Goal: Task Accomplishment & Management: Manage account settings

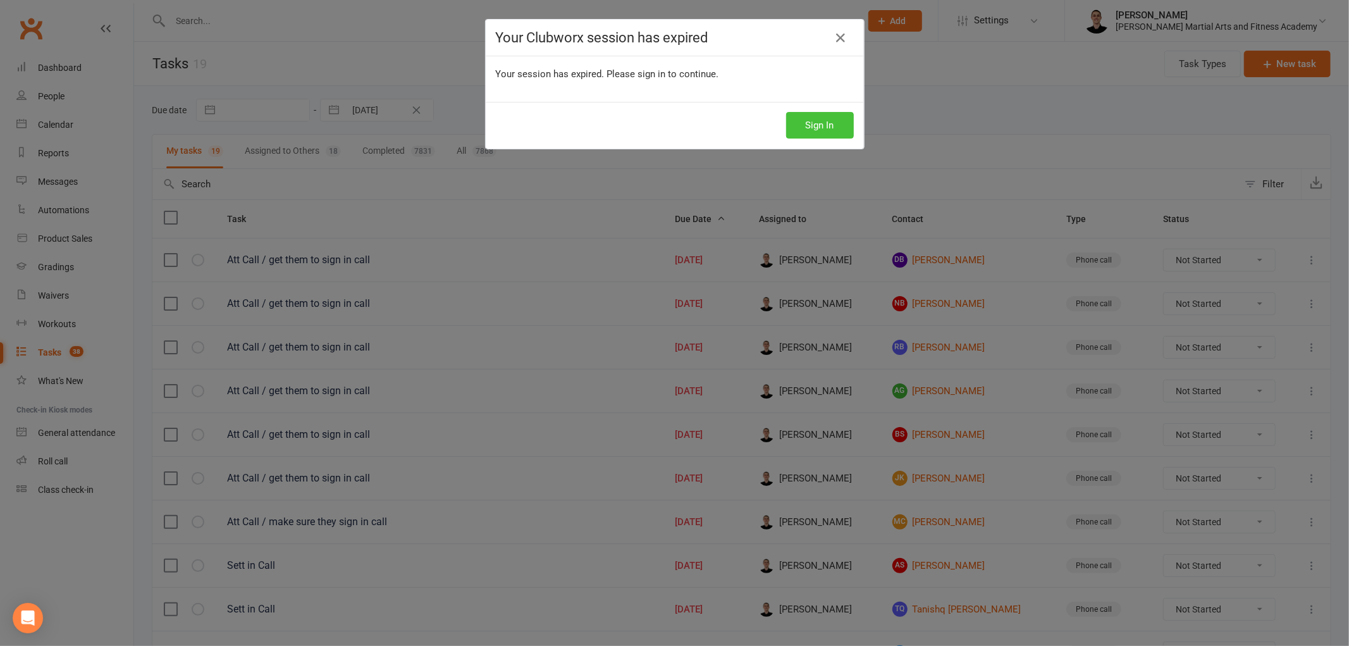
click at [814, 130] on button "Sign In" at bounding box center [820, 125] width 68 height 27
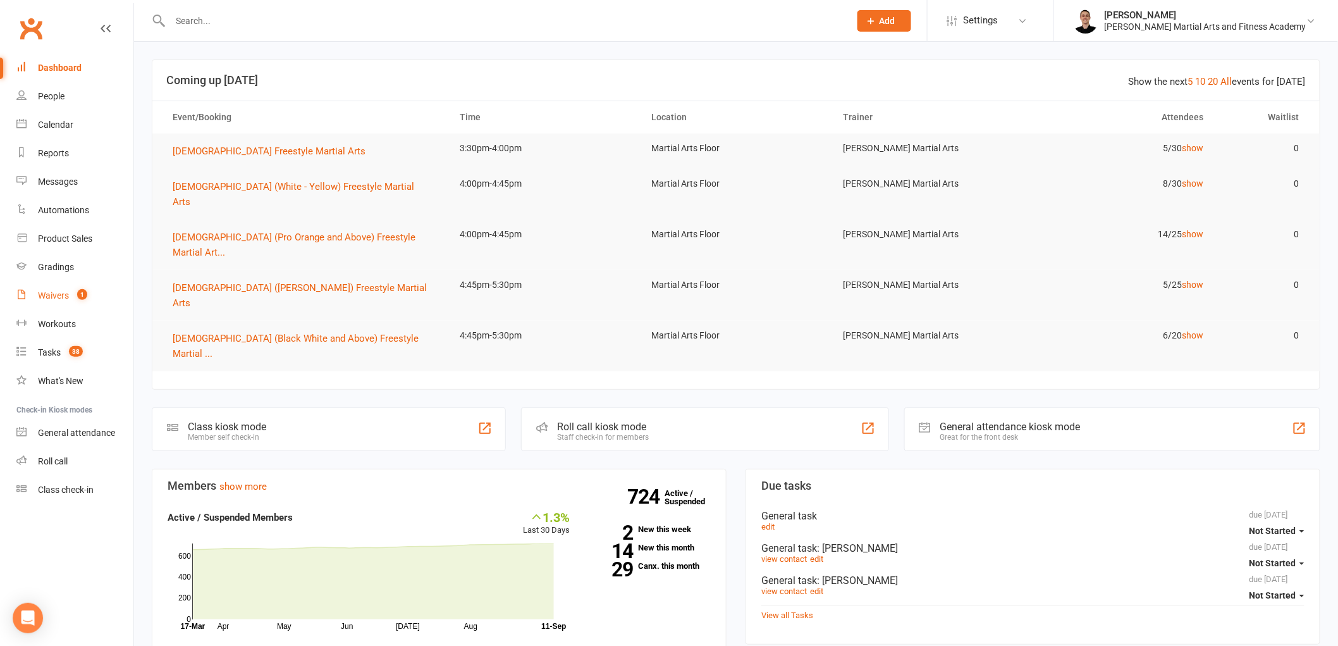
click at [70, 293] on link "Waivers 1" at bounding box center [74, 295] width 117 height 28
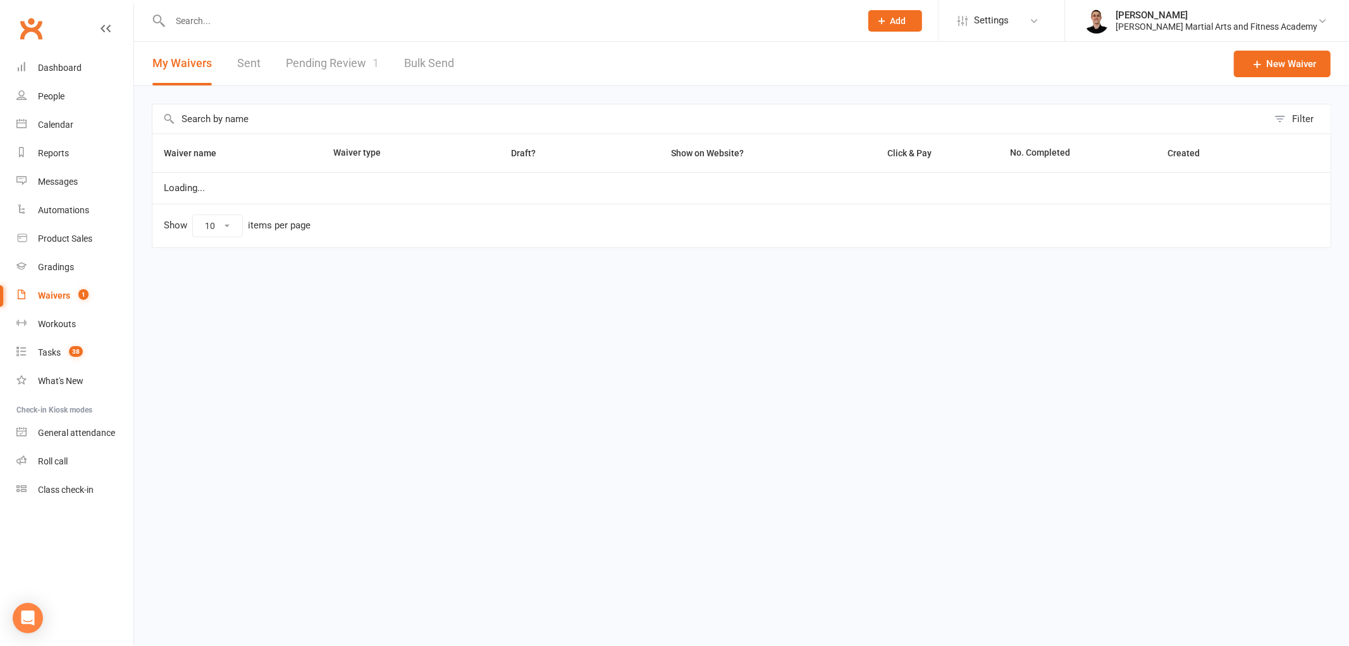
select select "25"
click at [336, 58] on link "Pending Review 1" at bounding box center [332, 64] width 93 height 44
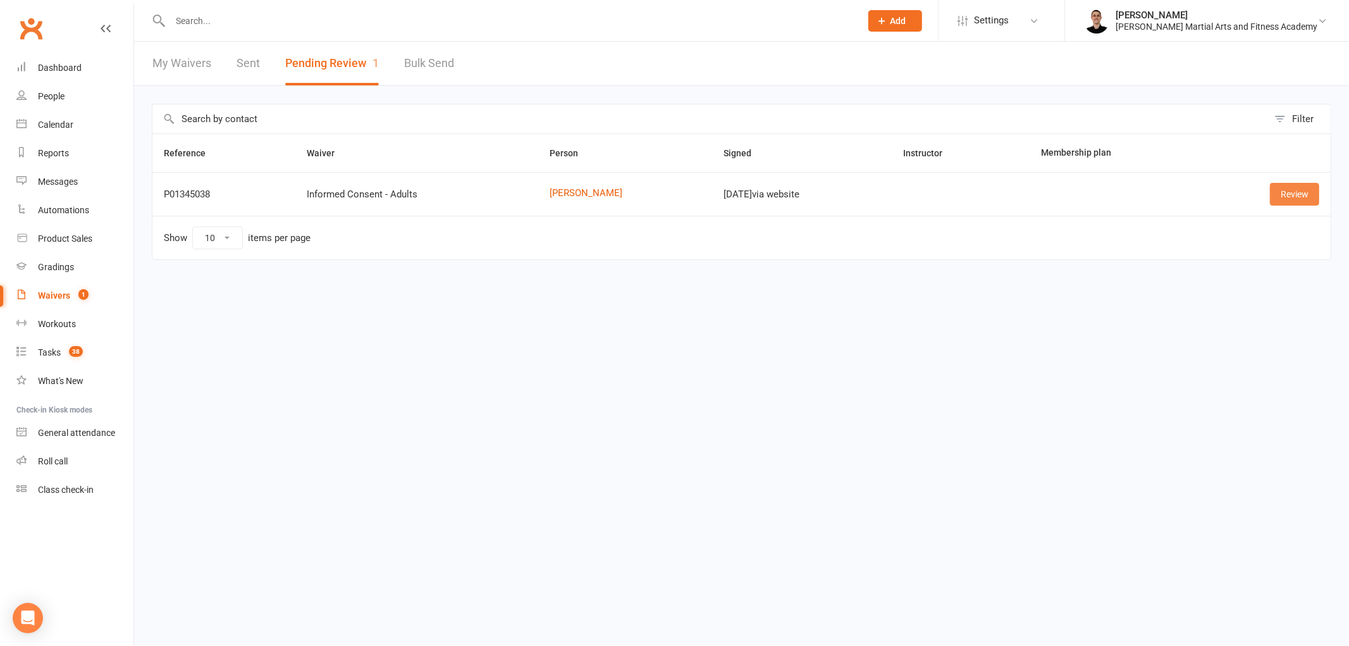
click at [1305, 193] on link "Review" at bounding box center [1294, 194] width 49 height 23
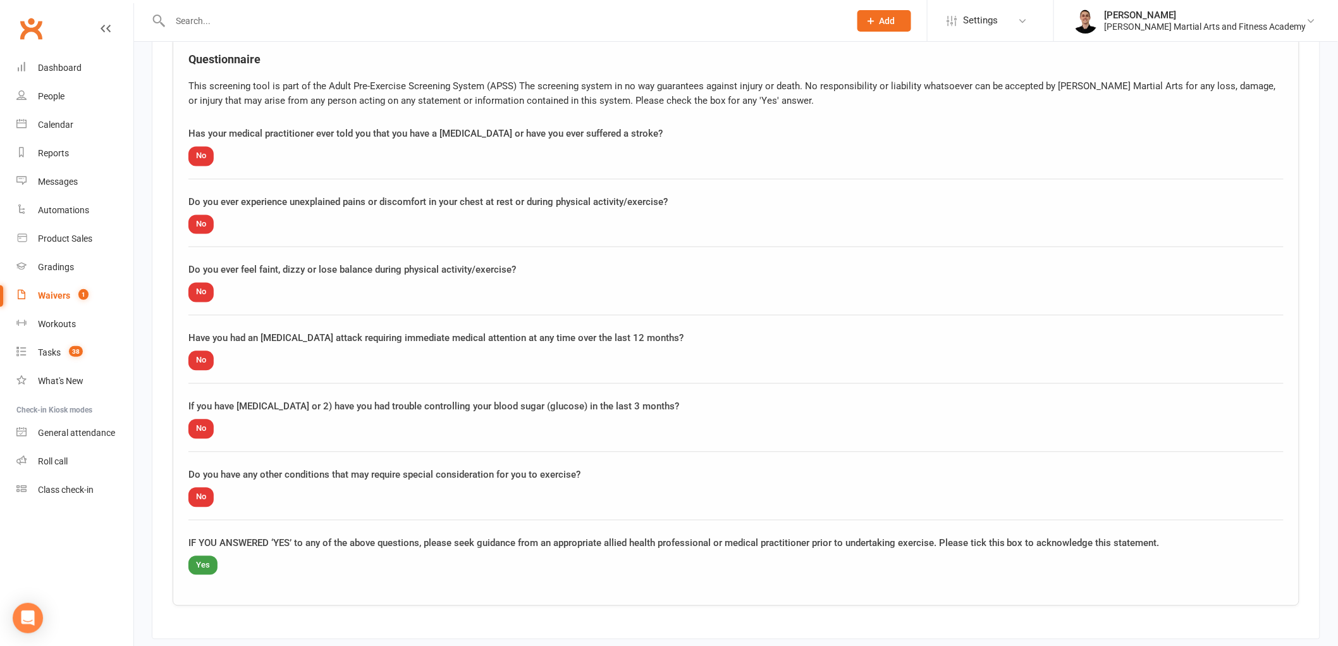
scroll to position [1158, 0]
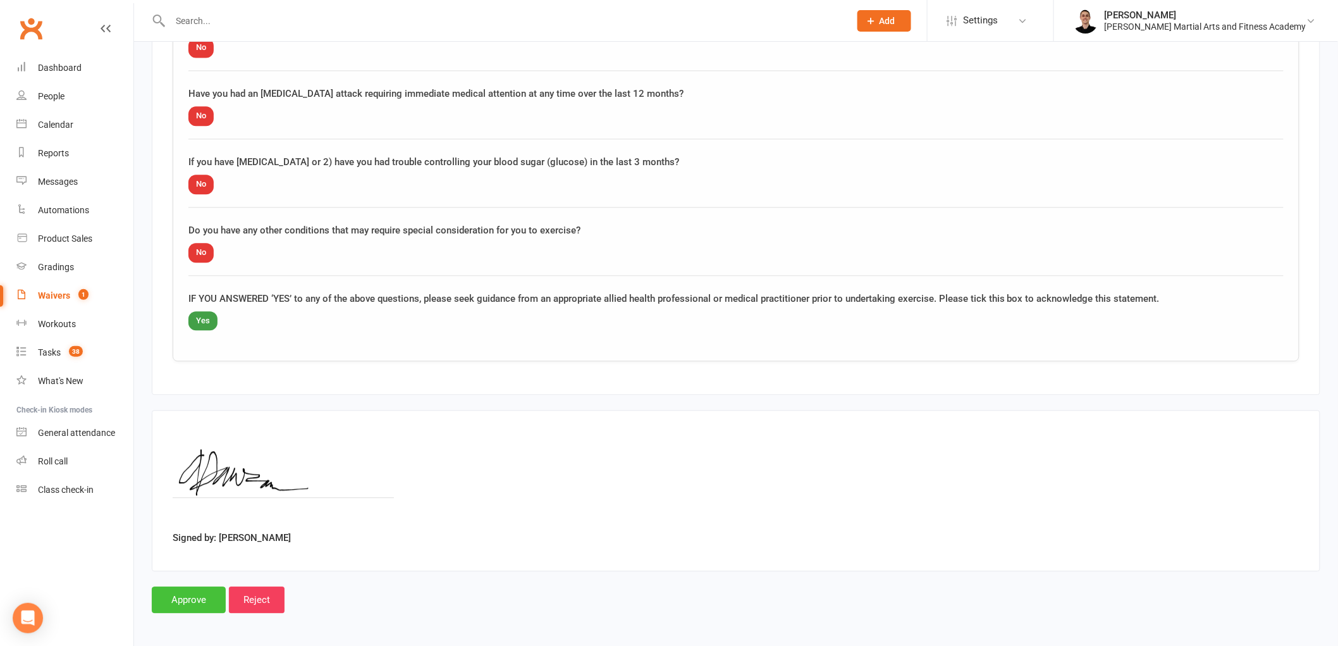
click at [192, 597] on input "Approve" at bounding box center [189, 599] width 74 height 27
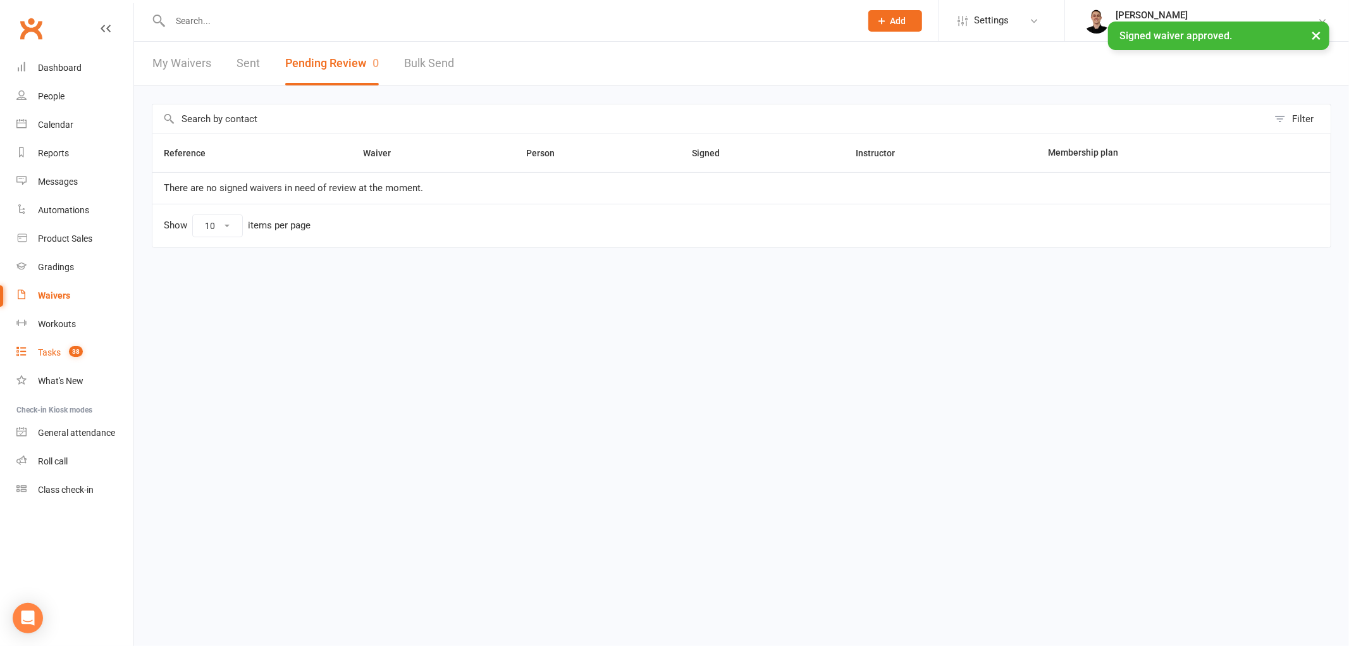
click at [52, 353] on div "Tasks" at bounding box center [49, 352] width 23 height 10
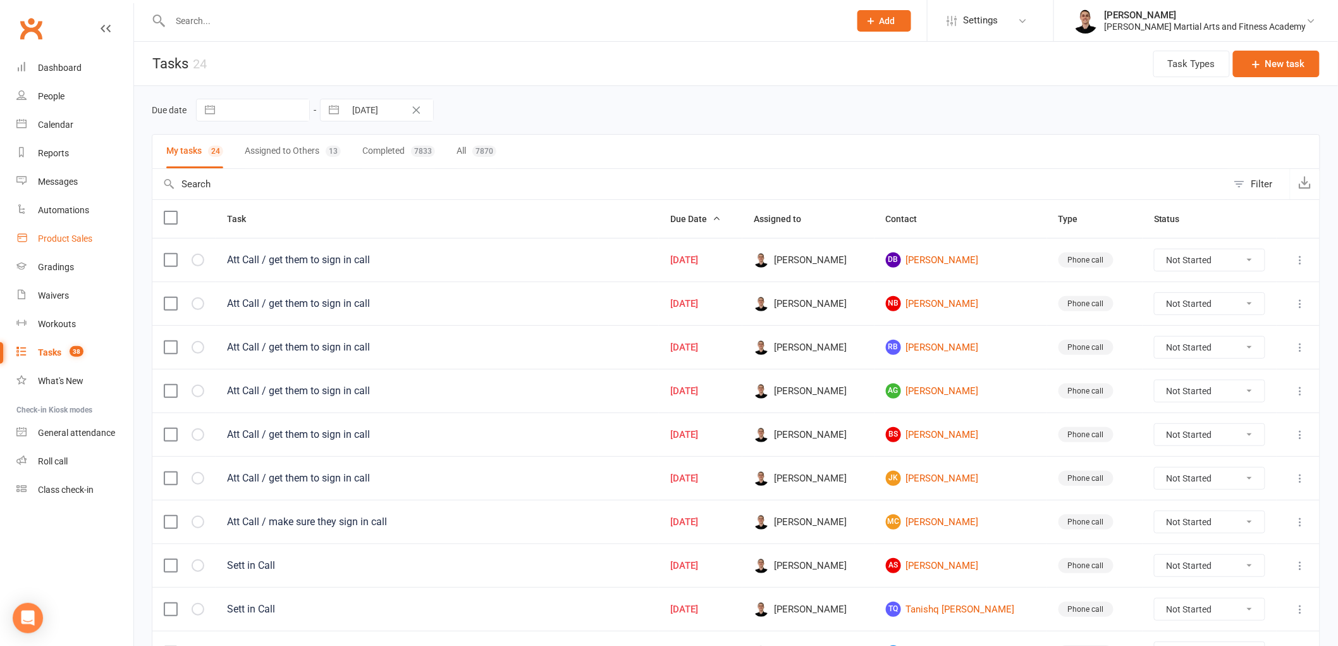
click at [90, 229] on link "Product Sales" at bounding box center [74, 238] width 117 height 28
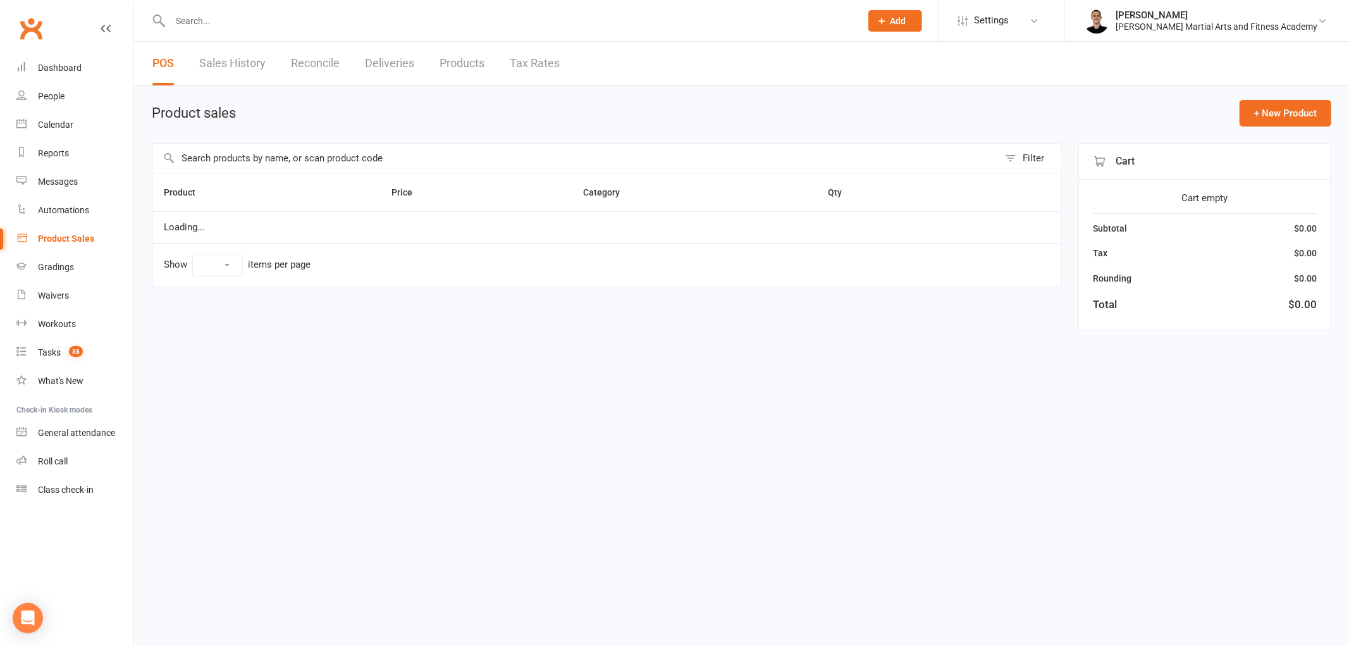
select select "100"
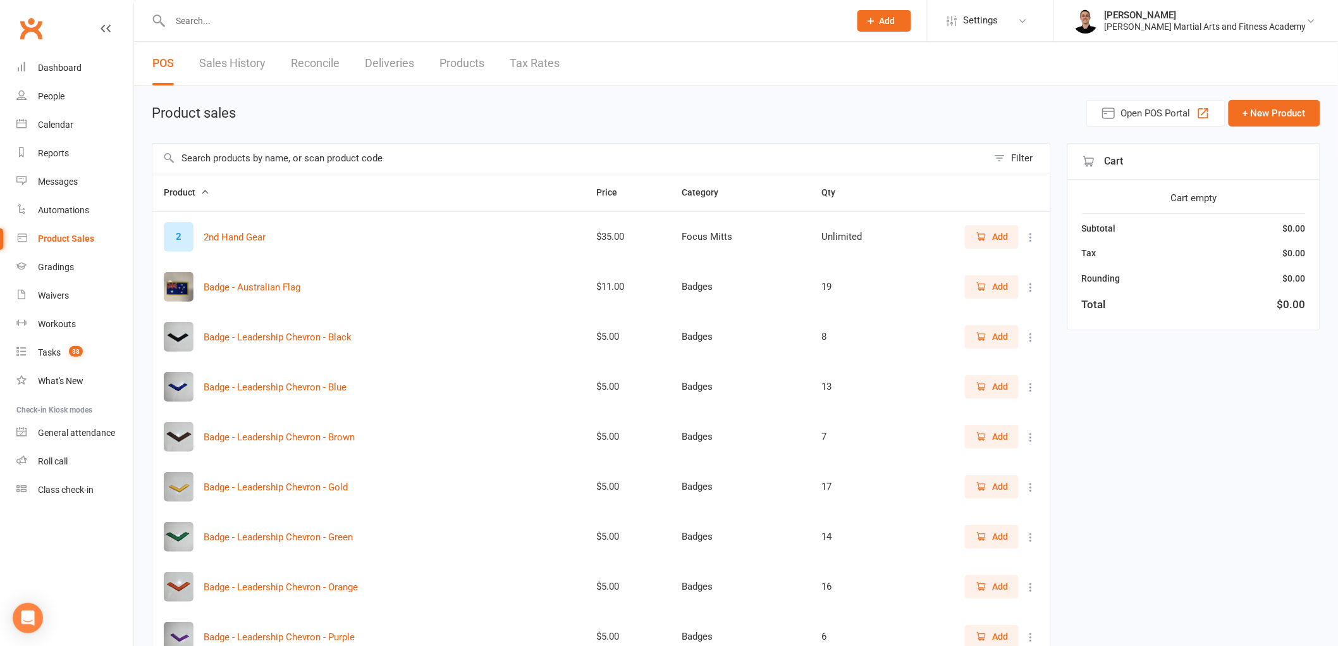
click at [301, 66] on link "Reconcile" at bounding box center [315, 64] width 49 height 44
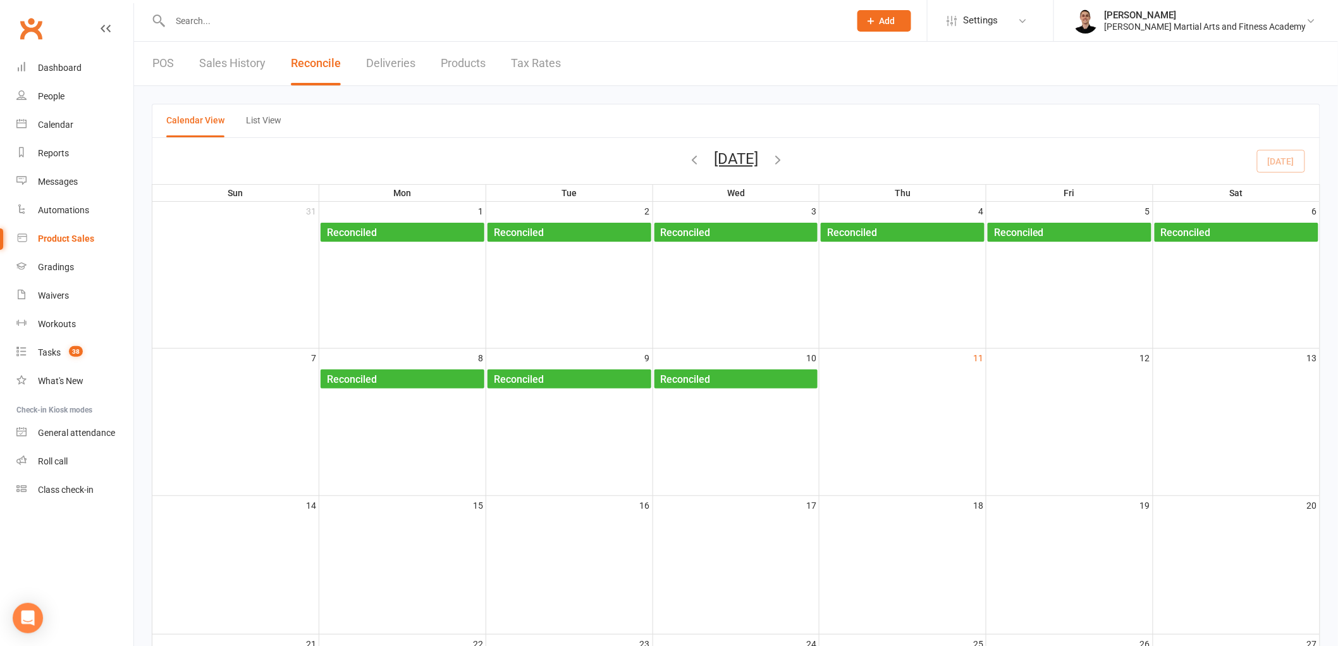
click at [171, 63] on link "POS" at bounding box center [162, 64] width 21 height 44
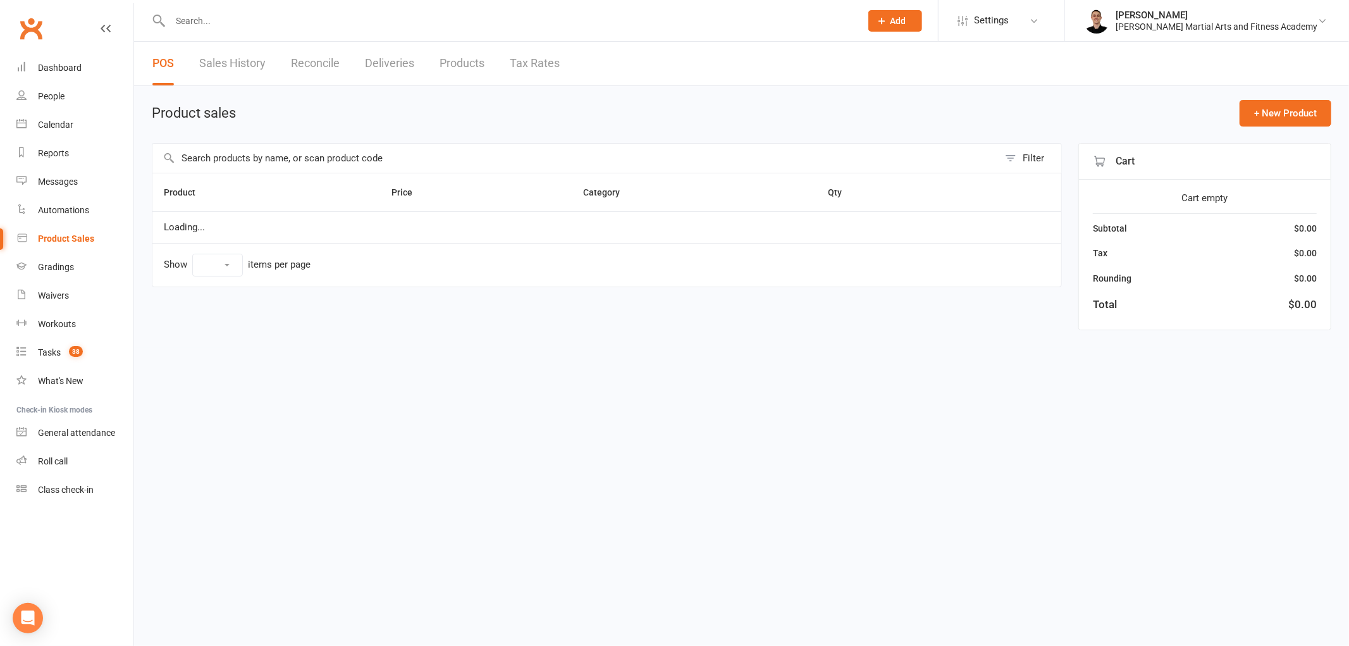
select select "100"
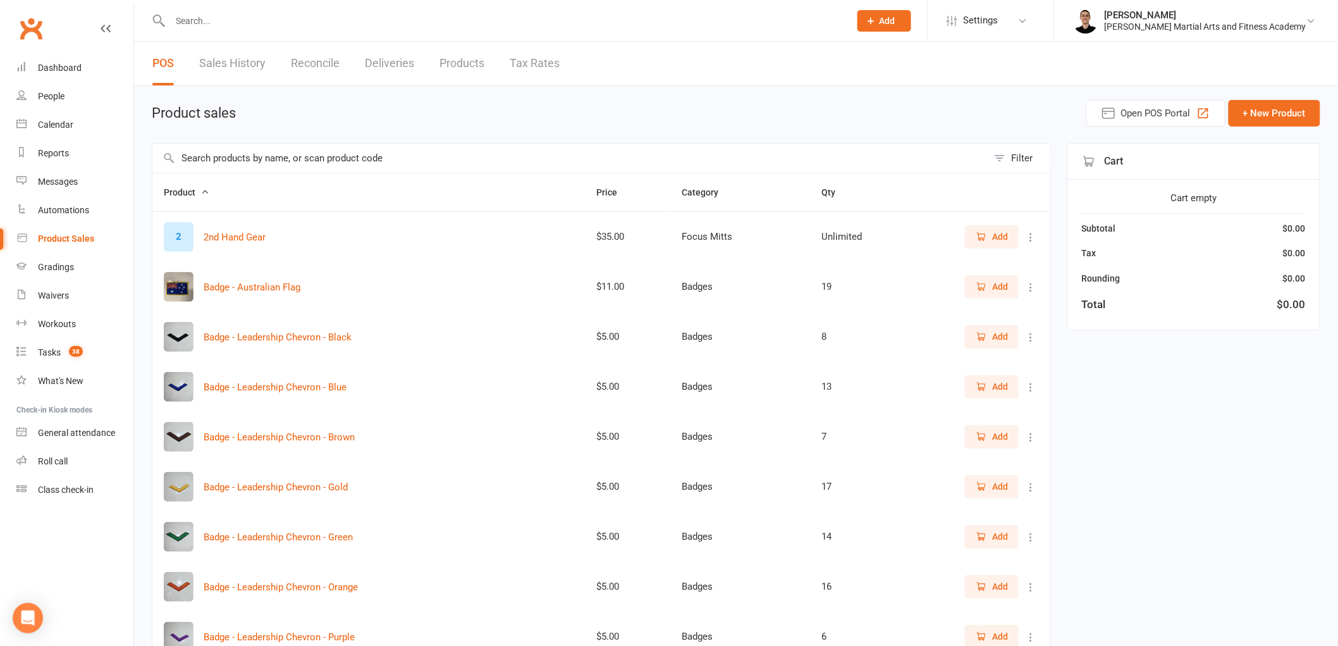
click at [427, 166] on input "text" at bounding box center [569, 158] width 835 height 29
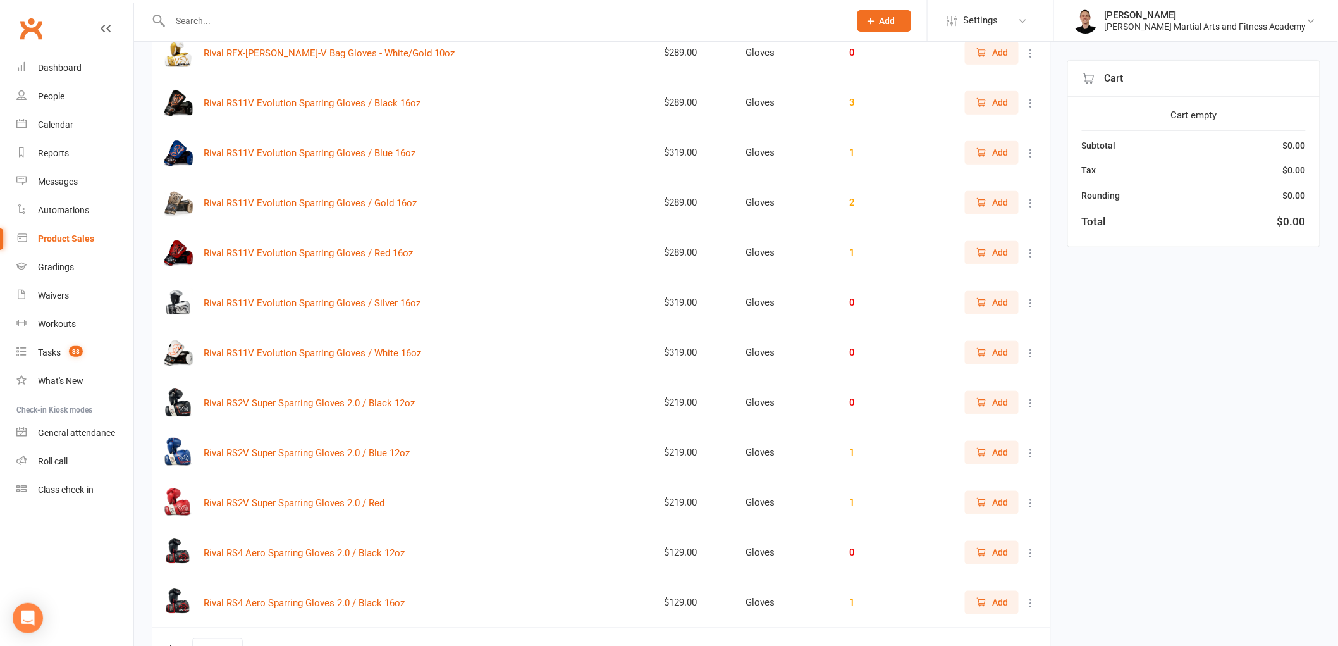
scroll to position [414, 0]
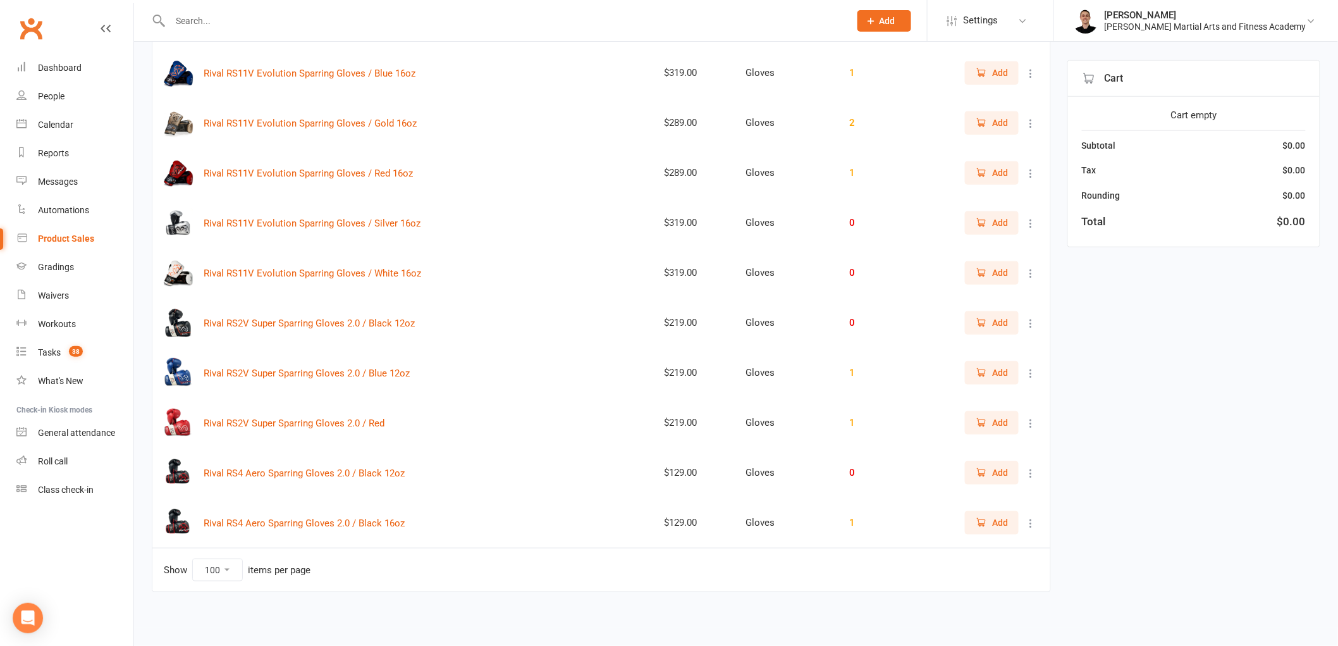
type input "rival"
click at [995, 522] on span "Add" at bounding box center [1000, 522] width 16 height 14
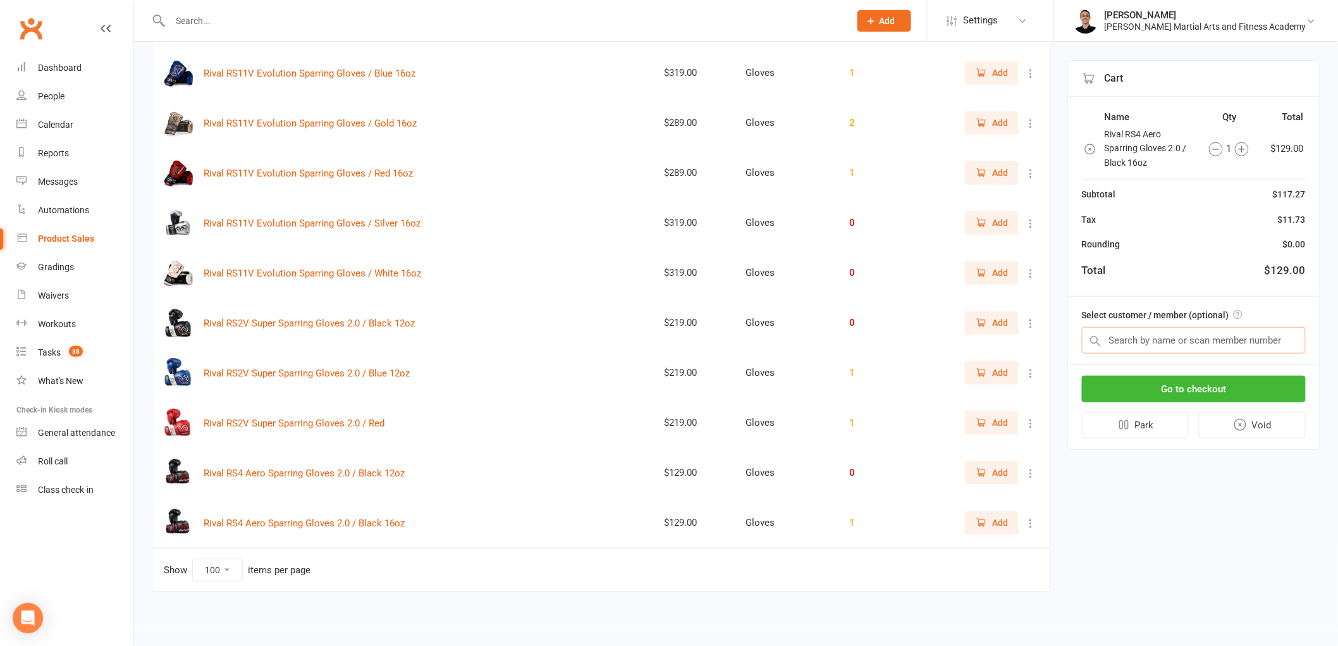
click at [1180, 338] on input "text" at bounding box center [1194, 340] width 224 height 27
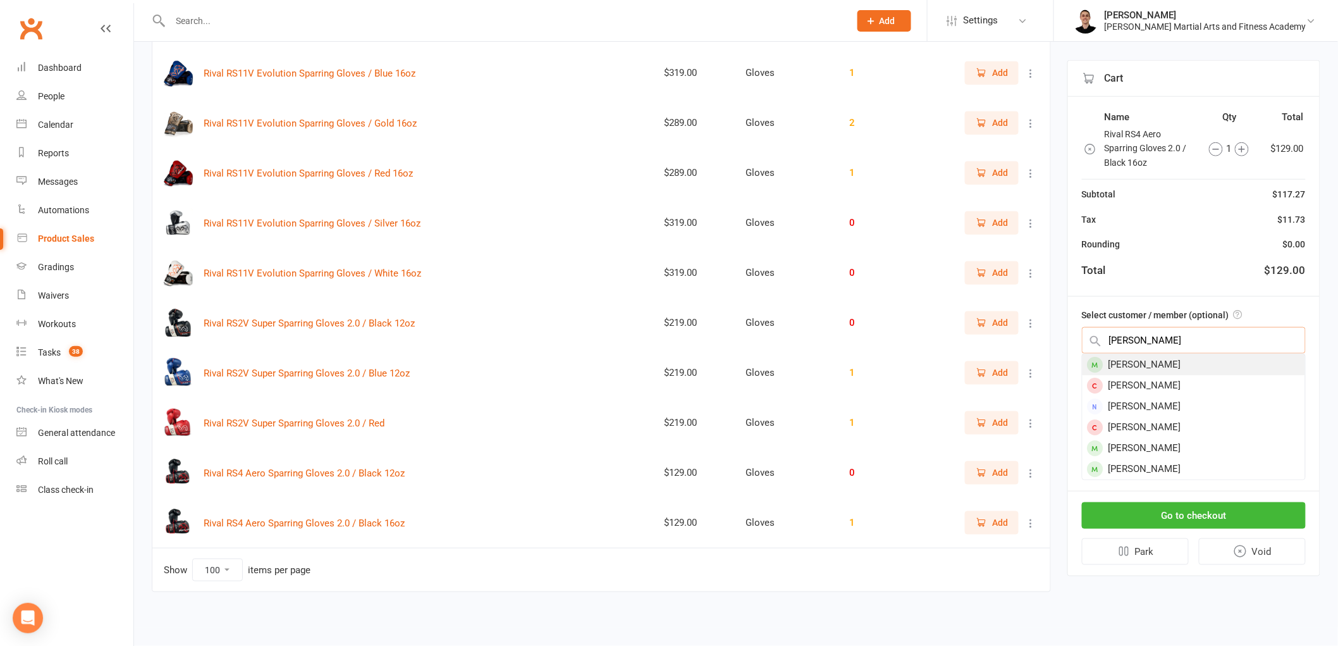
type input "stuart"
click at [1168, 362] on div "Stuart Annakin" at bounding box center [1193, 364] width 223 height 21
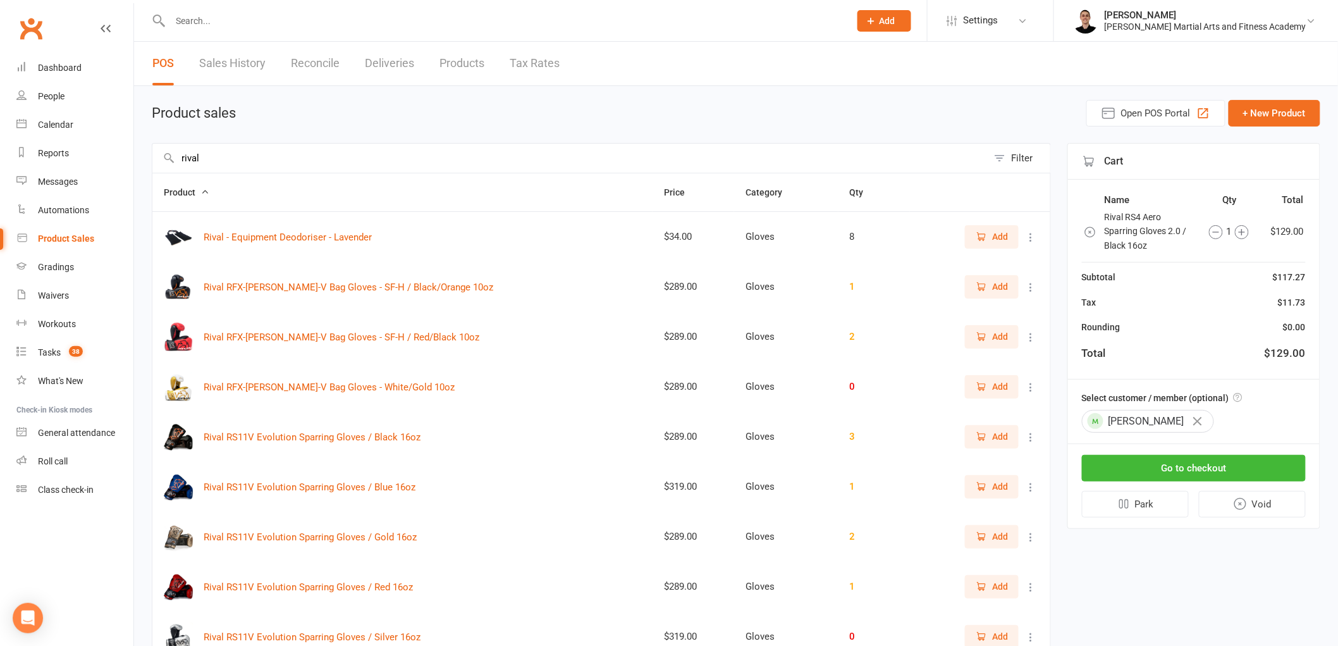
click at [297, 158] on input "rival" at bounding box center [569, 158] width 835 height 29
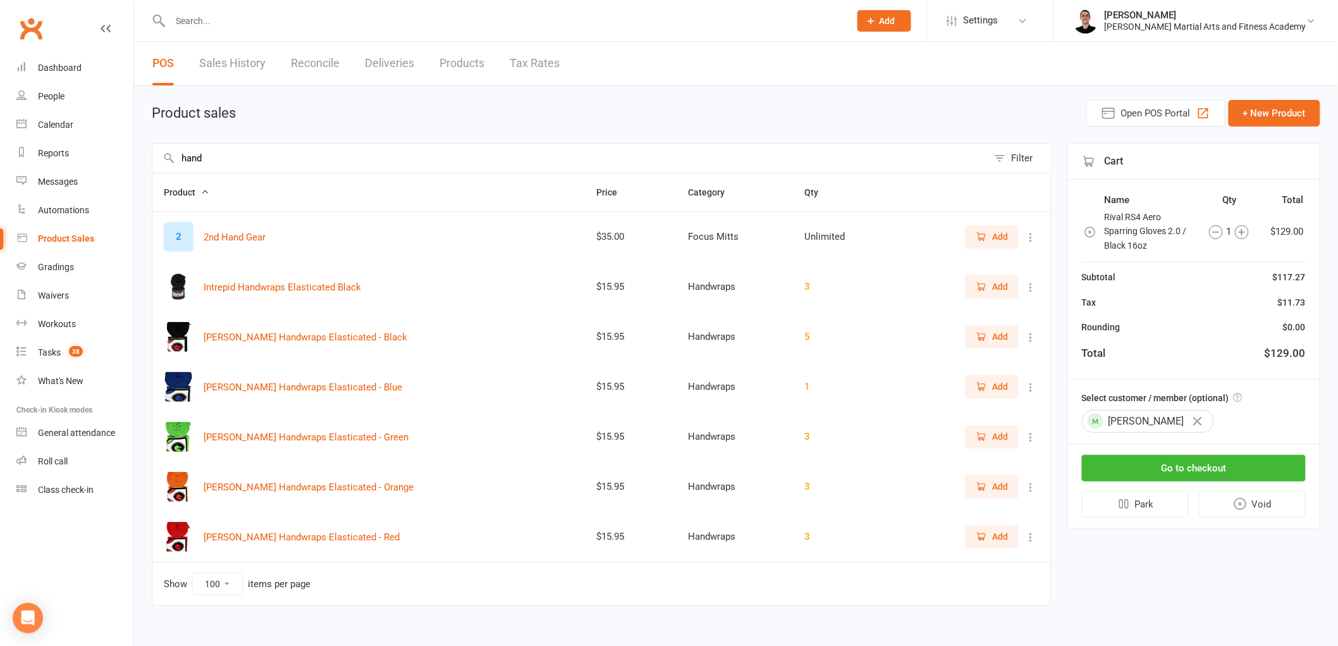
type input "hand"
click at [975, 343] on button "Add" at bounding box center [992, 336] width 54 height 23
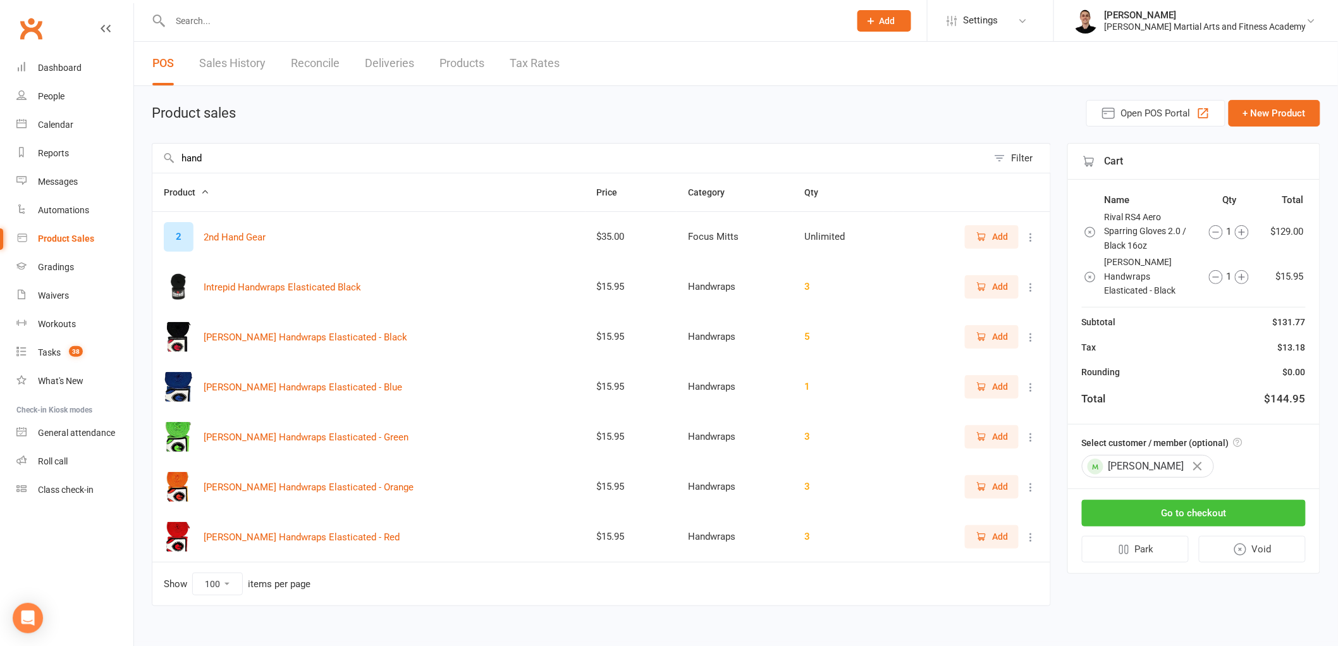
click at [1168, 499] on button "Go to checkout" at bounding box center [1194, 512] width 224 height 27
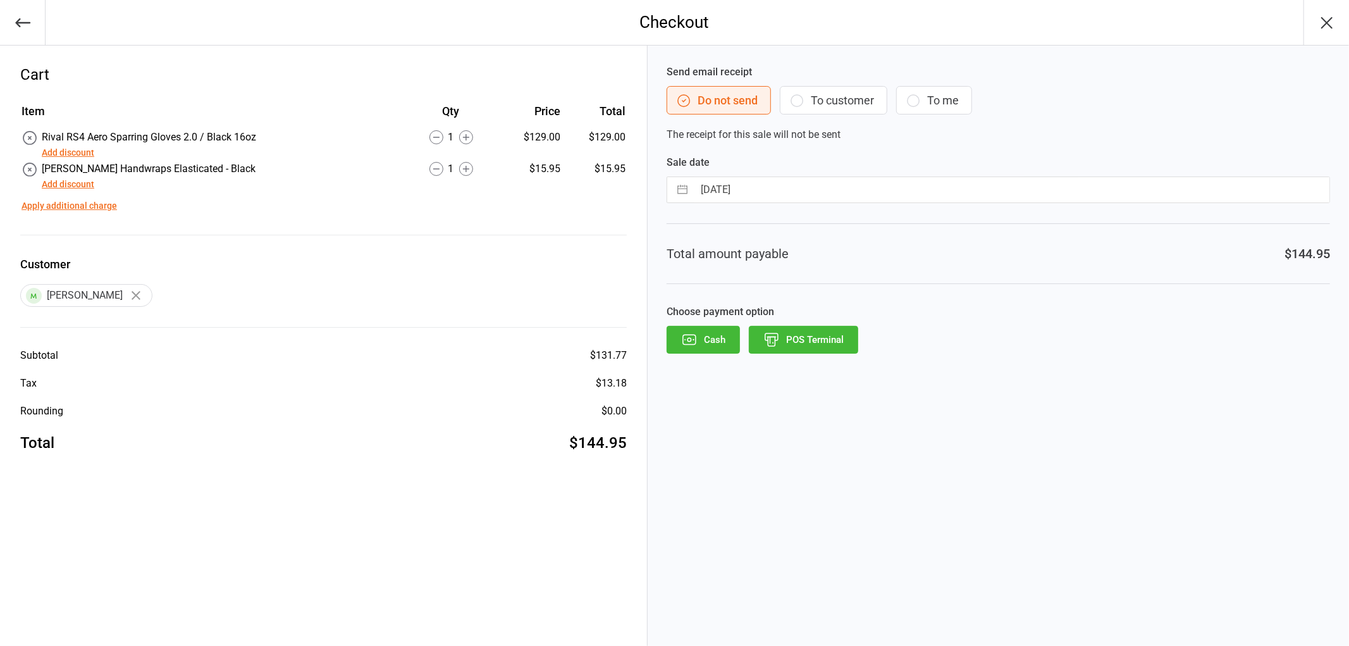
click at [66, 182] on button "Add discount" at bounding box center [68, 184] width 52 height 13
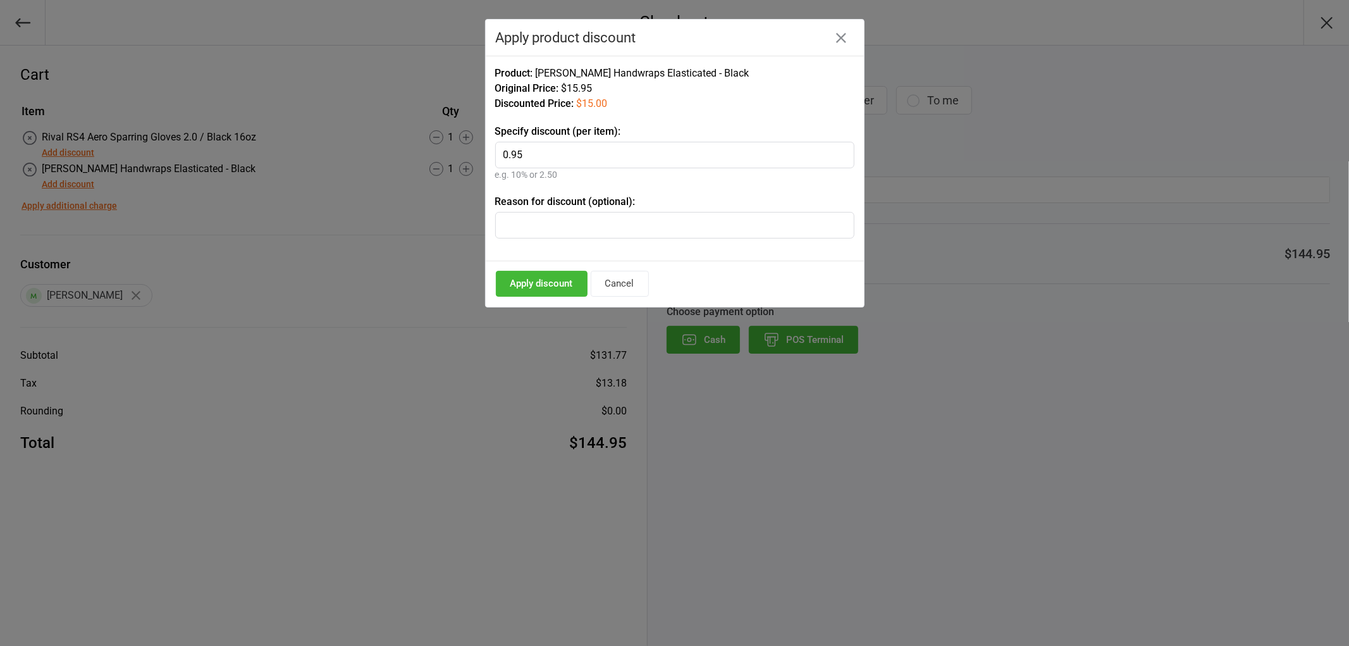
type input "0.95"
click at [525, 281] on button "Apply discount" at bounding box center [542, 284] width 92 height 26
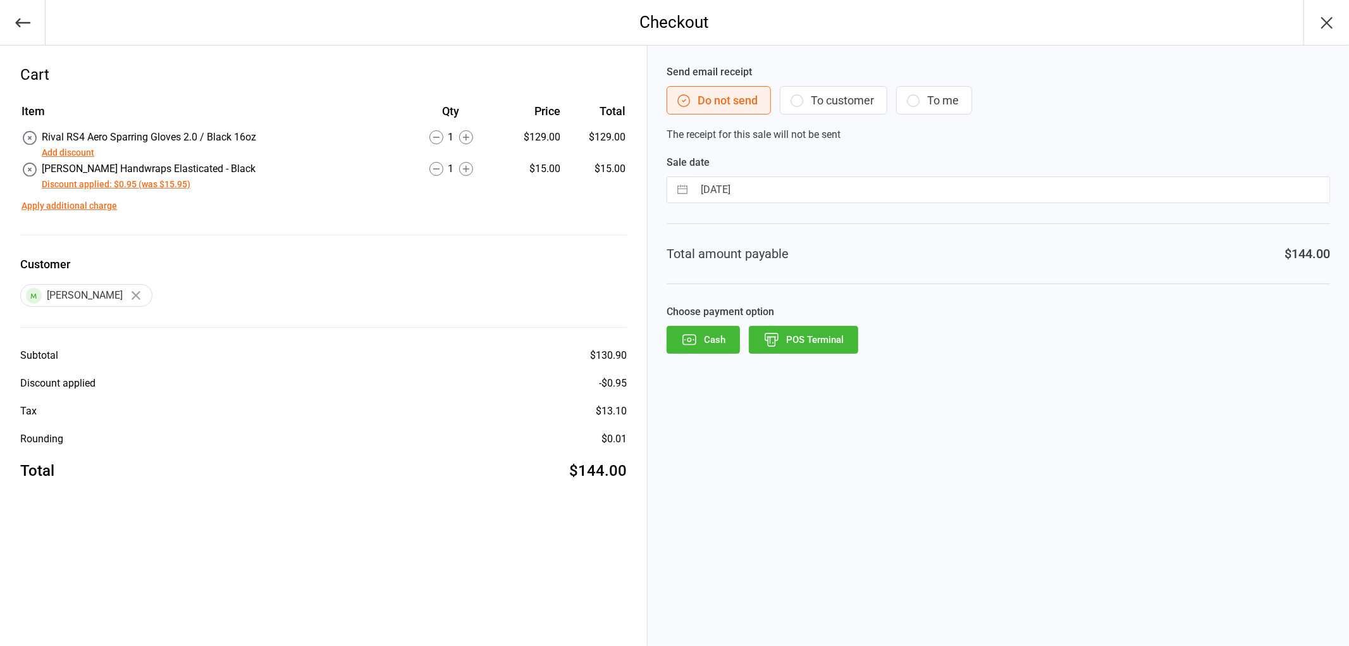
click at [817, 342] on button "POS Terminal" at bounding box center [803, 340] width 109 height 28
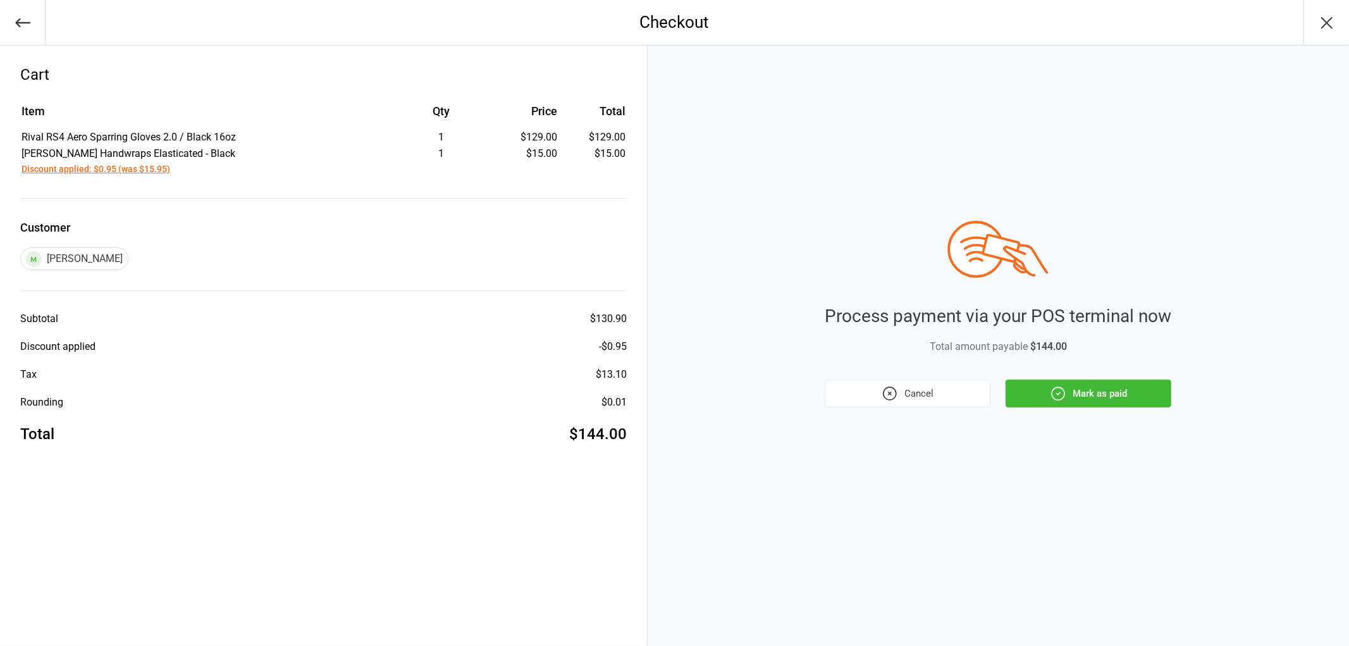
click at [1114, 388] on button "Mark as paid" at bounding box center [1088, 393] width 166 height 28
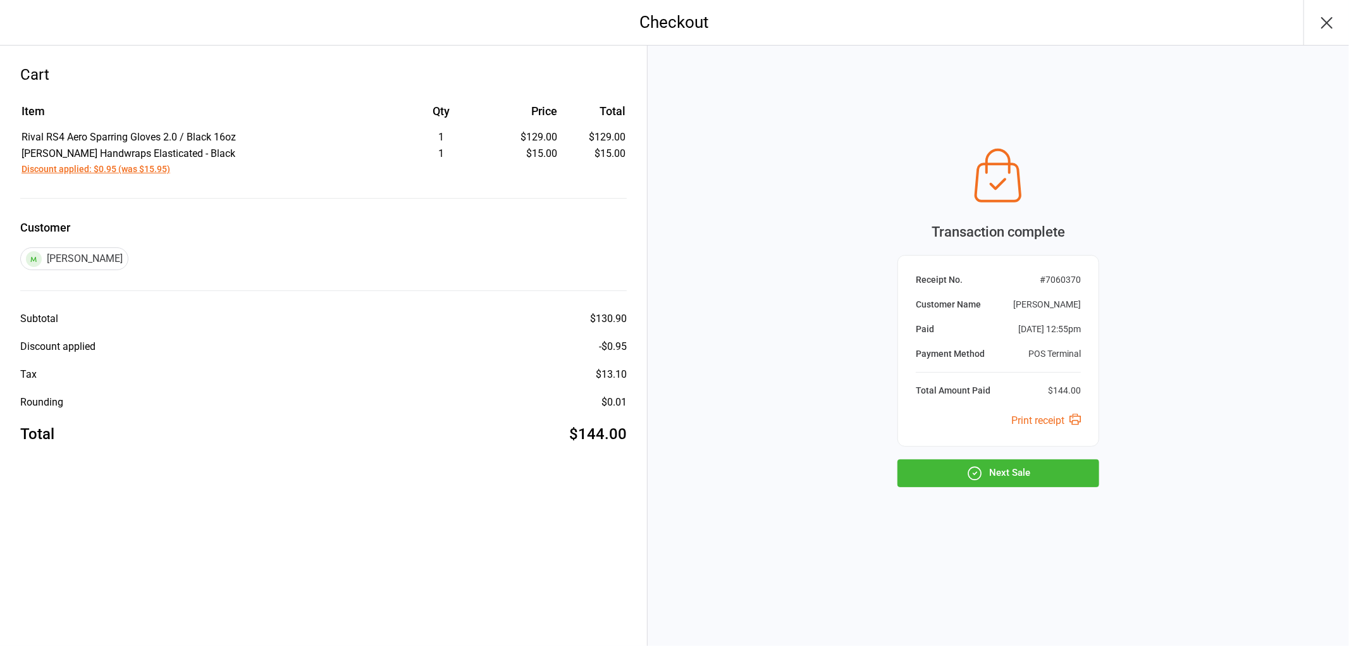
click at [1045, 467] on button "Next Sale" at bounding box center [998, 473] width 202 height 28
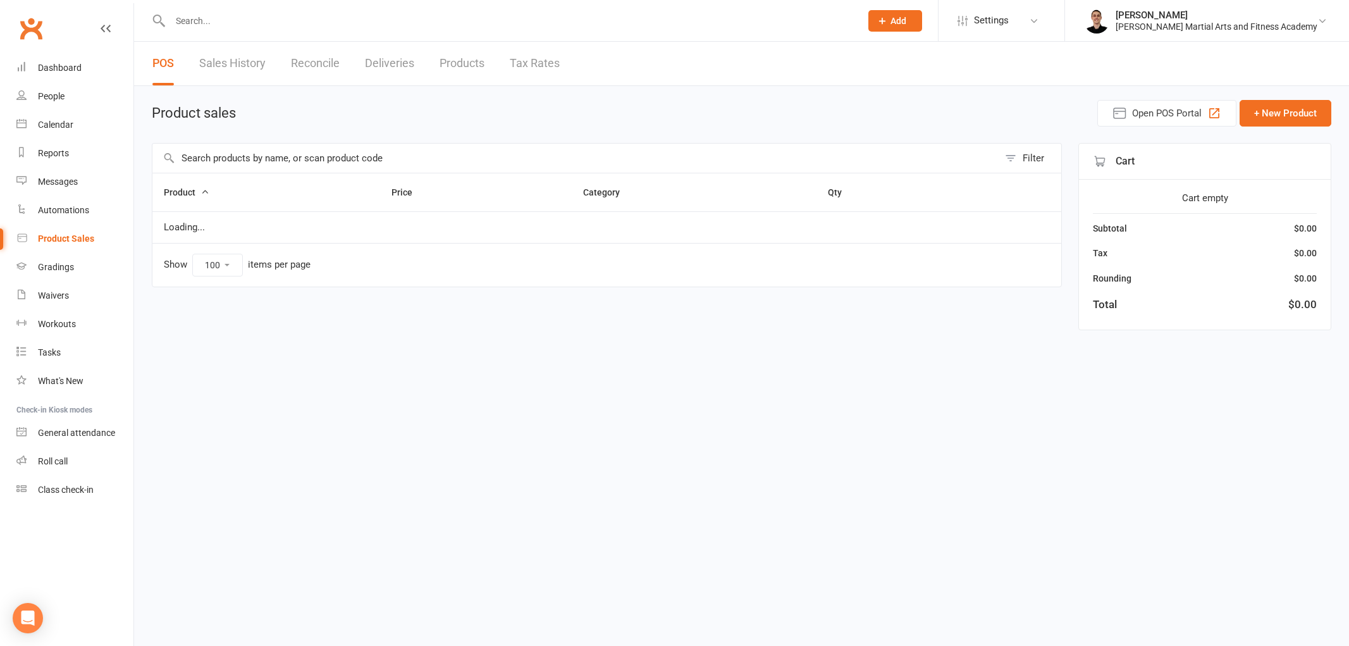
select select "100"
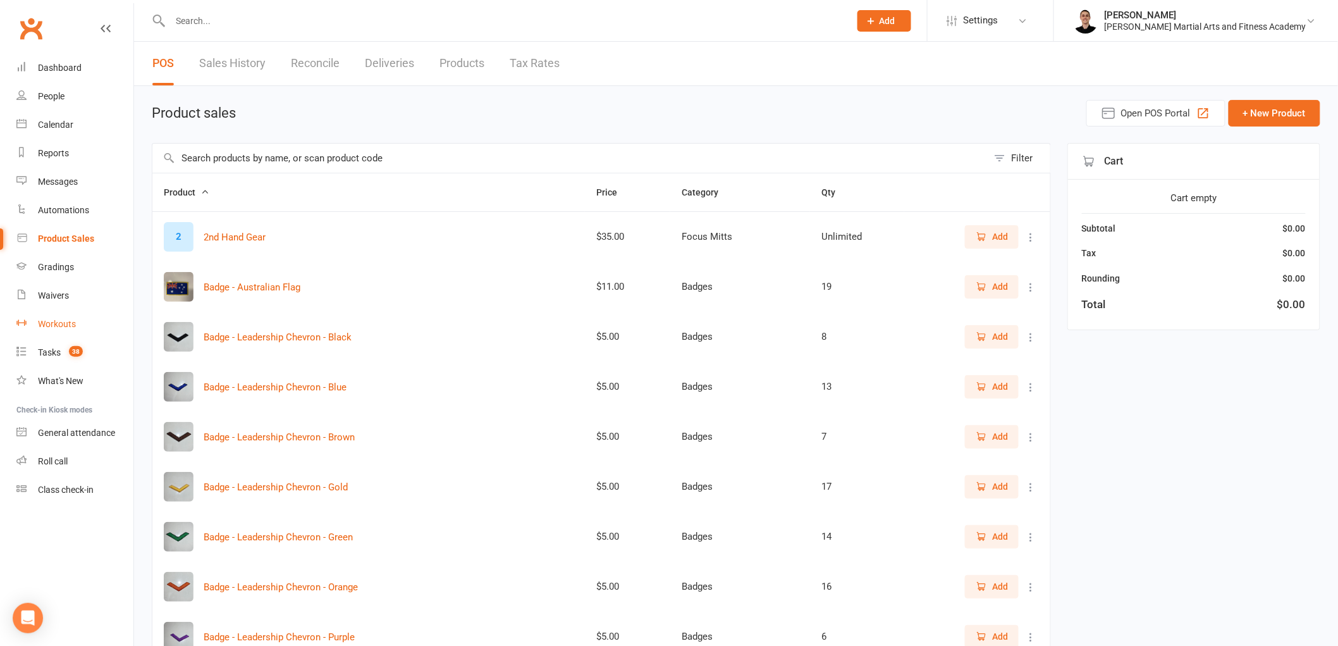
click at [57, 317] on link "Workouts" at bounding box center [74, 324] width 117 height 28
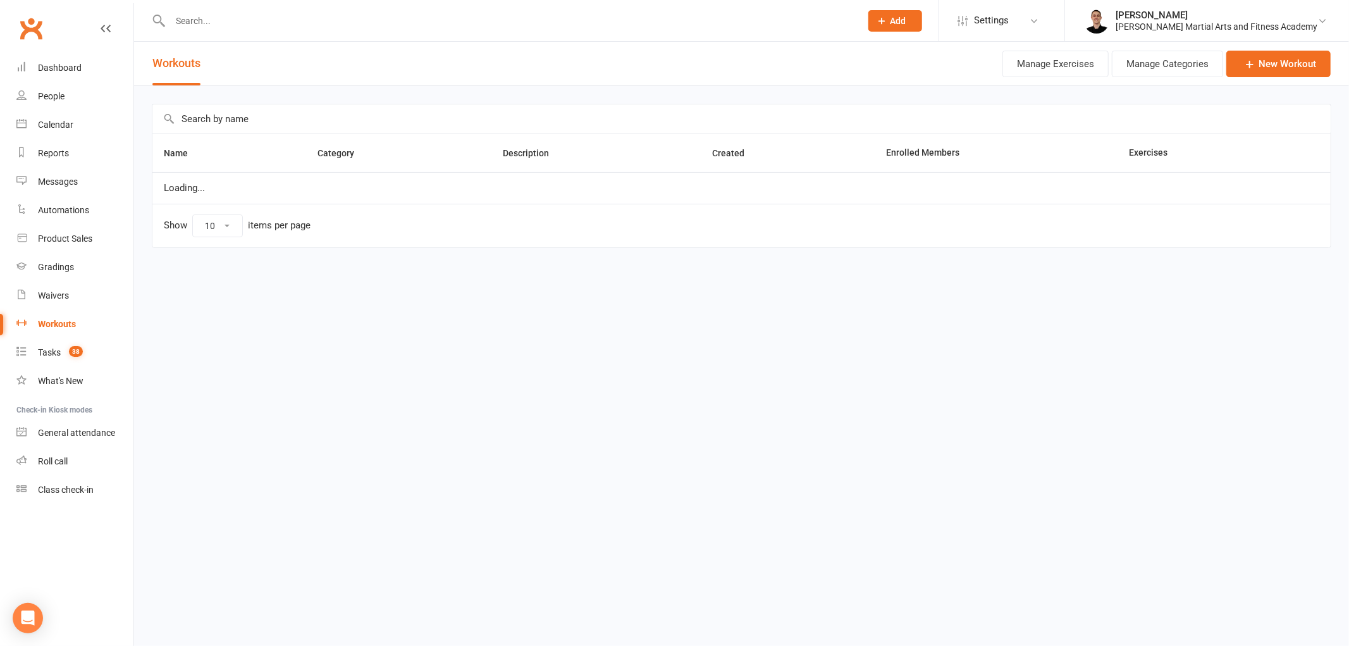
select select "100"
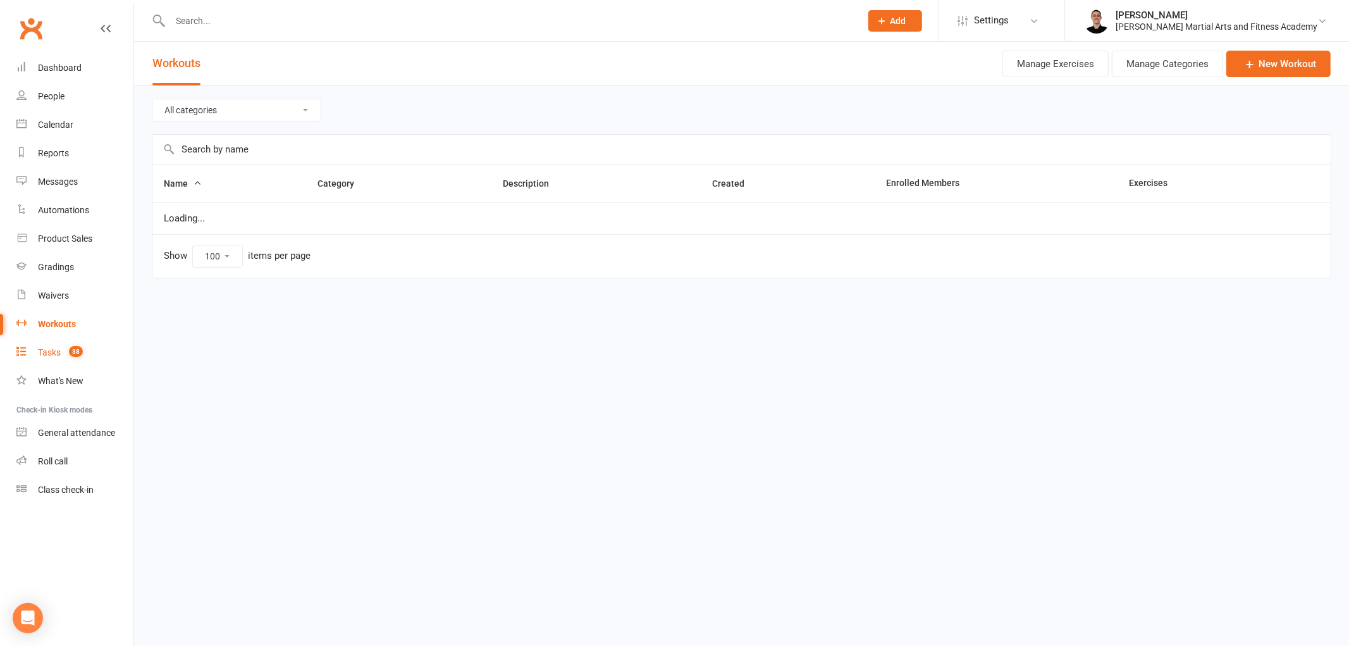
click at [71, 351] on span "38" at bounding box center [76, 351] width 14 height 11
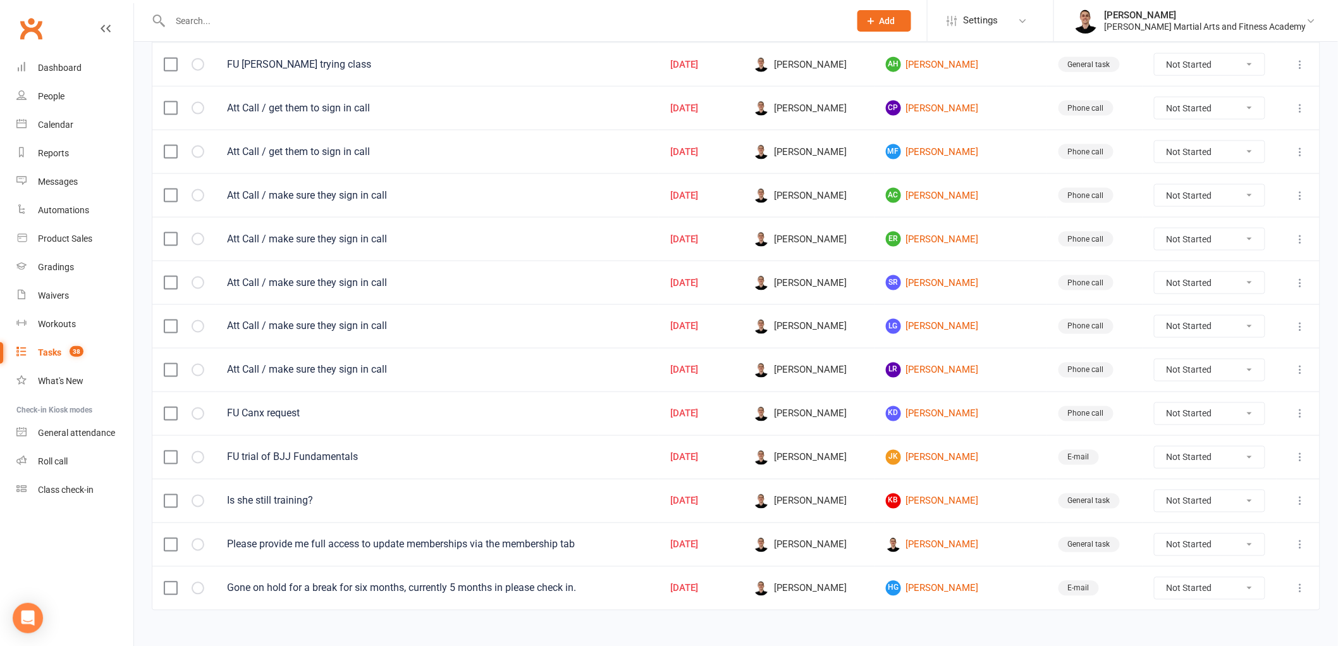
scroll to position [699, 0]
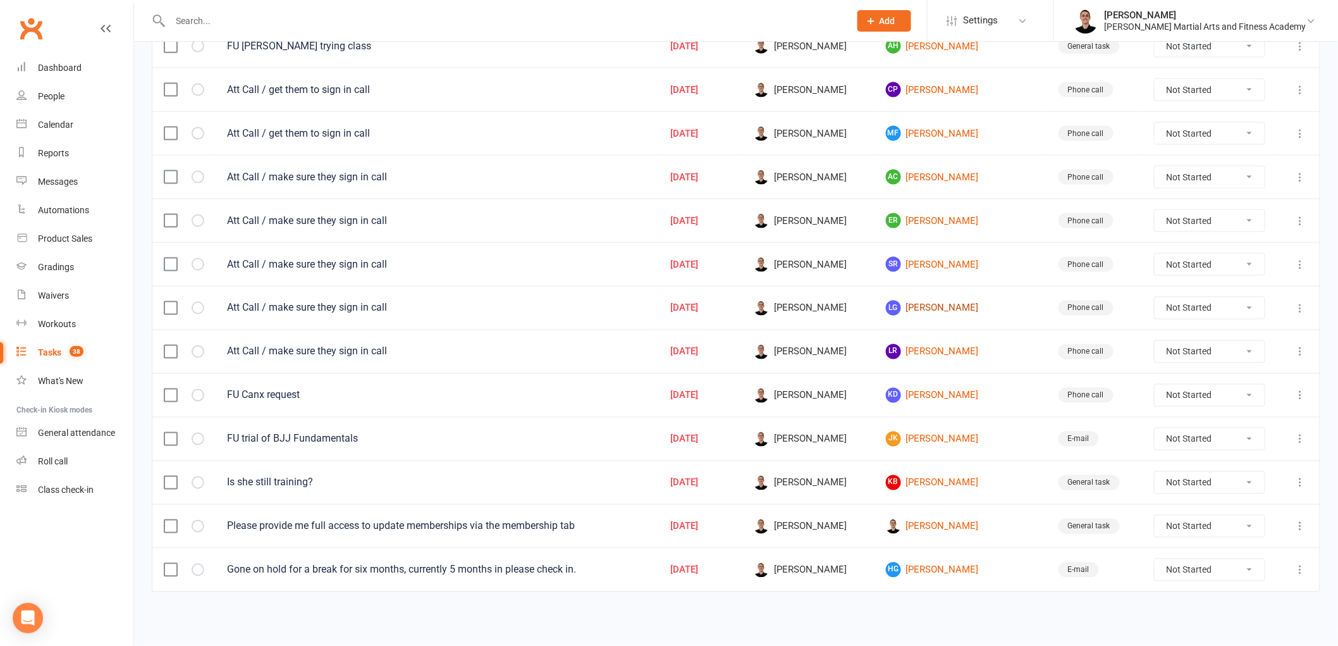
click at [955, 300] on link "LG [PERSON_NAME]" at bounding box center [961, 307] width 150 height 15
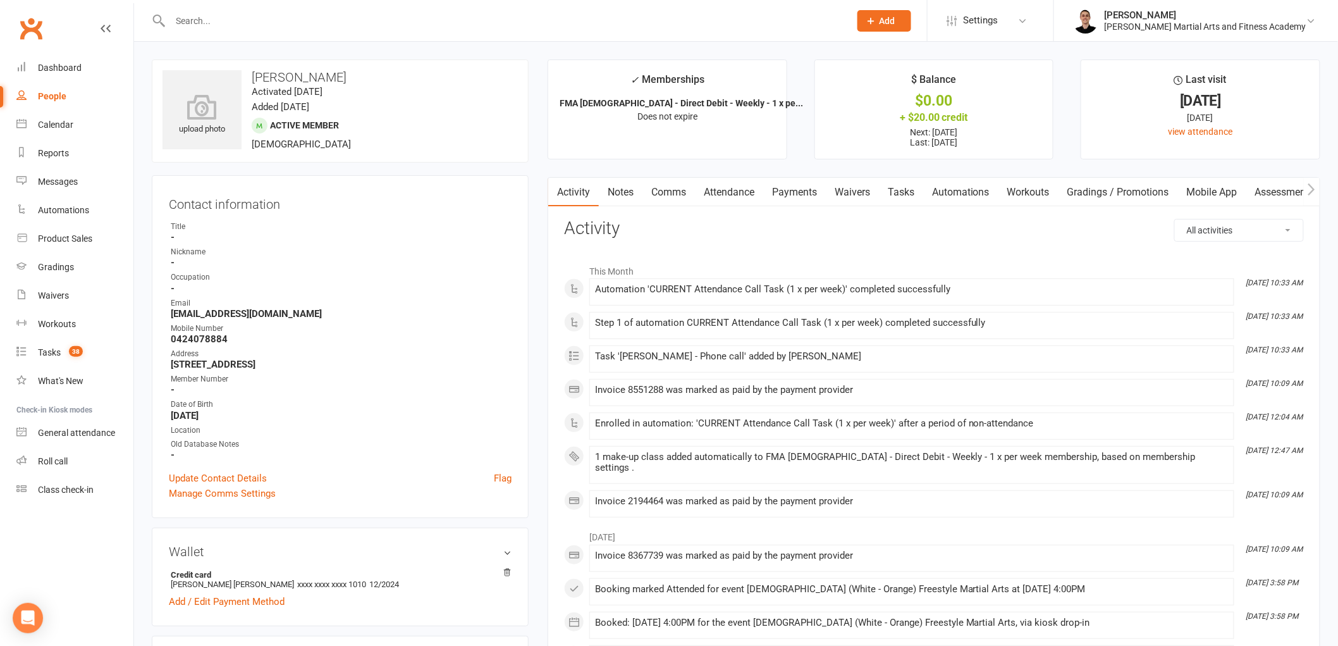
click at [666, 192] on link "Comms" at bounding box center [668, 192] width 52 height 29
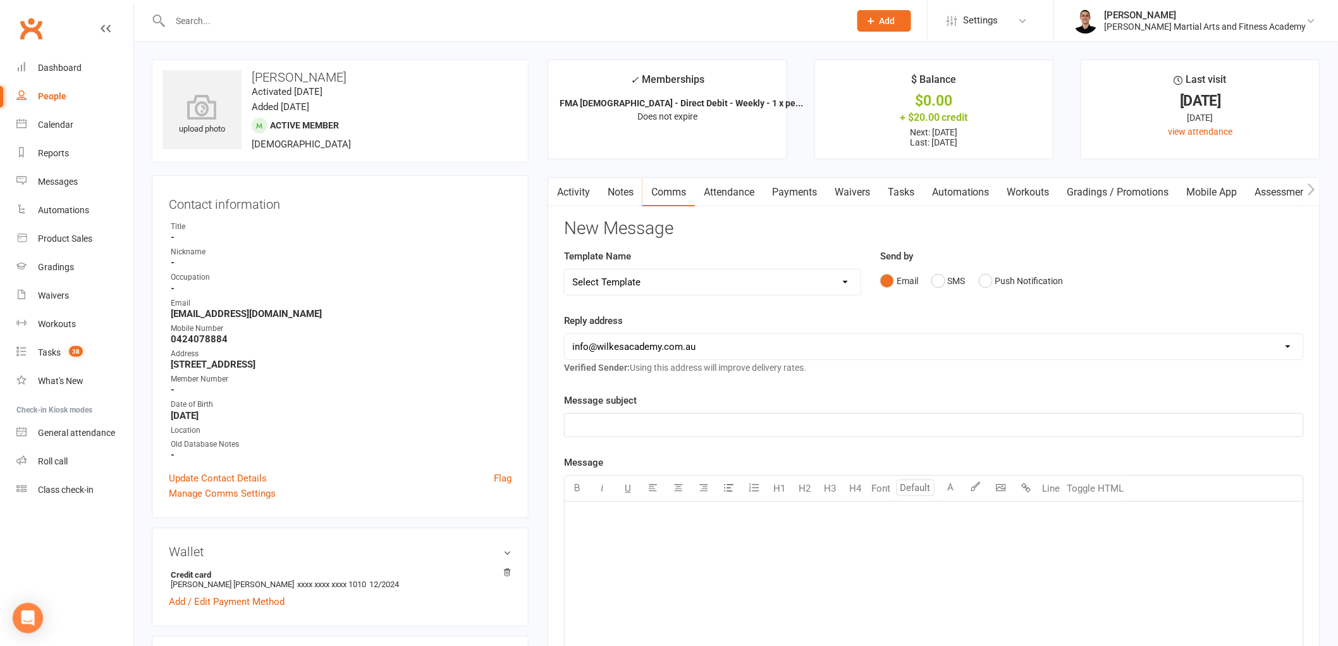
click at [664, 281] on select "Select Template [Email] Birthday Party Enquiry [Email] [DEMOGRAPHIC_DATA] Gradi…" at bounding box center [713, 281] width 296 height 25
select select "5"
click at [565, 269] on select "Select Template [Email] Birthday Party Enquiry [Email] [DEMOGRAPHIC_DATA] Gradi…" at bounding box center [713, 281] width 296 height 25
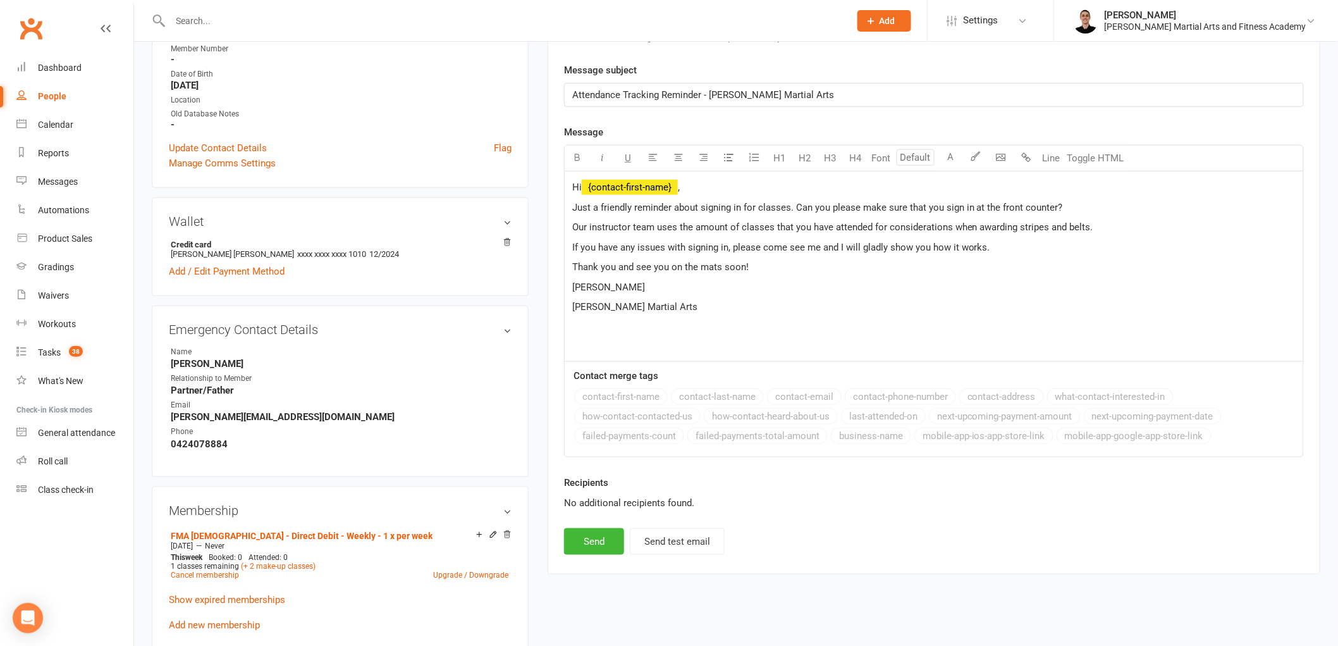
scroll to position [351, 0]
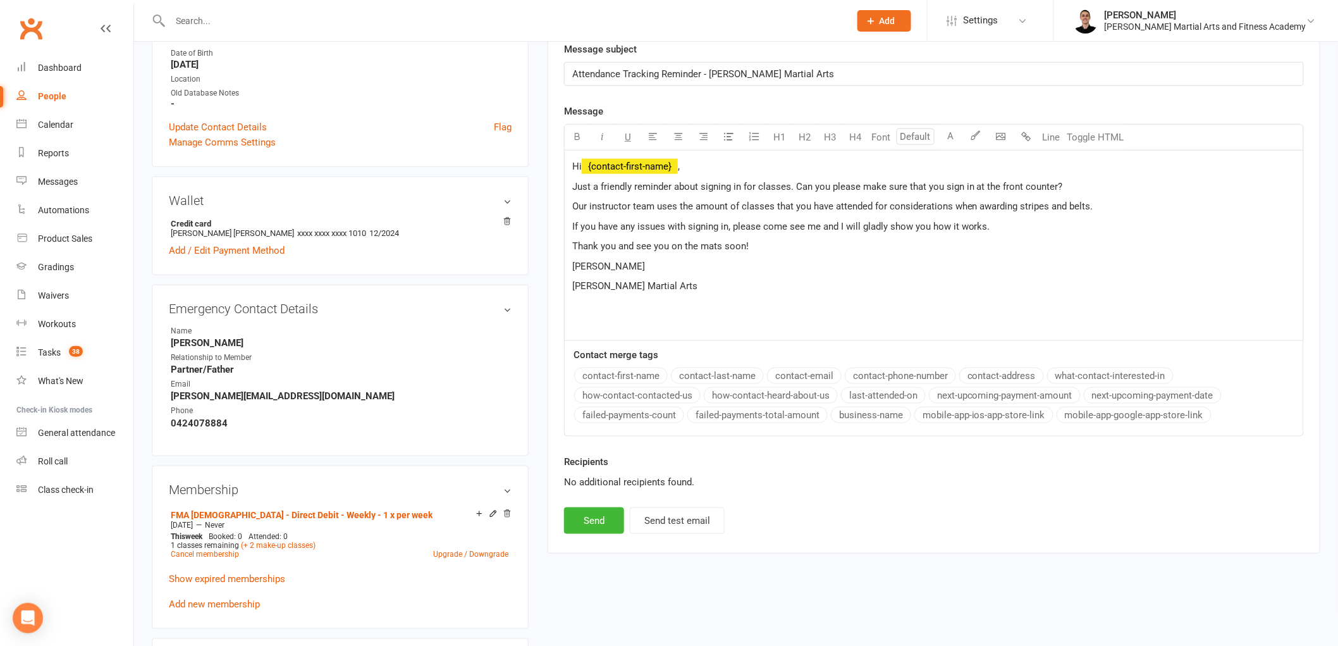
click at [580, 268] on span "[PERSON_NAME]" at bounding box center [608, 265] width 73 height 11
click at [583, 528] on button "Send" at bounding box center [594, 520] width 60 height 27
select select
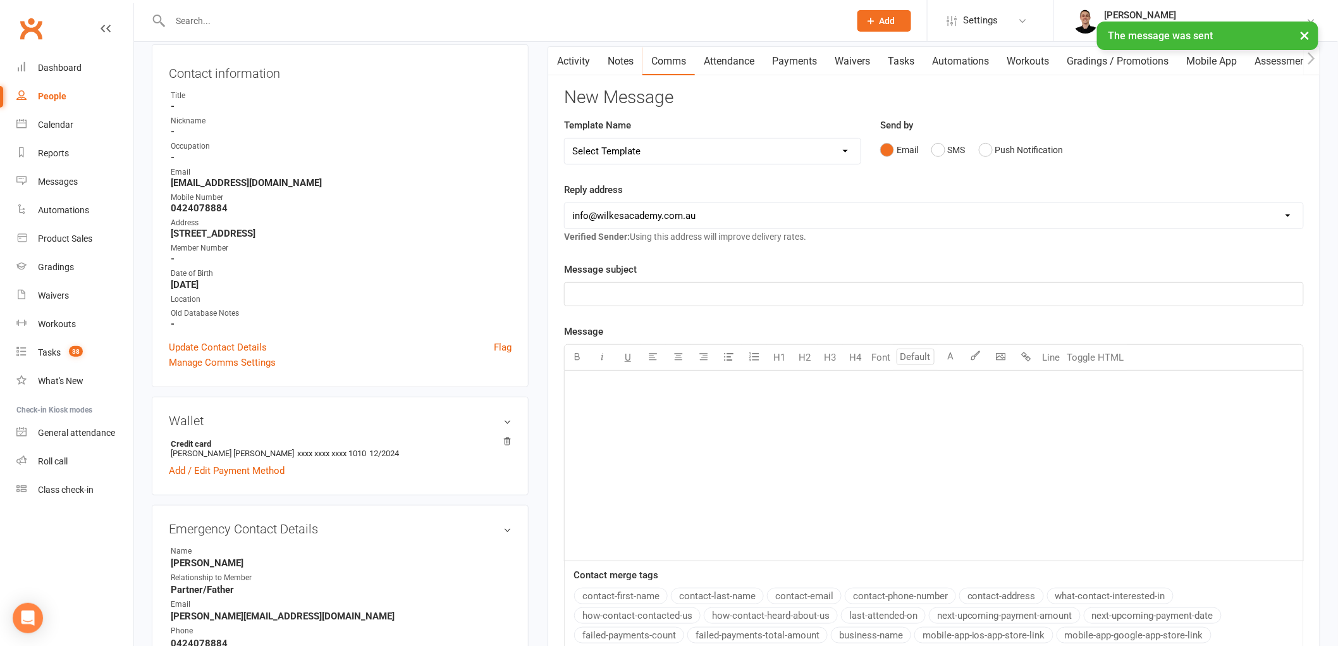
scroll to position [0, 0]
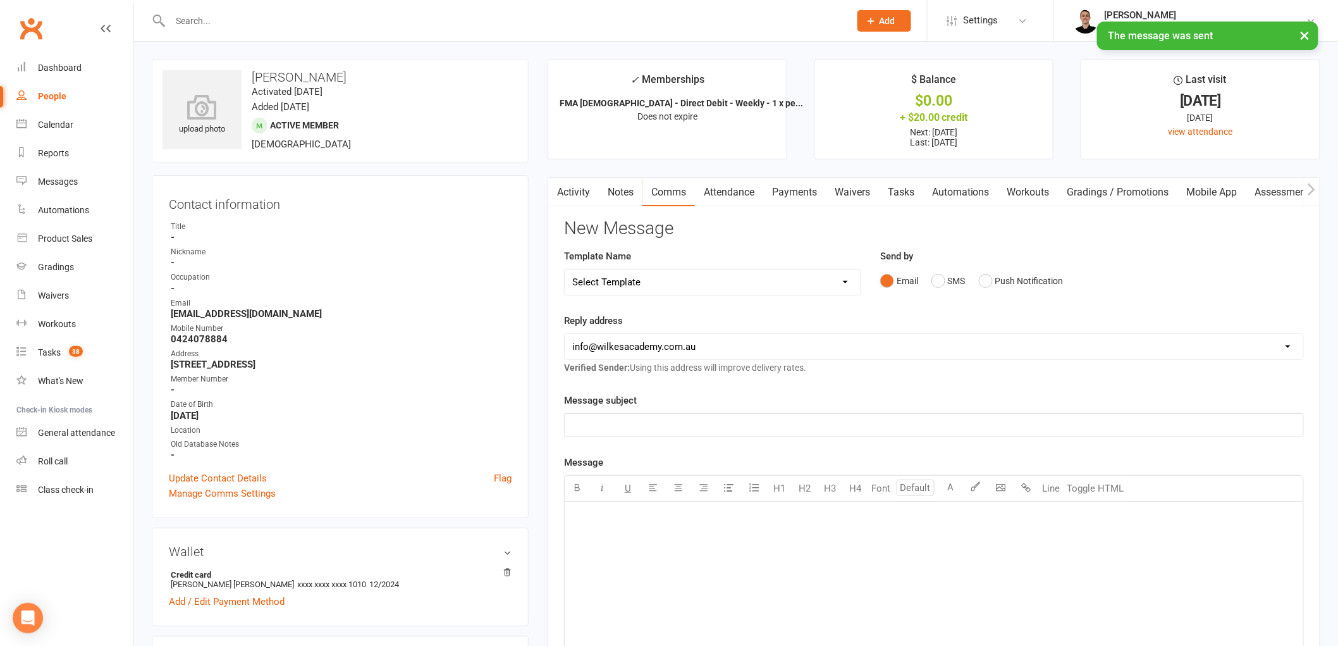
click at [887, 191] on link "Tasks" at bounding box center [901, 192] width 44 height 29
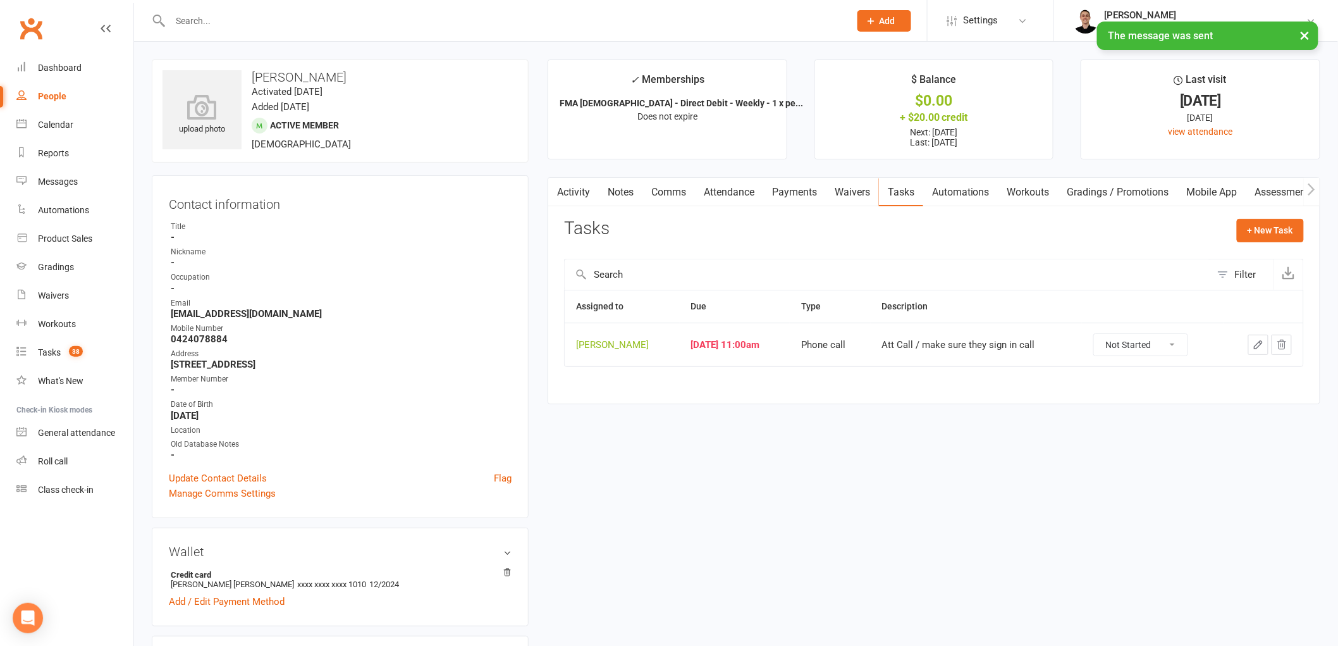
click at [1265, 344] on button "button" at bounding box center [1258, 344] width 20 height 20
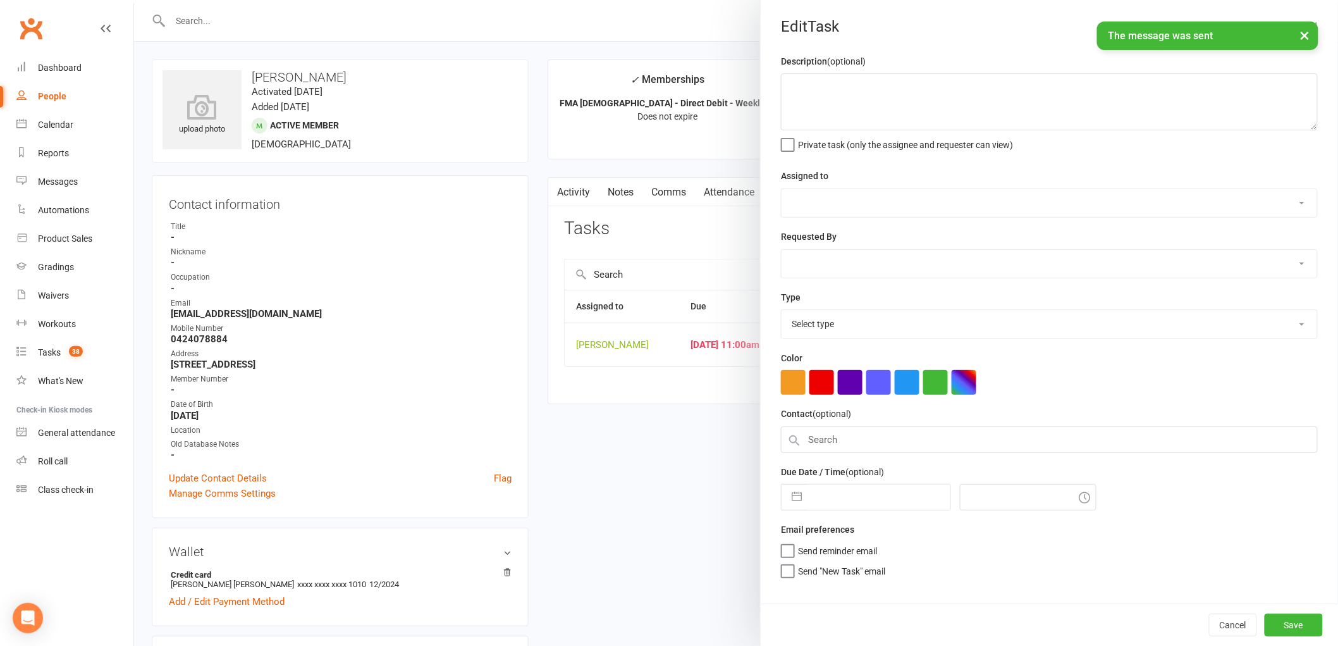
type textarea "Att Call / make sure they sign in call"
select select "47660"
type input "[DATE]"
type input "11:00am"
select select "25277"
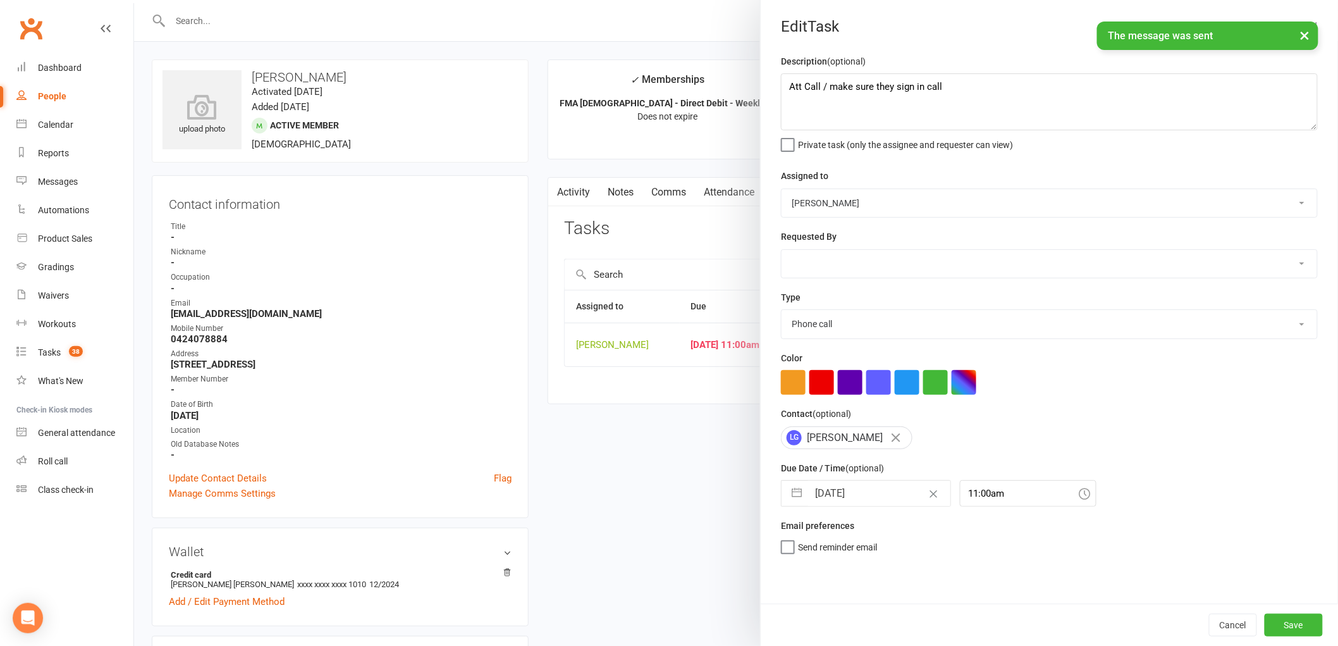
click at [848, 483] on input "[DATE]" at bounding box center [879, 493] width 142 height 25
select select "7"
select select "2025"
select select "8"
select select "2025"
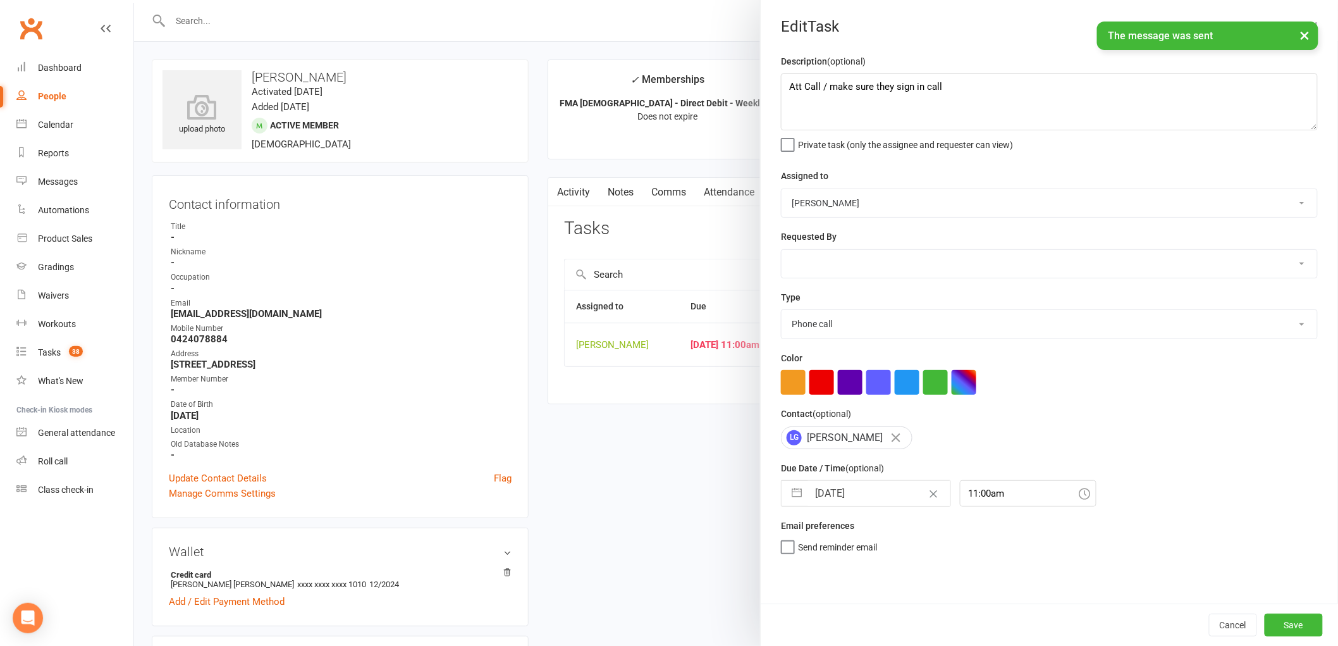
select select "9"
select select "2025"
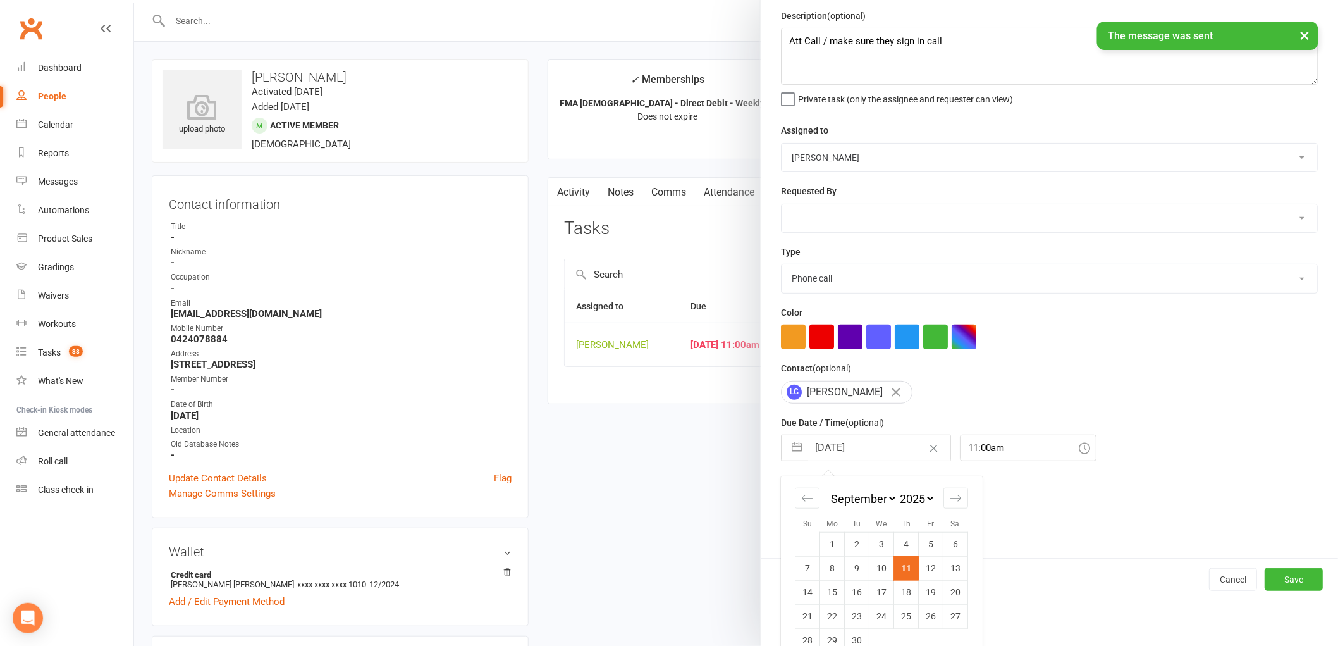
scroll to position [67, 0]
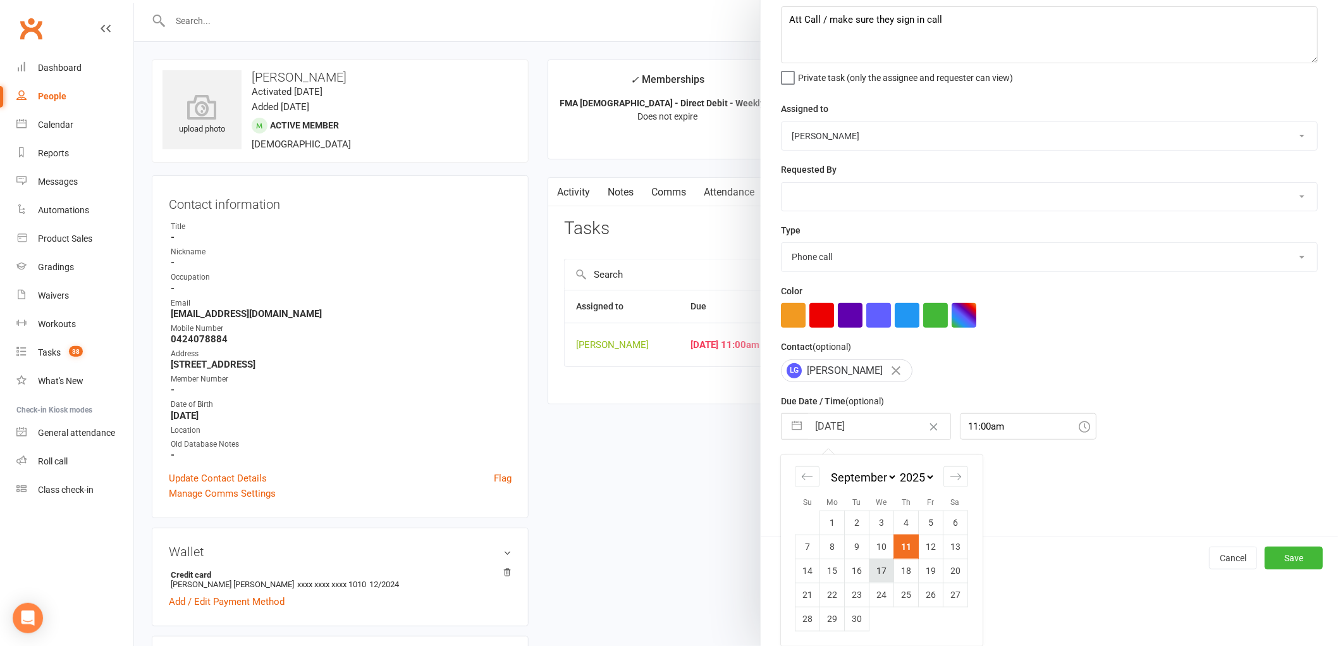
click at [881, 569] on td "17" at bounding box center [881, 570] width 25 height 24
type input "[DATE]"
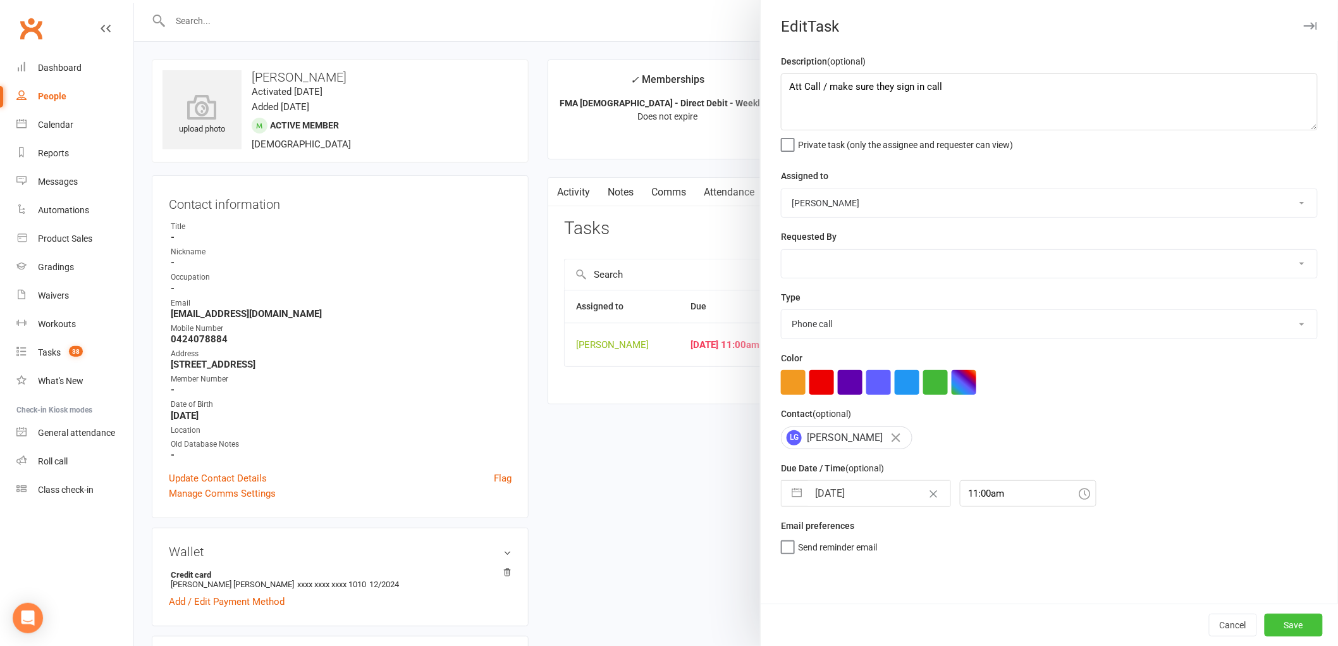
click at [1299, 622] on button "Save" at bounding box center [1294, 624] width 58 height 23
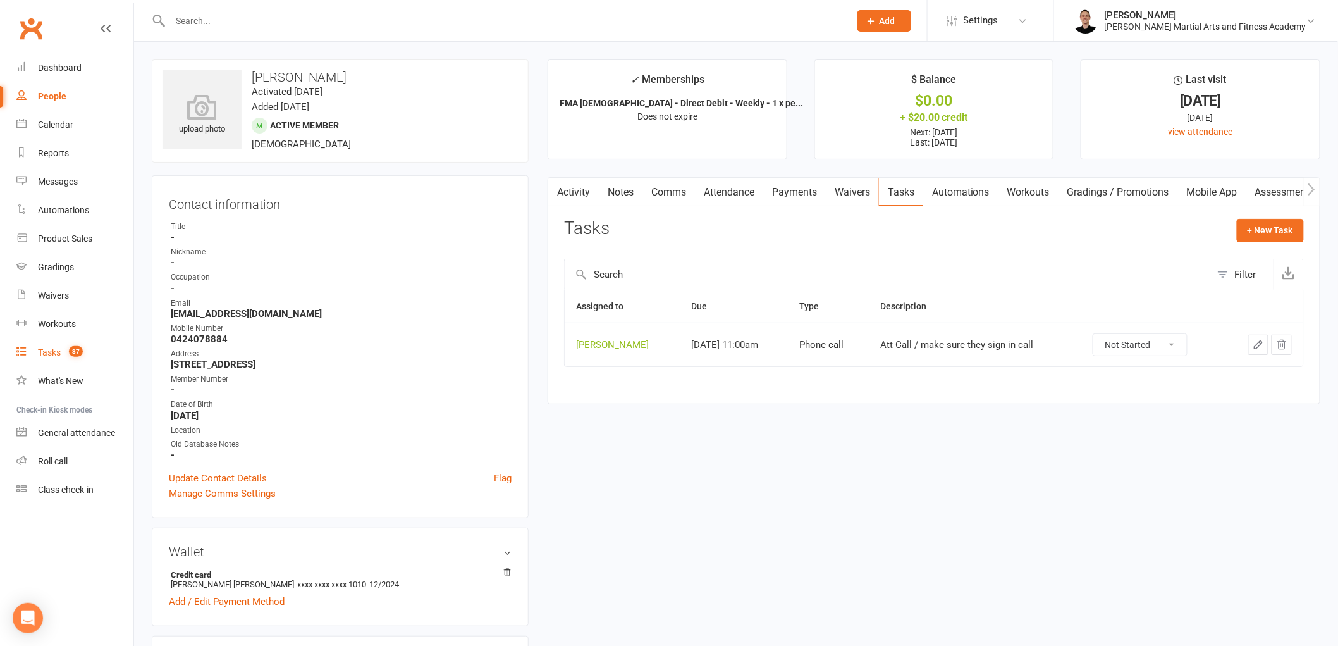
click at [71, 352] on span "37" at bounding box center [76, 351] width 14 height 11
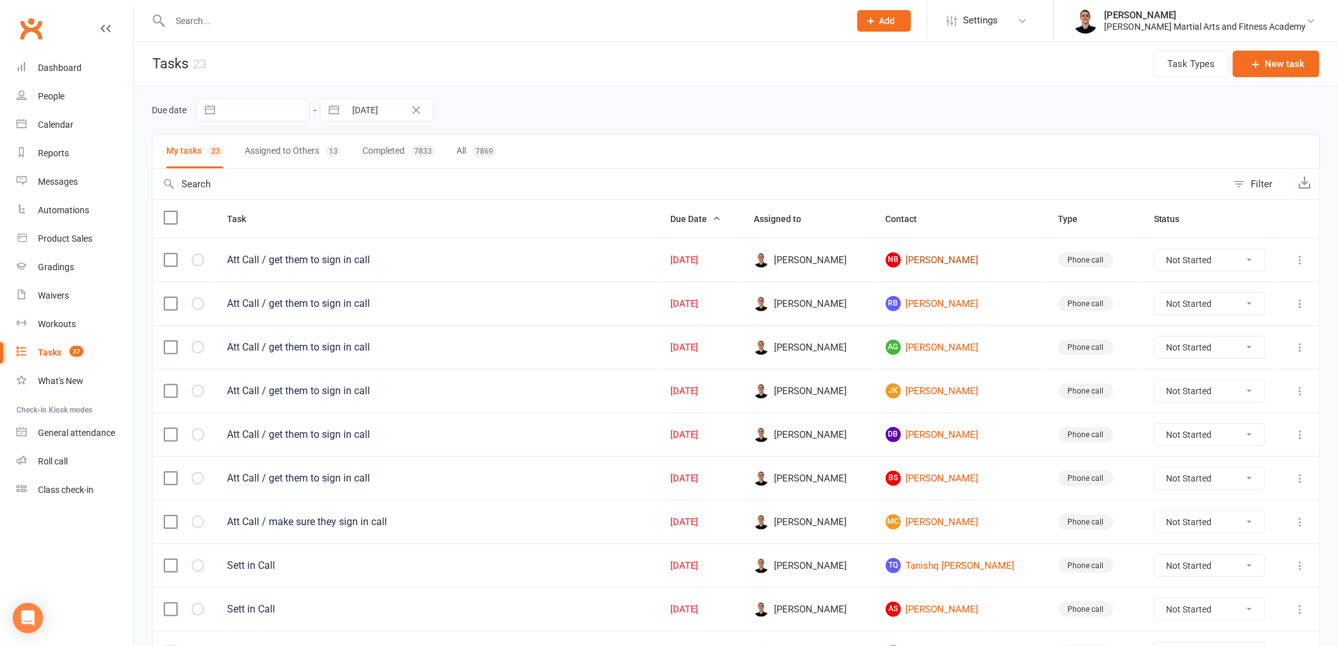
click at [952, 257] on link "NB [PERSON_NAME]" at bounding box center [961, 259] width 150 height 15
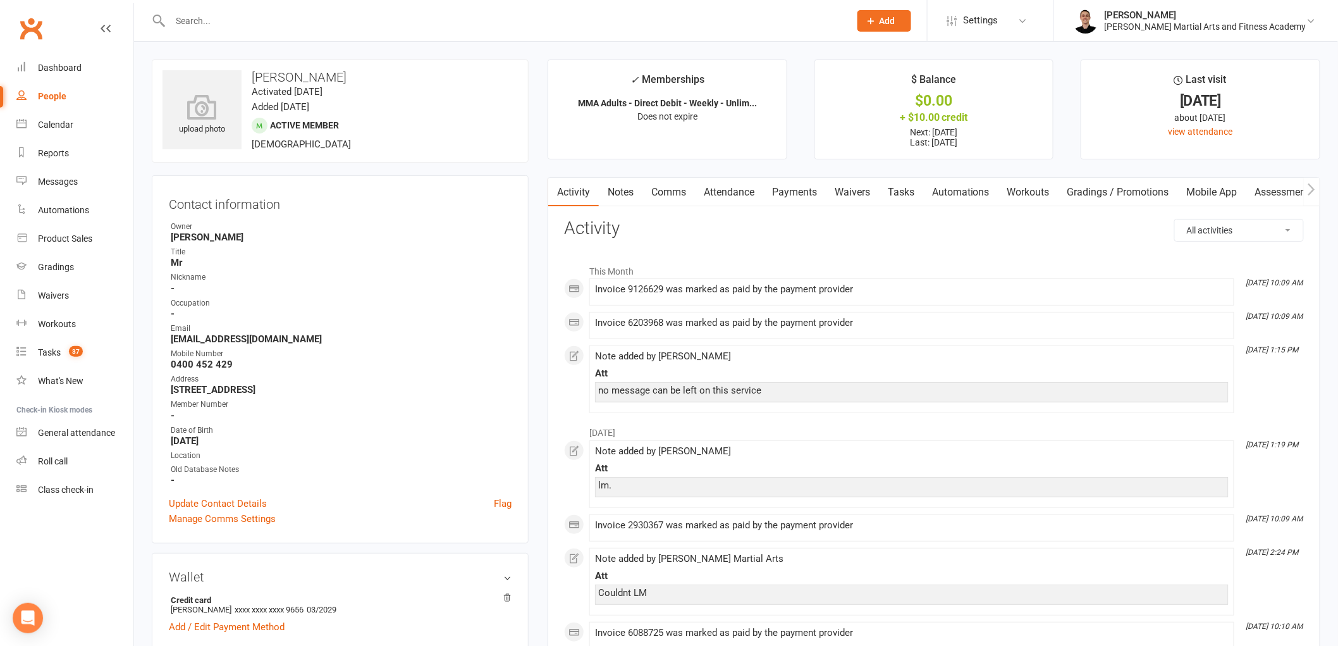
click at [660, 185] on link "Comms" at bounding box center [668, 192] width 52 height 29
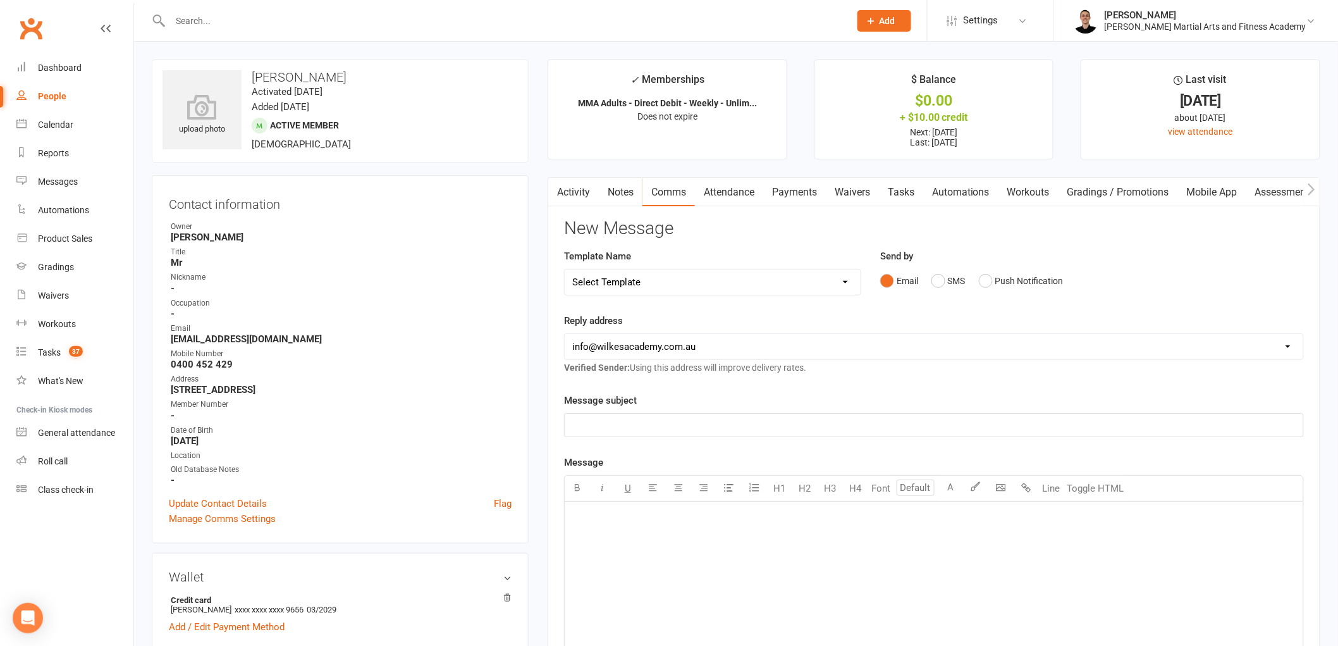
click at [642, 275] on select "Select Template [Email] Birthday Party Enquiry [Email] [DEMOGRAPHIC_DATA] Gradi…" at bounding box center [713, 281] width 296 height 25
select select "39"
click at [565, 269] on select "Select Template [Email] Birthday Party Enquiry [Email] [DEMOGRAPHIC_DATA] Gradi…" at bounding box center [713, 281] width 296 height 25
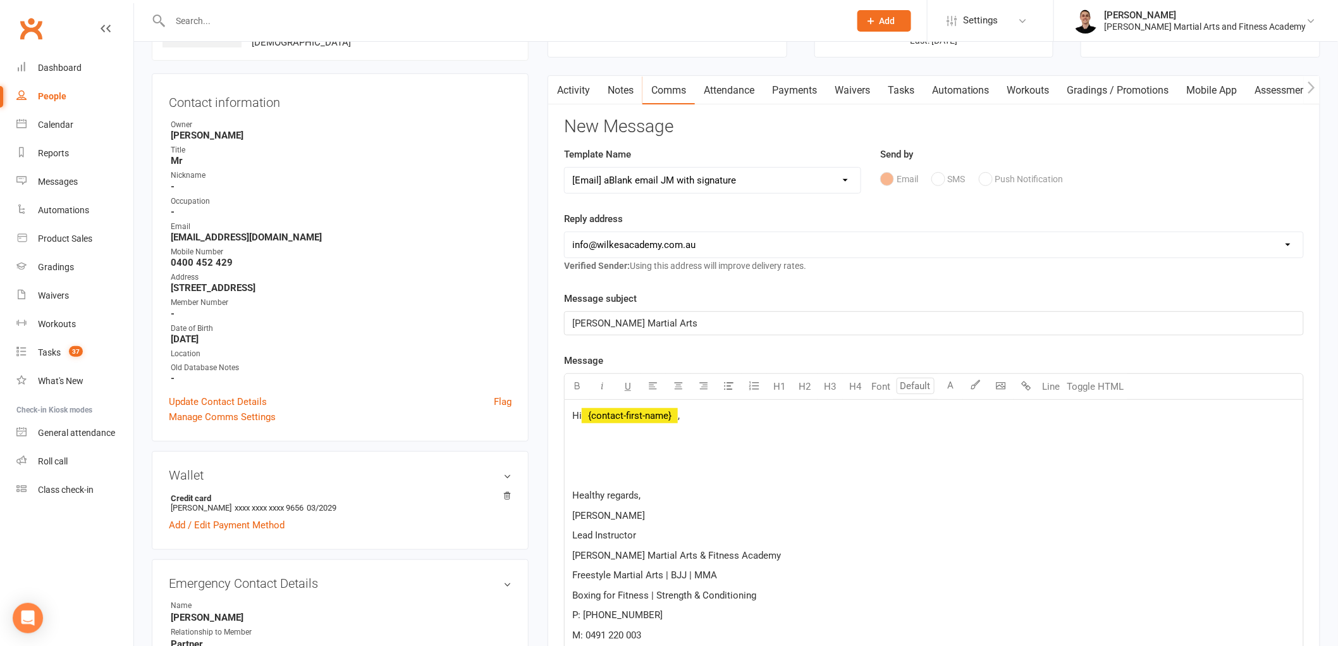
scroll to position [211, 0]
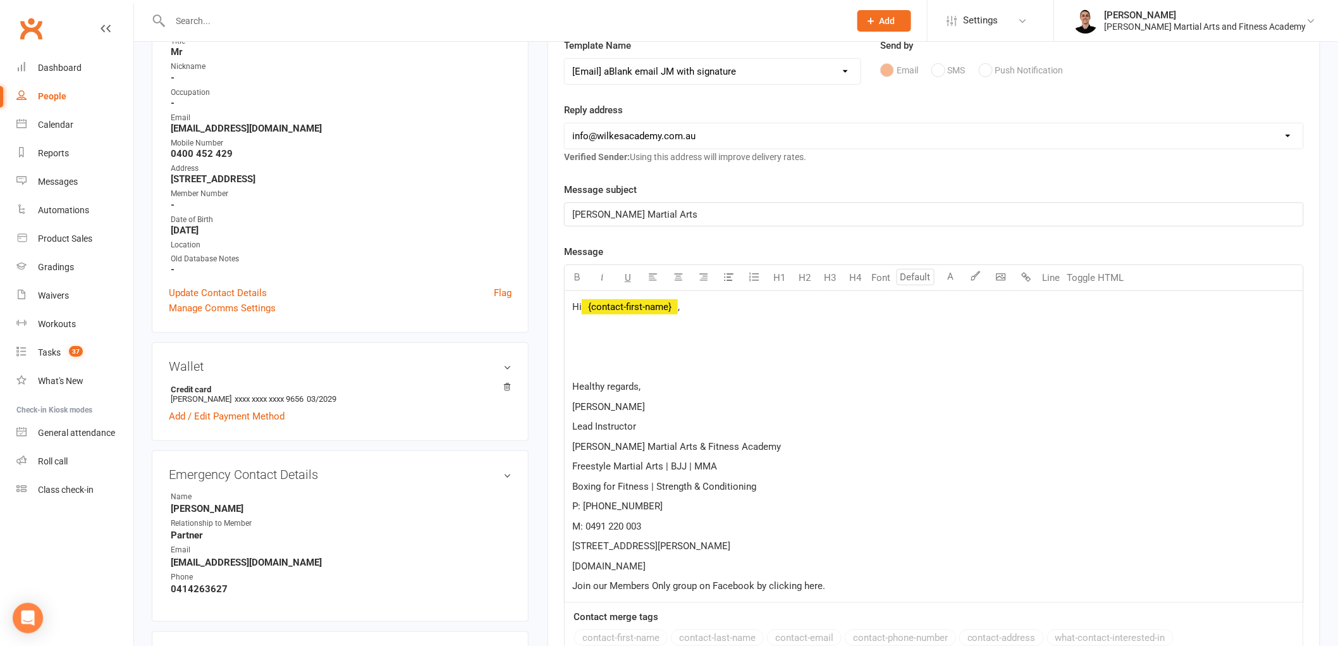
click at [615, 336] on div "Hi ﻿ {contact-first-name} , Healthy regards, [PERSON_NAME] Lead Instructor [PER…" at bounding box center [934, 446] width 738 height 311
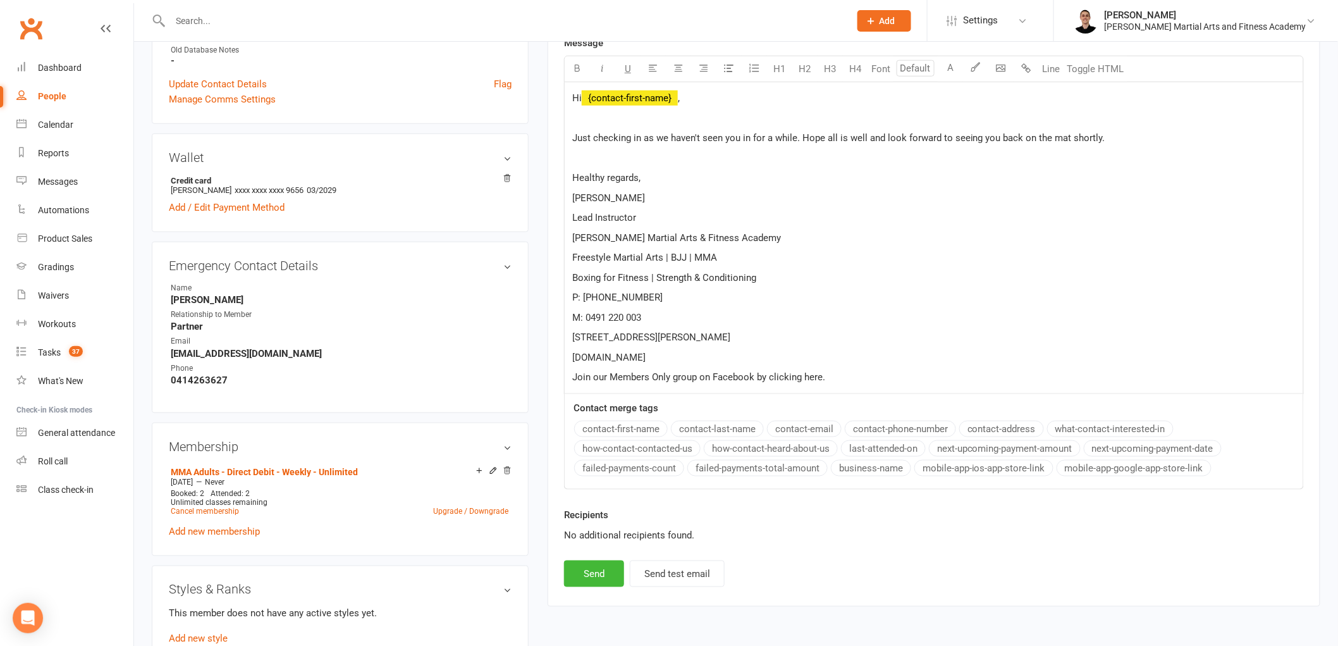
scroll to position [421, 0]
click at [579, 578] on button "Send" at bounding box center [594, 571] width 60 height 27
select select
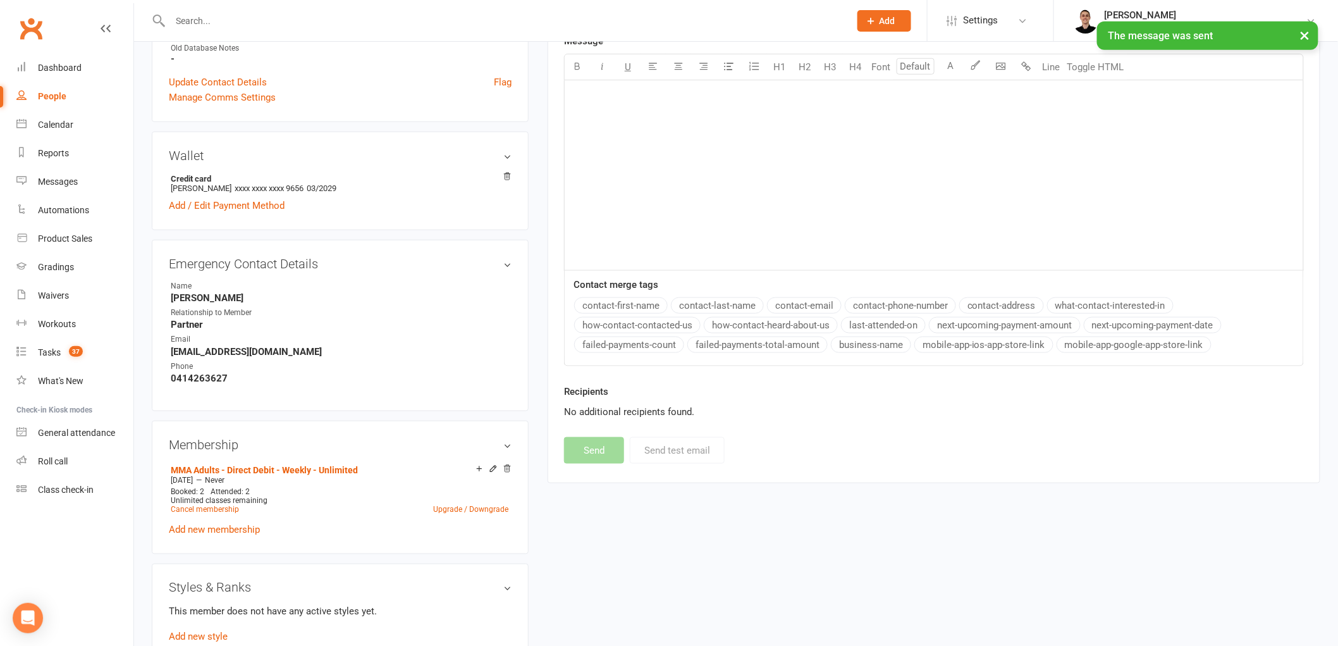
scroll to position [0, 0]
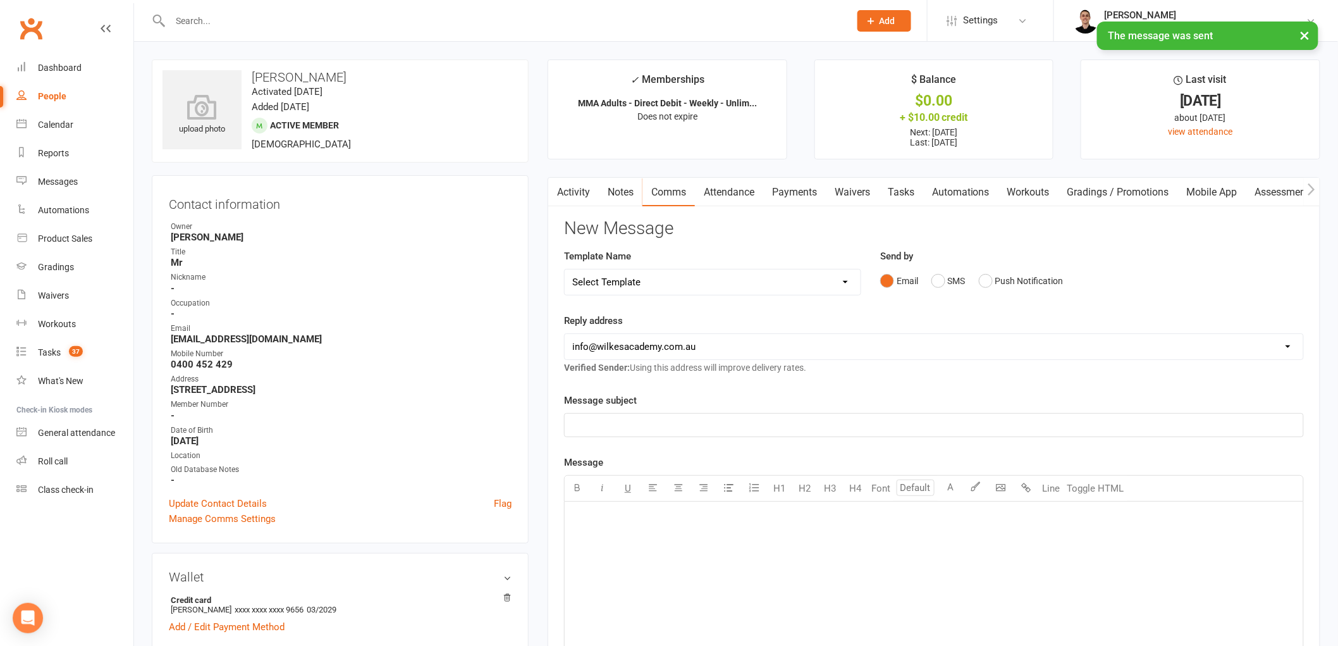
click at [895, 190] on link "Tasks" at bounding box center [901, 192] width 44 height 29
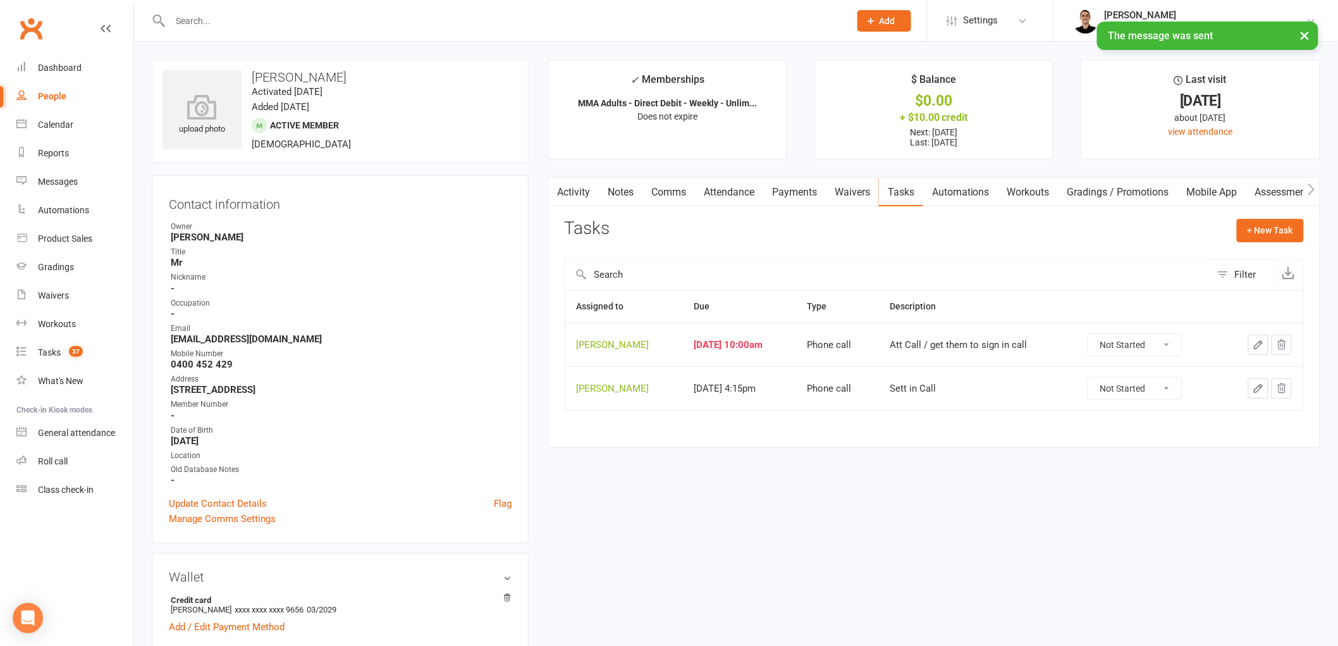
click at [1256, 342] on icon "button" at bounding box center [1258, 344] width 11 height 11
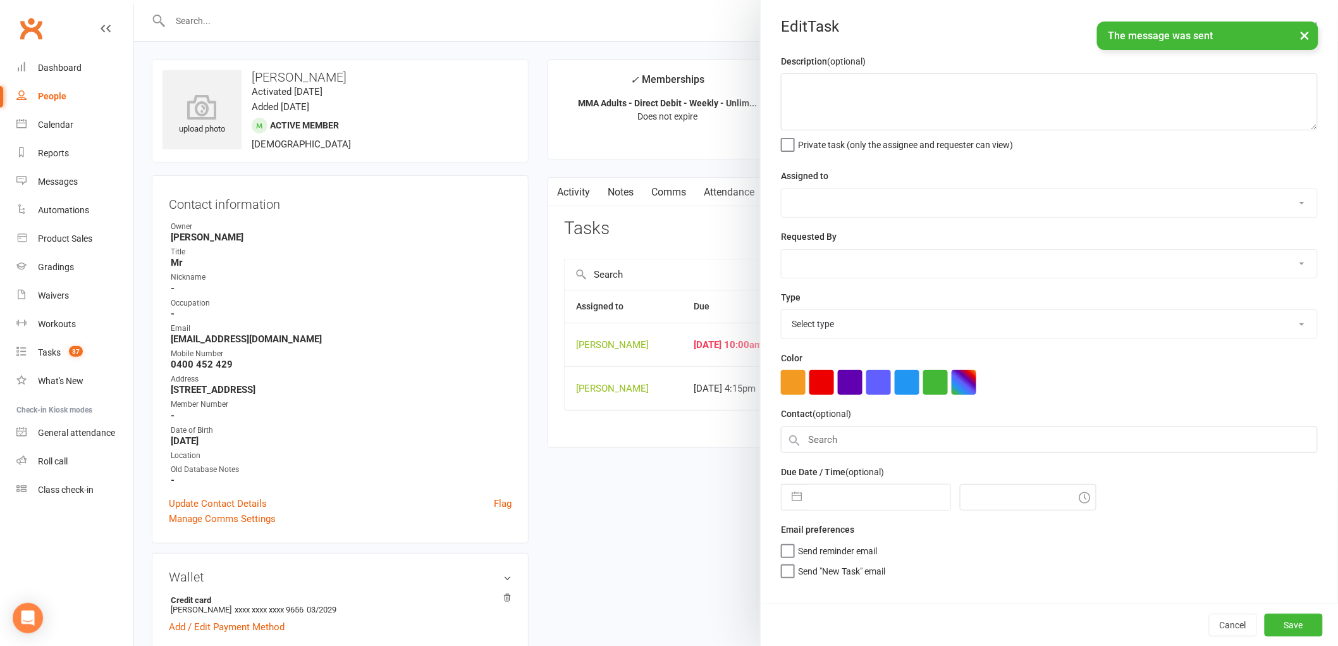
type textarea "Att Call / get them to sign in call"
select select "47660"
type input "[DATE]"
type input "10:00am"
select select "25277"
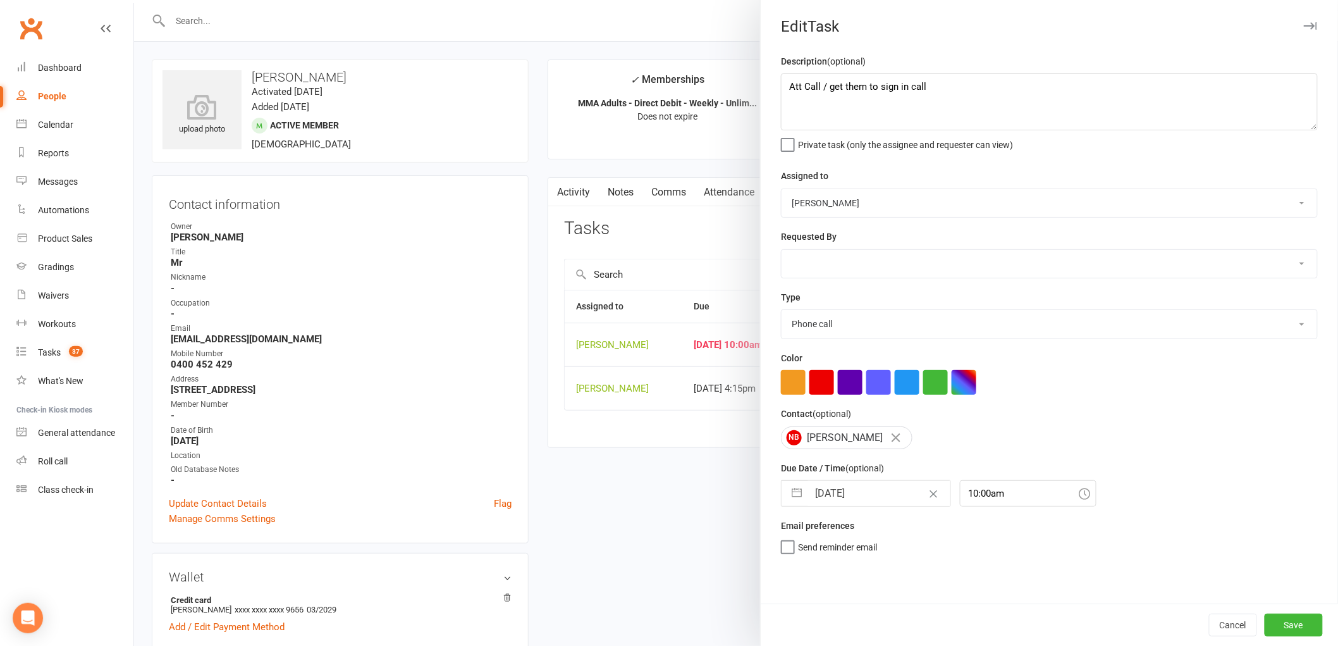
click at [836, 496] on input "[DATE]" at bounding box center [879, 493] width 142 height 25
select select "7"
select select "2025"
select select "8"
select select "2025"
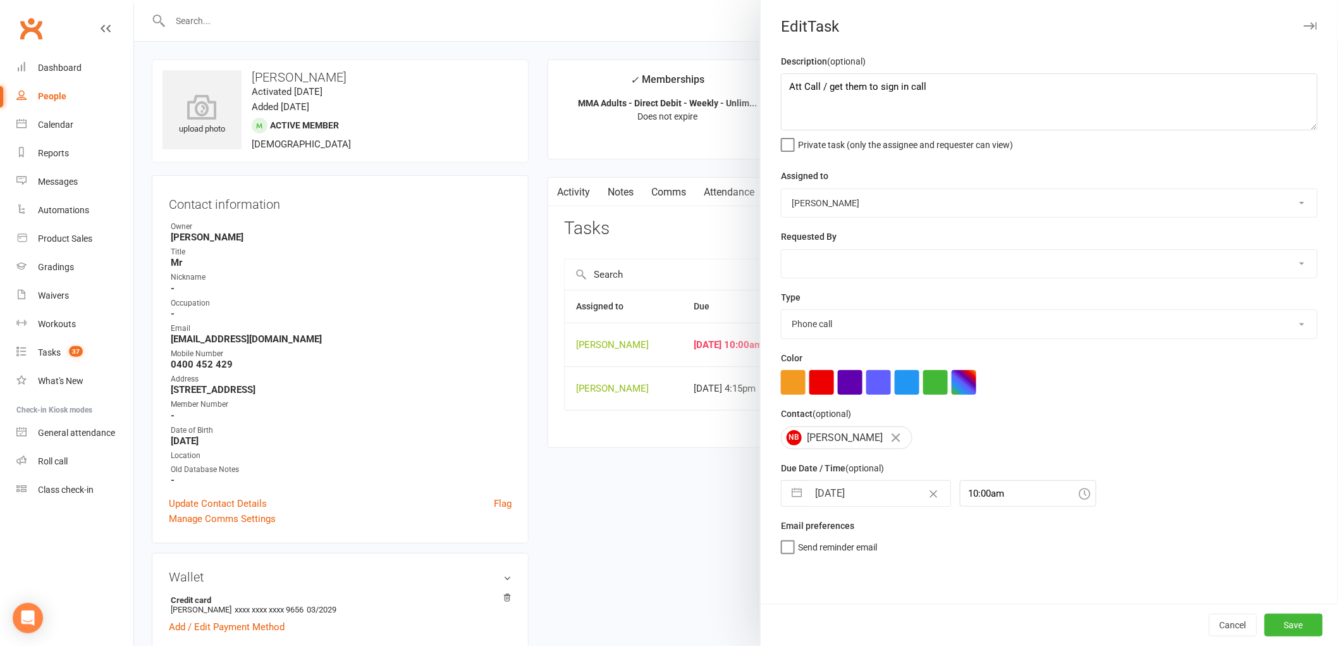
select select "9"
select select "2025"
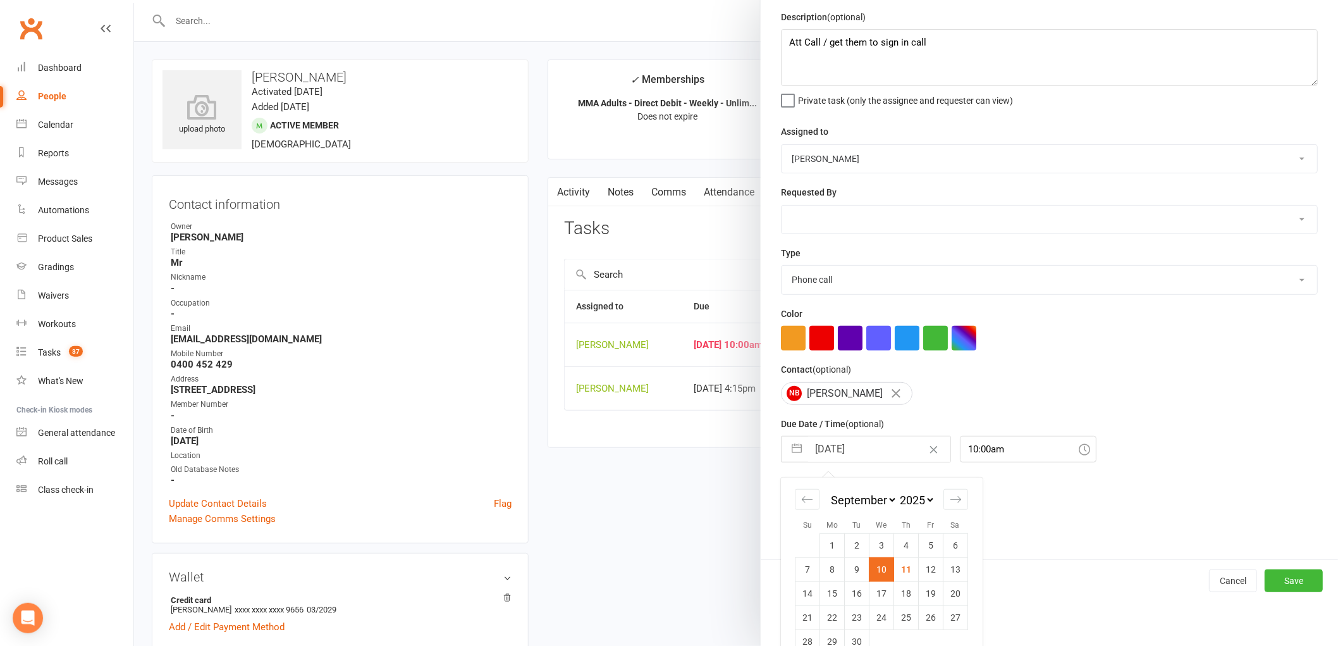
scroll to position [67, 0]
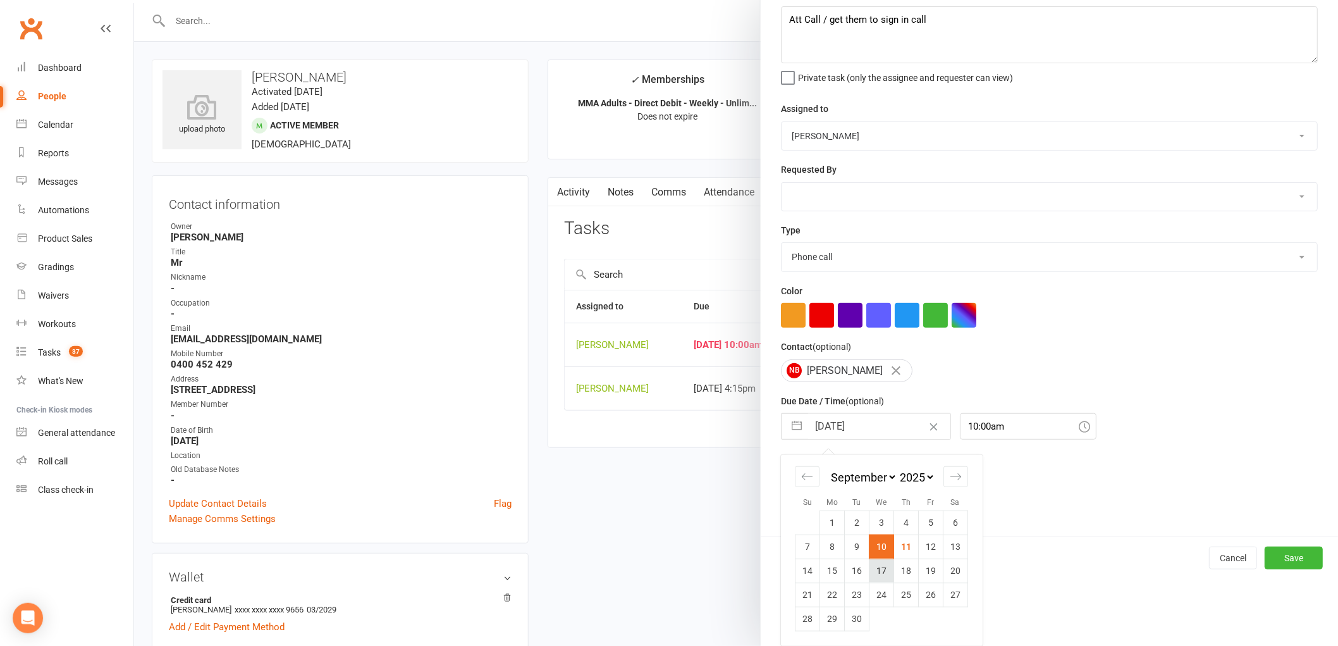
click at [873, 569] on td "17" at bounding box center [881, 570] width 25 height 24
type input "[DATE]"
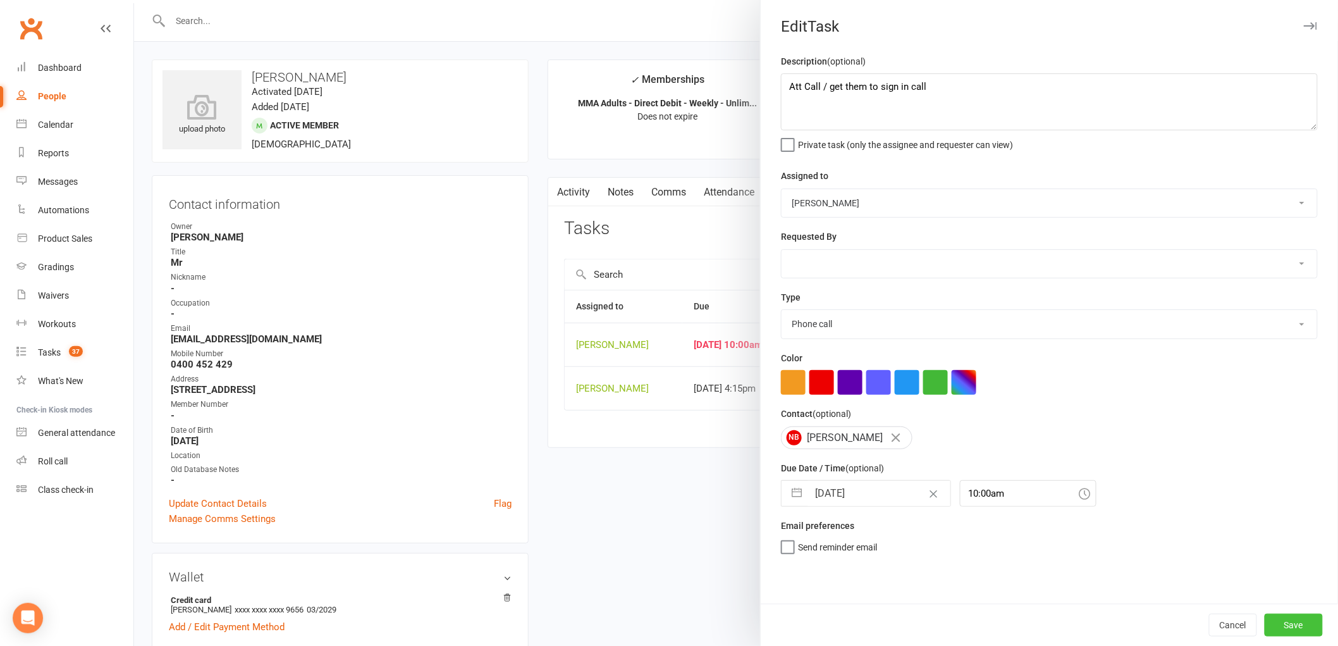
click at [1299, 618] on button "Save" at bounding box center [1294, 624] width 58 height 23
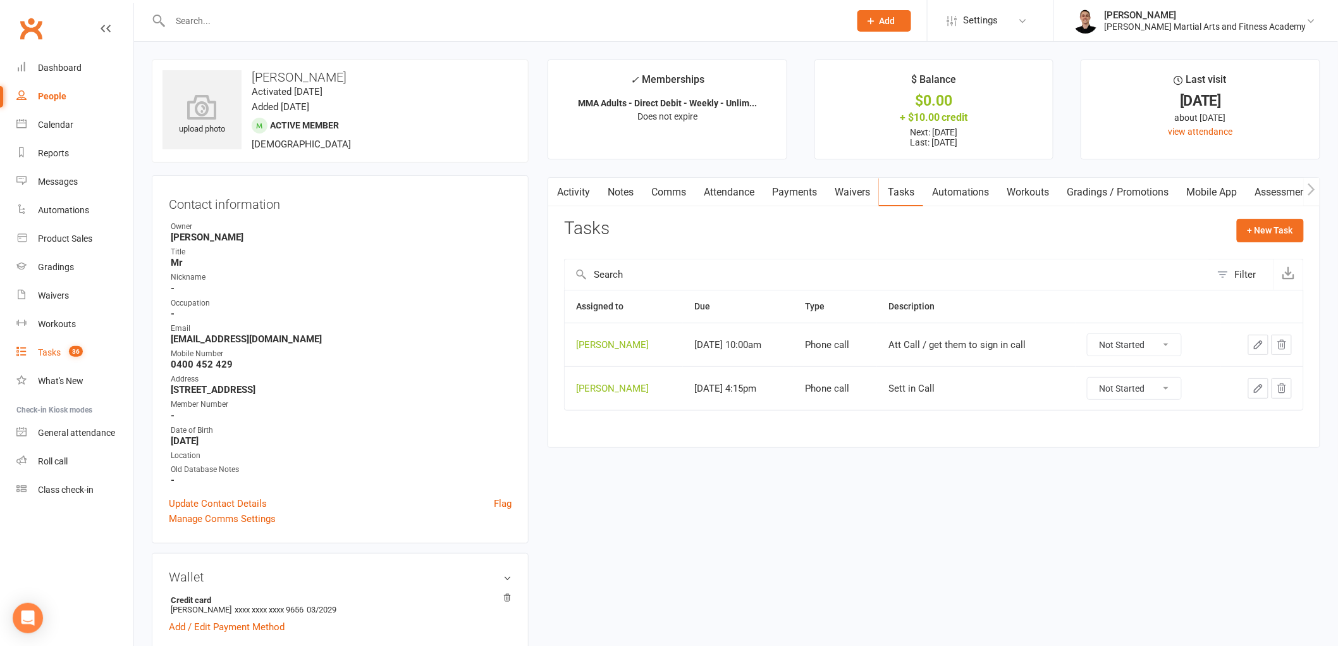
click at [59, 350] on div "Tasks" at bounding box center [49, 352] width 23 height 10
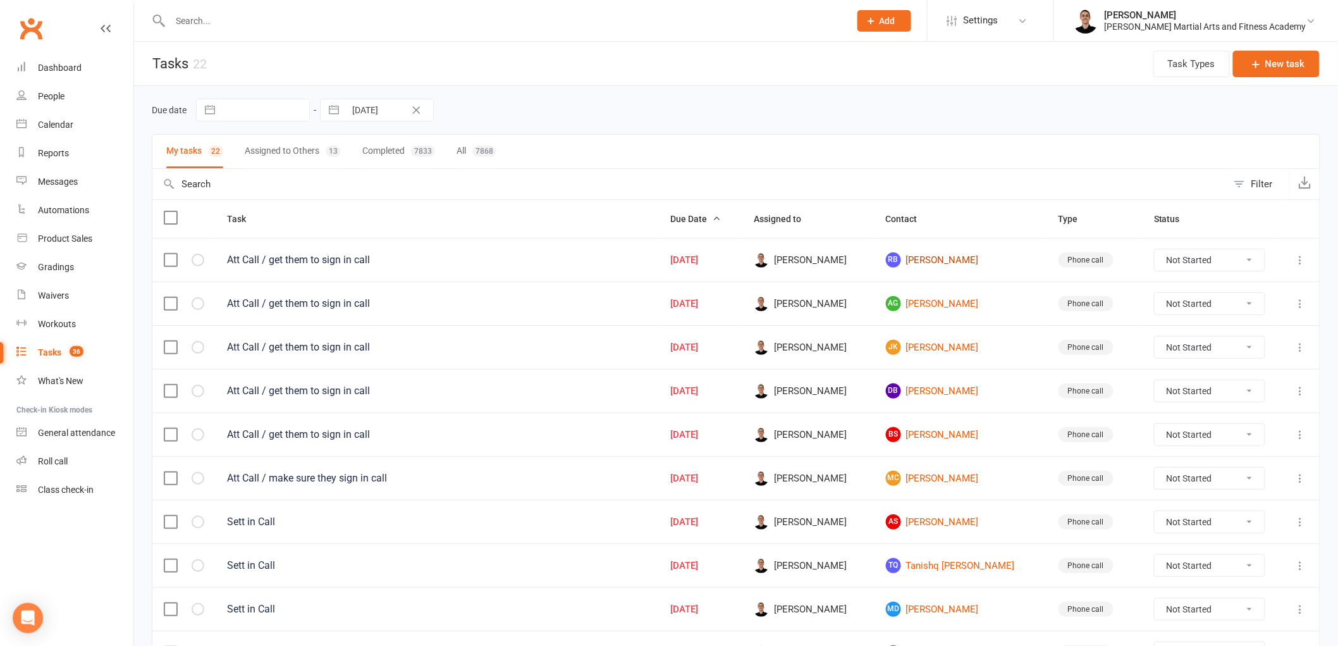
click at [950, 260] on link "RB [PERSON_NAME]" at bounding box center [961, 259] width 150 height 15
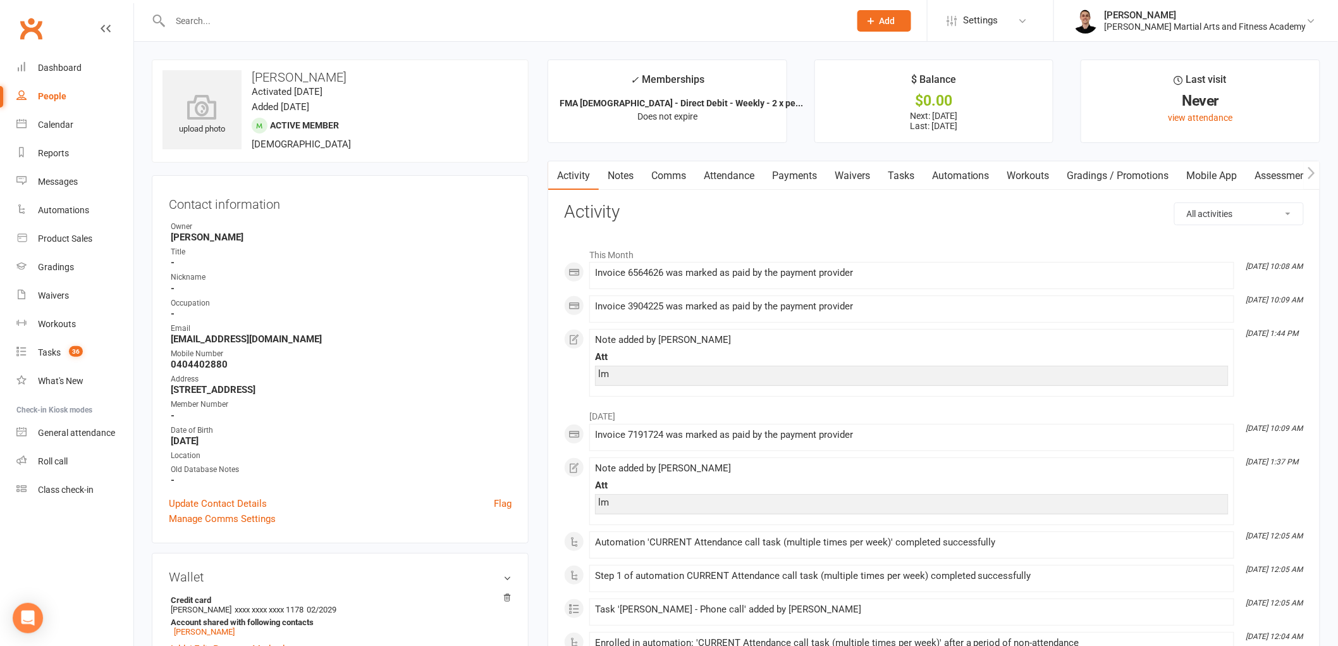
click at [735, 171] on link "Attendance" at bounding box center [729, 175] width 68 height 29
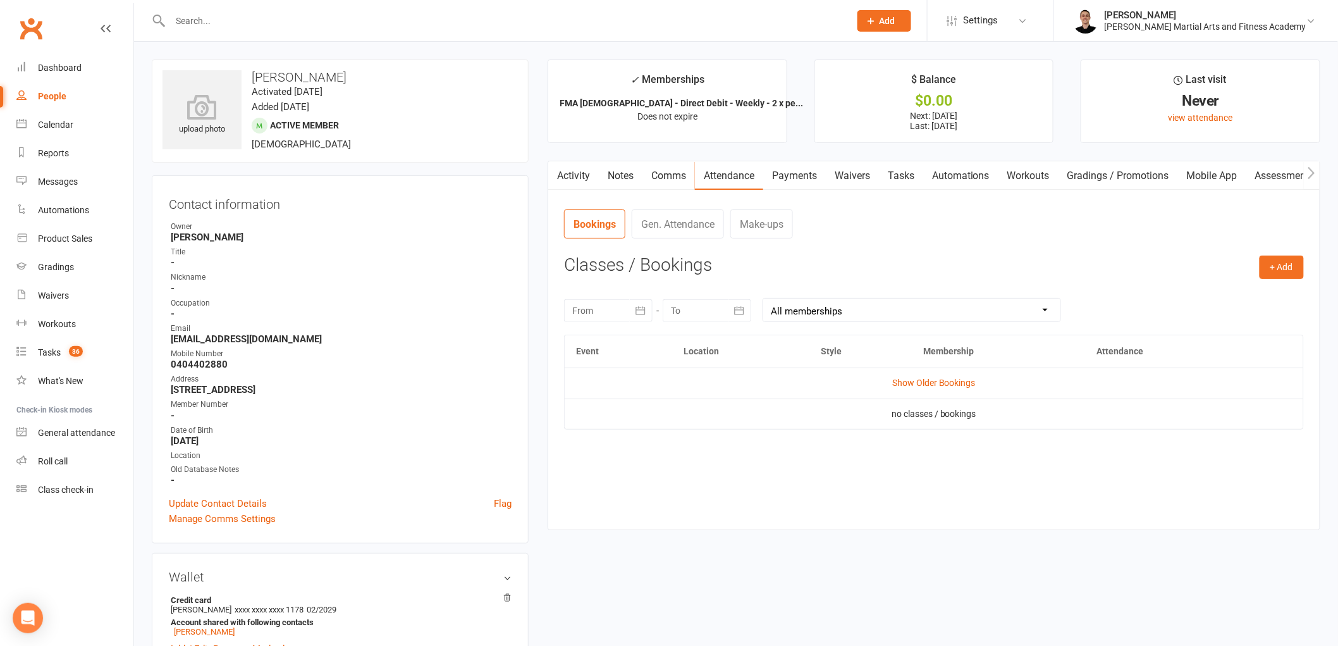
click at [915, 389] on td "Show Older Bookings" at bounding box center [934, 382] width 738 height 30
click at [915, 382] on link "Show Older Bookings" at bounding box center [933, 382] width 83 height 10
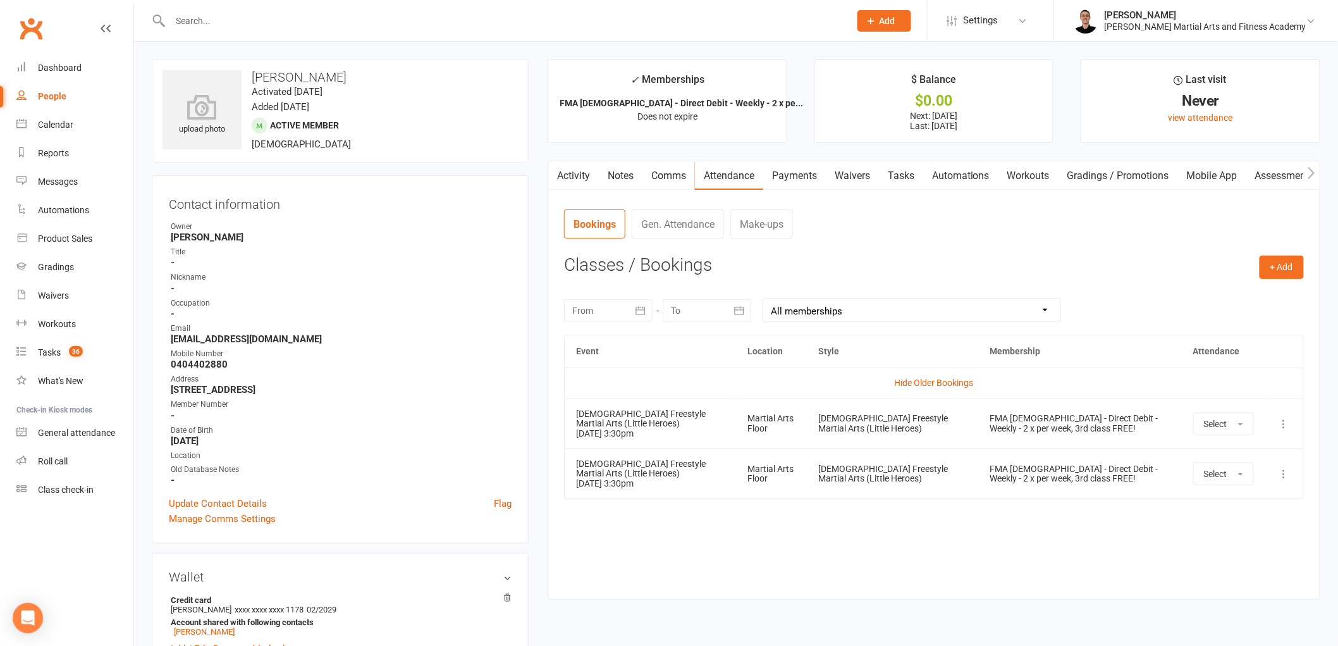
click at [618, 171] on link "Notes" at bounding box center [621, 175] width 44 height 29
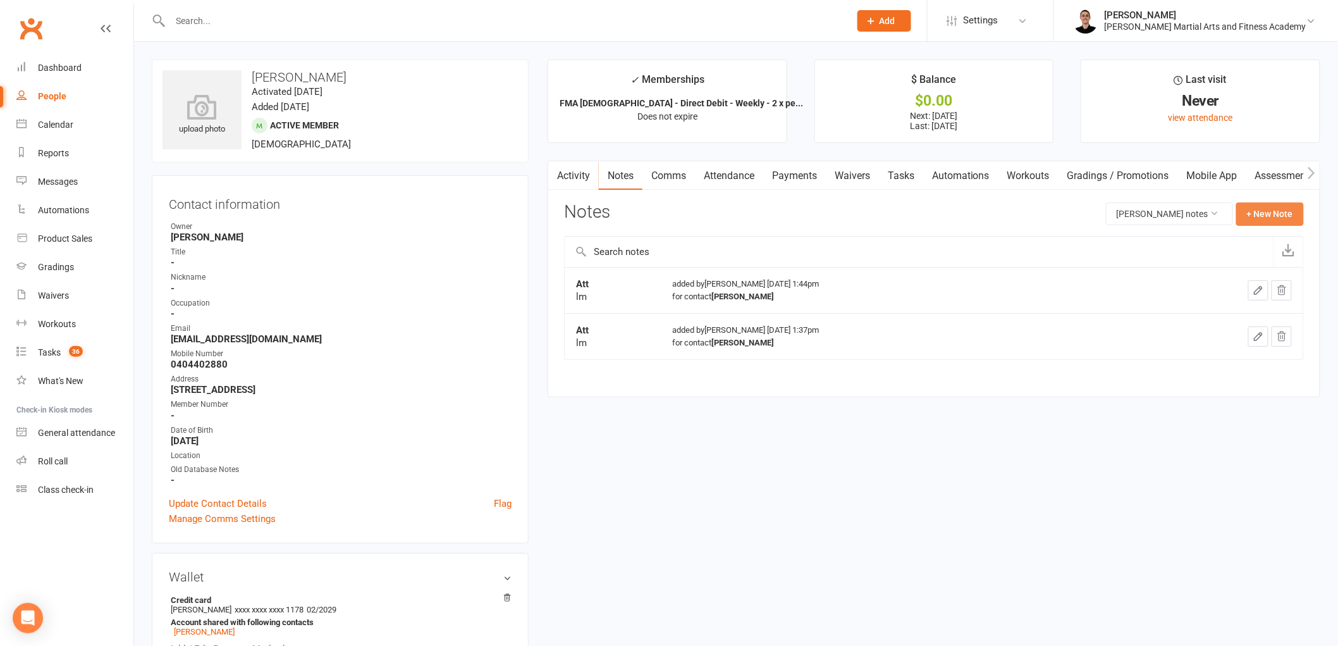
click at [1292, 200] on div "Activity Notes Comms Attendance Payments Waivers Tasks Automations Workouts Gra…" at bounding box center [934, 279] width 773 height 236
click at [782, 249] on input "text" at bounding box center [919, 251] width 709 height 30
click at [1280, 212] on button "+ New Note" at bounding box center [1270, 213] width 68 height 23
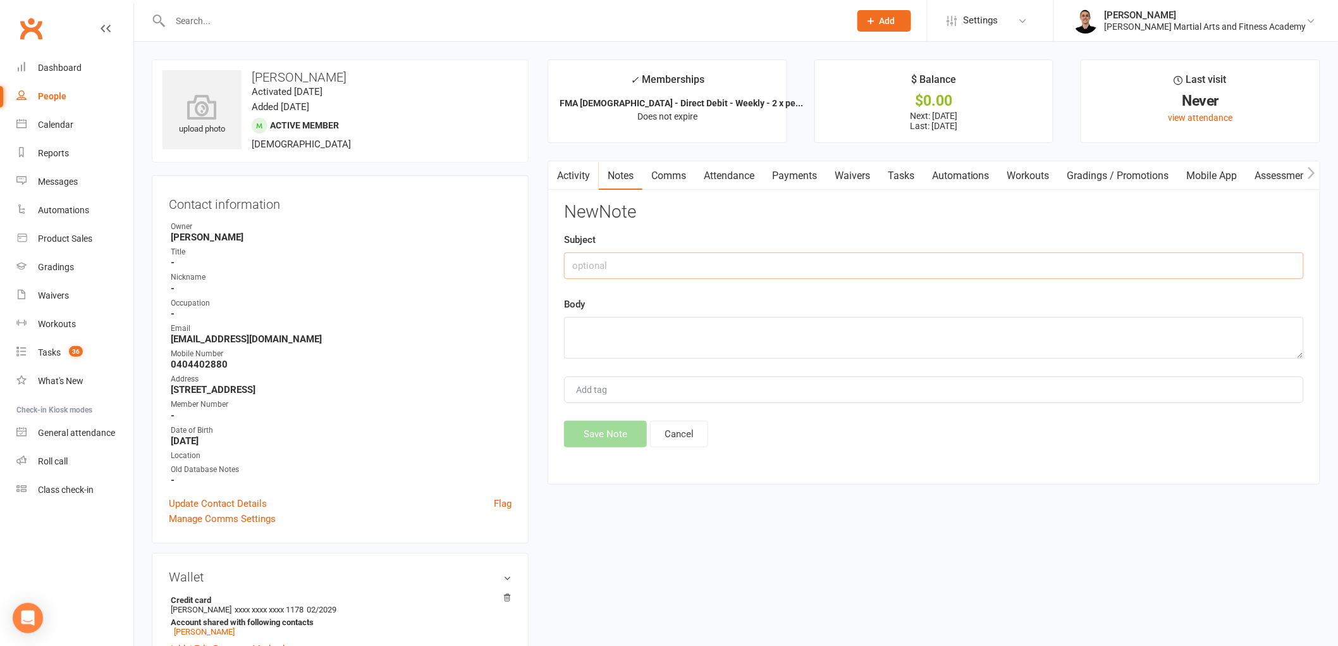
click at [656, 264] on input "text" at bounding box center [934, 265] width 740 height 27
type input "Att"
click at [601, 339] on textarea at bounding box center [934, 338] width 740 height 42
type textarea "W"
type textarea "Should be back [DATE]. Has been away on holiday."
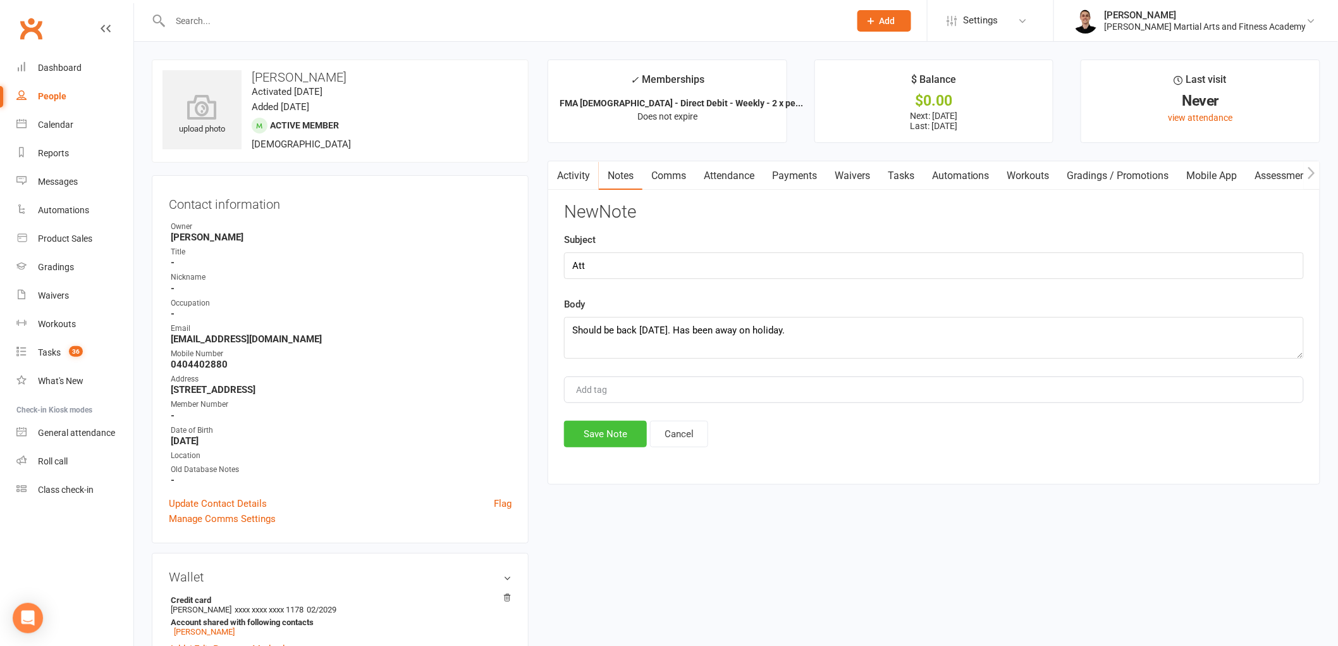
click at [586, 438] on button "Save Note" at bounding box center [605, 433] width 83 height 27
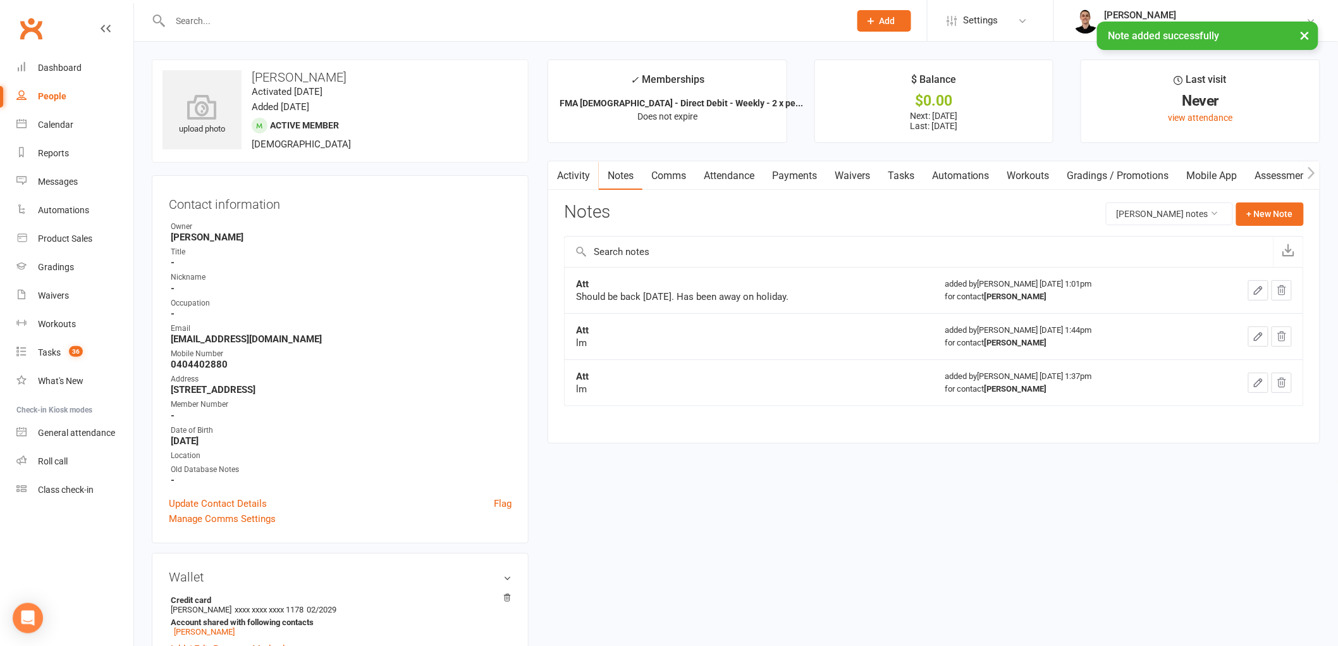
click at [911, 178] on link "Tasks" at bounding box center [901, 175] width 44 height 29
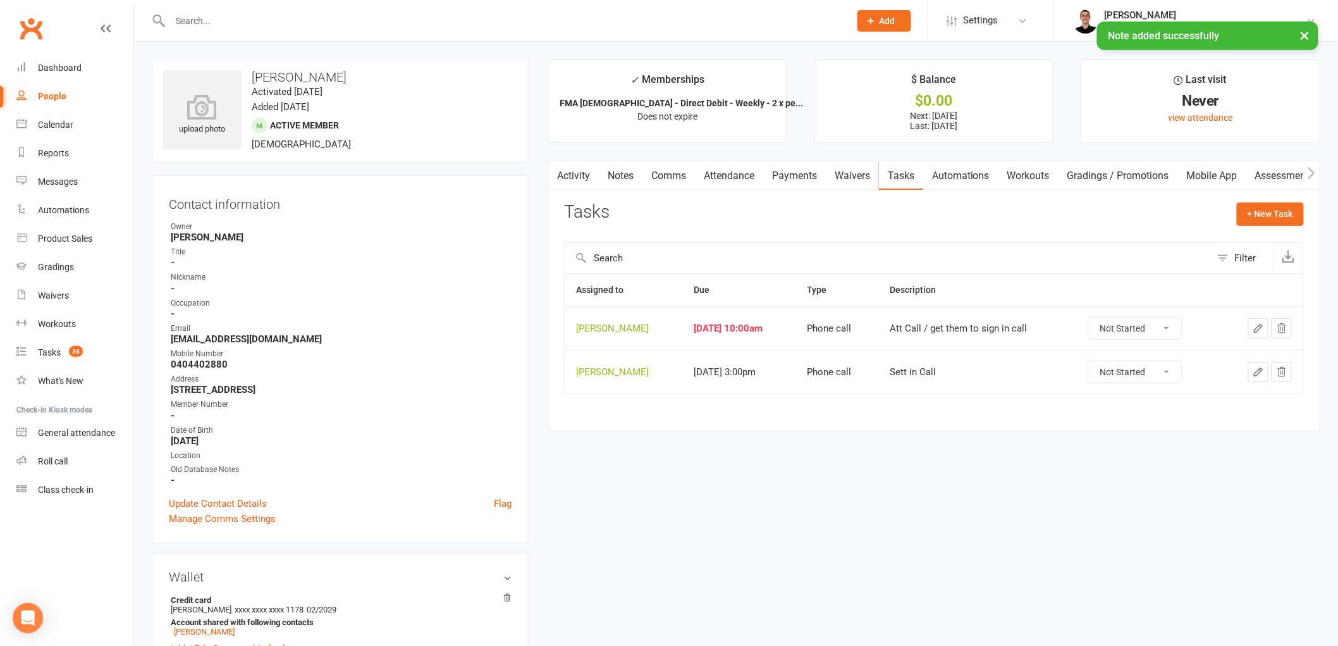
click at [1261, 330] on icon "button" at bounding box center [1258, 327] width 11 height 11
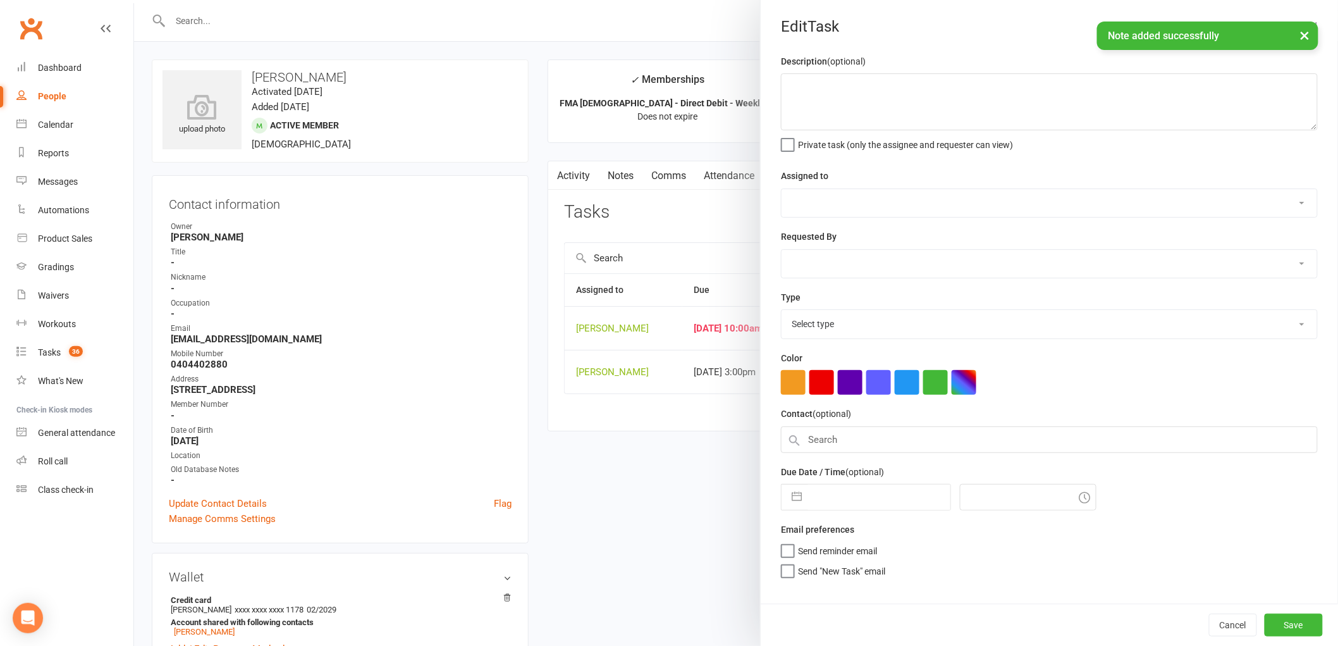
type textarea "Att Call / get them to sign in call"
select select "47660"
type input "[DATE]"
type input "10:00am"
select select "25277"
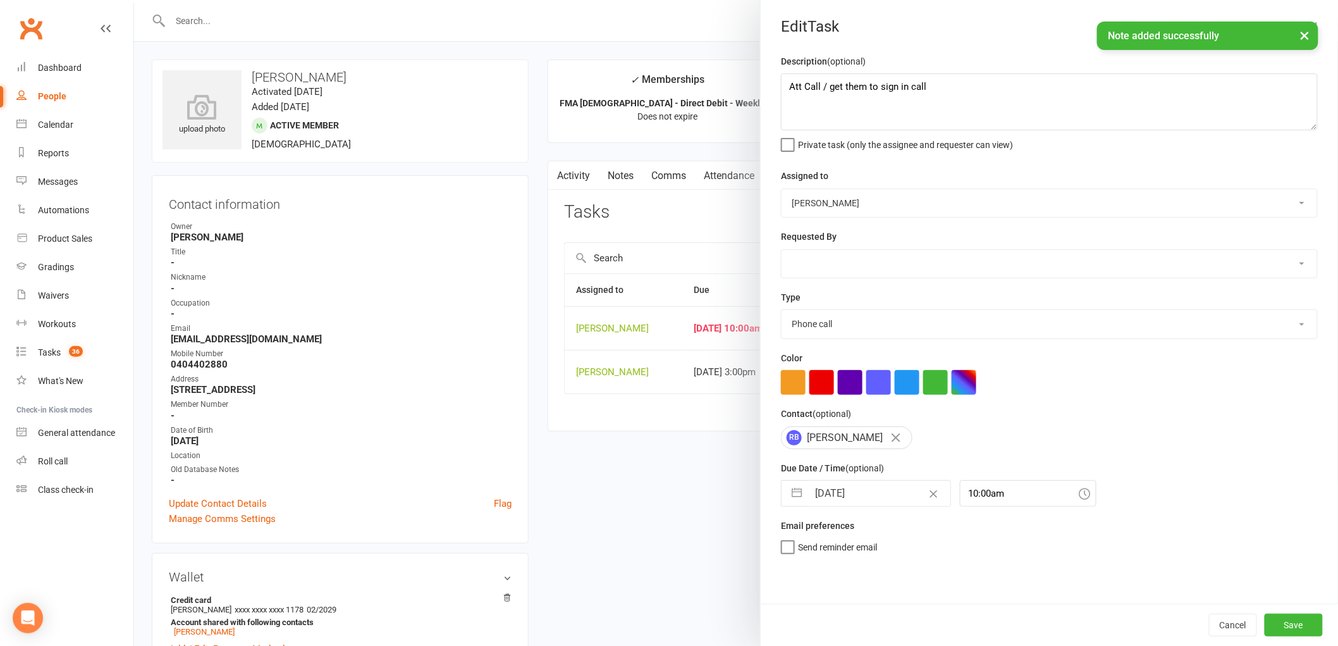
select select "7"
select select "2025"
select select "8"
select select "2025"
select select "9"
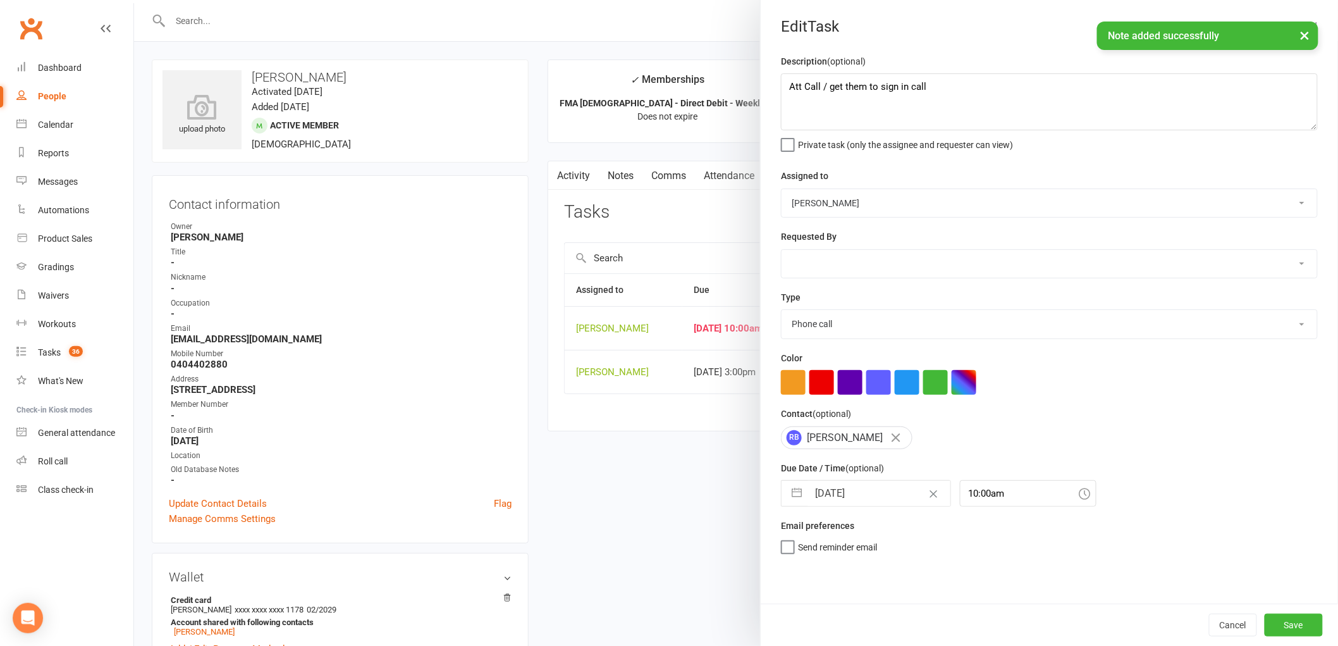
select select "2025"
click at [839, 494] on input "[DATE]" at bounding box center [879, 493] width 142 height 25
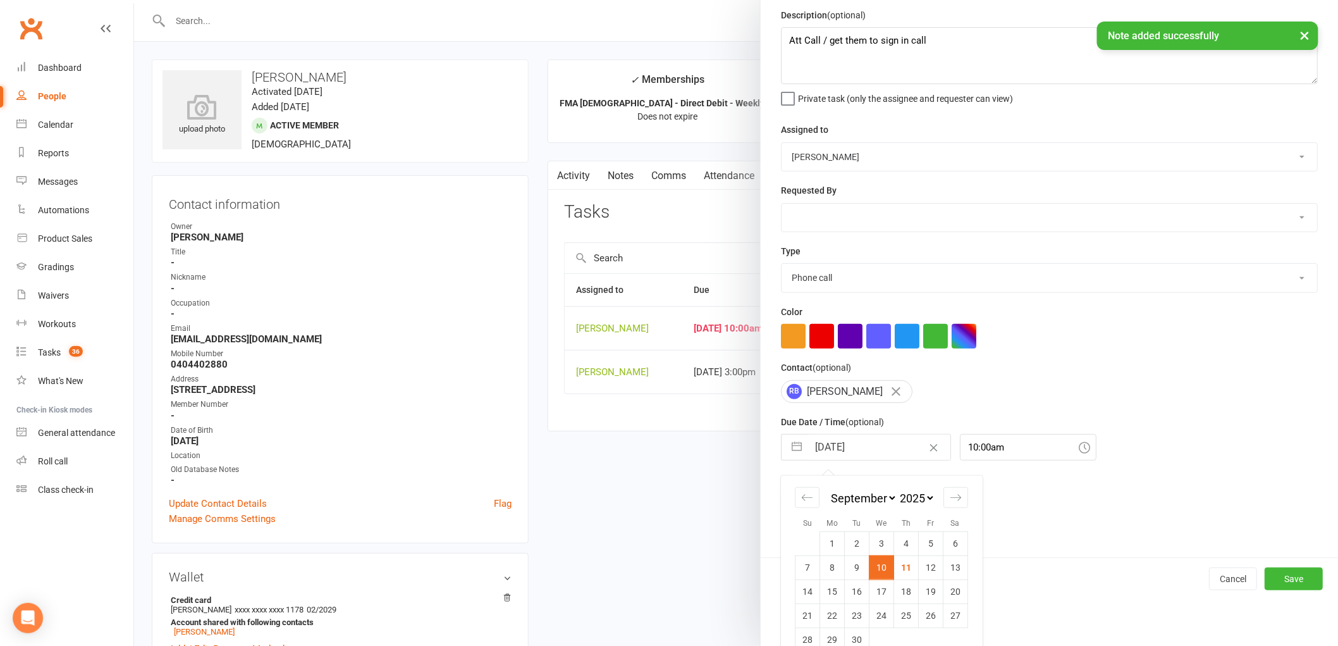
scroll to position [67, 0]
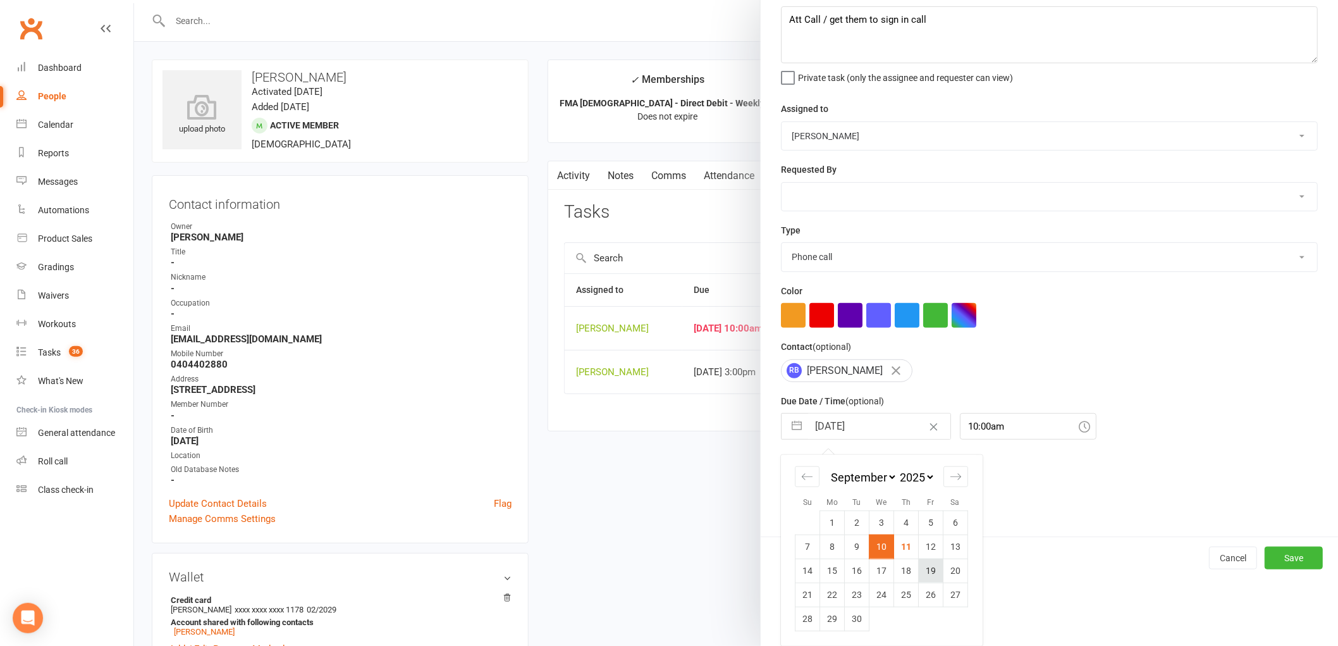
click at [926, 568] on td "19" at bounding box center [931, 570] width 25 height 24
type input "[DATE]"
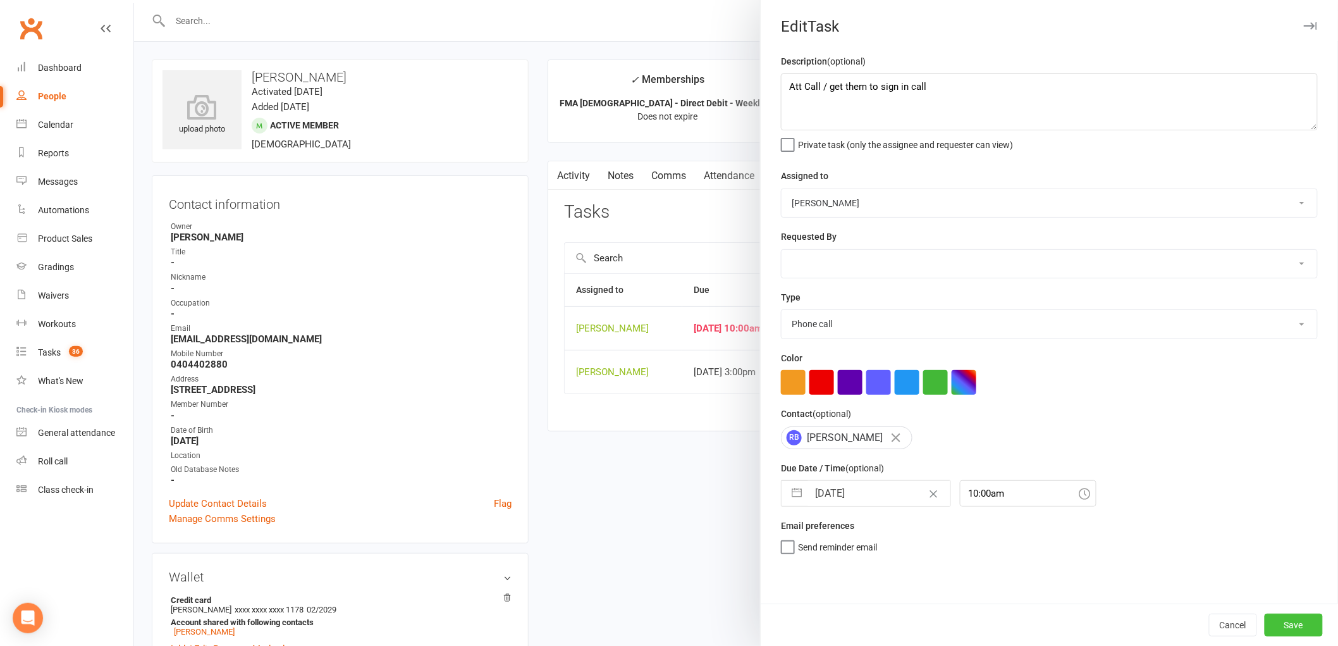
click at [1292, 613] on button "Save" at bounding box center [1294, 624] width 58 height 23
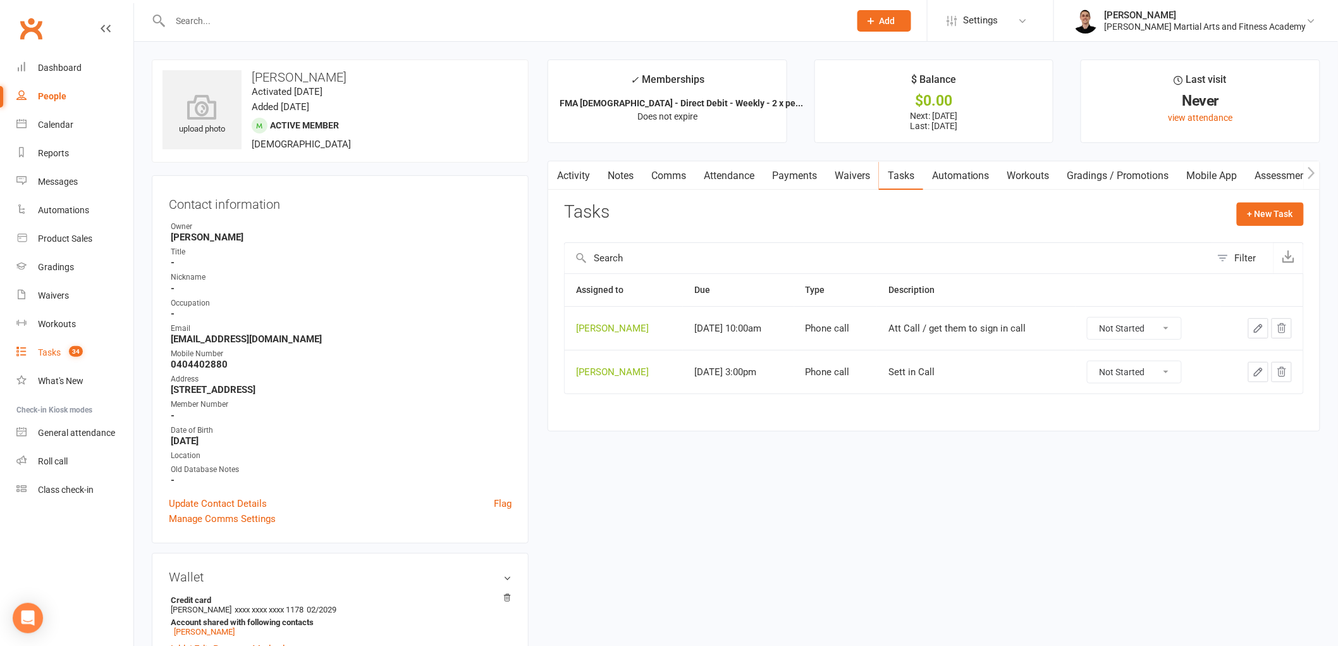
click at [57, 348] on div "Tasks" at bounding box center [49, 352] width 23 height 10
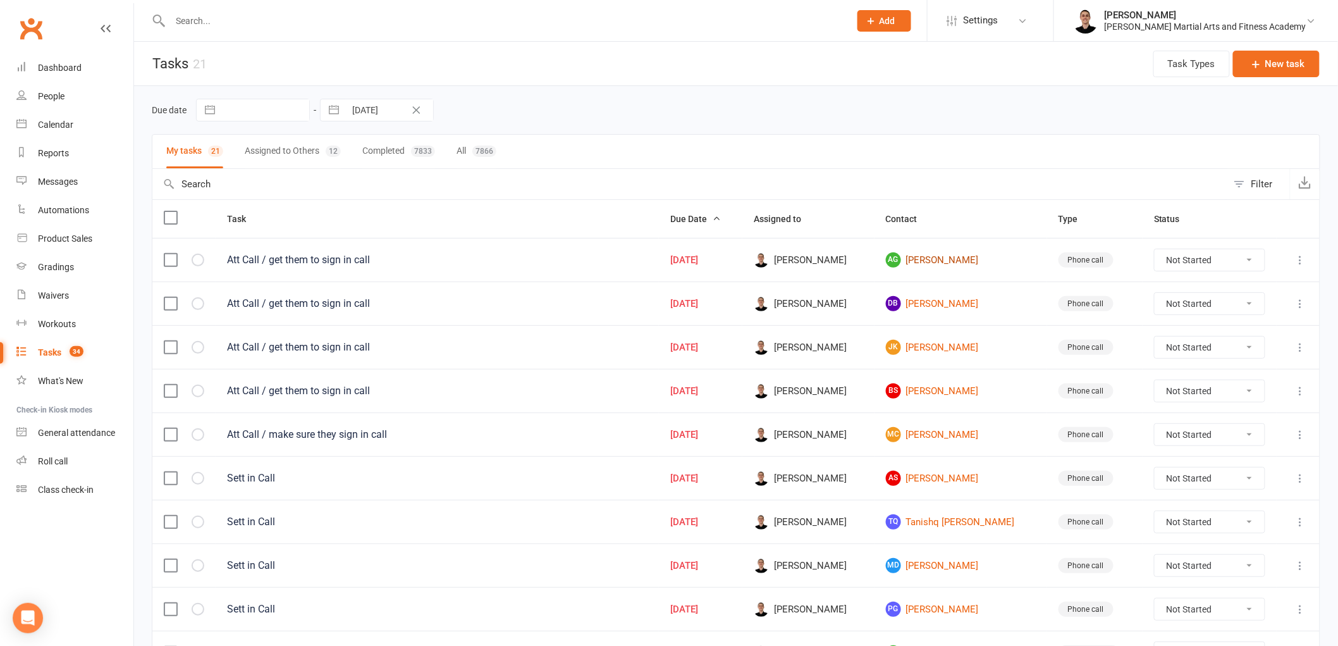
click at [948, 267] on link "AG [PERSON_NAME]" at bounding box center [961, 259] width 150 height 15
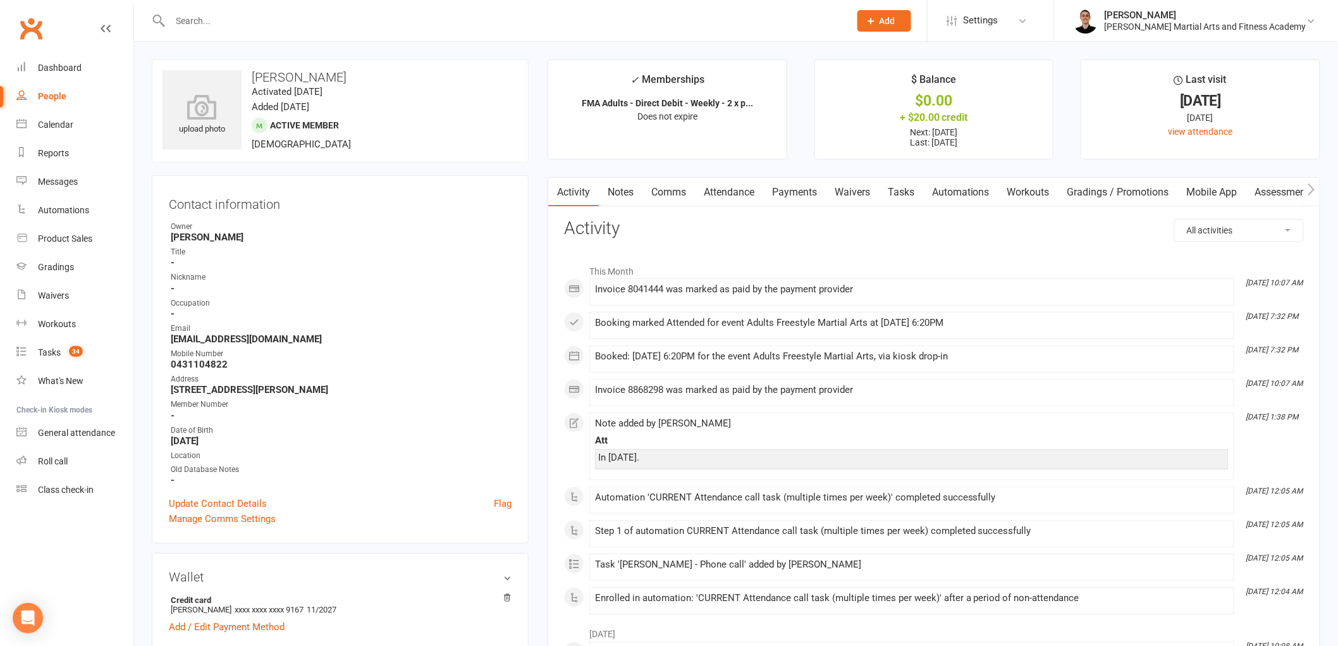
click at [895, 187] on link "Tasks" at bounding box center [901, 192] width 44 height 29
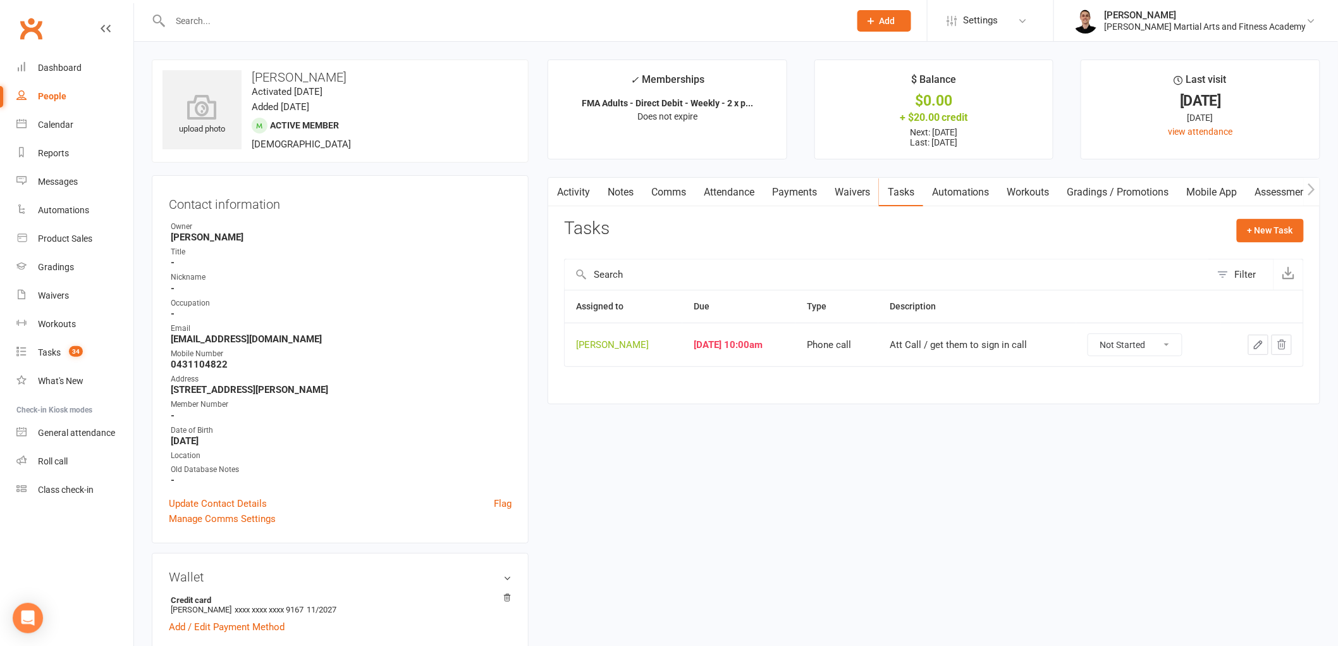
click at [1159, 343] on select "Not Started In Progress Waiting Complete" at bounding box center [1135, 344] width 94 height 21
click at [1096, 334] on select "Not Started In Progress Waiting Complete" at bounding box center [1135, 344] width 94 height 21
select select "unstarted"
click at [93, 351] on link "Tasks 34" at bounding box center [74, 352] width 117 height 28
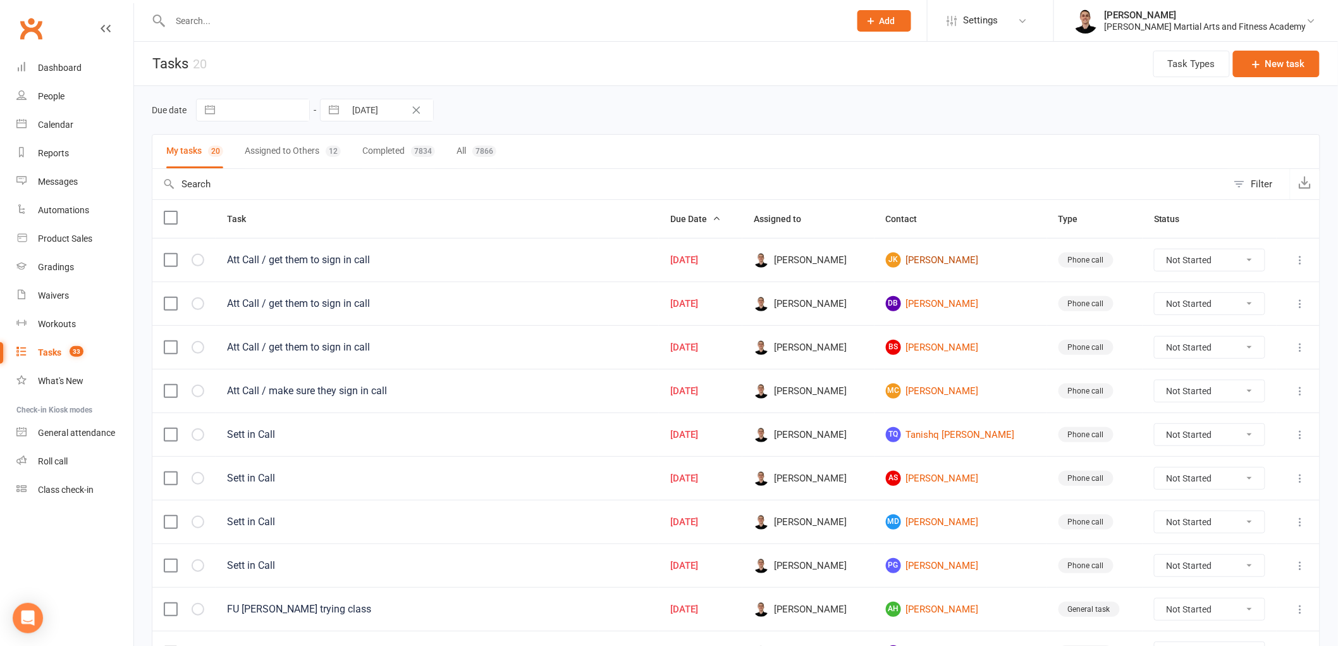
click at [950, 262] on link "[PERSON_NAME] [PERSON_NAME]" at bounding box center [961, 259] width 150 height 15
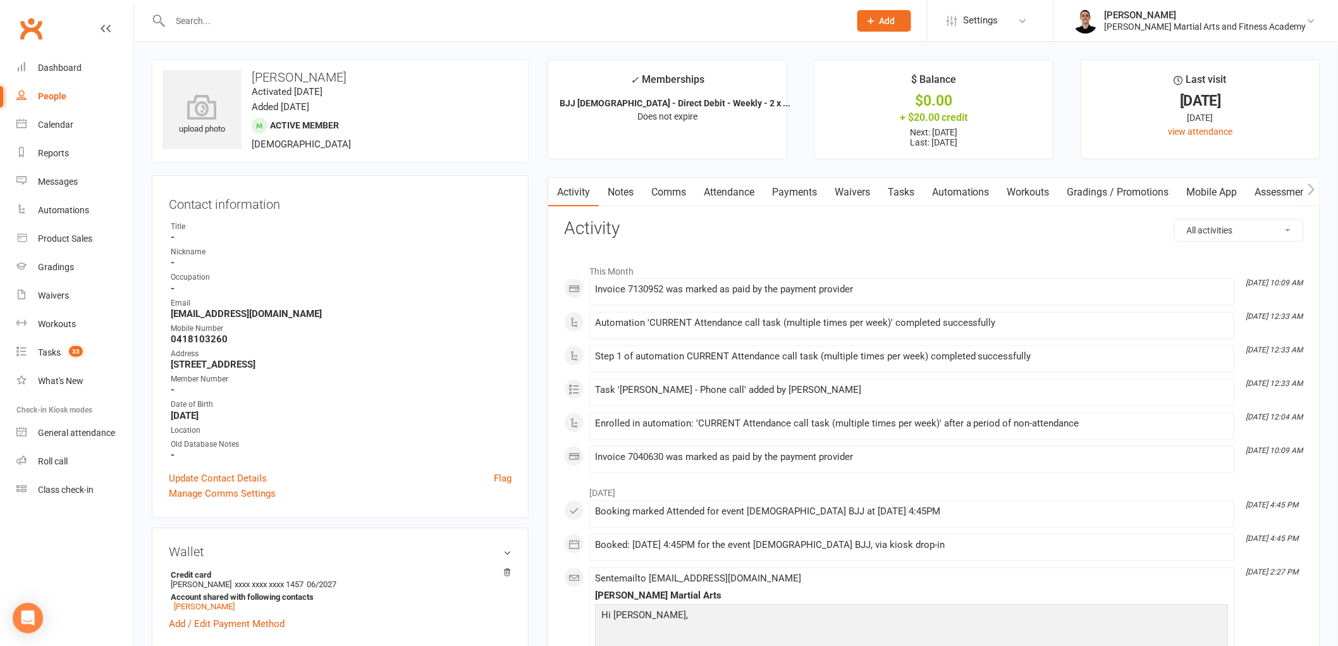
click at [905, 196] on link "Tasks" at bounding box center [901, 192] width 44 height 29
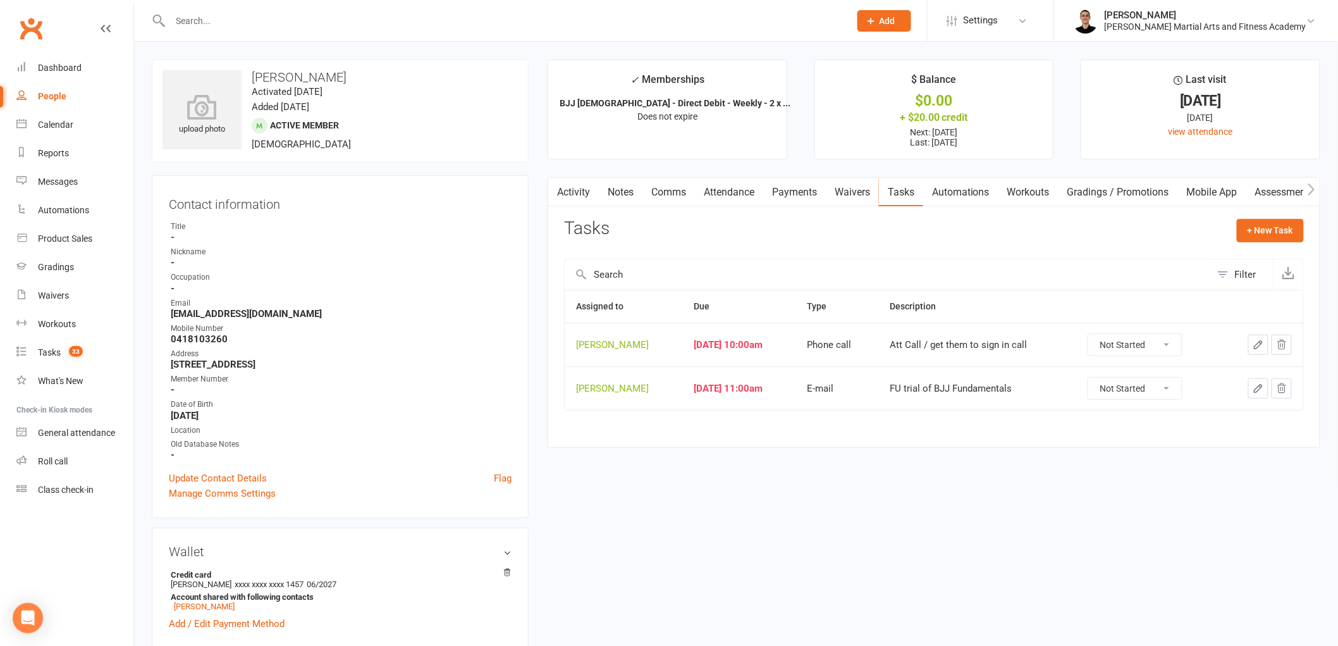
click at [1173, 346] on select "Not Started In Progress Waiting Complete" at bounding box center [1135, 344] width 94 height 21
click at [1096, 334] on select "Not Started In Progress Waiting Complete" at bounding box center [1135, 344] width 94 height 21
select select "unstarted"
click at [1254, 346] on icon "button" at bounding box center [1258, 345] width 8 height 8
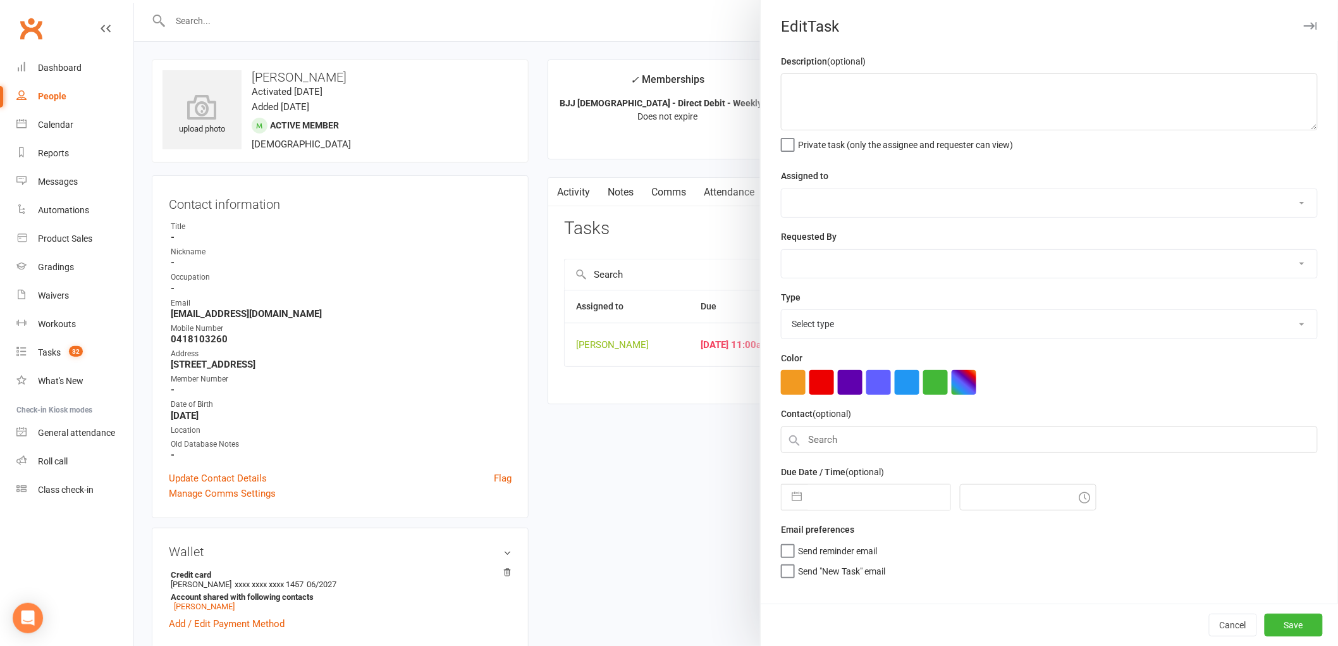
type textarea "FU trial of BJJ Fundamentals"
select select "47660"
select select "47778"
type input "[DATE]"
type input "11:00am"
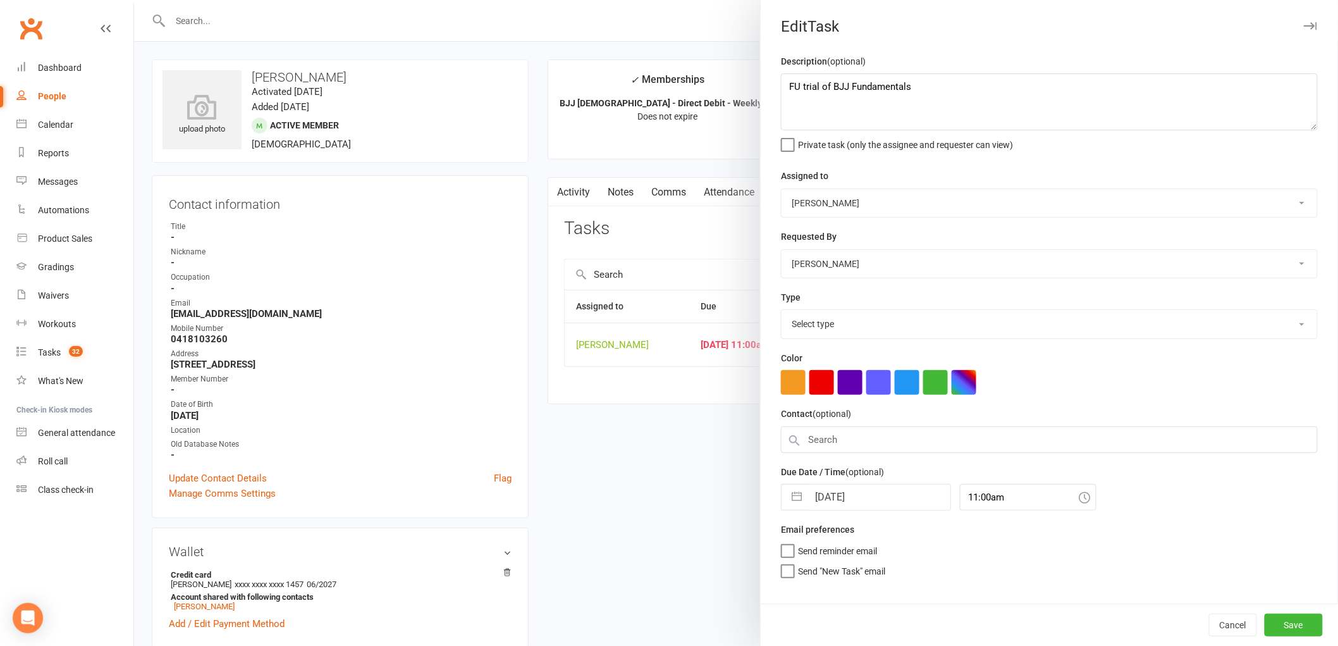
select select "25276"
click at [859, 497] on input "[DATE]" at bounding box center [879, 493] width 142 height 25
select select "7"
select select "2025"
select select "8"
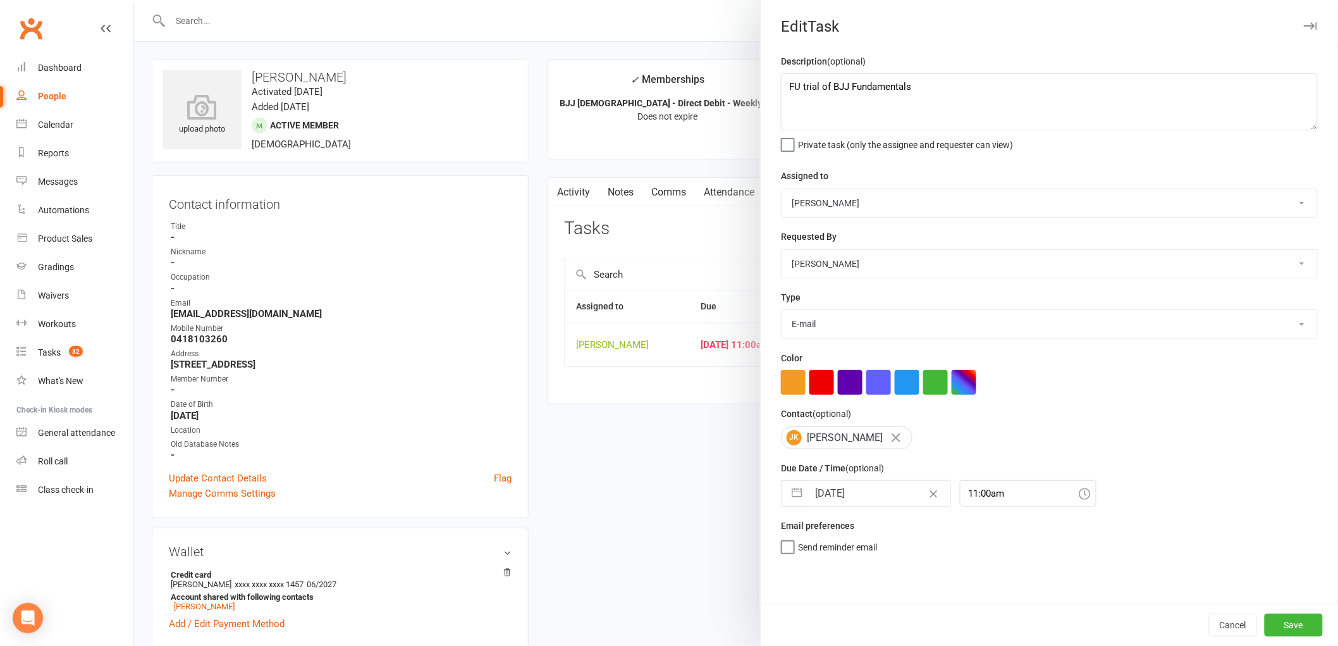
select select "2025"
select select "9"
select select "2025"
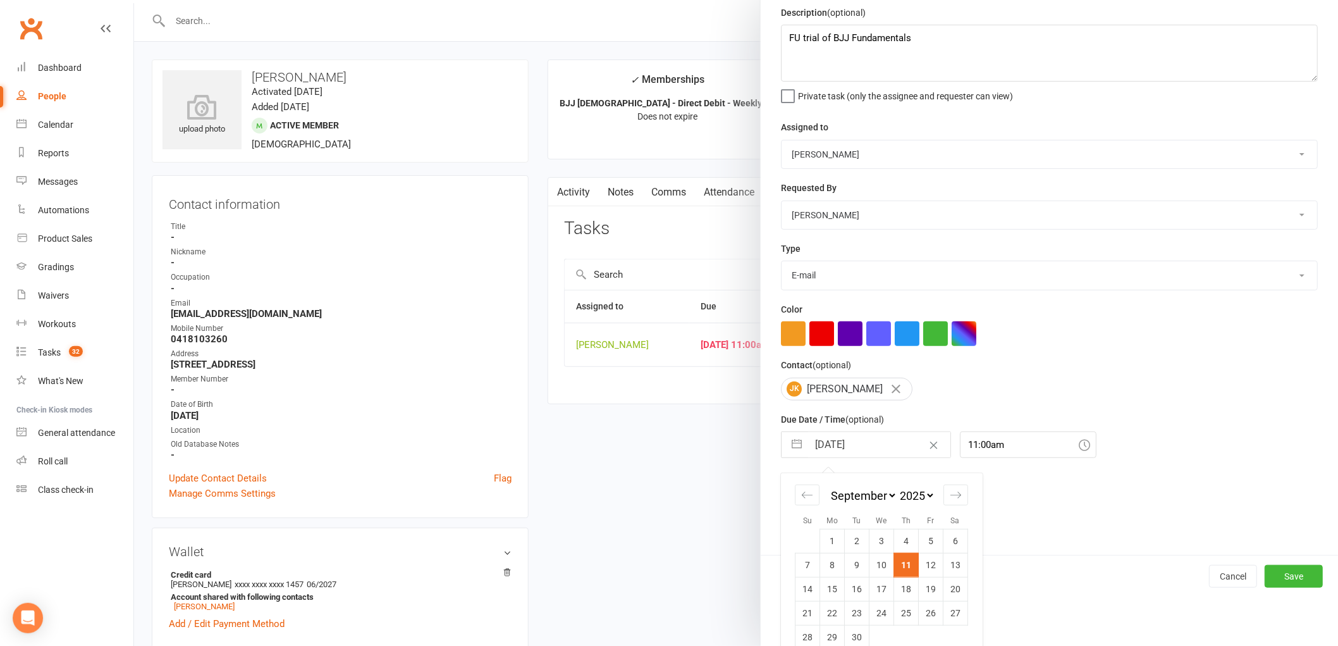
scroll to position [67, 0]
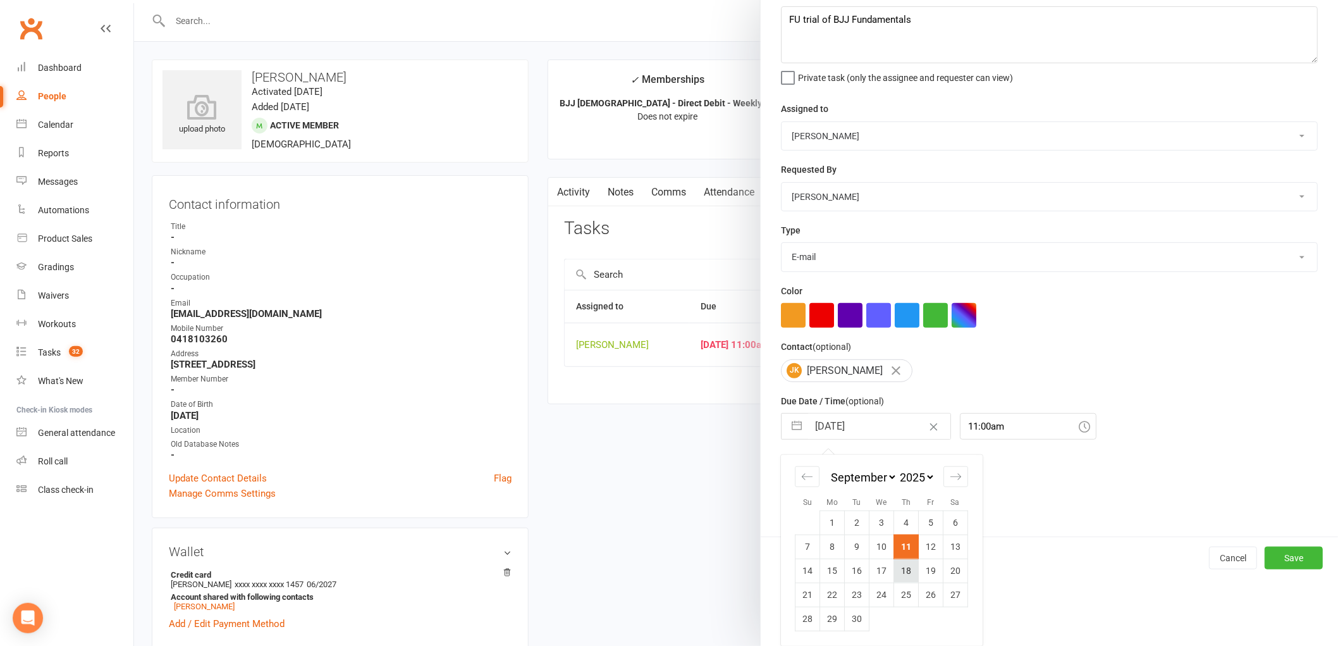
click at [896, 572] on td "18" at bounding box center [906, 570] width 25 height 24
type input "[DATE]"
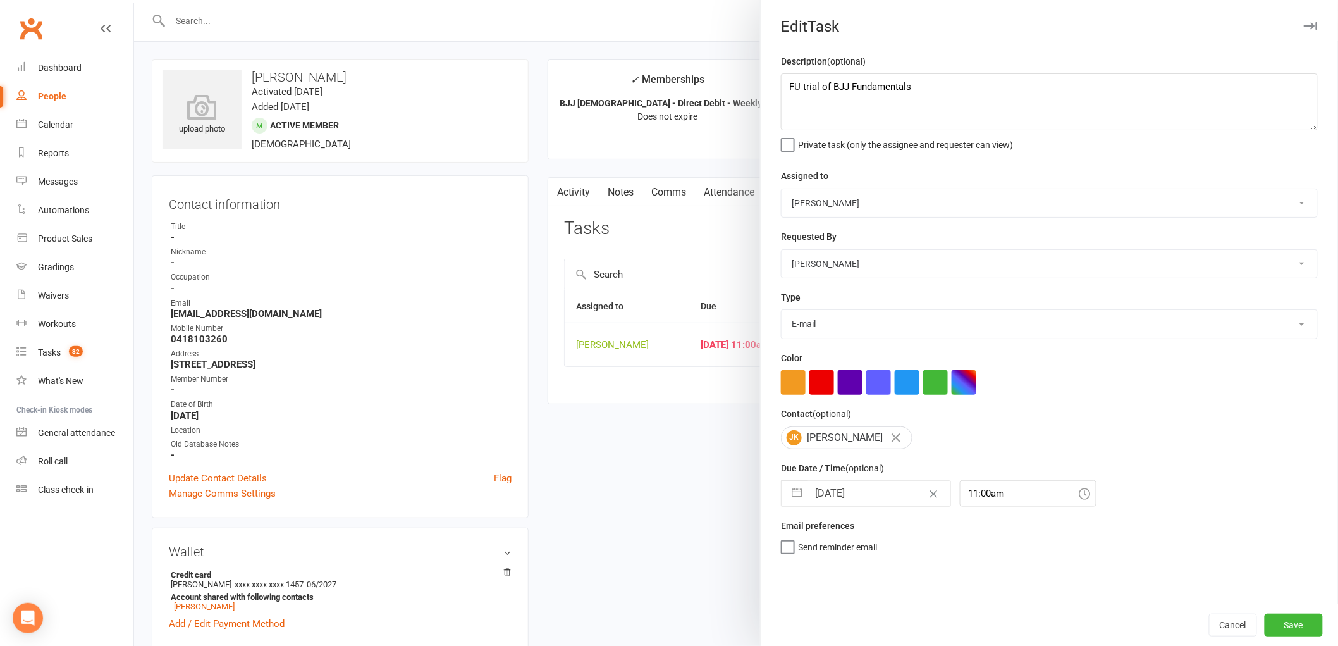
scroll to position [0, 0]
click at [1292, 622] on button "Save" at bounding box center [1294, 624] width 58 height 23
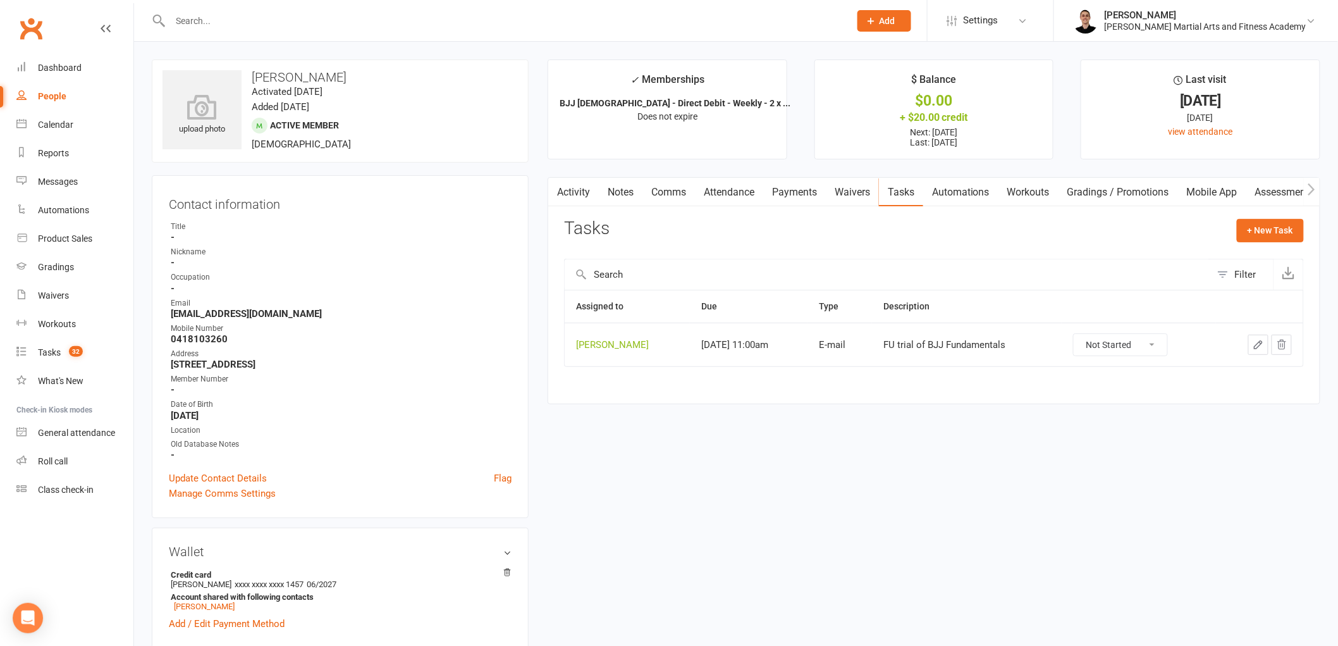
click at [668, 204] on link "Comms" at bounding box center [668, 192] width 52 height 29
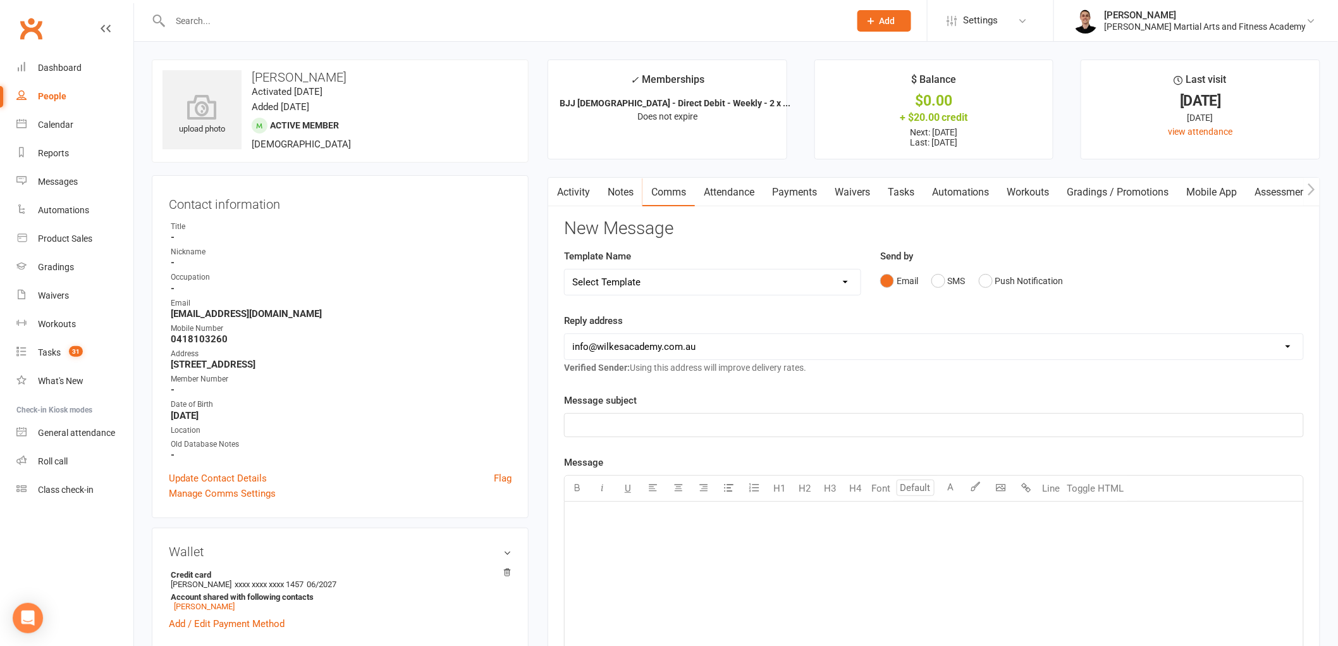
click at [683, 271] on select "Select Template [Email] Birthday Party Enquiry [Email] [DEMOGRAPHIC_DATA] Gradi…" at bounding box center [713, 281] width 296 height 25
select select "39"
click at [565, 269] on select "Select Template [Email] Birthday Party Enquiry [Email] [DEMOGRAPHIC_DATA] Gradi…" at bounding box center [713, 281] width 296 height 25
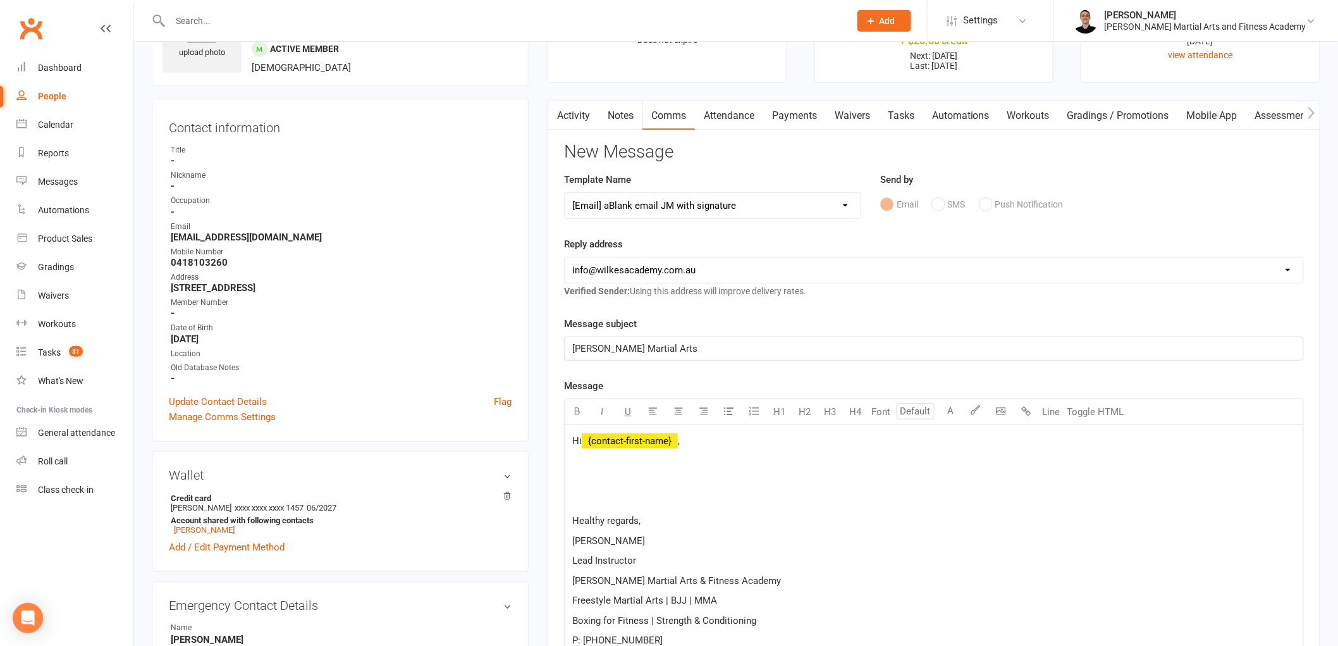
scroll to position [211, 0]
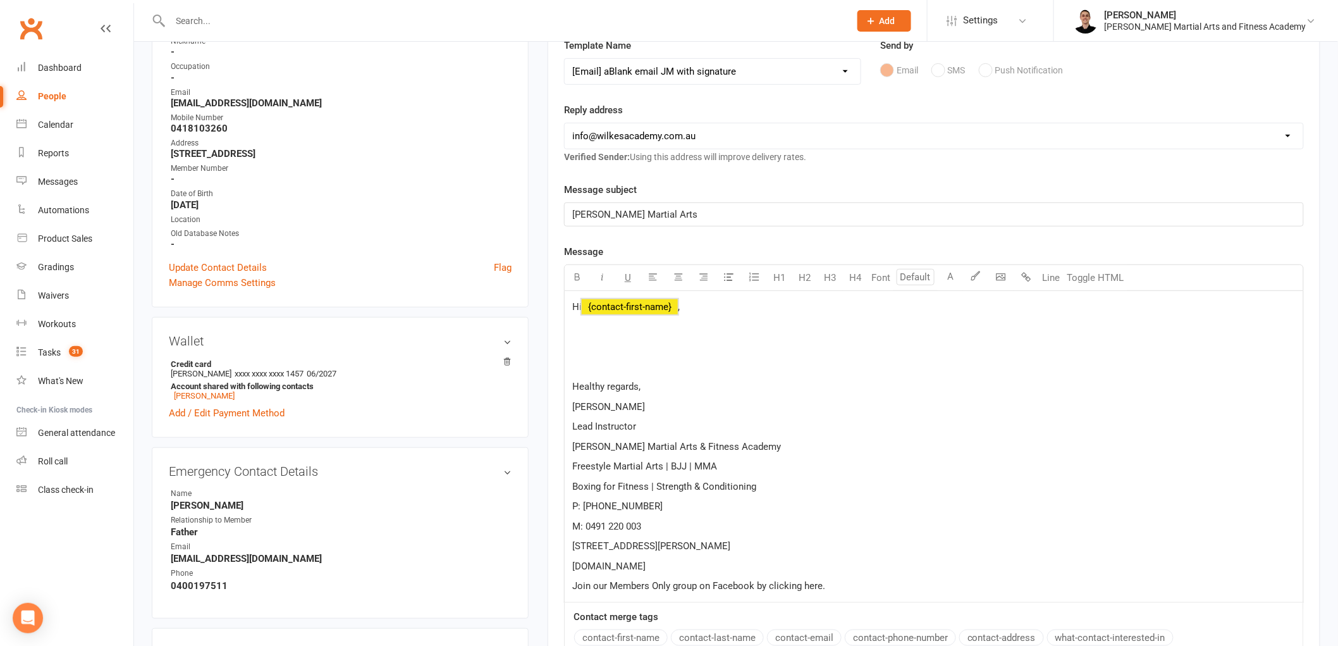
click at [646, 303] on span "﻿ {contact-first-name}" at bounding box center [630, 306] width 96 height 11
click at [583, 352] on span "JUst thought I'd reach out and see how [PERSON_NAME] went in the class last nig…" at bounding box center [837, 346] width 530 height 11
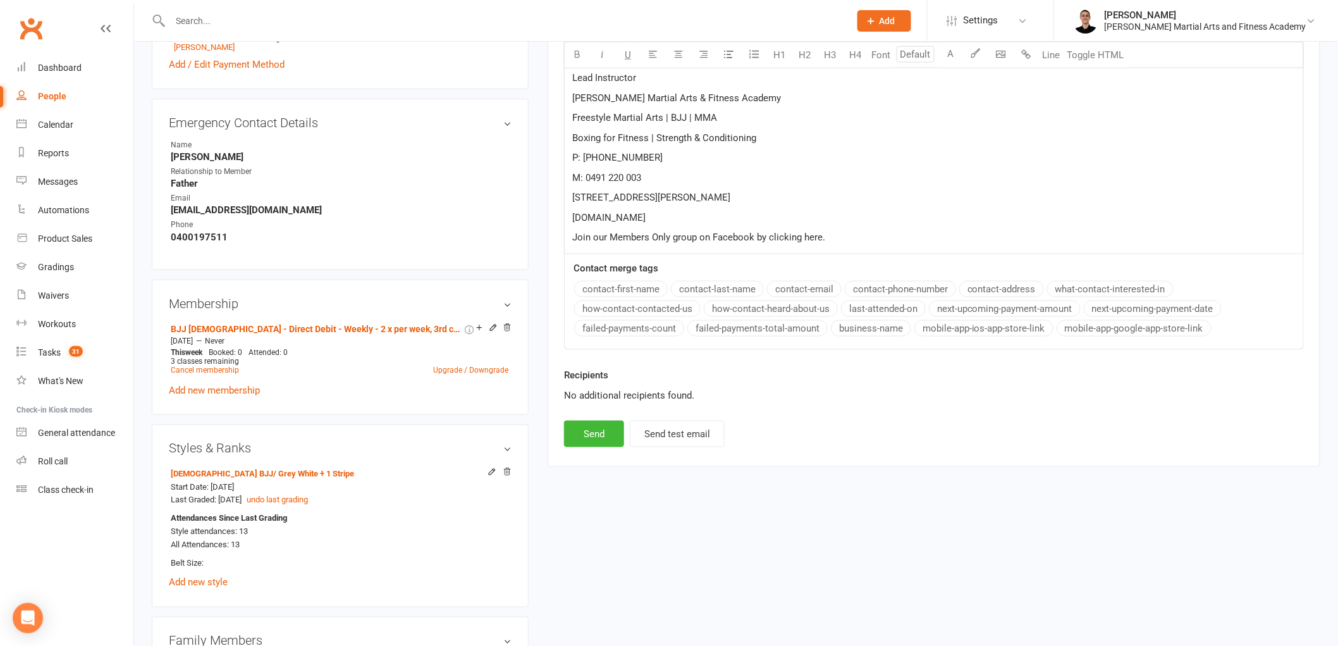
scroll to position [561, 0]
click at [584, 420] on button "Send" at bounding box center [594, 431] width 60 height 27
select select
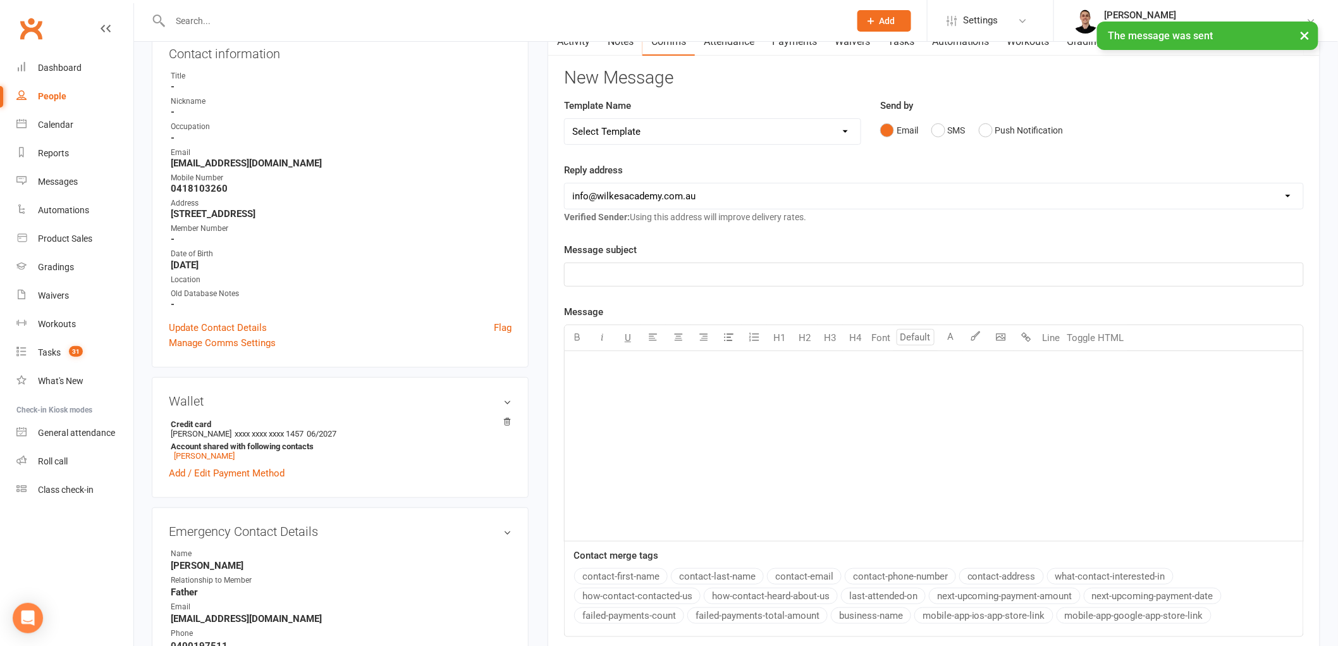
scroll to position [0, 0]
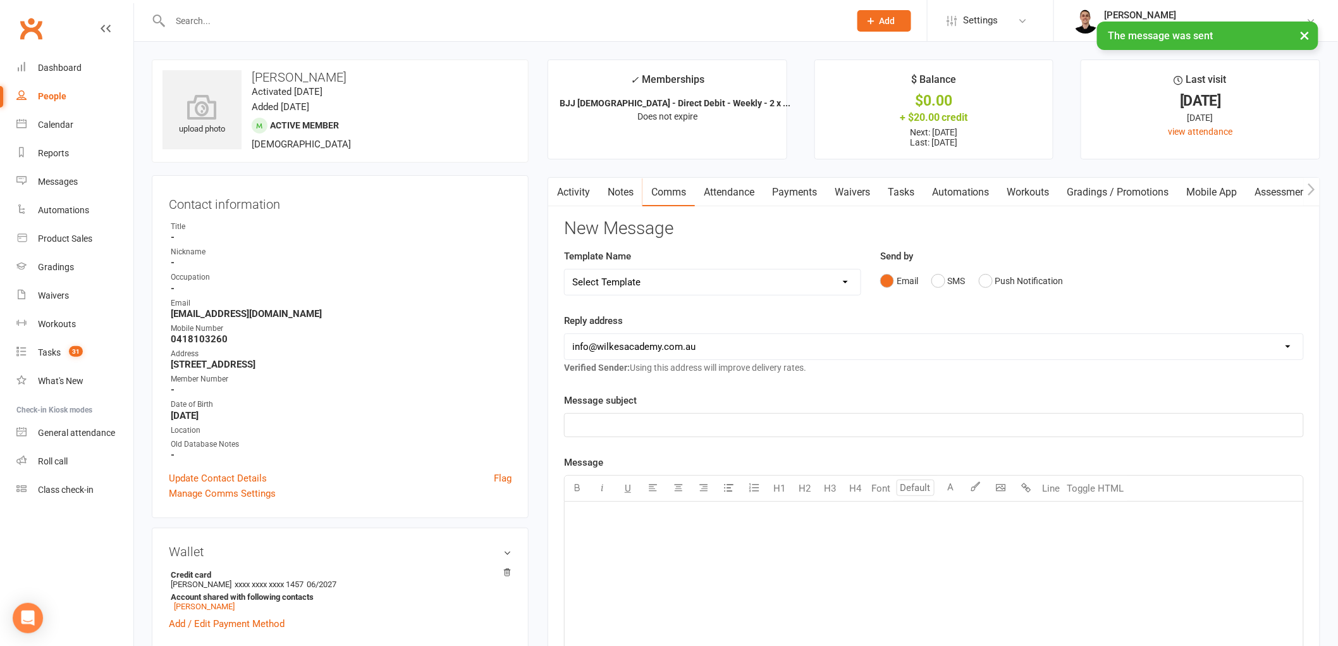
click at [902, 182] on link "Tasks" at bounding box center [901, 192] width 44 height 29
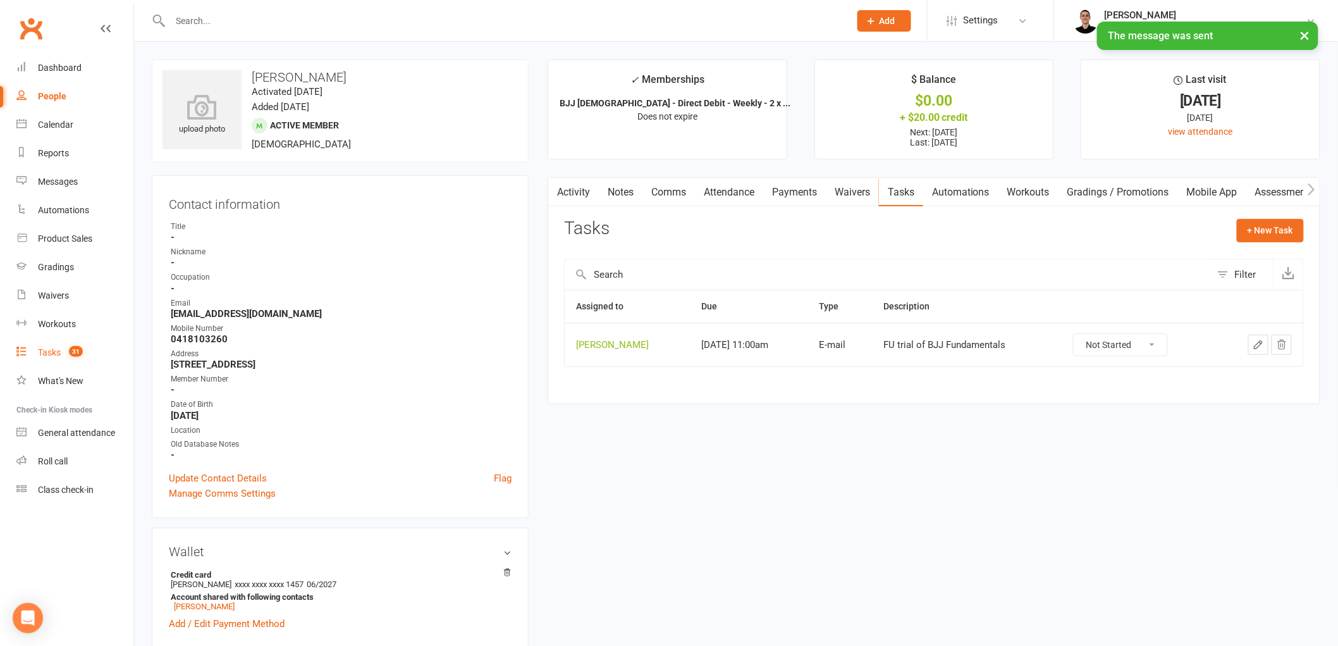
click at [57, 352] on div "Tasks" at bounding box center [49, 352] width 23 height 10
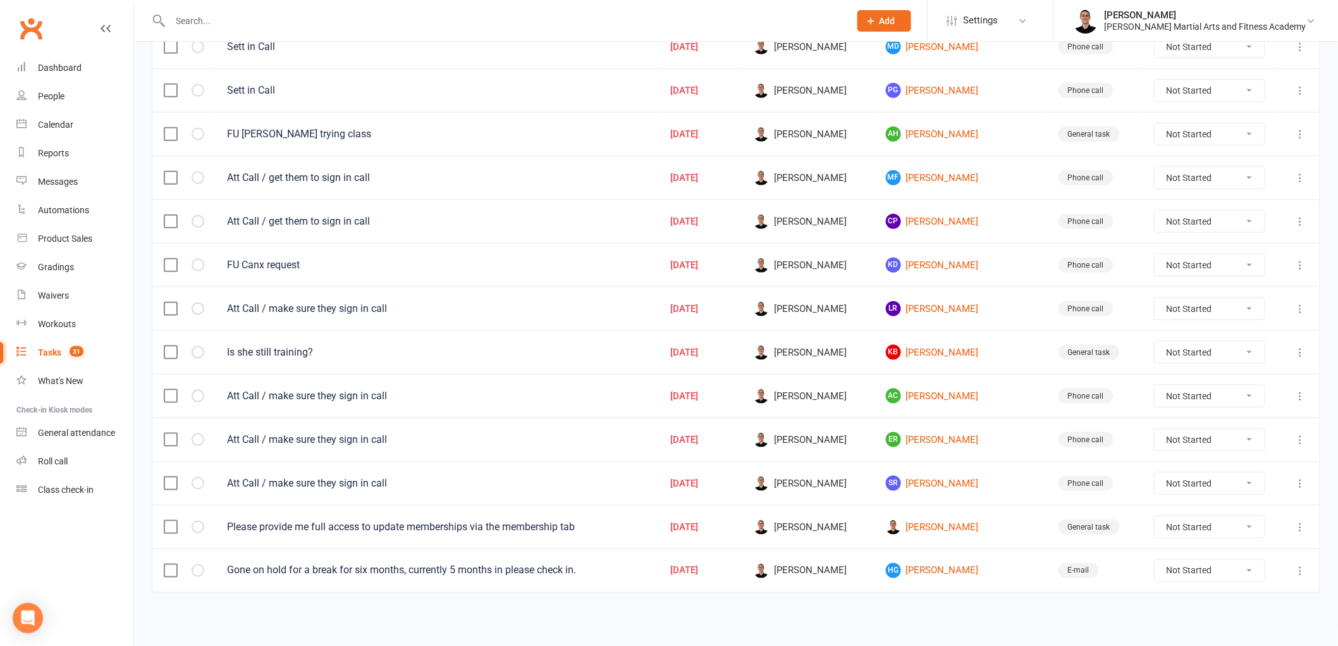
scroll to position [436, 0]
click at [941, 568] on link "[PERSON_NAME]" at bounding box center [961, 569] width 150 height 15
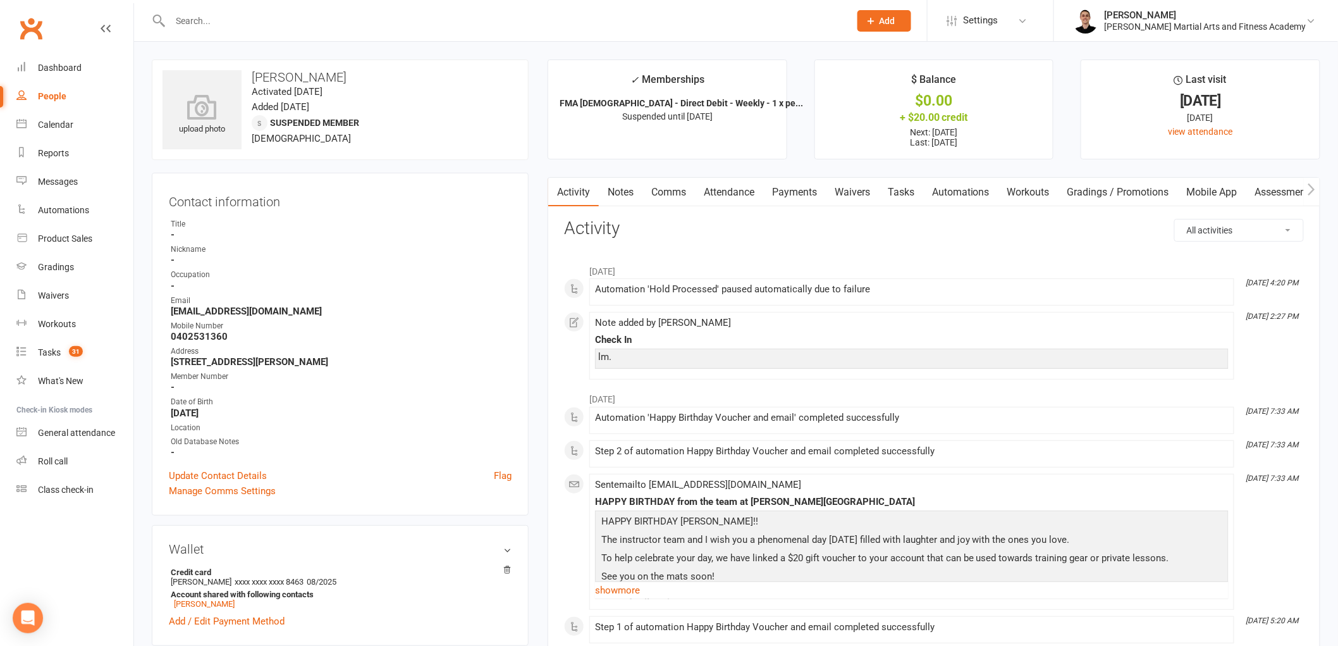
click at [899, 185] on link "Tasks" at bounding box center [901, 192] width 44 height 29
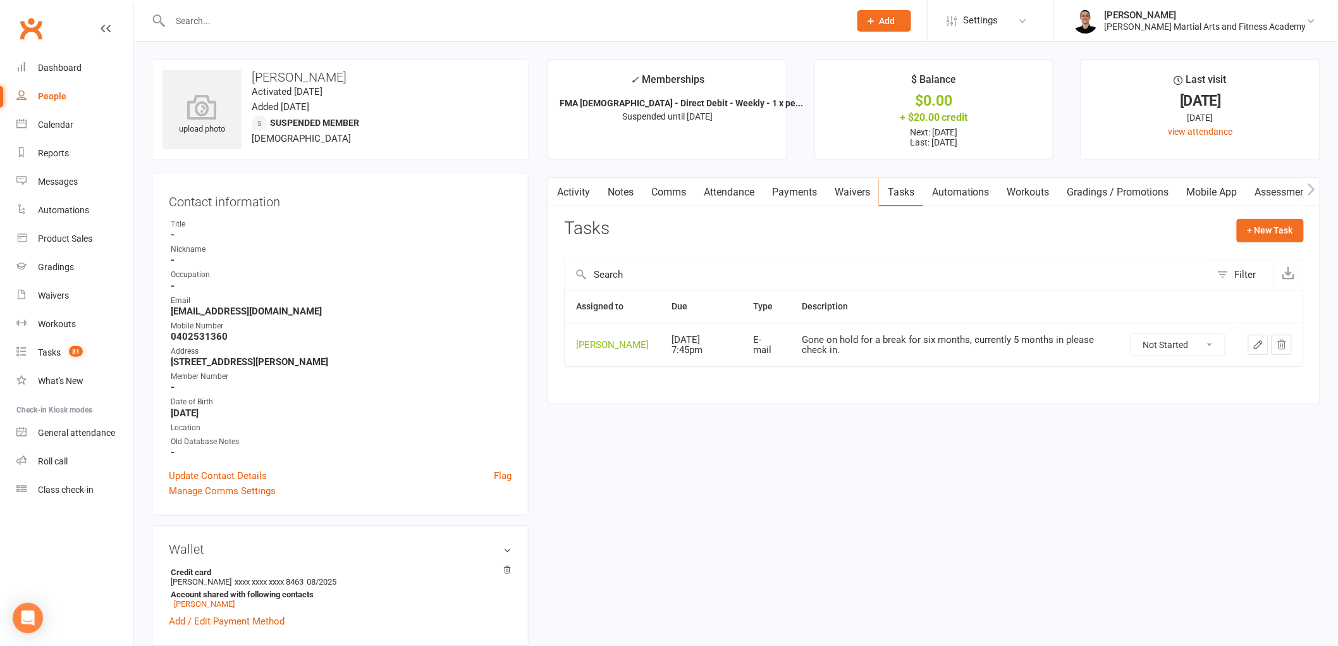
click at [1257, 341] on icon "button" at bounding box center [1258, 344] width 11 height 11
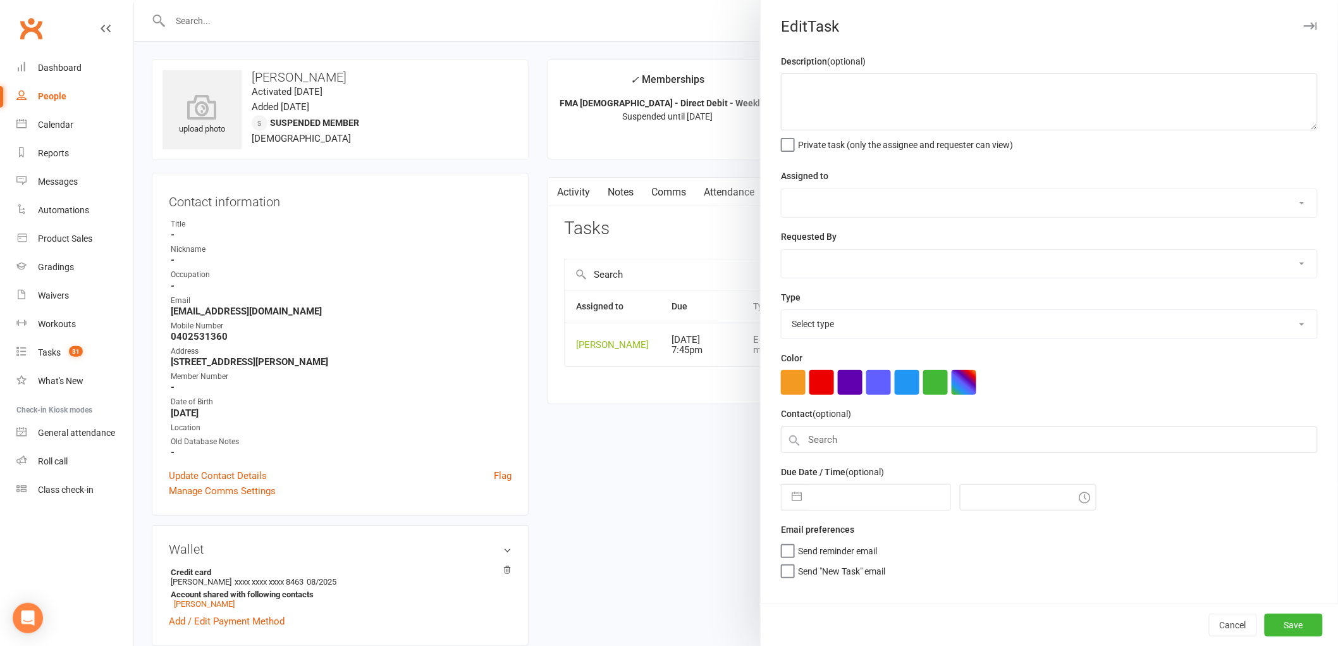
type textarea "Gone on hold for a break for six months, currently 5 months in please check in."
select select "47660"
select select "47778"
type input "[DATE]"
type input "7:45pm"
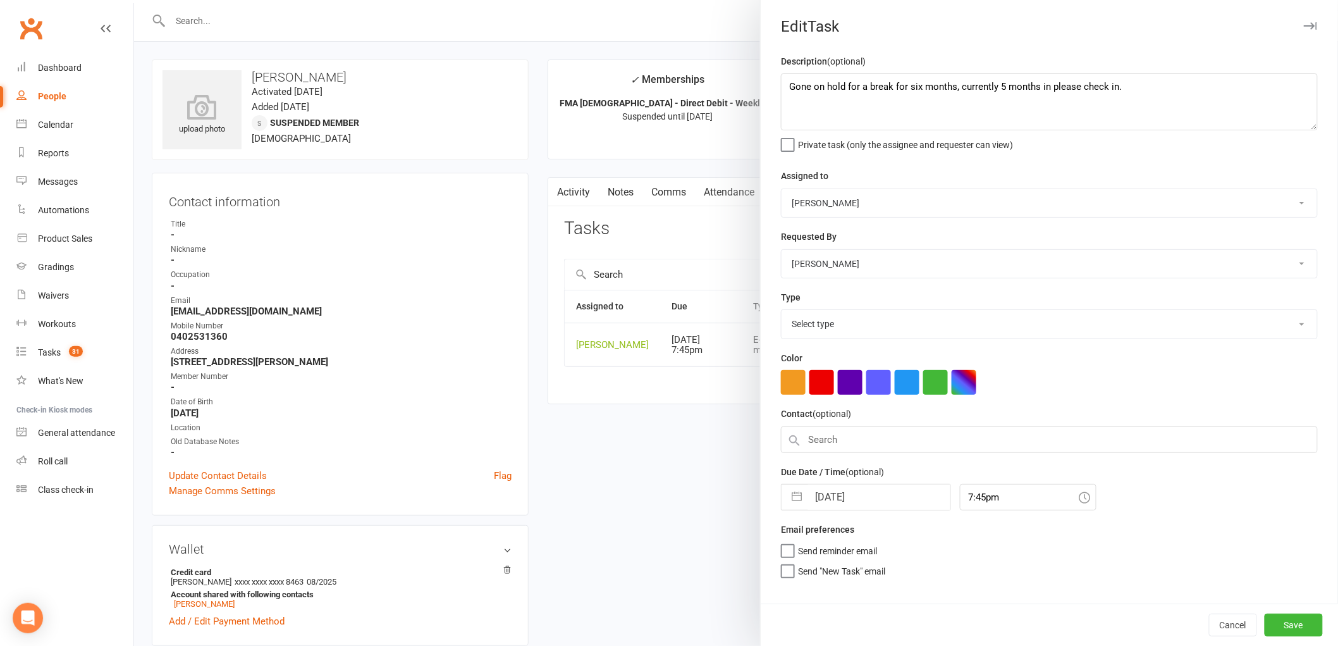
select select "25276"
click at [857, 491] on input "[DATE]" at bounding box center [879, 493] width 142 height 25
select select "7"
select select "2025"
select select "8"
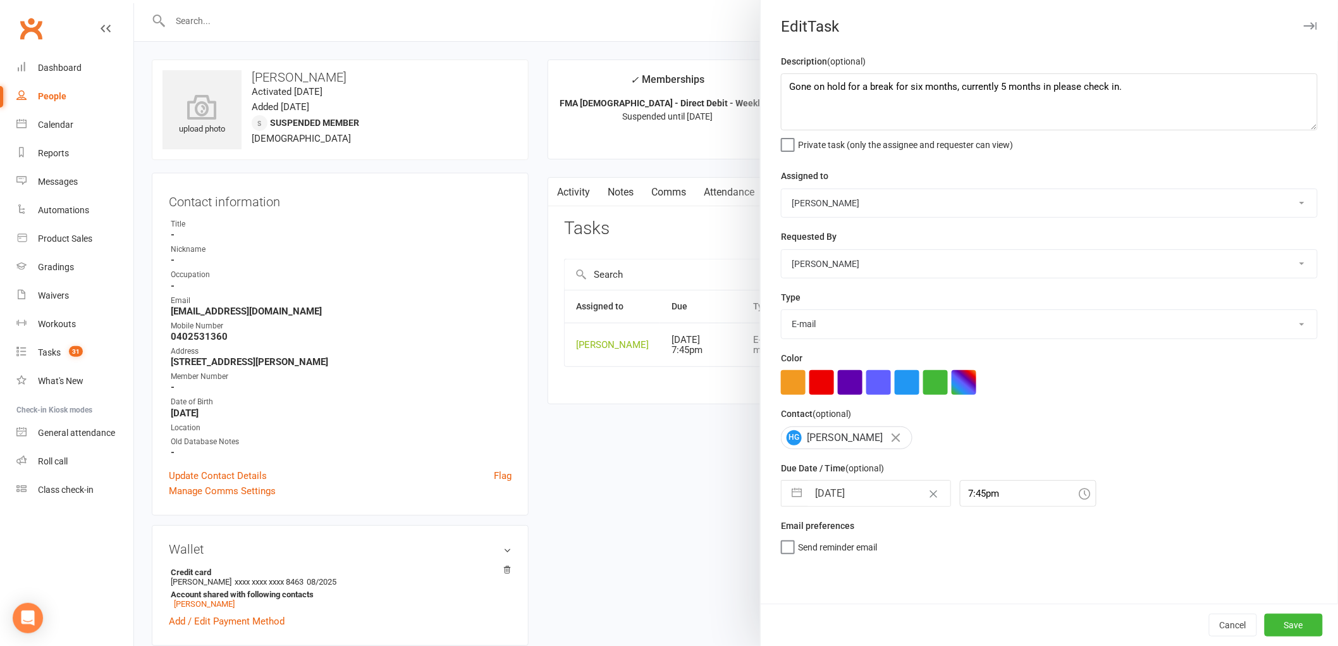
select select "2025"
select select "9"
select select "2025"
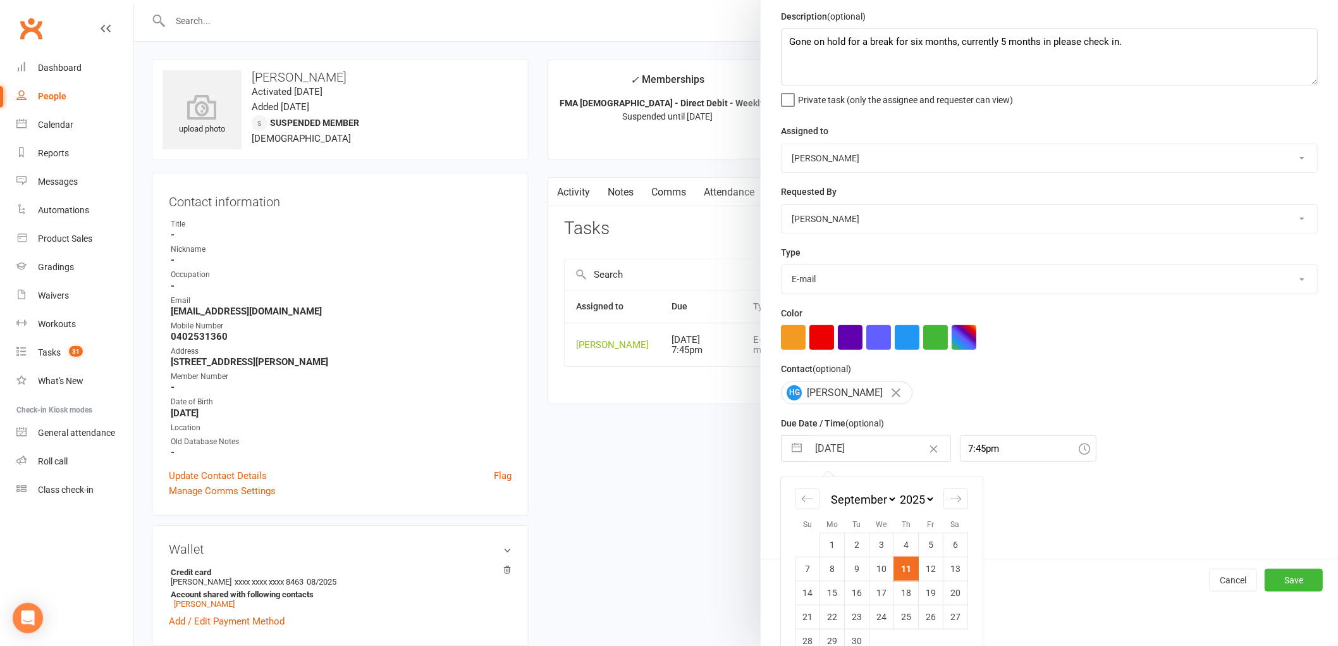
scroll to position [67, 0]
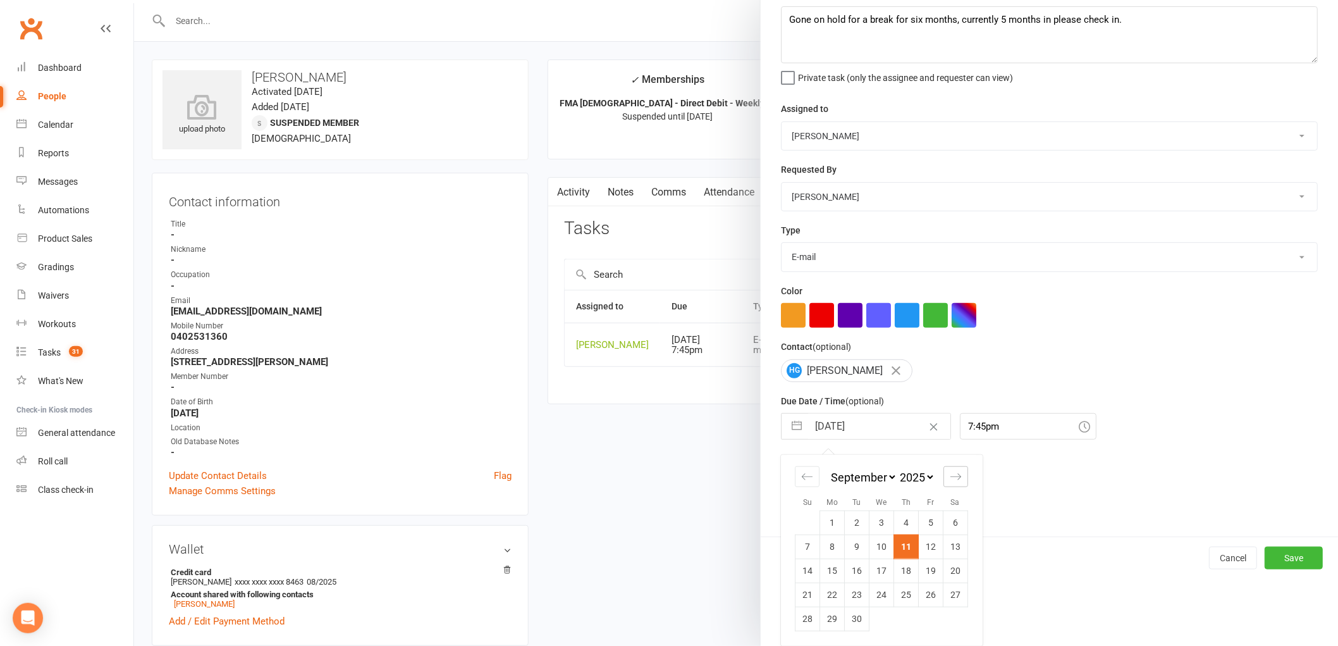
click at [951, 475] on icon "Move forward to switch to the next month." at bounding box center [956, 476] width 12 height 12
select select "10"
select select "2025"
click at [919, 522] on td "3" at bounding box center [931, 522] width 25 height 24
type input "[DATE]"
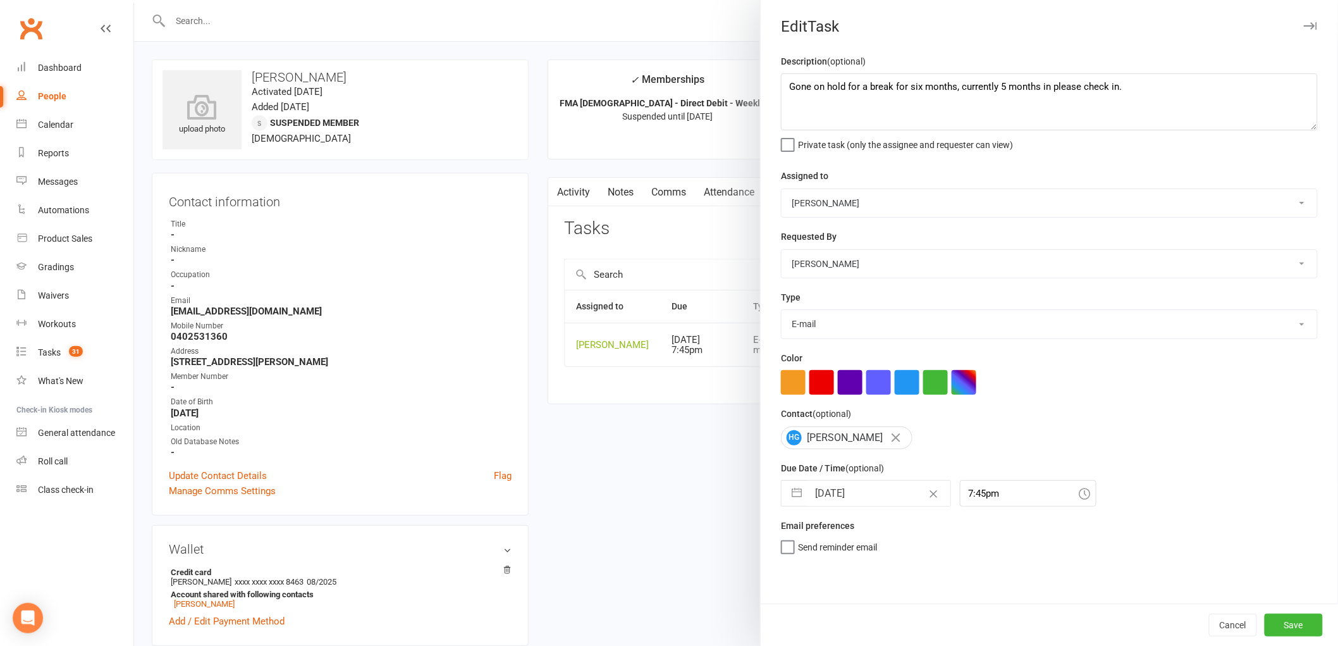
scroll to position [0, 0]
click at [1286, 625] on button "Save" at bounding box center [1294, 624] width 58 height 23
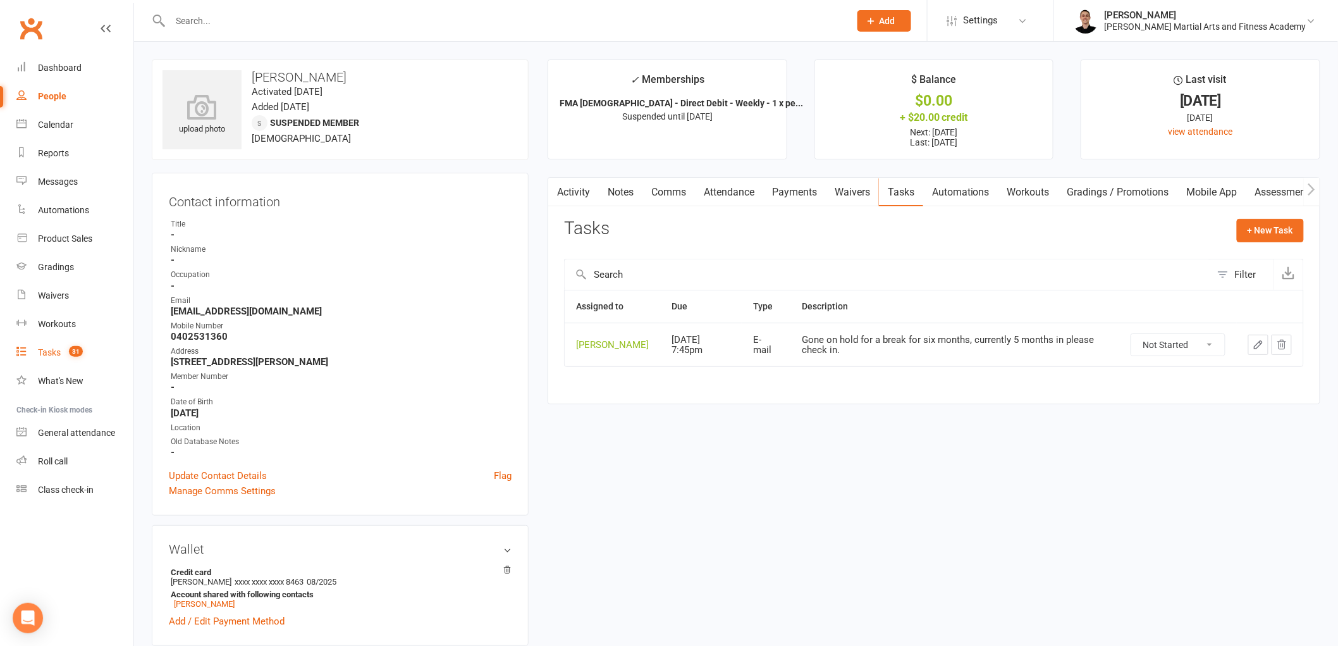
click at [81, 355] on count-badge "31" at bounding box center [73, 352] width 20 height 10
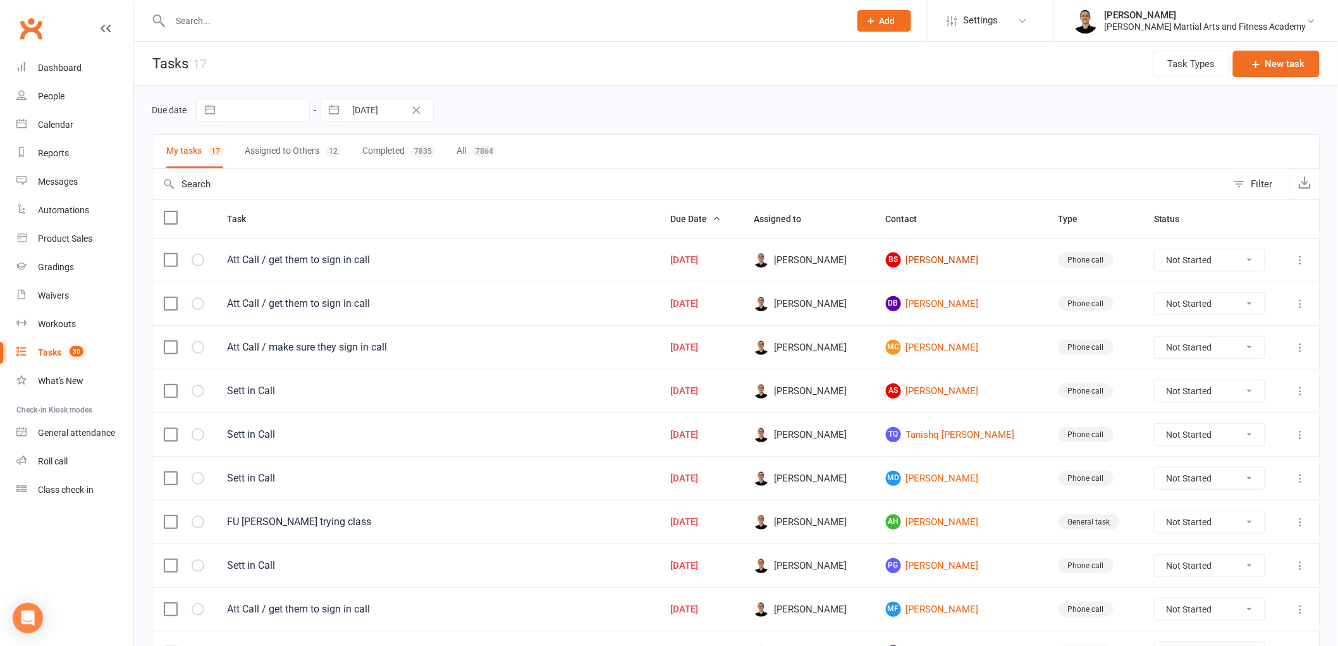
click at [945, 257] on link "BS [PERSON_NAME]" at bounding box center [961, 259] width 150 height 15
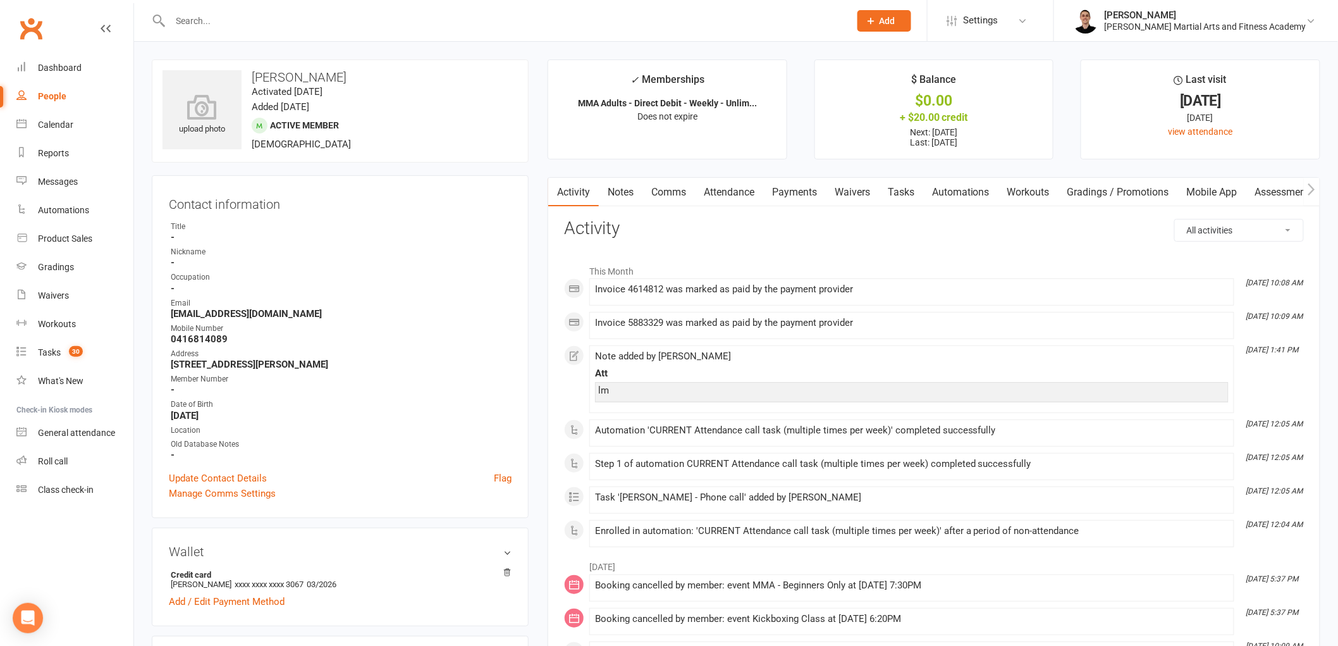
click at [730, 197] on link "Attendance" at bounding box center [729, 192] width 68 height 29
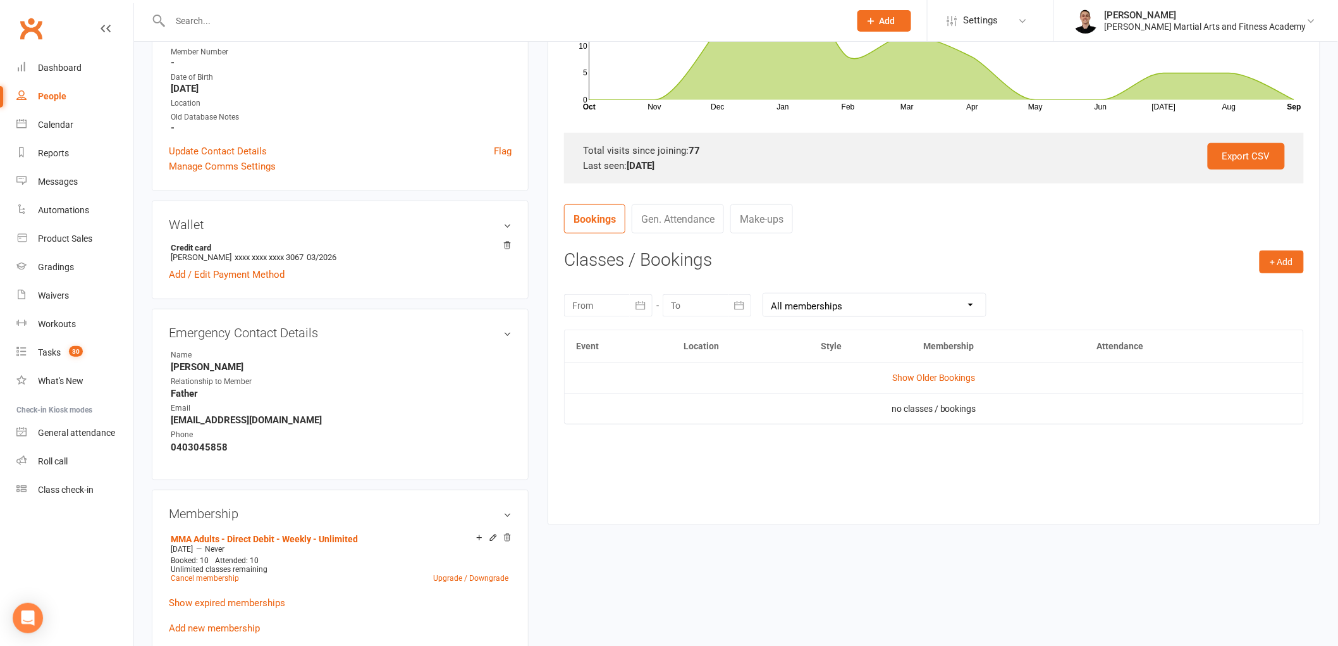
scroll to position [421, 0]
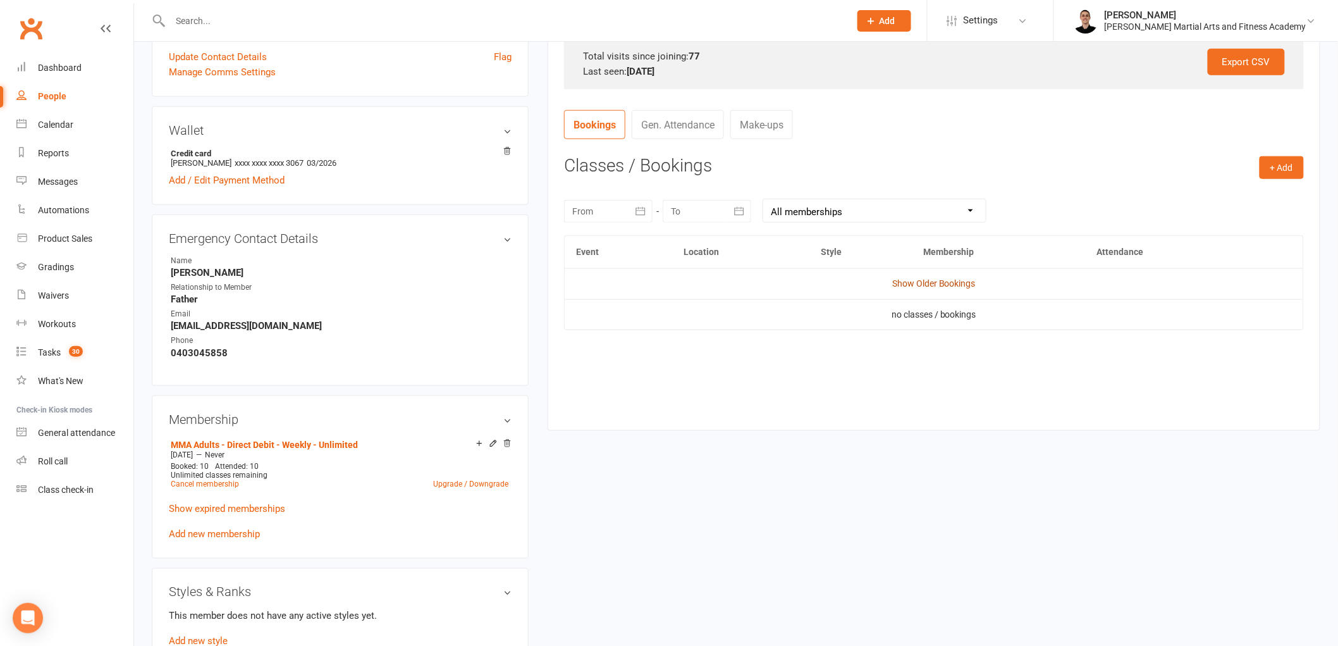
click at [949, 283] on link "Show Older Bookings" at bounding box center [933, 283] width 83 height 10
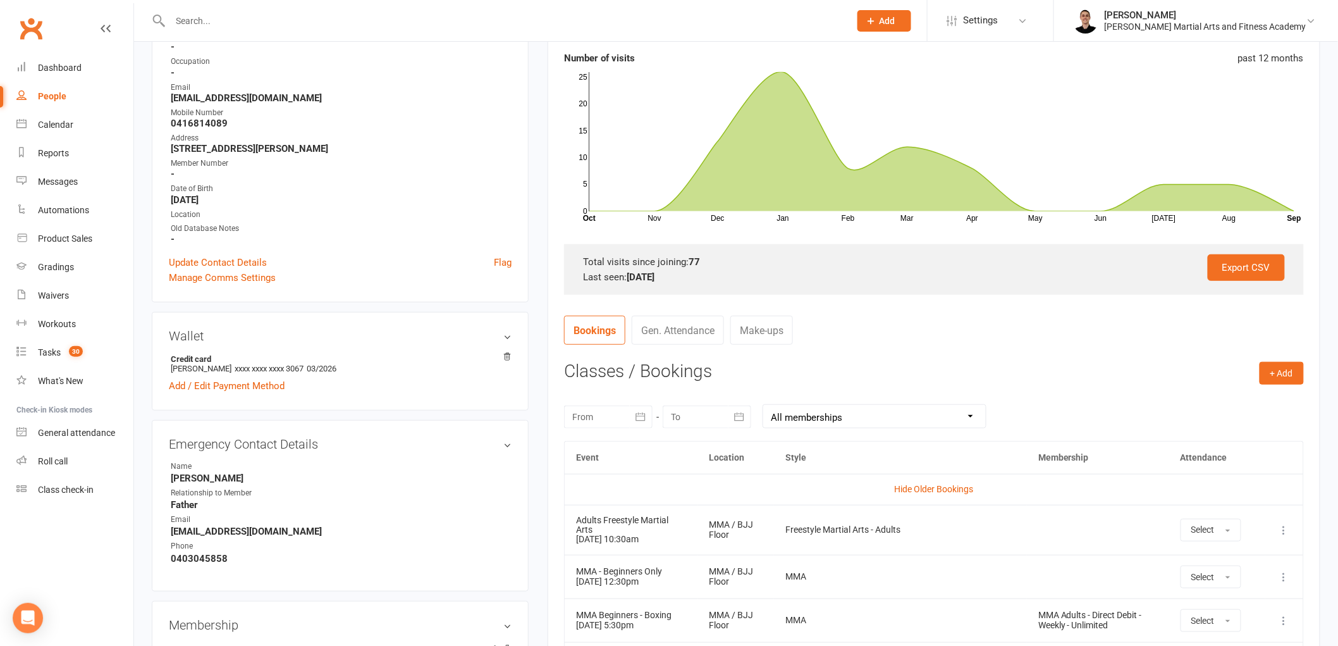
scroll to position [0, 0]
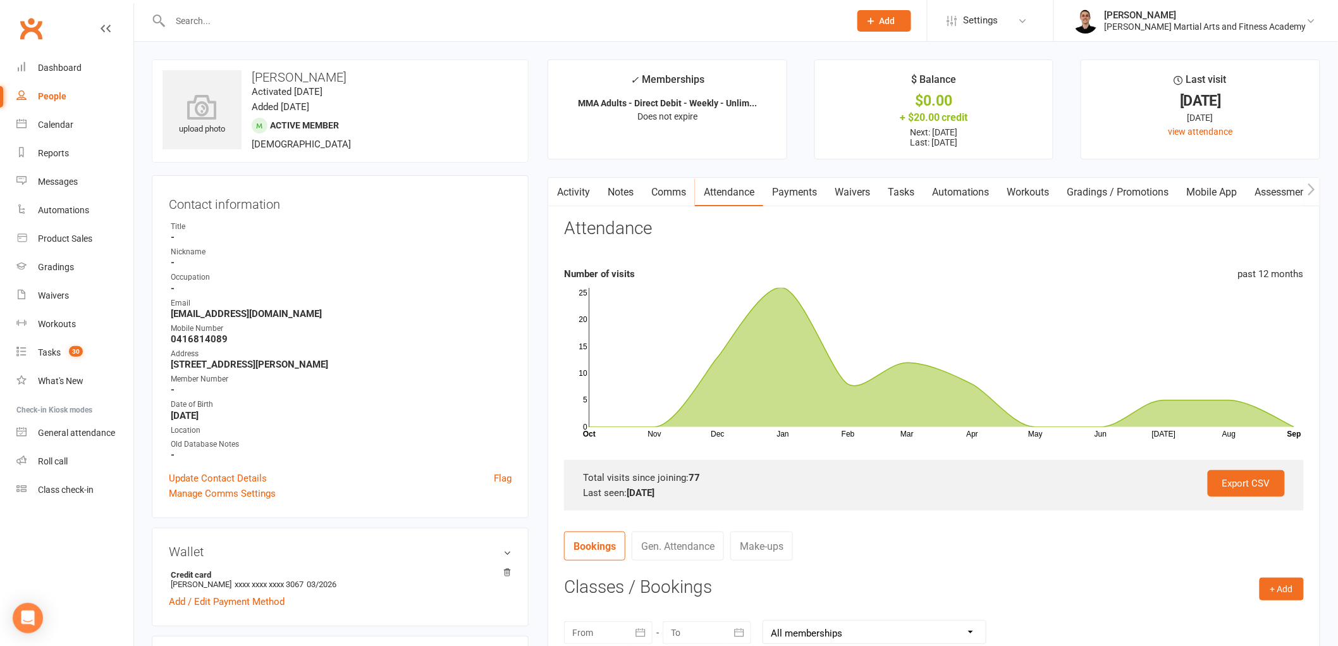
click at [640, 190] on link "Notes" at bounding box center [621, 192] width 44 height 29
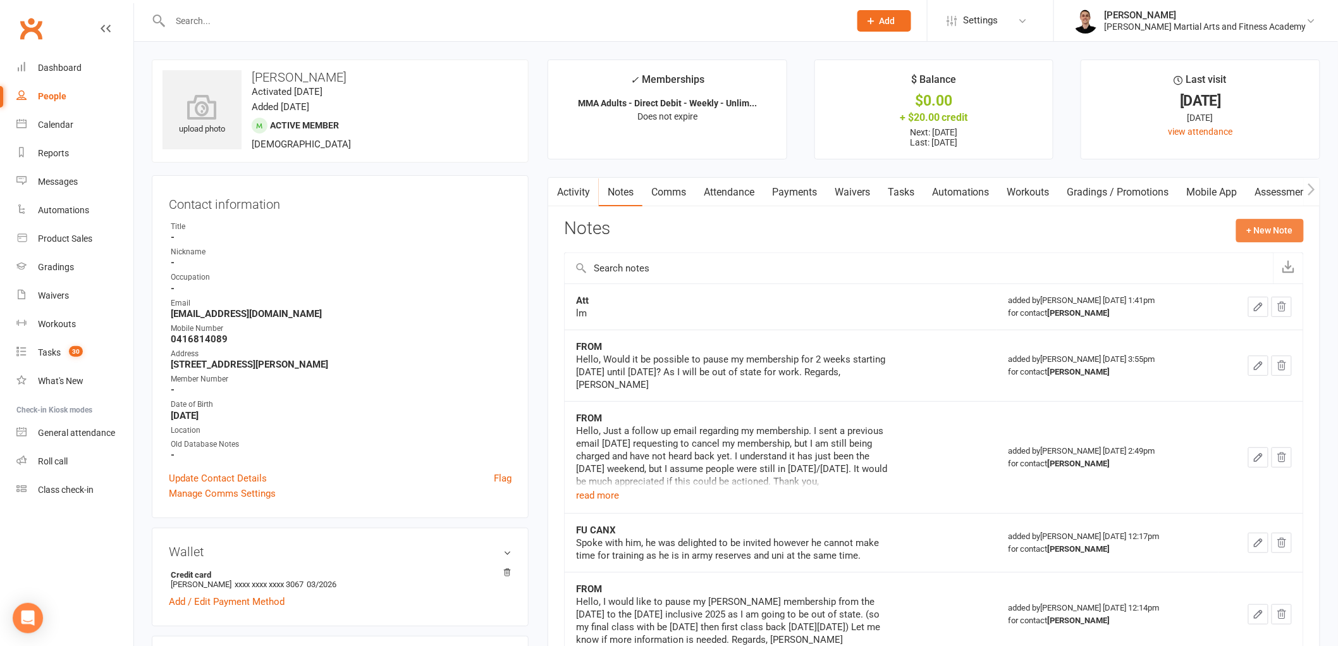
click at [1276, 241] on button "+ New Note" at bounding box center [1270, 230] width 68 height 23
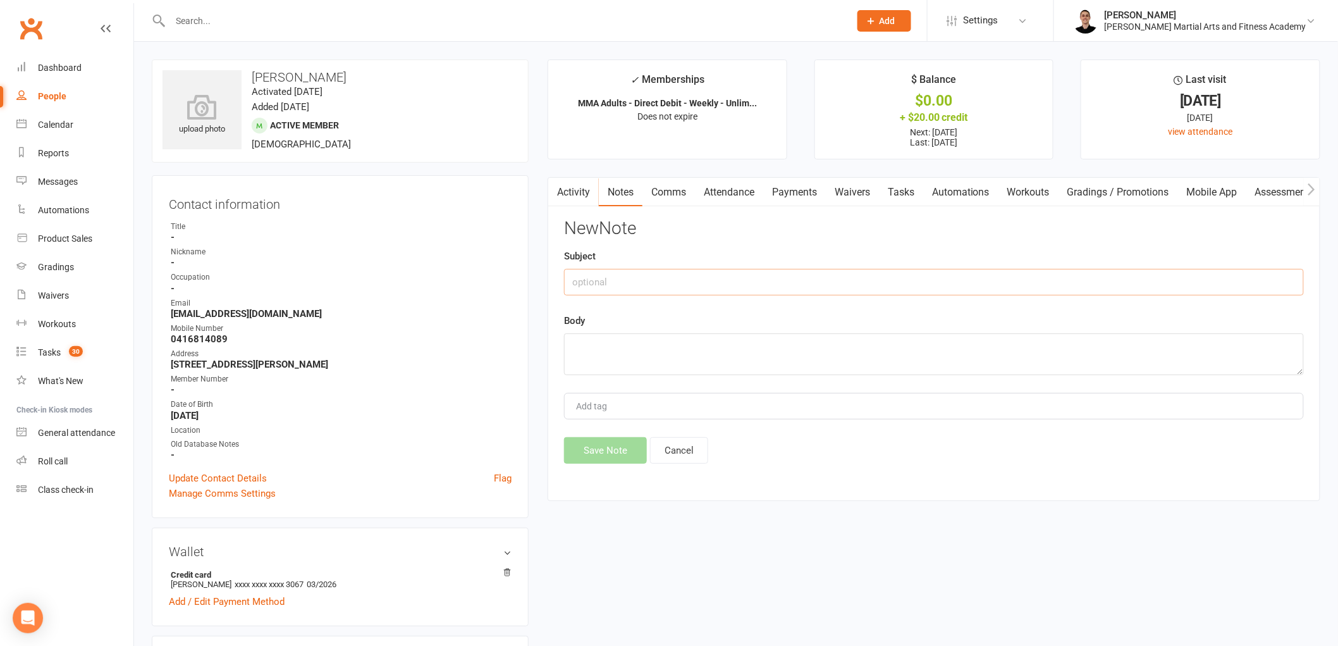
click at [667, 288] on input "text" at bounding box center [934, 282] width 740 height 27
type input "Att"
type textarea "lm."
click at [605, 452] on button "Save Note" at bounding box center [605, 450] width 83 height 27
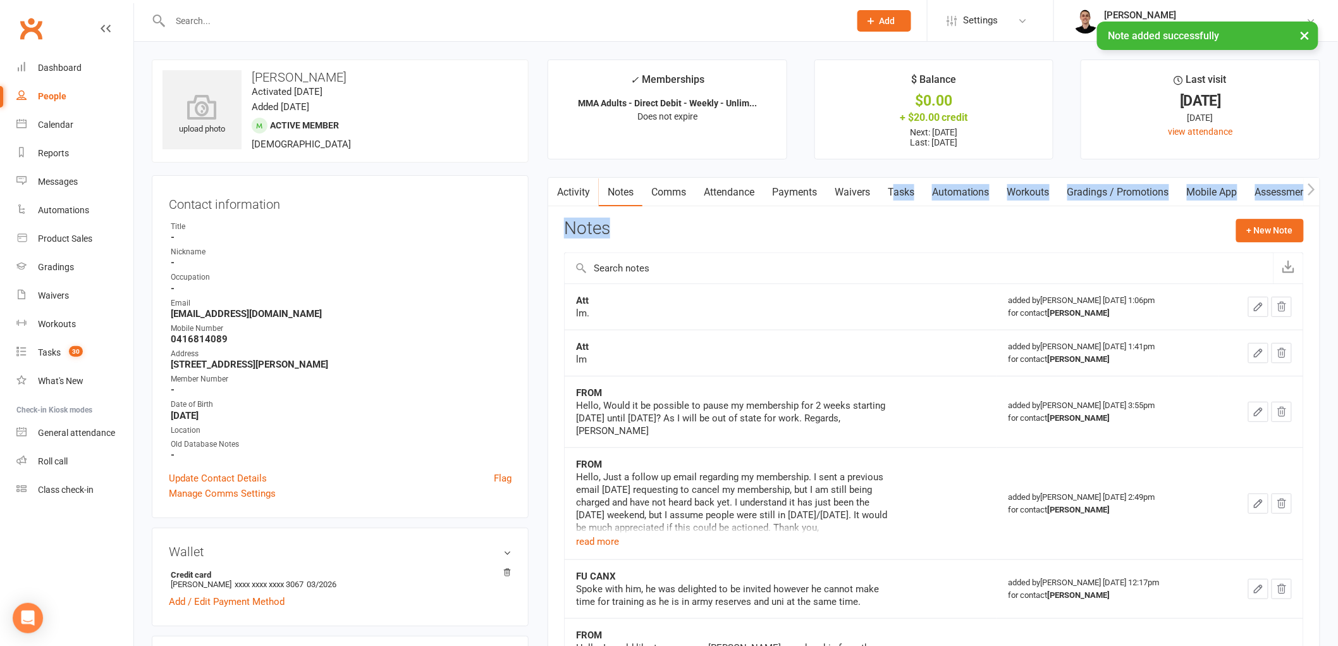
click at [894, 203] on div "Activity Notes Comms Attendance Payments Waivers Tasks Automations Workouts Gra…" at bounding box center [934, 534] width 773 height 714
click at [904, 187] on link "Tasks" at bounding box center [901, 192] width 44 height 29
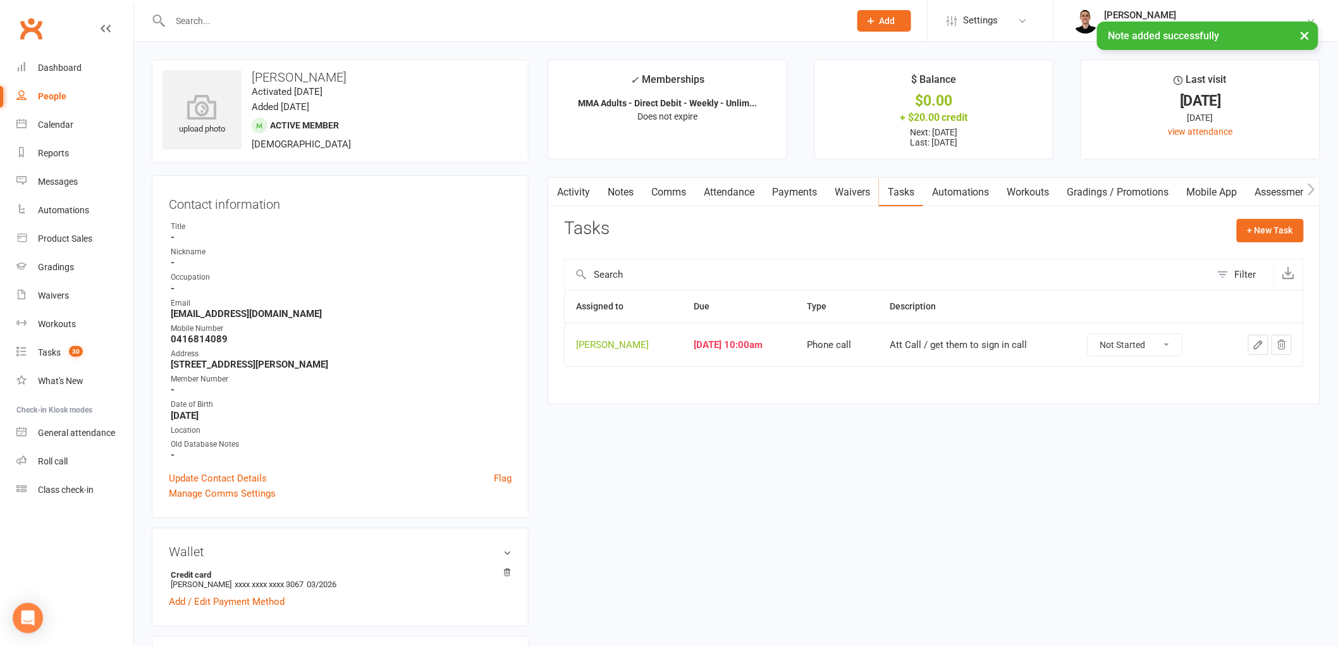
drag, startPoint x: 971, startPoint y: 422, endPoint x: 1022, endPoint y: 427, distance: 51.5
click at [1258, 341] on icon "button" at bounding box center [1258, 344] width 11 height 11
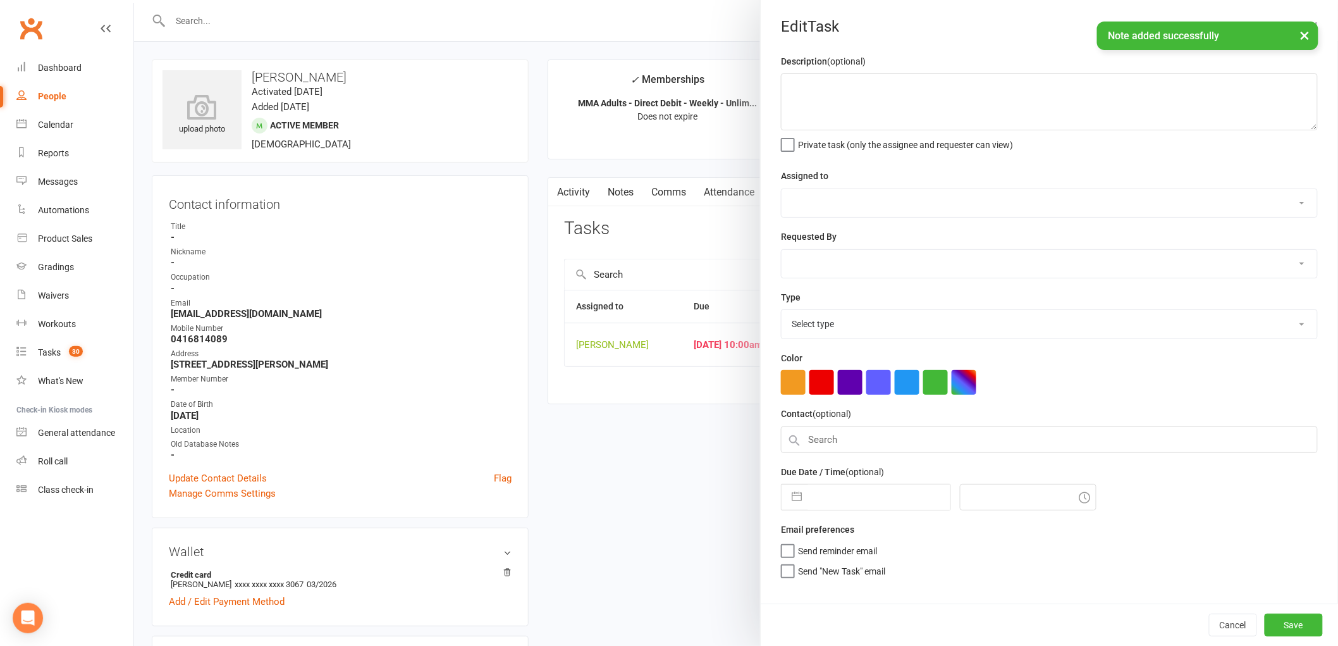
type textarea "Att Call / get them to sign in call"
select select "47660"
type input "[DATE]"
type input "10:00am"
select select "25277"
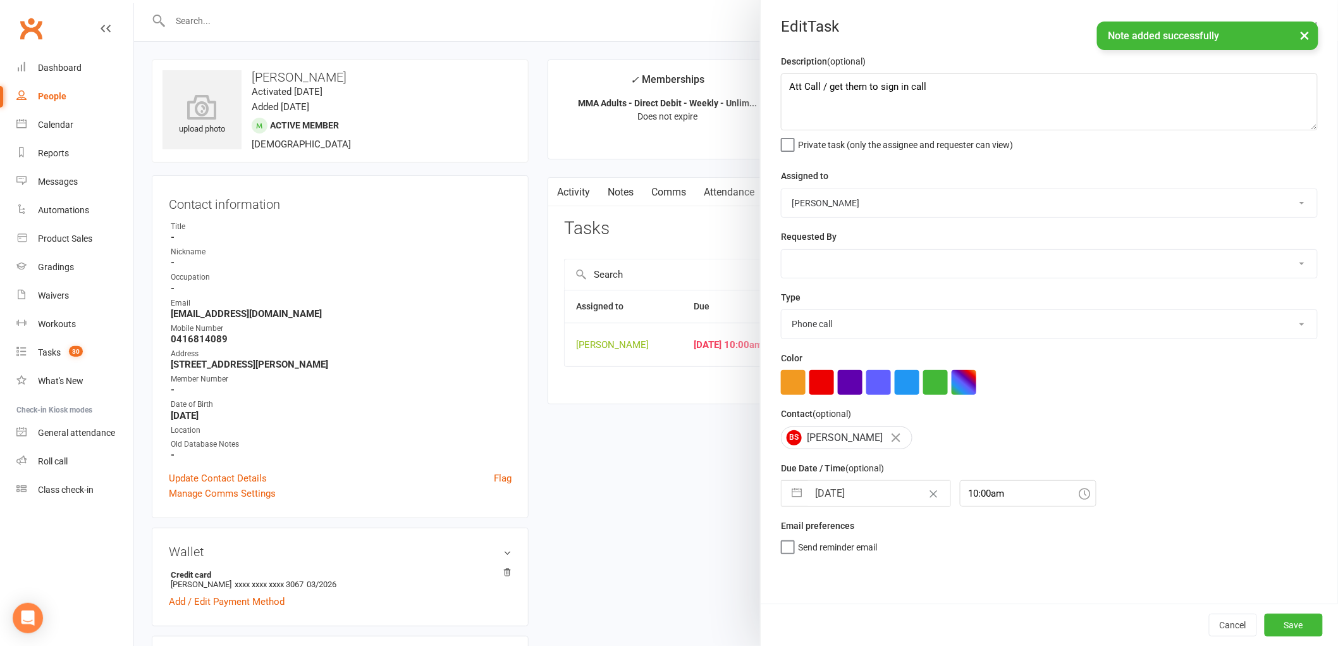
click at [846, 494] on input "[DATE]" at bounding box center [879, 493] width 142 height 25
select select "7"
select select "2025"
select select "8"
select select "2025"
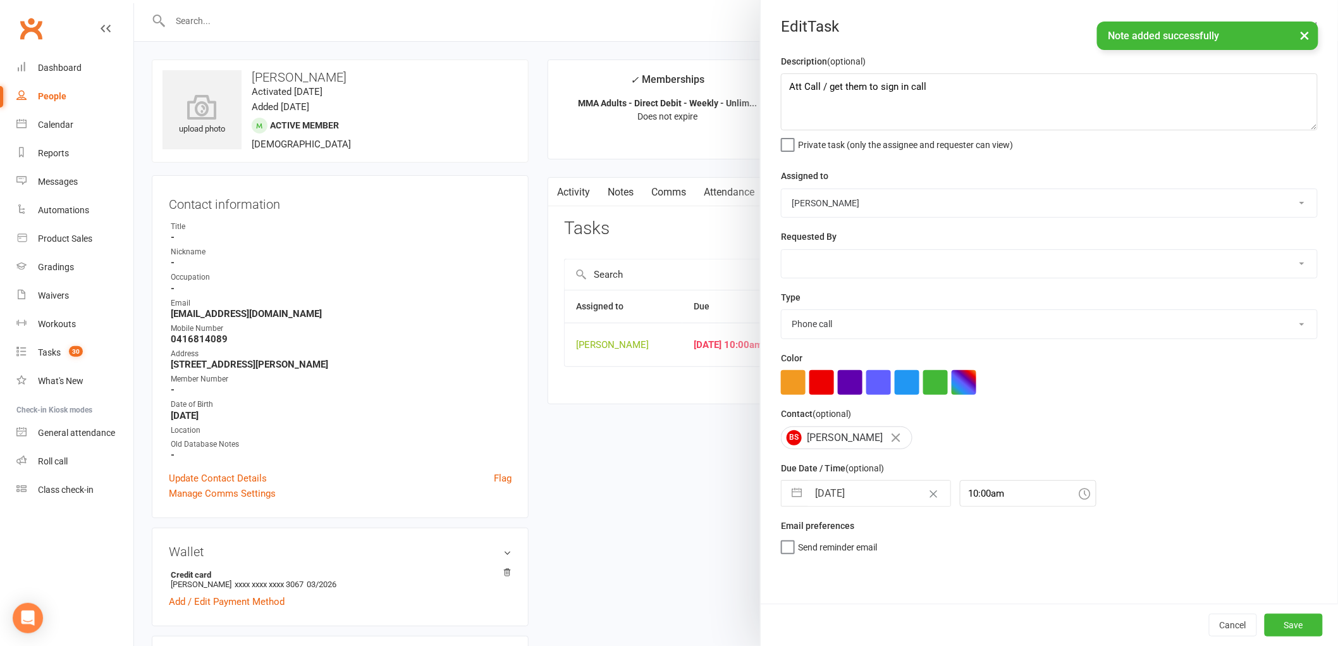
select select "9"
select select "2025"
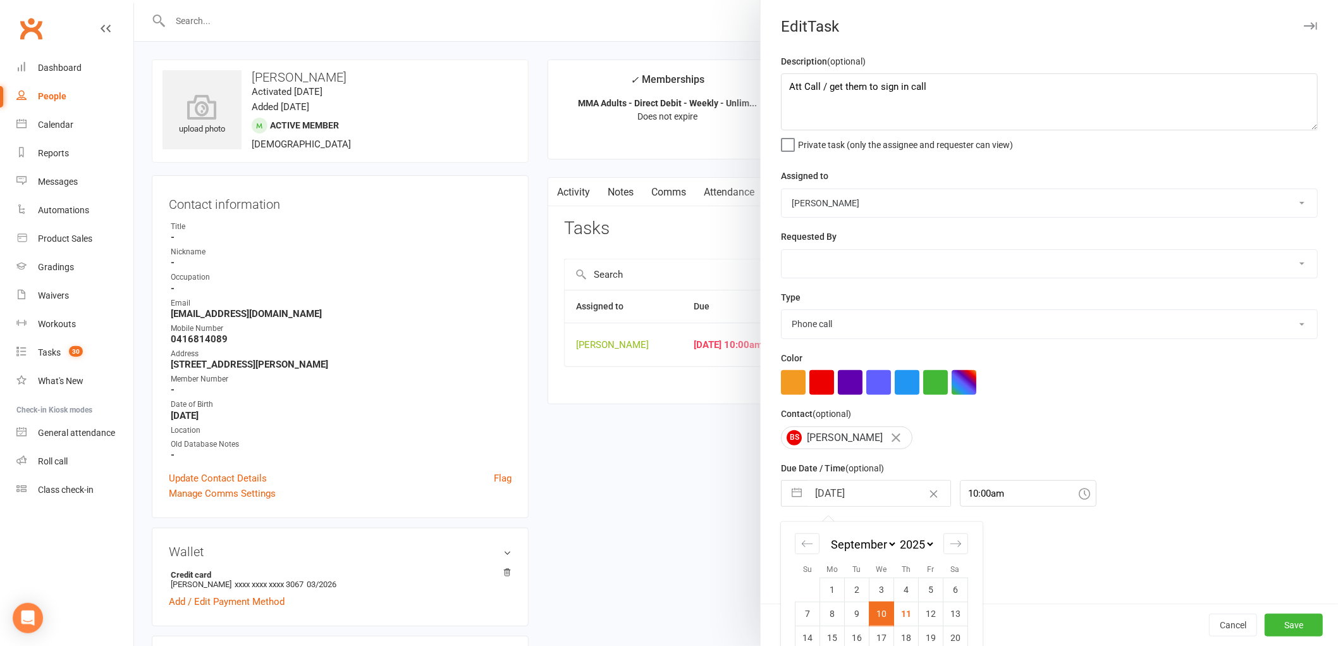
scroll to position [67, 0]
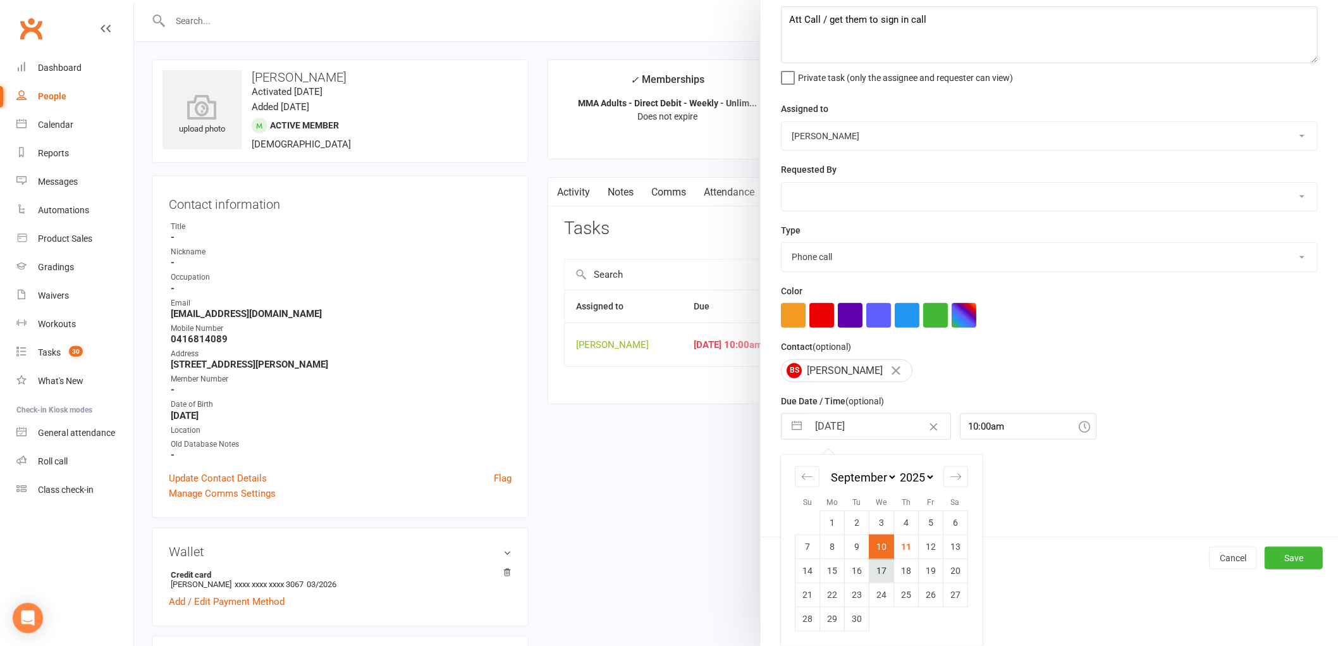
click at [878, 572] on td "17" at bounding box center [881, 570] width 25 height 24
type input "[DATE]"
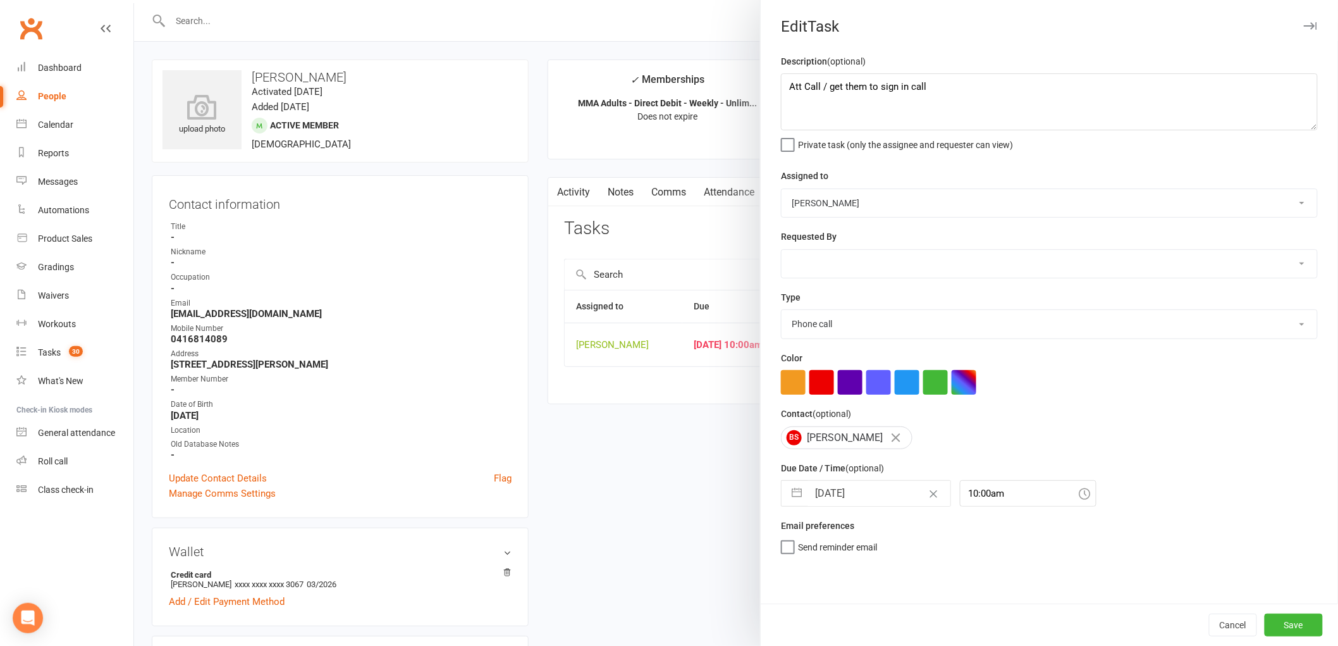
scroll to position [0, 0]
click at [1290, 621] on button "Save" at bounding box center [1294, 624] width 58 height 23
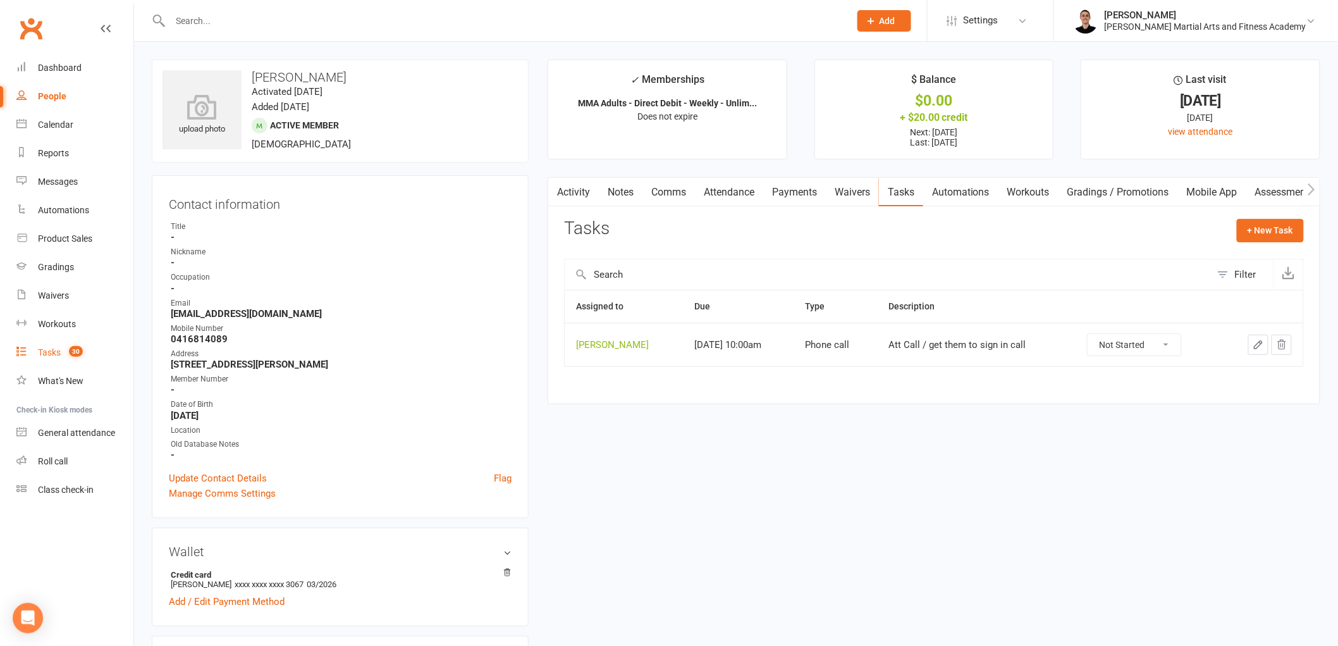
click at [61, 350] on link "Tasks 30" at bounding box center [74, 352] width 117 height 28
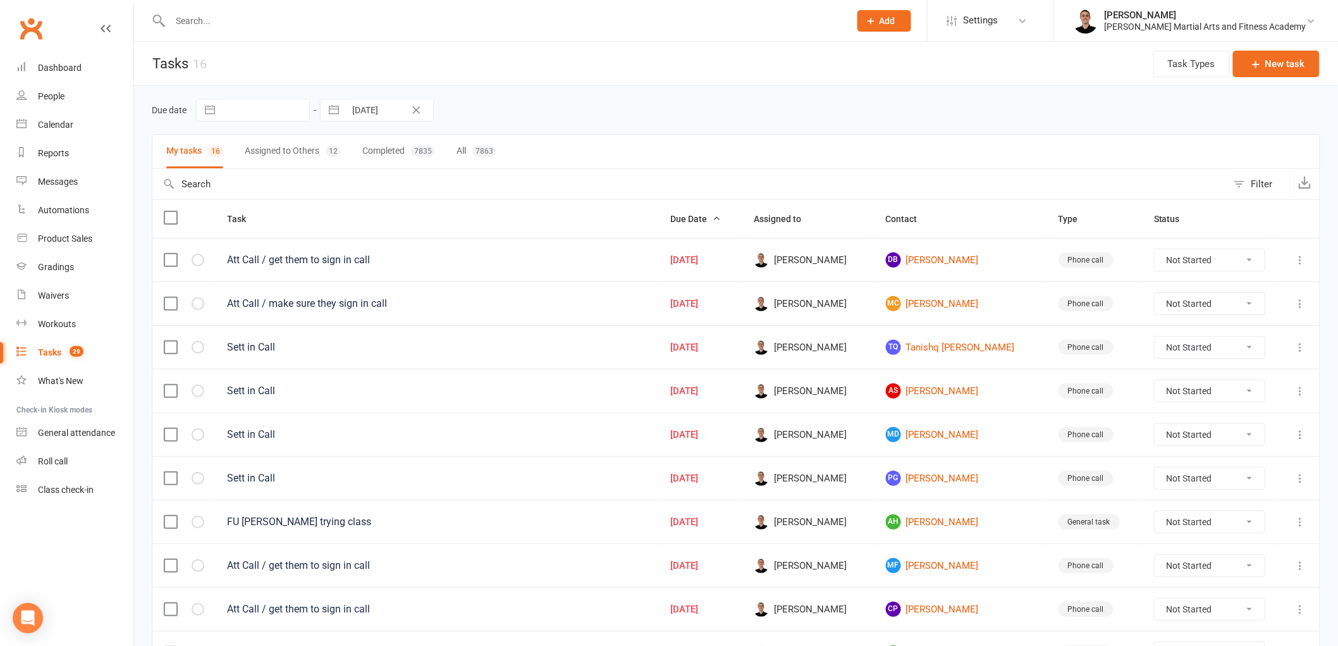
click at [964, 251] on td "[PERSON_NAME]" at bounding box center [960, 260] width 173 height 44
click at [959, 262] on link "[PERSON_NAME]" at bounding box center [961, 259] width 150 height 15
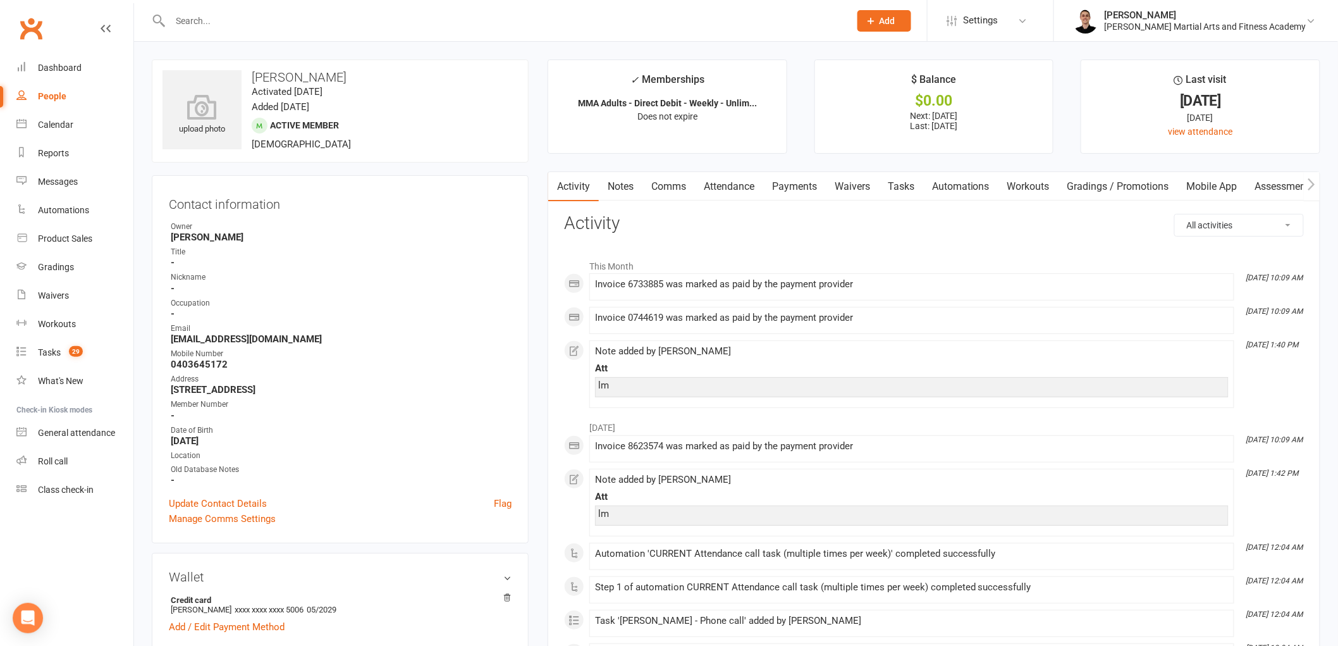
click at [615, 190] on link "Notes" at bounding box center [621, 186] width 44 height 29
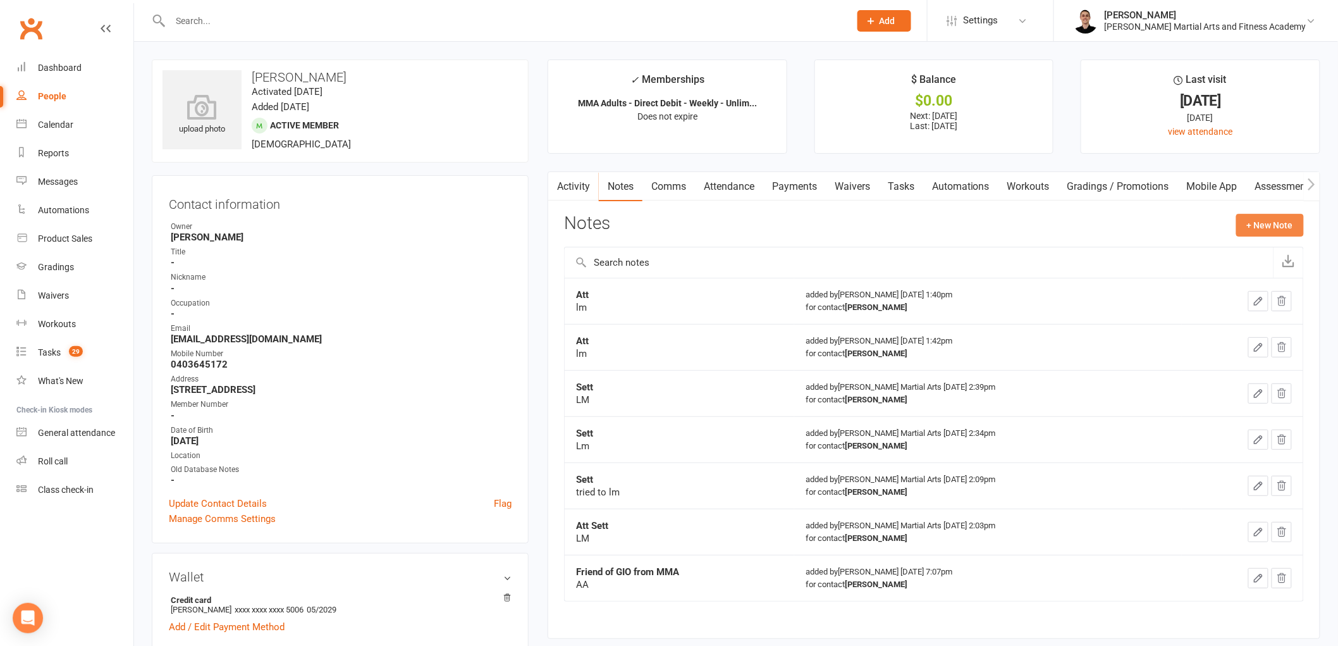
click at [1287, 230] on button "+ New Note" at bounding box center [1270, 225] width 68 height 23
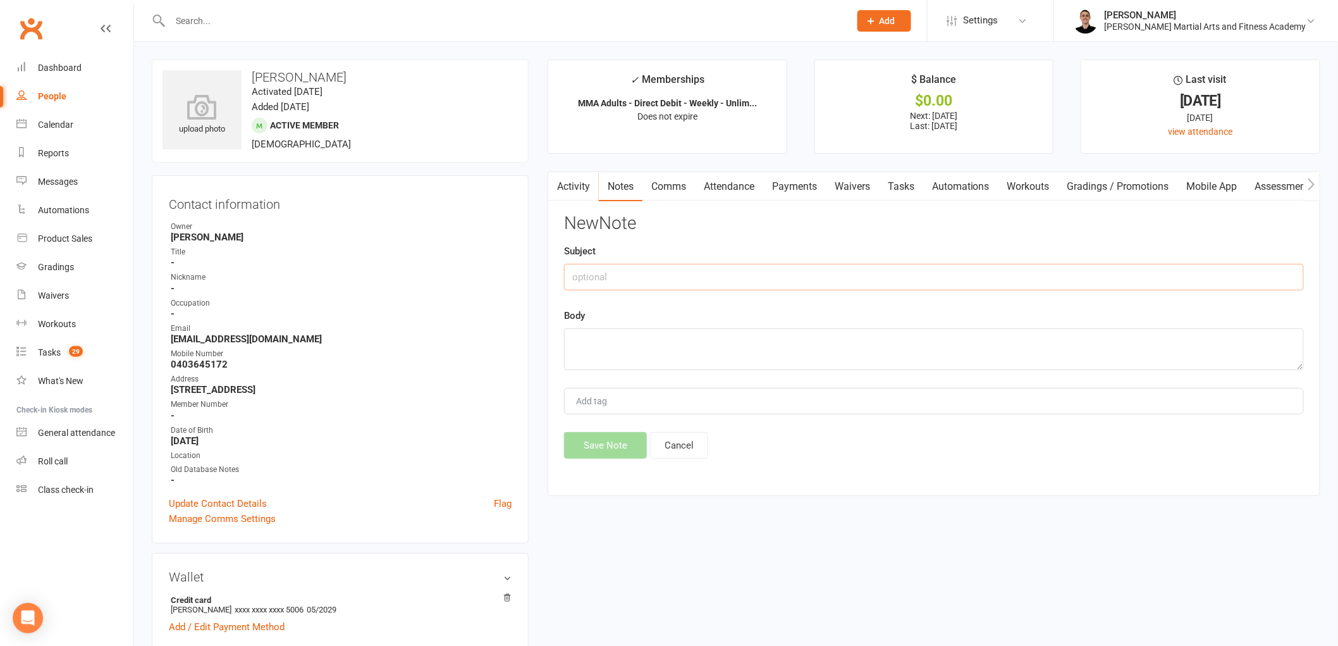
click at [602, 274] on input "text" at bounding box center [934, 277] width 740 height 27
type input "Att"
click at [637, 350] on textarea at bounding box center [934, 349] width 740 height 42
type textarea "lm."
click at [615, 438] on button "Save Note" at bounding box center [605, 445] width 83 height 27
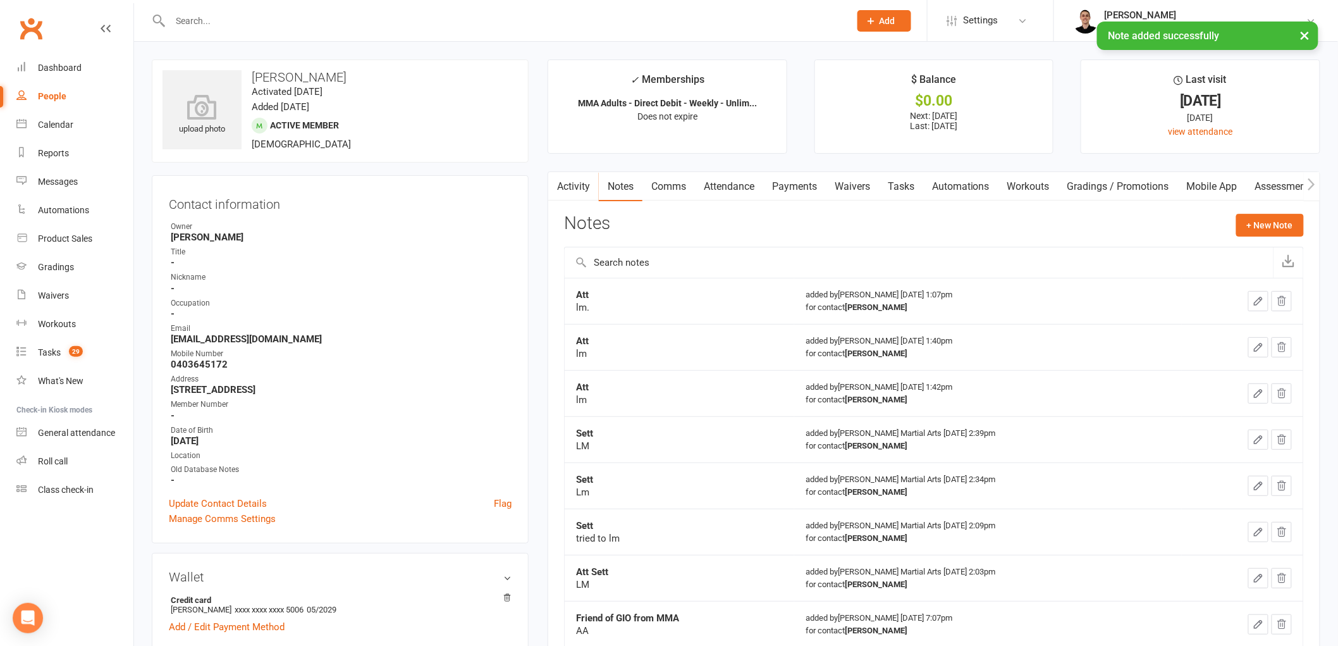
click at [900, 185] on link "Tasks" at bounding box center [901, 186] width 44 height 29
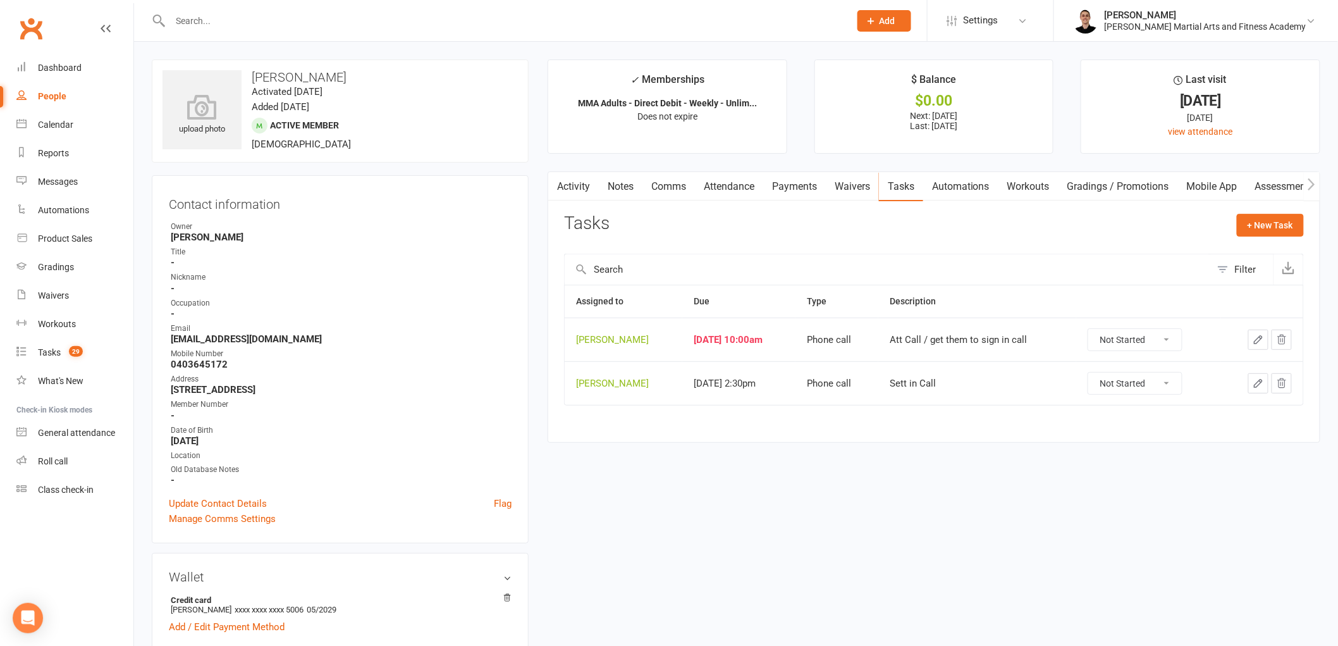
click at [1251, 339] on button "button" at bounding box center [1258, 339] width 20 height 20
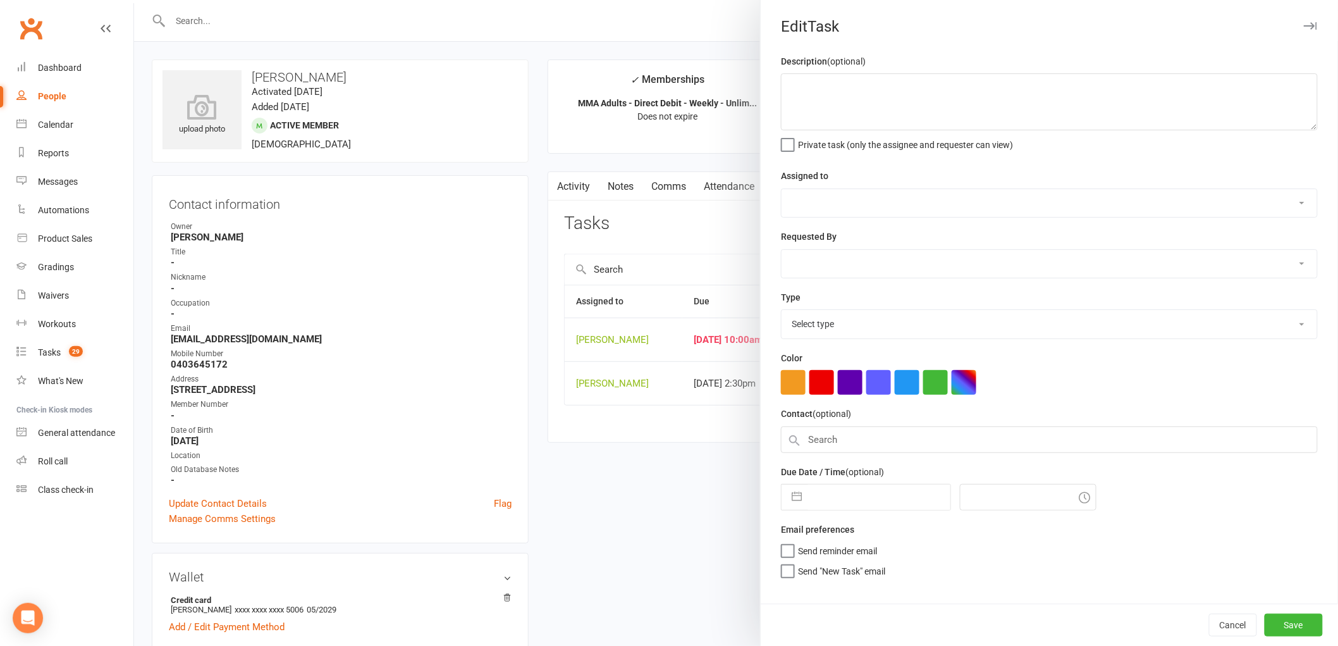
type textarea "Att Call / get them to sign in call"
select select "47660"
type input "[DATE]"
type input "10:00am"
select select "25277"
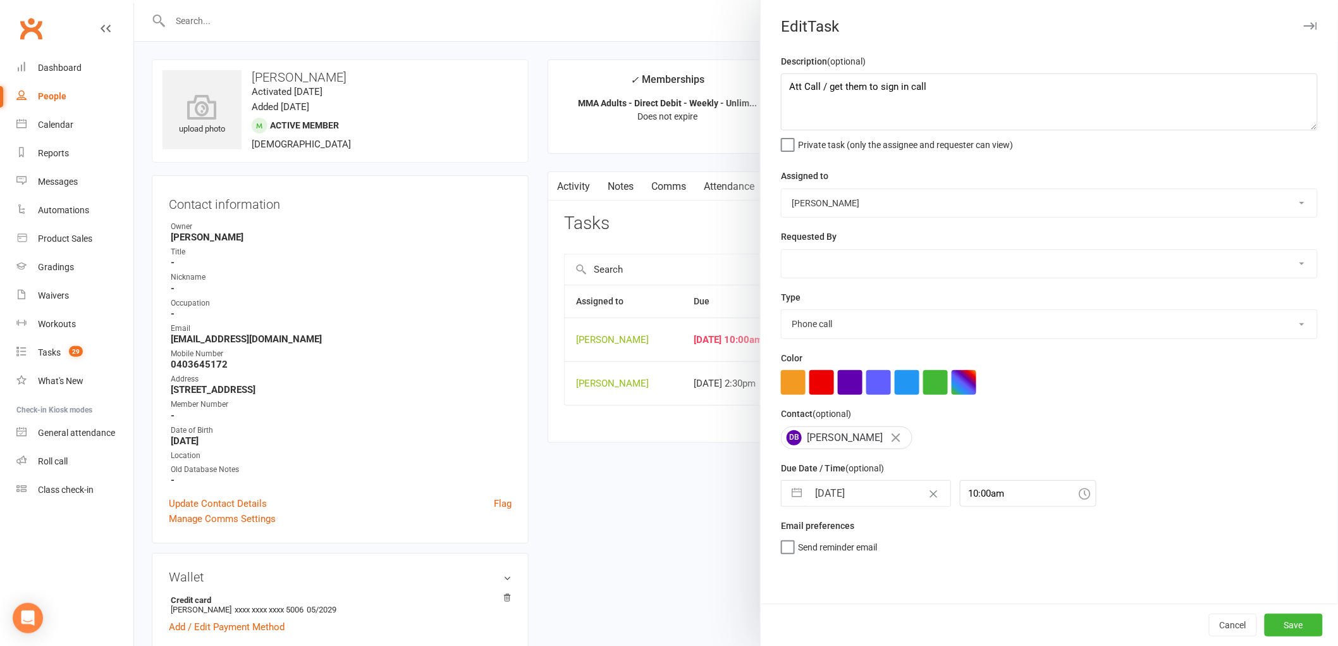
click at [858, 497] on input "[DATE]" at bounding box center [879, 493] width 142 height 25
select select "7"
select select "2025"
select select "8"
select select "2025"
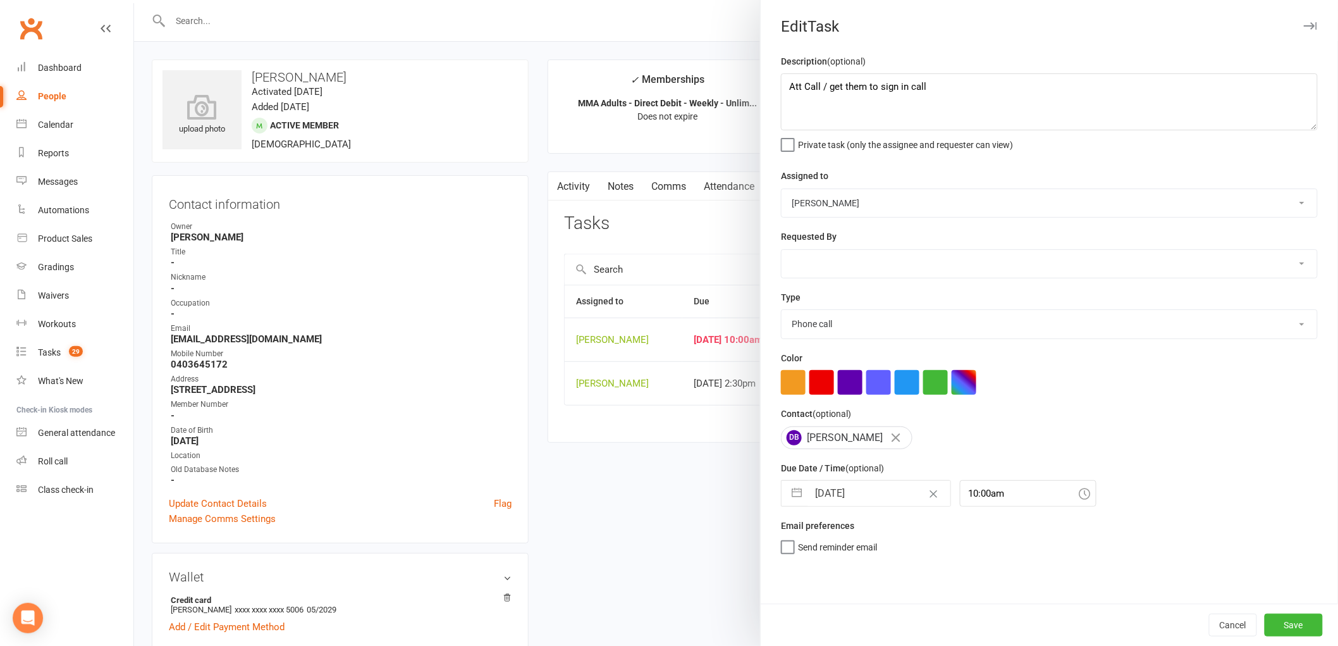
select select "9"
select select "2025"
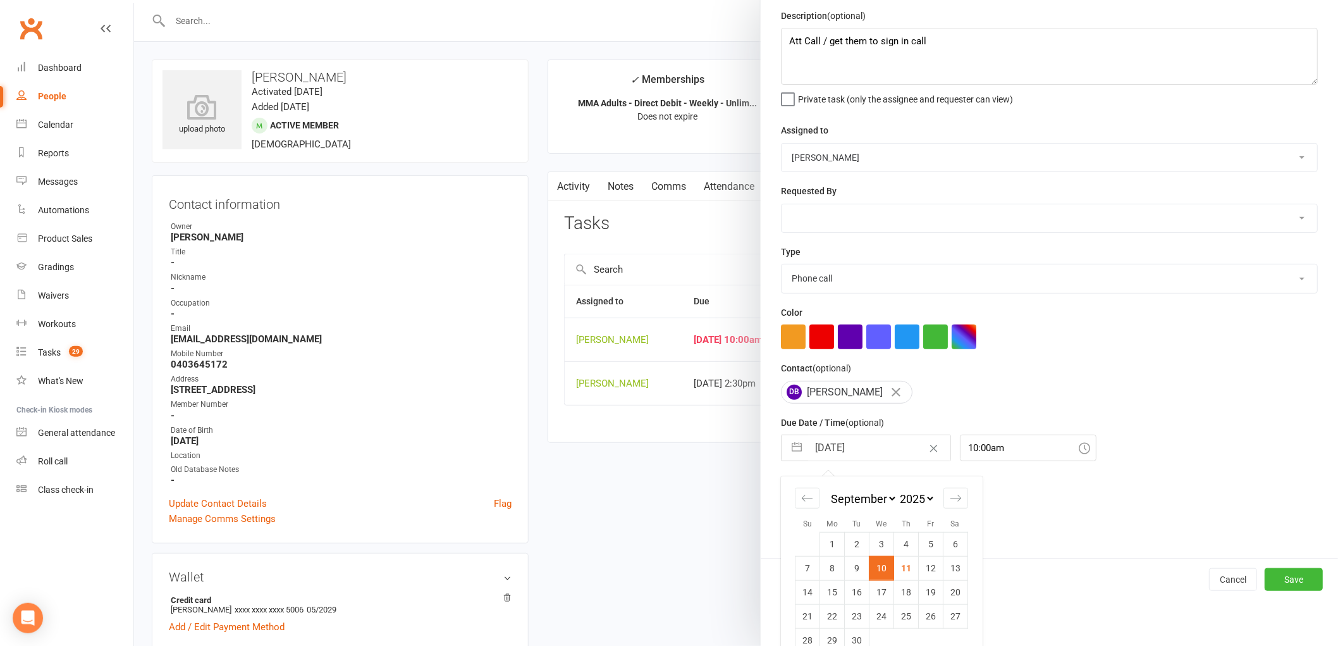
scroll to position [67, 0]
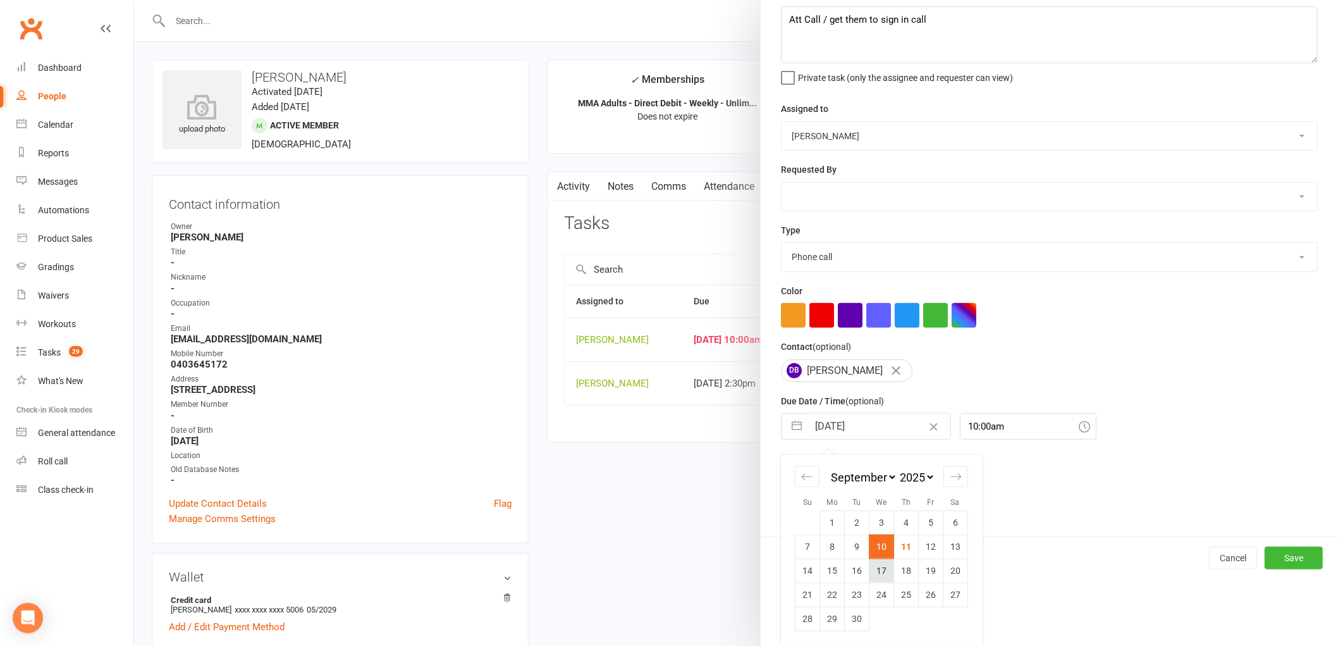
click at [871, 571] on td "17" at bounding box center [881, 570] width 25 height 24
type input "[DATE]"
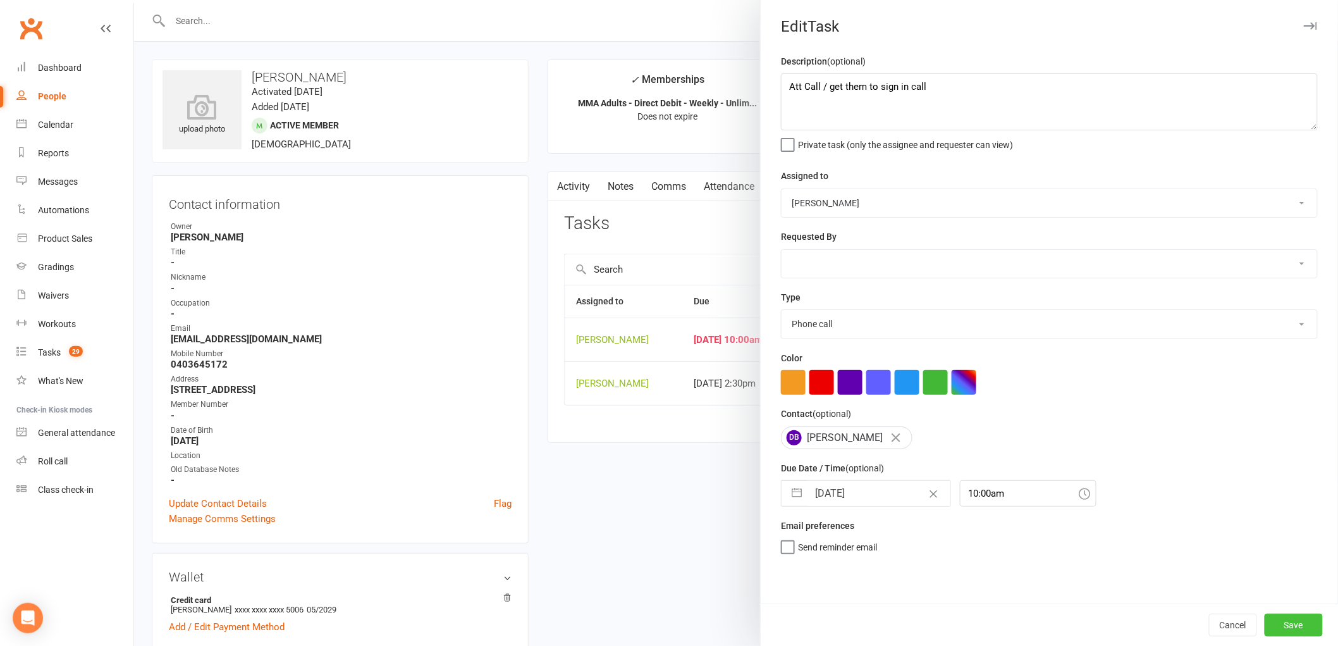
click at [1292, 624] on button "Save" at bounding box center [1294, 624] width 58 height 23
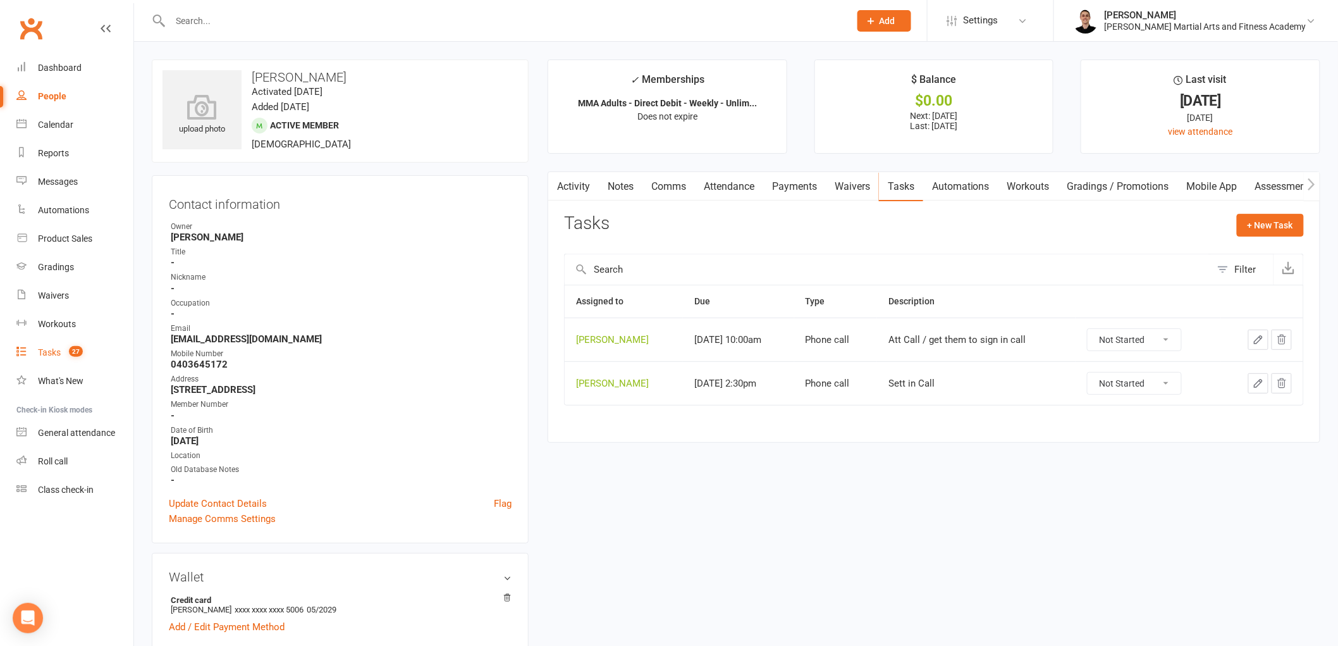
click at [56, 346] on link "Tasks 27" at bounding box center [74, 352] width 117 height 28
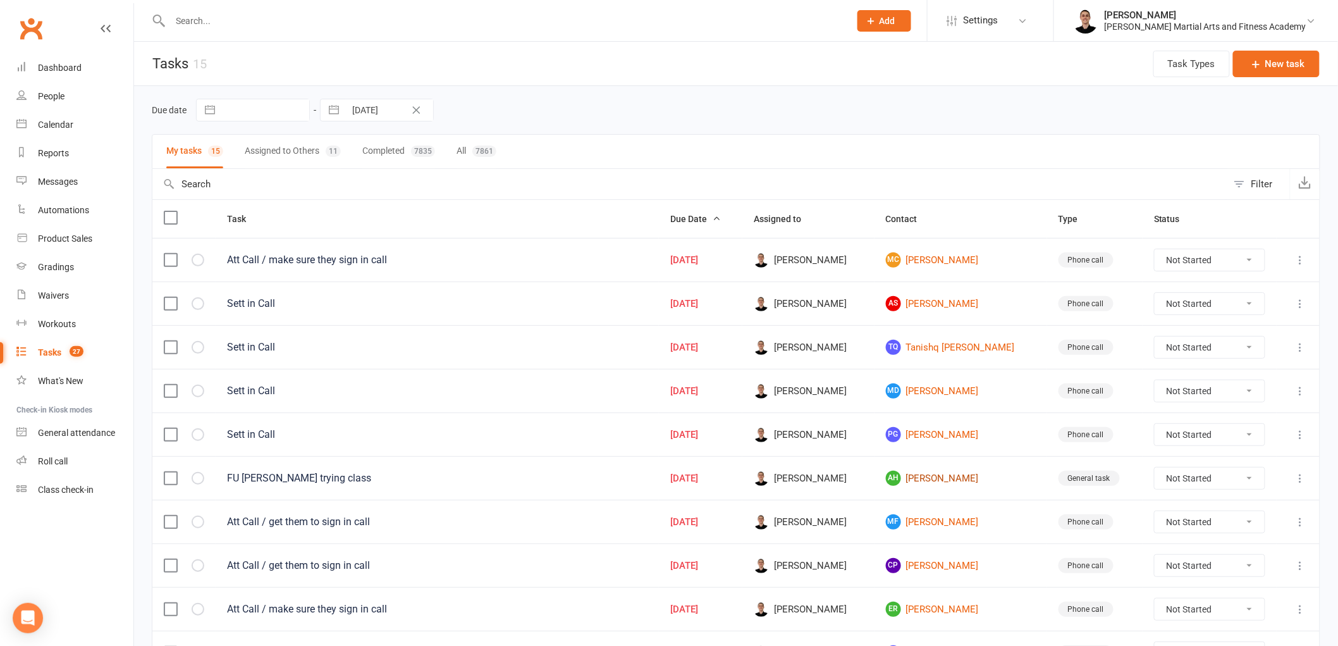
click at [930, 476] on link "AH [PERSON_NAME]" at bounding box center [961, 477] width 150 height 15
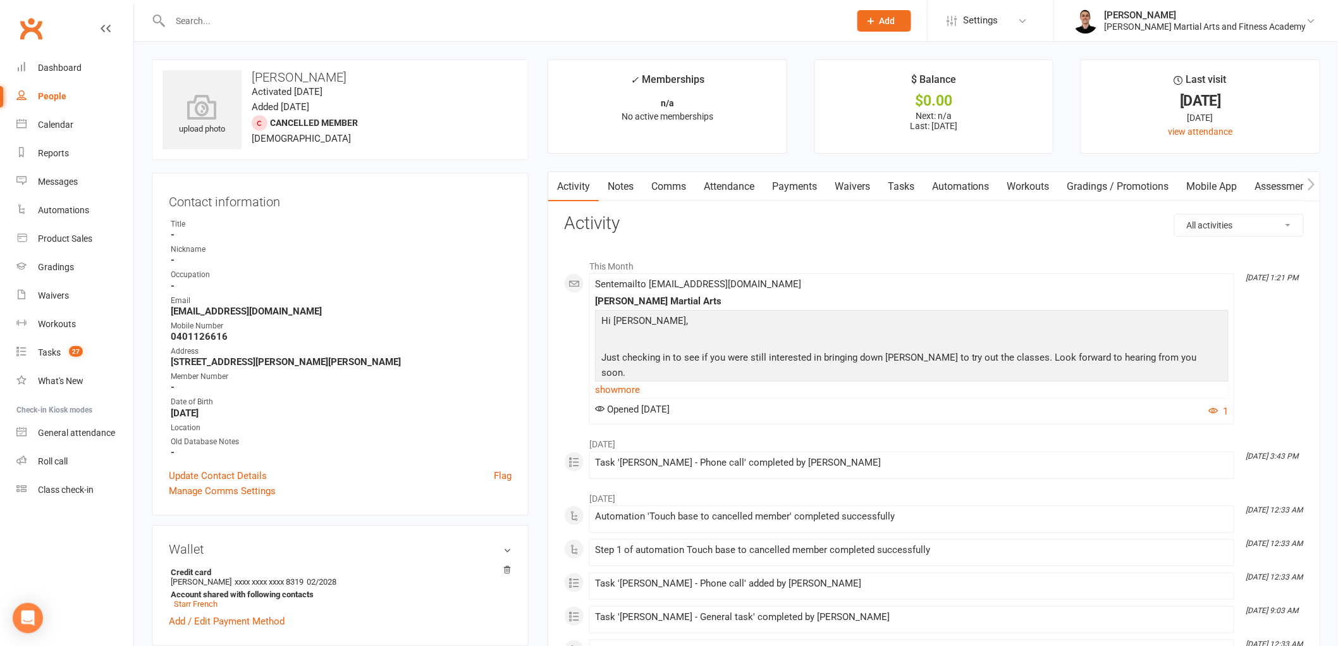
click at [905, 193] on link "Tasks" at bounding box center [901, 186] width 44 height 29
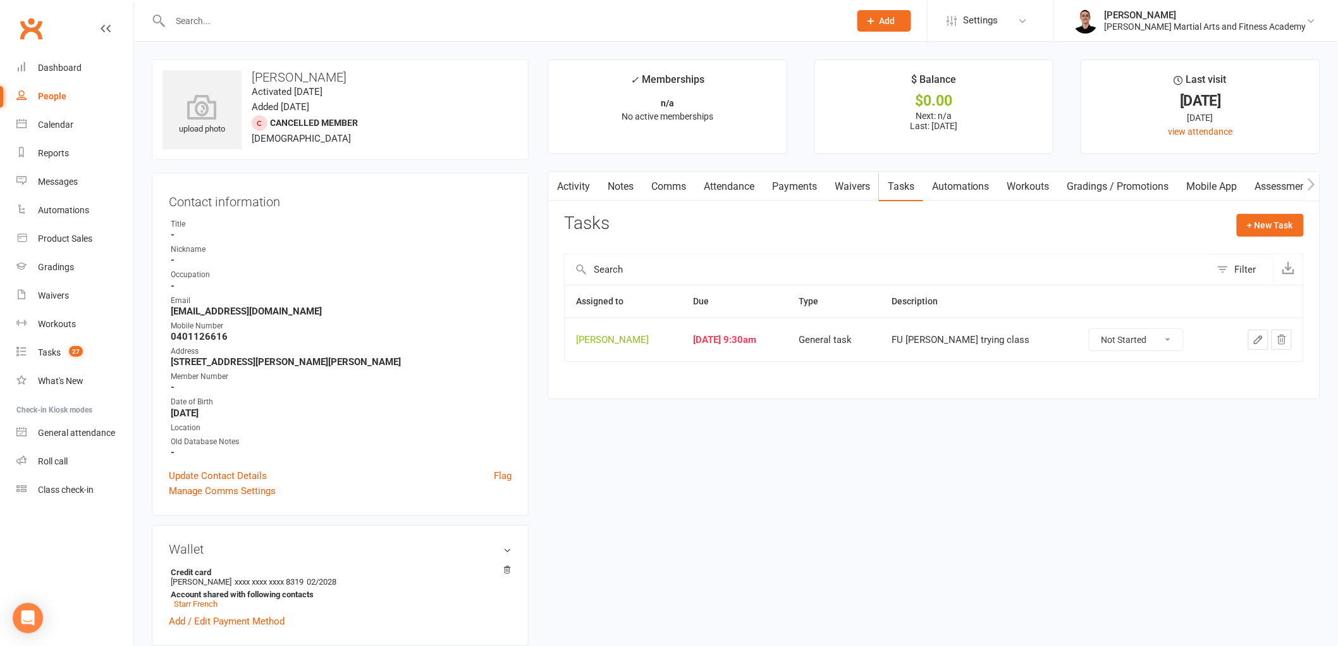
click at [1137, 345] on select "Not Started In Progress Waiting Complete" at bounding box center [1136, 339] width 94 height 21
click at [1089, 329] on select "Not Started In Progress Waiting Complete" at bounding box center [1136, 339] width 94 height 21
select select "unstarted"
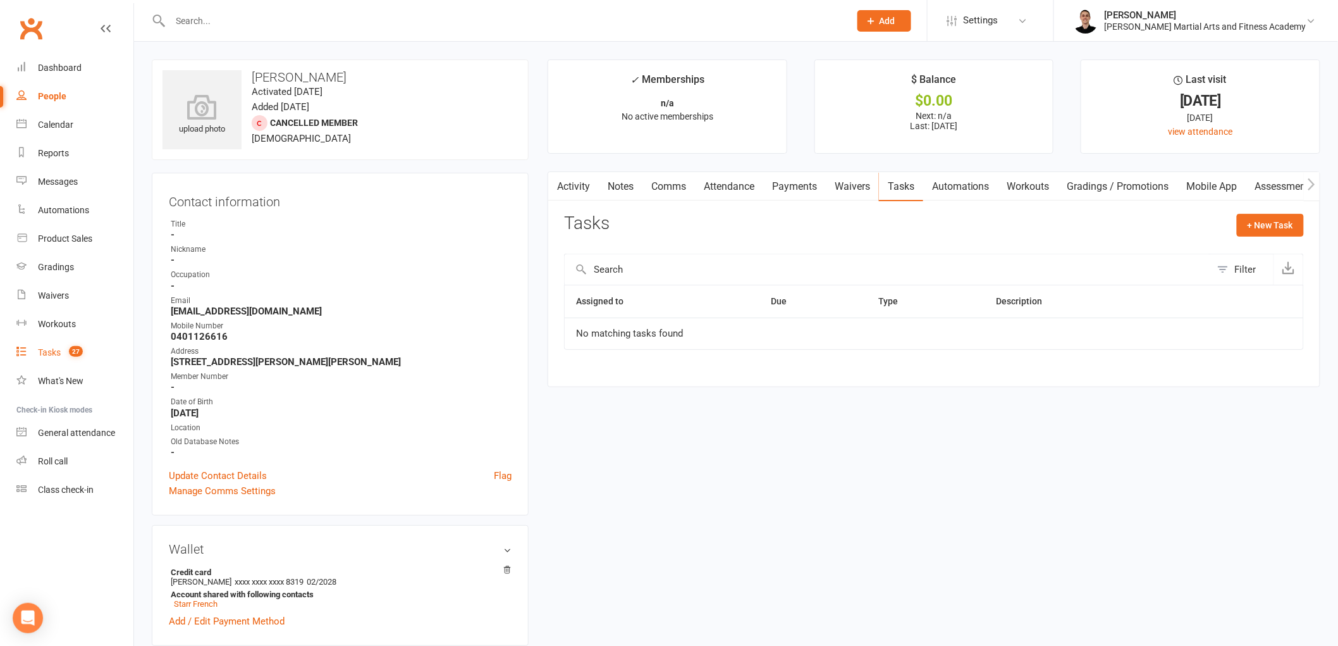
click at [61, 345] on link "Tasks 27" at bounding box center [74, 352] width 117 height 28
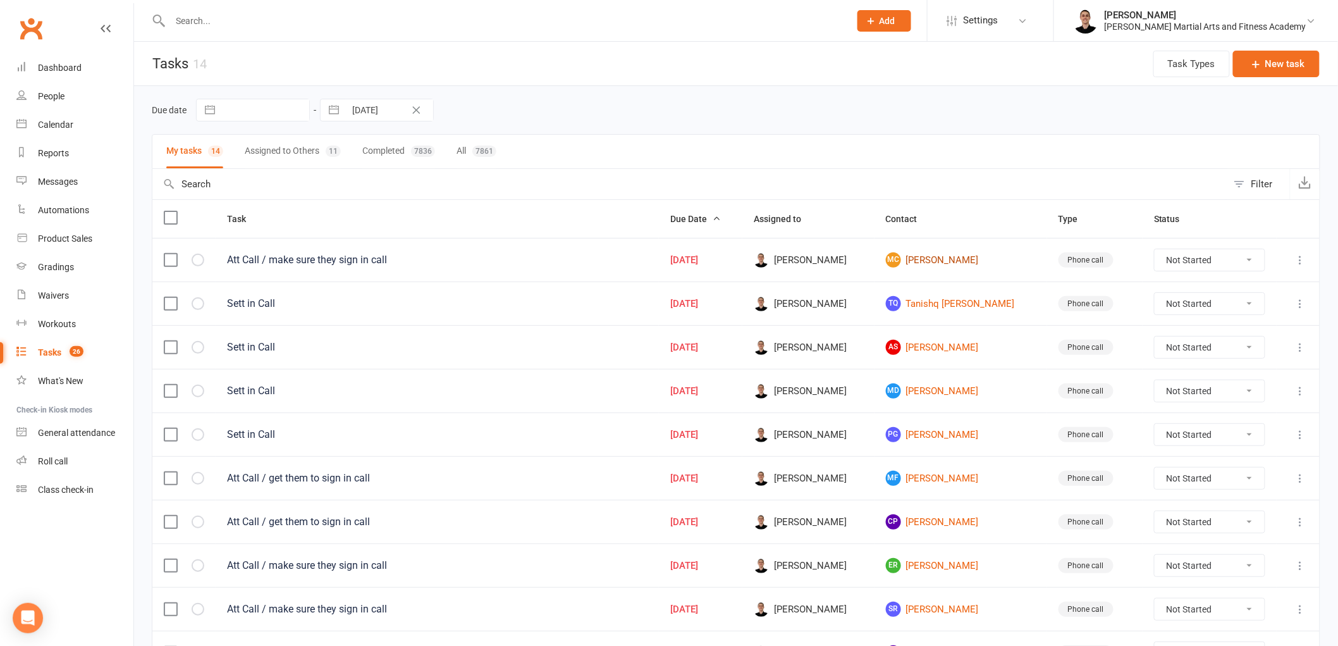
click at [948, 260] on link "MC [PERSON_NAME]" at bounding box center [961, 259] width 150 height 15
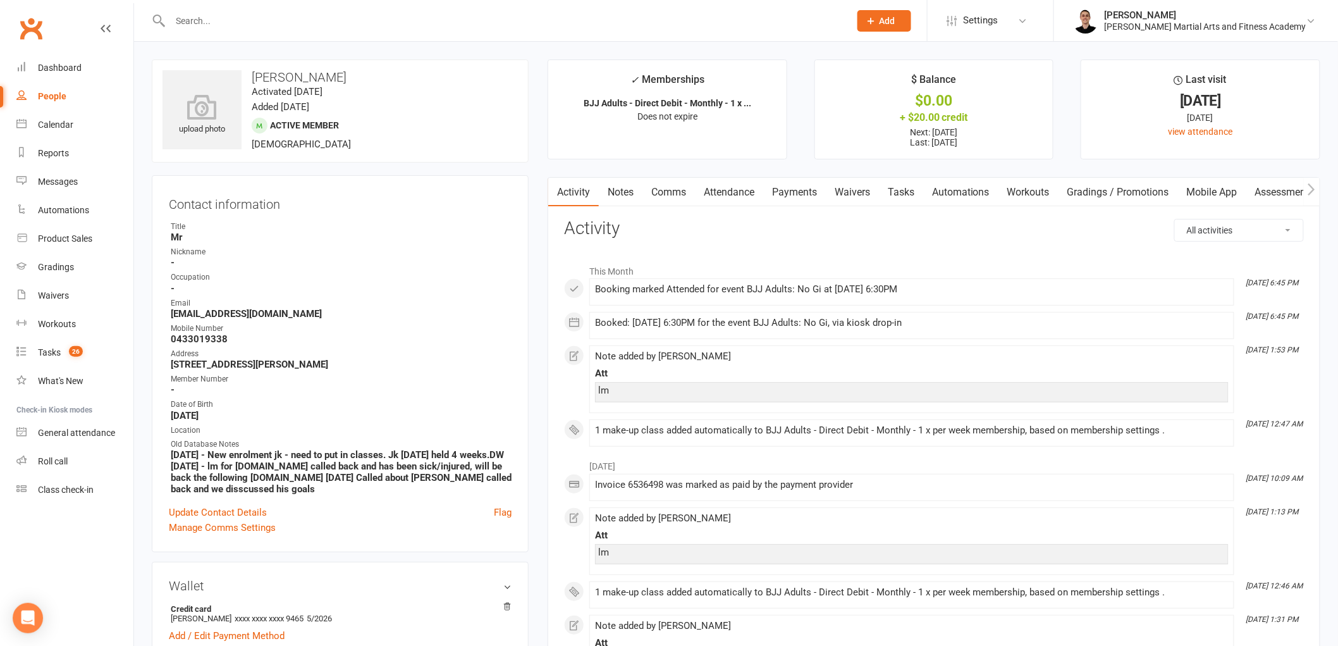
click at [900, 190] on link "Tasks" at bounding box center [901, 192] width 44 height 29
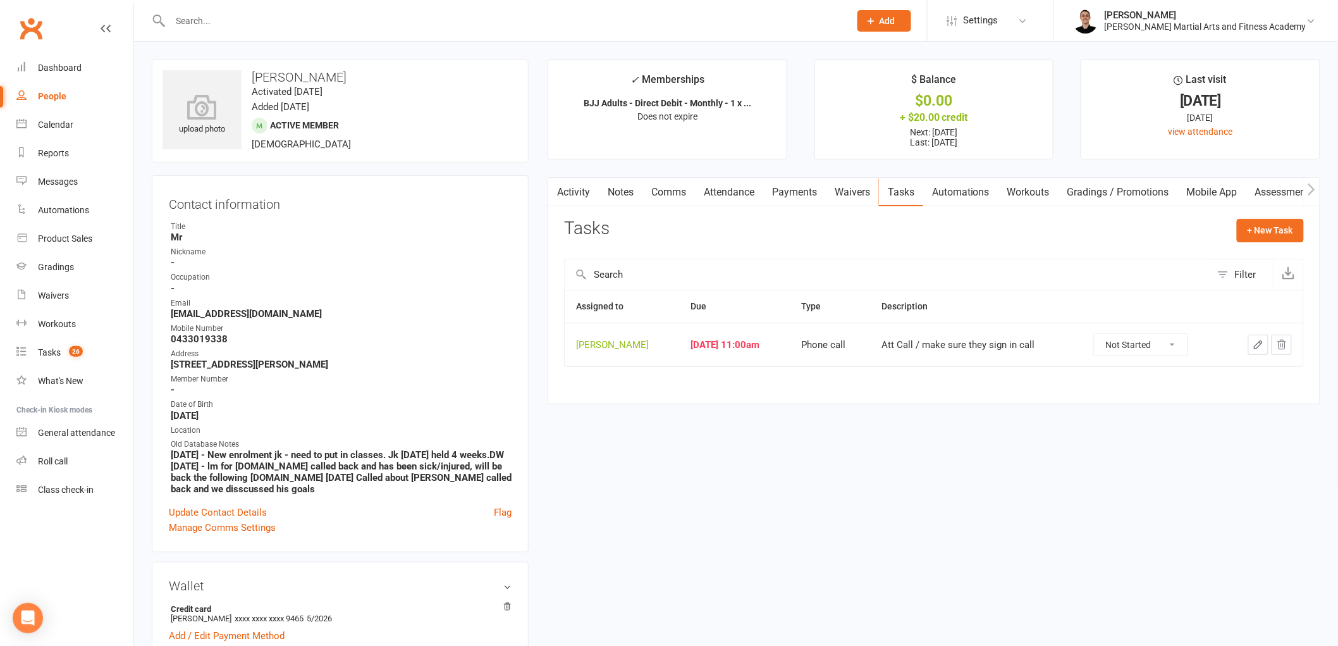
click at [1148, 343] on select "Not Started In Progress Waiting Complete" at bounding box center [1141, 344] width 94 height 21
click at [1102, 334] on select "Not Started In Progress Waiting Complete" at bounding box center [1141, 344] width 94 height 21
select select "unstarted"
click at [47, 345] on link "Tasks 26" at bounding box center [74, 352] width 117 height 28
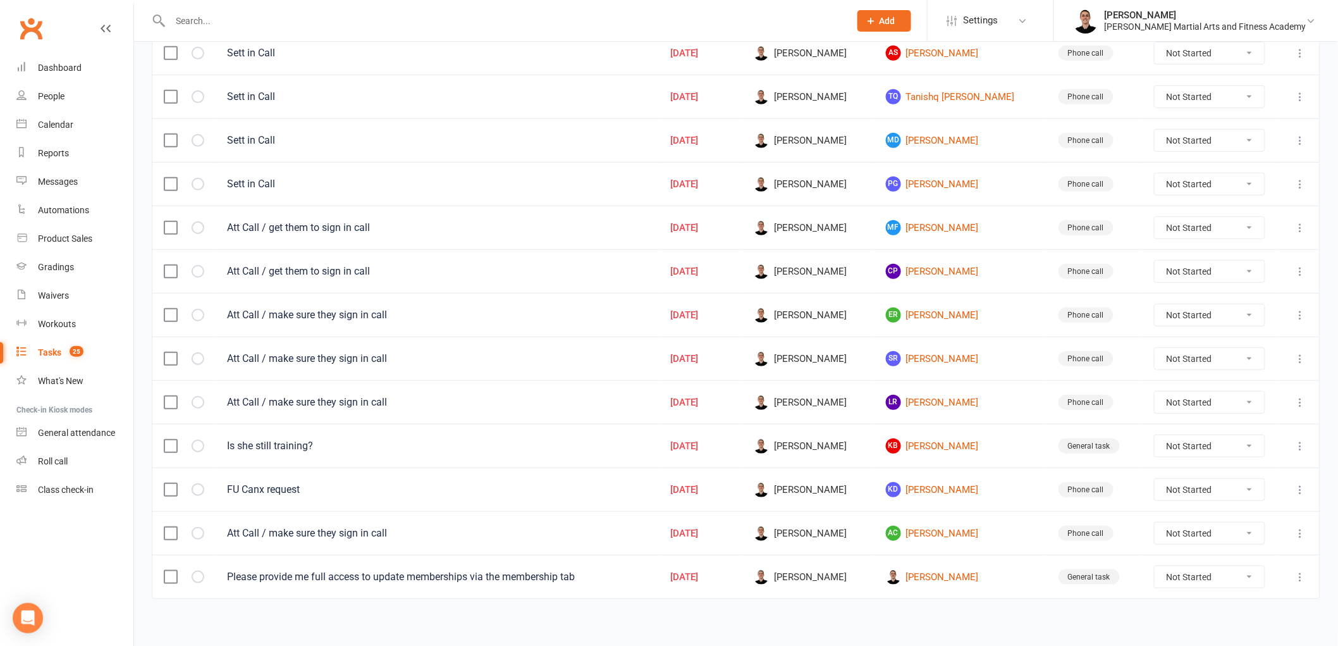
scroll to position [211, 0]
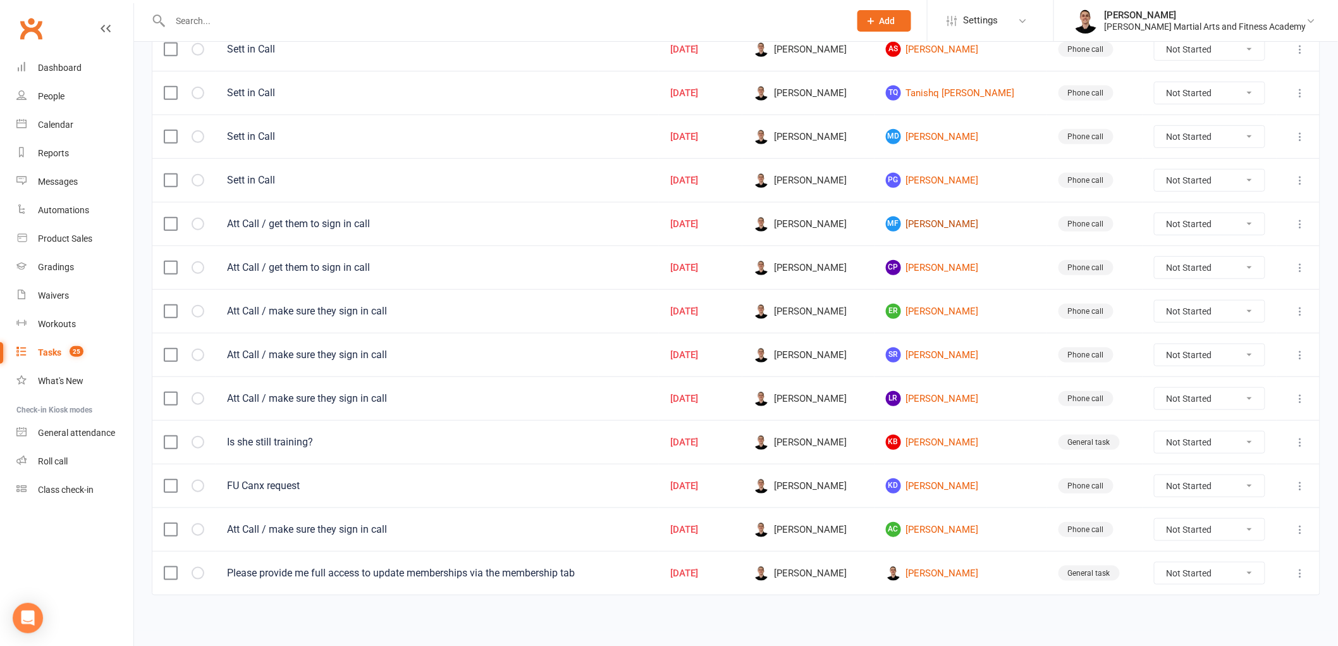
click at [940, 223] on link "MF [PERSON_NAME]" at bounding box center [961, 223] width 150 height 15
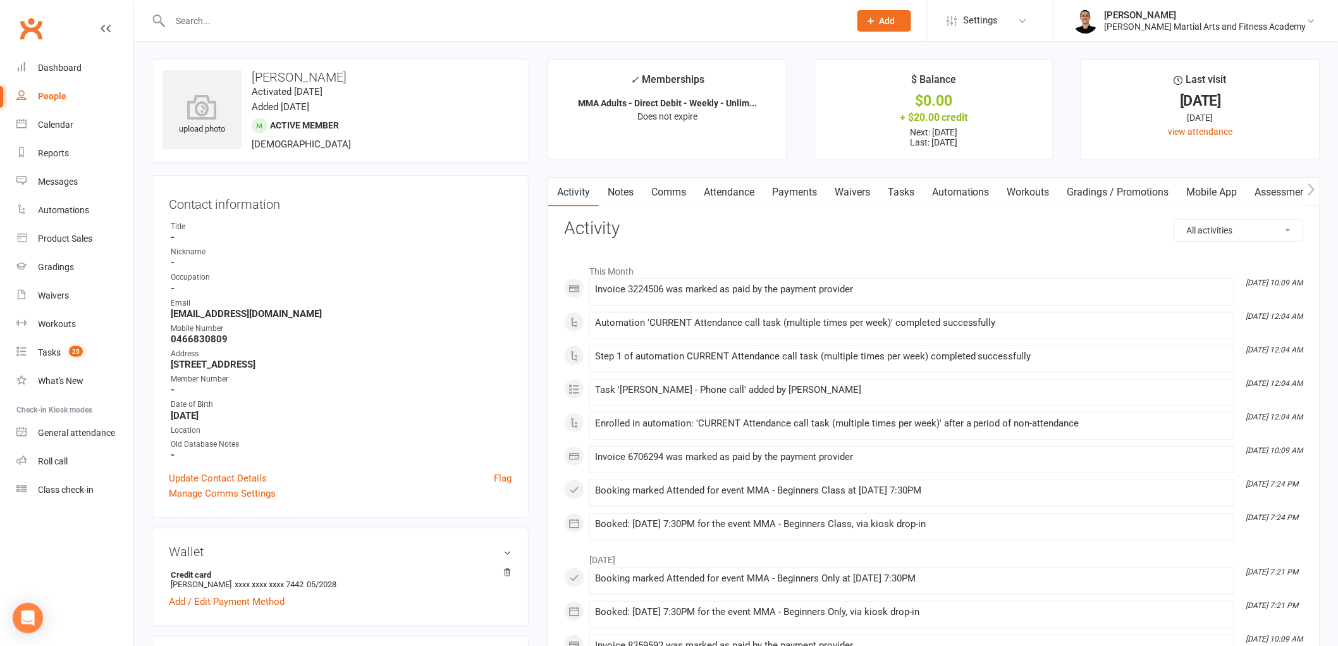
click at [904, 195] on link "Tasks" at bounding box center [901, 192] width 44 height 29
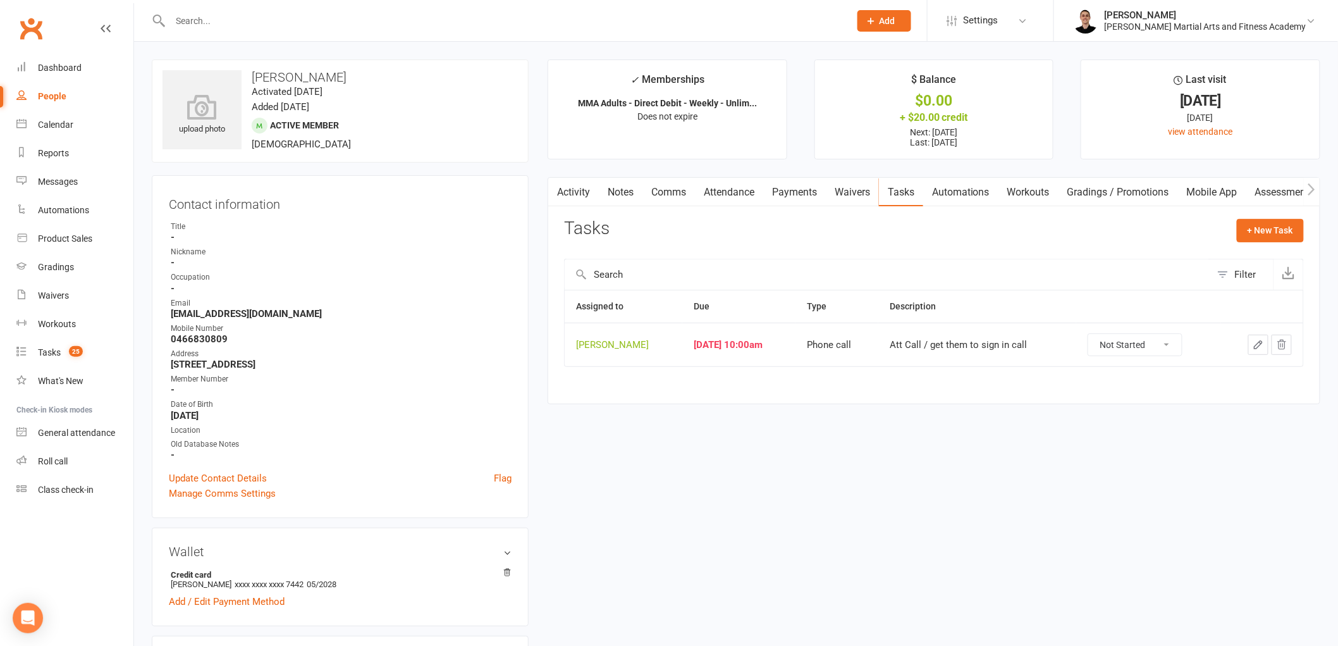
click at [1257, 345] on icon "button" at bounding box center [1258, 344] width 11 height 11
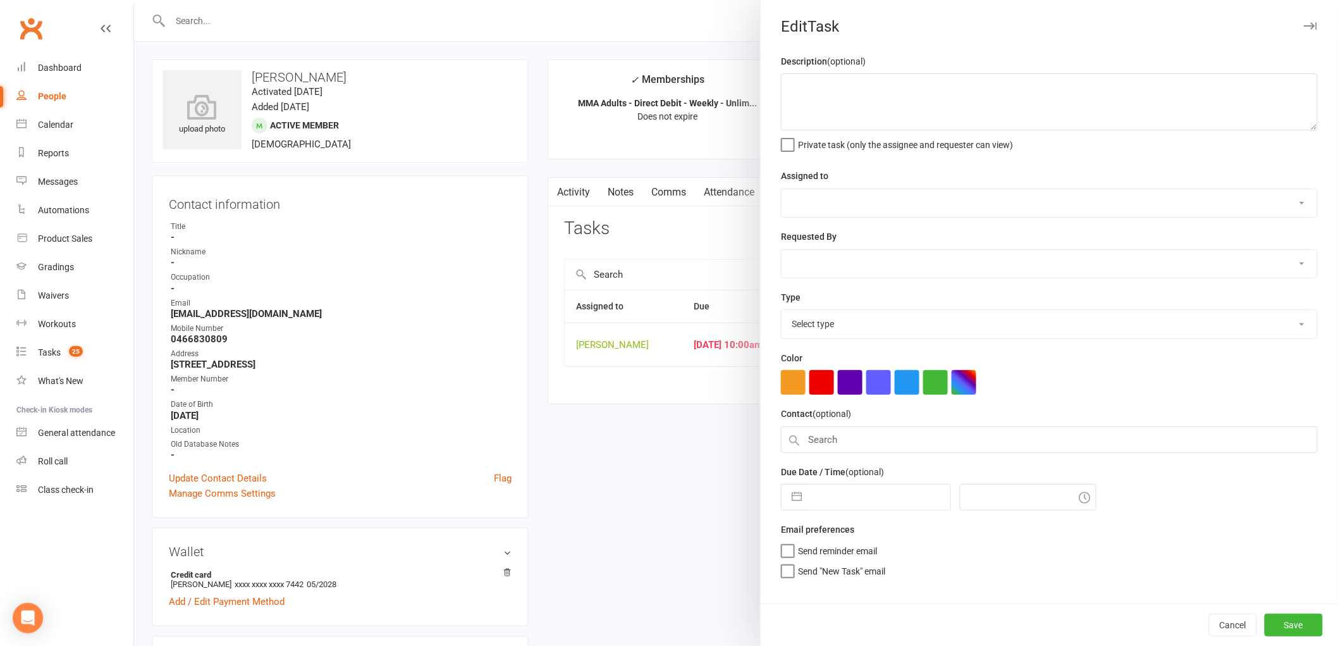
type textarea "Att Call / get them to sign in call"
select select "47660"
type input "[DATE]"
type input "10:00am"
select select "25277"
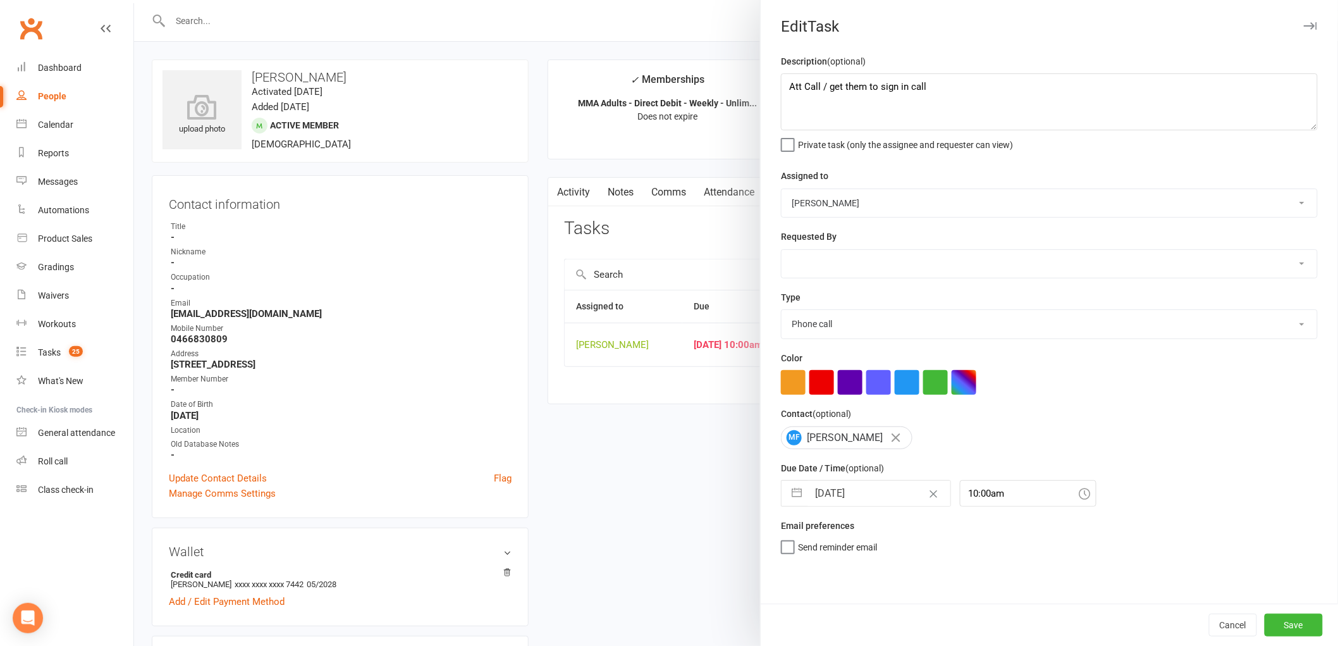
click at [839, 484] on input "[DATE]" at bounding box center [879, 493] width 142 height 25
select select "7"
select select "2025"
select select "8"
select select "2025"
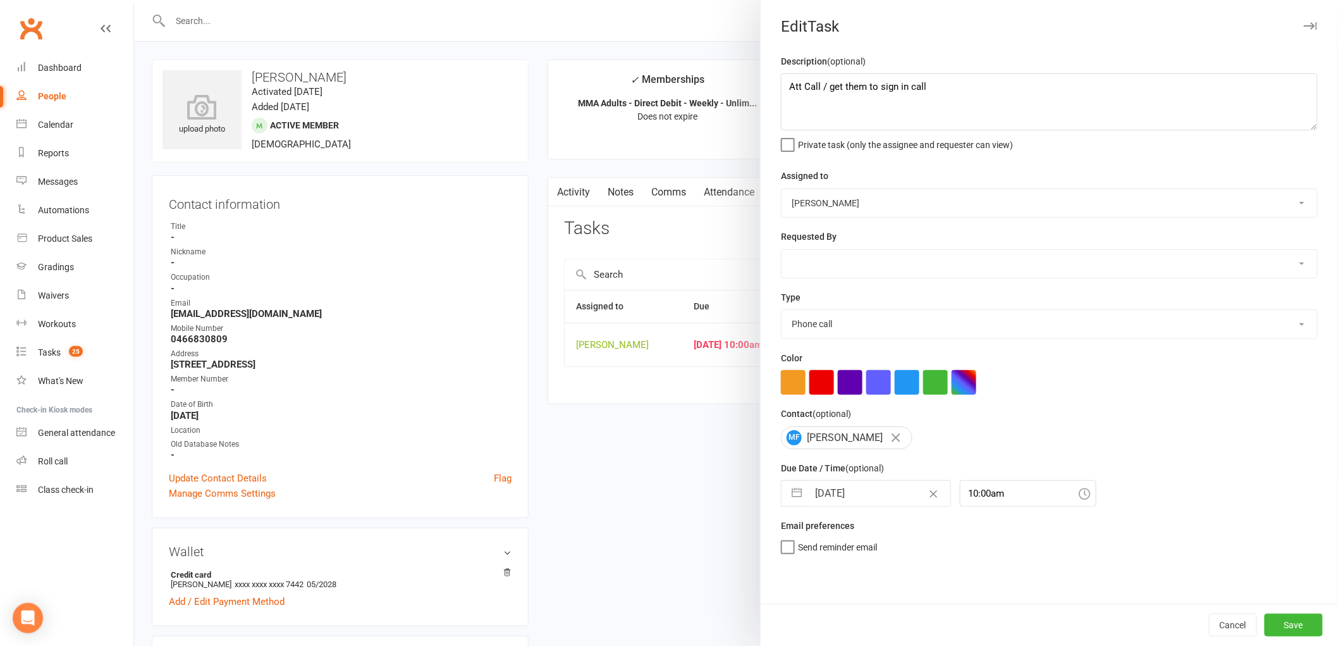
select select "9"
select select "2025"
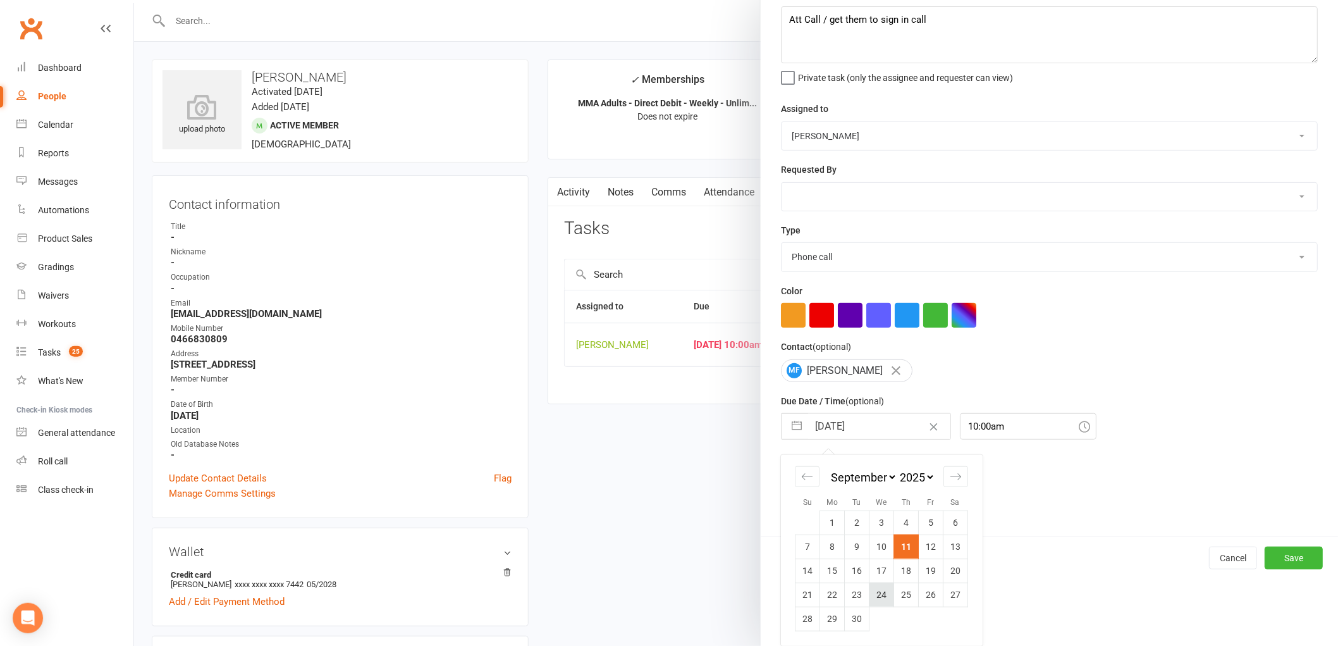
click at [873, 592] on td "24" at bounding box center [881, 594] width 25 height 24
type input "[DATE]"
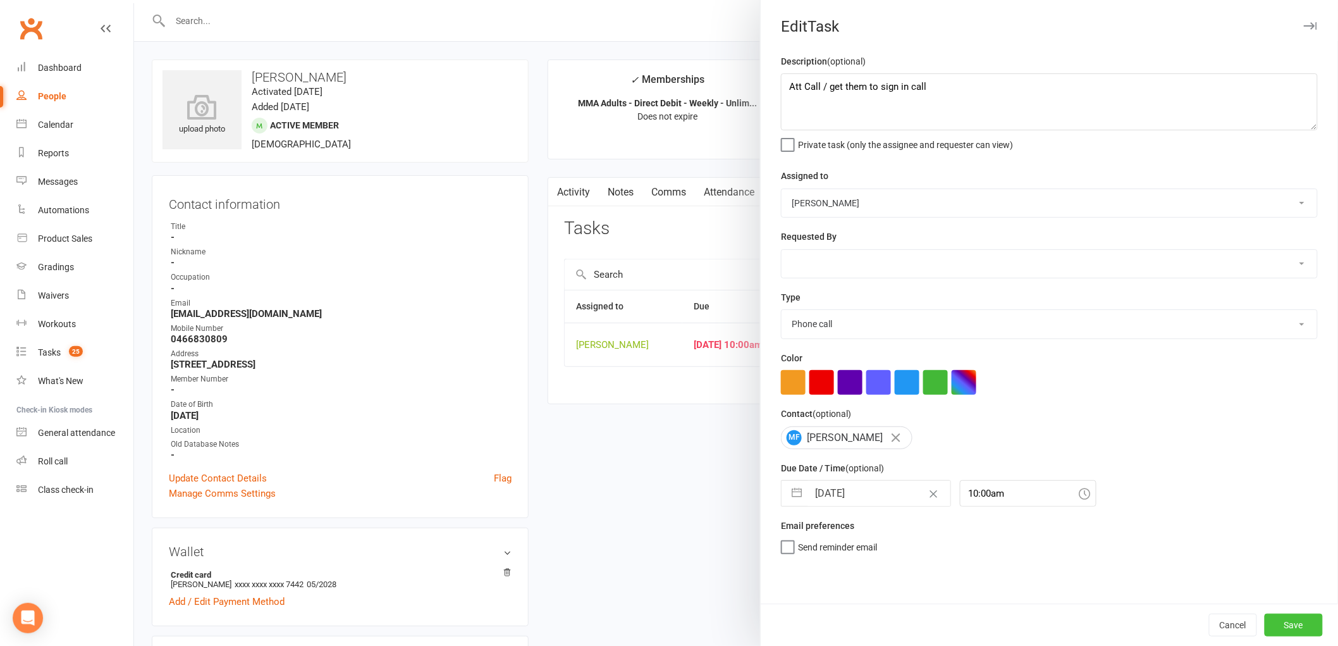
click at [1289, 621] on button "Save" at bounding box center [1294, 624] width 58 height 23
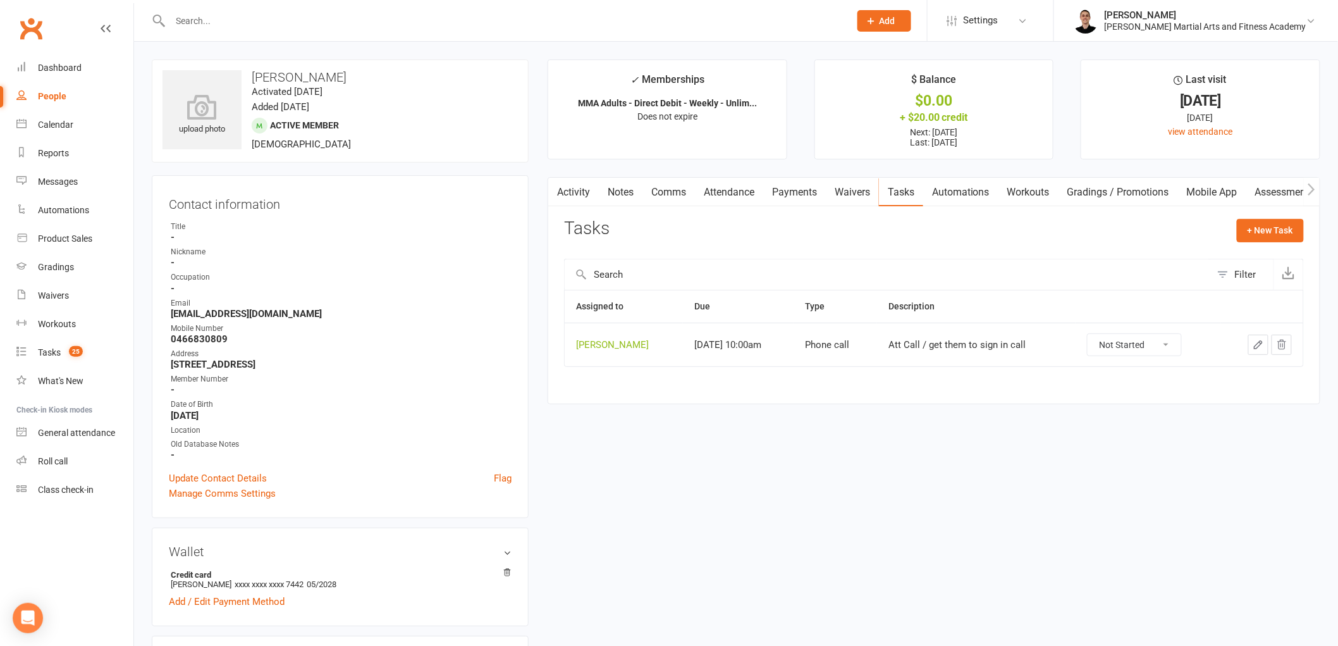
click at [626, 185] on link "Notes" at bounding box center [621, 192] width 44 height 29
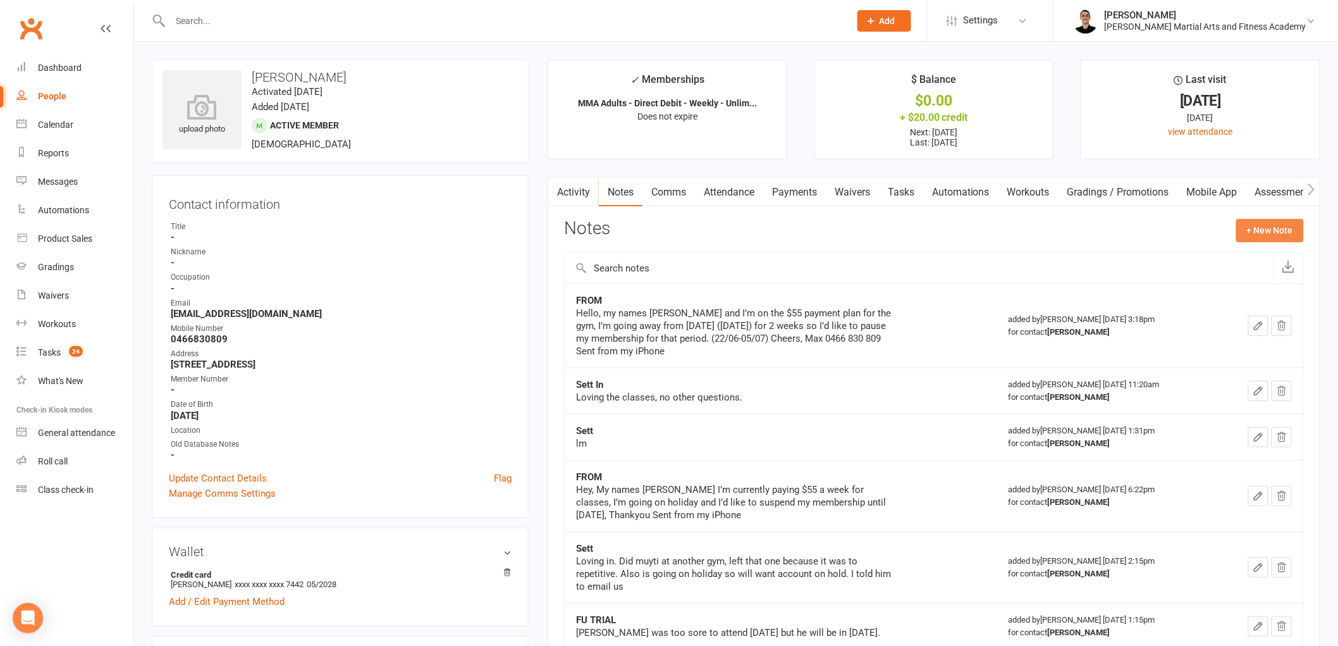
click at [1263, 237] on button "+ New Note" at bounding box center [1270, 230] width 68 height 23
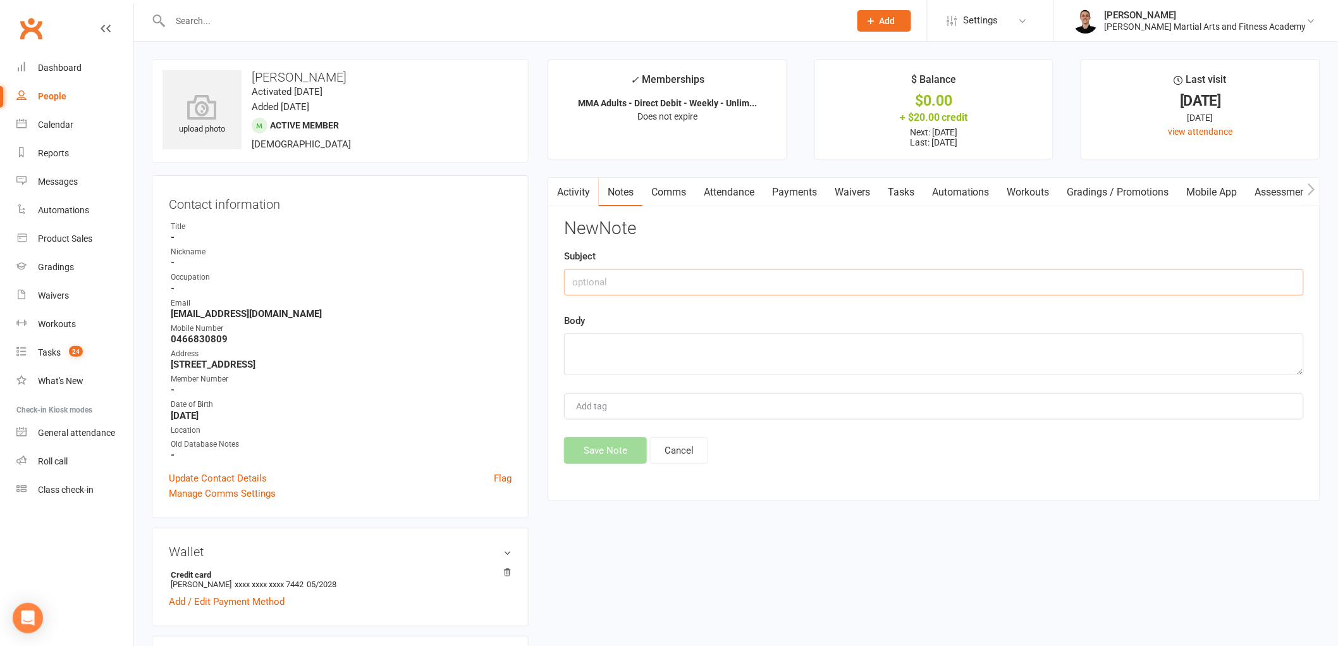
click at [685, 281] on input "text" at bounding box center [934, 282] width 740 height 27
type input "Aria Informed Me"
click at [642, 352] on textarea at bounding box center [934, 354] width 740 height 42
type textarea "has got tattoo recently so wont be in for the week while it is healing."
click at [591, 452] on button "Save Note" at bounding box center [605, 450] width 83 height 27
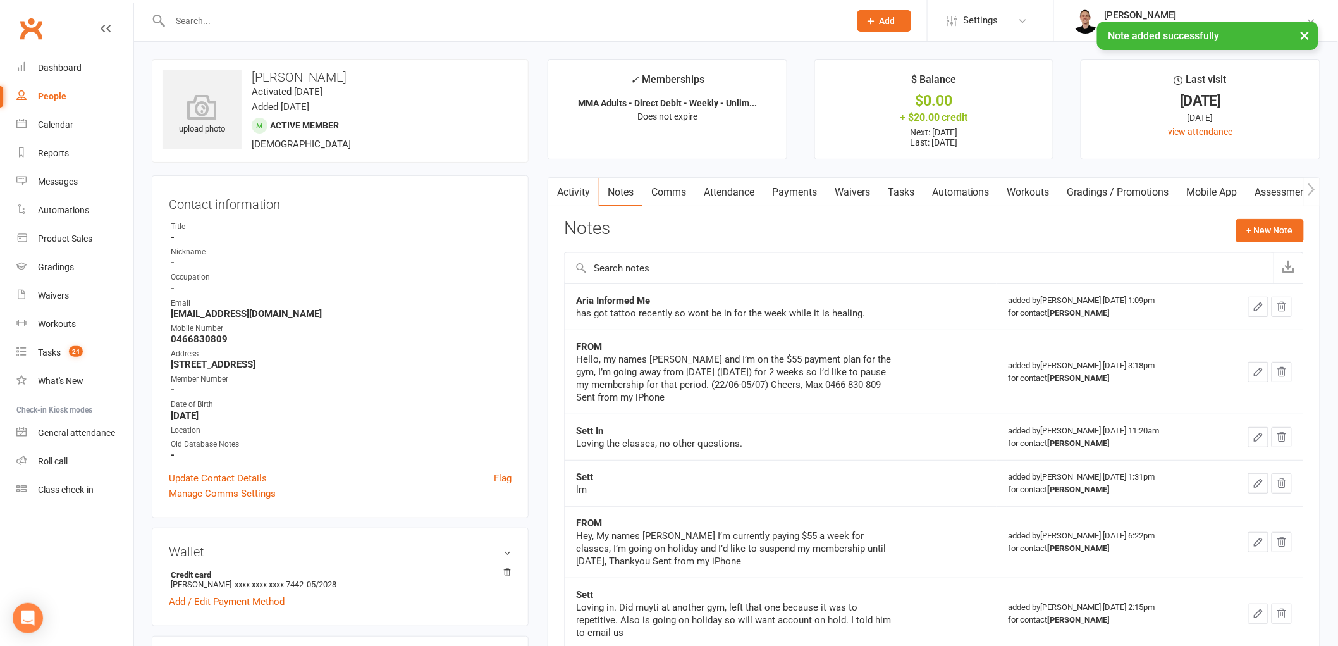
click at [891, 183] on link "Tasks" at bounding box center [901, 192] width 44 height 29
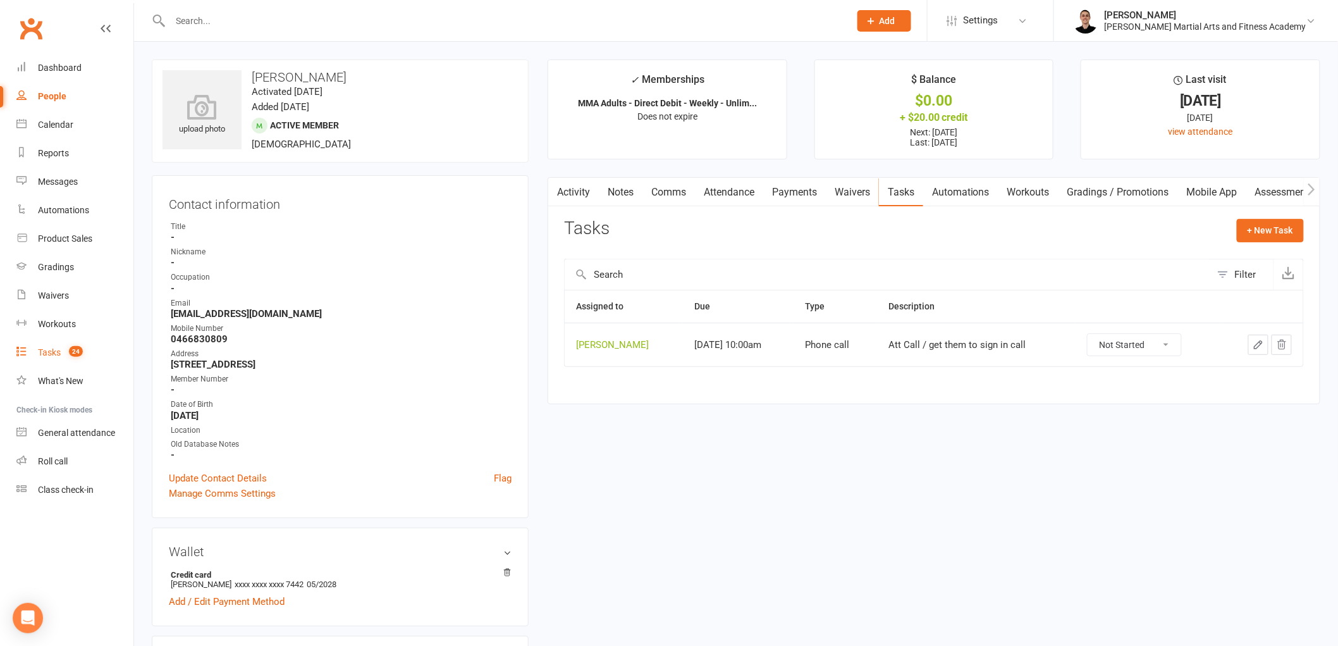
click at [57, 348] on div "Tasks" at bounding box center [49, 352] width 23 height 10
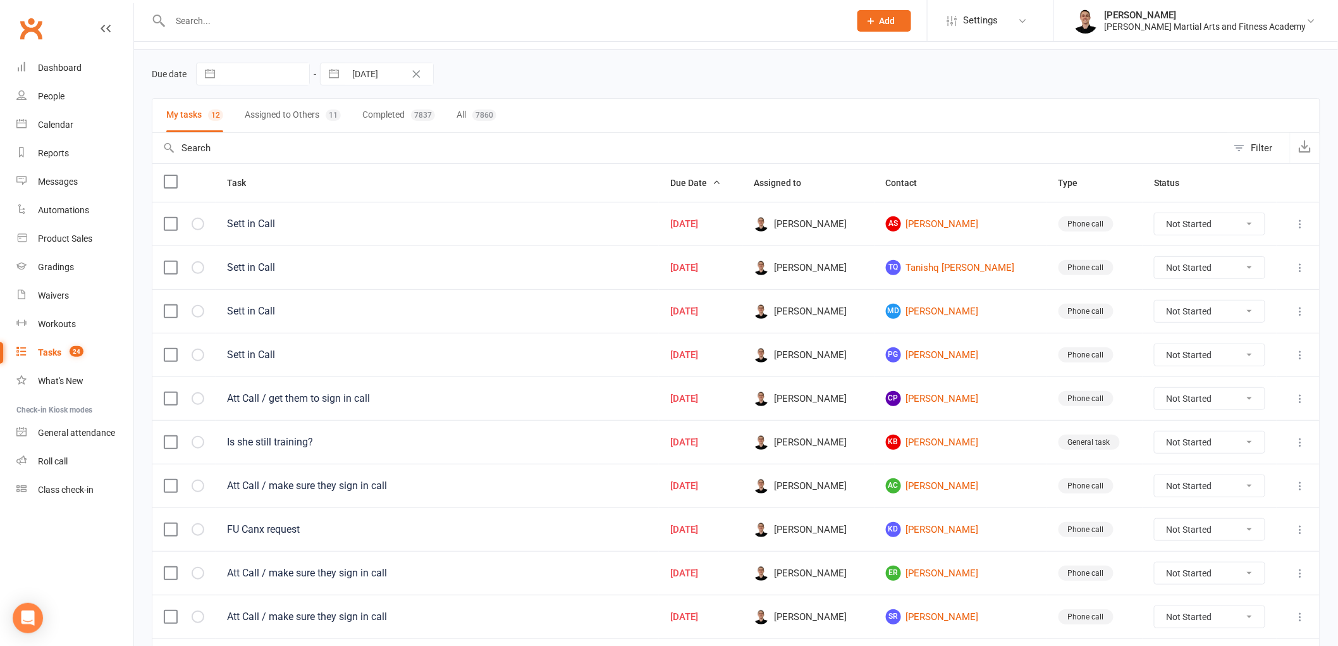
scroll to position [173, 0]
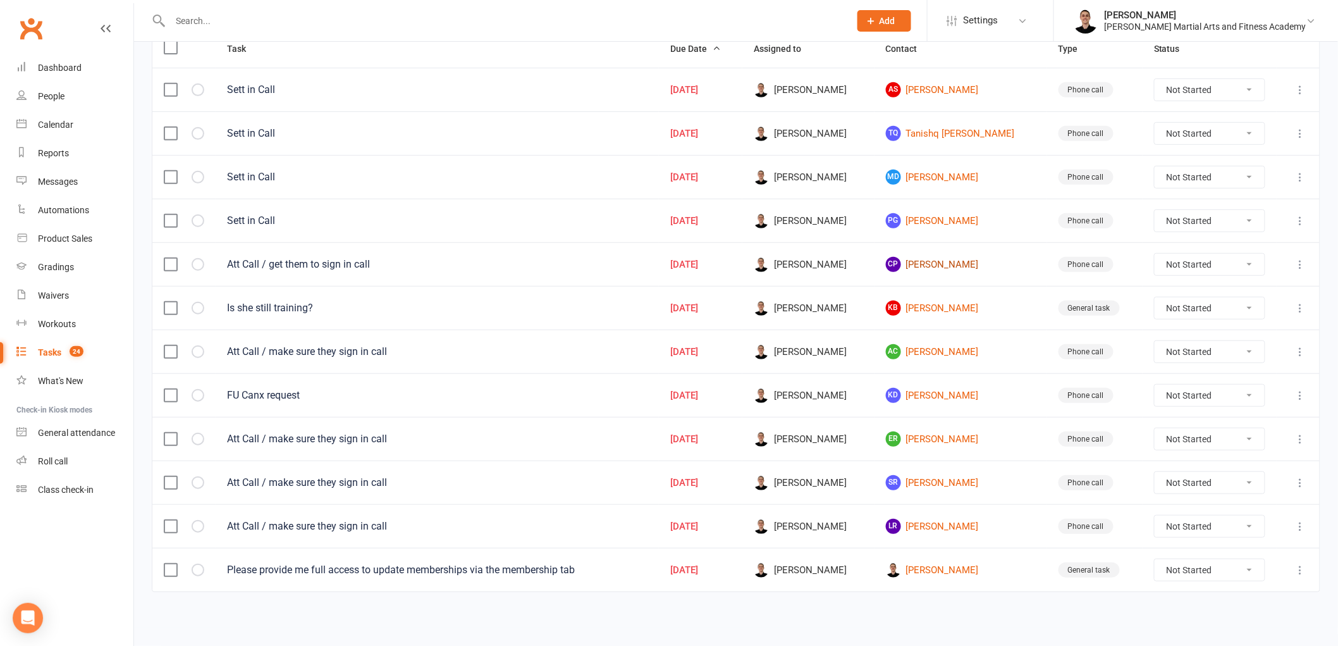
click at [946, 260] on link "CP [PERSON_NAME]" at bounding box center [961, 264] width 150 height 15
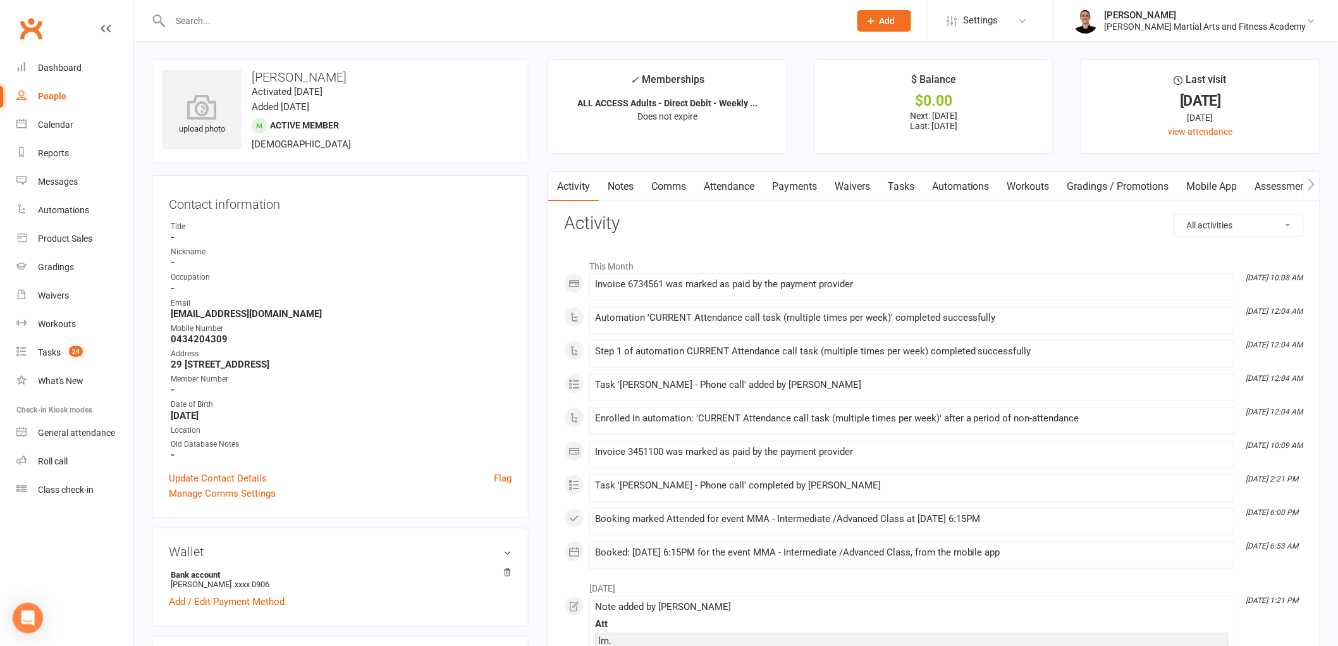
click at [890, 182] on link "Tasks" at bounding box center [901, 186] width 44 height 29
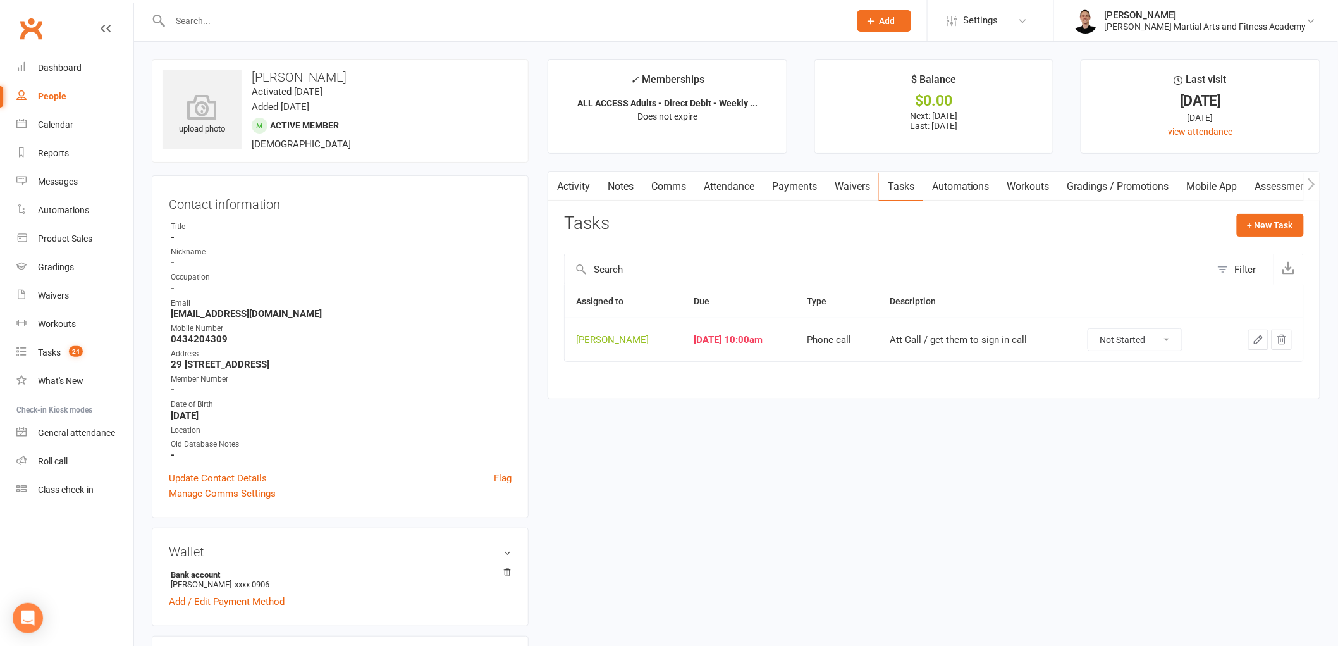
click at [1256, 340] on icon "button" at bounding box center [1258, 339] width 11 height 11
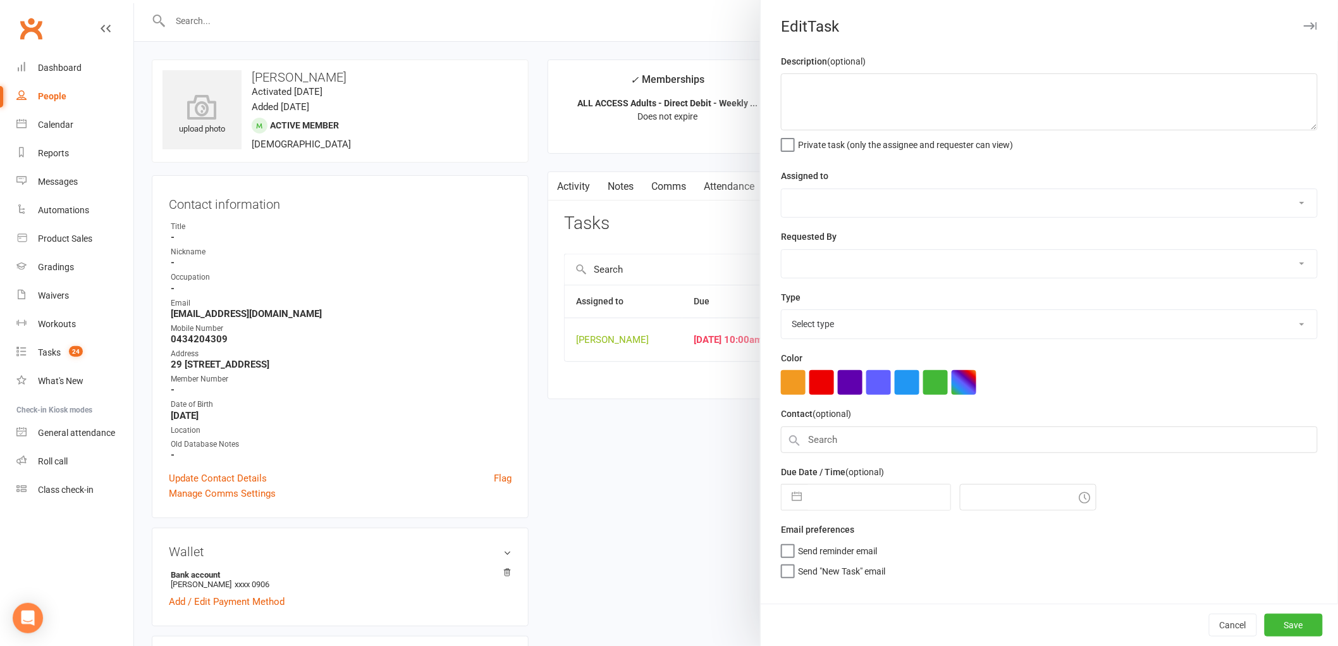
type textarea "Att Call / get them to sign in call"
select select "47660"
type input "[DATE]"
type input "10:00am"
select select "25277"
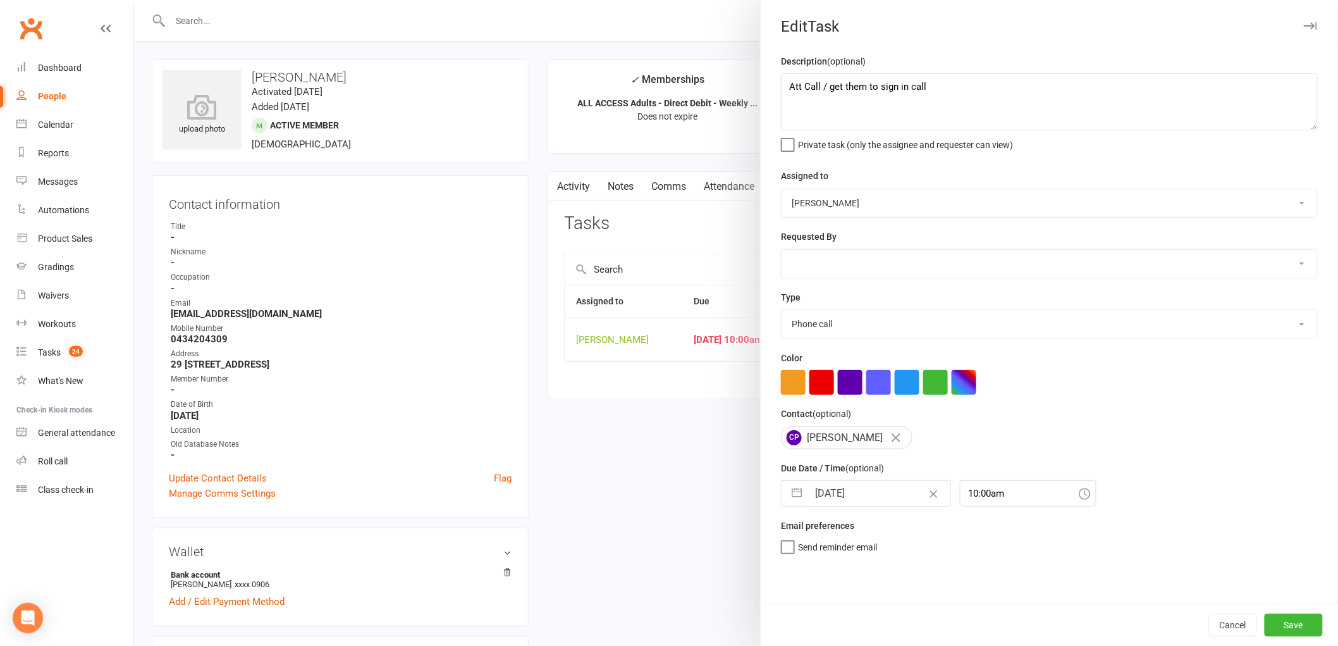
click at [855, 492] on input "[DATE]" at bounding box center [879, 493] width 142 height 25
select select "7"
select select "2025"
select select "8"
select select "2025"
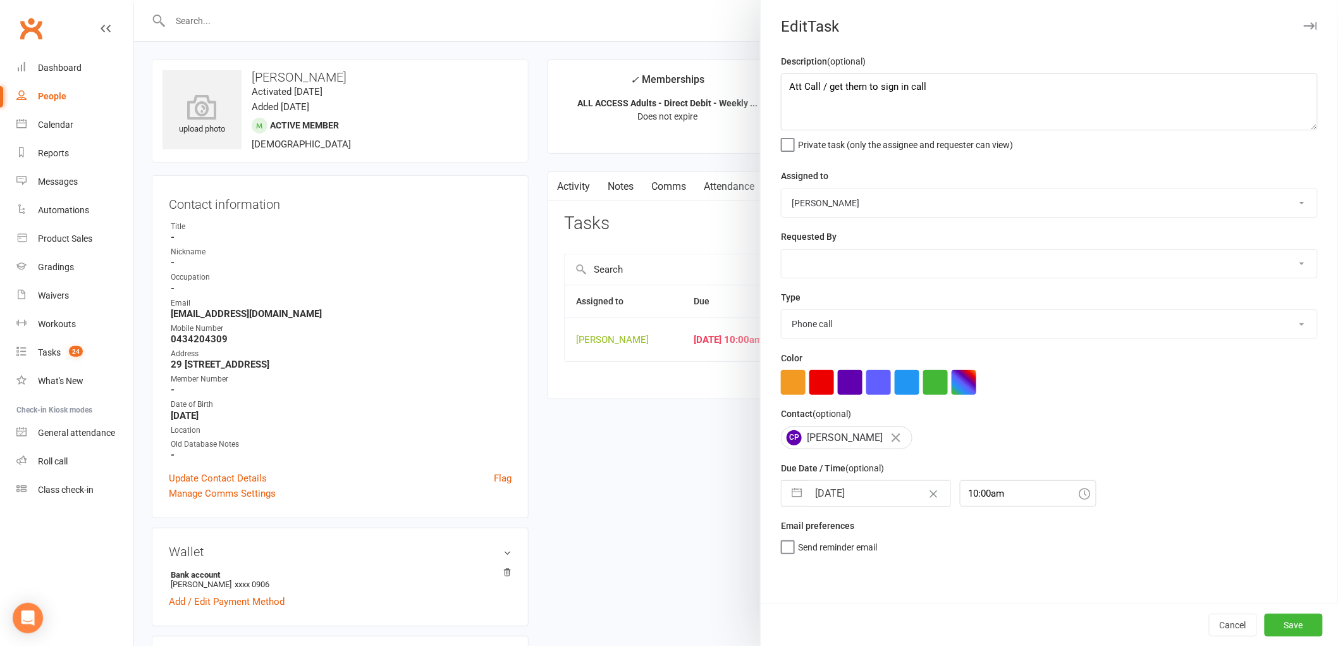
select select "9"
select select "2025"
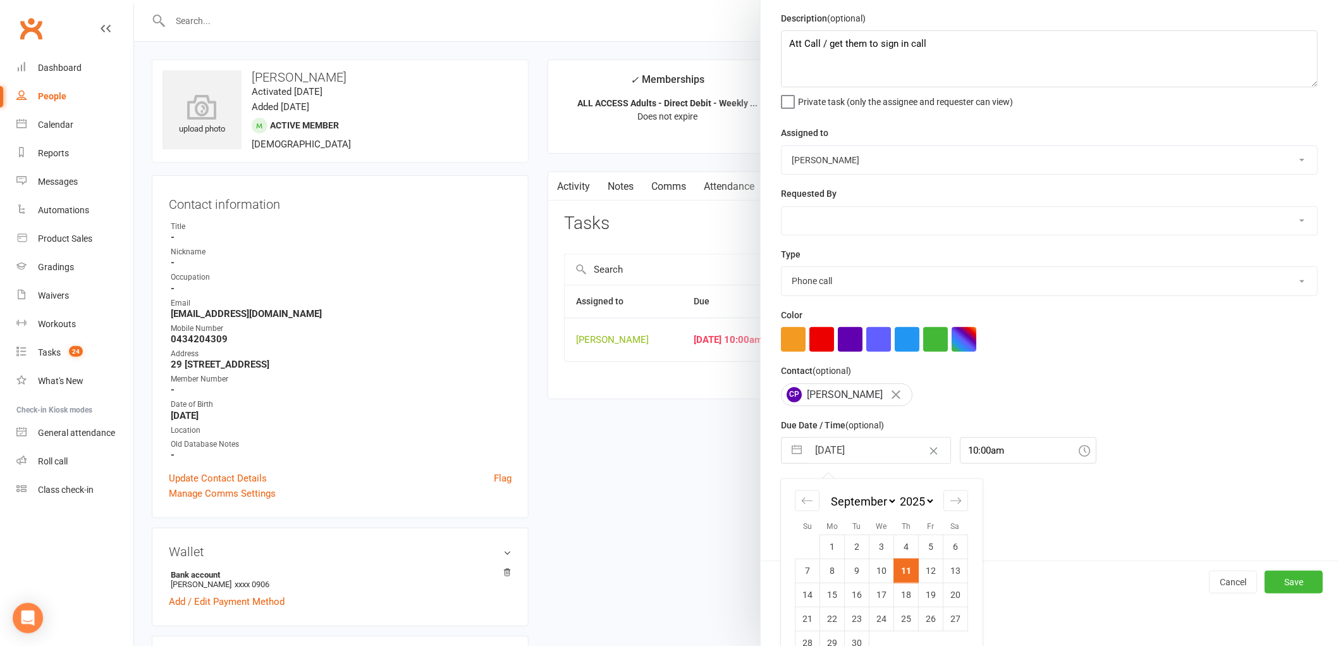
scroll to position [67, 0]
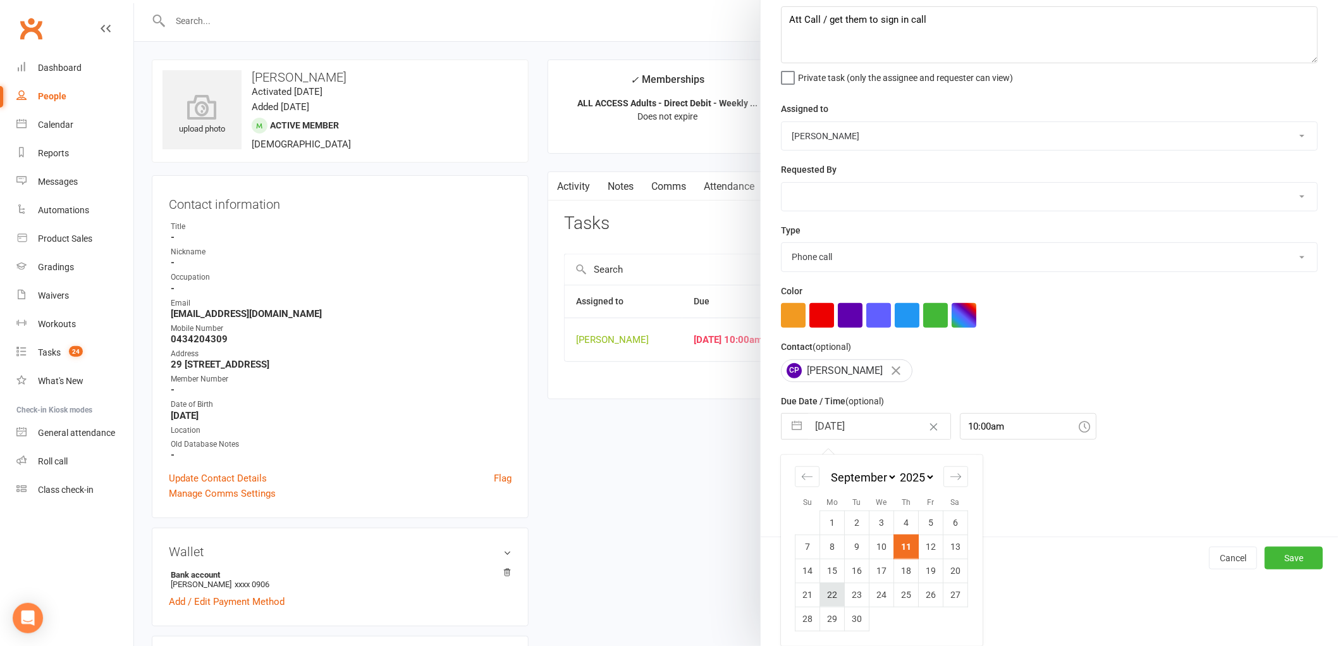
click at [823, 595] on td "22" at bounding box center [832, 594] width 25 height 24
type input "[DATE]"
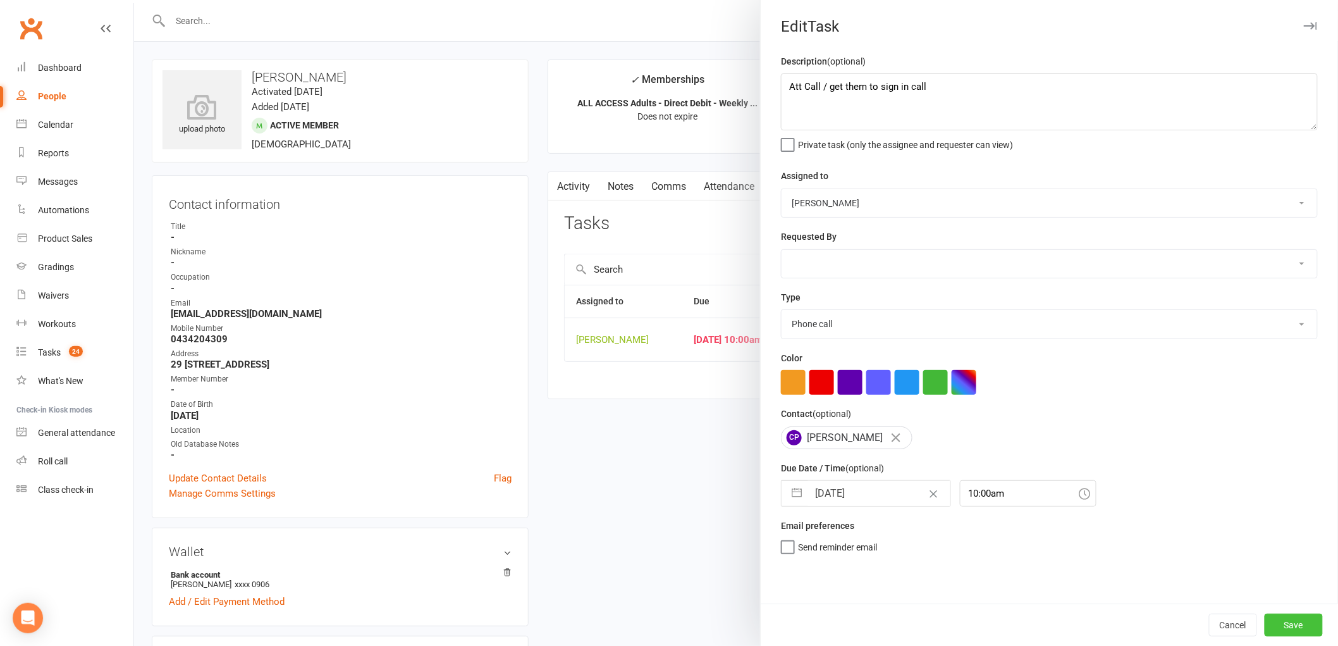
click at [1291, 624] on button "Save" at bounding box center [1294, 624] width 58 height 23
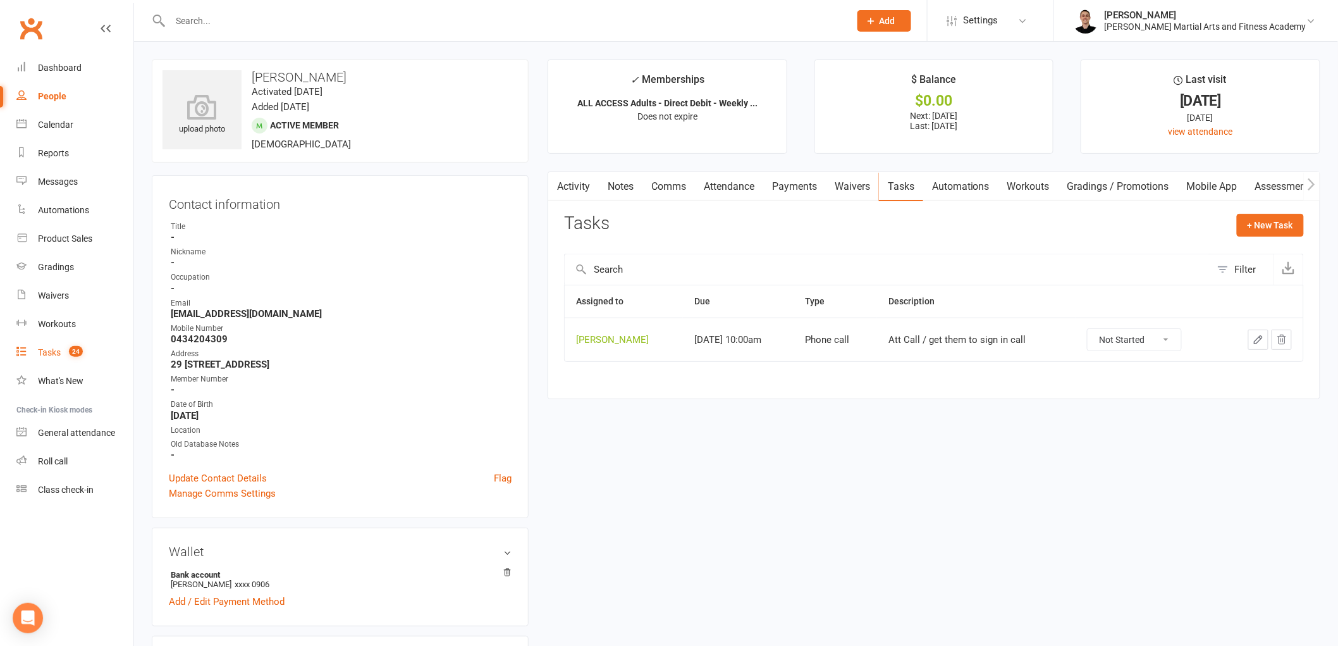
click at [64, 352] on count-badge "24" at bounding box center [73, 352] width 20 height 10
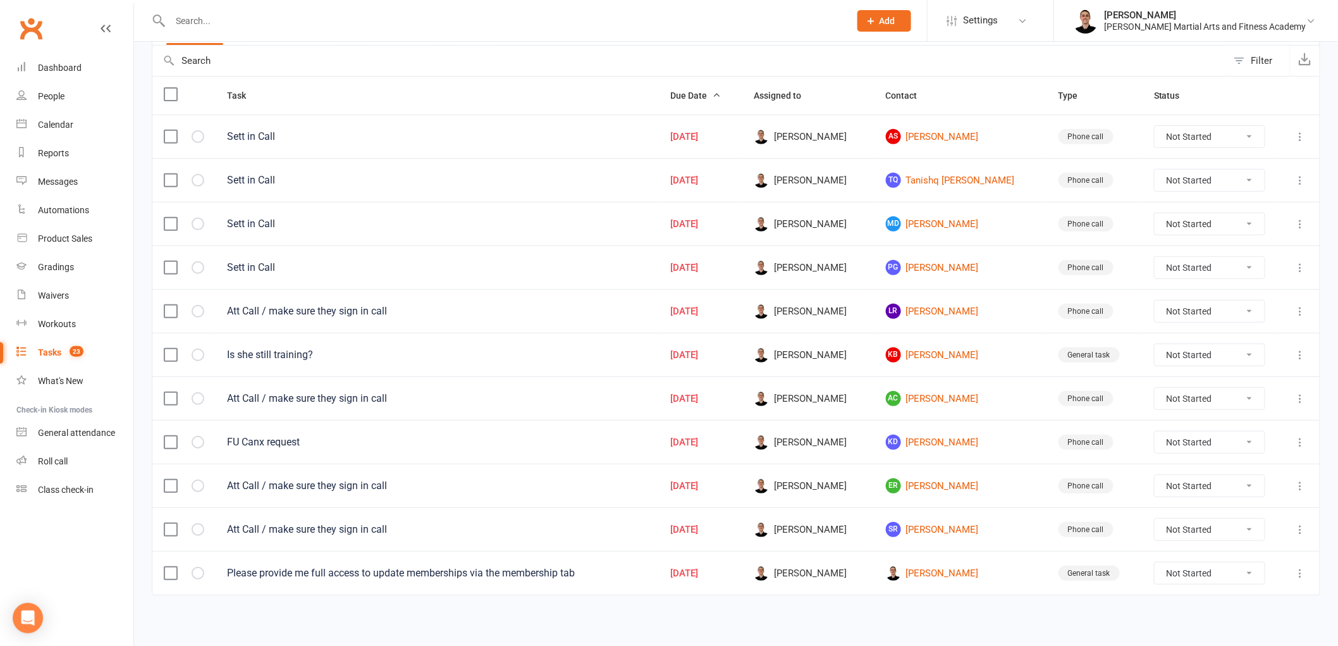
scroll to position [130, 0]
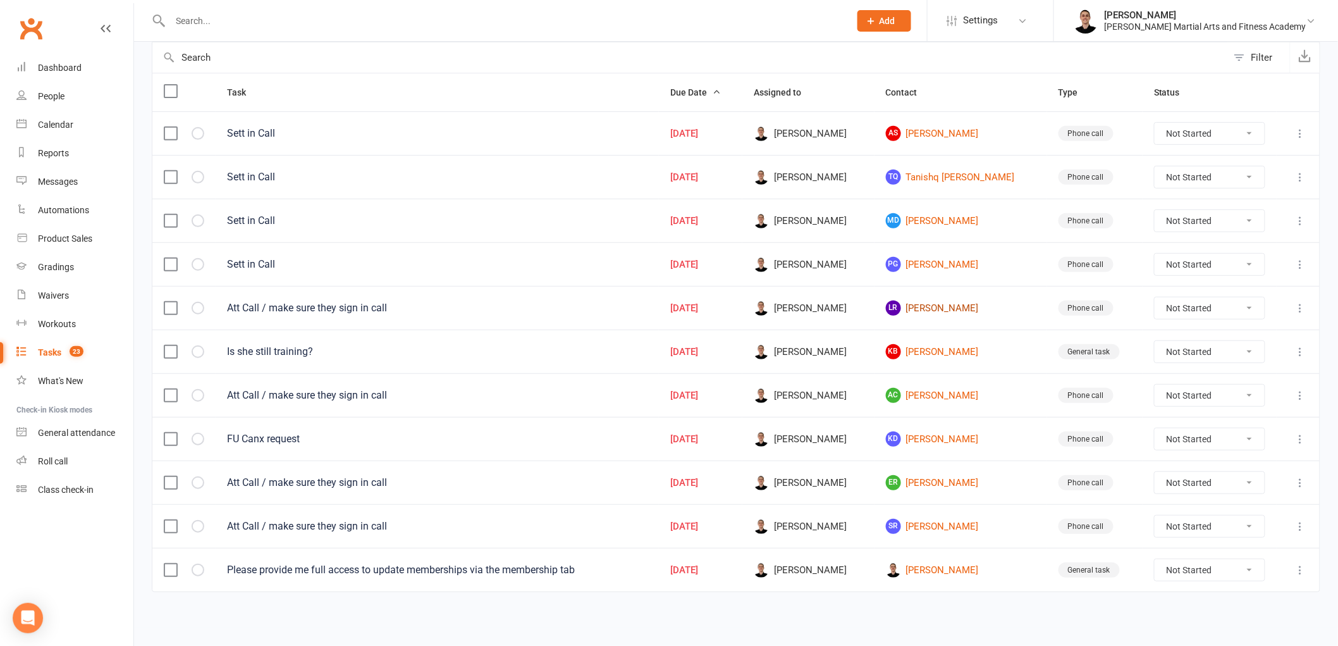
click at [948, 300] on link "[PERSON_NAME]" at bounding box center [961, 307] width 150 height 15
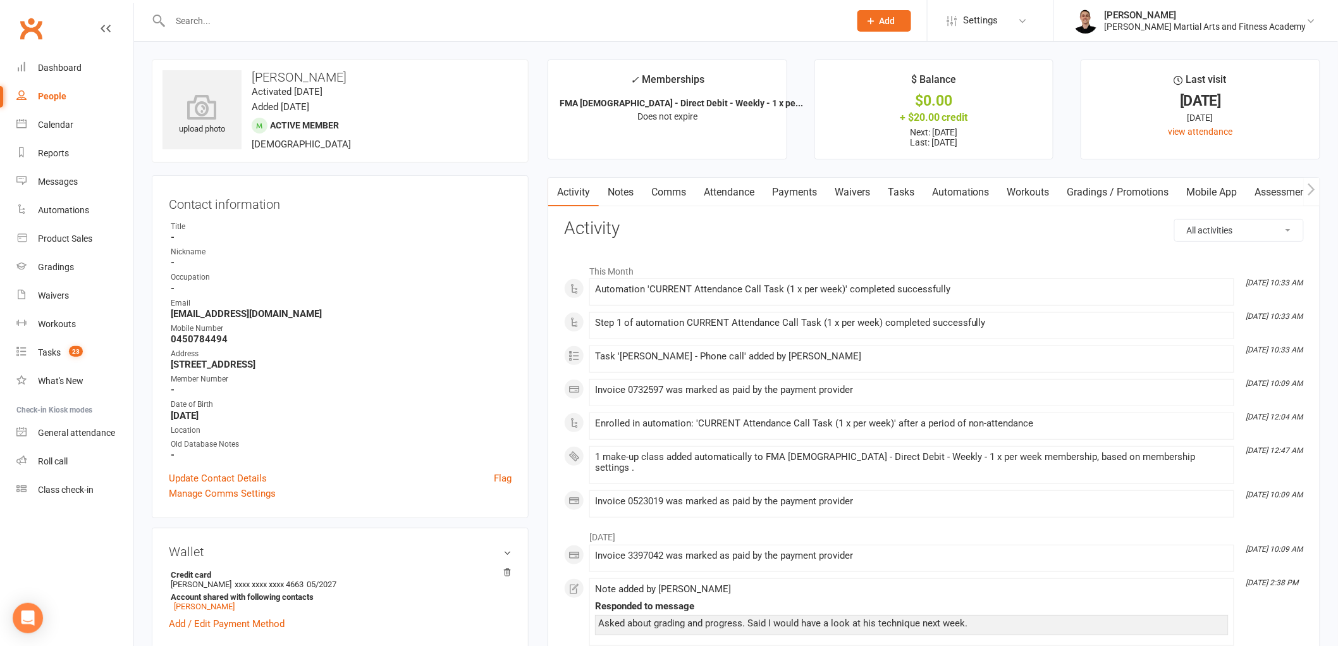
click at [903, 197] on link "Tasks" at bounding box center [901, 192] width 44 height 29
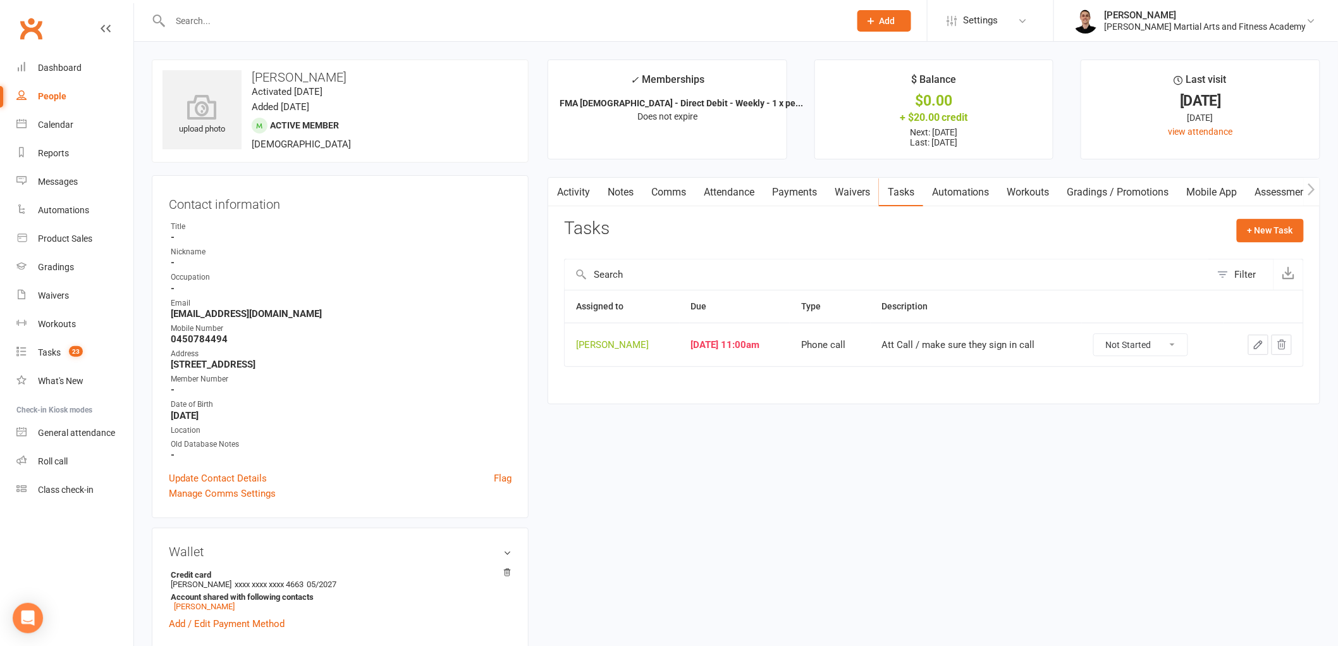
click at [1249, 345] on button "button" at bounding box center [1258, 344] width 20 height 20
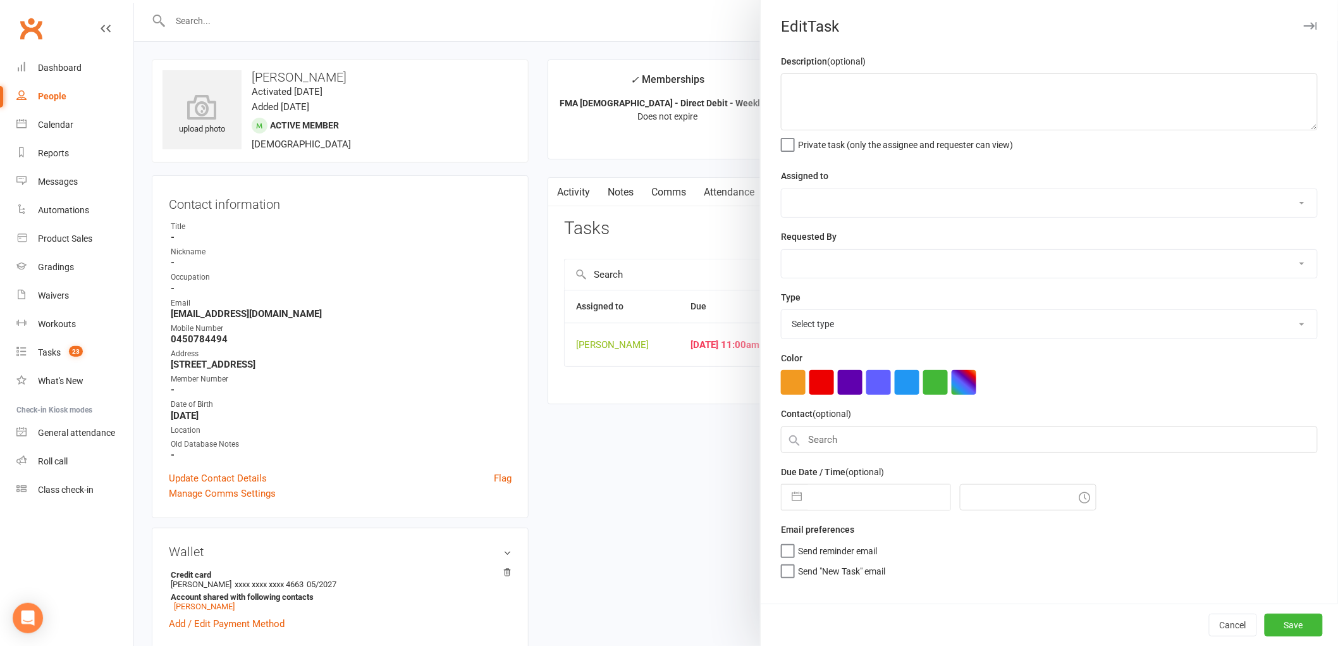
type textarea "Att Call / make sure they sign in call"
select select "47660"
type input "[DATE]"
type input "11:00am"
select select "25277"
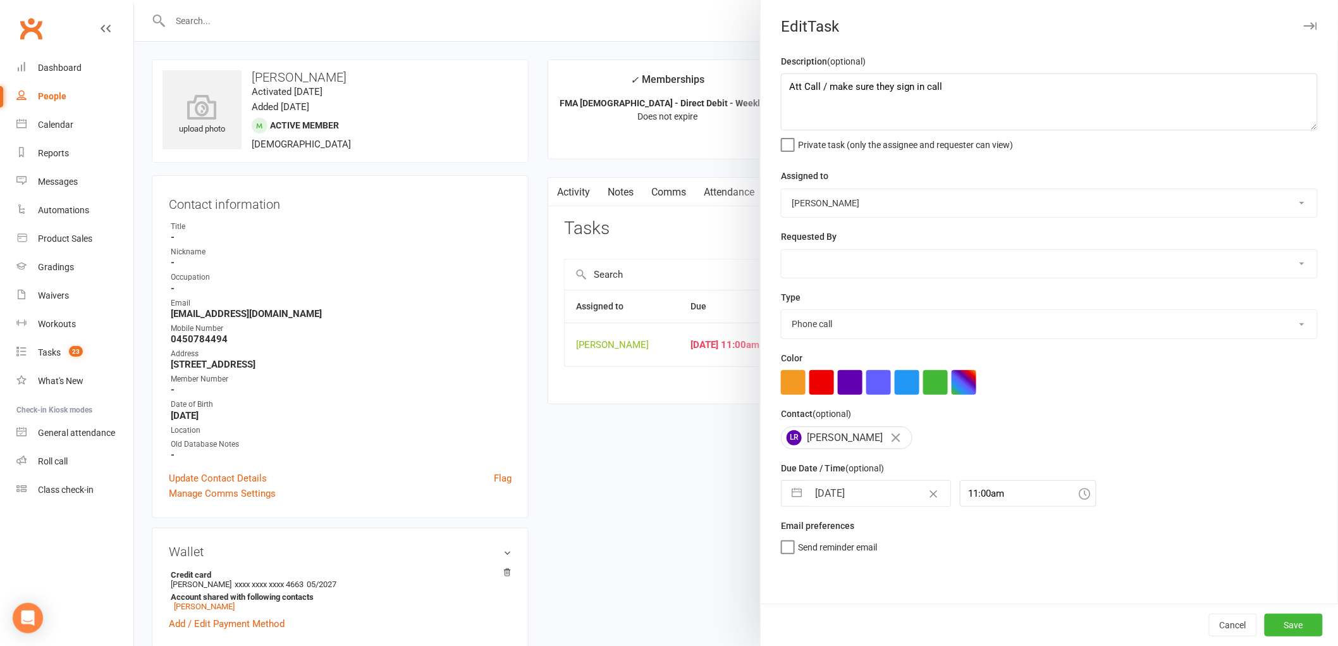
drag, startPoint x: 859, startPoint y: 481, endPoint x: 854, endPoint y: 494, distance: 14.2
click at [854, 494] on div "[DATE] Navigate forward to interact with the calendar and select a date. Press …" at bounding box center [866, 493] width 170 height 27
click at [854, 494] on input "[DATE]" at bounding box center [879, 493] width 142 height 25
select select "7"
select select "2025"
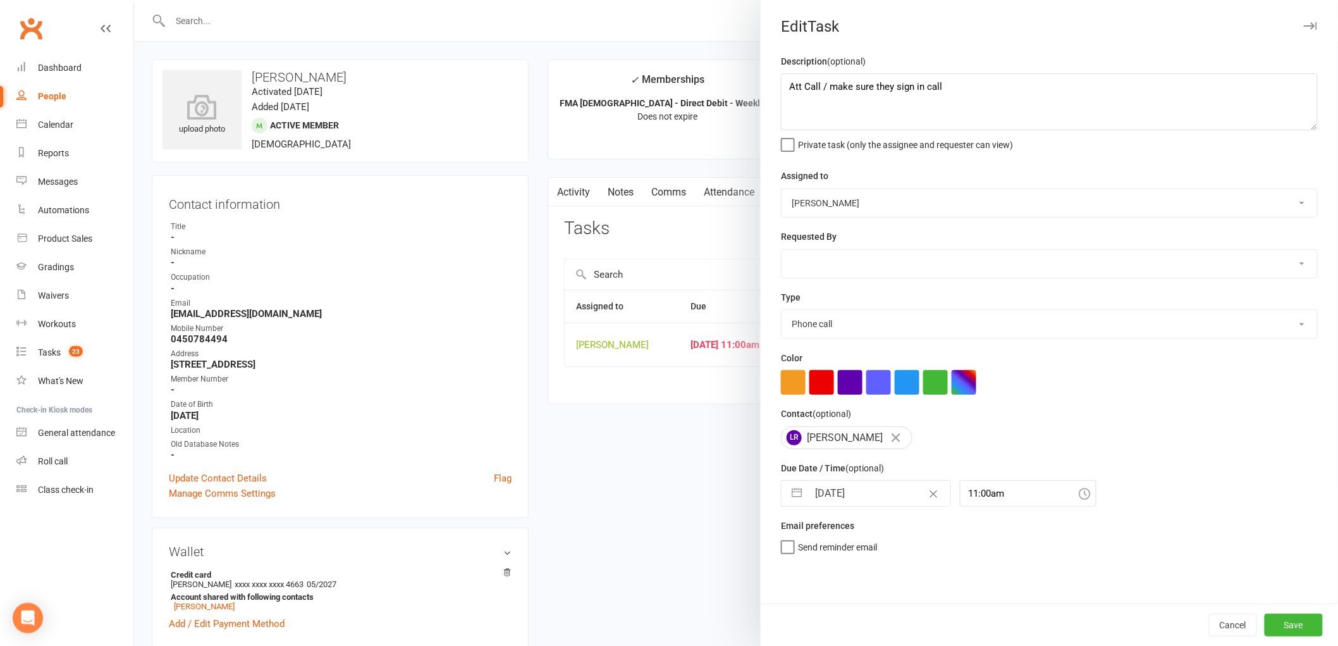
select select "8"
select select "2025"
select select "9"
select select "2025"
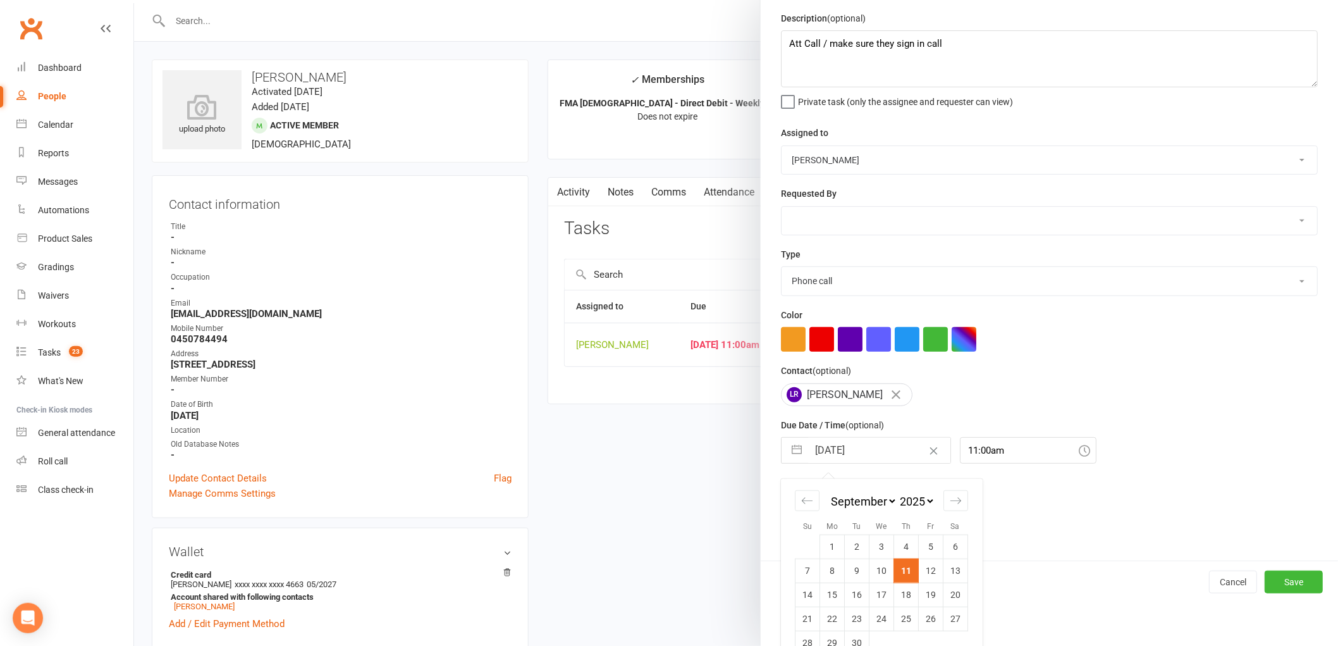
scroll to position [67, 0]
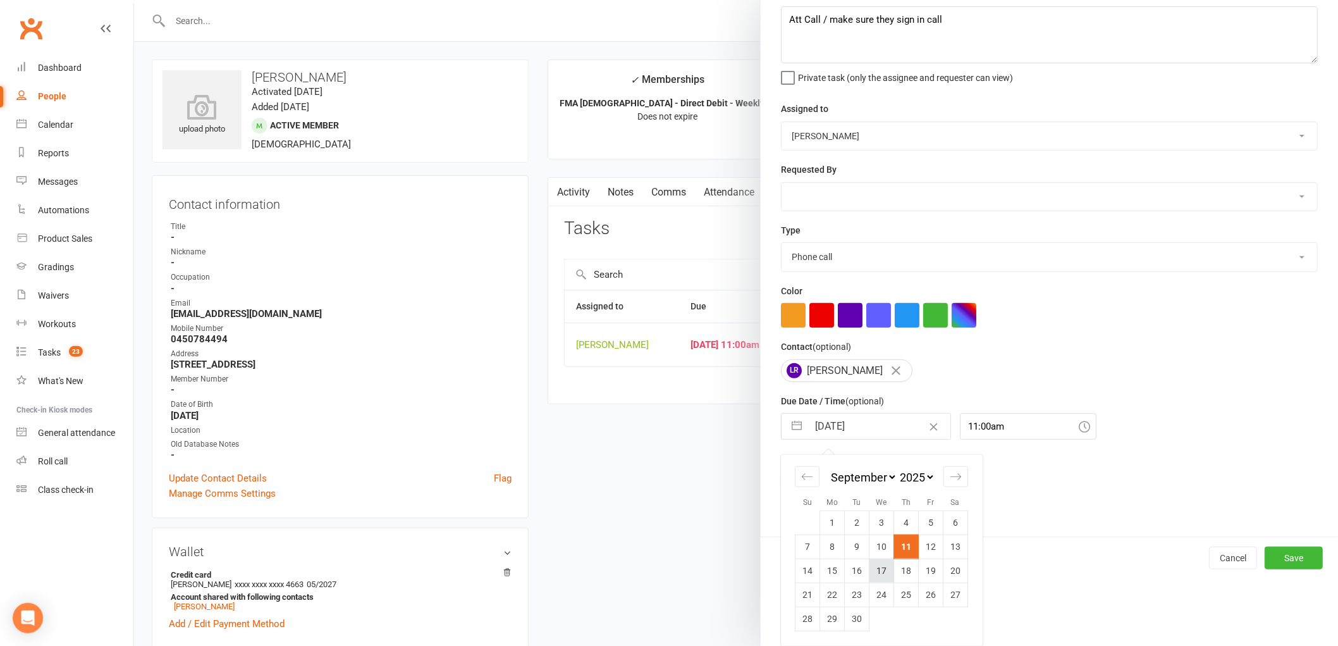
click at [880, 573] on td "17" at bounding box center [881, 570] width 25 height 24
type input "[DATE]"
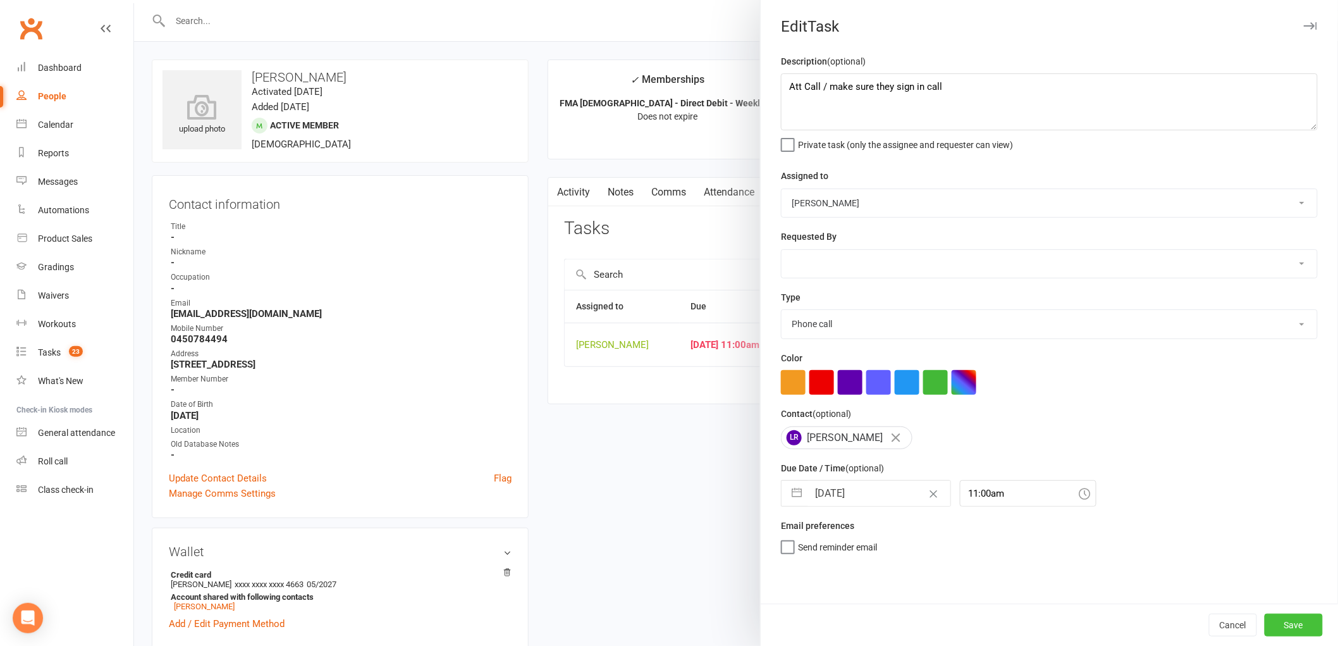
click at [1290, 622] on button "Save" at bounding box center [1294, 624] width 58 height 23
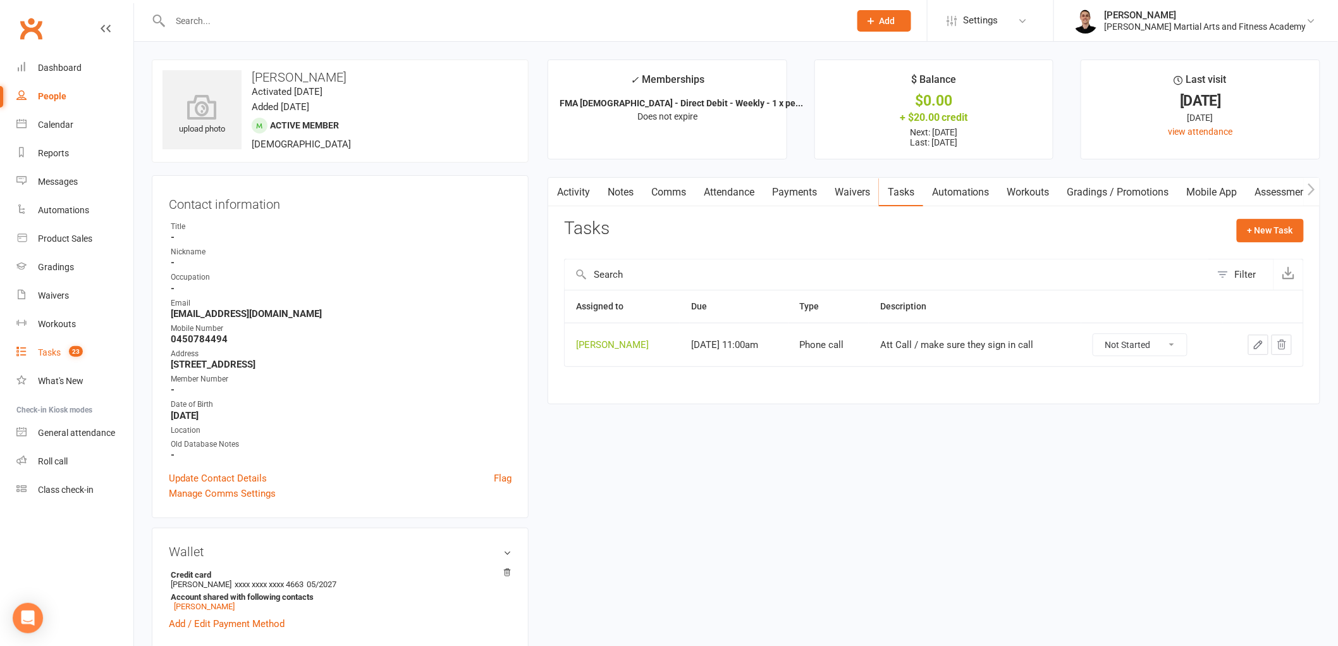
click at [66, 355] on count-badge "23" at bounding box center [73, 352] width 20 height 10
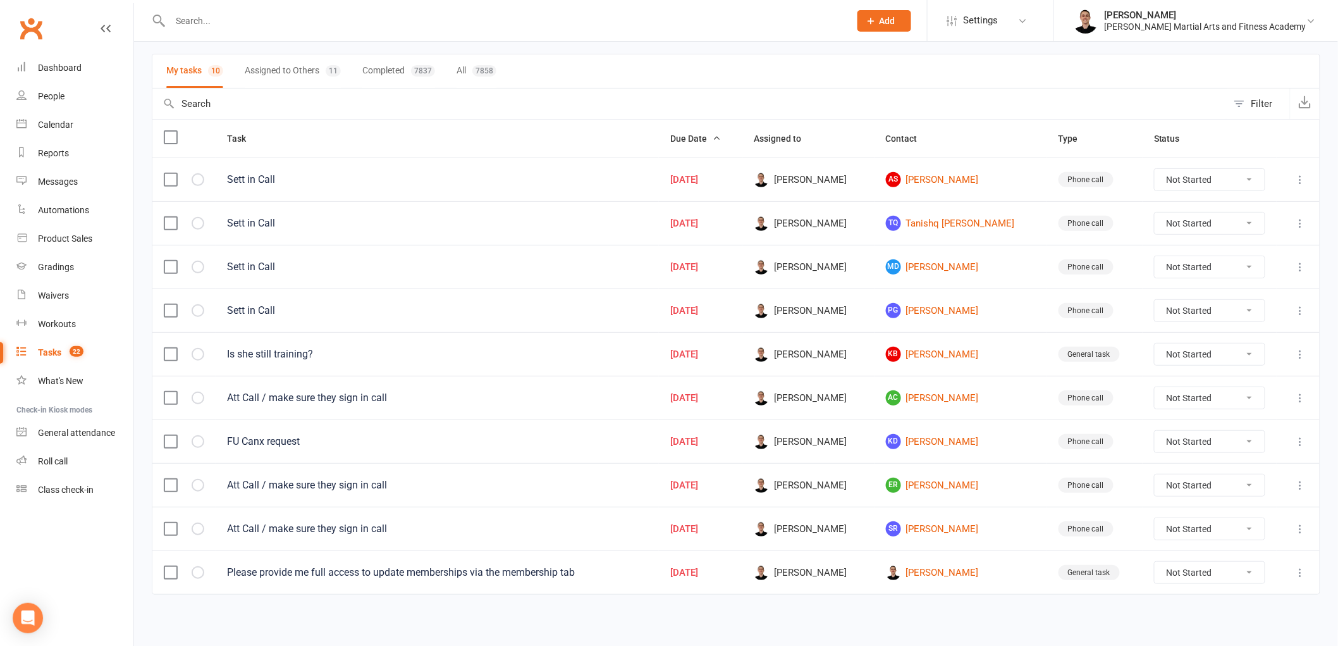
scroll to position [85, 0]
click at [1242, 486] on select "Not Started In Progress Waiting Complete" at bounding box center [1210, 482] width 110 height 21
click at [1155, 472] on select "Not Started In Progress Waiting Complete" at bounding box center [1210, 482] width 110 height 21
select select "unstarted"
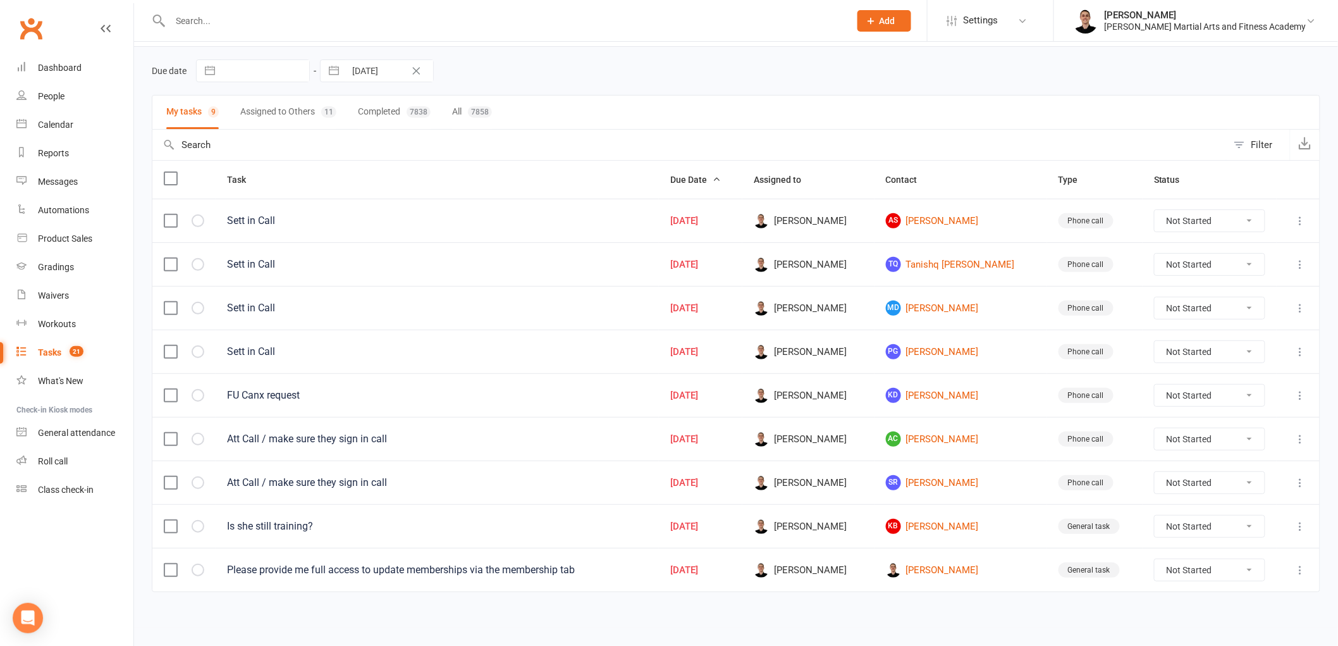
click at [1299, 484] on icon at bounding box center [1300, 482] width 13 height 13
click at [1231, 527] on link "Edit" at bounding box center [1234, 534] width 125 height 25
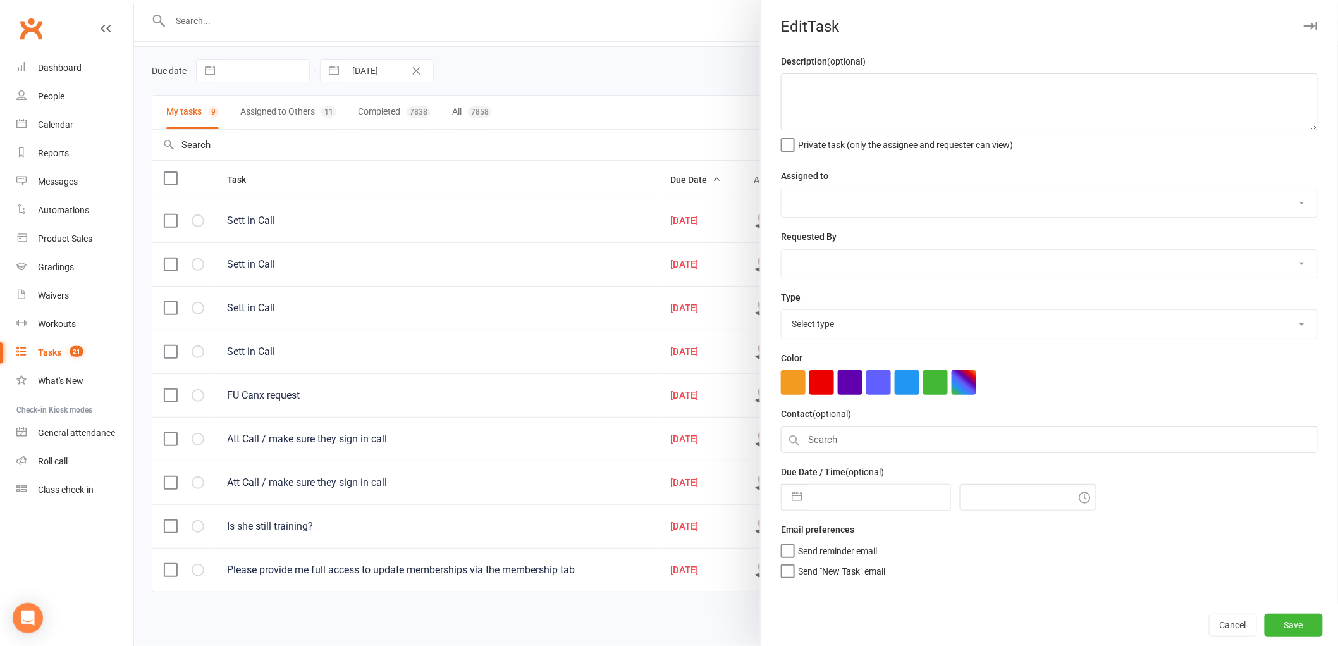
type textarea "Att Call / make sure they sign in call"
select select "47660"
type input "[DATE]"
type input "11:00am"
select select "25277"
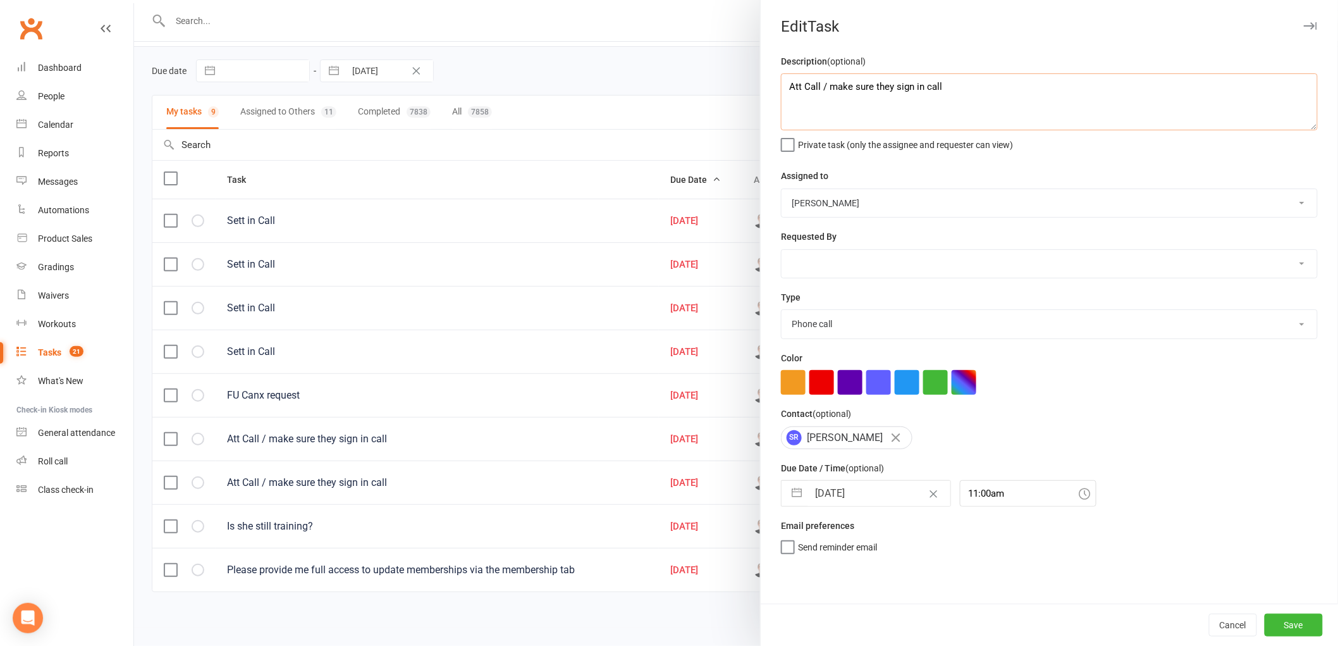
click at [1045, 106] on textarea "Att Call / make sure they sign in call" at bounding box center [1049, 101] width 537 height 57
type textarea "Att Call / make sure they sign in call + Esmae"
click at [1275, 618] on button "Save" at bounding box center [1294, 624] width 58 height 23
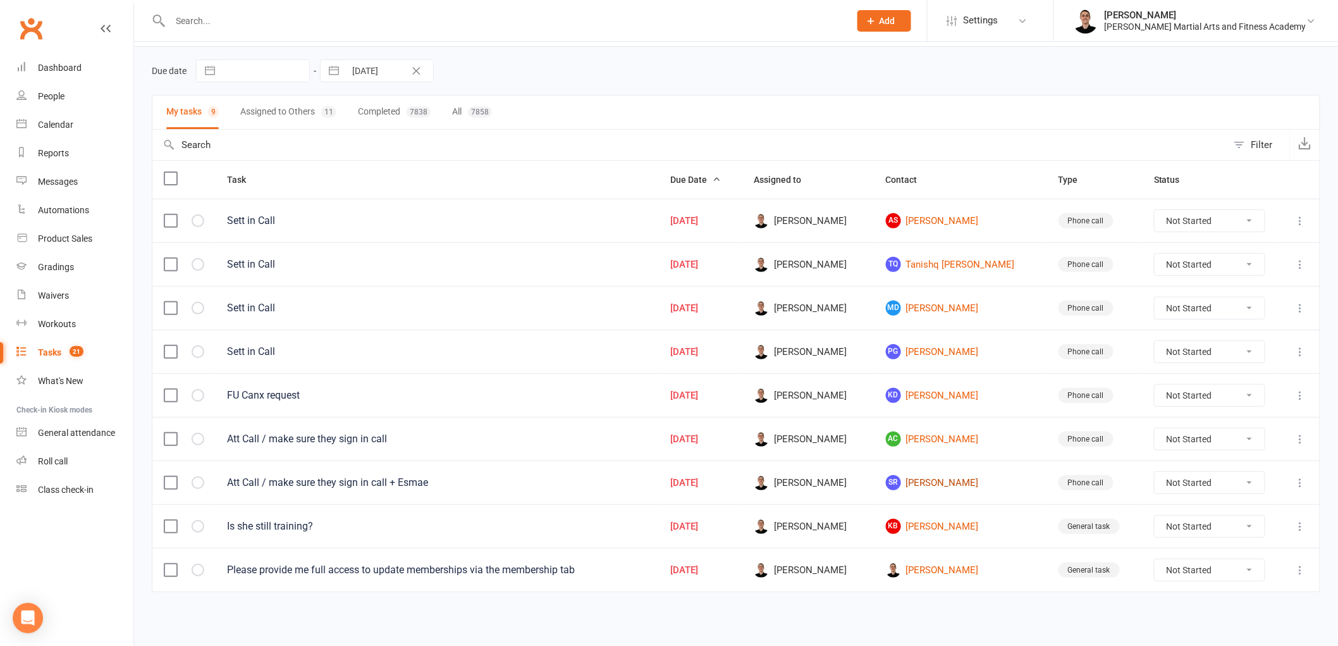
click at [979, 482] on link "SR [PERSON_NAME]" at bounding box center [961, 482] width 150 height 15
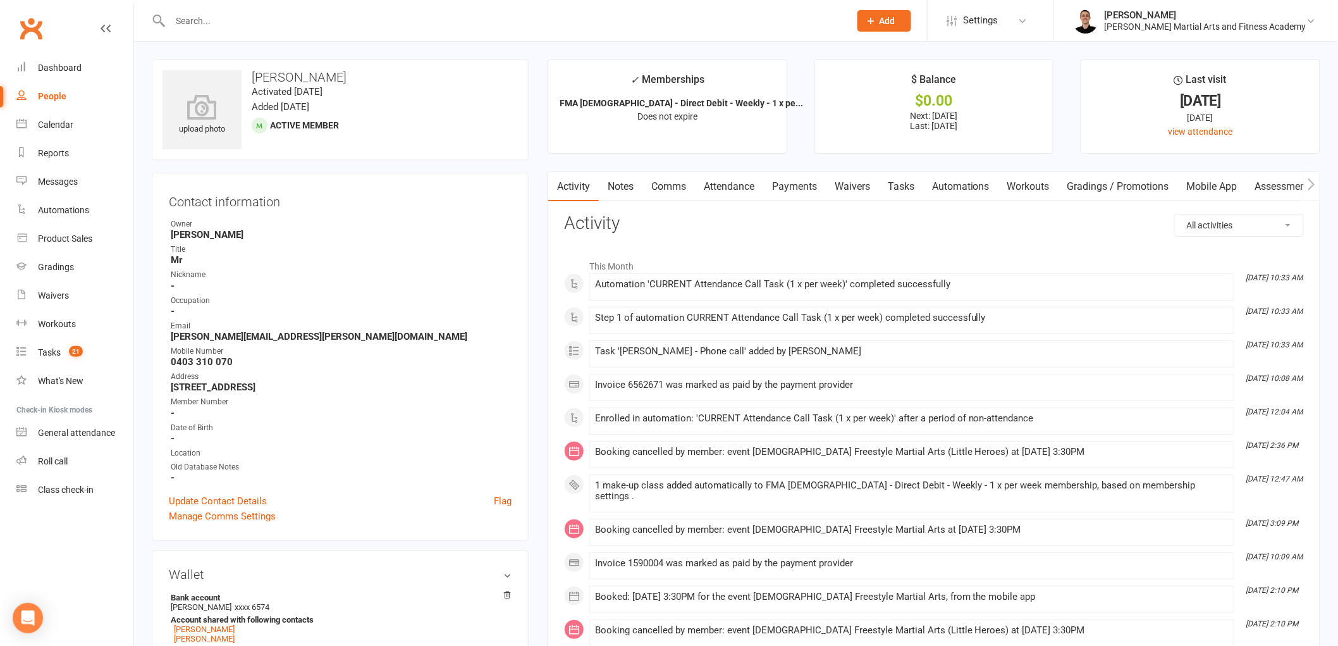
click at [721, 192] on link "Attendance" at bounding box center [729, 186] width 68 height 29
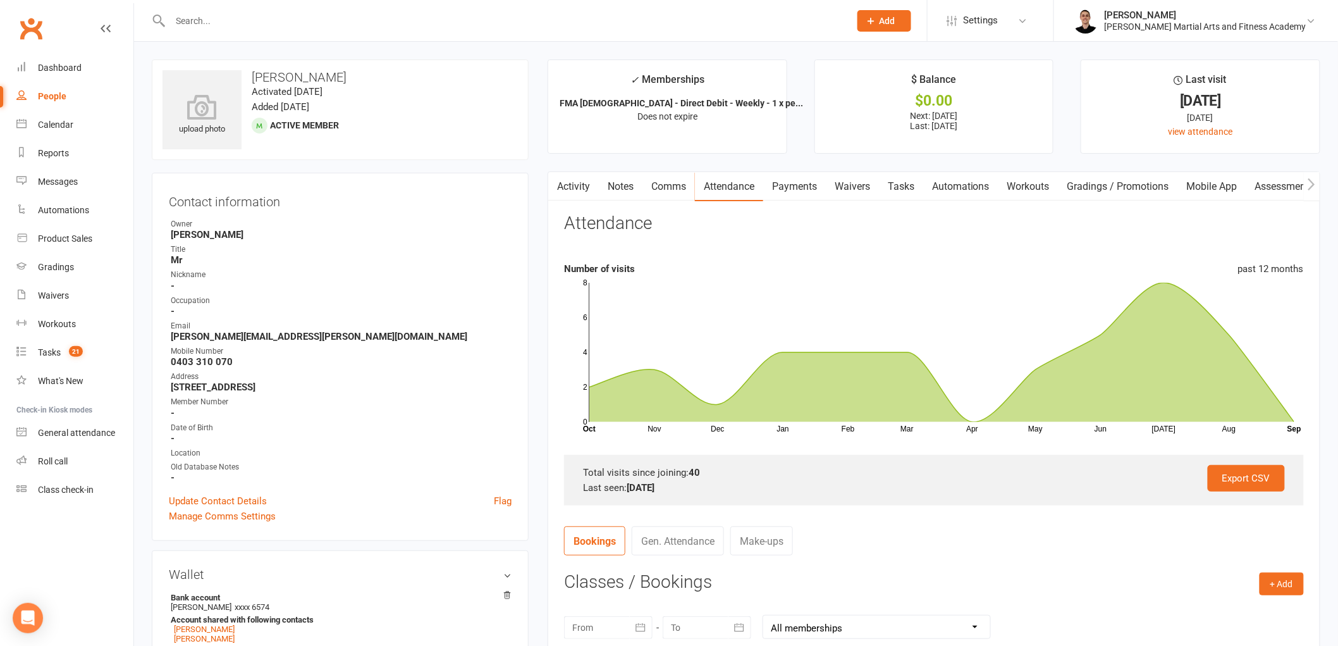
click at [893, 178] on link "Tasks" at bounding box center [901, 186] width 44 height 29
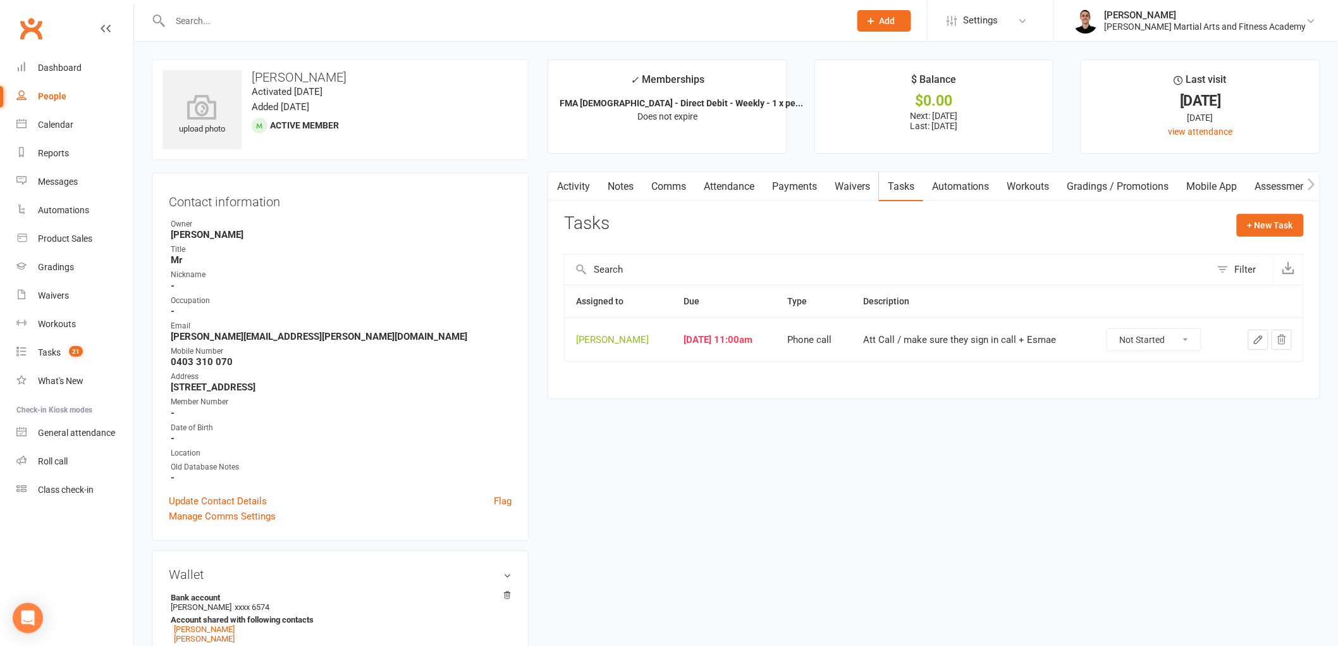
click at [1254, 340] on icon "button" at bounding box center [1258, 339] width 11 height 11
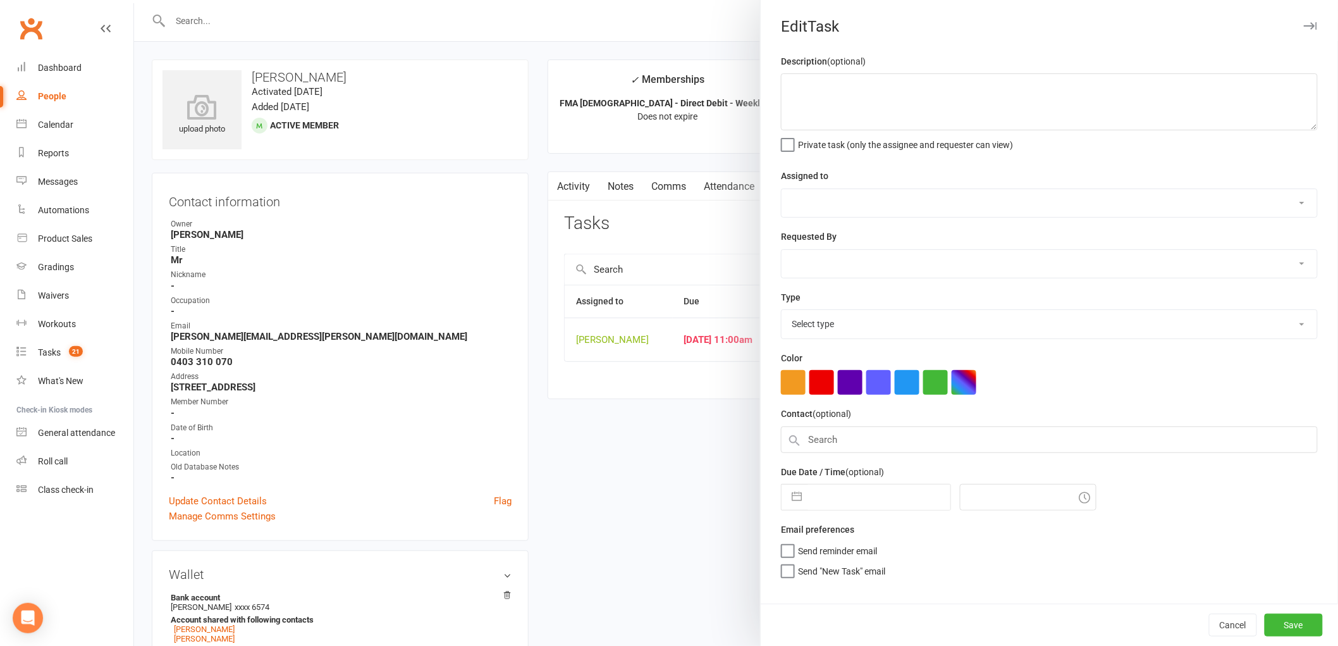
type textarea "Att Call / make sure they sign in call + Esmae"
select select "47660"
type input "[DATE]"
type input "11:00am"
select select "25277"
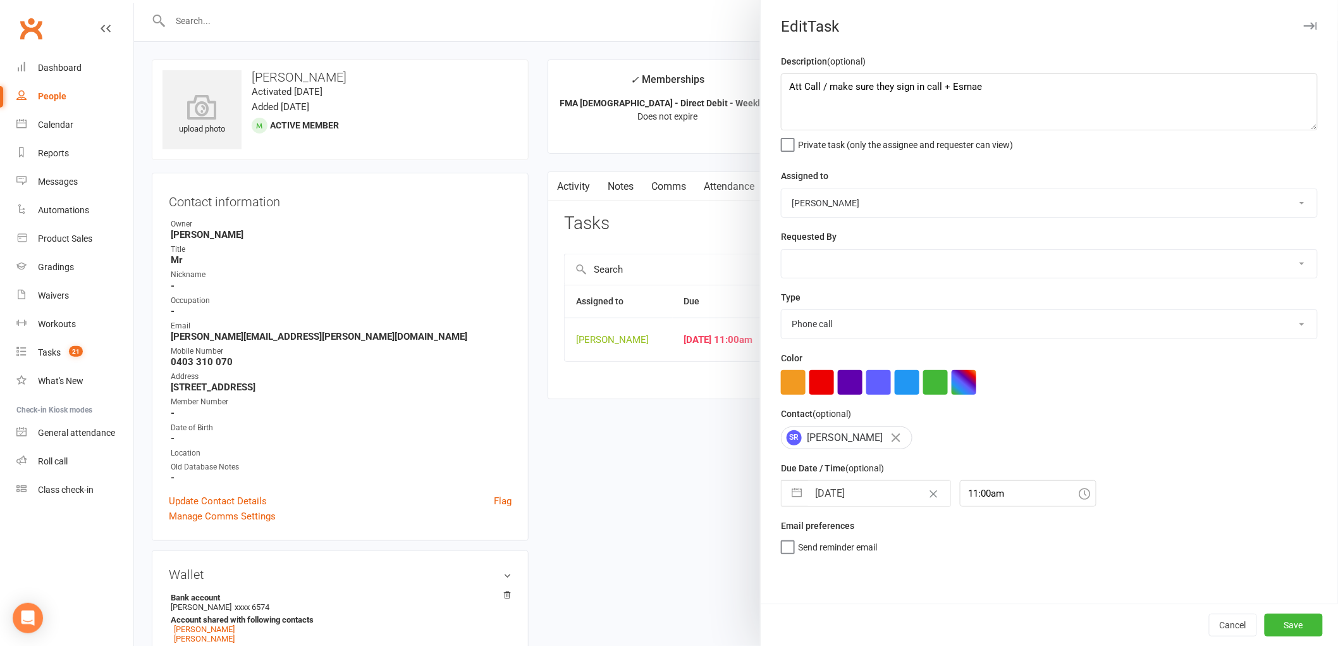
click at [855, 499] on input "[DATE]" at bounding box center [879, 493] width 142 height 25
select select "7"
select select "2025"
select select "8"
select select "2025"
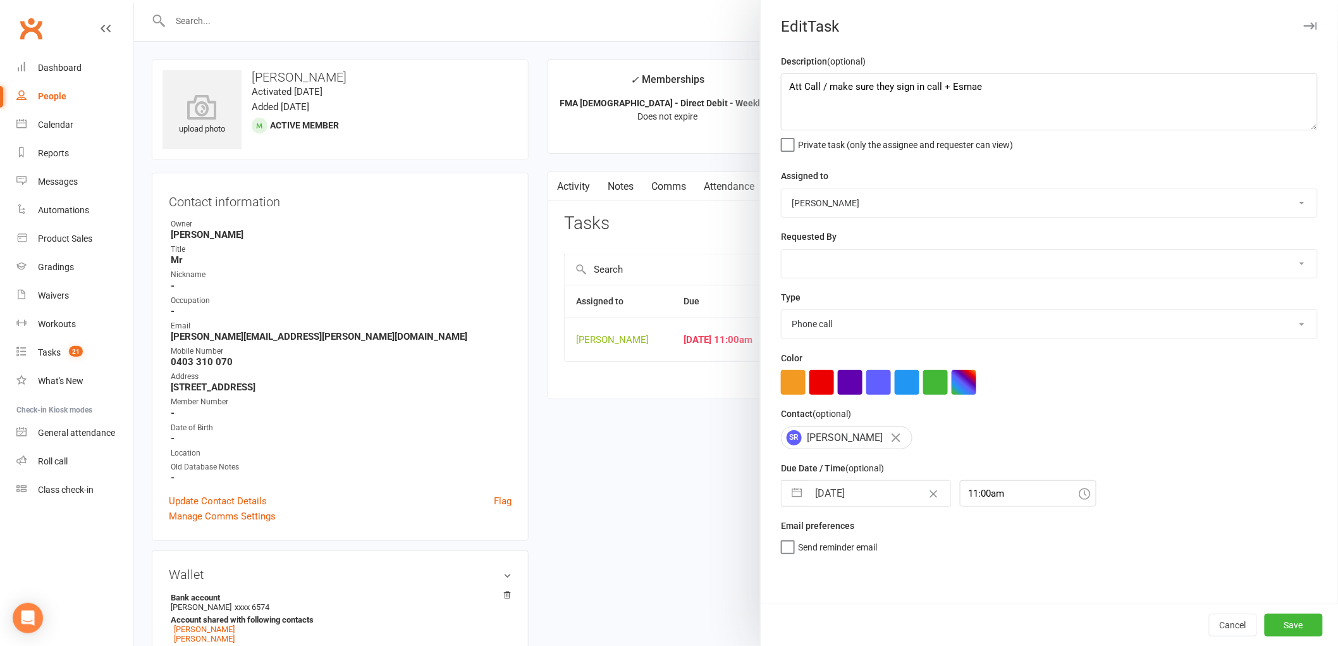
select select "9"
select select "2025"
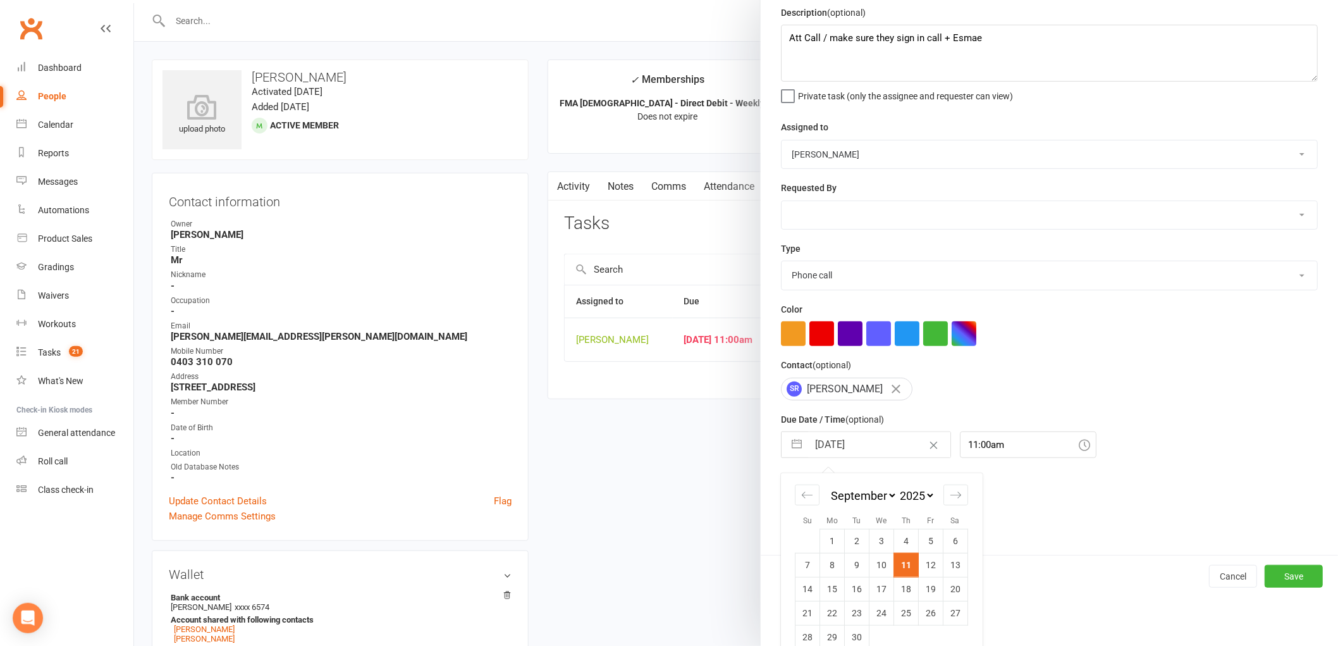
scroll to position [67, 0]
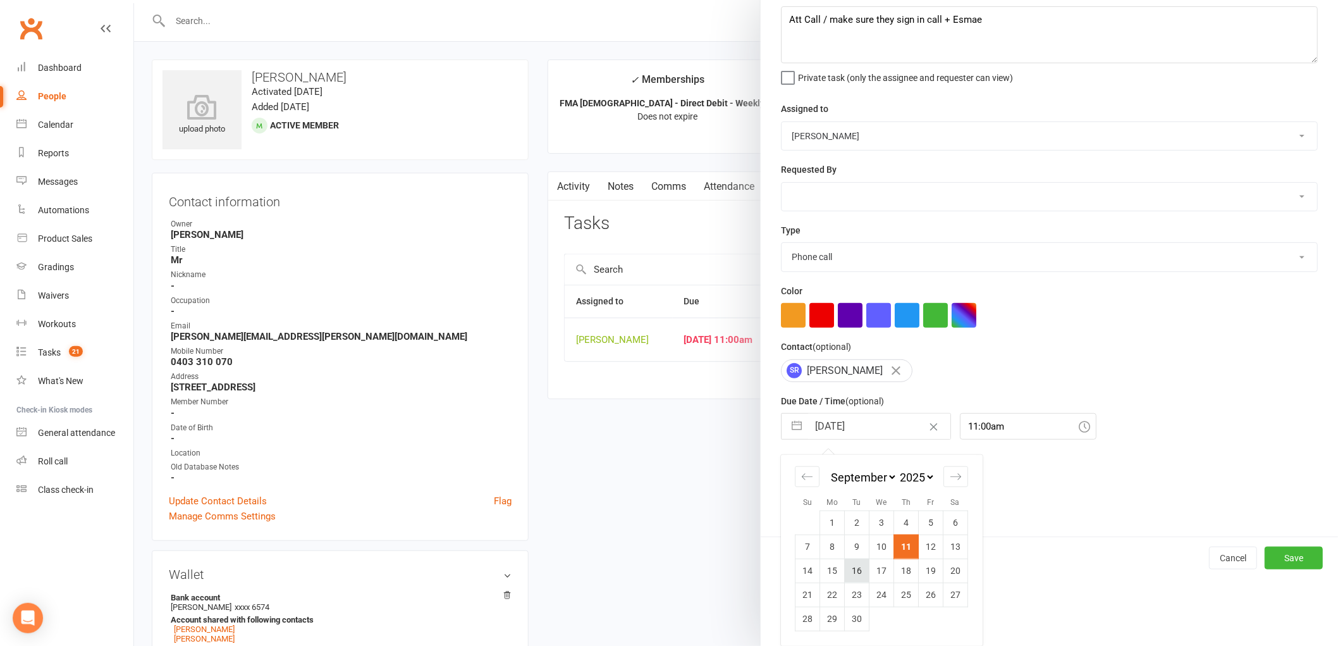
click at [850, 568] on td "16" at bounding box center [857, 570] width 25 height 24
type input "[DATE]"
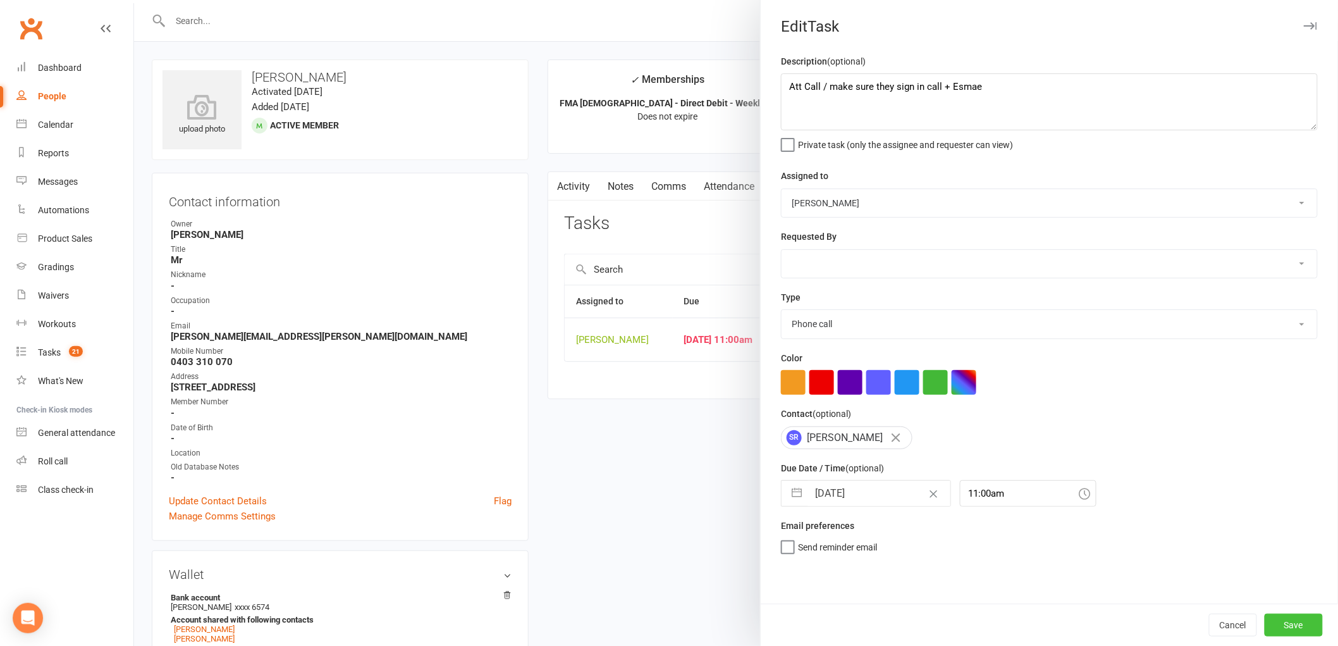
click at [1283, 623] on button "Save" at bounding box center [1294, 624] width 58 height 23
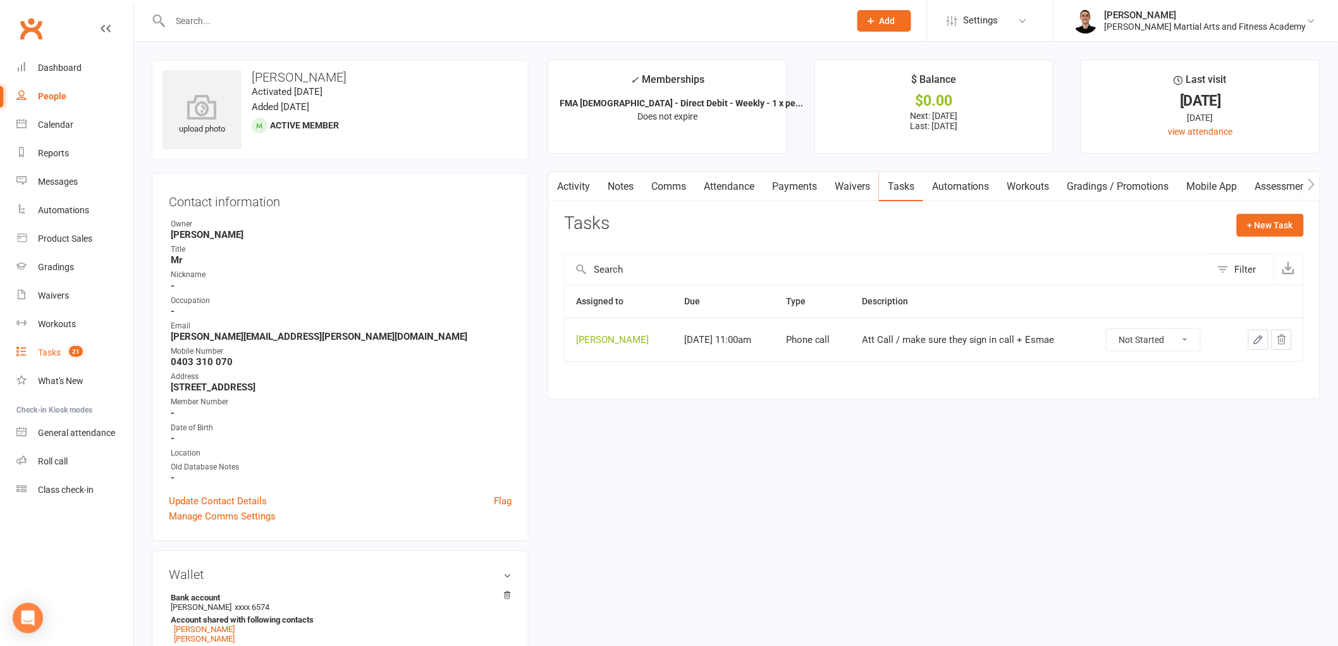
click at [58, 350] on div "Tasks" at bounding box center [49, 352] width 23 height 10
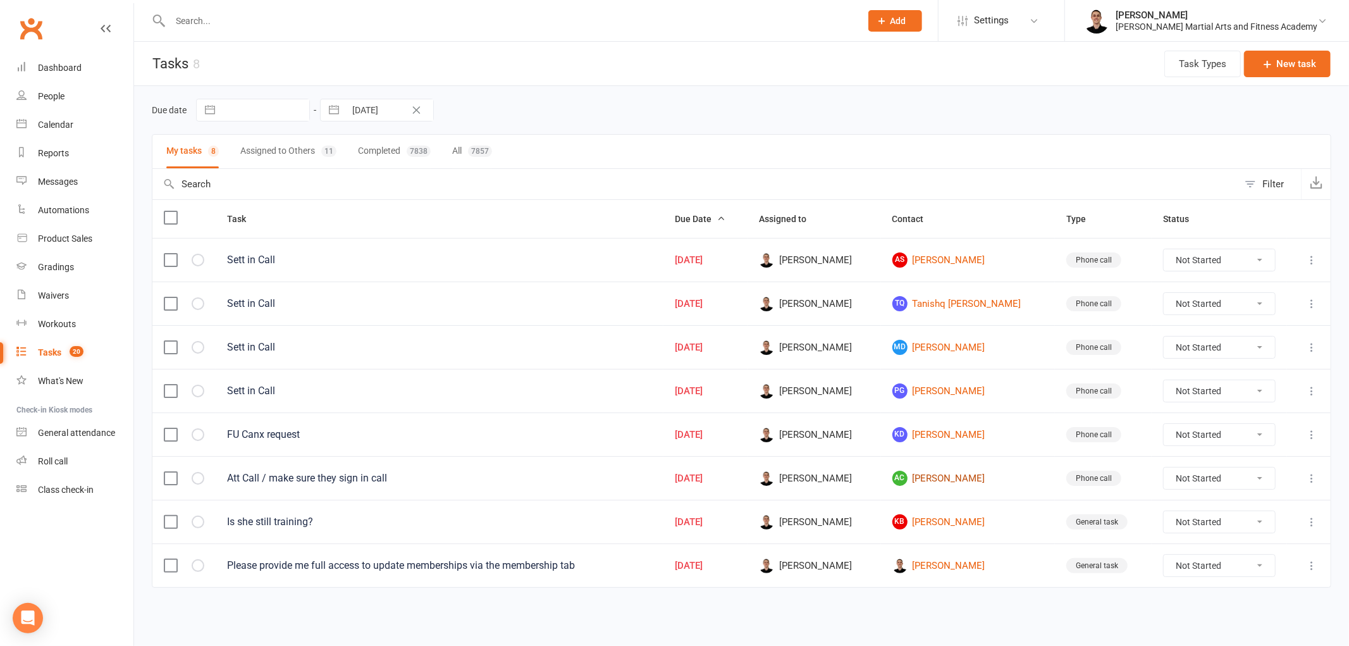
click at [950, 479] on link "AC [PERSON_NAME]" at bounding box center [968, 477] width 152 height 15
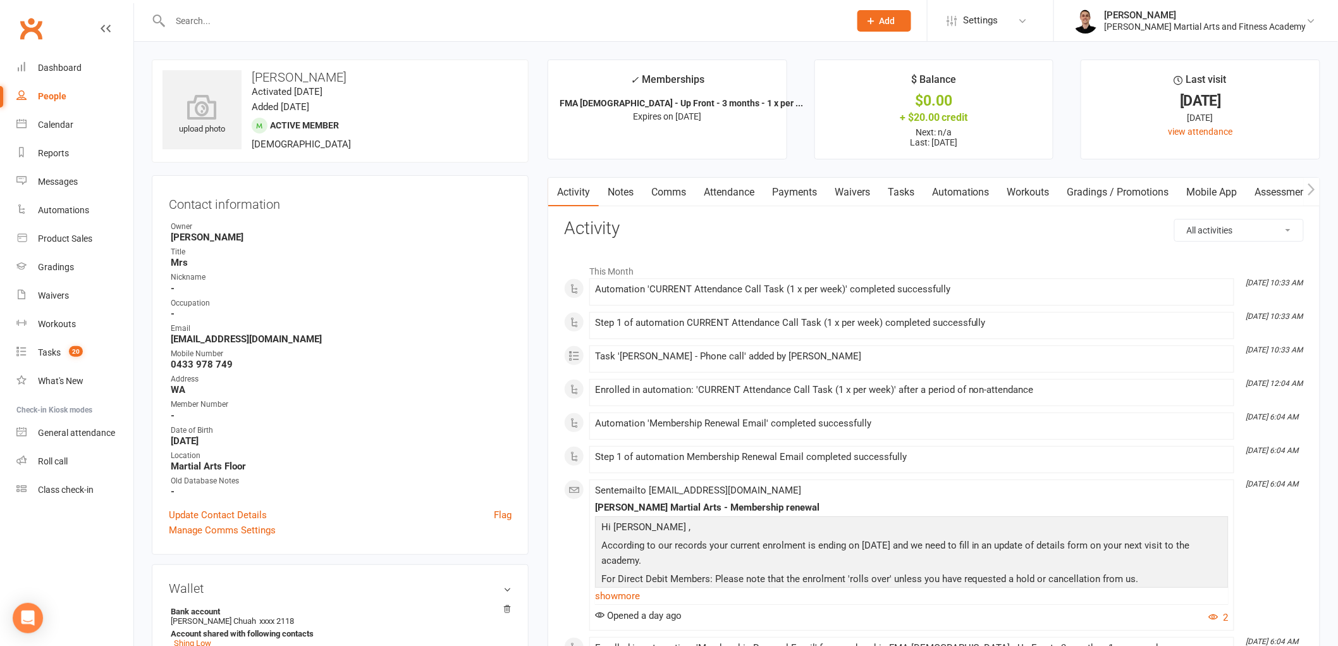
click at [611, 186] on link "Notes" at bounding box center [621, 192] width 44 height 29
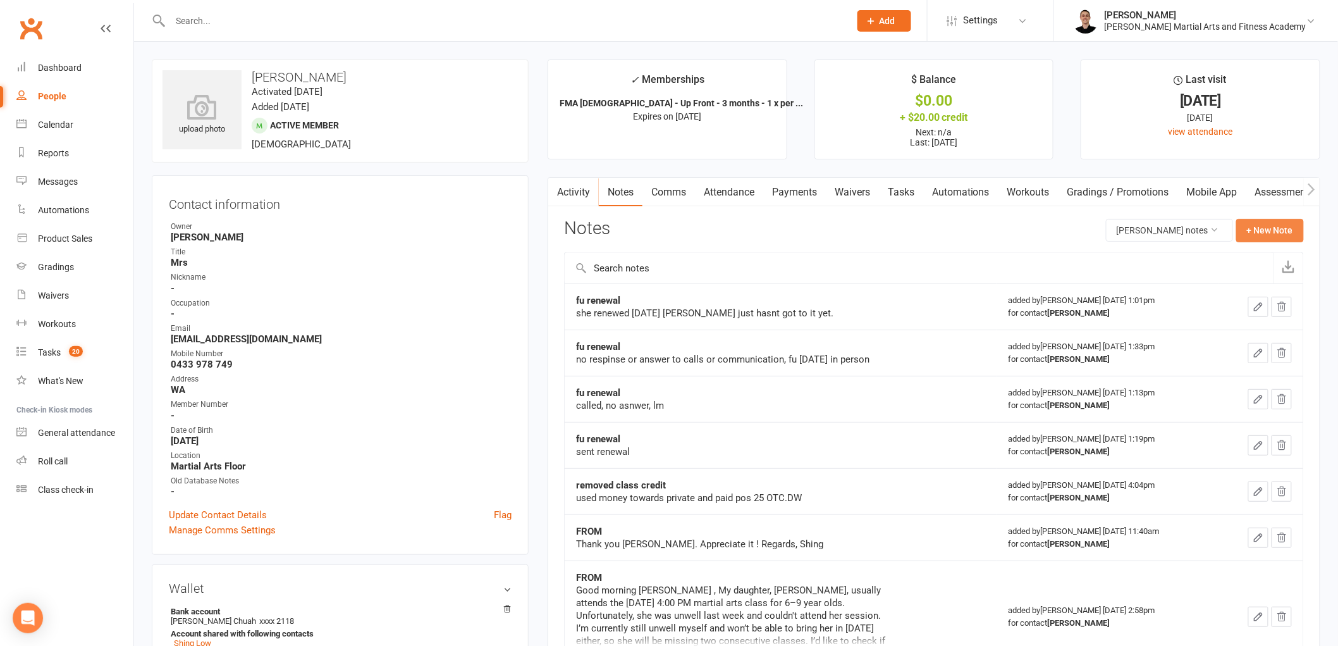
click at [1267, 229] on button "+ New Note" at bounding box center [1270, 230] width 68 height 23
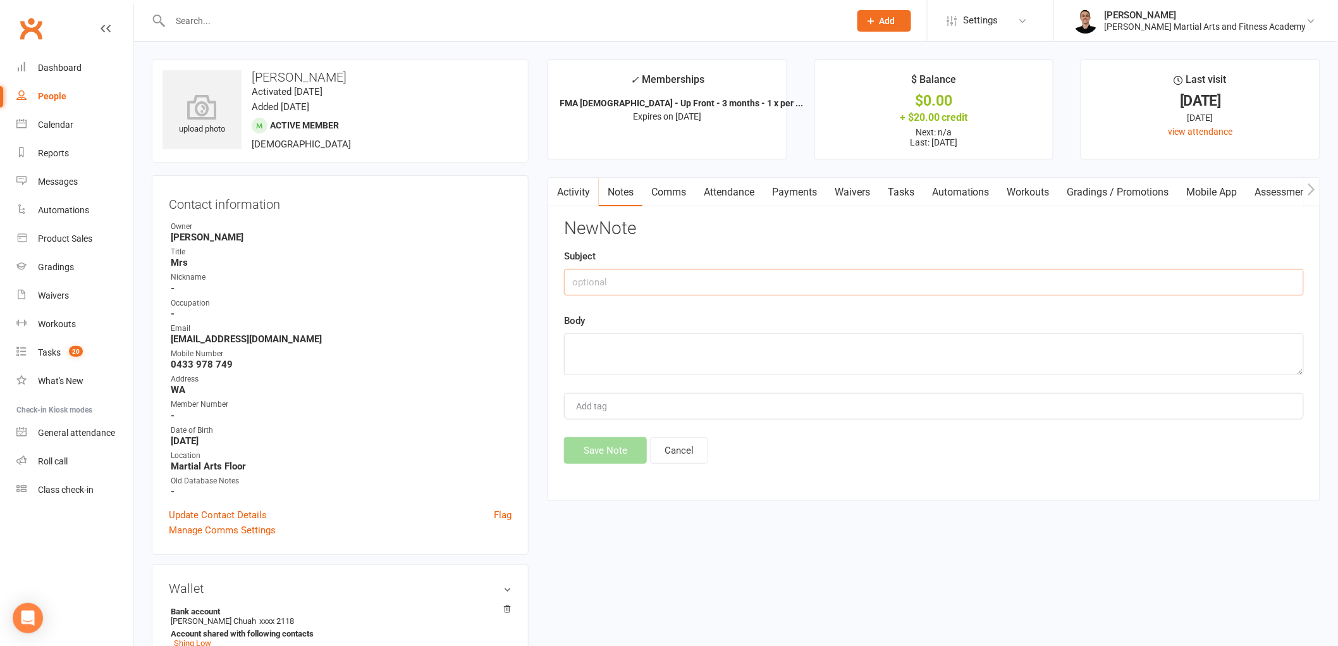
click at [640, 280] on input "text" at bounding box center [934, 282] width 740 height 27
type input "Att"
click at [624, 346] on textarea at bounding box center [934, 354] width 740 height 42
type textarea "lm."
click at [599, 450] on button "Save Note" at bounding box center [605, 450] width 83 height 27
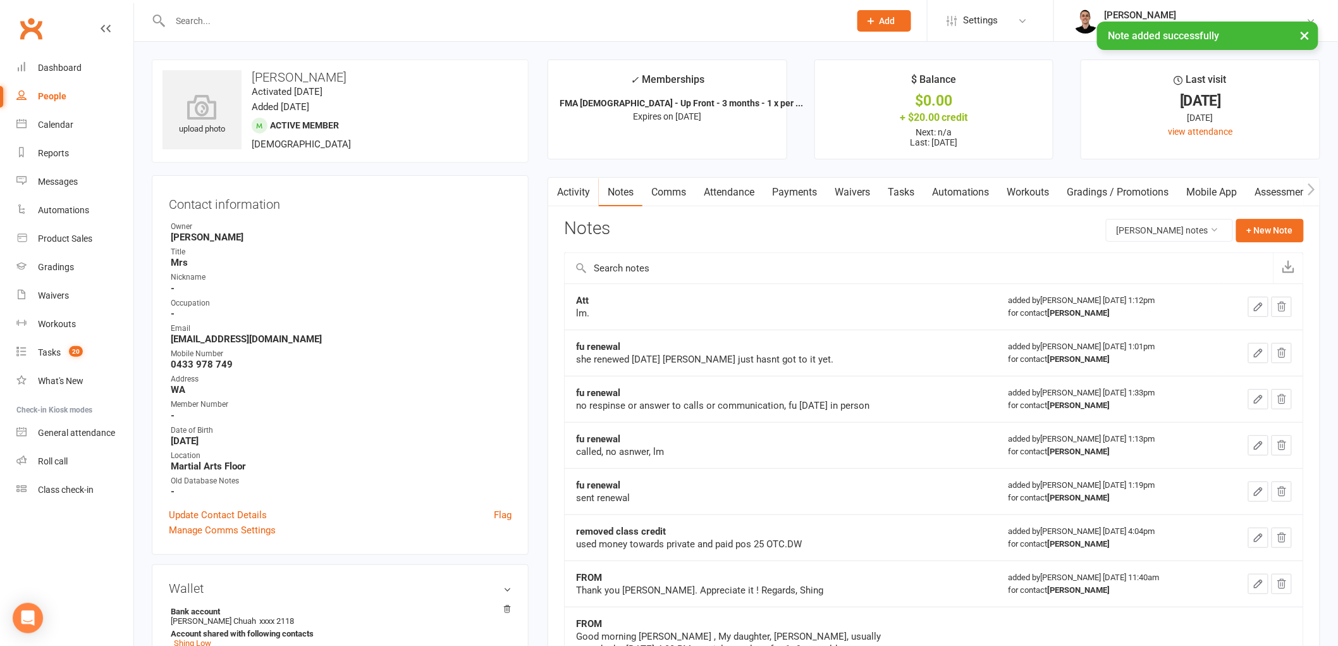
drag, startPoint x: 900, startPoint y: 185, endPoint x: 993, endPoint y: 215, distance: 97.6
click at [900, 185] on link "Tasks" at bounding box center [901, 192] width 44 height 29
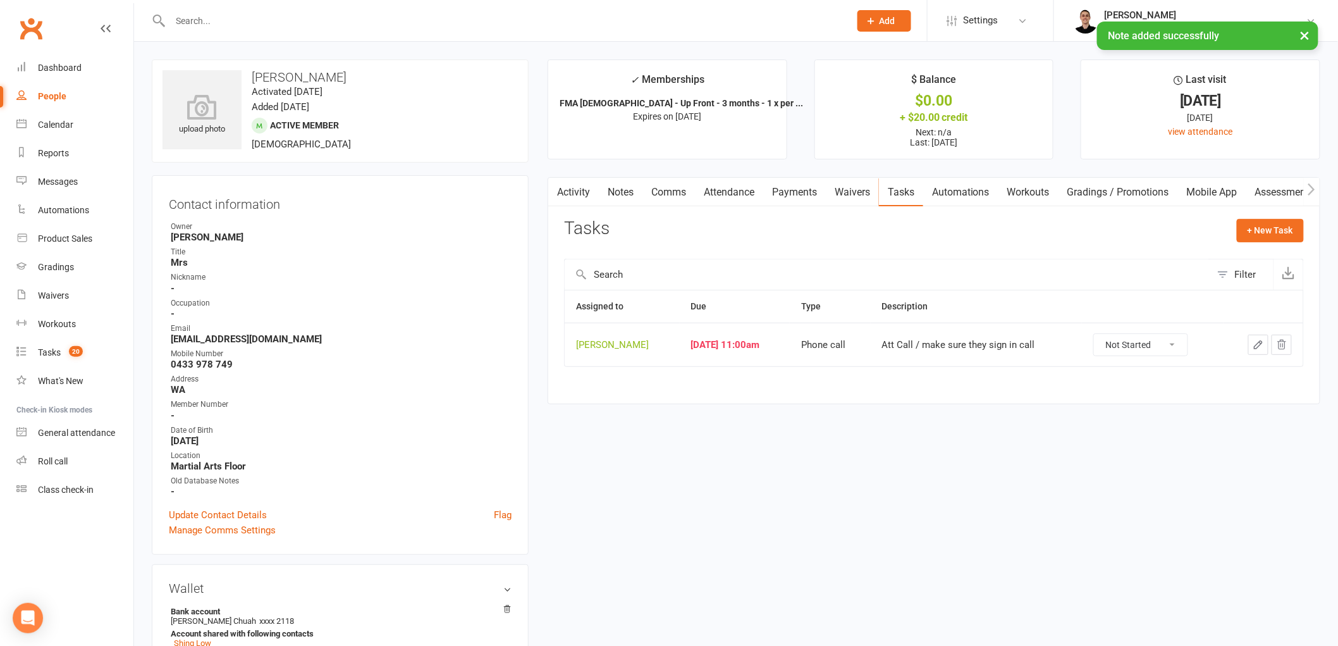
click at [1259, 340] on icon "button" at bounding box center [1258, 344] width 11 height 11
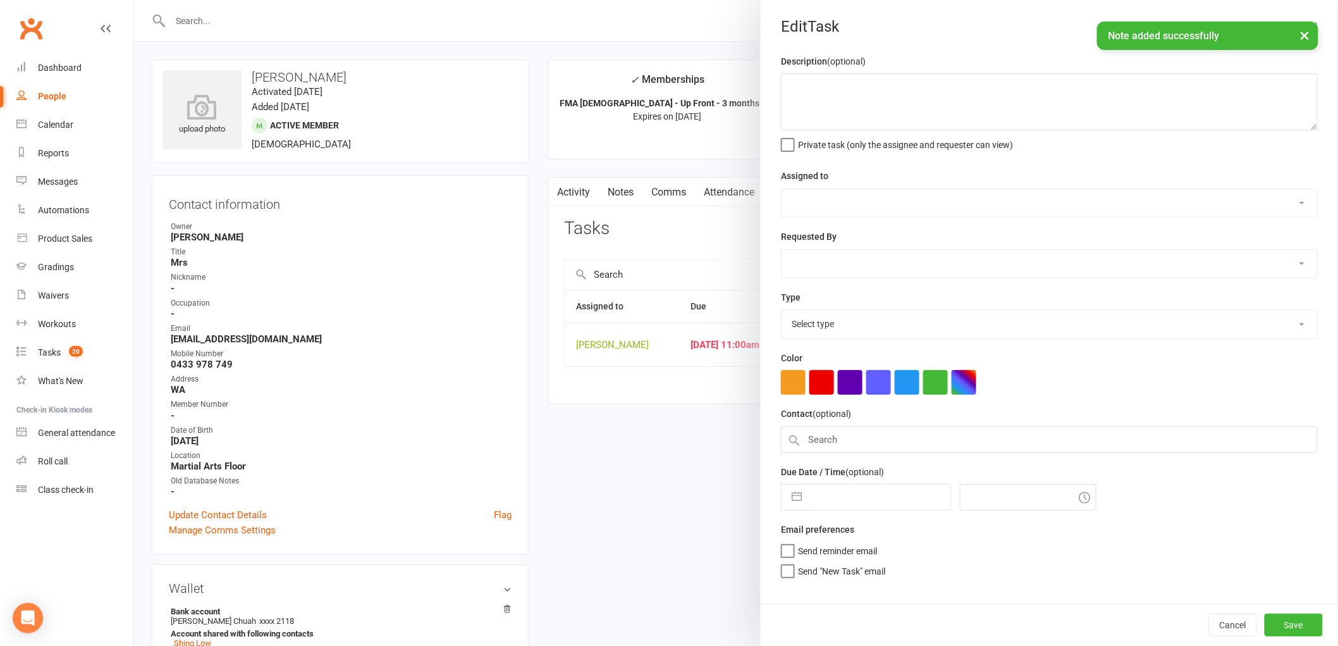
type textarea "Att Call / make sure they sign in call"
select select "47660"
type input "[DATE]"
type input "11:00am"
select select "25277"
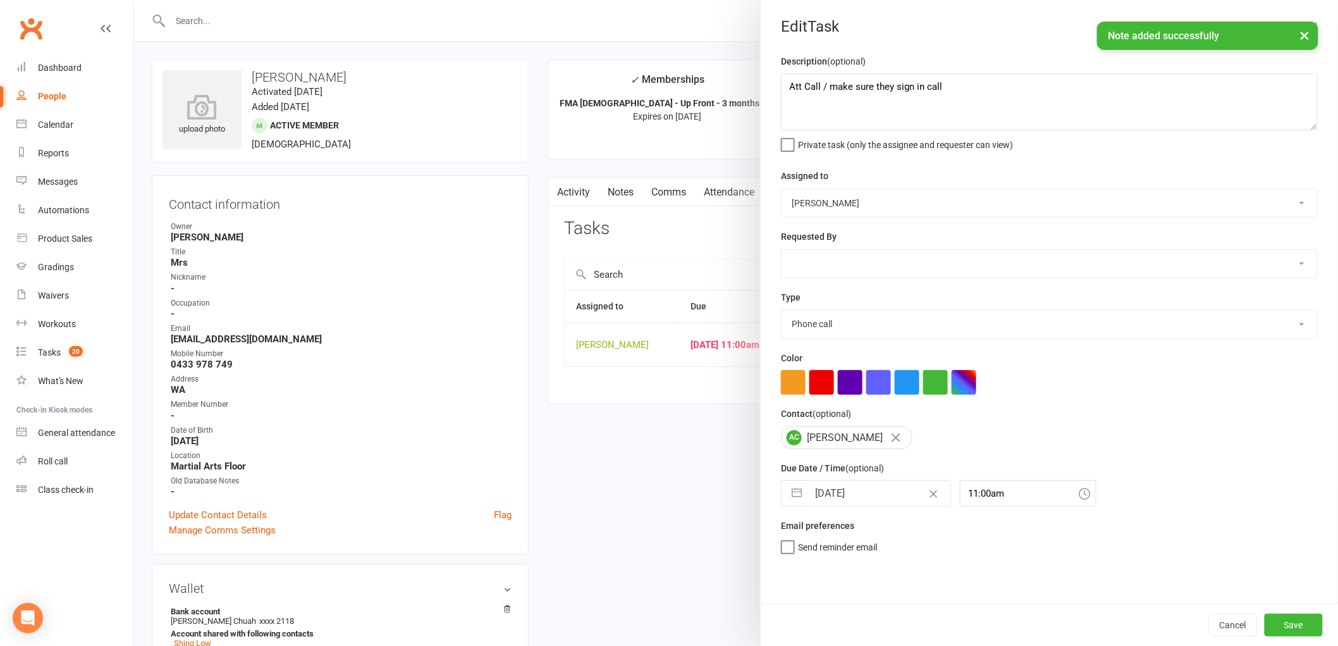
select select "7"
select select "2025"
select select "8"
select select "2025"
select select "9"
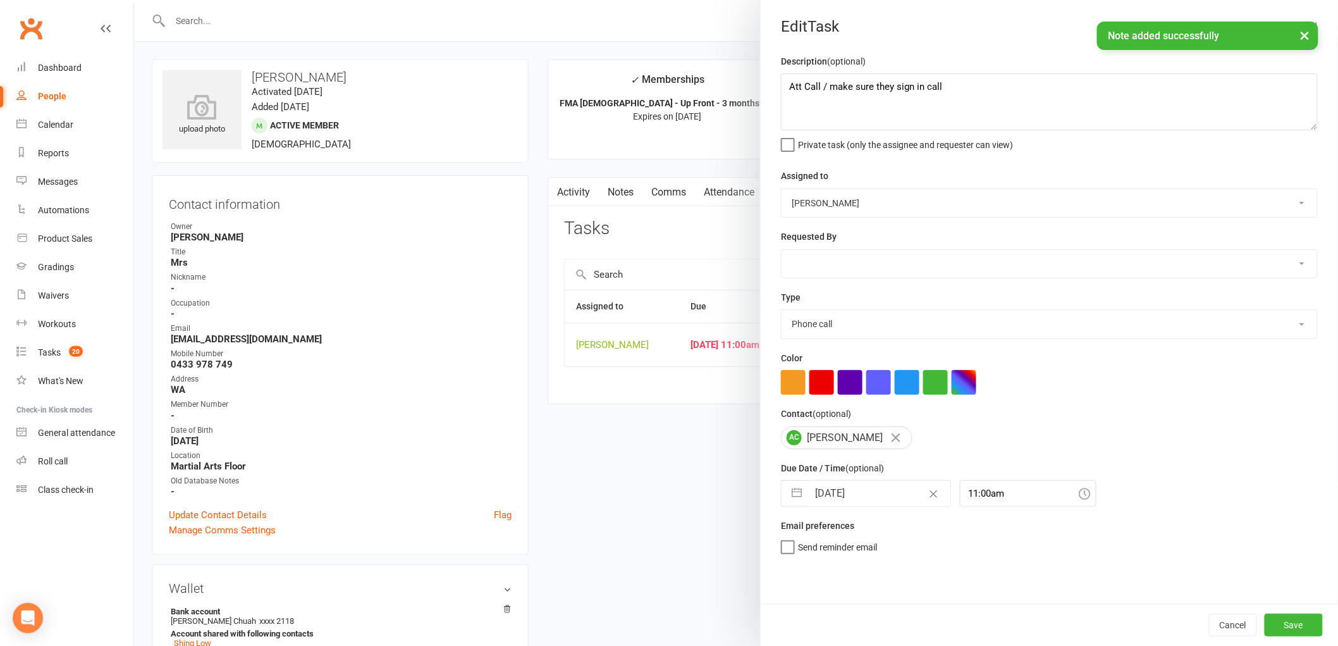
select select "2025"
click at [835, 494] on input "[DATE]" at bounding box center [879, 493] width 142 height 25
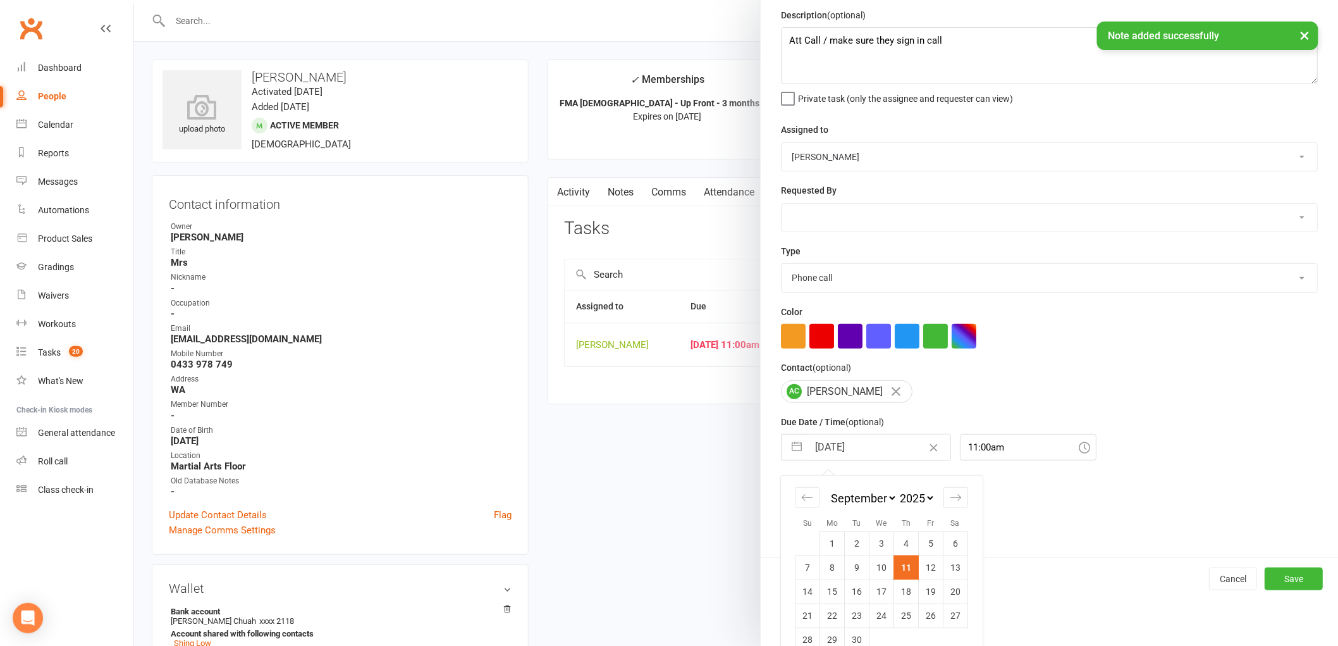
scroll to position [67, 0]
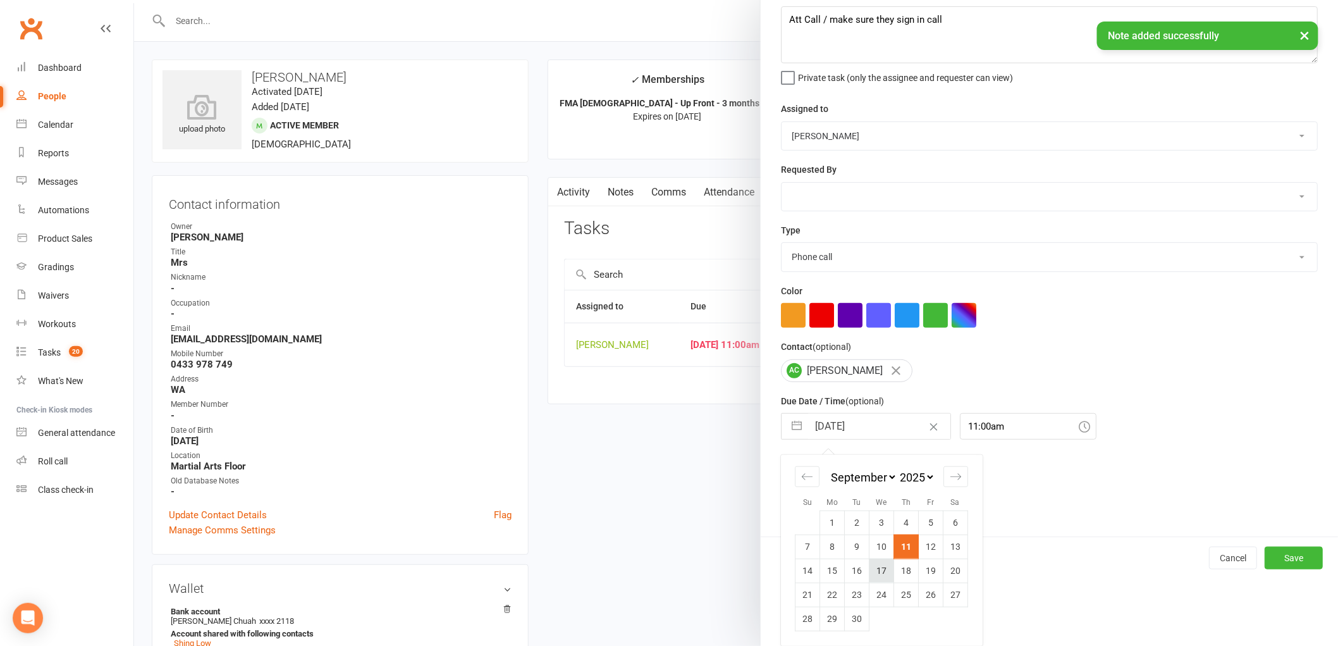
click at [878, 575] on td "17" at bounding box center [881, 570] width 25 height 24
type input "[DATE]"
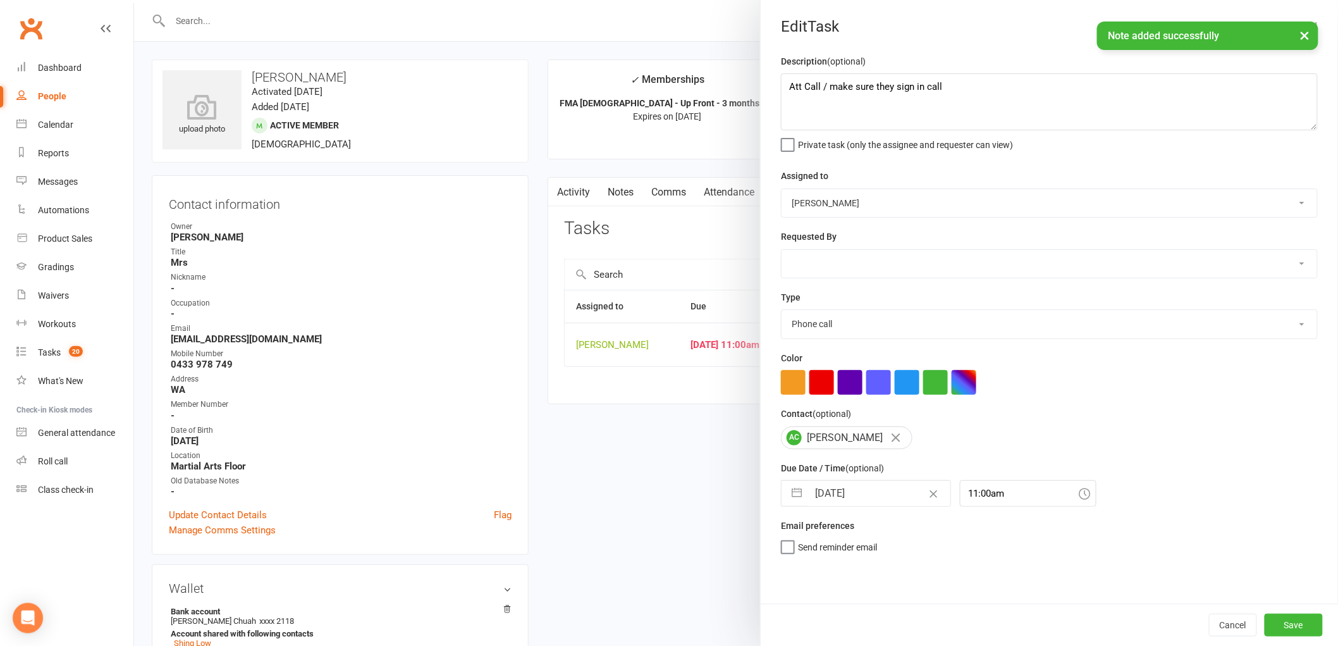
scroll to position [0, 0]
click at [1277, 624] on button "Save" at bounding box center [1294, 624] width 58 height 23
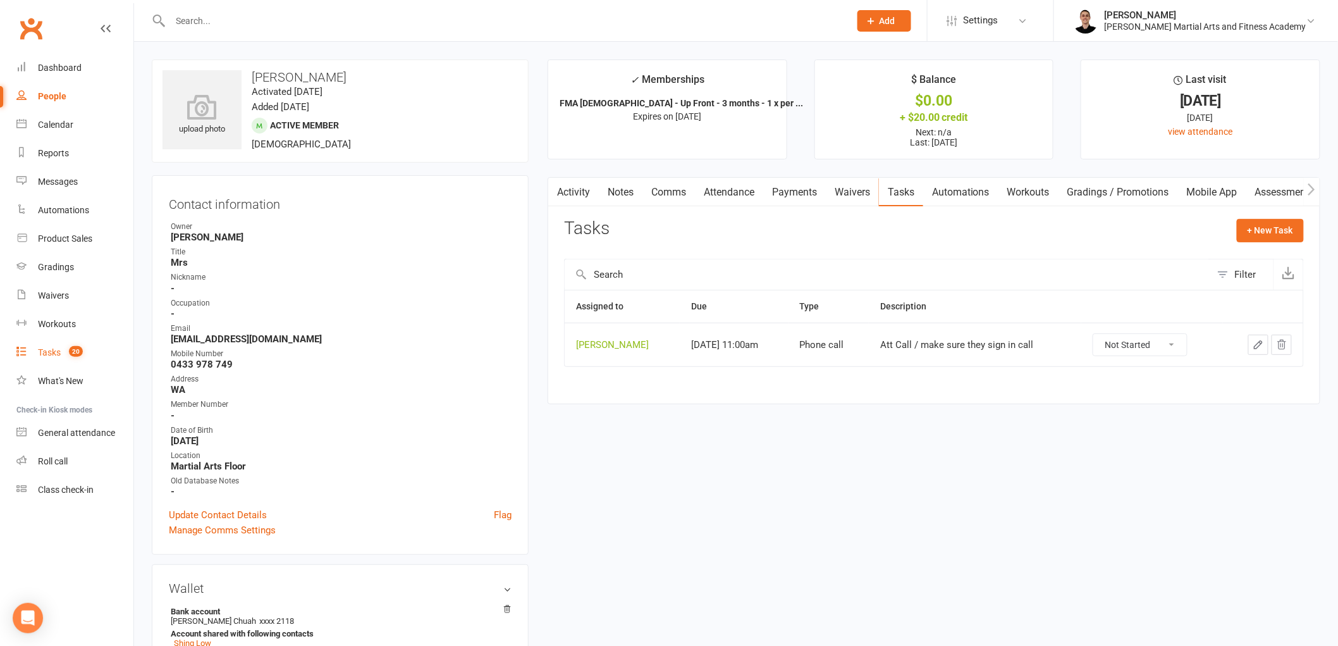
click at [56, 346] on link "Tasks 20" at bounding box center [74, 352] width 117 height 28
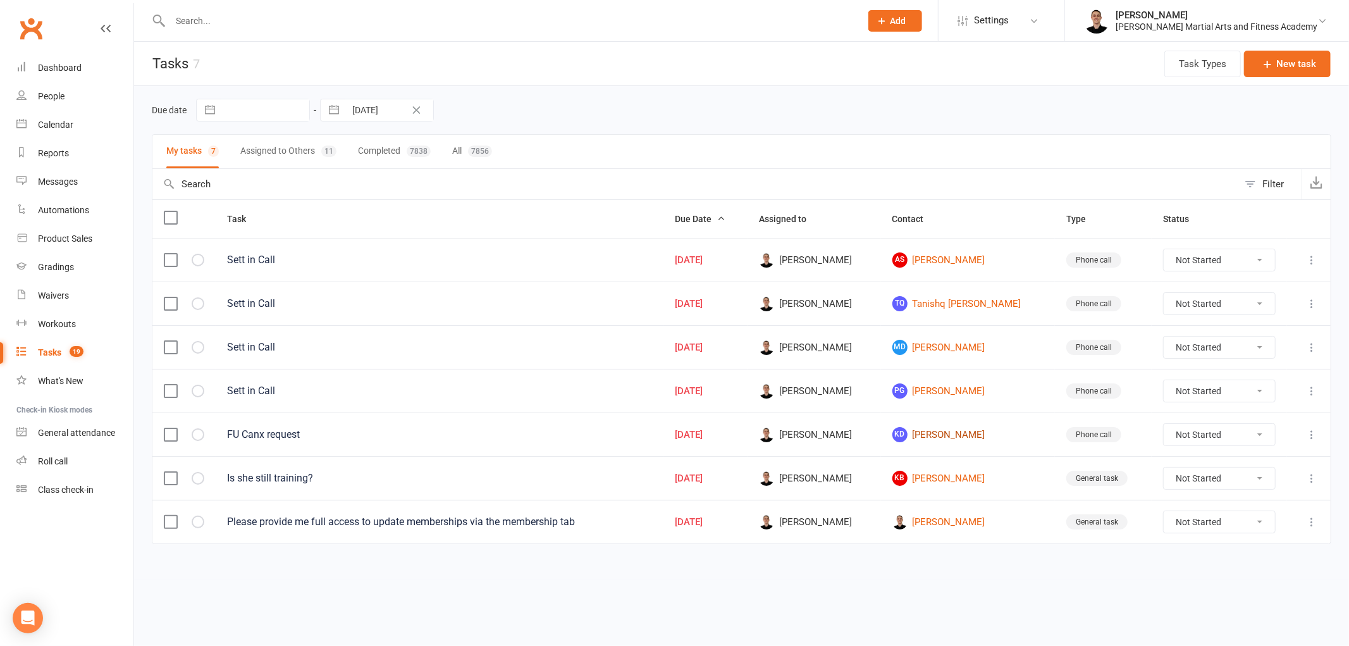
click at [948, 437] on link "KD [PERSON_NAME]" at bounding box center [968, 434] width 152 height 15
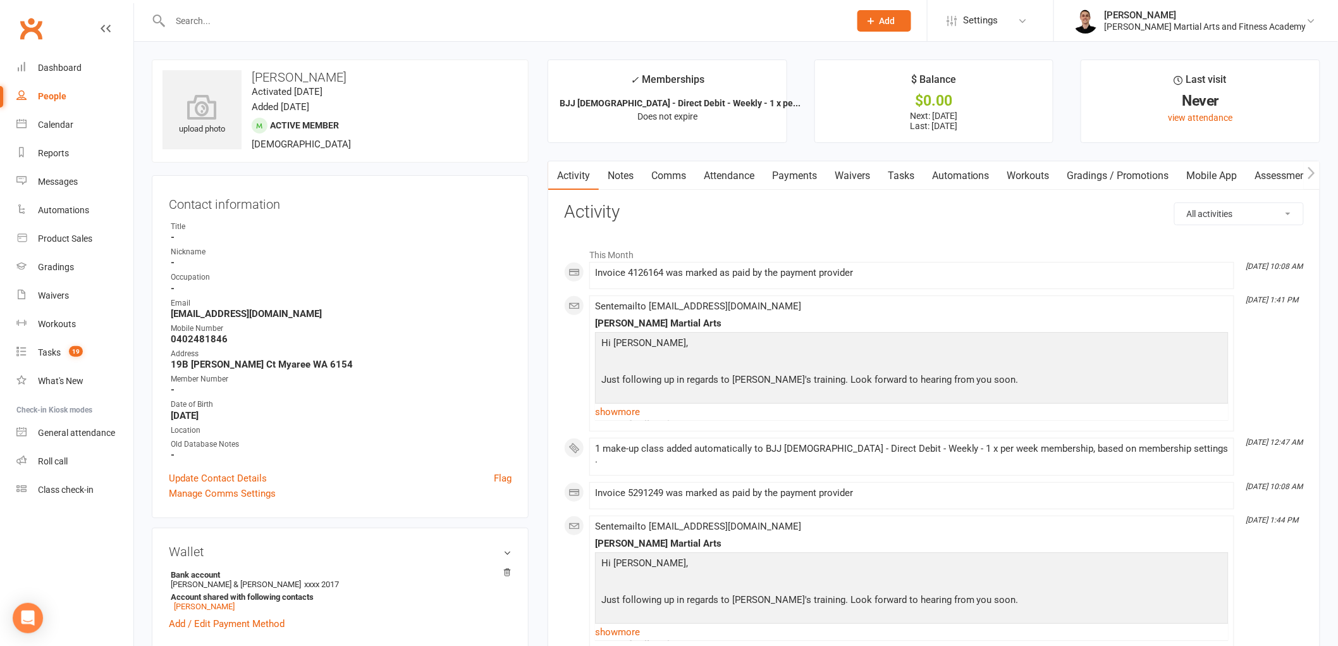
click at [791, 166] on link "Payments" at bounding box center [794, 175] width 63 height 29
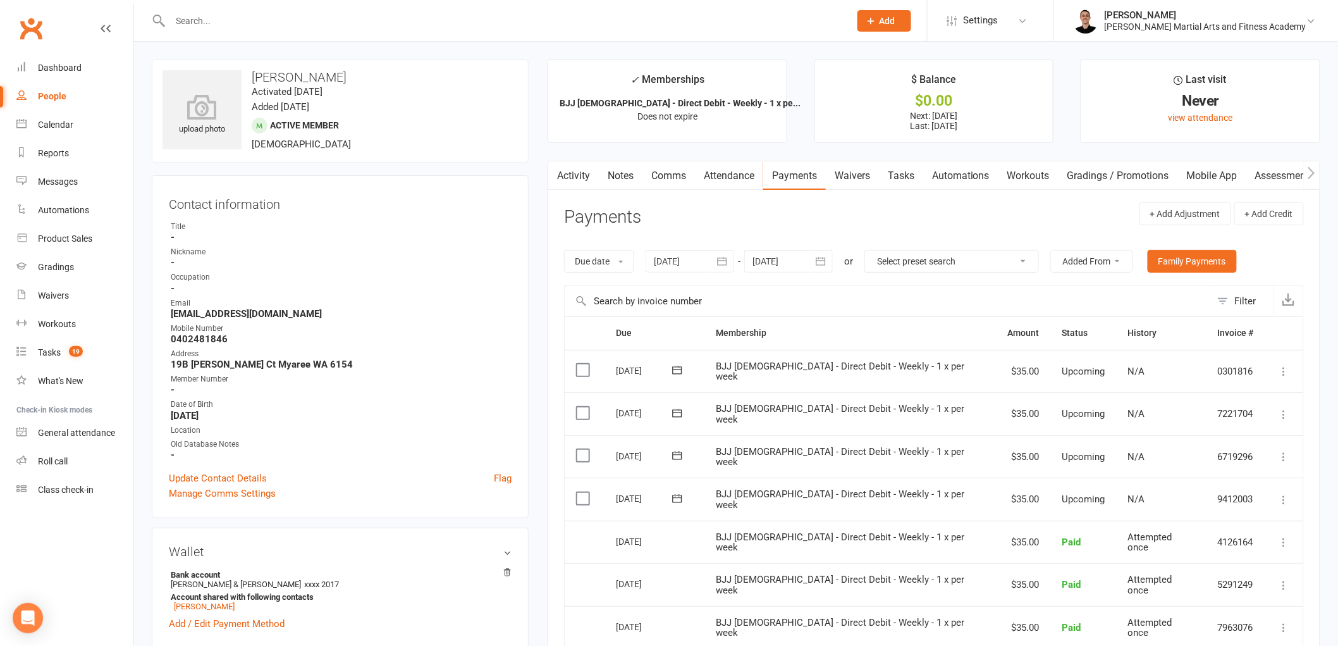
click at [578, 174] on link "Activity" at bounding box center [573, 175] width 51 height 29
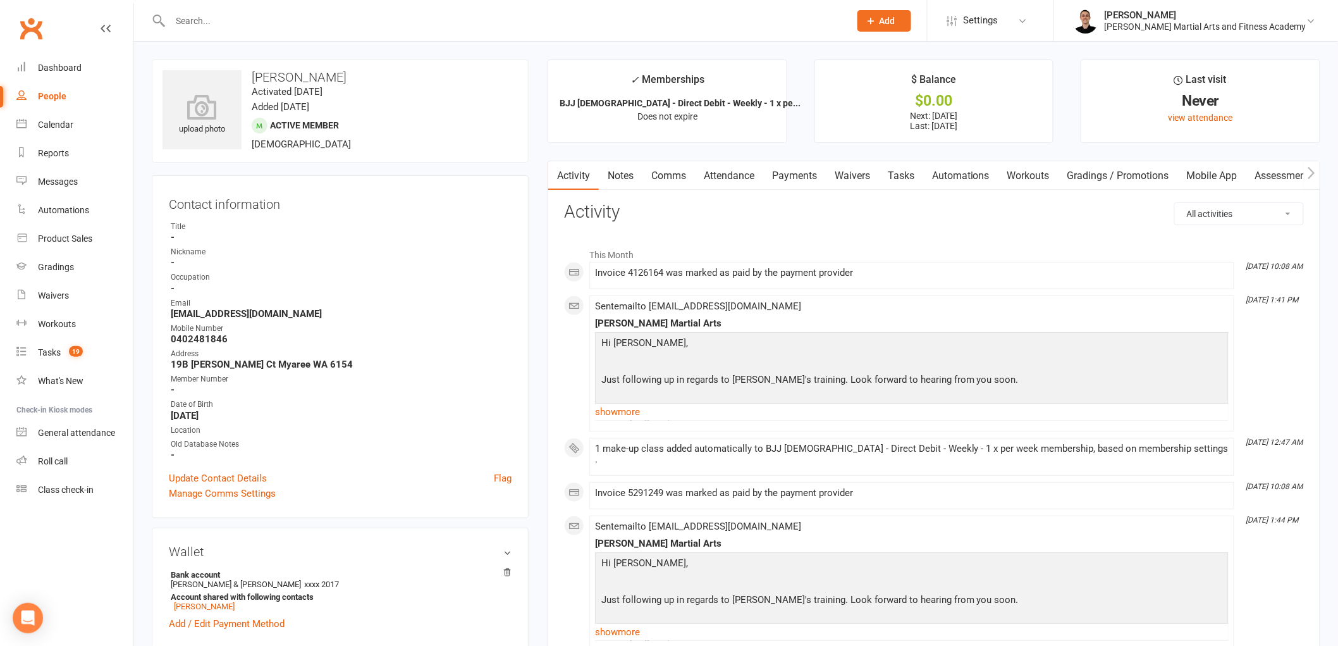
click at [628, 173] on link "Notes" at bounding box center [621, 175] width 44 height 29
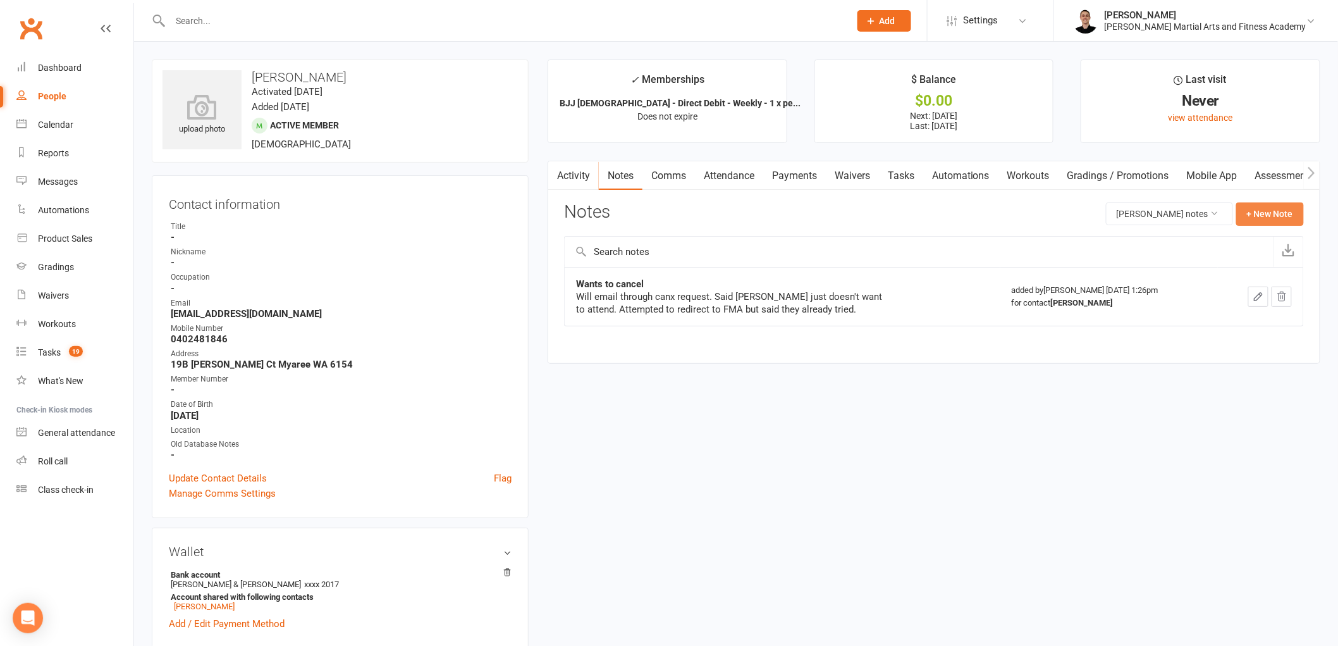
click at [1265, 212] on button "+ New Note" at bounding box center [1270, 213] width 68 height 23
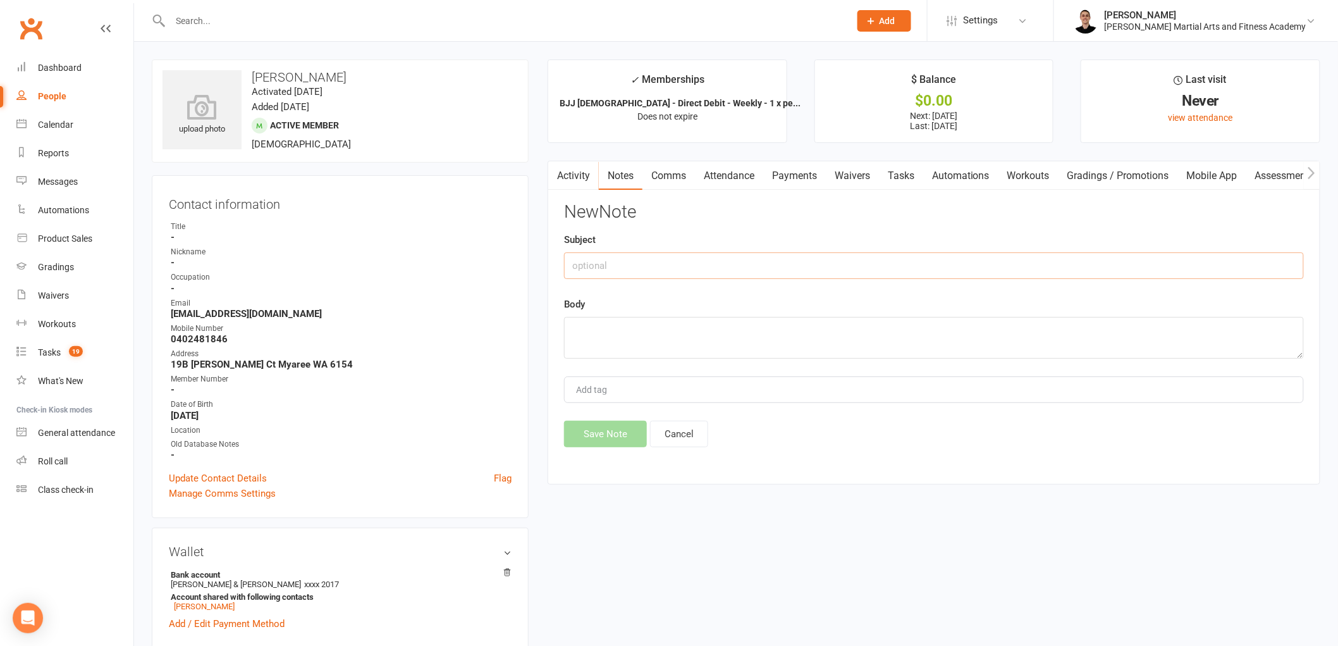
click at [630, 267] on input "text" at bounding box center [934, 265] width 740 height 27
type input "FU"
click at [667, 327] on textarea at bounding box center [934, 338] width 740 height 42
type textarea "Reminded her and said she will send through email now."
click at [618, 421] on button "Save Note" at bounding box center [605, 433] width 83 height 27
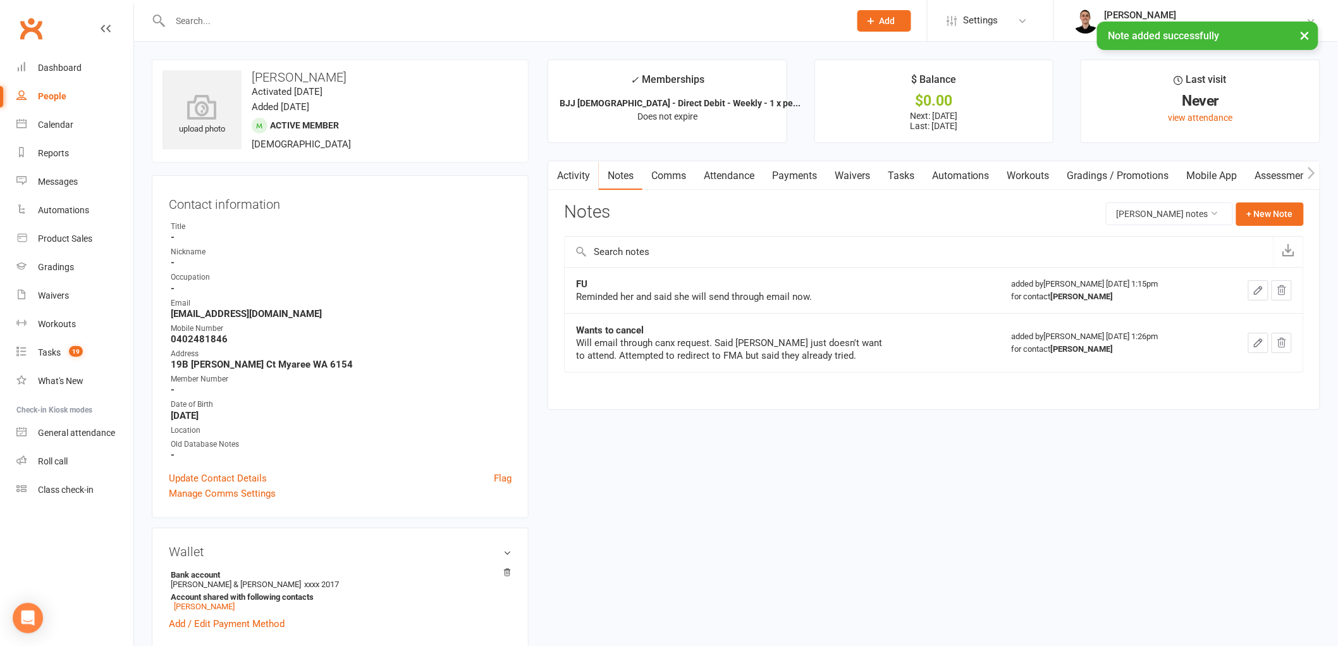
click at [911, 182] on link "Tasks" at bounding box center [901, 175] width 44 height 29
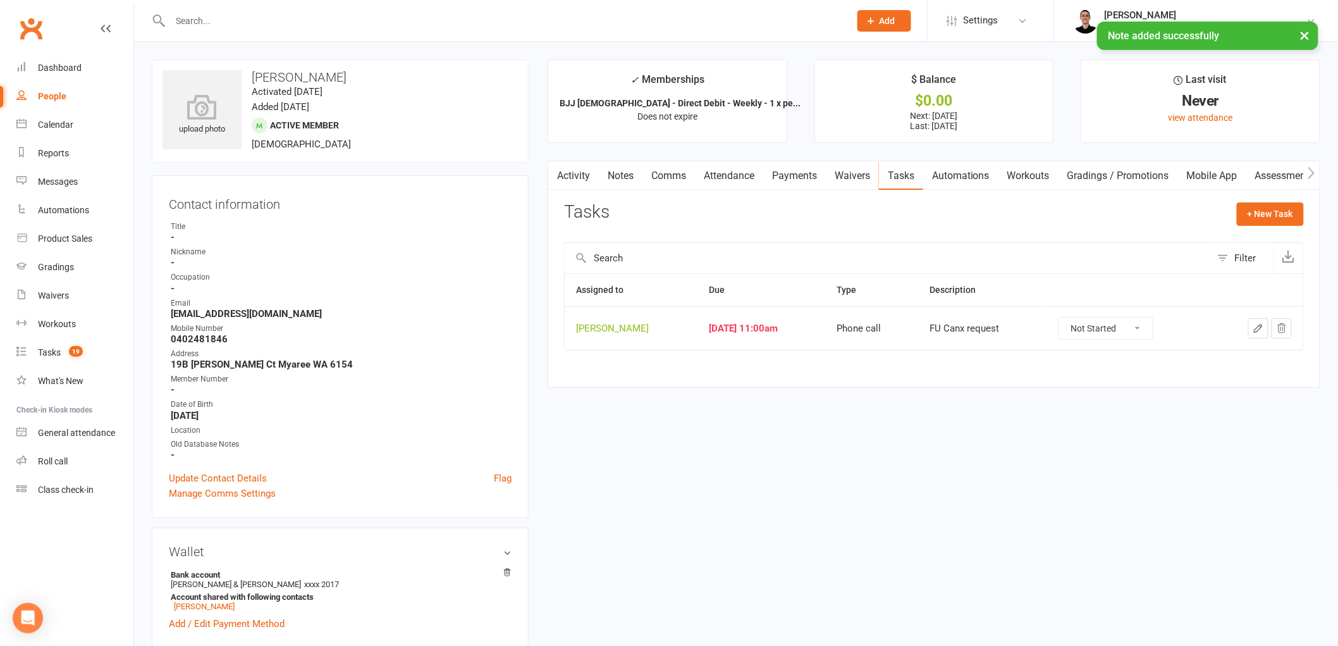
click at [1255, 325] on icon "button" at bounding box center [1258, 327] width 11 height 11
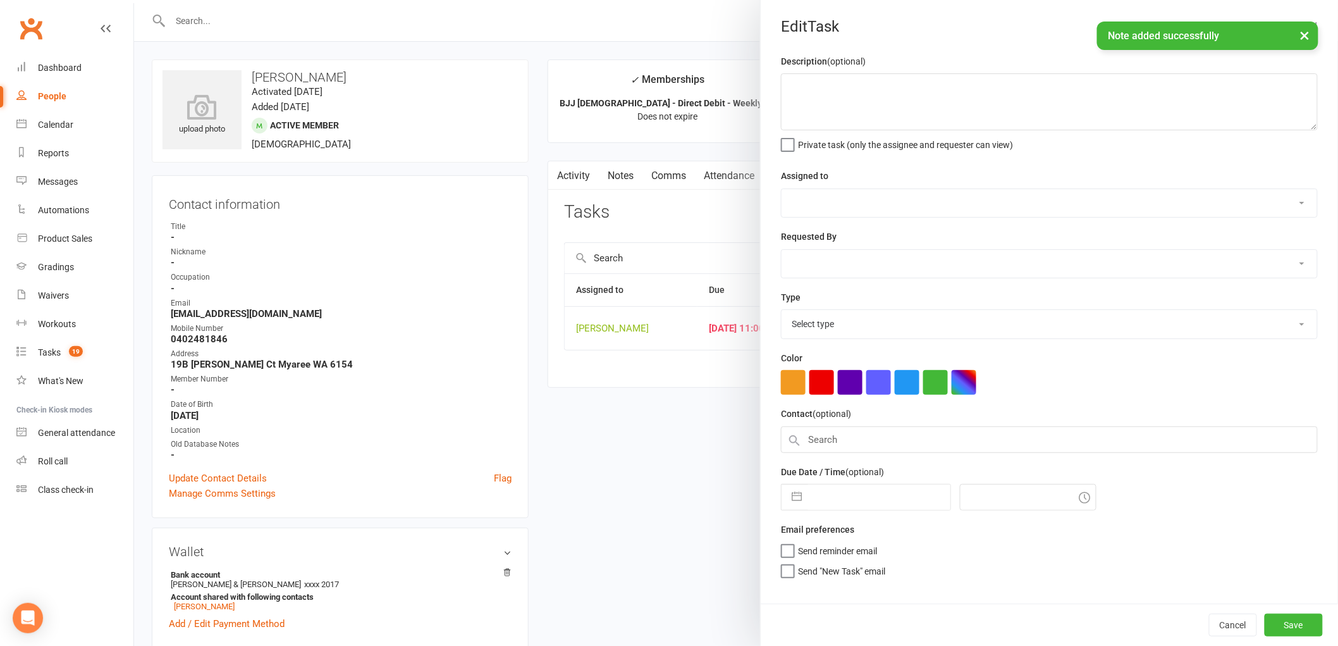
type textarea "FU Canx request"
select select "47660"
type input "[DATE]"
type input "11:00am"
select select "25277"
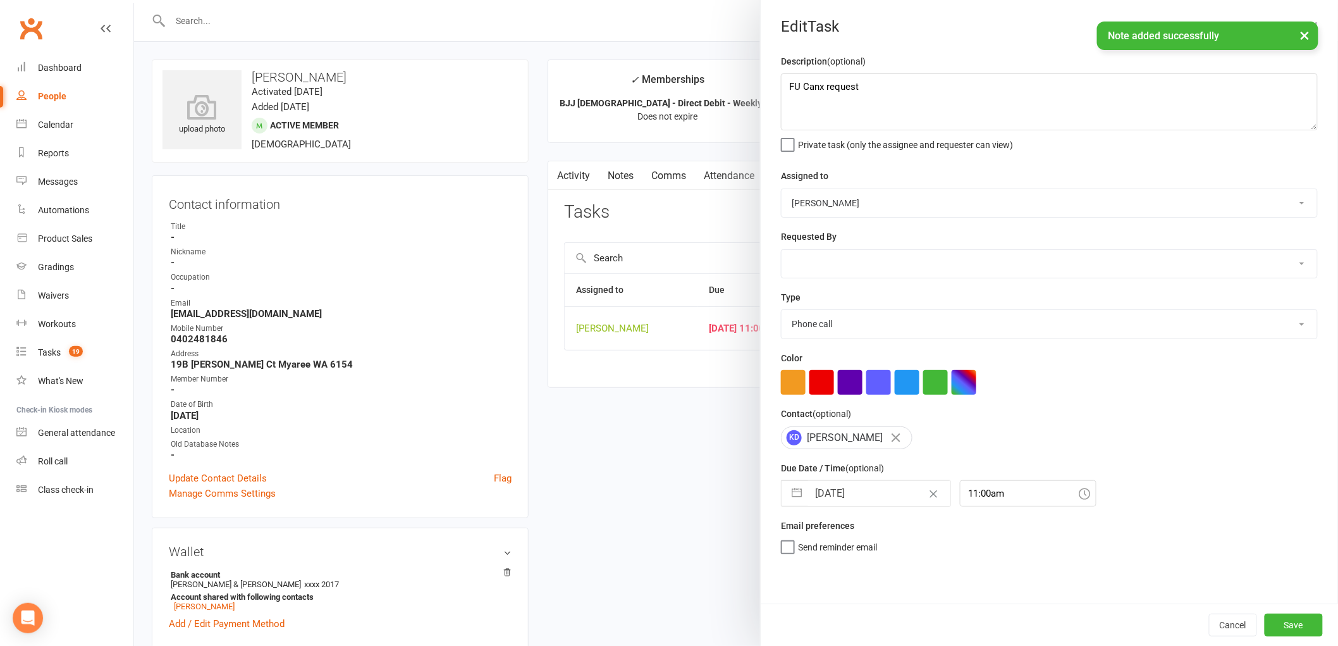
click at [845, 491] on input "[DATE]" at bounding box center [879, 493] width 142 height 25
select select "7"
select select "2025"
select select "8"
select select "2025"
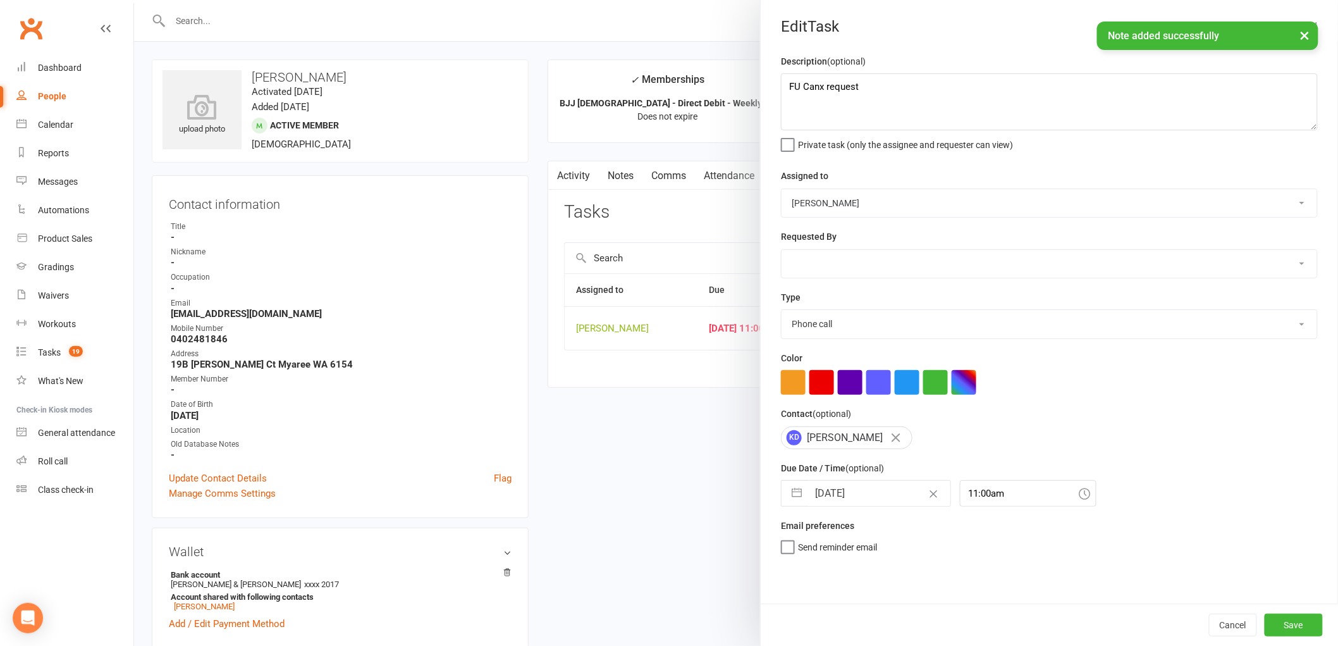
select select "9"
select select "2025"
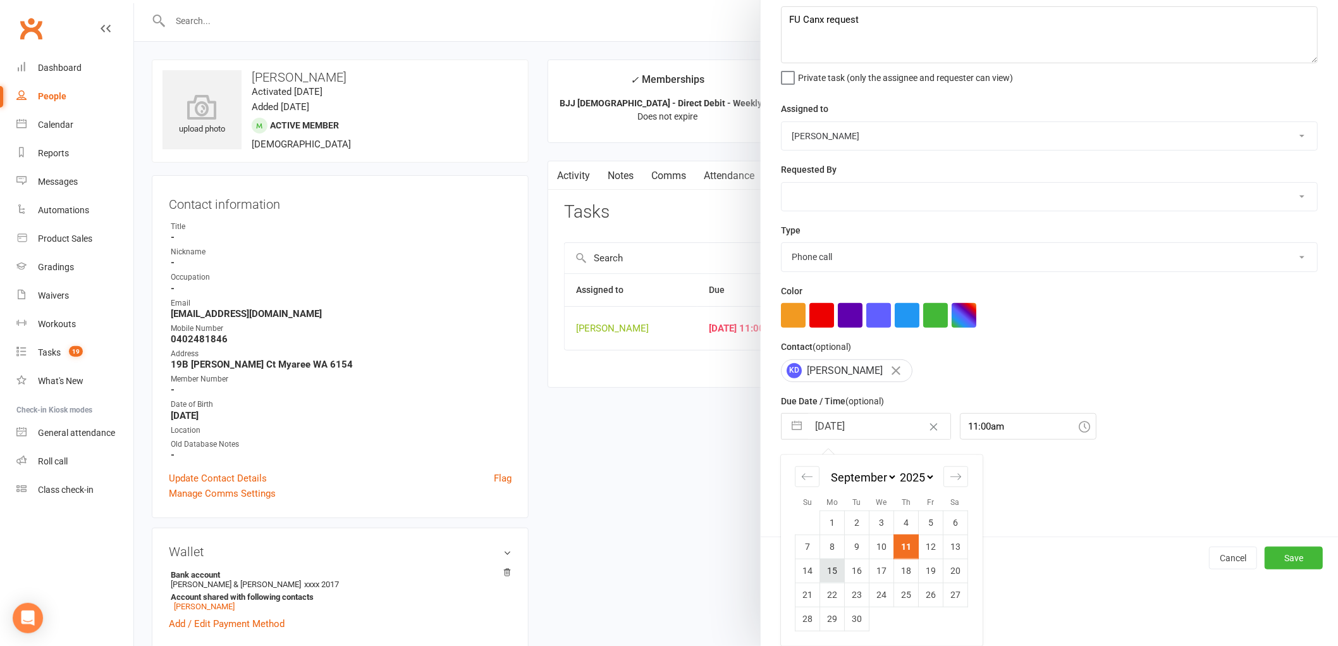
click at [826, 573] on td "15" at bounding box center [832, 570] width 25 height 24
type input "[DATE]"
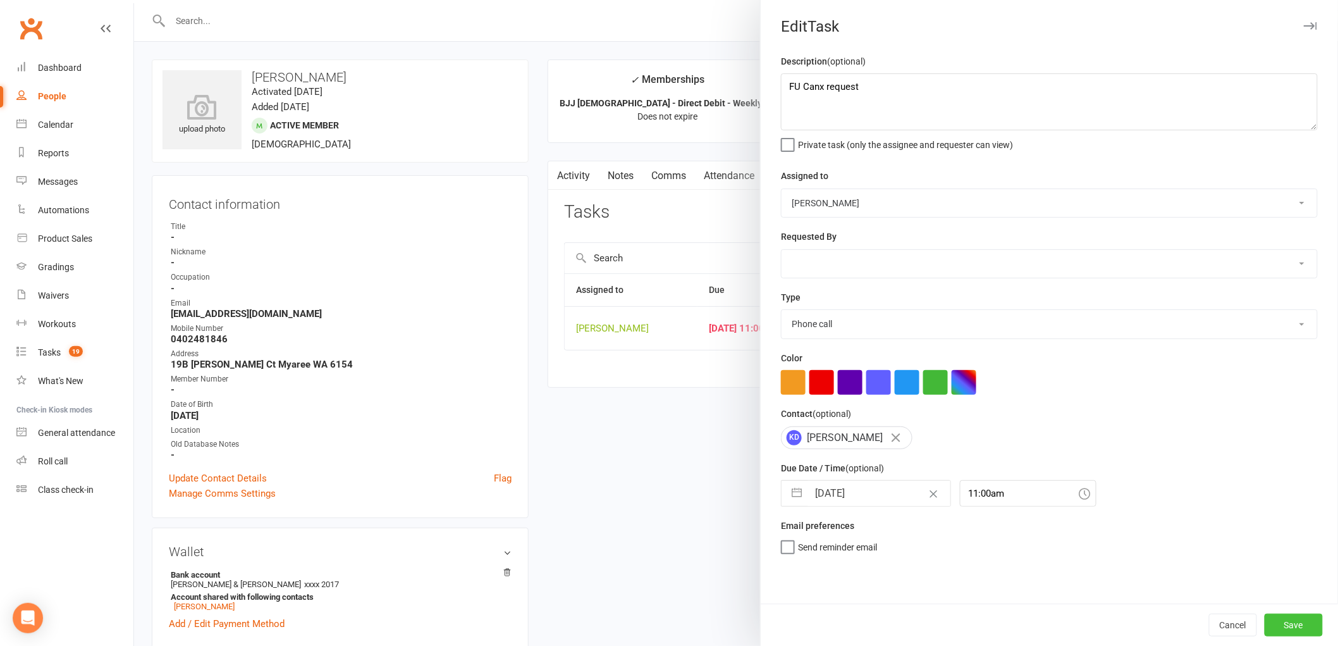
click at [1302, 624] on button "Save" at bounding box center [1294, 624] width 58 height 23
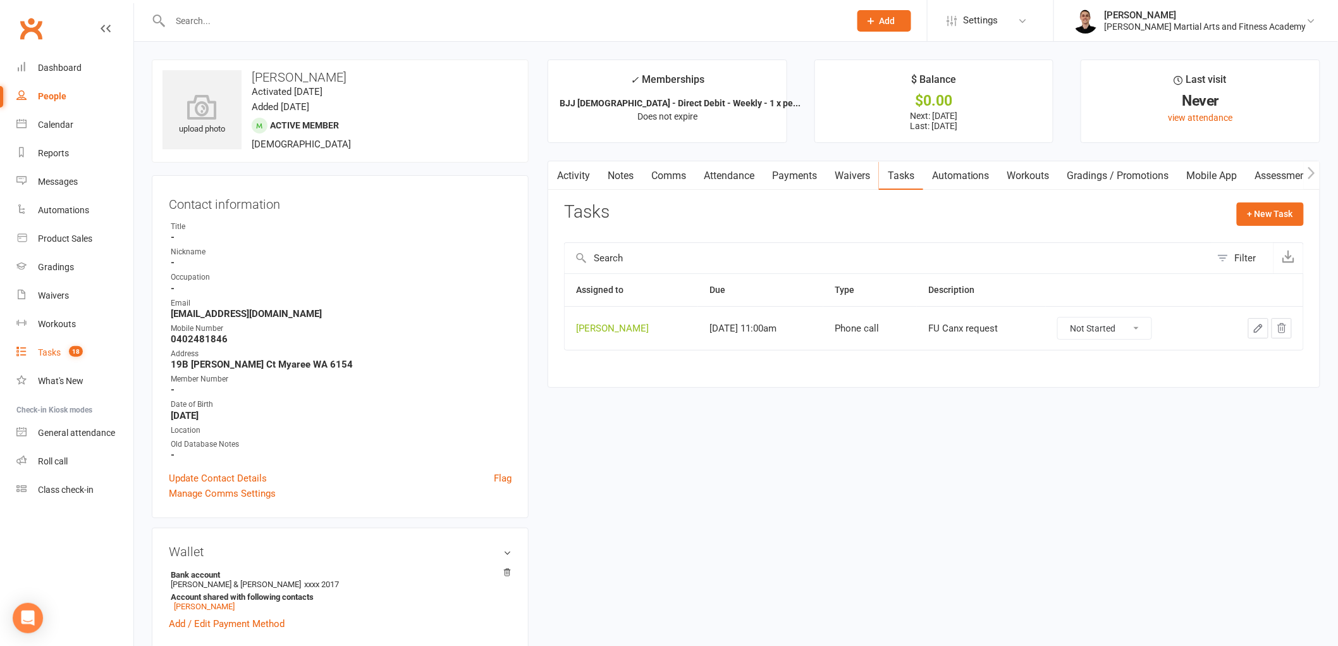
click at [47, 357] on div "Tasks" at bounding box center [49, 352] width 23 height 10
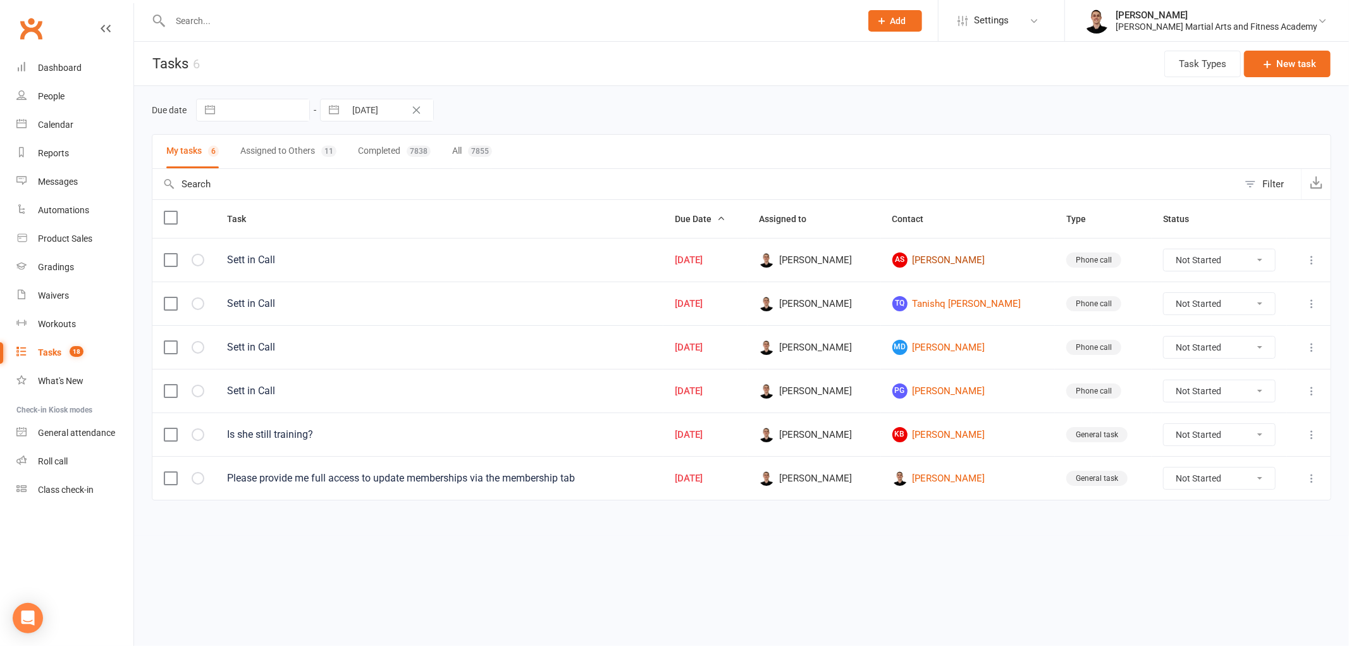
click at [945, 260] on link "AS [PERSON_NAME]" at bounding box center [968, 259] width 152 height 15
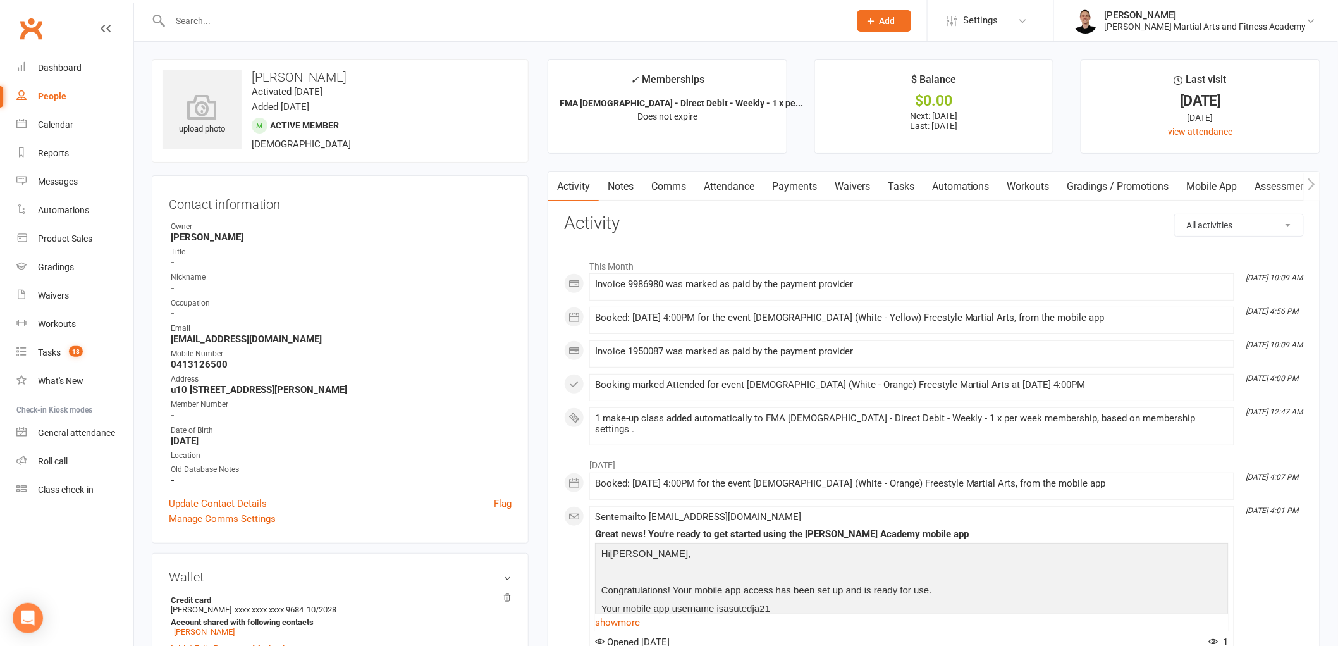
click at [905, 192] on link "Tasks" at bounding box center [901, 186] width 44 height 29
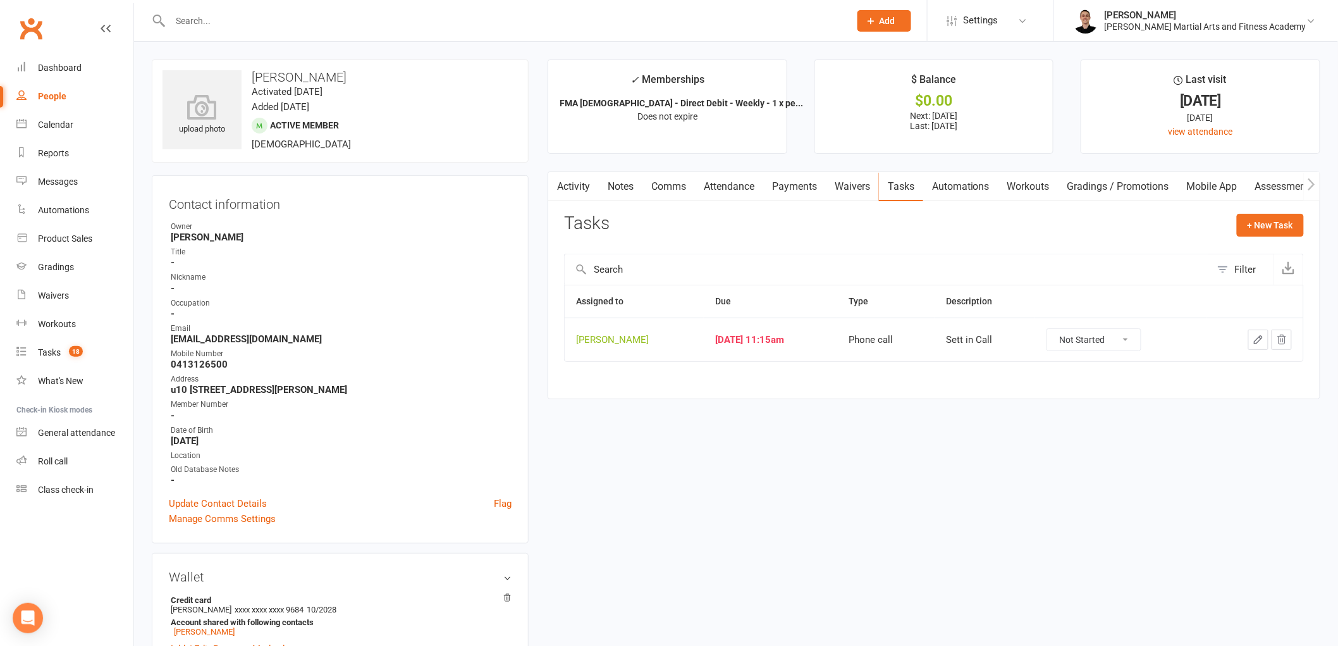
click at [1256, 338] on icon "button" at bounding box center [1258, 339] width 11 height 11
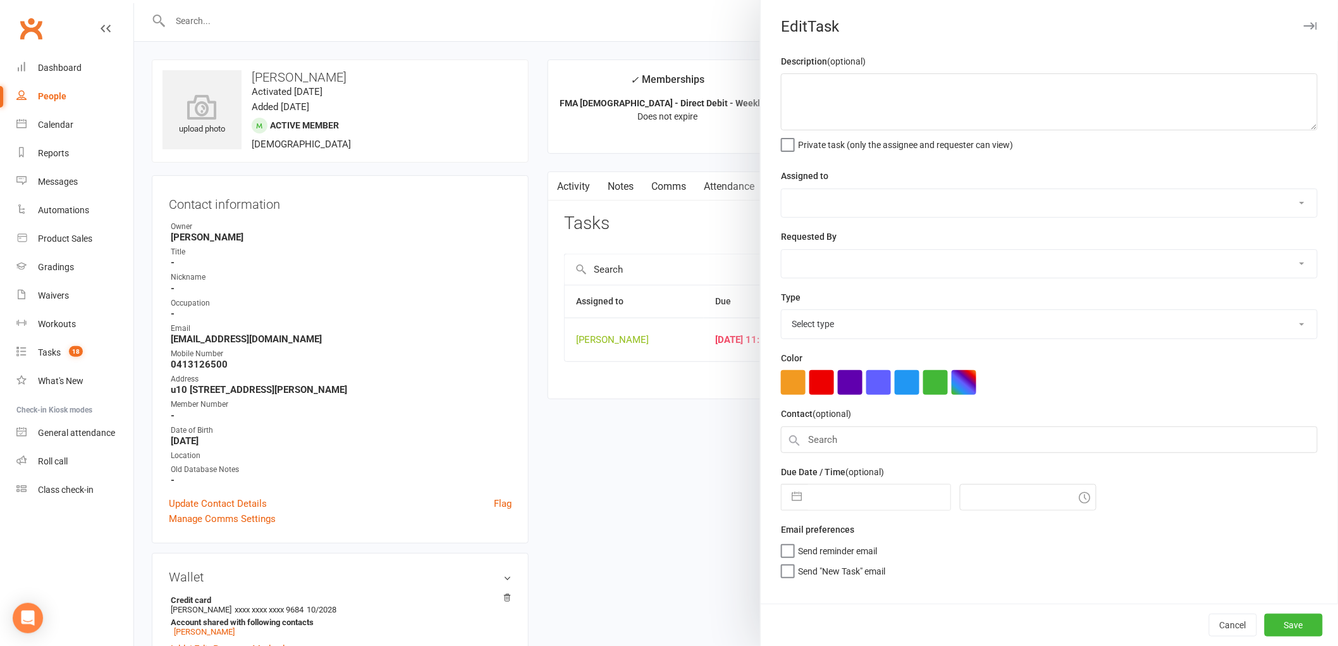
type textarea "Sett in Call"
select select "47660"
type input "[DATE]"
type input "11:15am"
select select "25277"
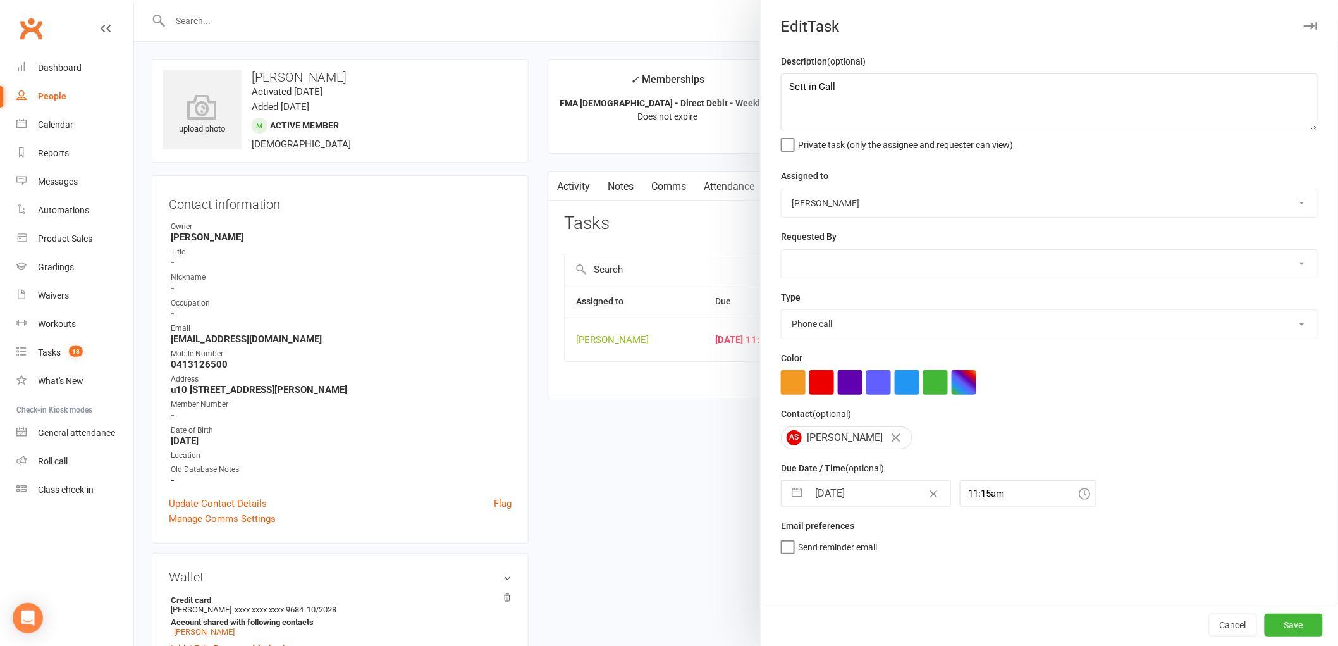
click at [844, 494] on input "[DATE]" at bounding box center [879, 493] width 142 height 25
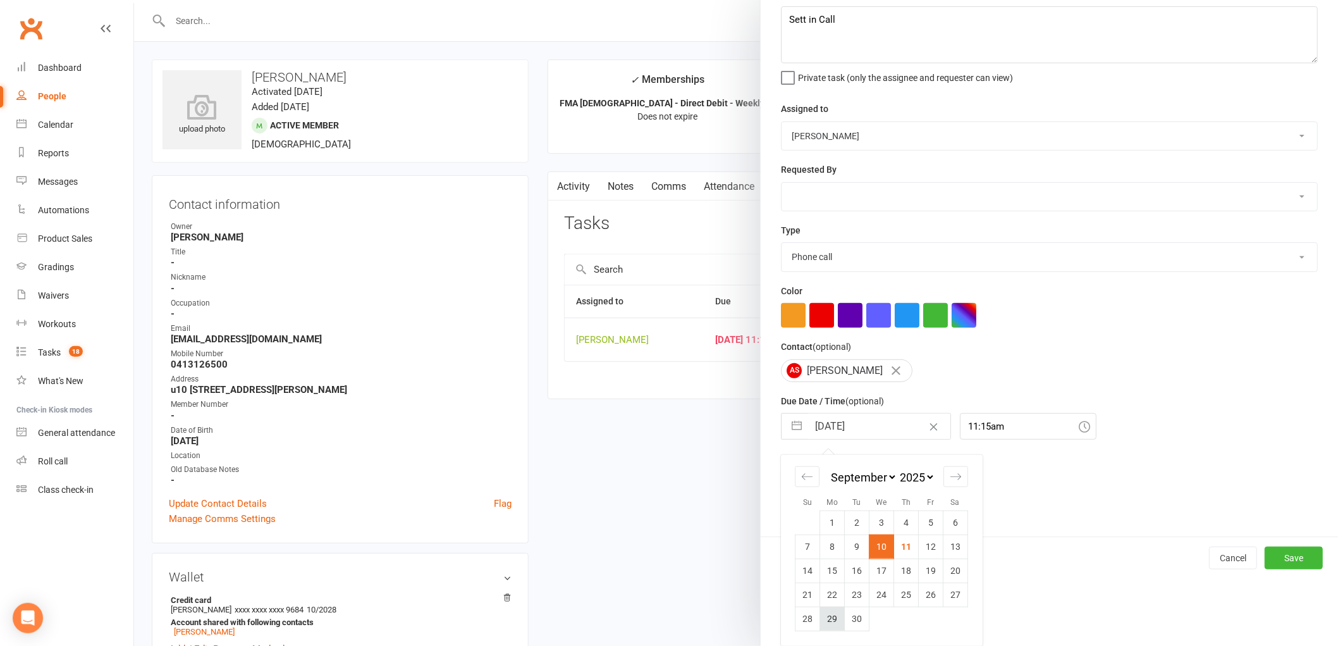
click at [831, 622] on td "29" at bounding box center [832, 618] width 25 height 24
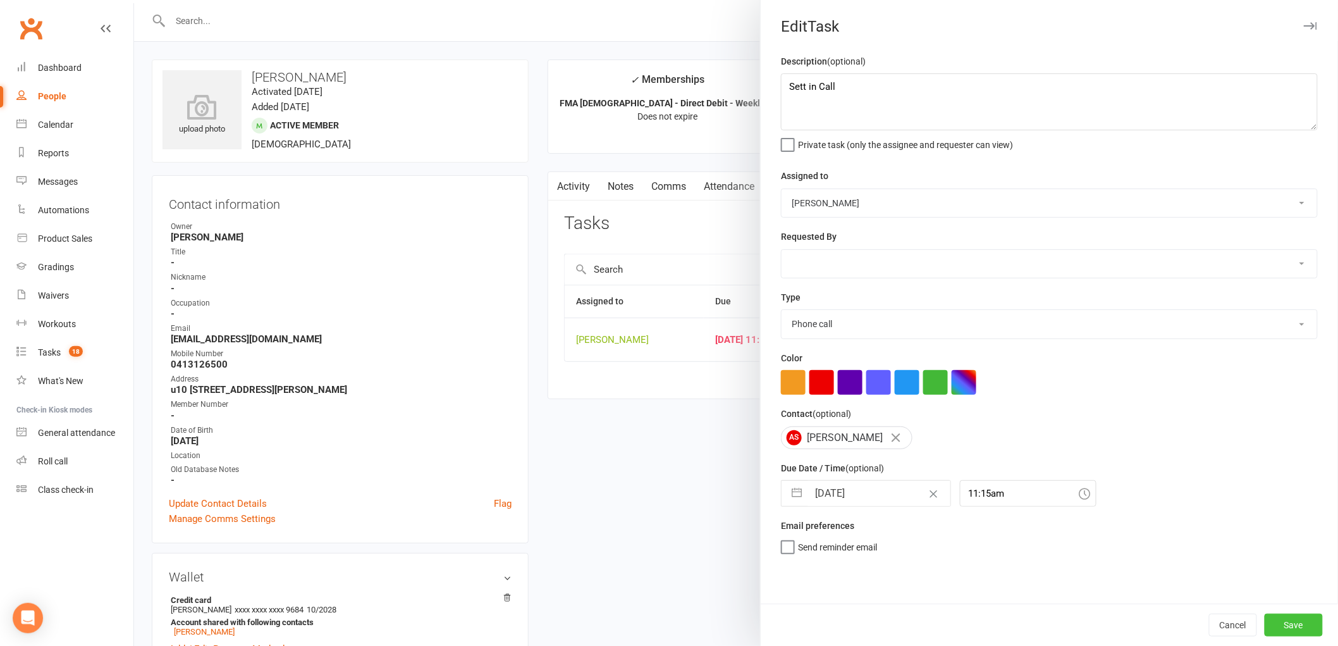
click at [1284, 622] on button "Save" at bounding box center [1294, 624] width 58 height 23
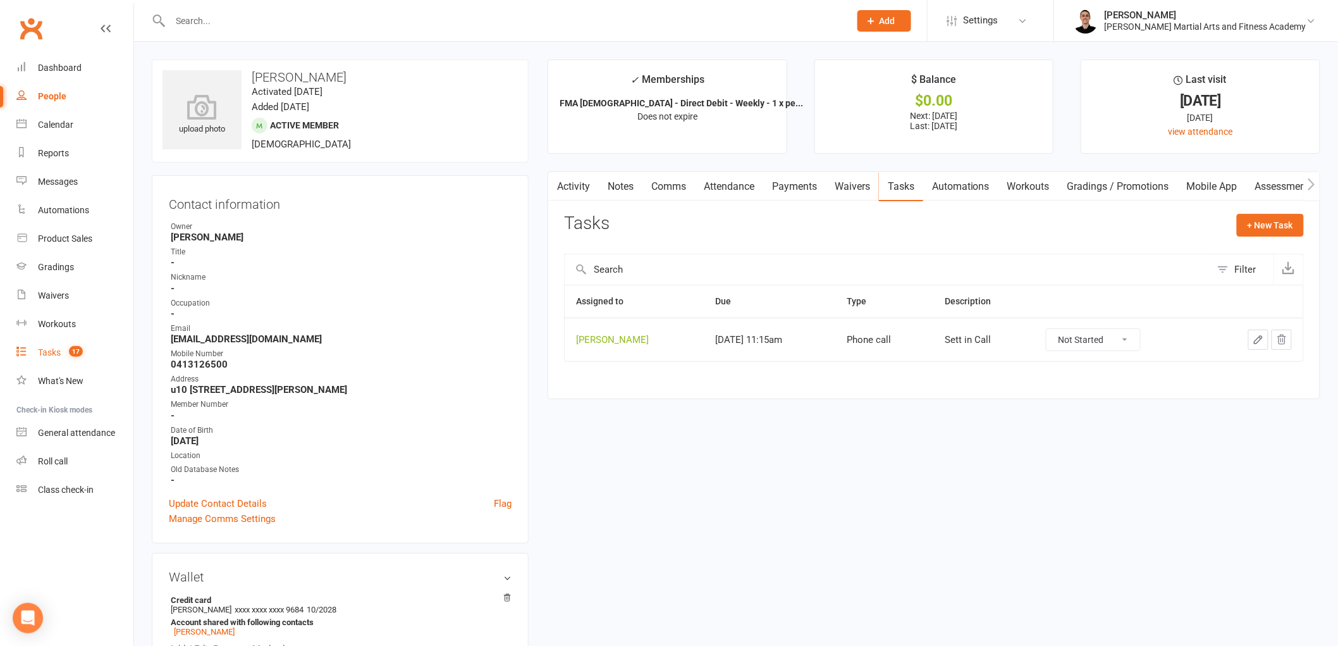
click at [67, 344] on link "Tasks 17" at bounding box center [74, 352] width 117 height 28
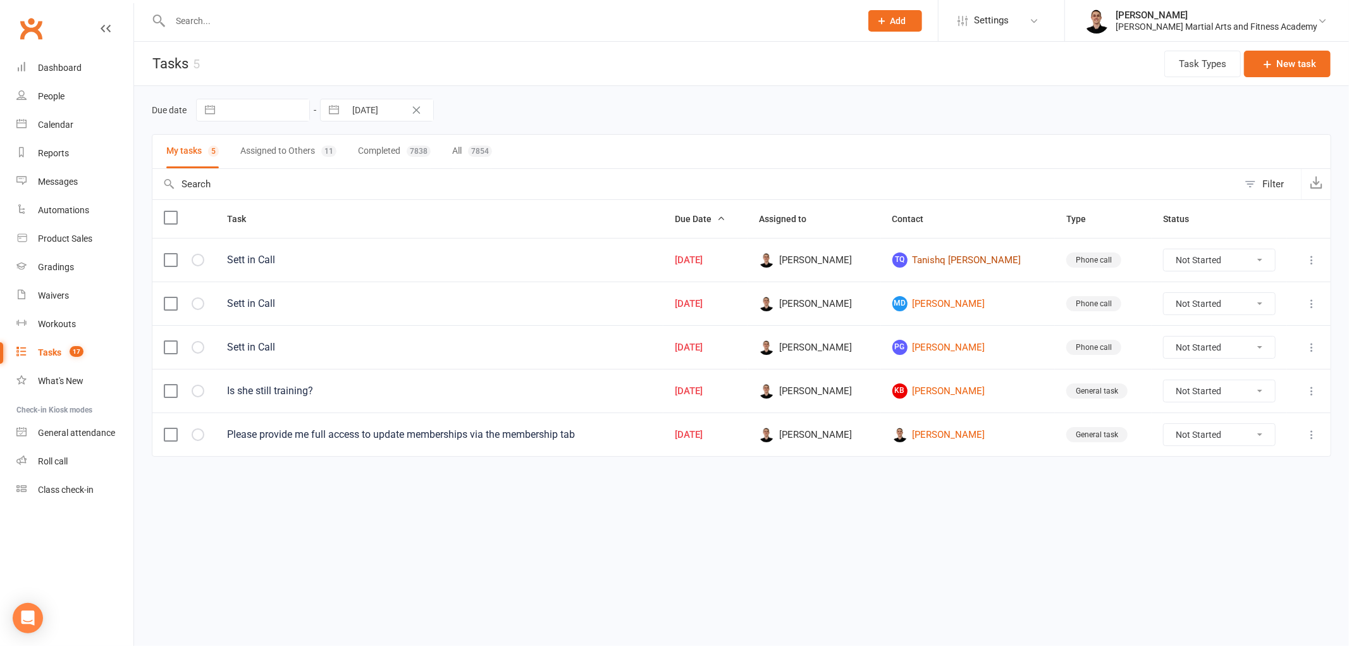
click at [972, 258] on link "TQ Tanishq [PERSON_NAME]" at bounding box center [968, 259] width 152 height 15
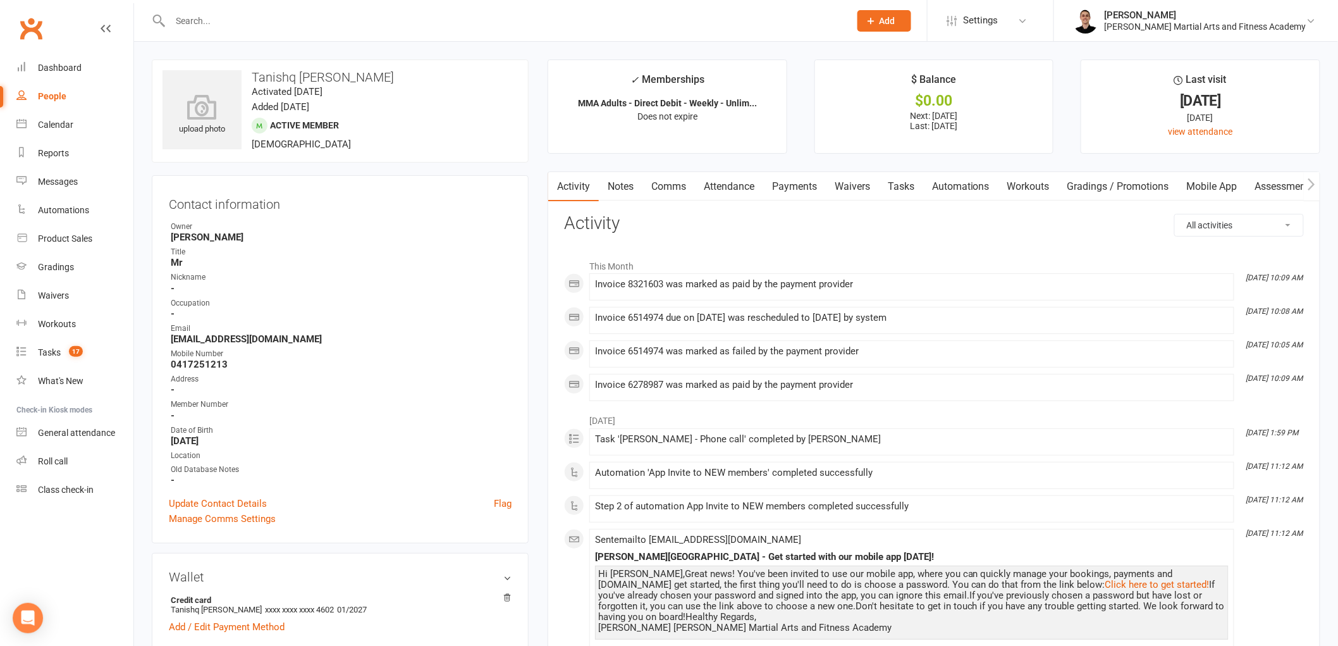
click at [527, 144] on div "upload photo Tanishq [PERSON_NAME] Activated [DATE] Added [DATE] Active member …" at bounding box center [340, 110] width 377 height 103
click at [722, 187] on link "Attendance" at bounding box center [729, 186] width 68 height 29
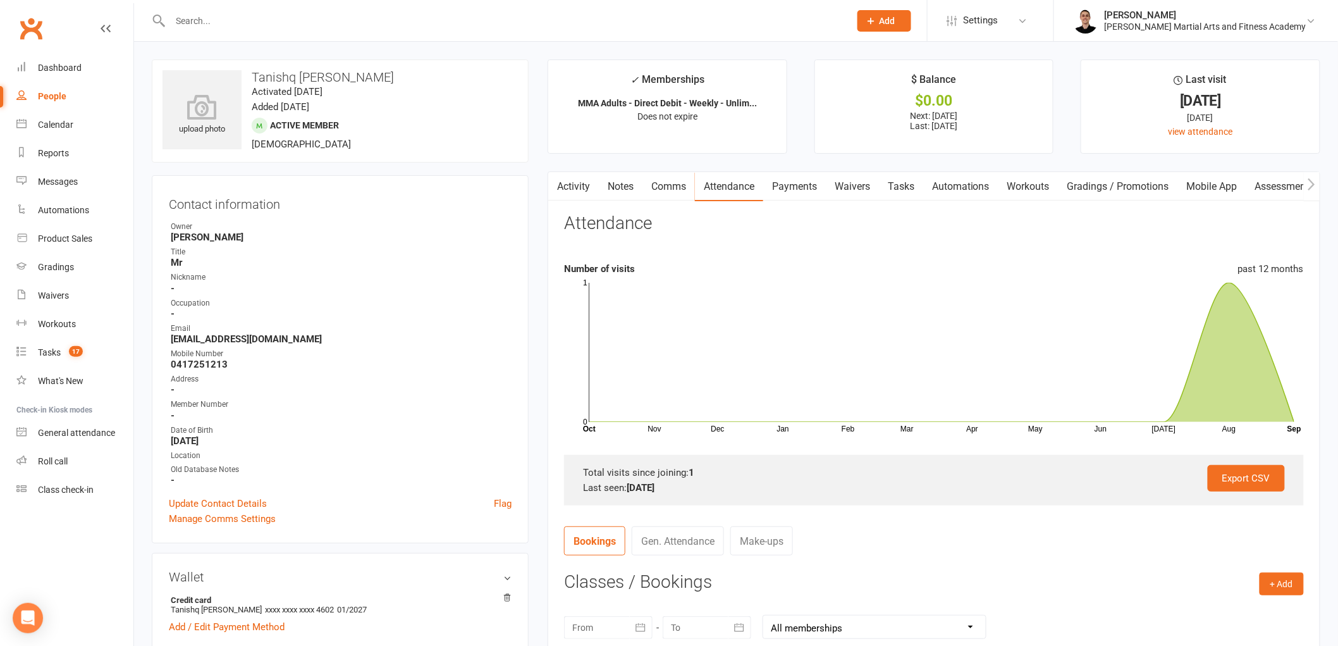
click at [625, 182] on link "Notes" at bounding box center [621, 186] width 44 height 29
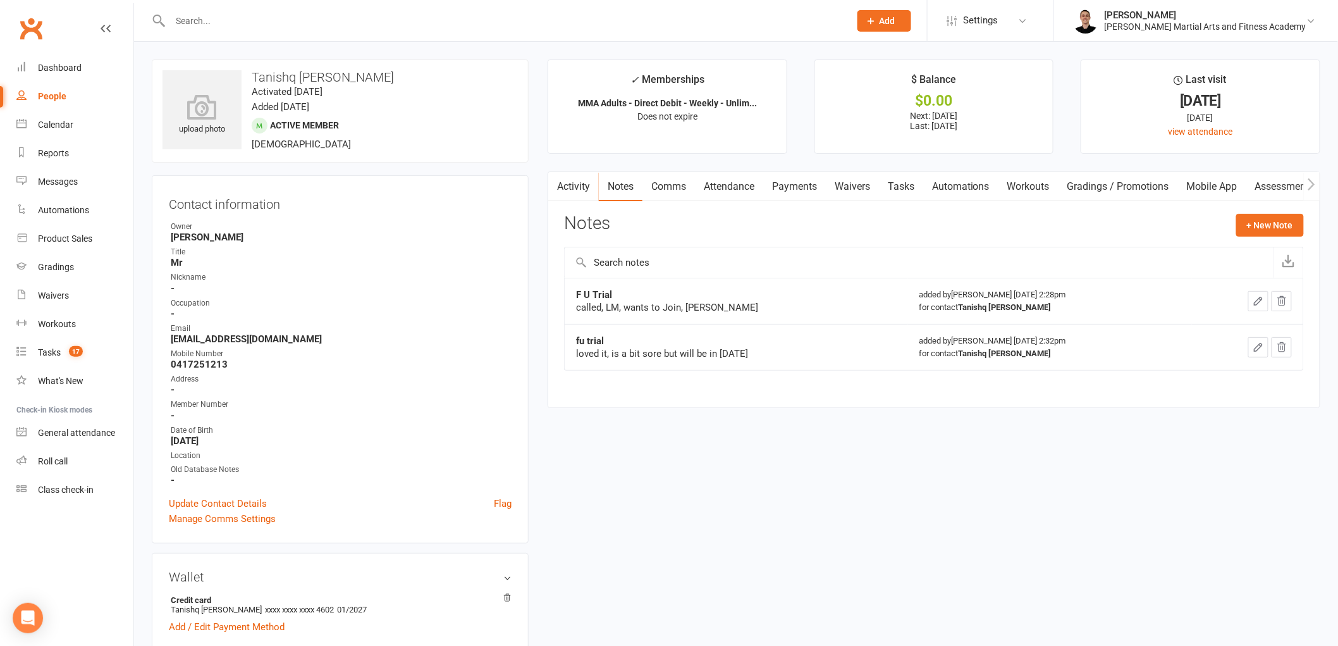
click at [912, 192] on link "Tasks" at bounding box center [901, 186] width 44 height 29
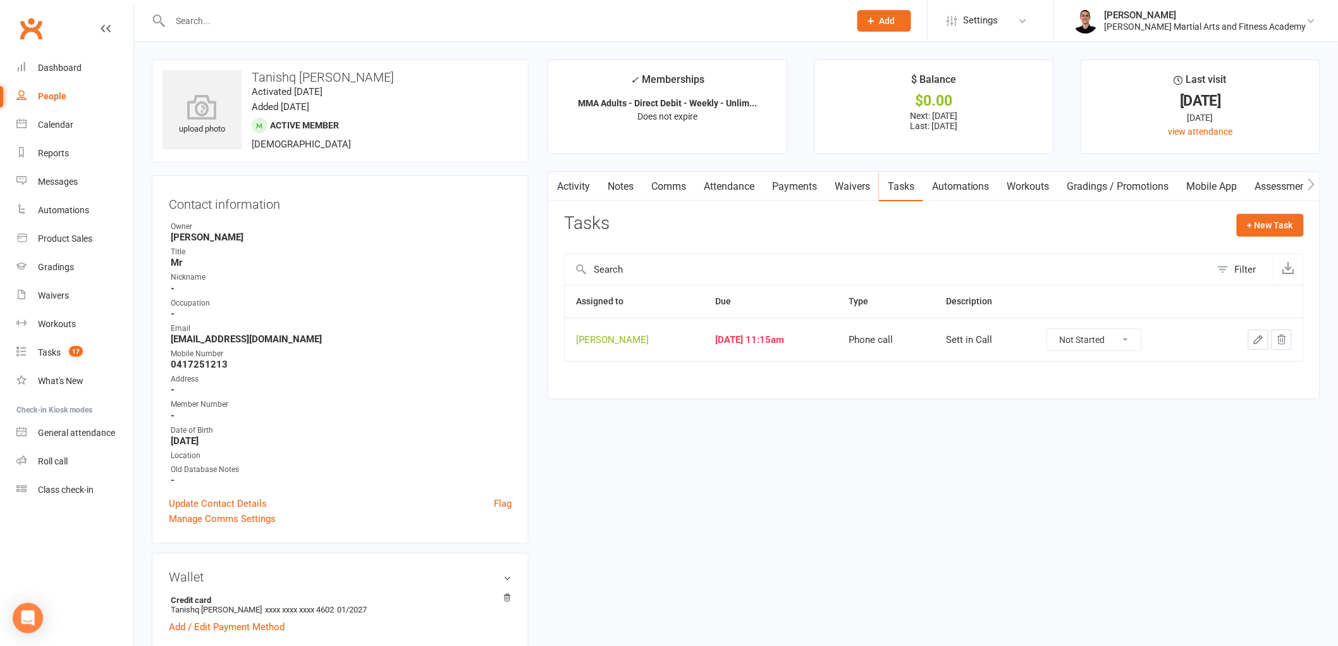
click at [1259, 339] on icon "button" at bounding box center [1258, 339] width 11 height 11
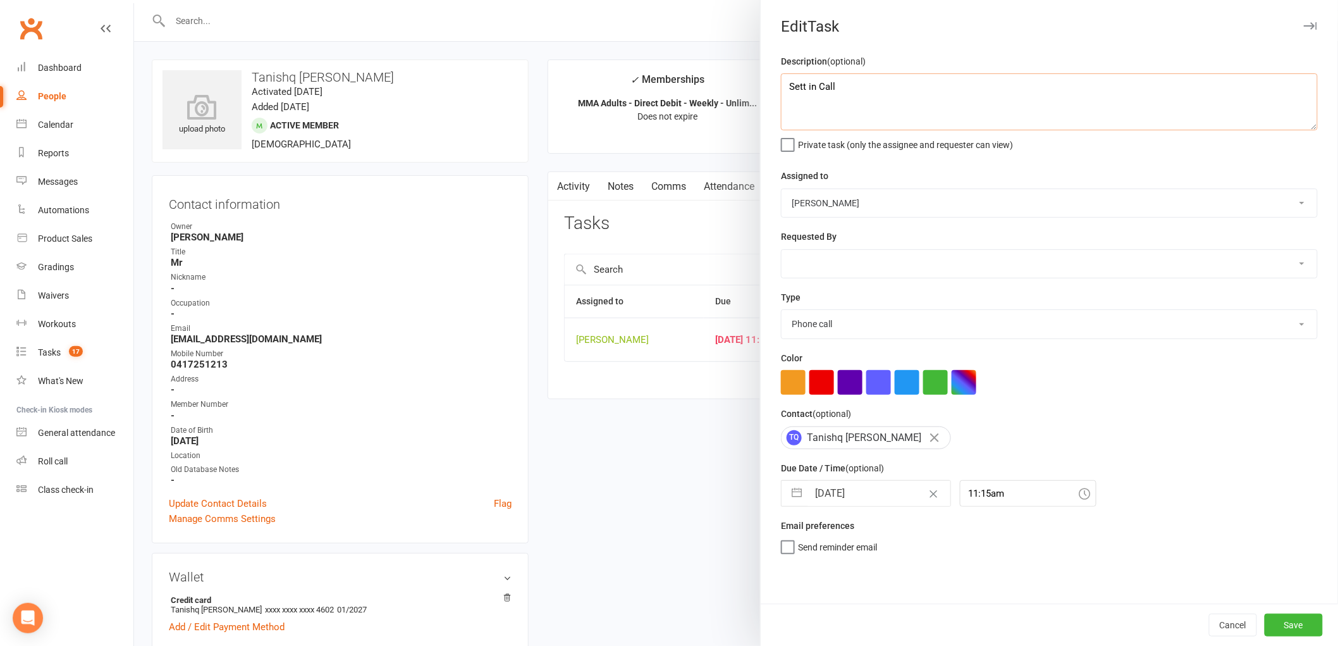
drag, startPoint x: 811, startPoint y: 83, endPoint x: 764, endPoint y: 82, distance: 46.8
click at [764, 82] on div "Description (optional) Sett in Call Private task (only the assignee and request…" at bounding box center [1049, 328] width 577 height 549
click at [1288, 616] on button "Save" at bounding box center [1294, 624] width 58 height 23
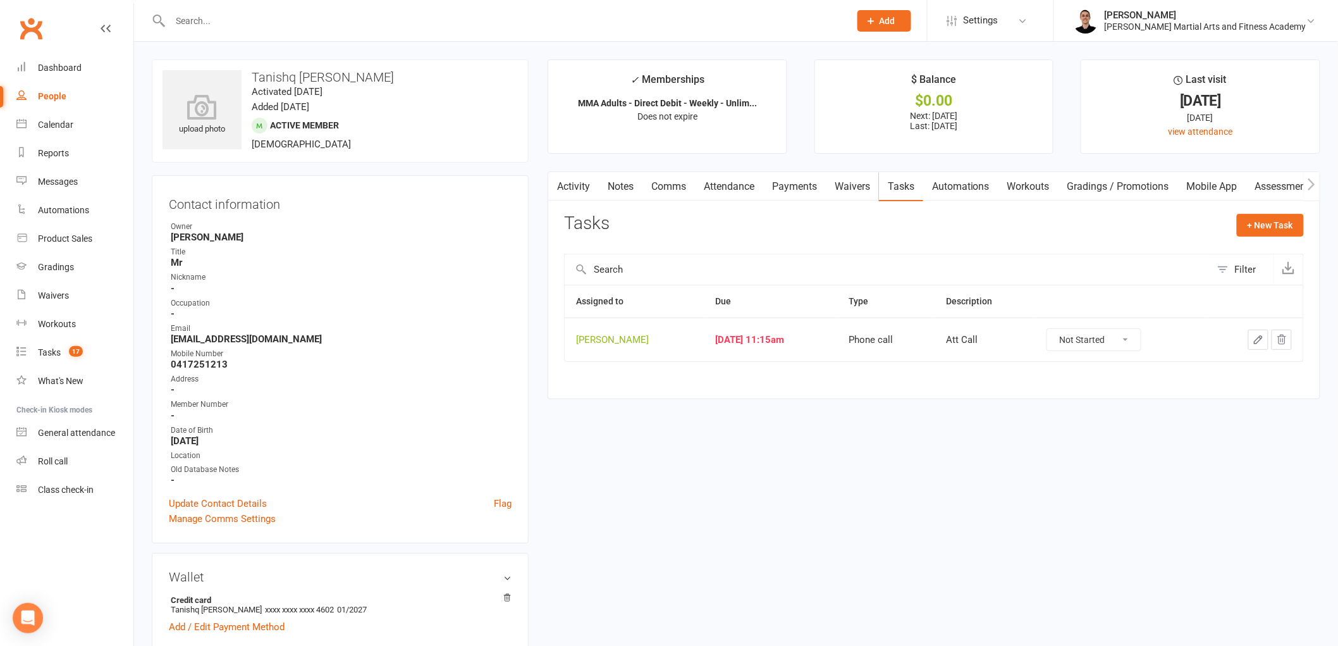
click at [615, 190] on link "Notes" at bounding box center [621, 186] width 44 height 29
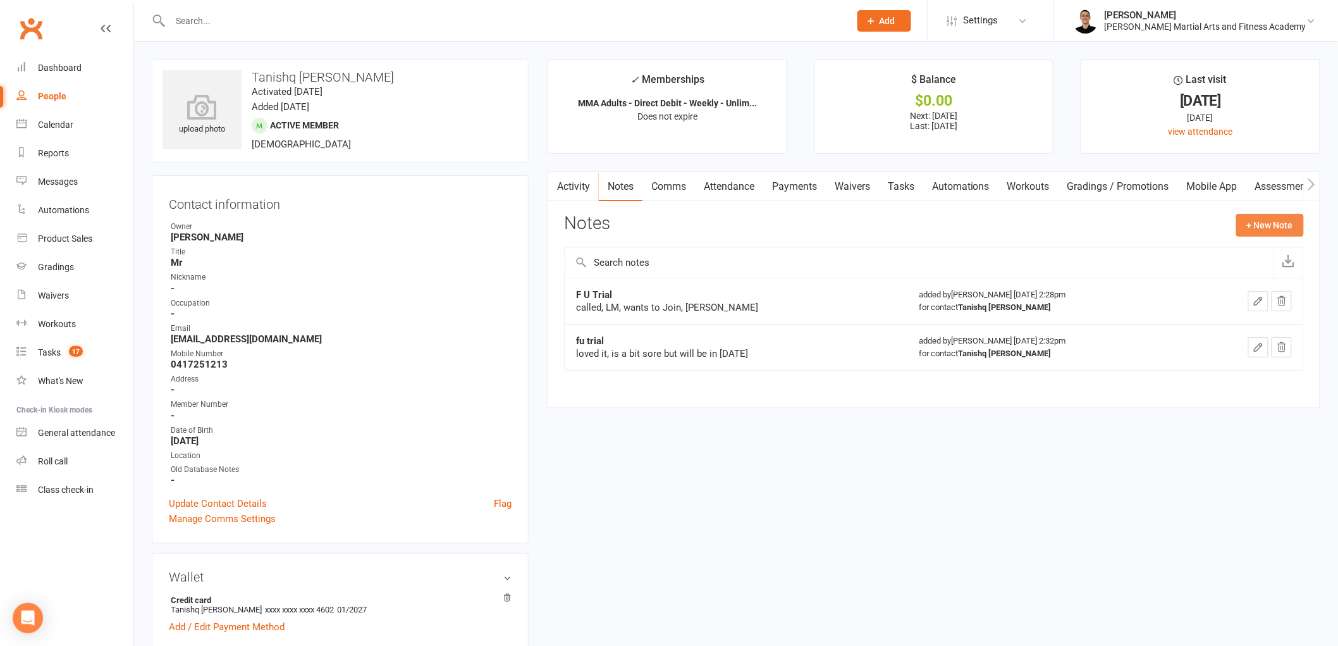
click at [1265, 219] on button "+ New Note" at bounding box center [1270, 225] width 68 height 23
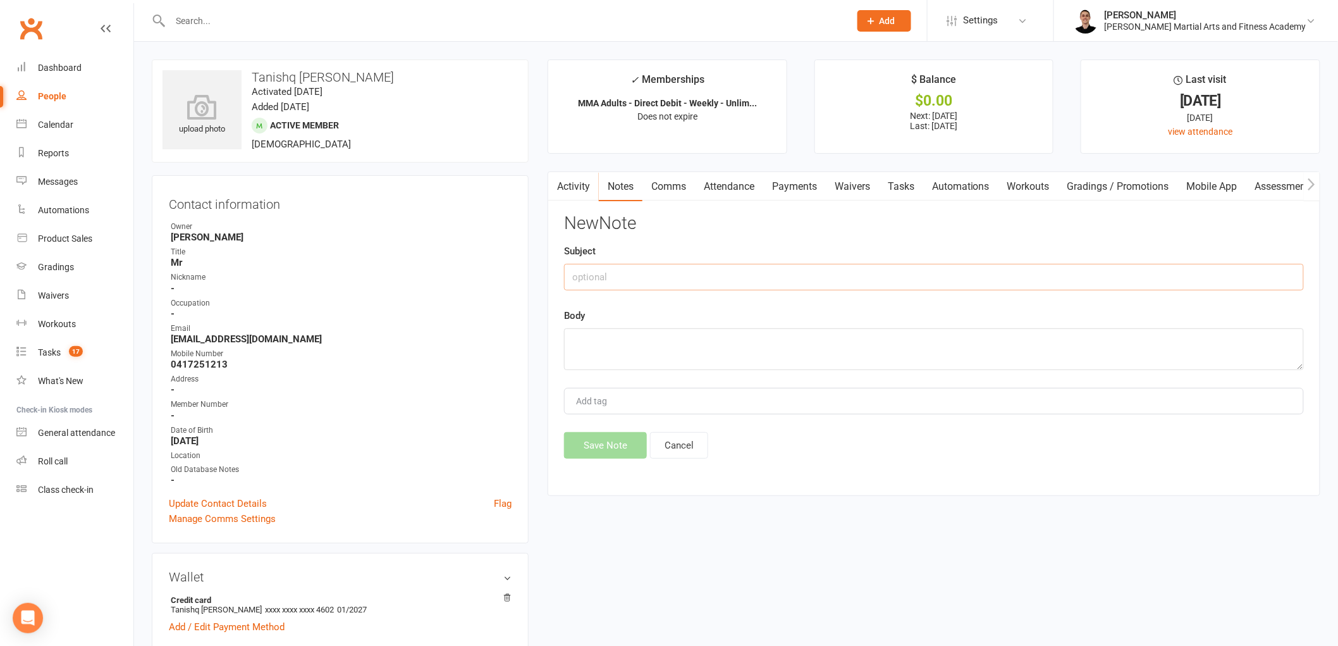
click at [608, 276] on input "text" at bounding box center [934, 277] width 740 height 27
click at [654, 336] on textarea at bounding box center [934, 349] width 740 height 42
click at [616, 447] on button "Save Note" at bounding box center [605, 445] width 83 height 27
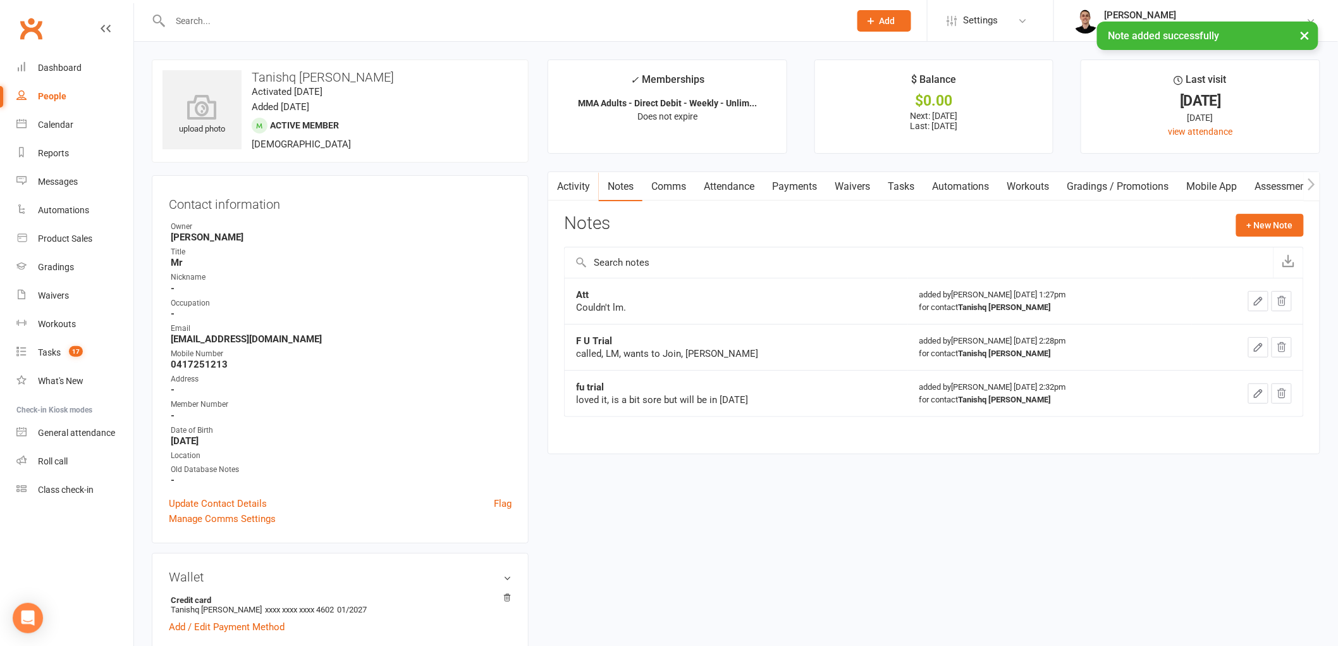
click at [911, 180] on link "Tasks" at bounding box center [901, 186] width 44 height 29
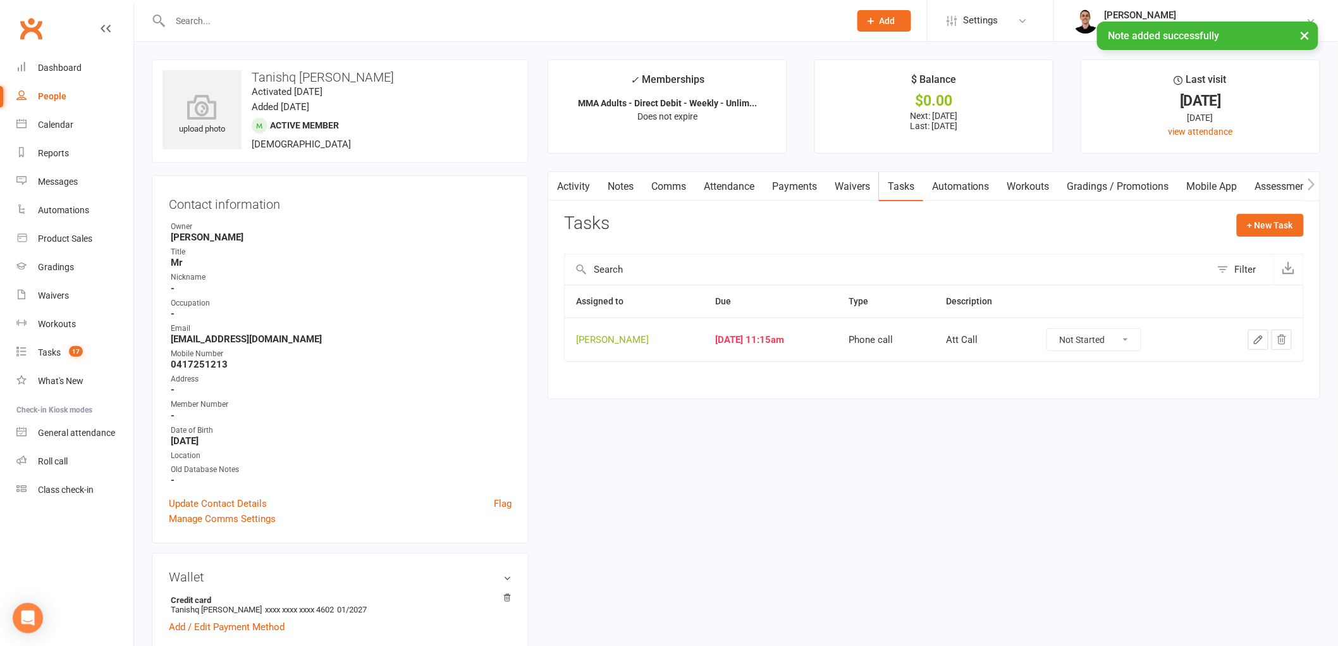
click at [1253, 339] on icon "button" at bounding box center [1258, 339] width 11 height 11
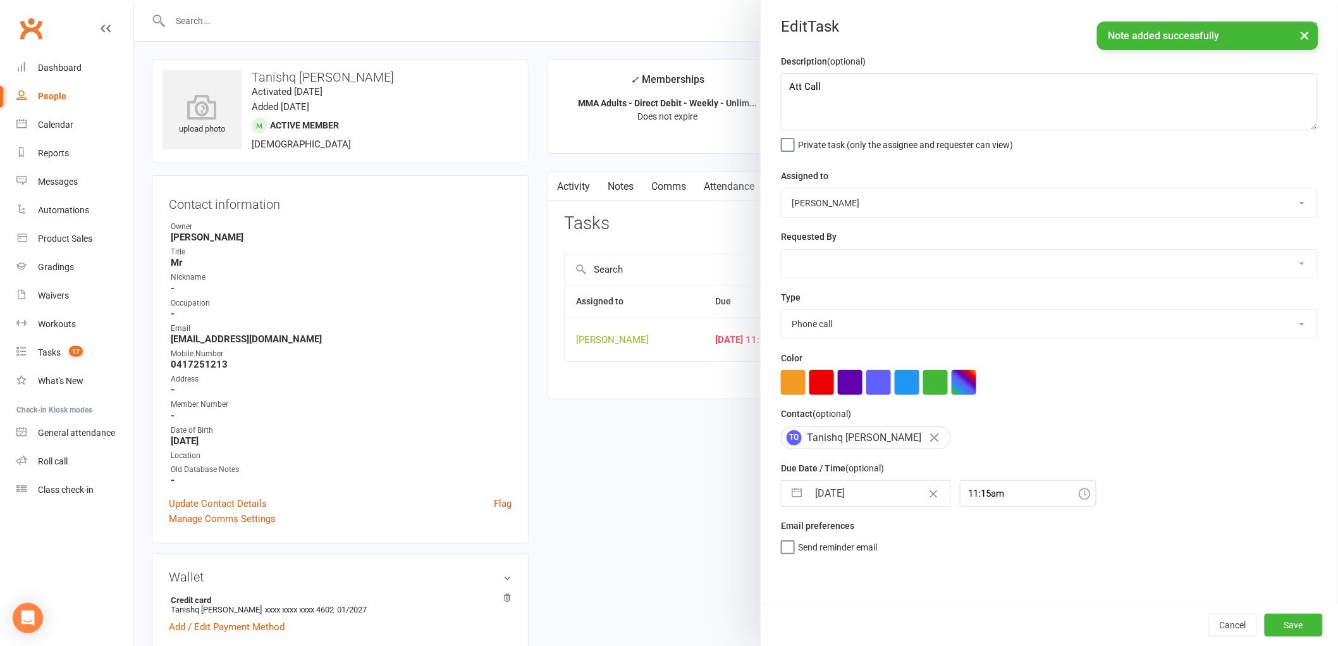
click at [825, 500] on input "[DATE]" at bounding box center [879, 493] width 142 height 25
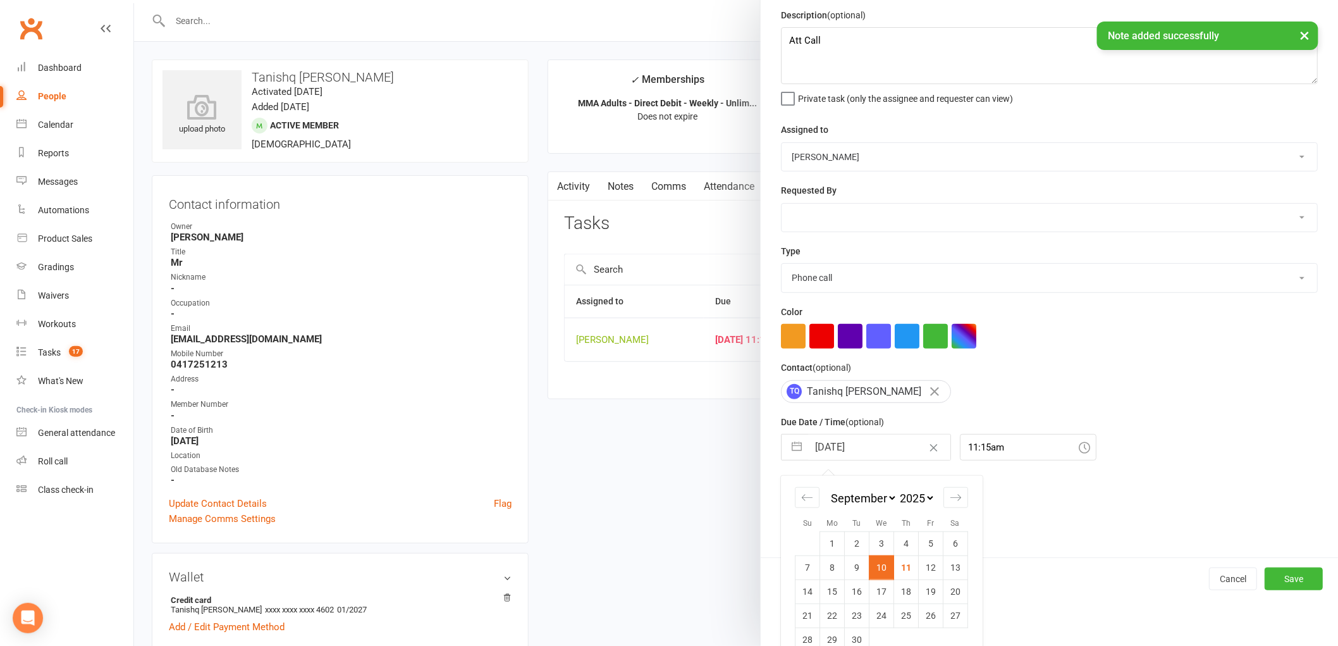
scroll to position [67, 0]
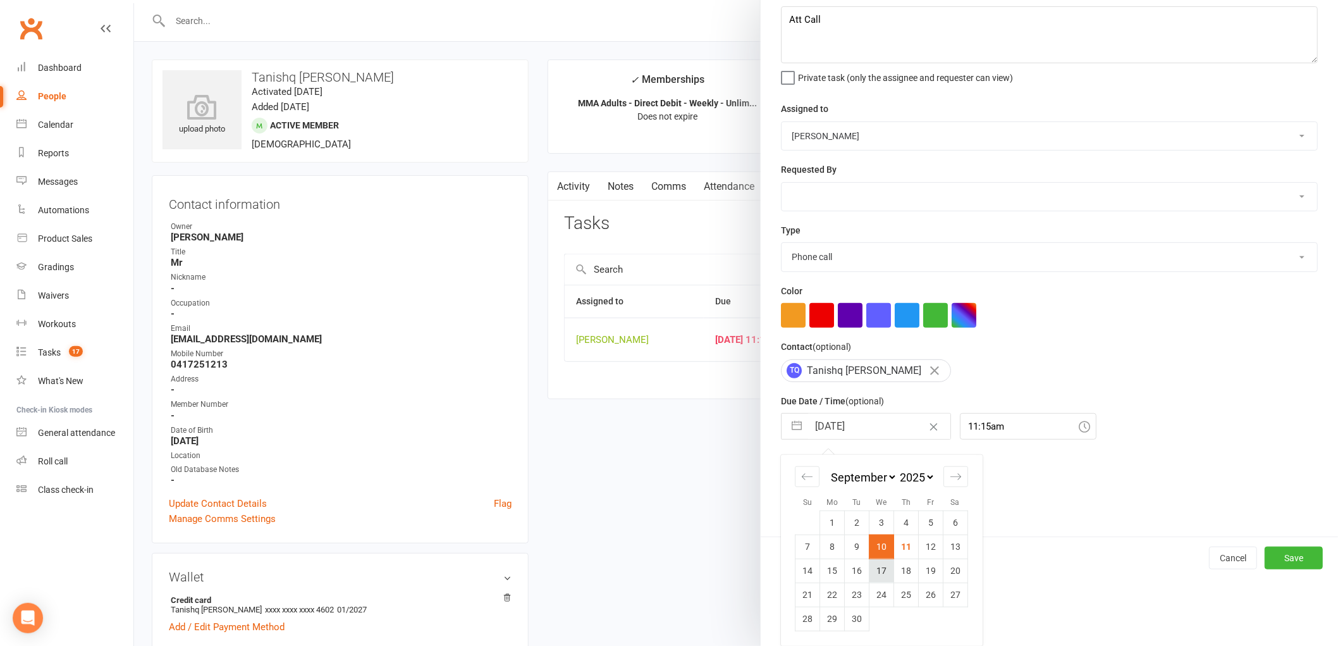
click at [871, 574] on td "17" at bounding box center [881, 570] width 25 height 24
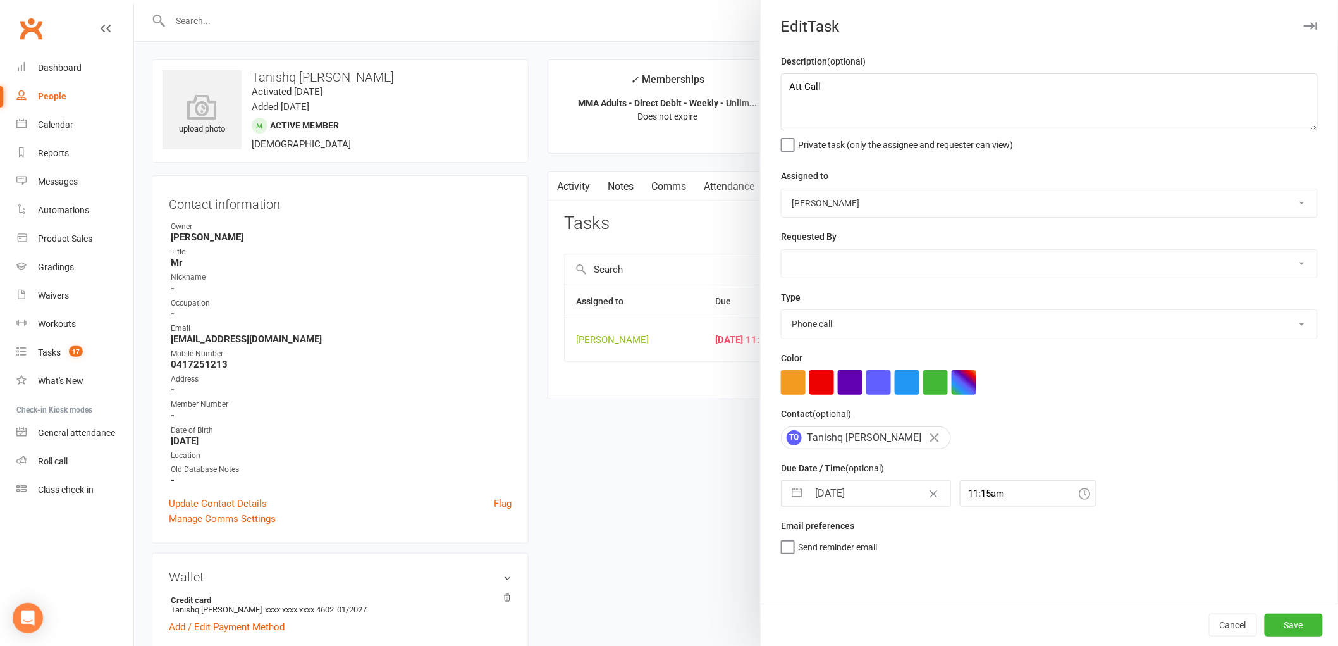
scroll to position [0, 0]
click at [1295, 622] on button "Save" at bounding box center [1294, 624] width 58 height 23
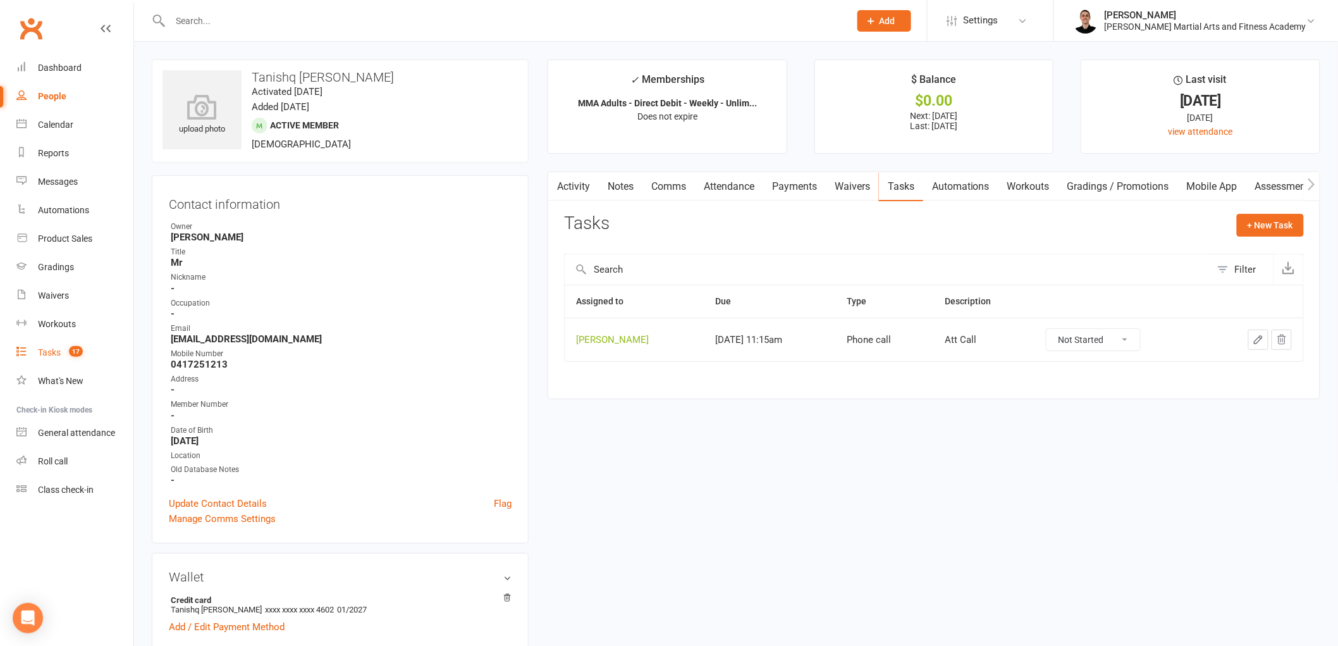
click at [47, 346] on link "Tasks 17" at bounding box center [74, 352] width 117 height 28
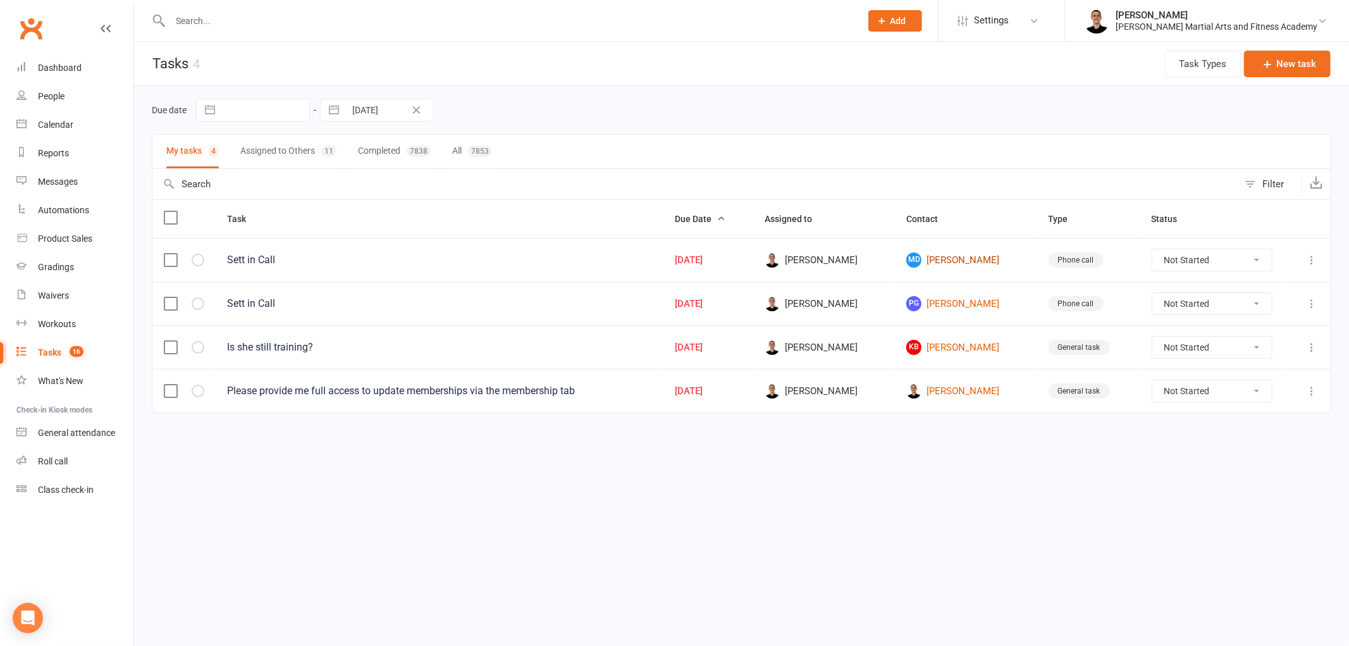
click at [961, 261] on link "MD [PERSON_NAME]" at bounding box center [965, 259] width 119 height 15
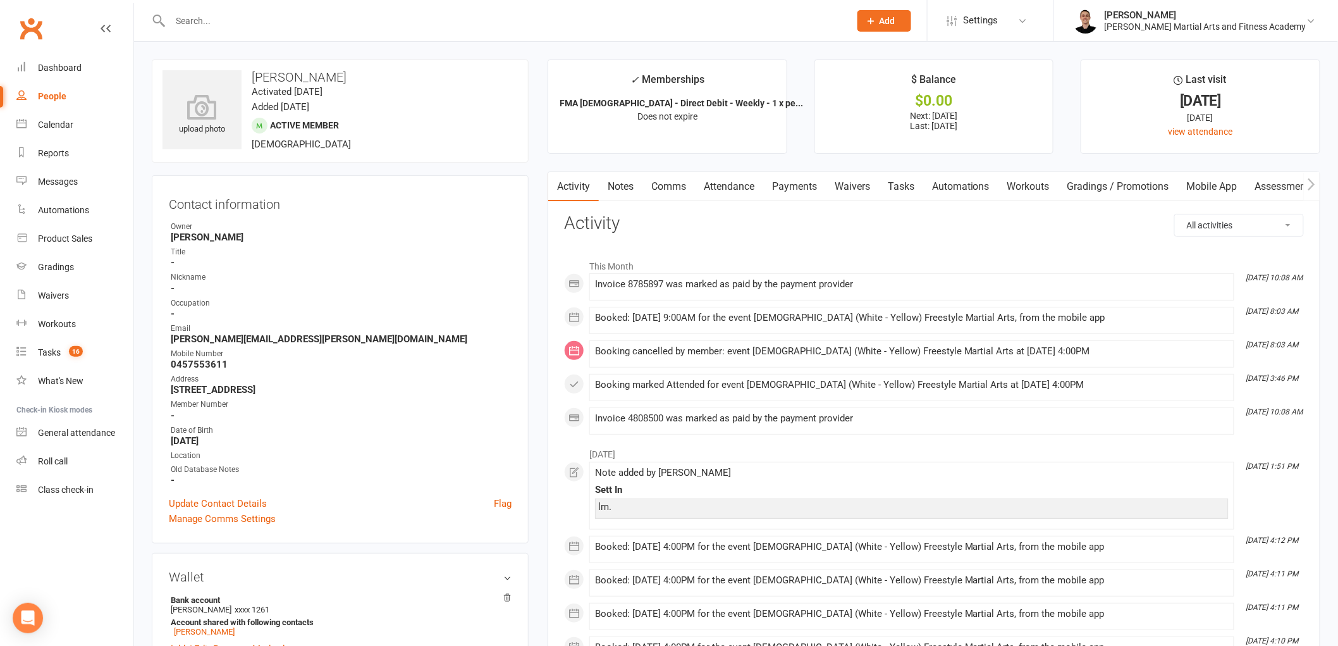
click at [912, 177] on link "Tasks" at bounding box center [901, 186] width 44 height 29
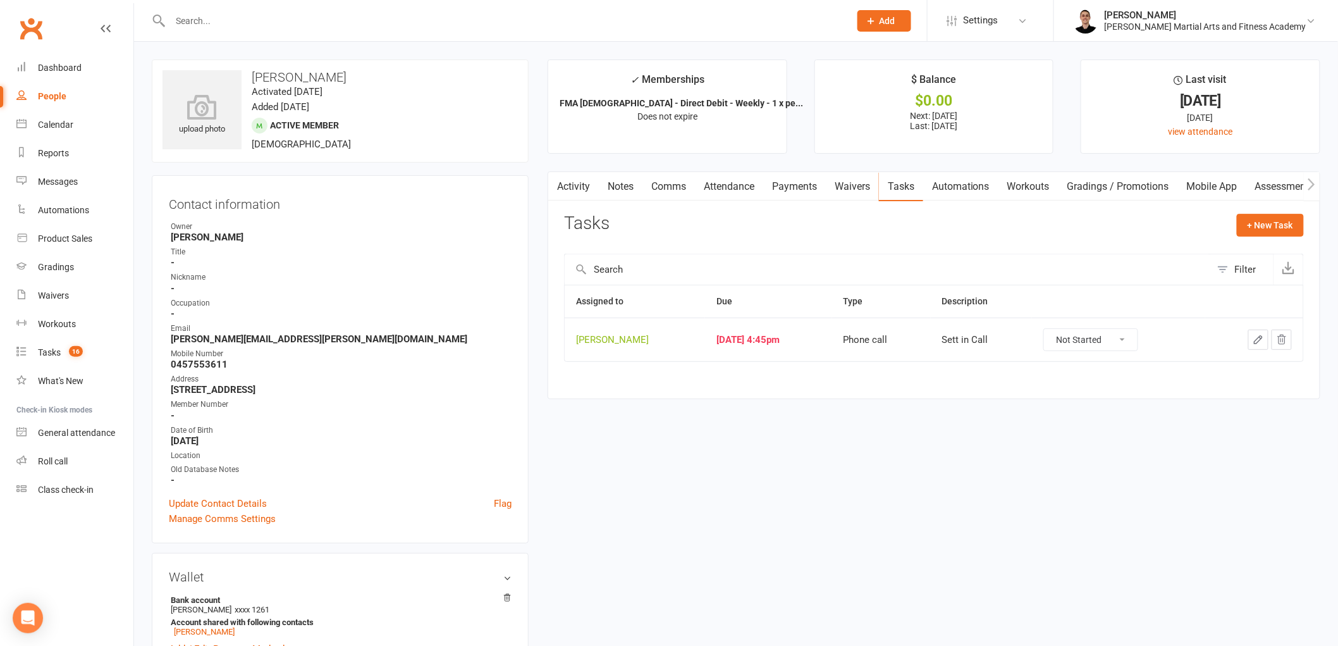
click at [1256, 343] on icon "button" at bounding box center [1258, 339] width 11 height 11
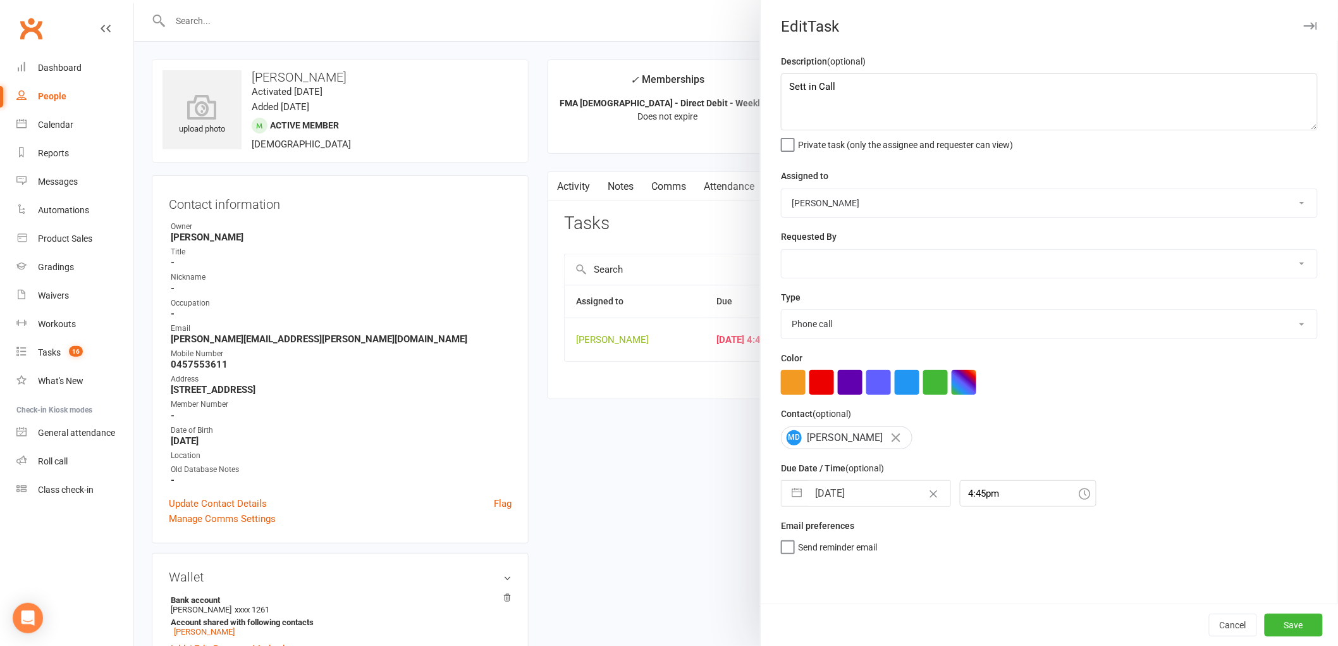
click at [871, 503] on input "[DATE]" at bounding box center [879, 493] width 142 height 25
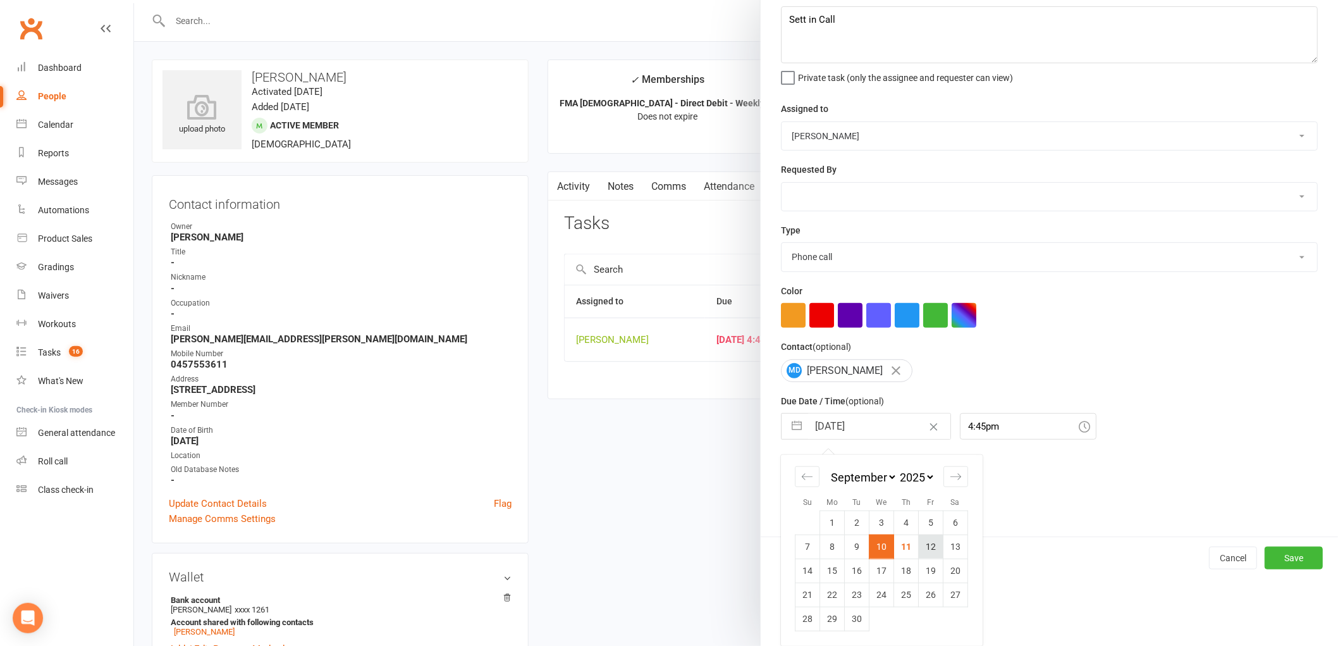
click at [926, 549] on td "12" at bounding box center [931, 546] width 25 height 24
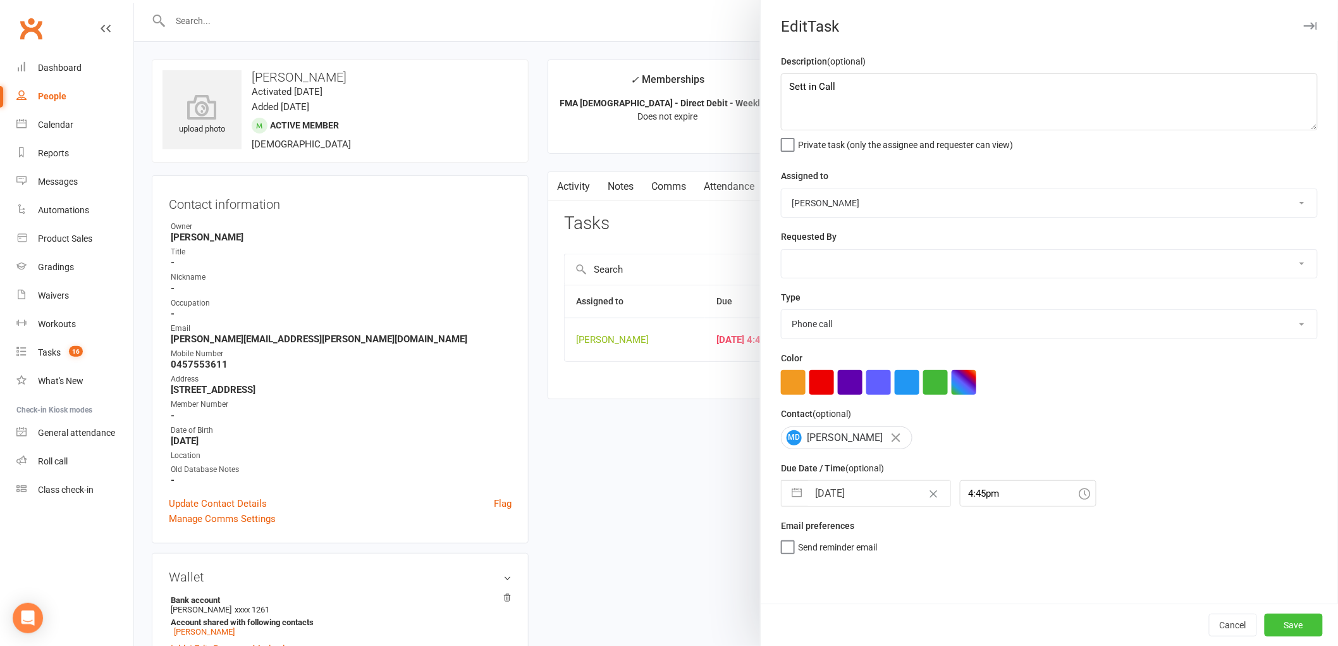
click at [1293, 623] on button "Save" at bounding box center [1294, 624] width 58 height 23
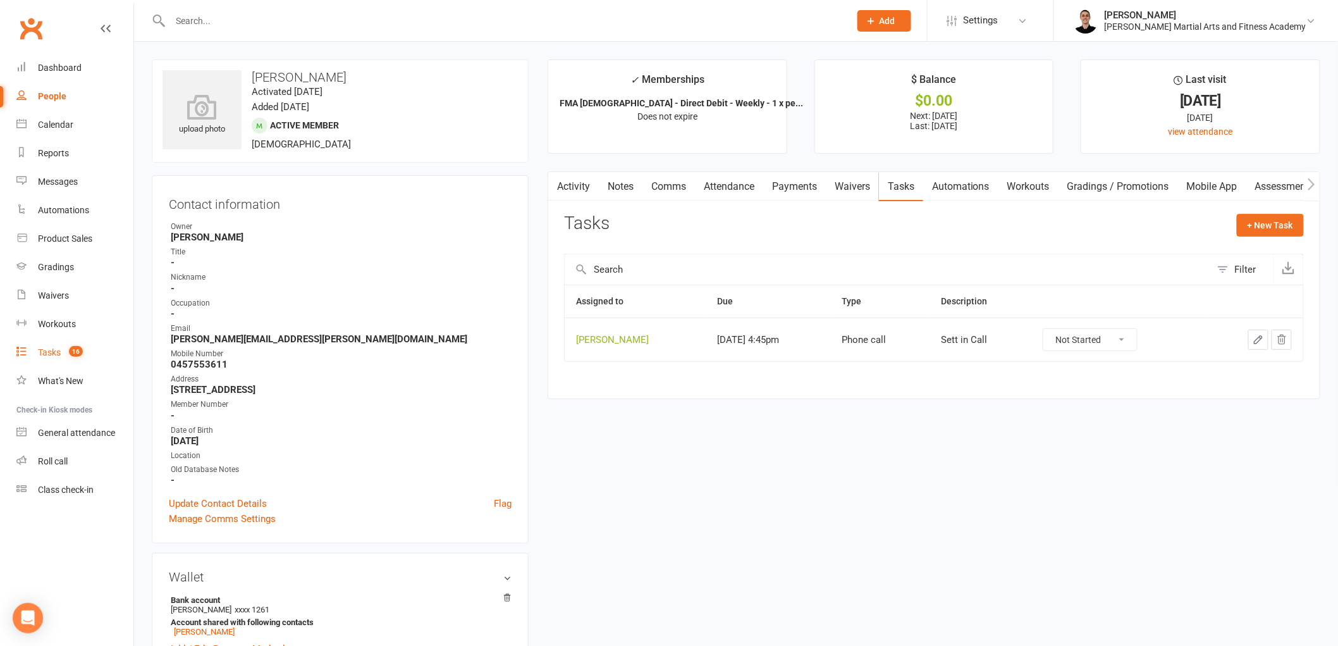
click at [54, 344] on link "Tasks 16" at bounding box center [74, 352] width 117 height 28
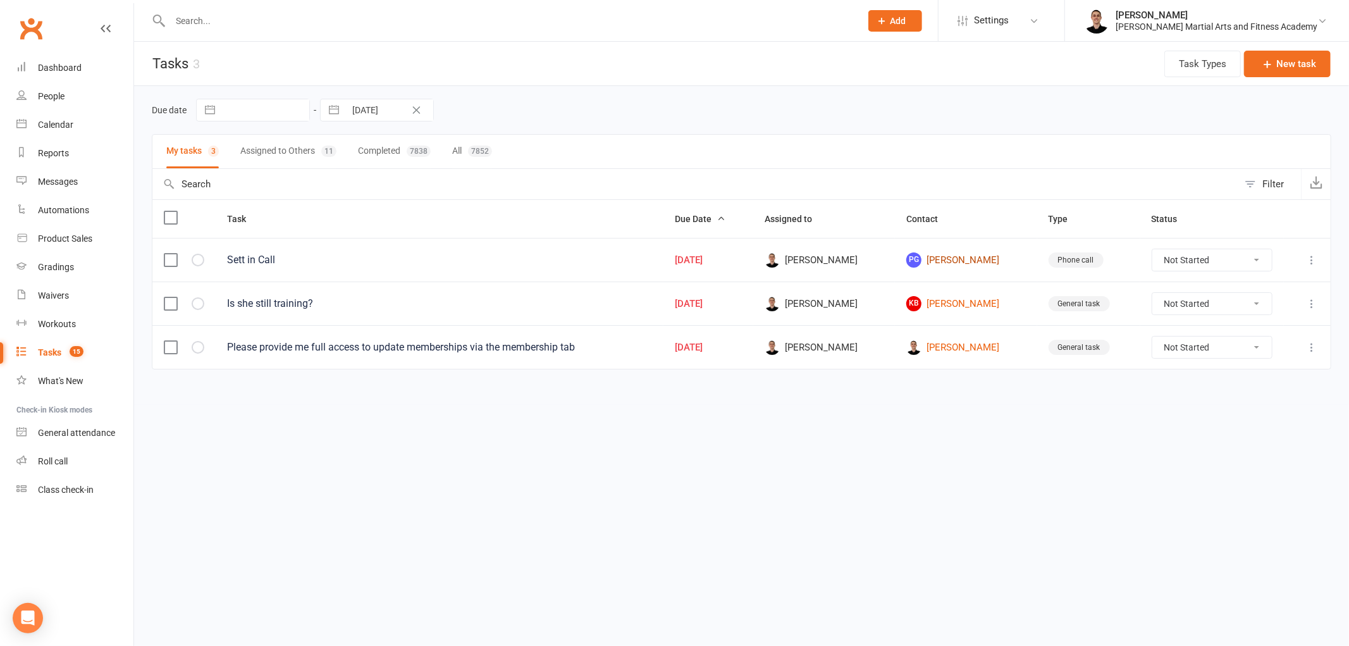
click at [977, 262] on link "PG [PERSON_NAME]" at bounding box center [965, 259] width 119 height 15
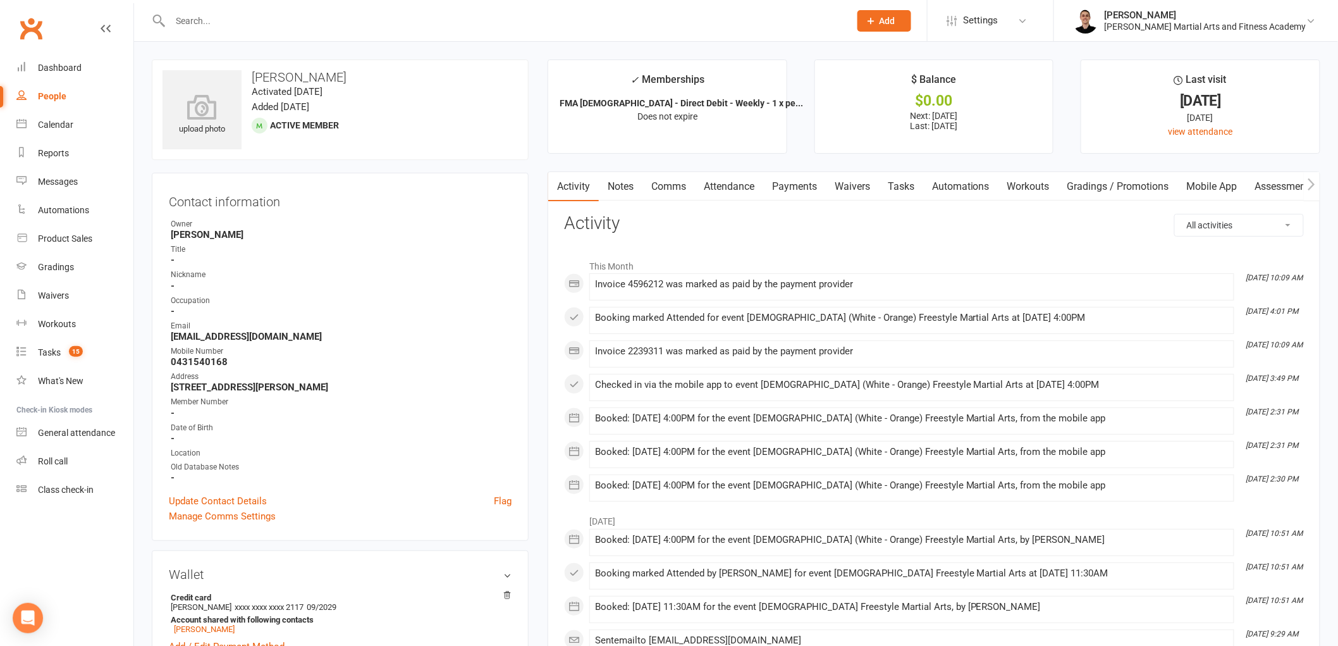
click at [911, 187] on link "Tasks" at bounding box center [901, 186] width 44 height 29
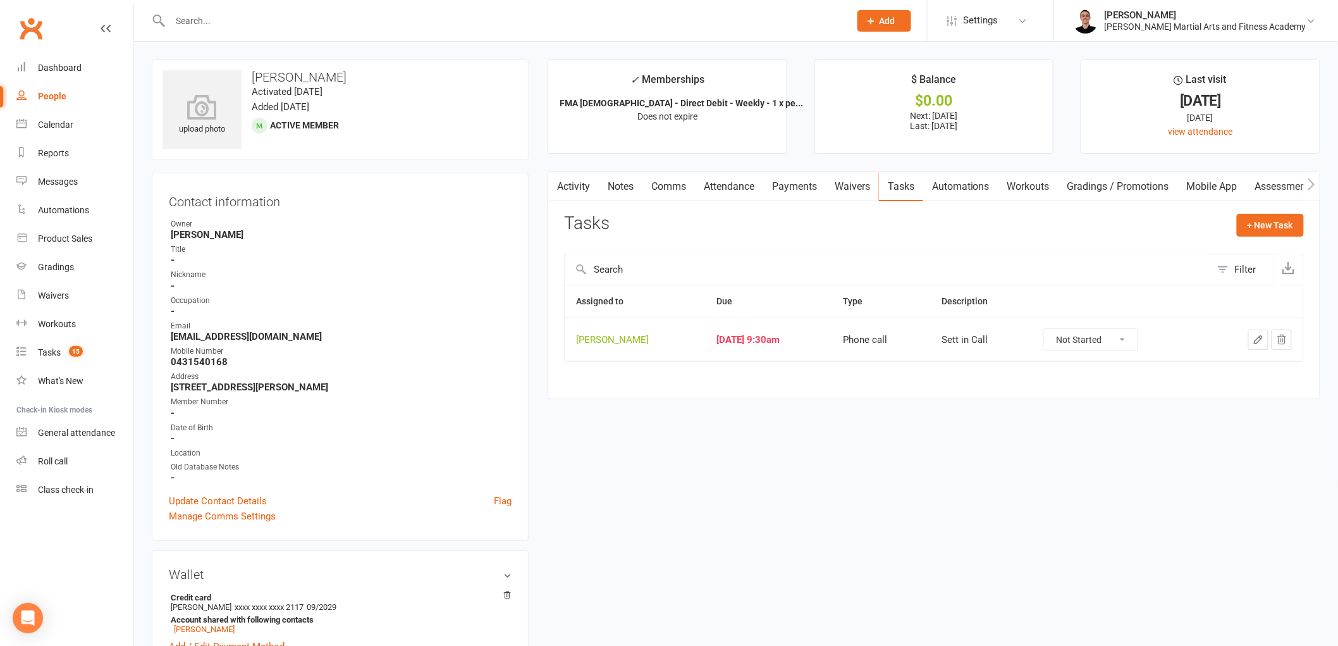
click at [1253, 346] on button "button" at bounding box center [1258, 339] width 20 height 20
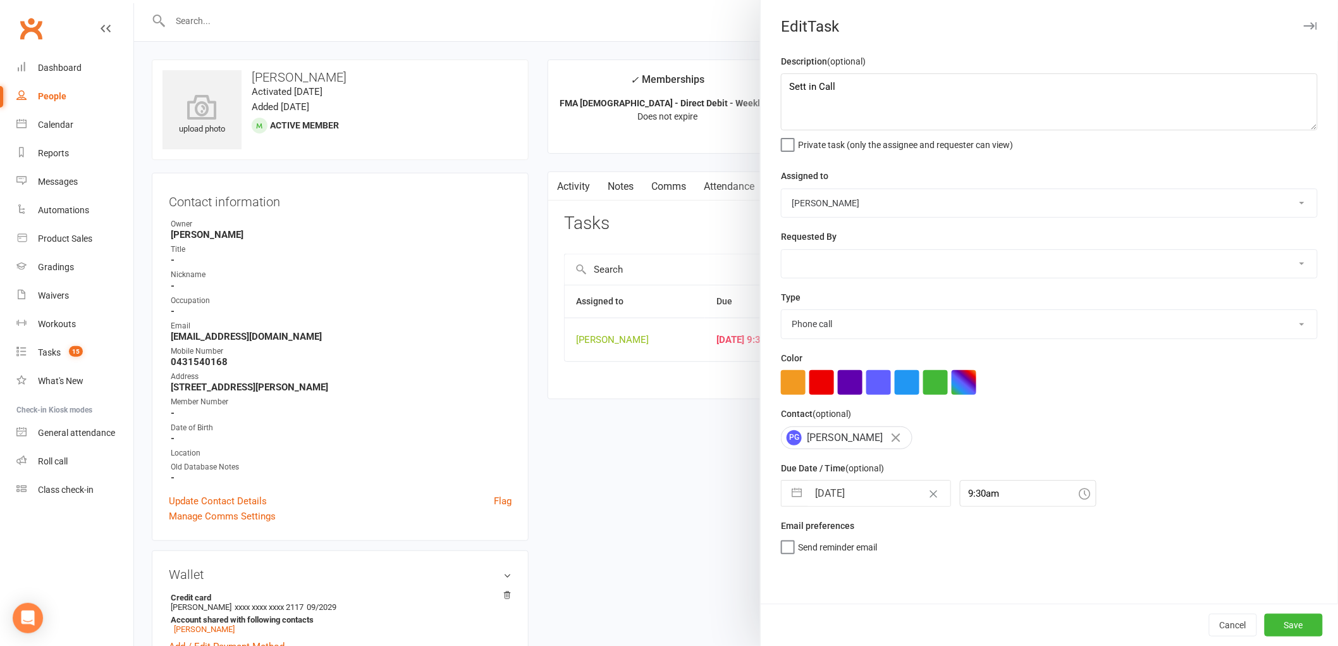
click at [857, 489] on input "[DATE]" at bounding box center [879, 493] width 142 height 25
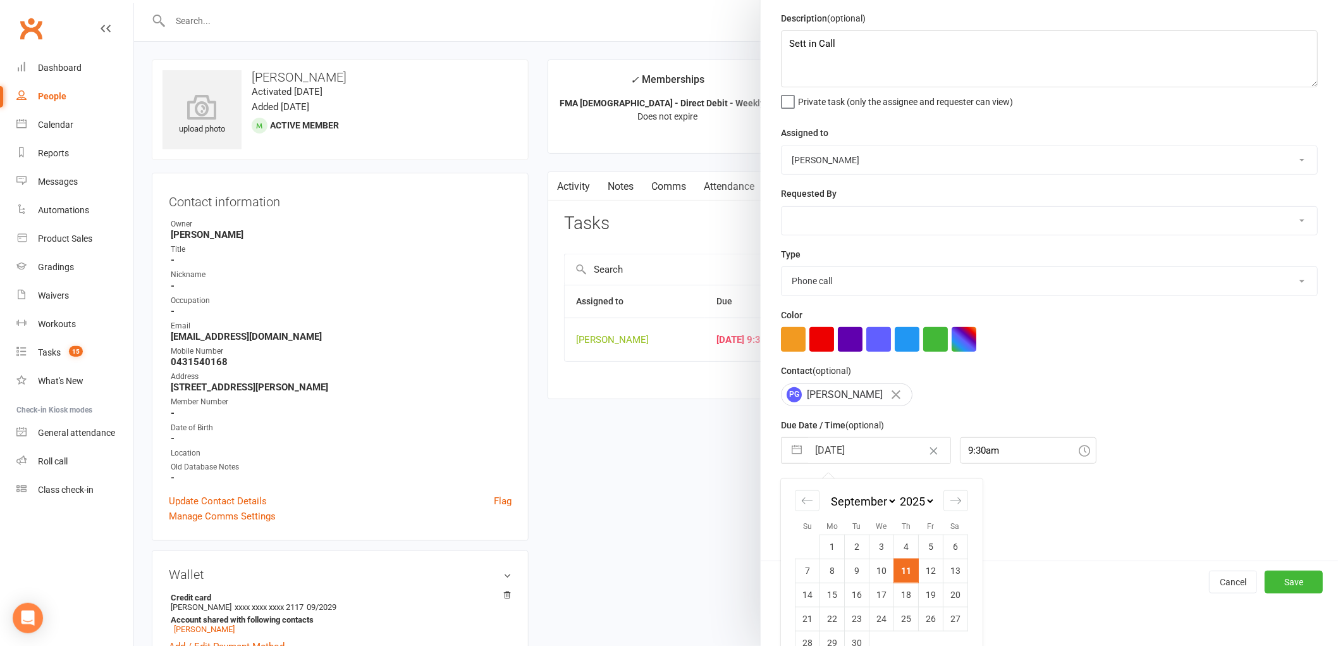
scroll to position [67, 0]
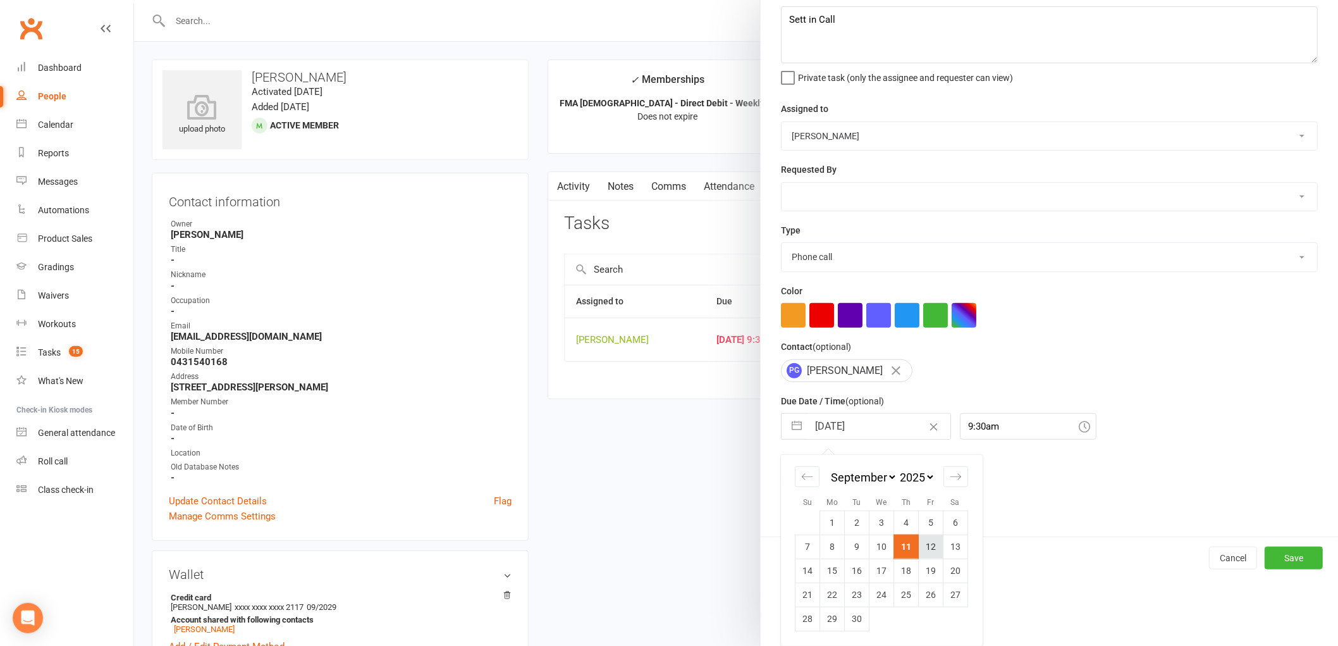
click at [923, 542] on td "12" at bounding box center [931, 546] width 25 height 24
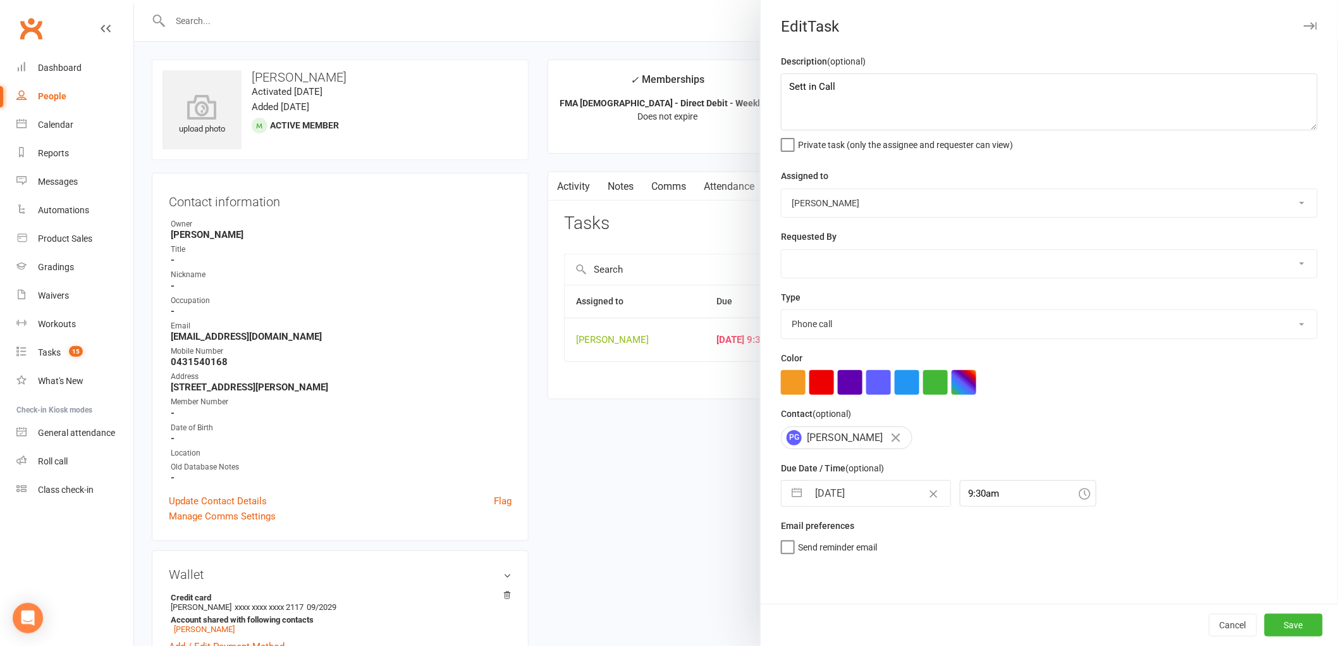
scroll to position [0, 0]
click at [1290, 627] on button "Save" at bounding box center [1294, 624] width 58 height 23
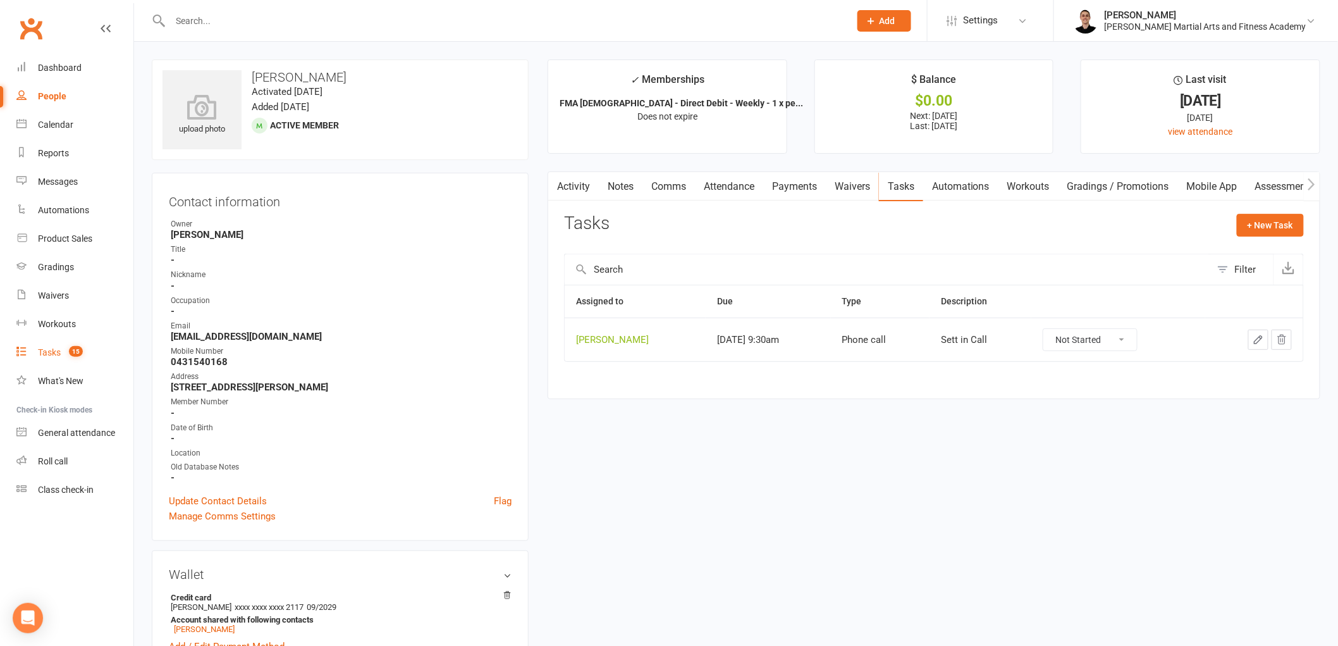
click at [57, 353] on div "Tasks" at bounding box center [49, 352] width 23 height 10
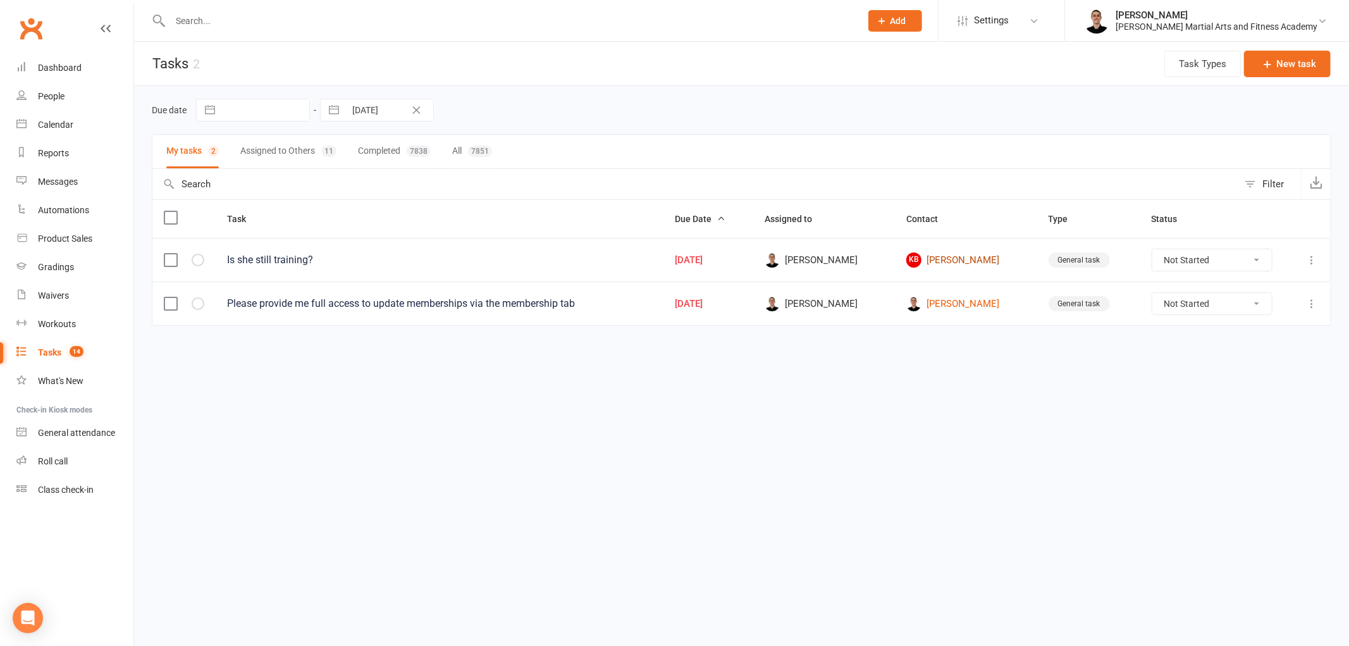
click at [949, 254] on link "KB [PERSON_NAME]" at bounding box center [965, 259] width 119 height 15
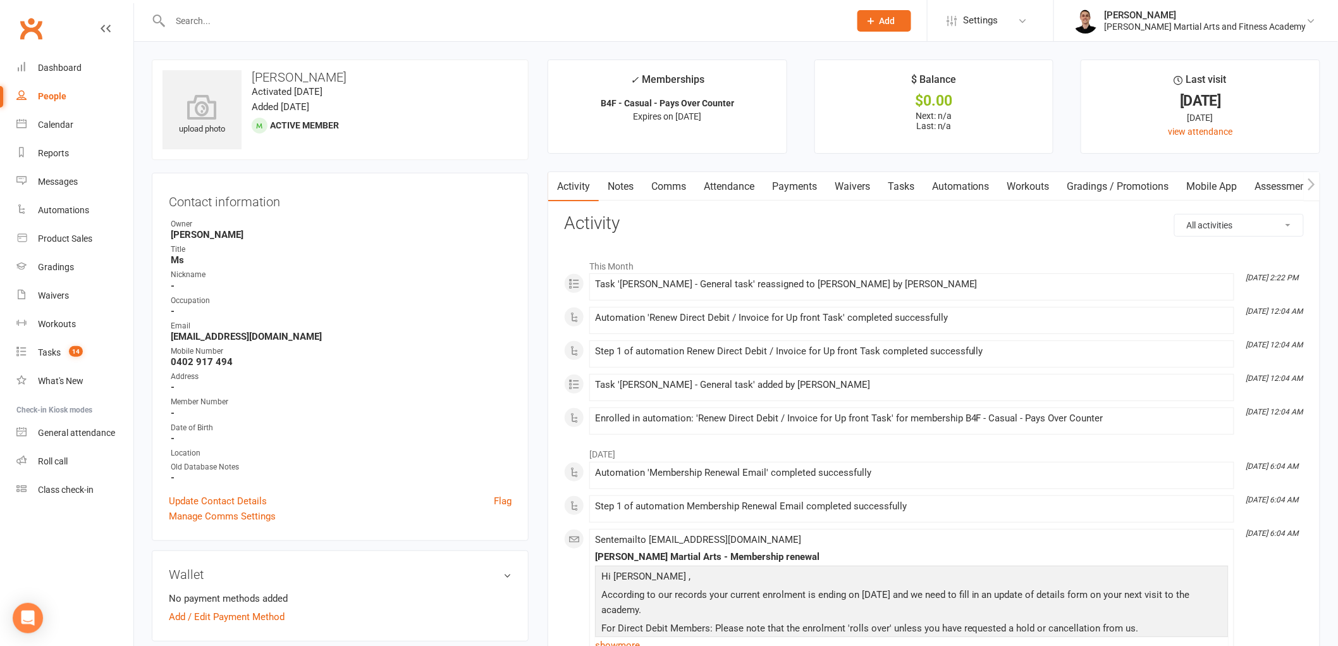
click at [674, 179] on link "Comms" at bounding box center [668, 186] width 52 height 29
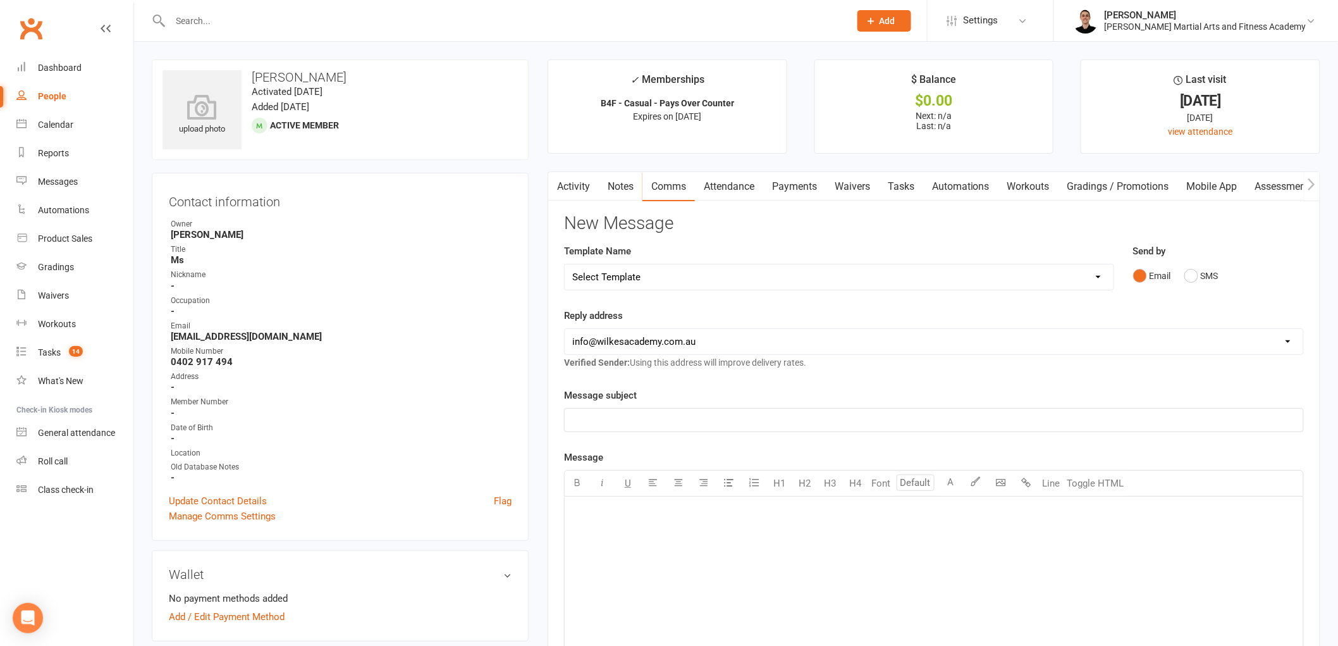
click at [677, 279] on select "Select Template [Email] Birthday Party Enquiry [Email] [DEMOGRAPHIC_DATA] Gradi…" at bounding box center [839, 276] width 549 height 25
click at [1218, 300] on div "Send by Email SMS" at bounding box center [1219, 274] width 190 height 62
click at [898, 187] on link "Tasks" at bounding box center [901, 186] width 44 height 29
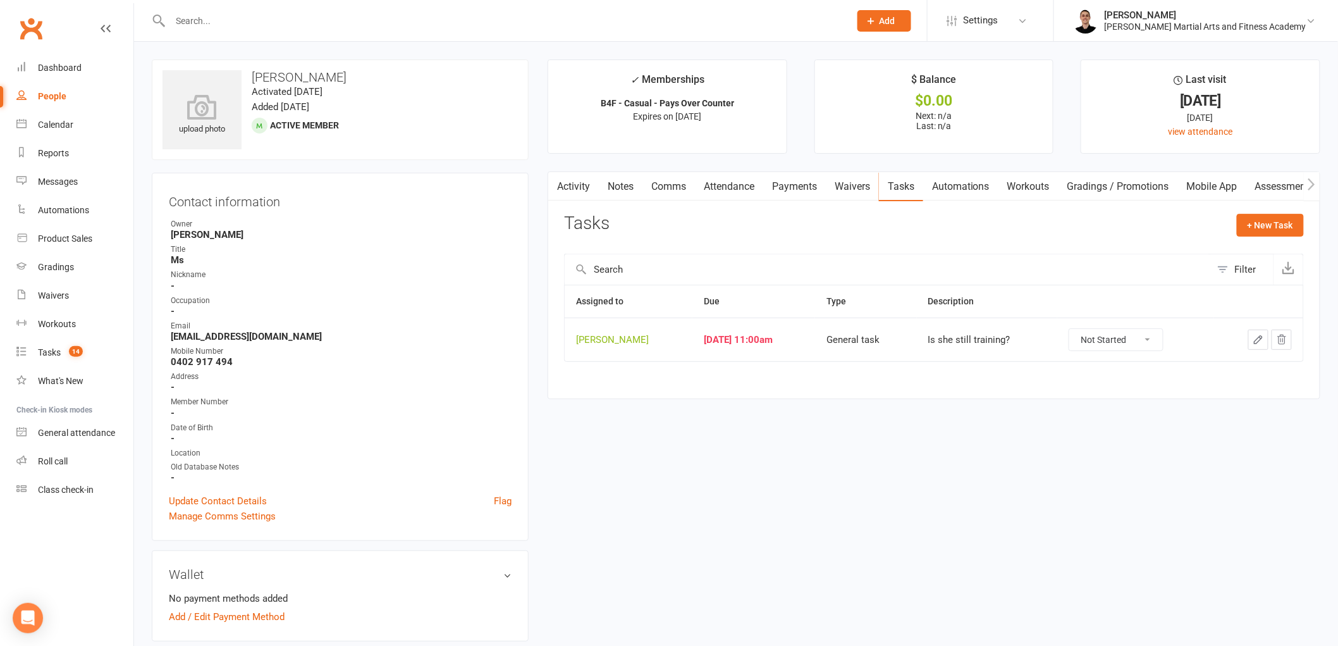
click at [1141, 338] on select "Not Started In Progress Waiting Complete" at bounding box center [1116, 339] width 94 height 21
click at [1079, 329] on select "Not Started In Progress Waiting Complete" at bounding box center [1116, 339] width 94 height 21
click at [42, 350] on div "Tasks" at bounding box center [49, 352] width 23 height 10
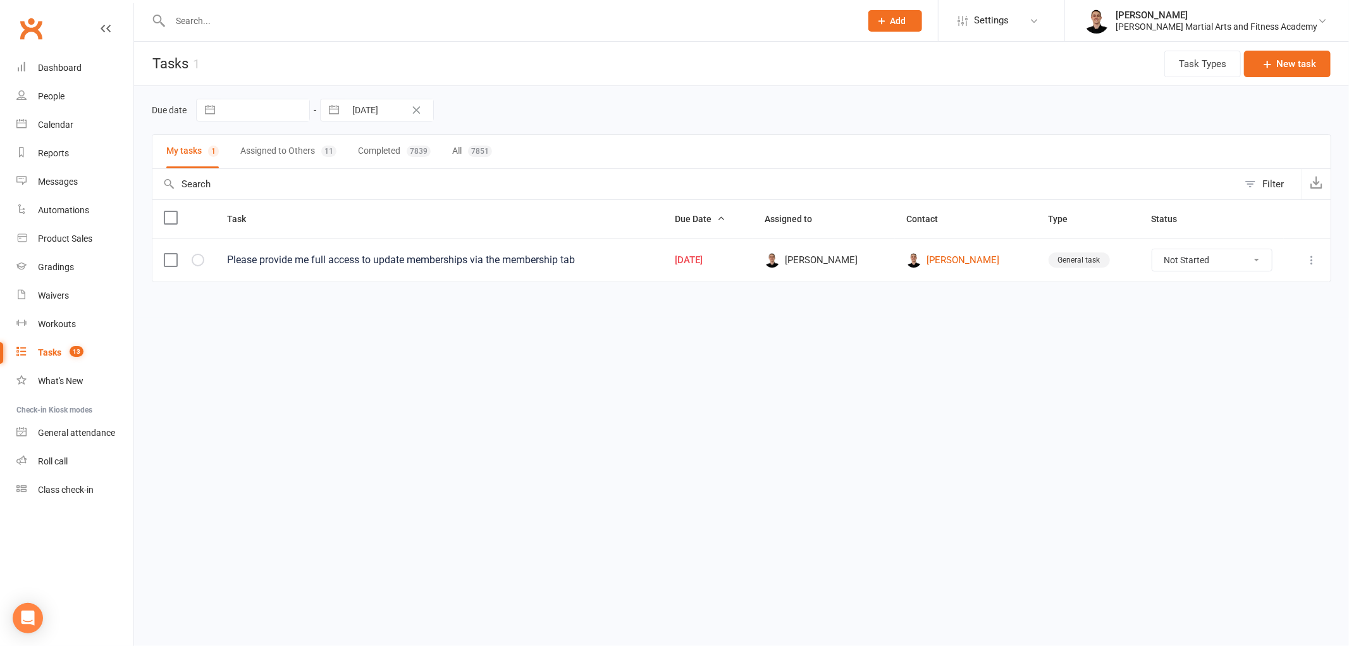
click at [566, 335] on html "Prospect Member Non-attending contact Class / event Appointment Grading event T…" at bounding box center [674, 167] width 1349 height 335
click at [565, 335] on html "Prospect Member Non-attending contact Class / event Appointment Grading event T…" at bounding box center [674, 167] width 1349 height 335
click at [58, 68] on div "Dashboard" at bounding box center [60, 68] width 44 height 10
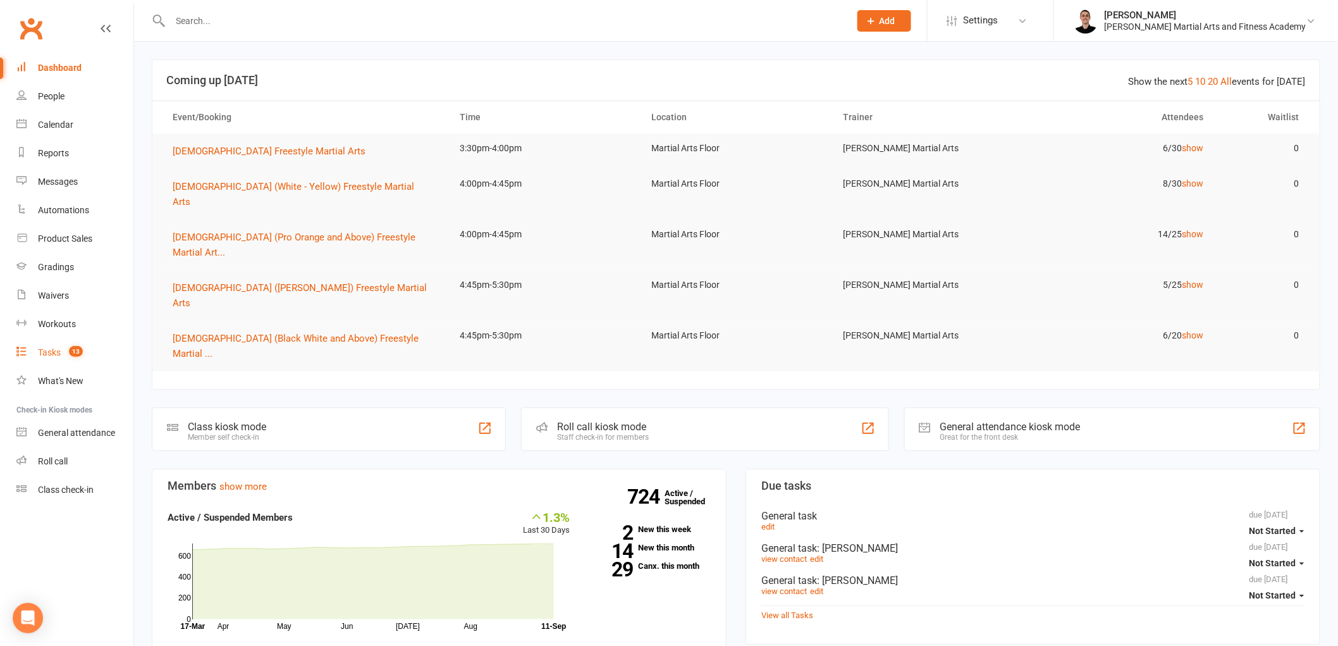
click at [46, 345] on link "Tasks 13" at bounding box center [74, 352] width 117 height 28
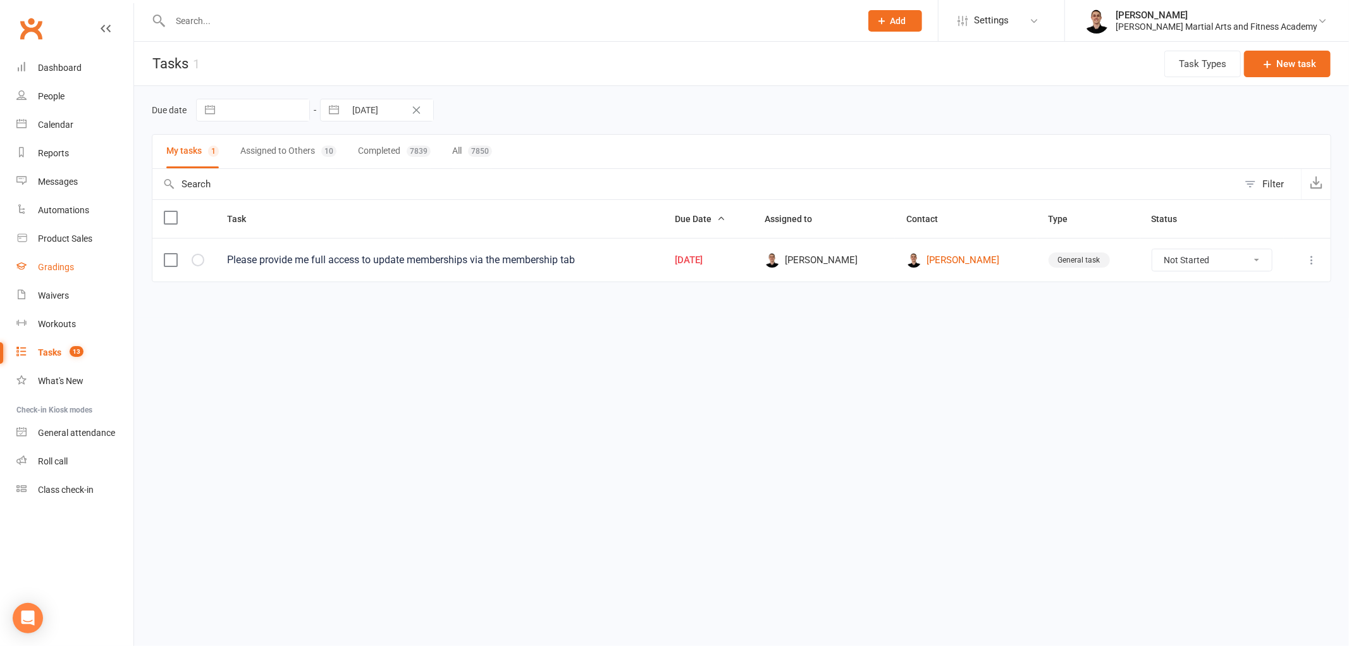
click at [56, 273] on link "Gradings" at bounding box center [74, 267] width 117 height 28
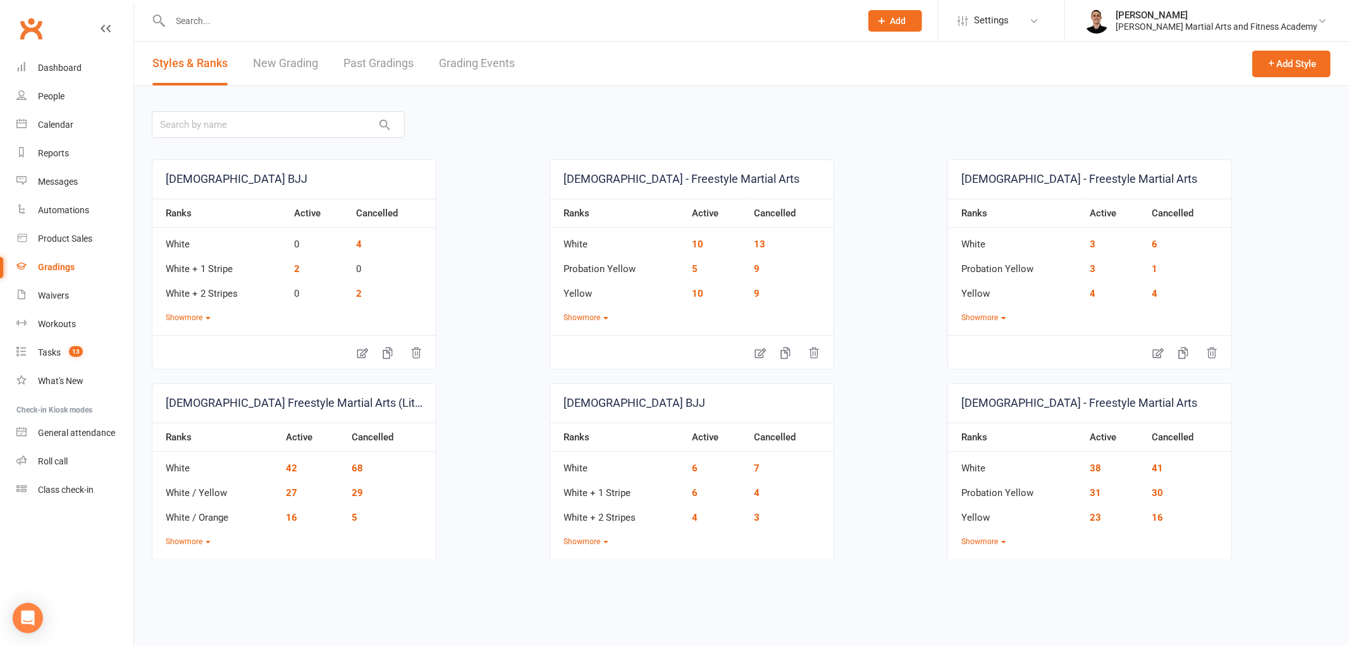
click at [472, 63] on link "Grading Events" at bounding box center [477, 64] width 76 height 44
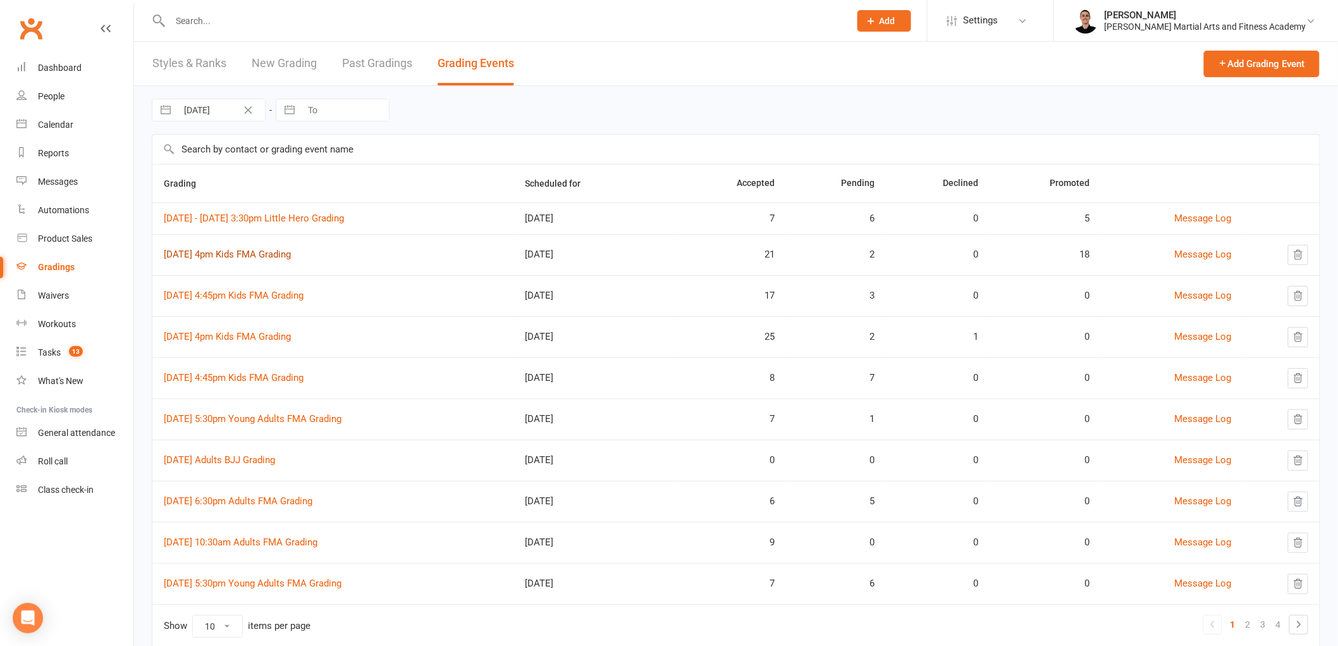
click at [257, 255] on link "[DATE] 4pm Kids FMA Grading" at bounding box center [227, 253] width 127 height 11
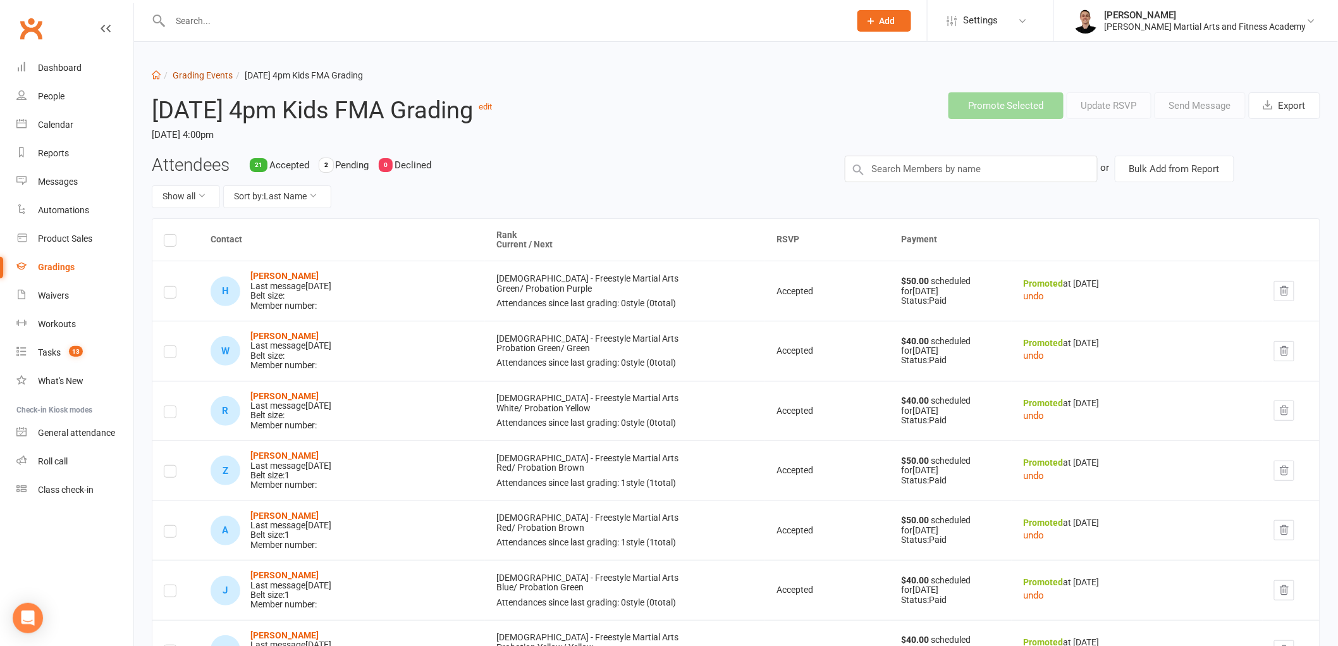
click at [204, 79] on link "Grading Events" at bounding box center [203, 75] width 60 height 10
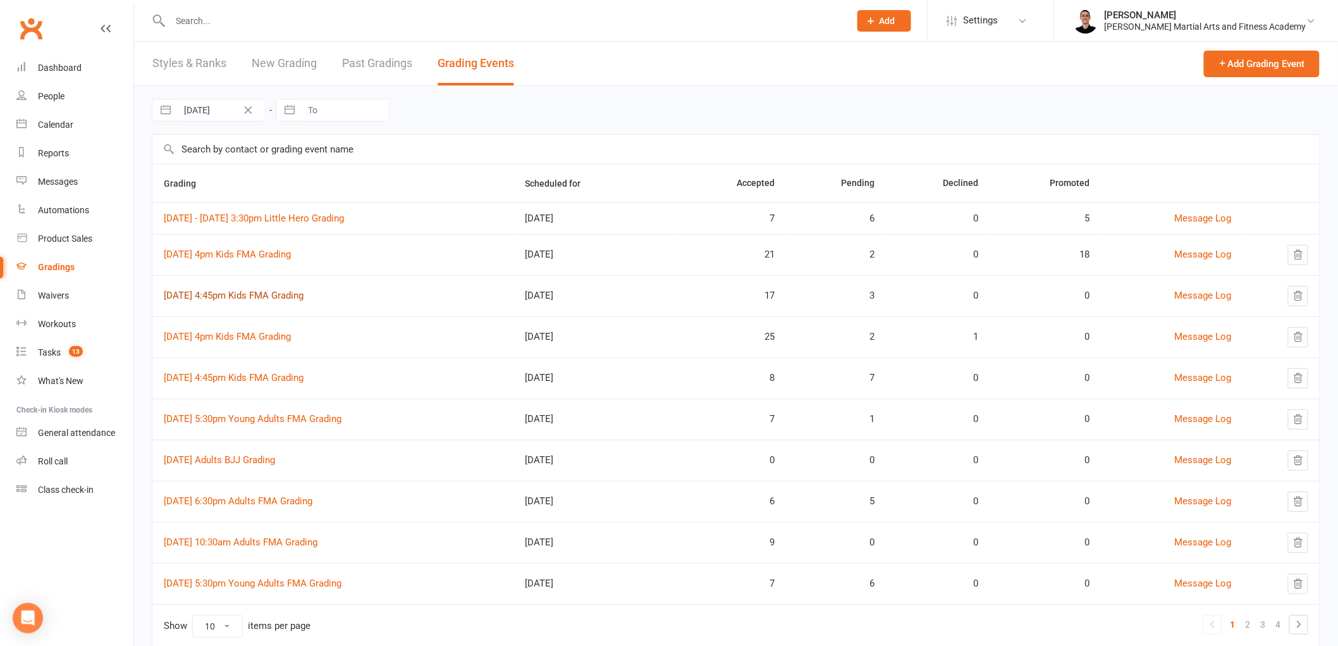
click at [255, 298] on link "[DATE] 4:45pm Kids FMA Grading" at bounding box center [234, 295] width 140 height 11
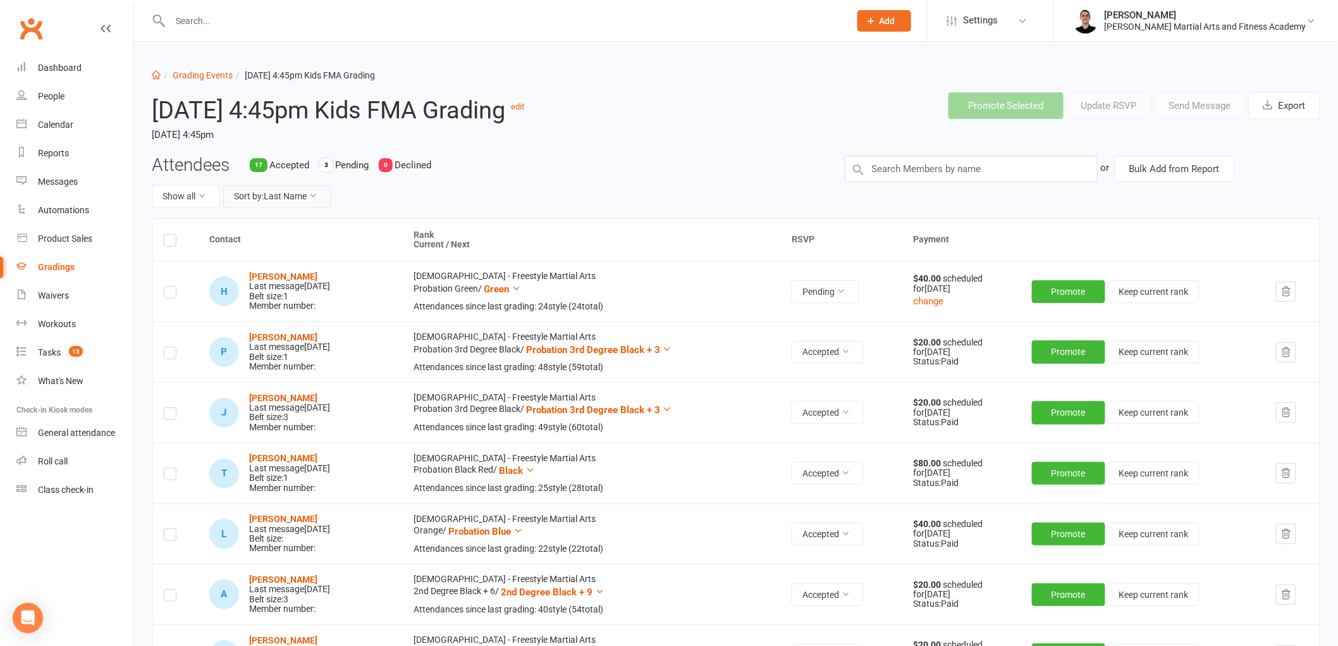
click at [299, 188] on button "Sort by: Last Name" at bounding box center [277, 196] width 108 height 23
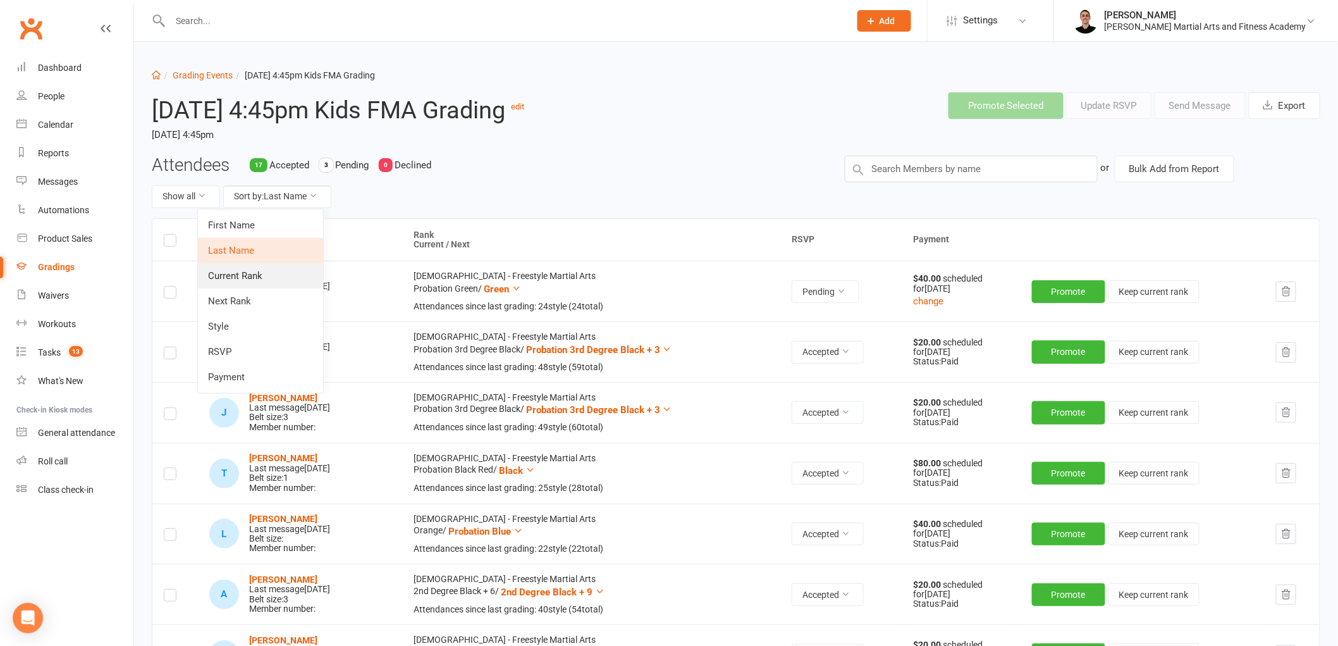
click at [268, 283] on link "Current Rank" at bounding box center [260, 275] width 125 height 25
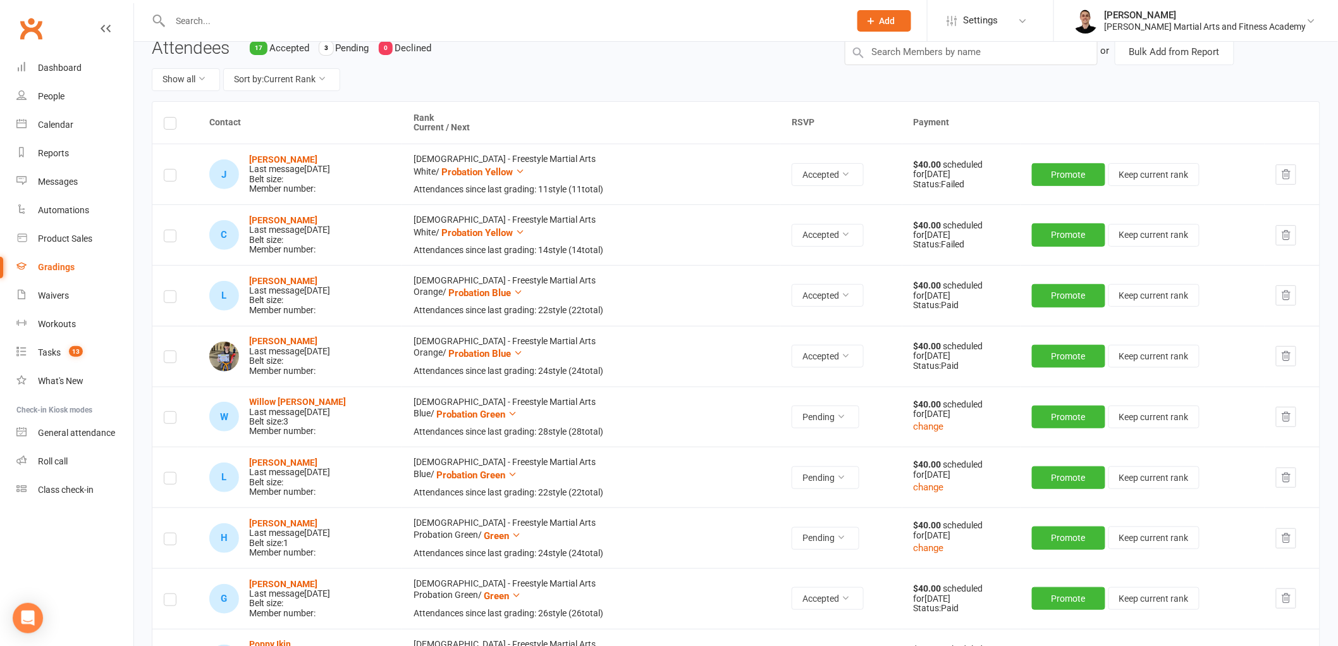
scroll to position [130, 0]
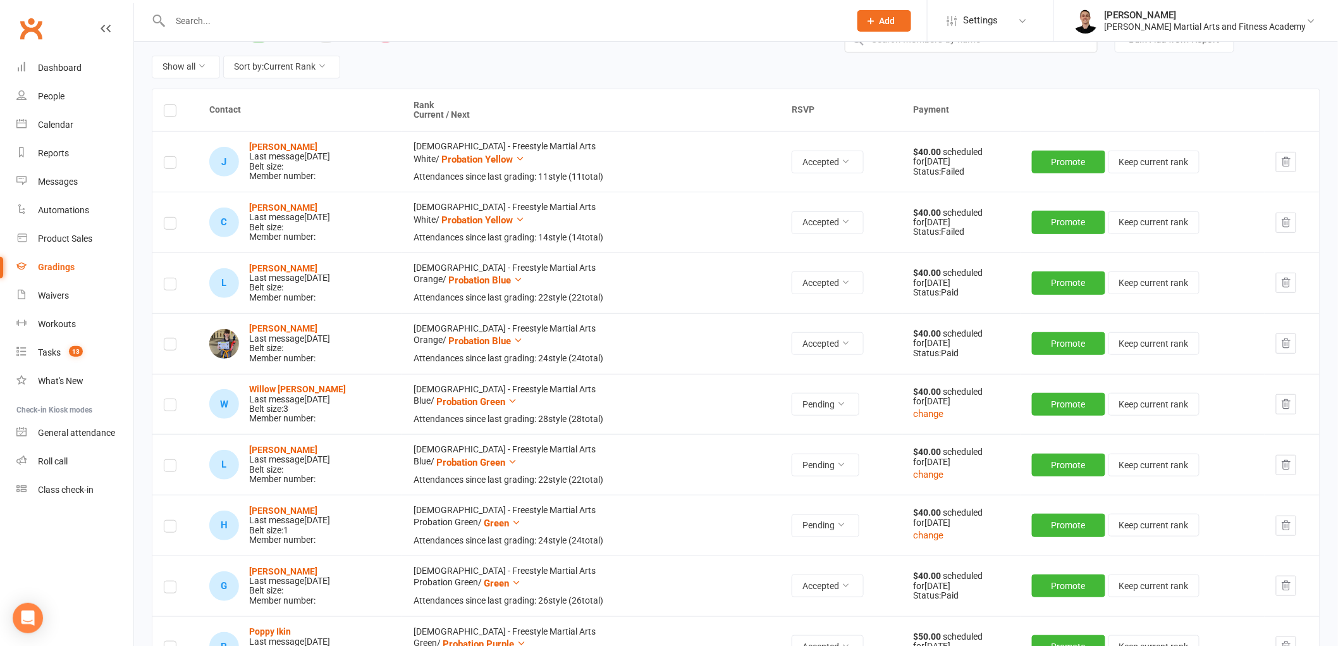
drag, startPoint x: 571, startPoint y: 71, endPoint x: 566, endPoint y: 77, distance: 7.6
click at [571, 71] on div "Show all Sort by: Current Rank" at bounding box center [489, 67] width 674 height 23
click at [1061, 161] on button "Promote" at bounding box center [1068, 161] width 73 height 23
click at [1047, 221] on button "Promote" at bounding box center [1068, 221] width 73 height 23
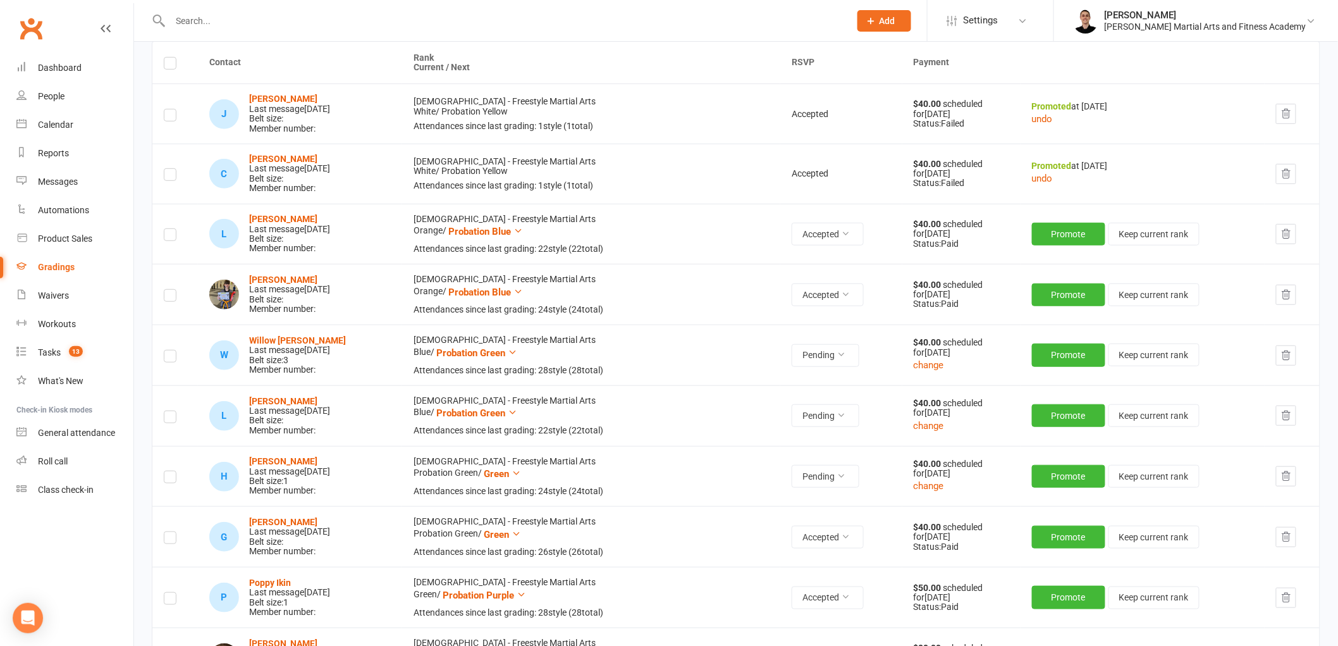
scroll to position [200, 0]
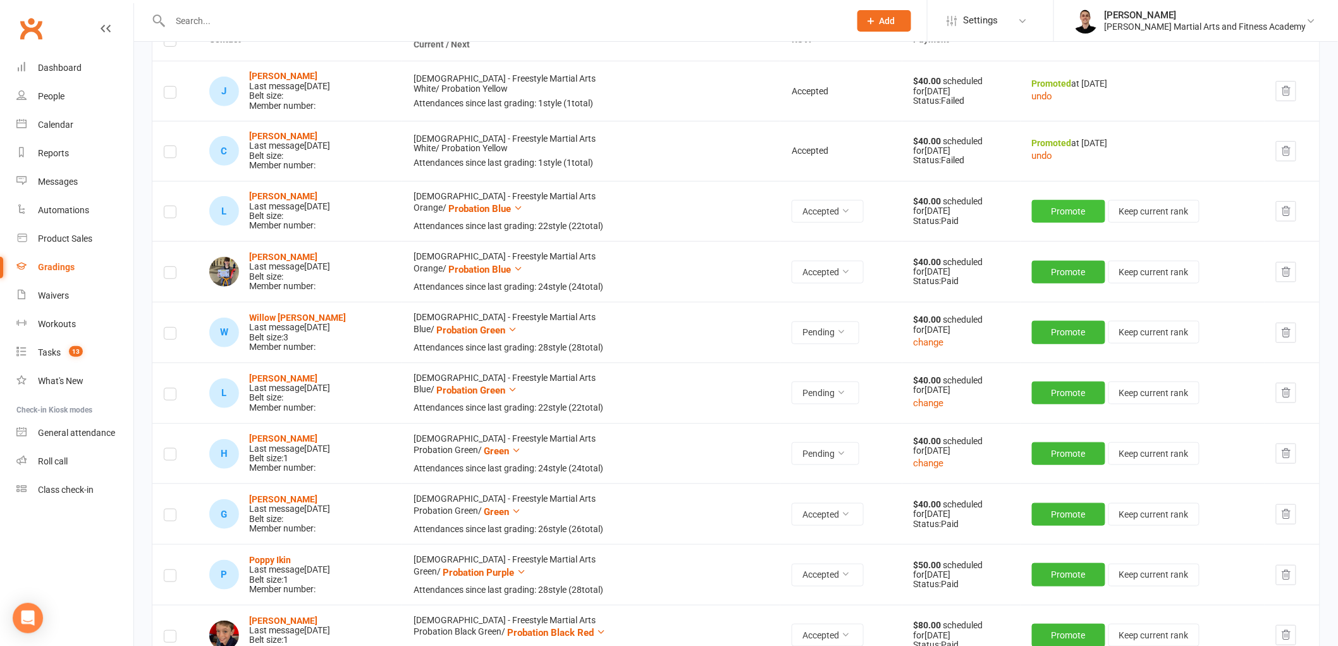
click at [1056, 207] on button "Promote" at bounding box center [1068, 211] width 73 height 23
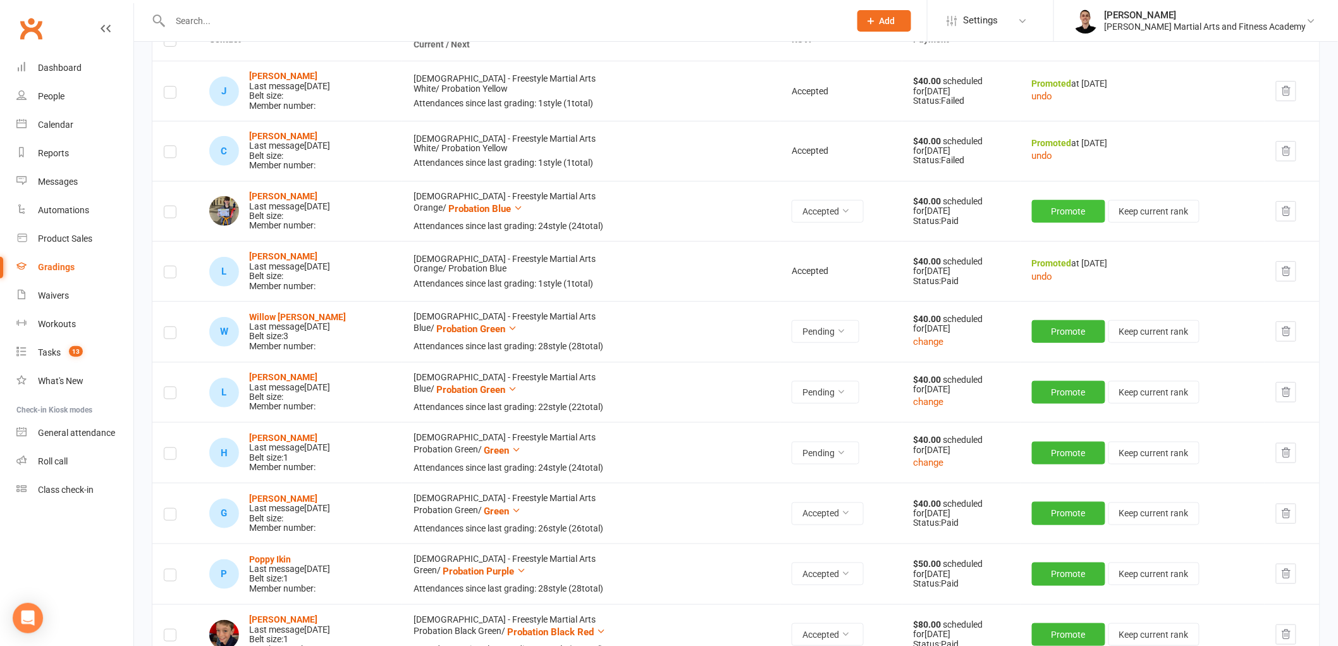
click at [1052, 219] on button "Promote" at bounding box center [1068, 211] width 73 height 23
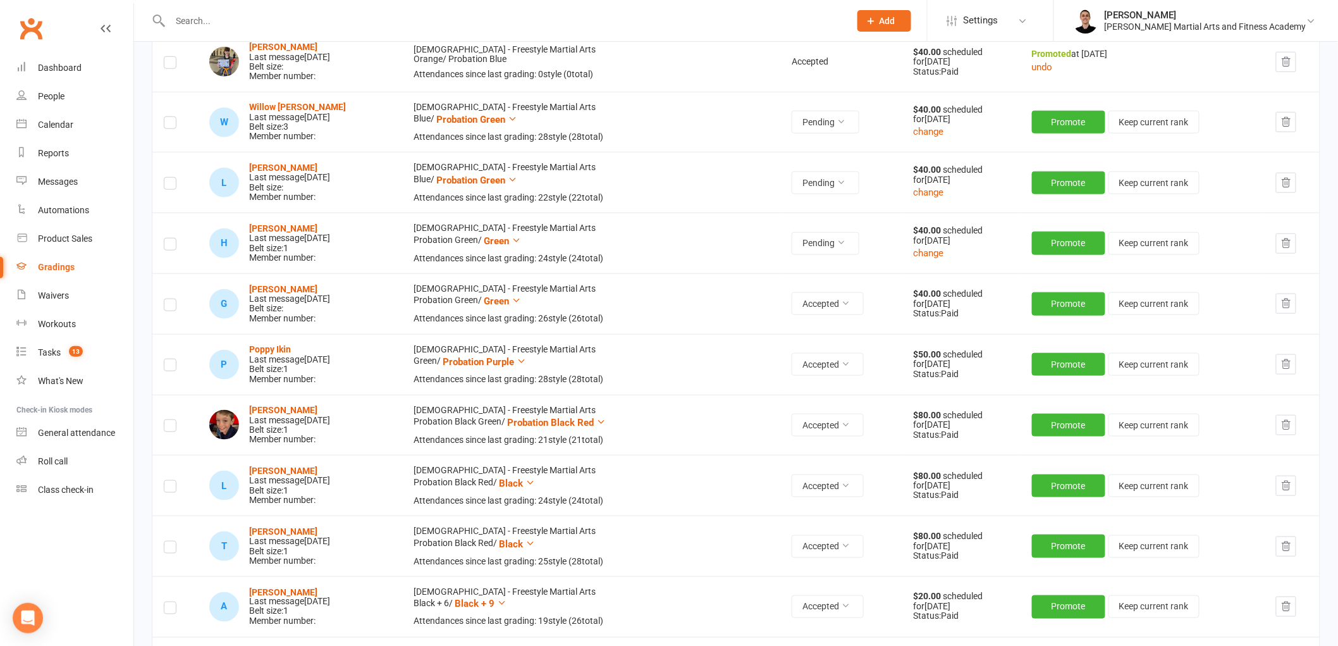
scroll to position [411, 0]
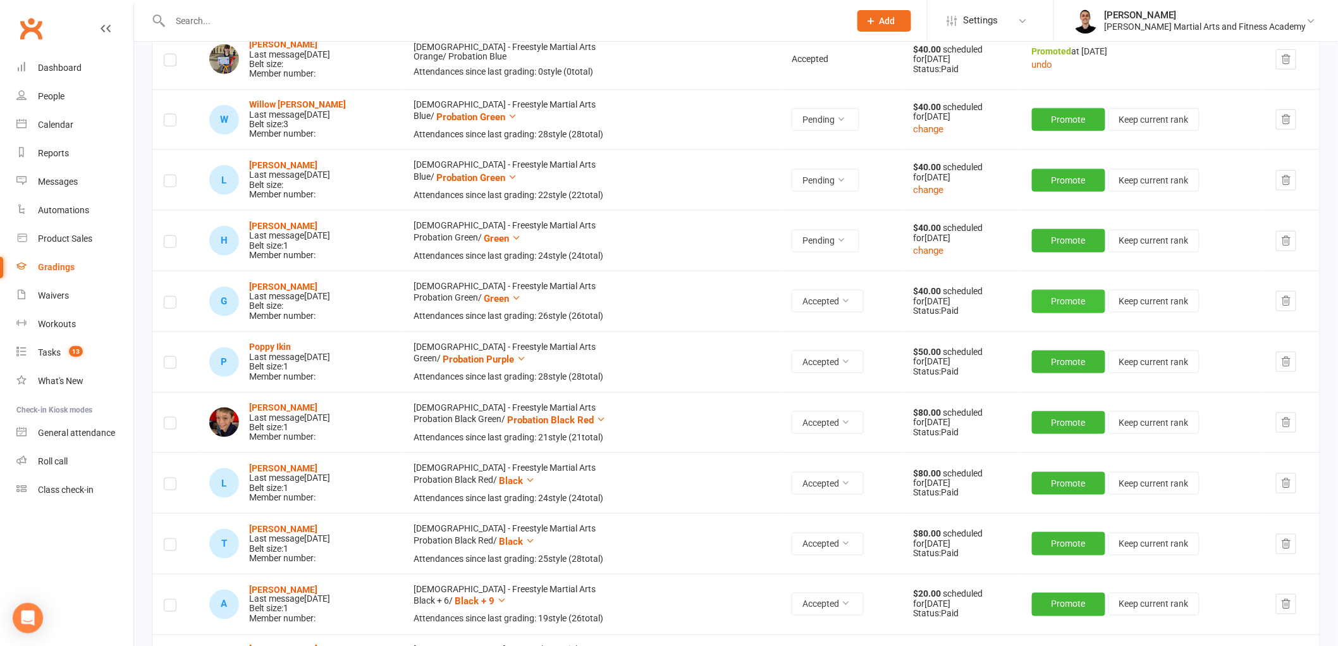
click at [1067, 305] on button "Promote" at bounding box center [1068, 301] width 73 height 23
click at [1061, 357] on button "Promote" at bounding box center [1068, 361] width 73 height 23
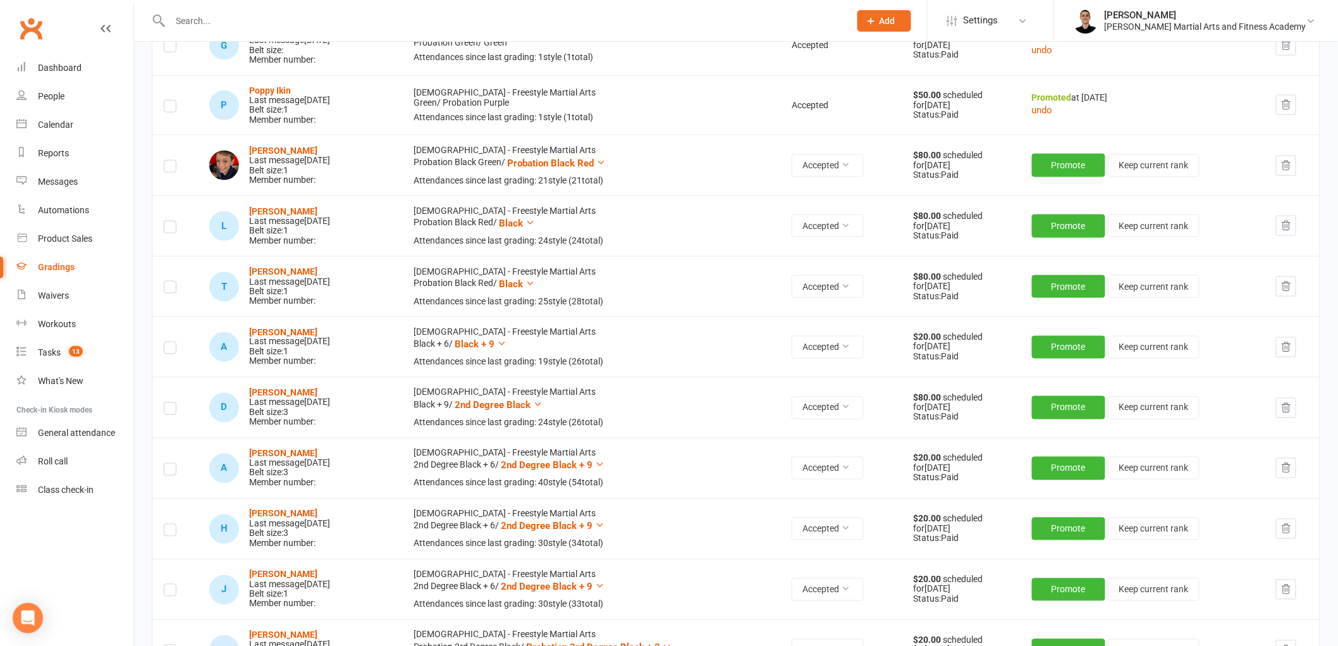
scroll to position [692, 0]
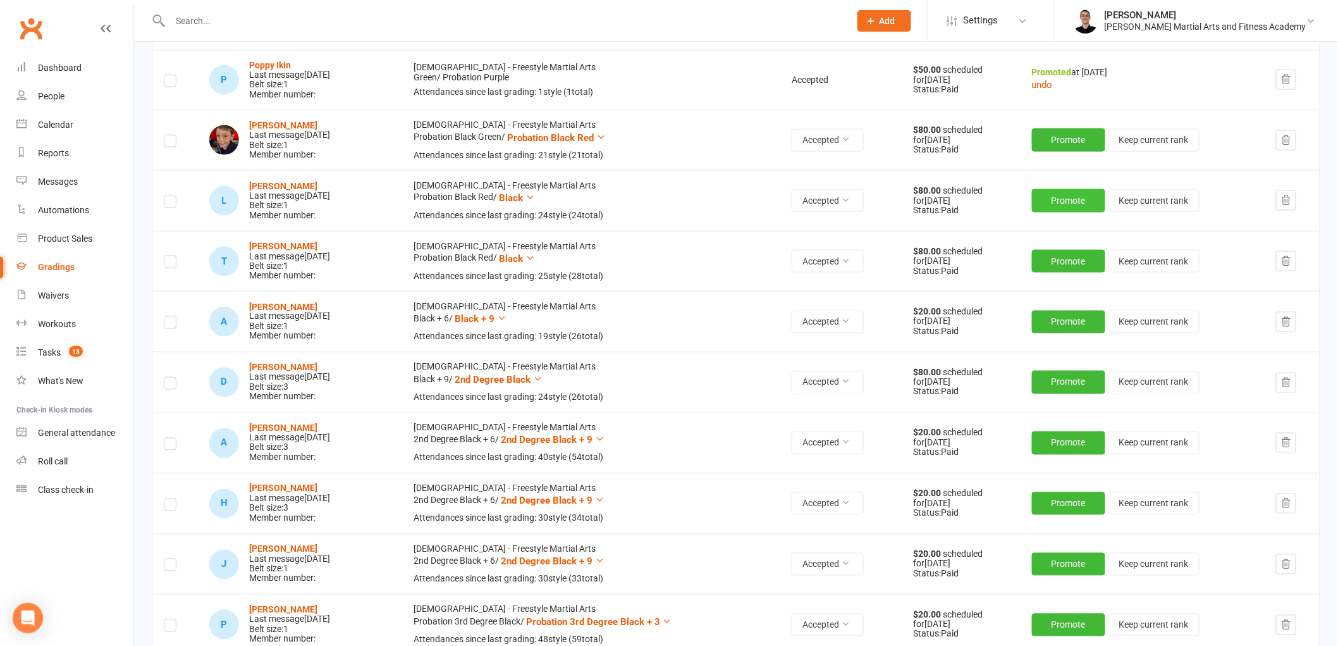
click at [1066, 195] on button "Promote" at bounding box center [1068, 200] width 73 height 23
click at [1046, 254] on button "Promote" at bounding box center [1068, 260] width 73 height 23
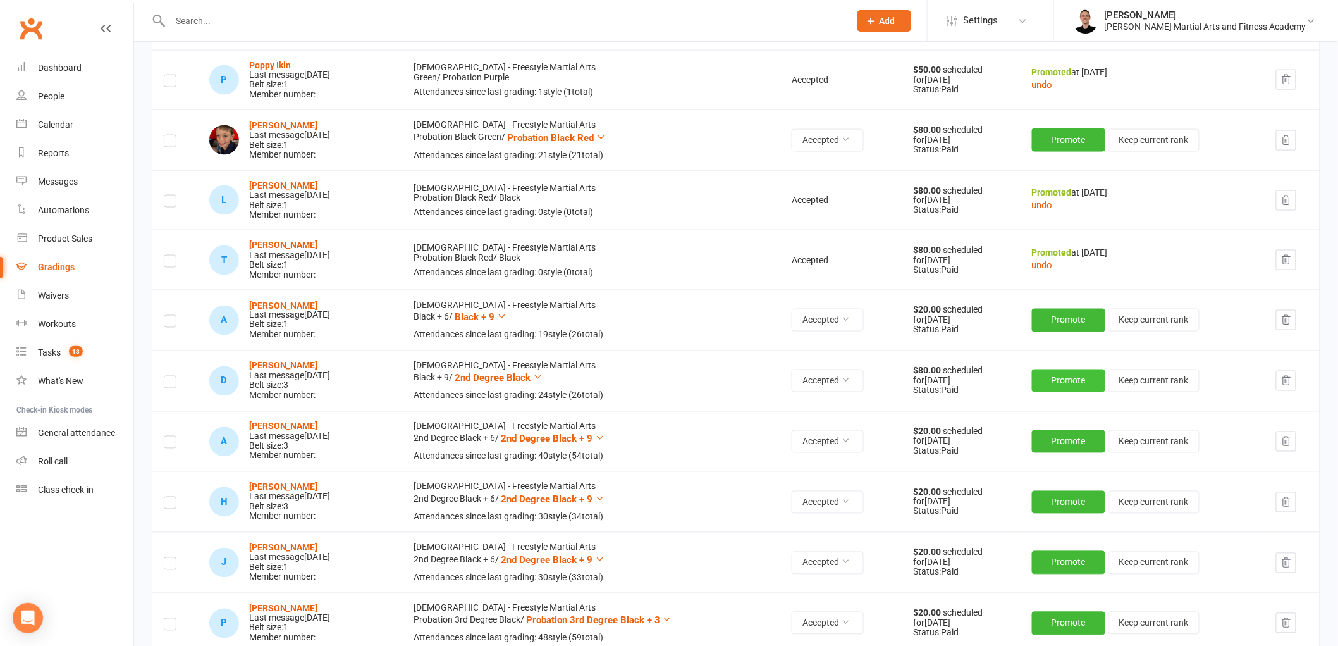
click at [1065, 380] on button "Promote" at bounding box center [1068, 380] width 73 height 23
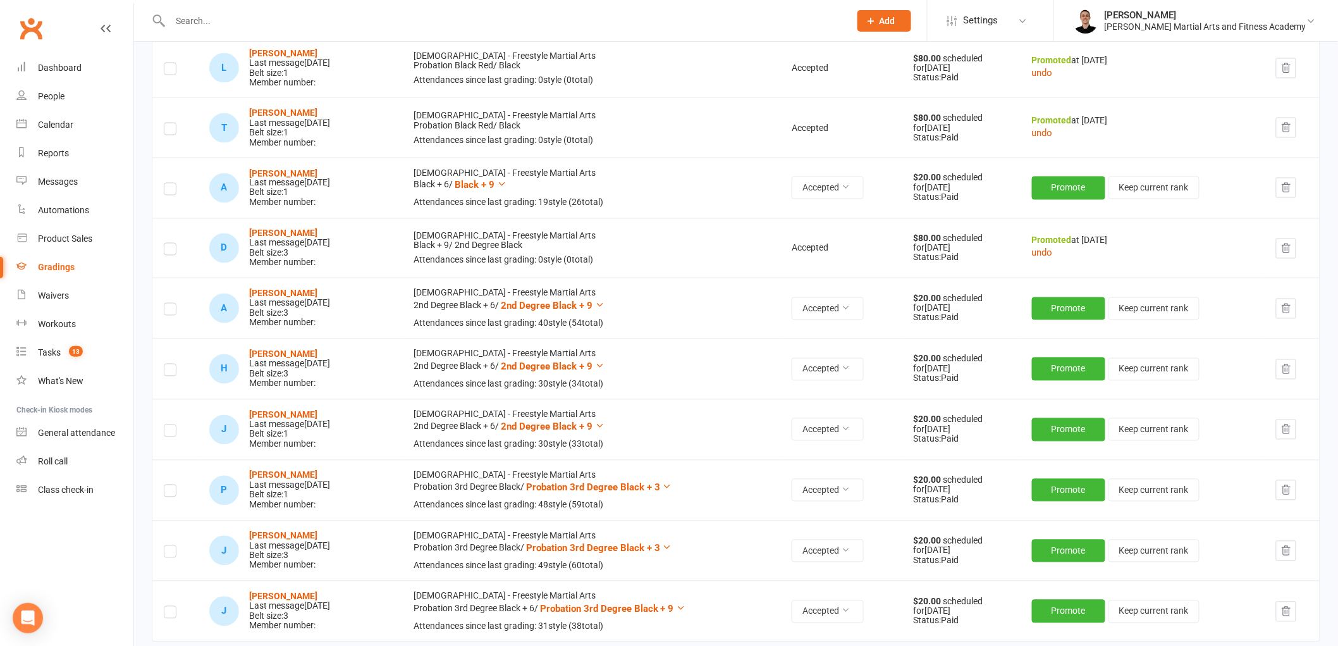
scroll to position [902, 0]
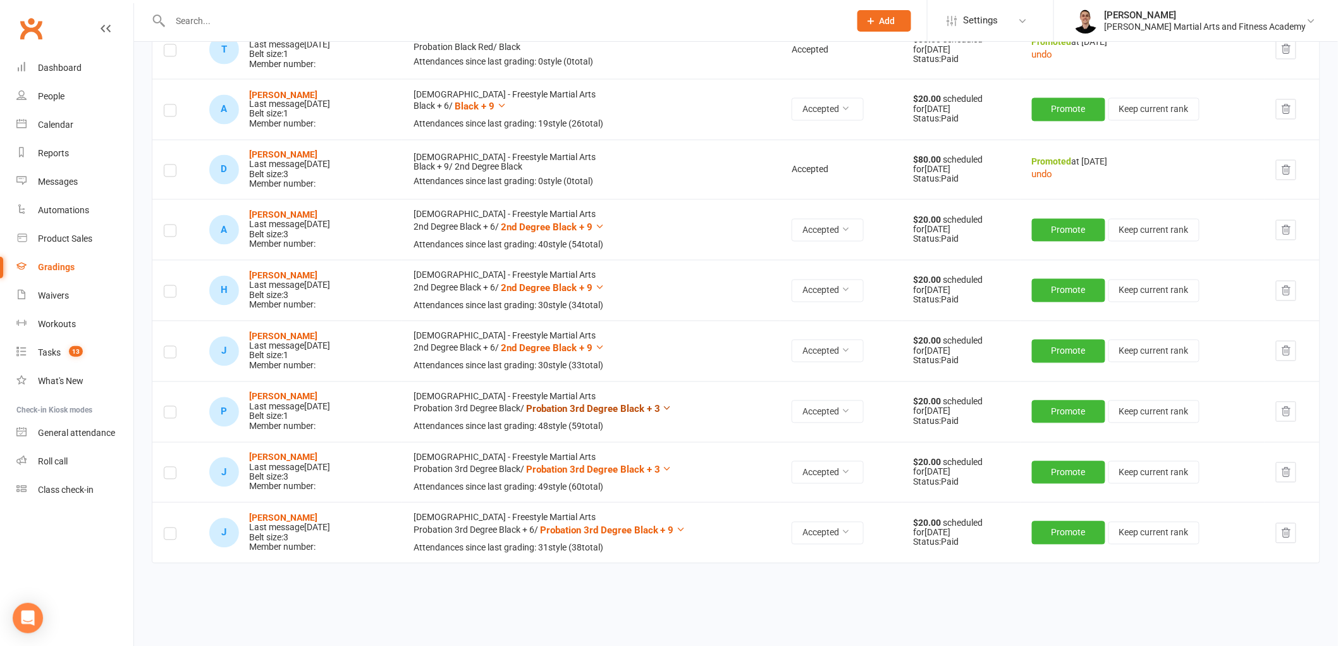
click at [615, 409] on span "Probation 3rd Degree Black + 3" at bounding box center [593, 408] width 134 height 11
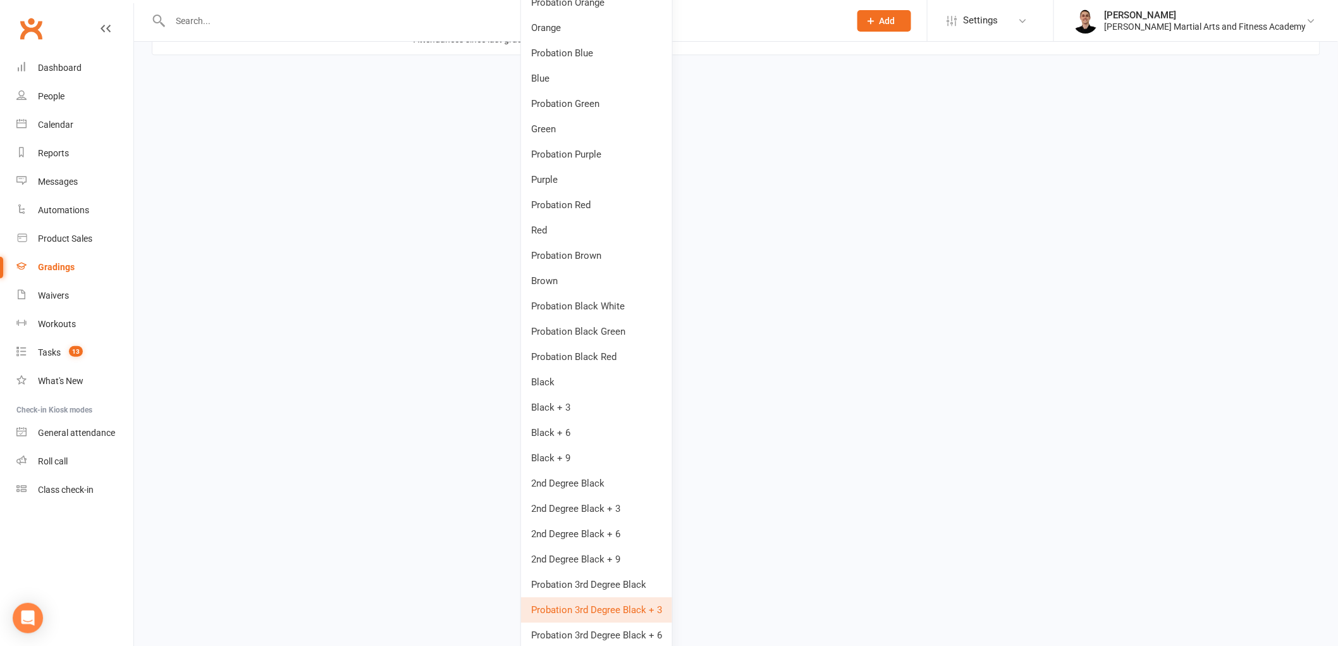
scroll to position [1535, 0]
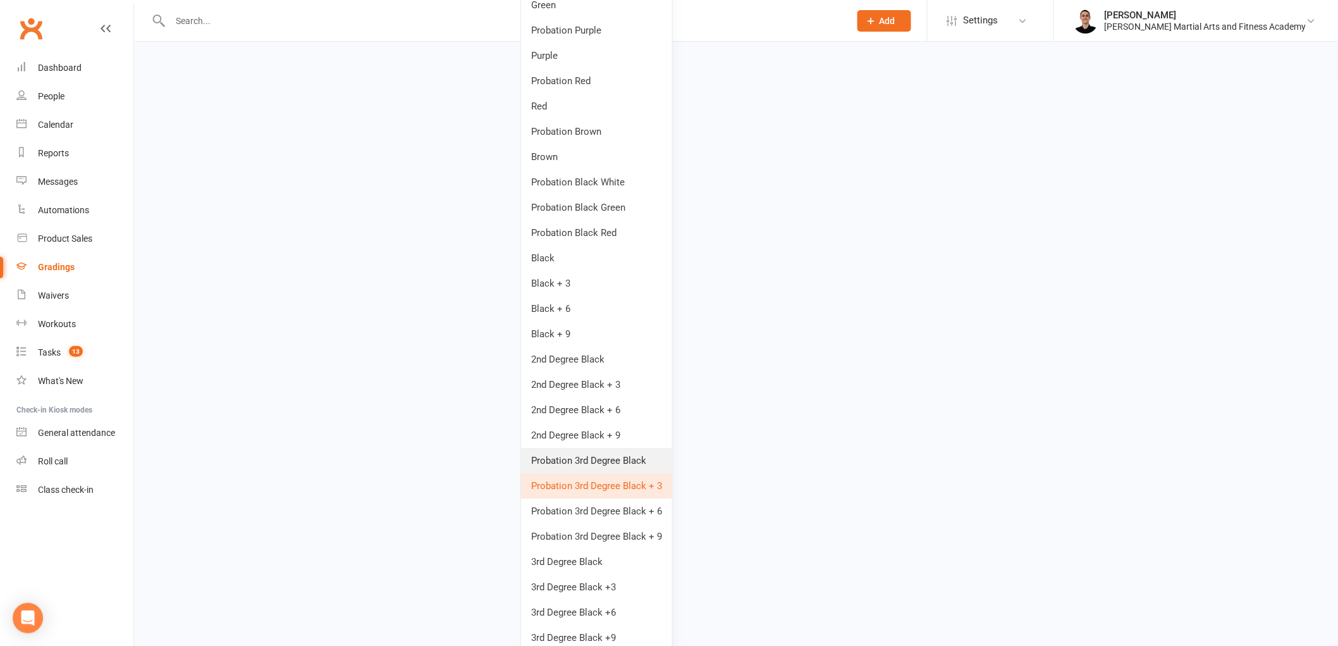
click at [620, 453] on link "Probation 3rd Degree Black" at bounding box center [596, 460] width 151 height 25
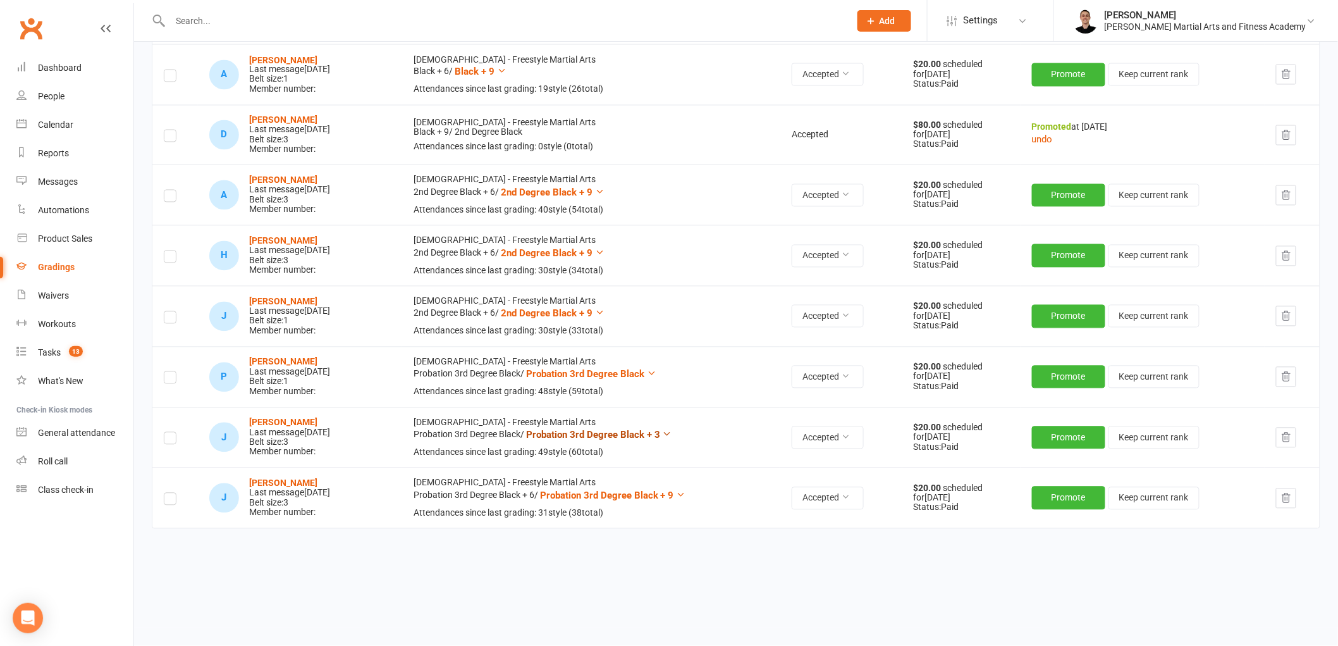
click at [639, 434] on span "Probation 3rd Degree Black + 3" at bounding box center [593, 434] width 134 height 11
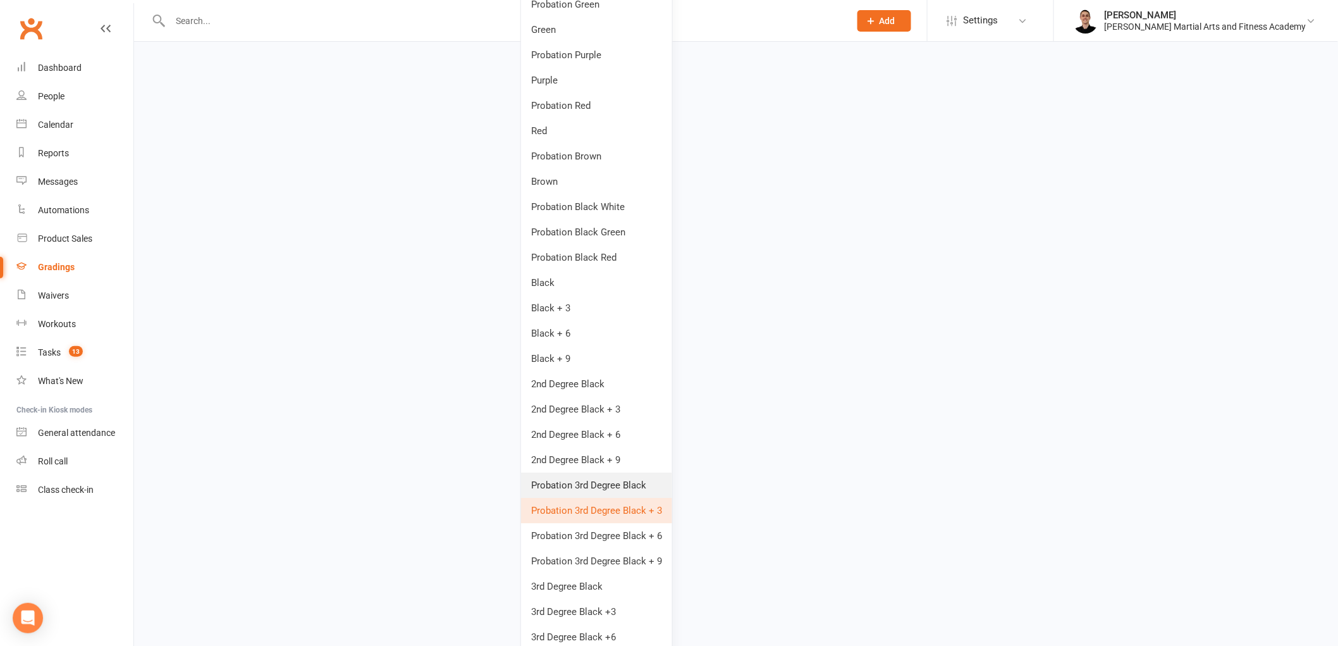
click at [620, 483] on link "Probation 3rd Degree Black" at bounding box center [596, 484] width 151 height 25
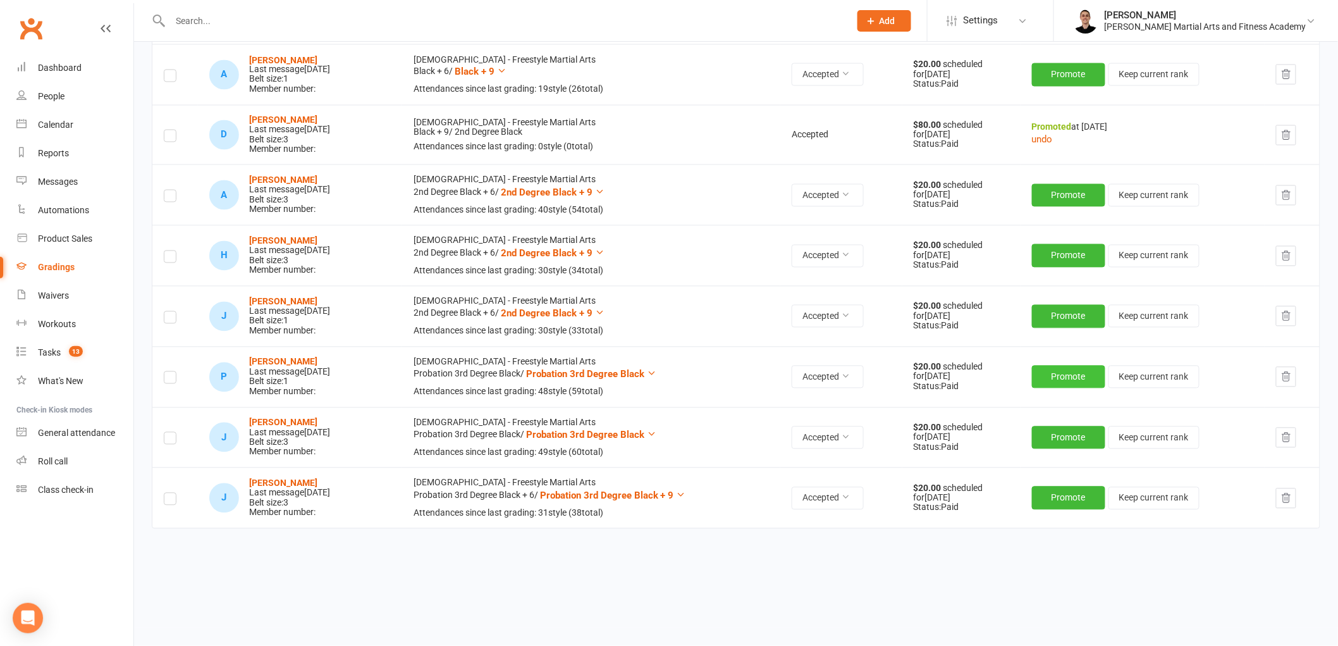
click at [1075, 376] on button "Promote" at bounding box center [1068, 376] width 73 height 23
click at [1075, 376] on button "Promote" at bounding box center [1068, 377] width 73 height 23
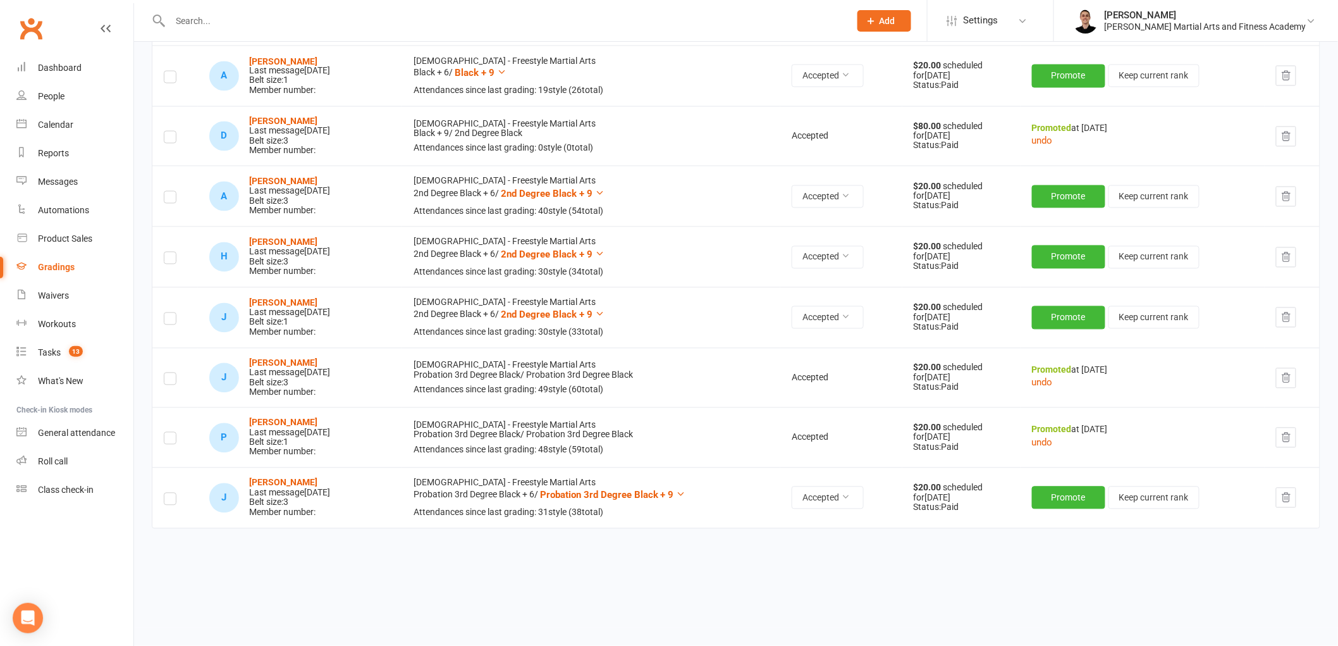
scroll to position [936, 0]
click at [674, 489] on span "Probation 3rd Degree Black + 9" at bounding box center [607, 494] width 134 height 11
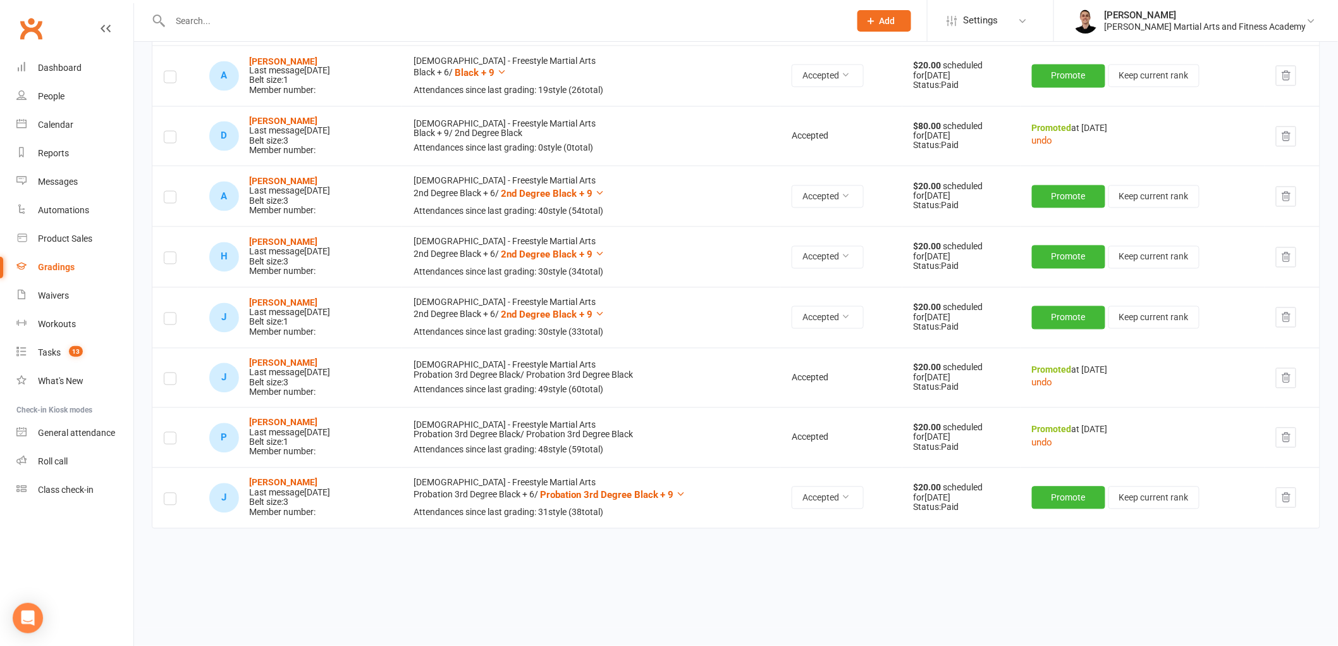
click at [1070, 500] on button "Promote" at bounding box center [1068, 497] width 73 height 23
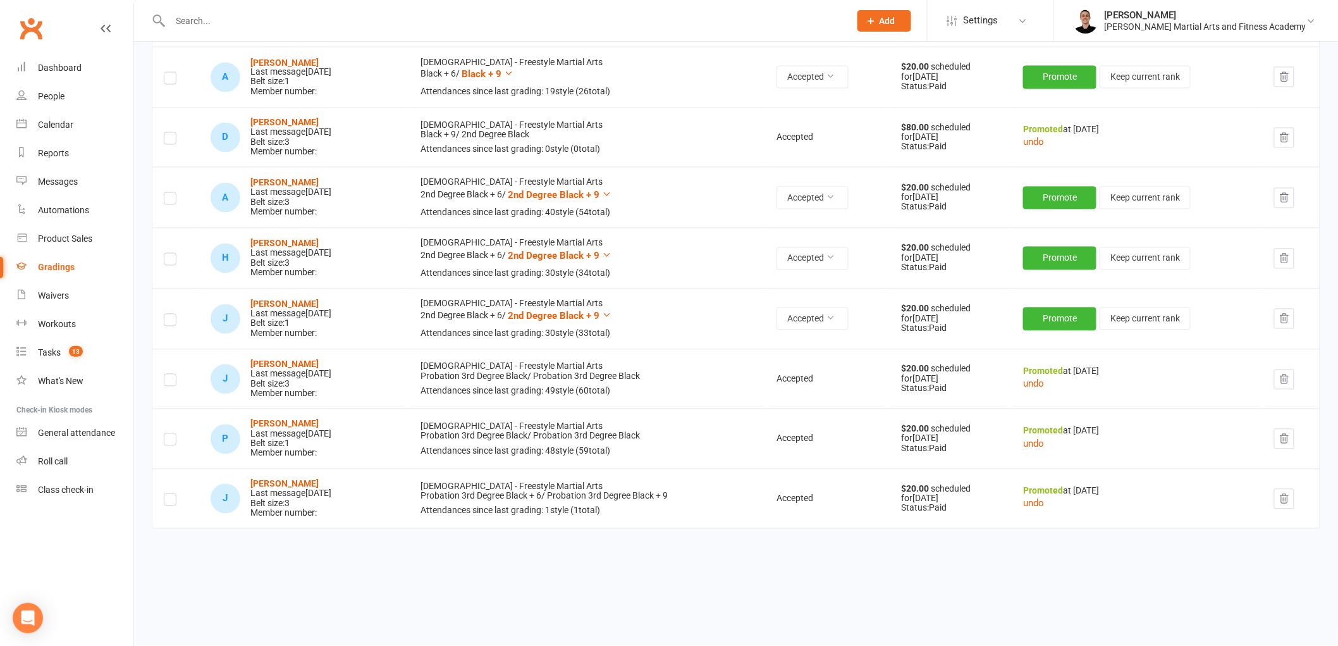
scroll to position [936, 0]
click at [1039, 326] on button "Promote" at bounding box center [1059, 318] width 73 height 23
click at [1037, 254] on button "Promote" at bounding box center [1059, 258] width 73 height 23
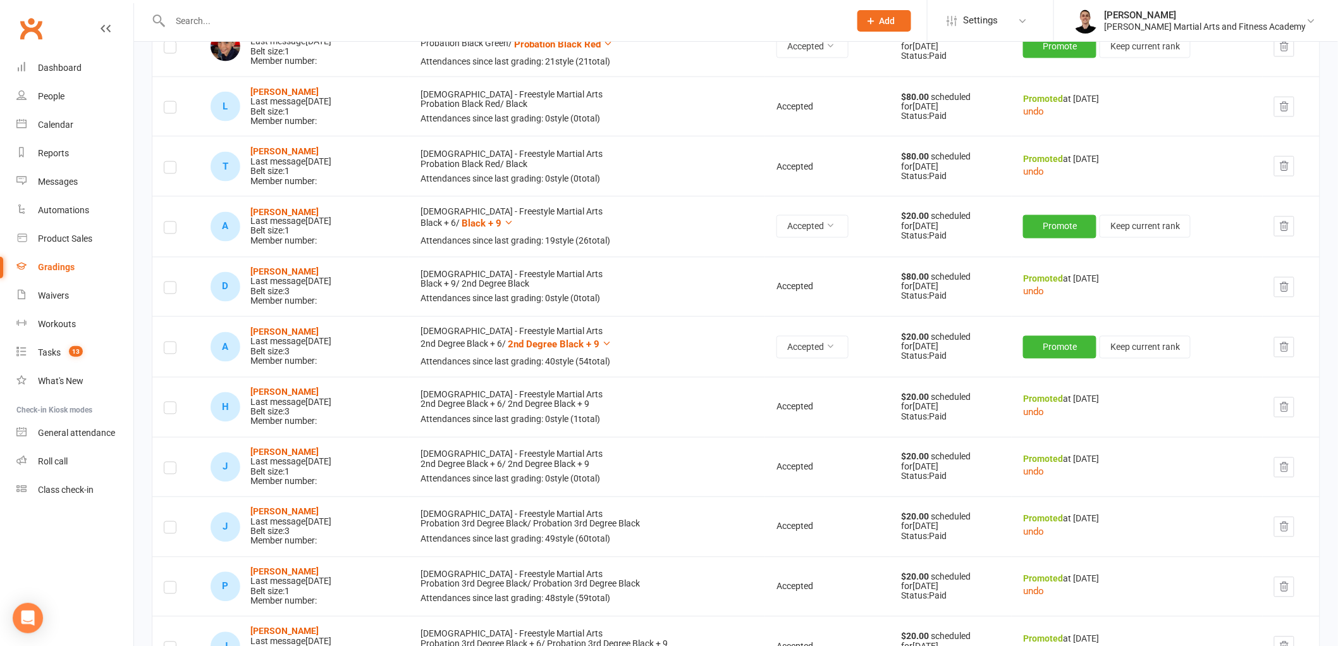
scroll to position [723, 0]
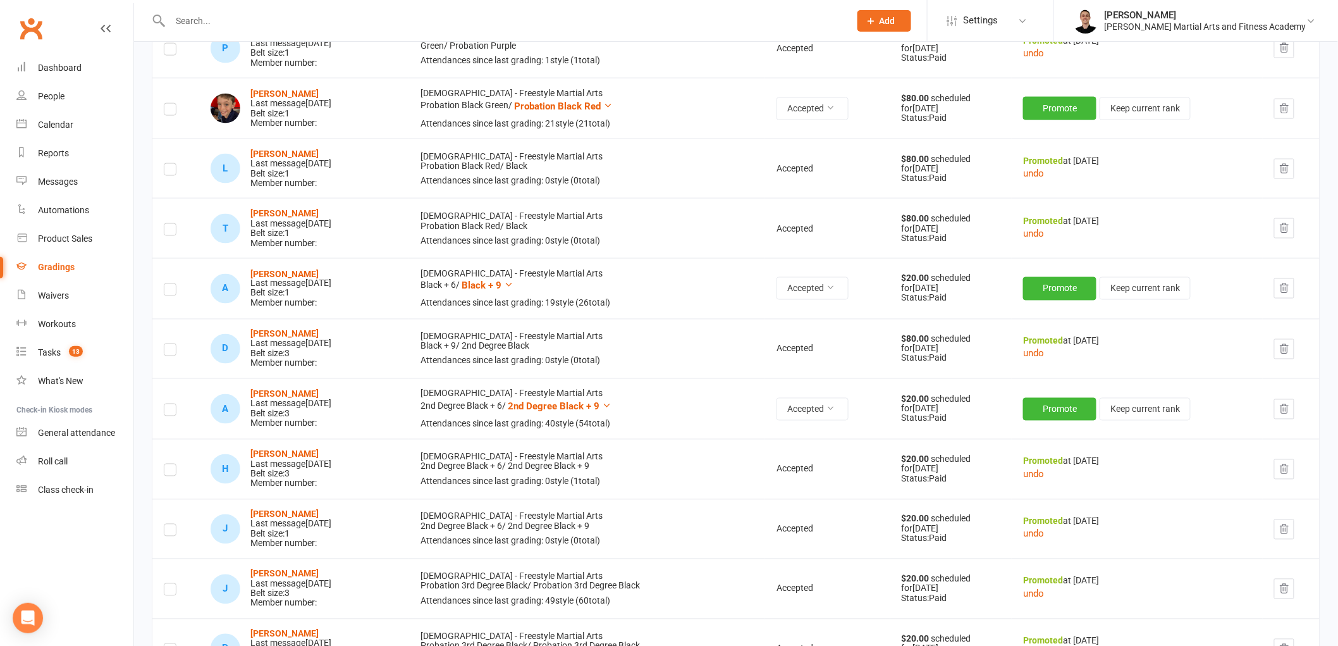
click at [660, 327] on td "[DEMOGRAPHIC_DATA] - Freestyle Martial Arts Black + 9 / 2nd Degree Black Attend…" at bounding box center [587, 349] width 356 height 60
click at [1051, 288] on button "Promote" at bounding box center [1059, 288] width 73 height 23
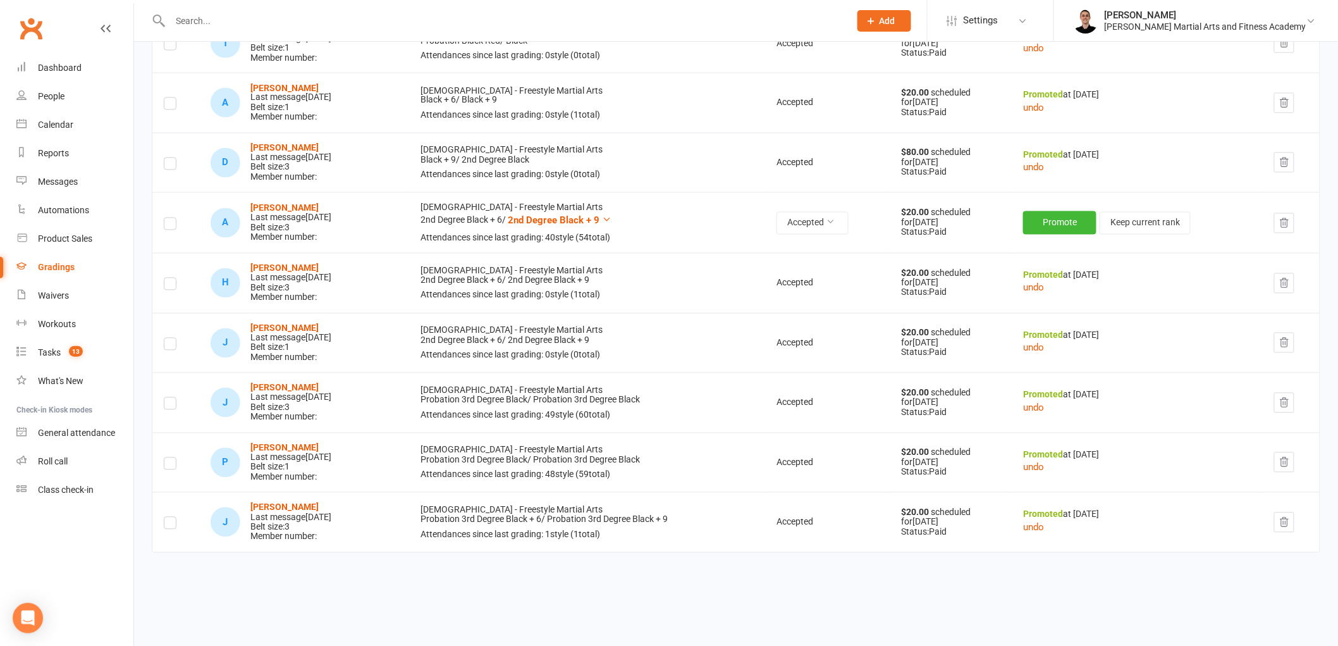
scroll to position [933, 0]
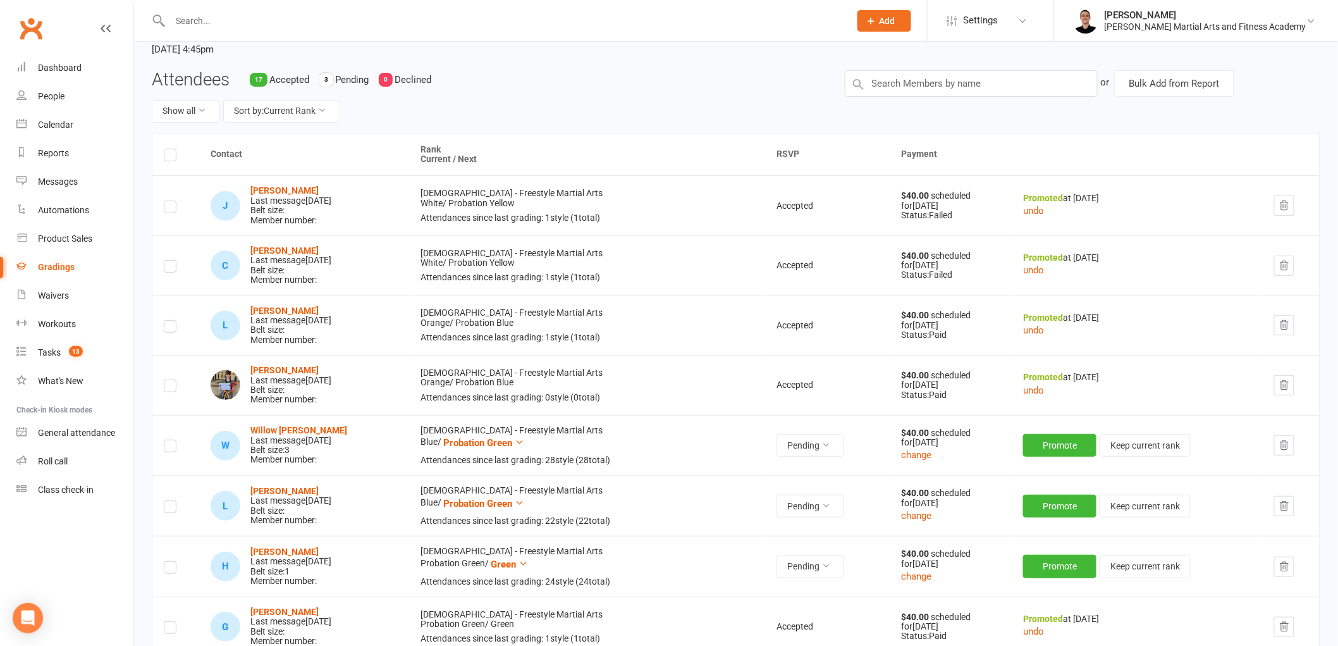
scroll to position [0, 0]
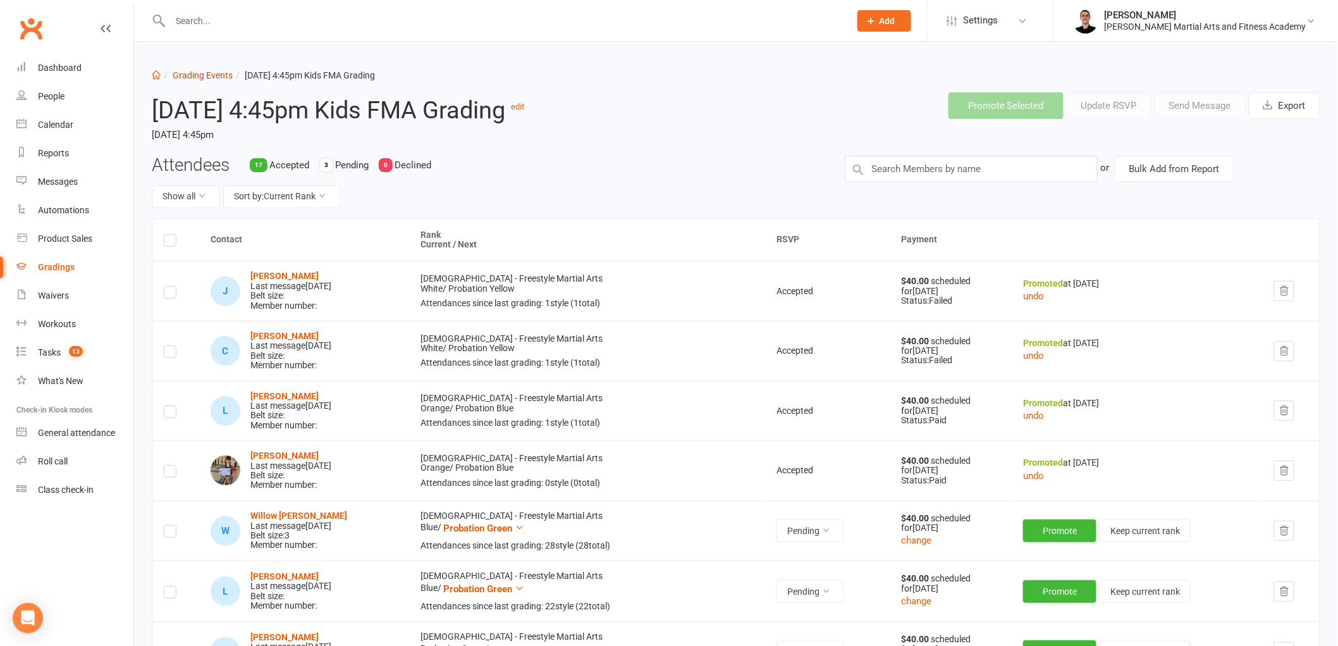
click at [207, 77] on link "Grading Events" at bounding box center [203, 75] width 60 height 10
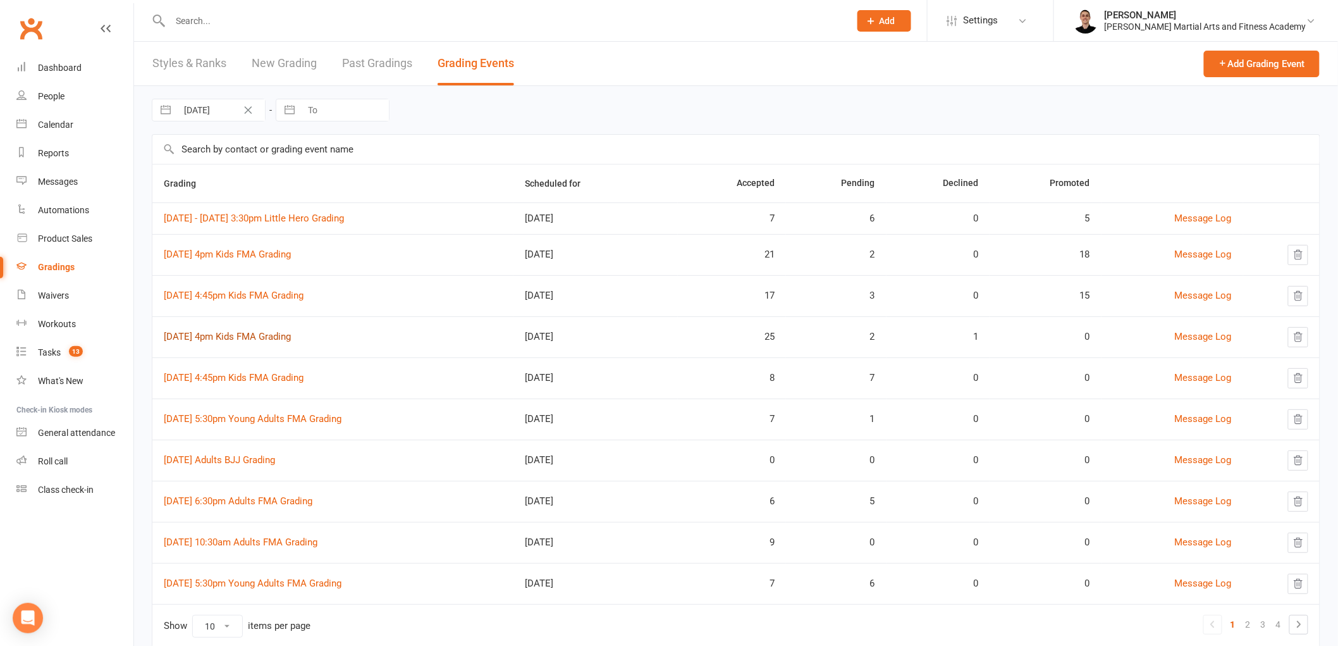
click at [247, 337] on link "[DATE] 4pm Kids FMA Grading" at bounding box center [227, 336] width 127 height 11
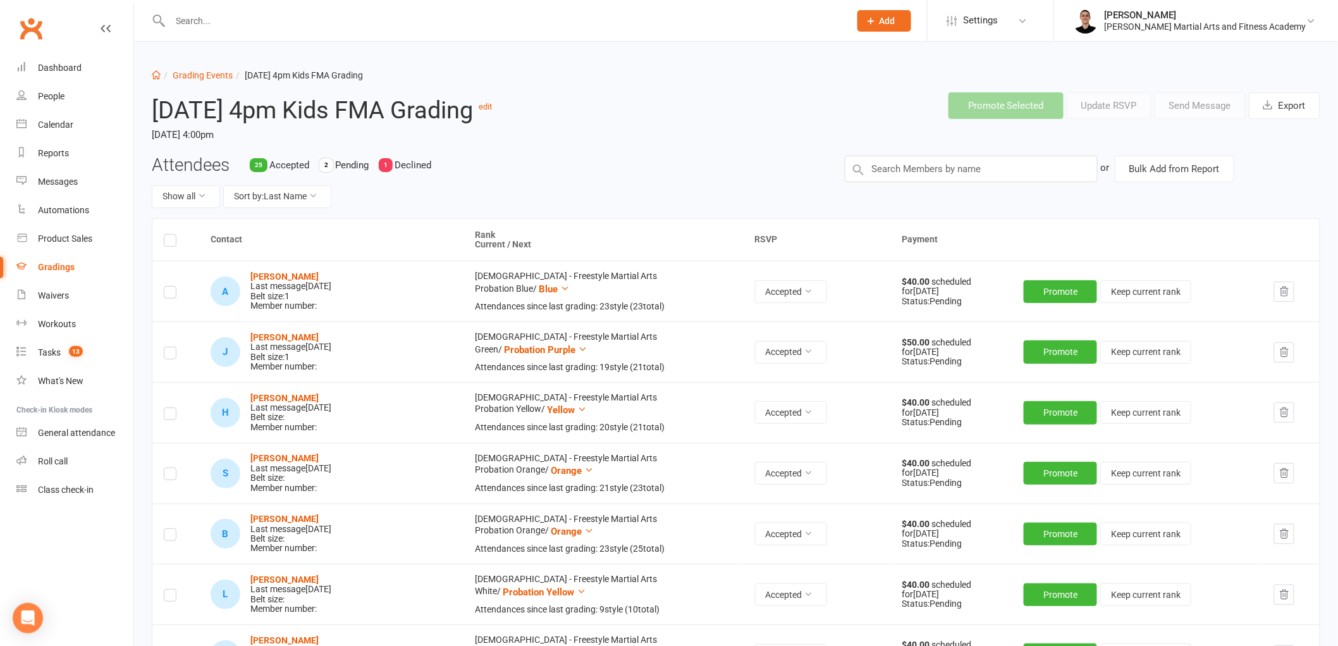
click at [472, 201] on div "Show all Sort by: Last Name" at bounding box center [489, 196] width 674 height 23
click at [299, 205] on button "Sort by: Last Name" at bounding box center [277, 196] width 108 height 23
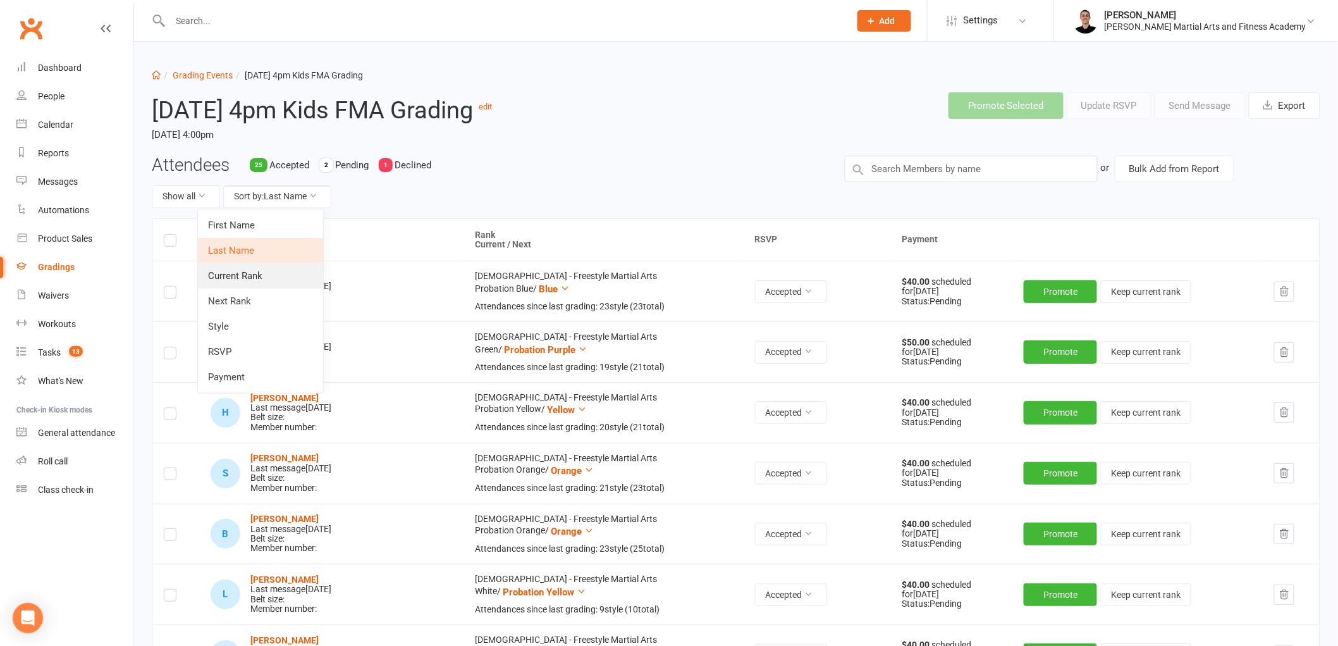
click at [291, 279] on link "Current Rank" at bounding box center [260, 275] width 125 height 25
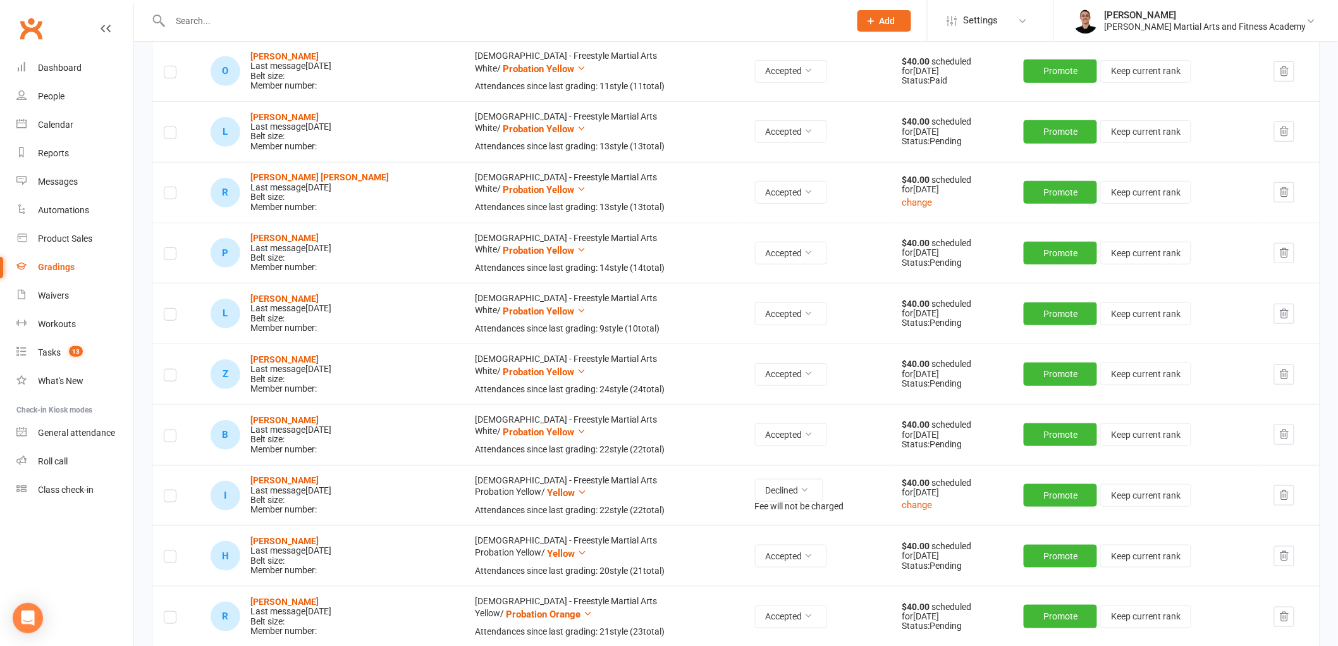
scroll to position [421, 0]
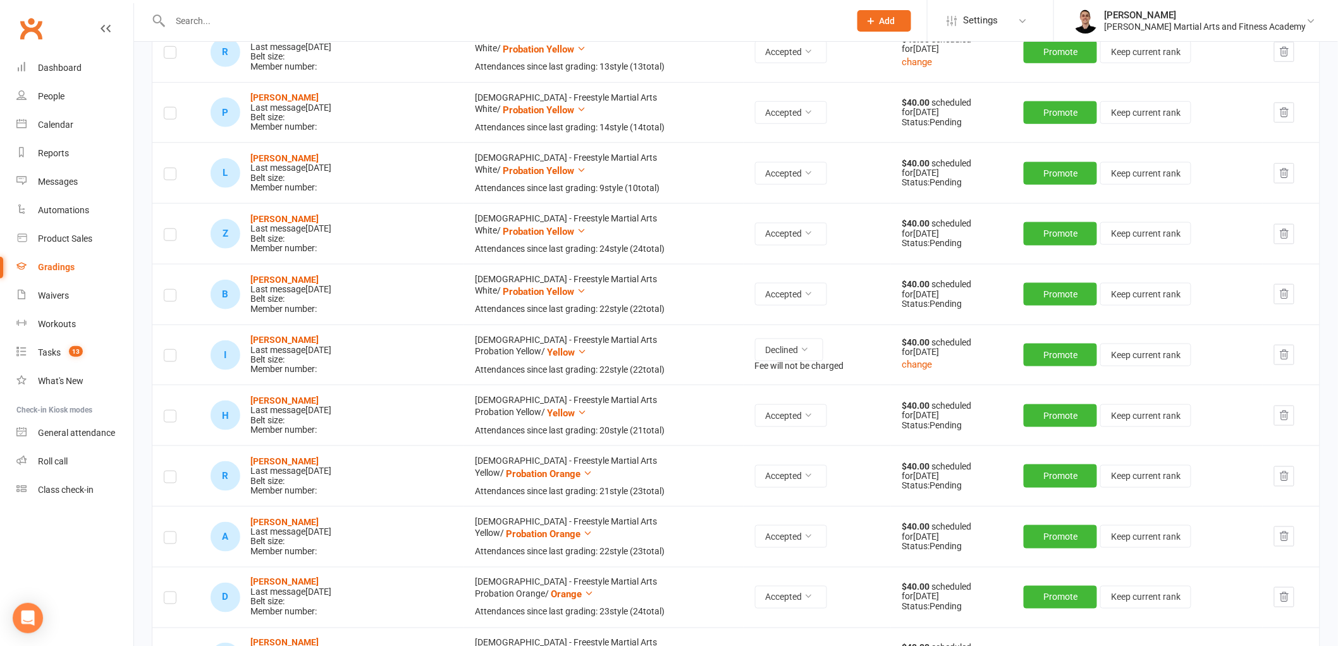
click at [1278, 357] on icon "button" at bounding box center [1283, 354] width 11 height 11
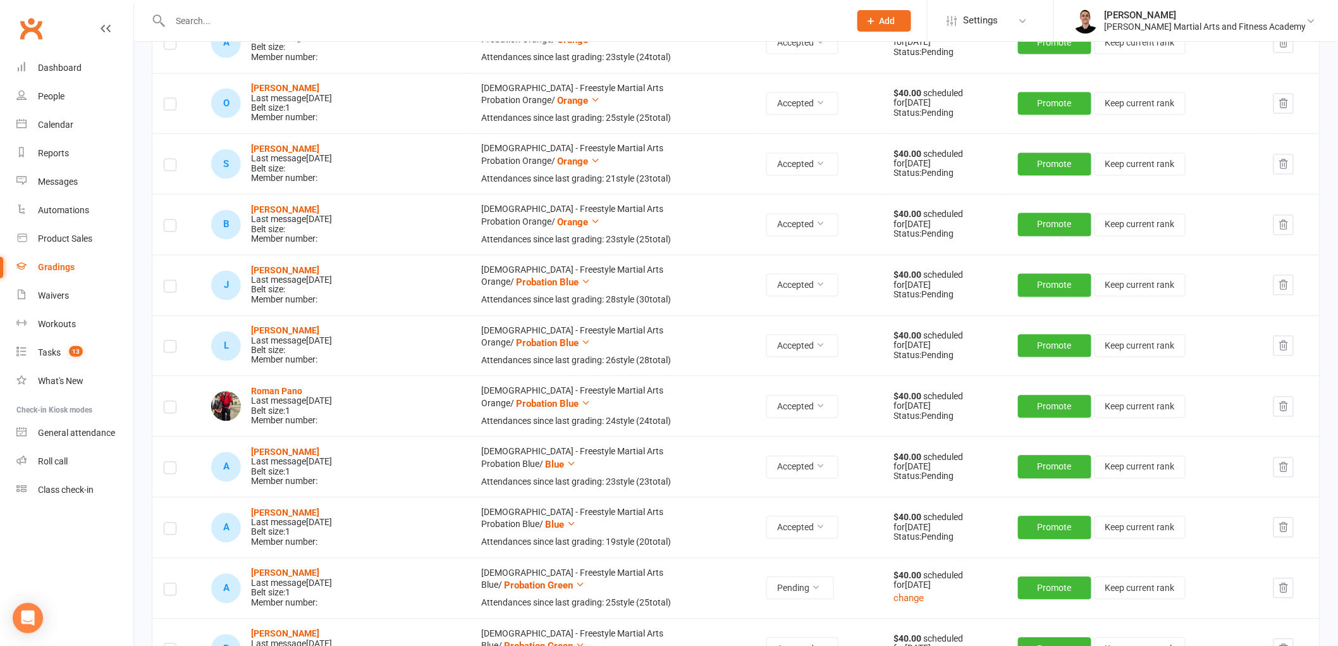
scroll to position [983, 0]
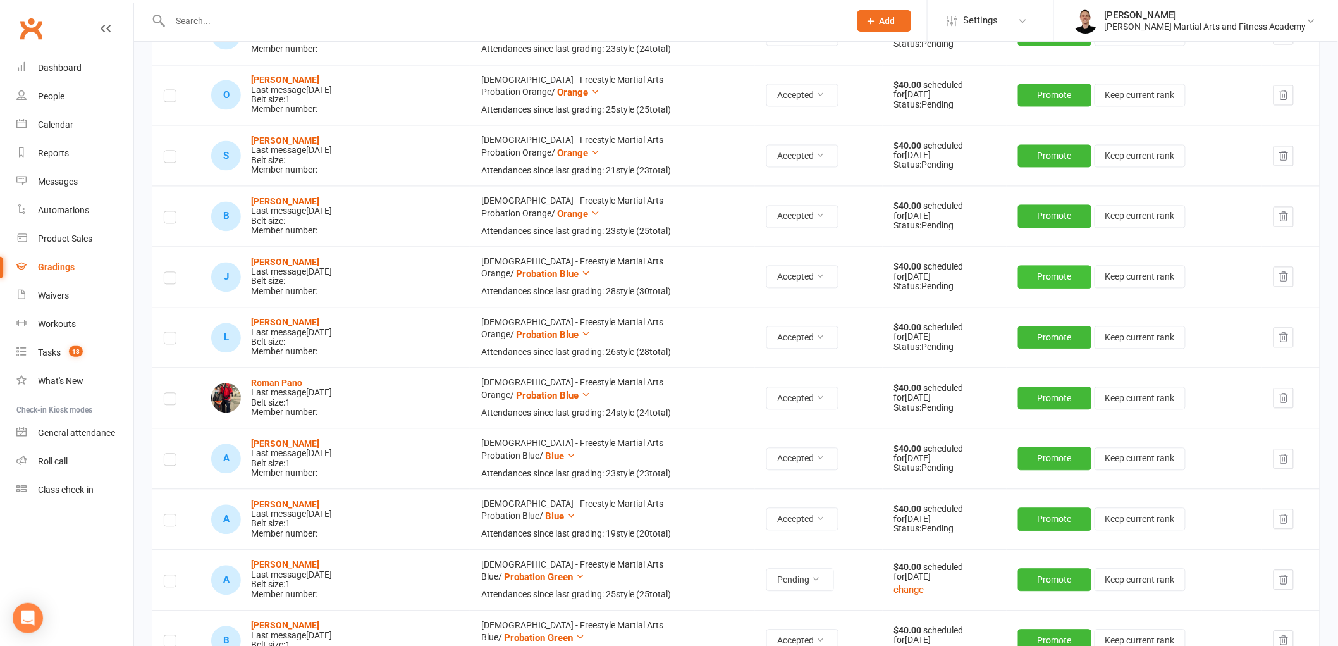
click at [1036, 286] on button "Promote" at bounding box center [1054, 277] width 73 height 23
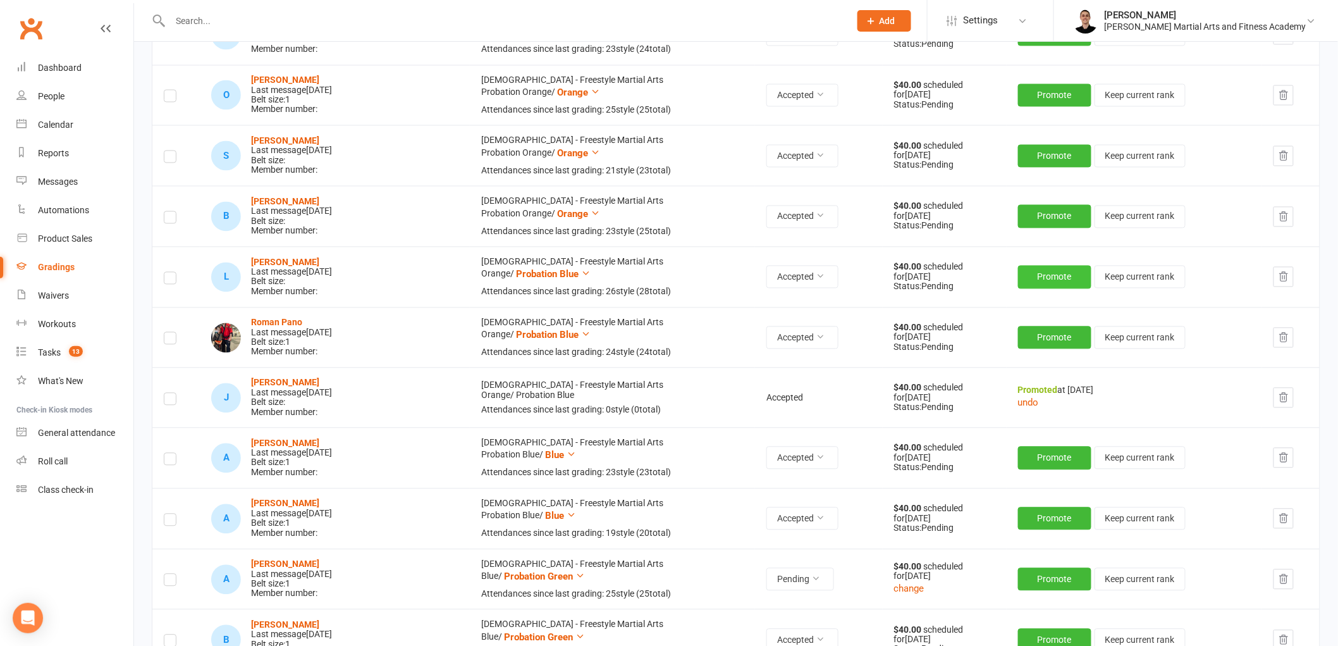
click at [1027, 280] on button "Promote" at bounding box center [1054, 277] width 73 height 23
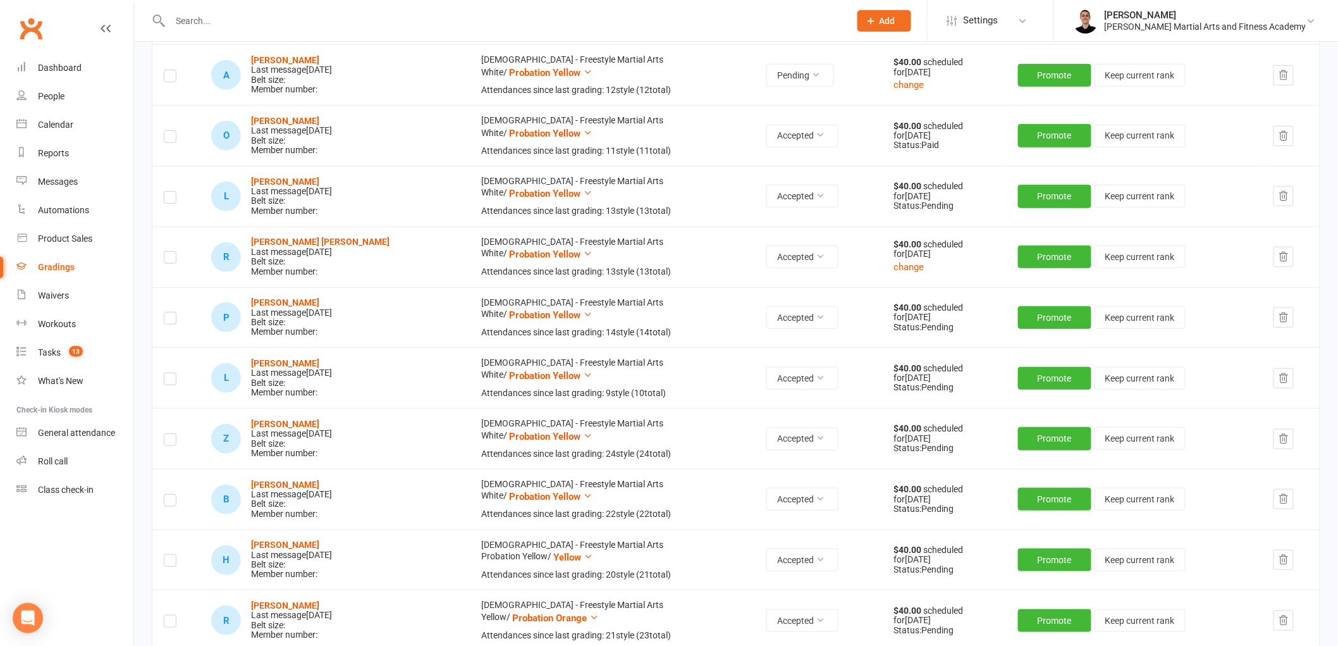
scroll to position [0, 0]
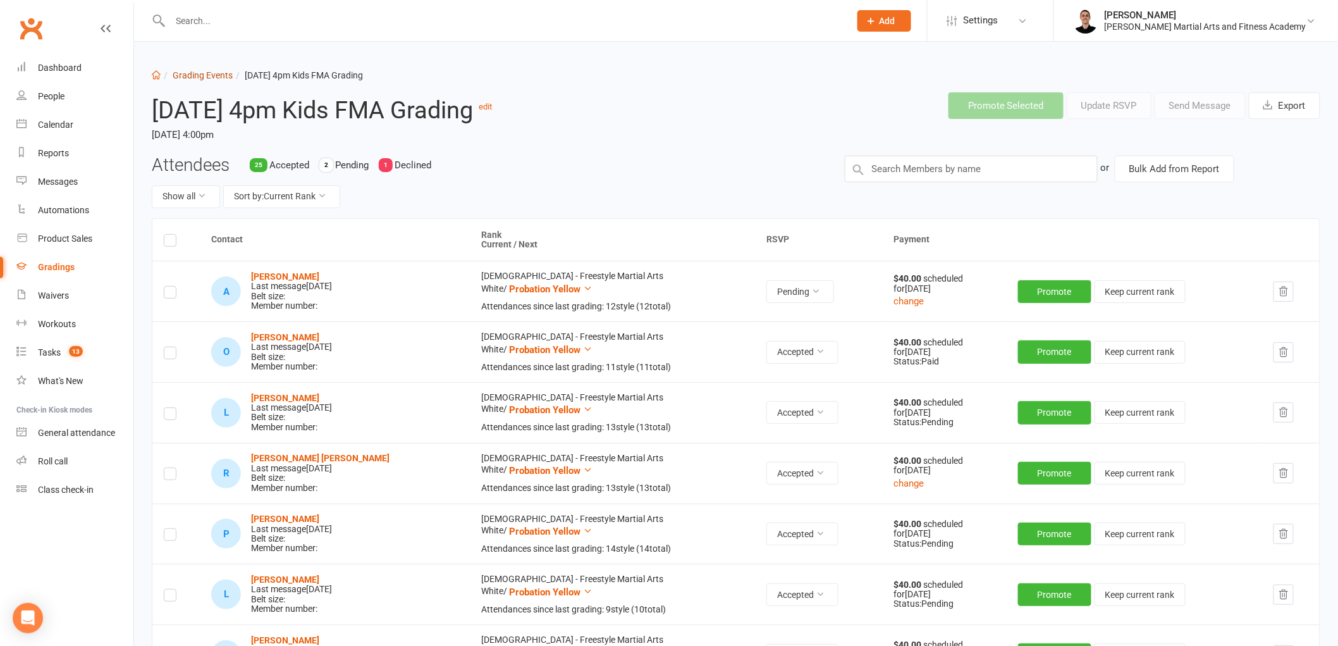
click at [190, 75] on link "Grading Events" at bounding box center [203, 75] width 60 height 10
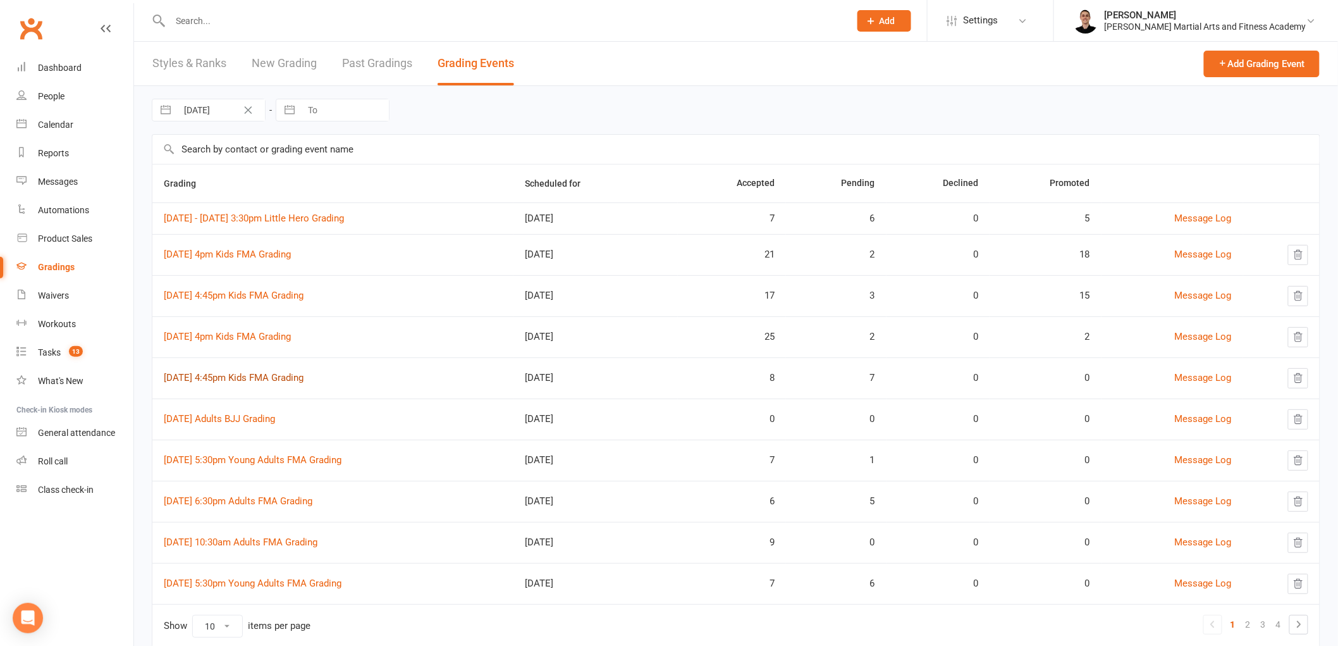
click at [295, 374] on link "[DATE] 4:45pm Kids FMA Grading" at bounding box center [234, 377] width 140 height 11
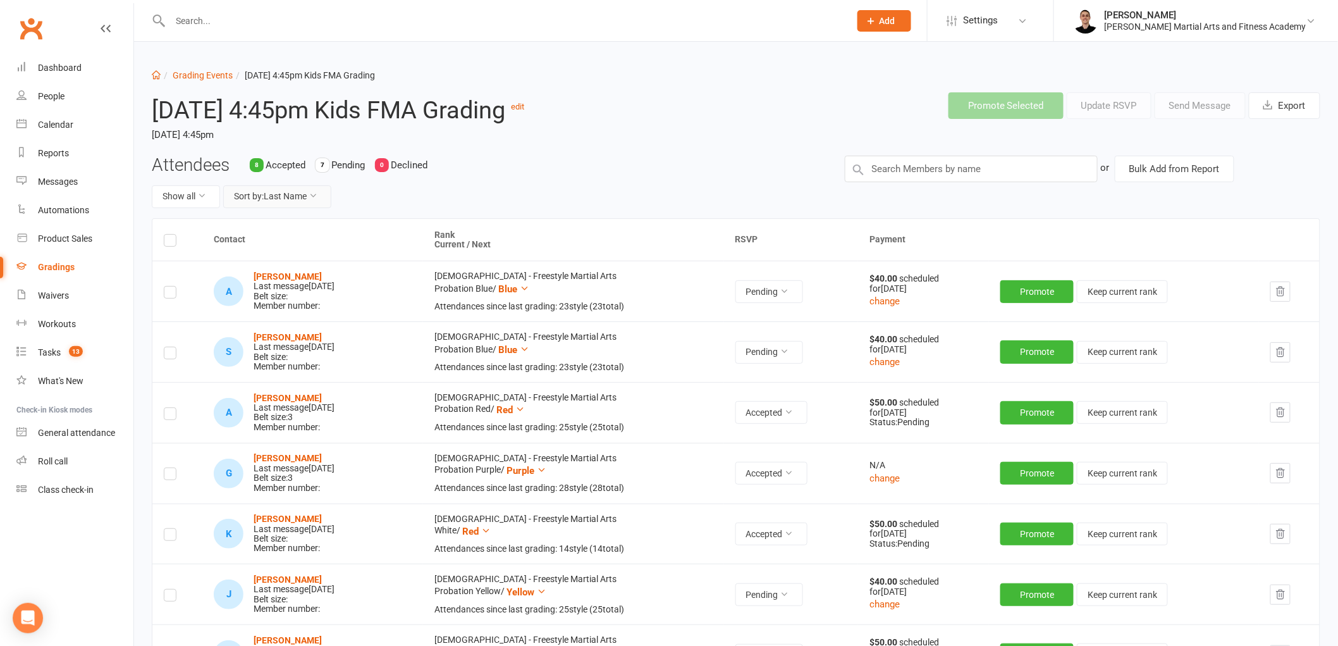
click at [256, 194] on button "Sort by: Last Name" at bounding box center [277, 196] width 108 height 23
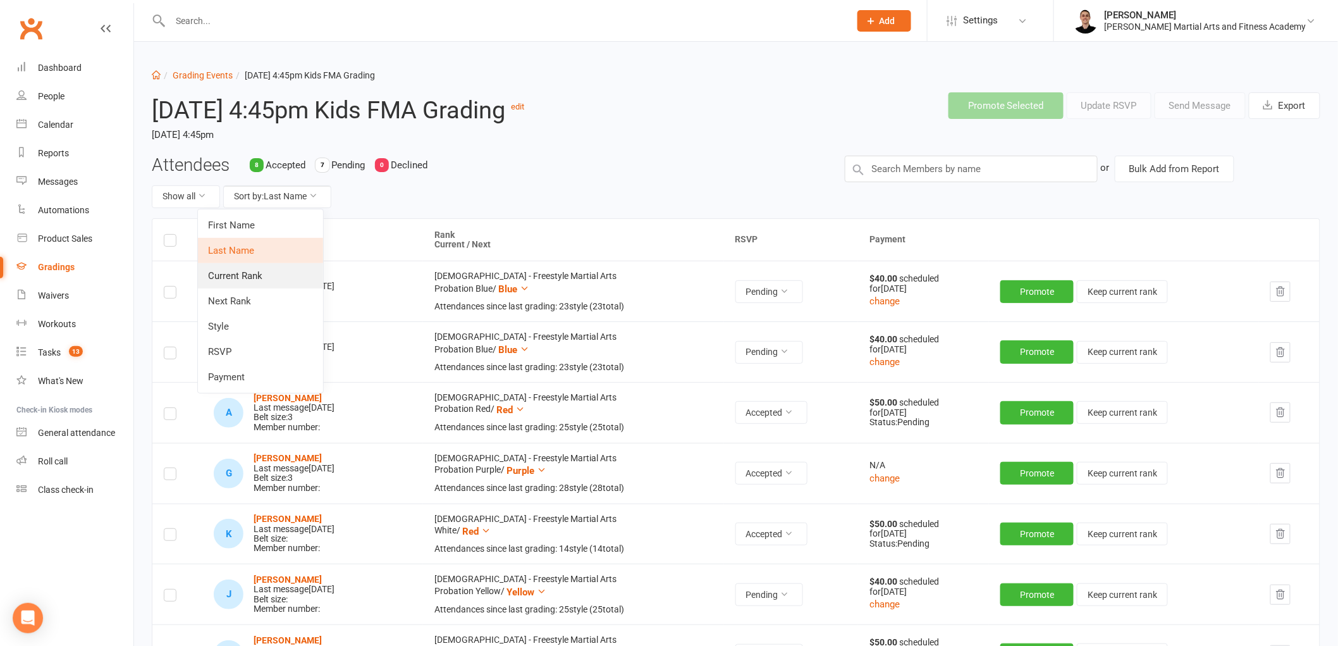
click at [270, 270] on link "Current Rank" at bounding box center [260, 275] width 125 height 25
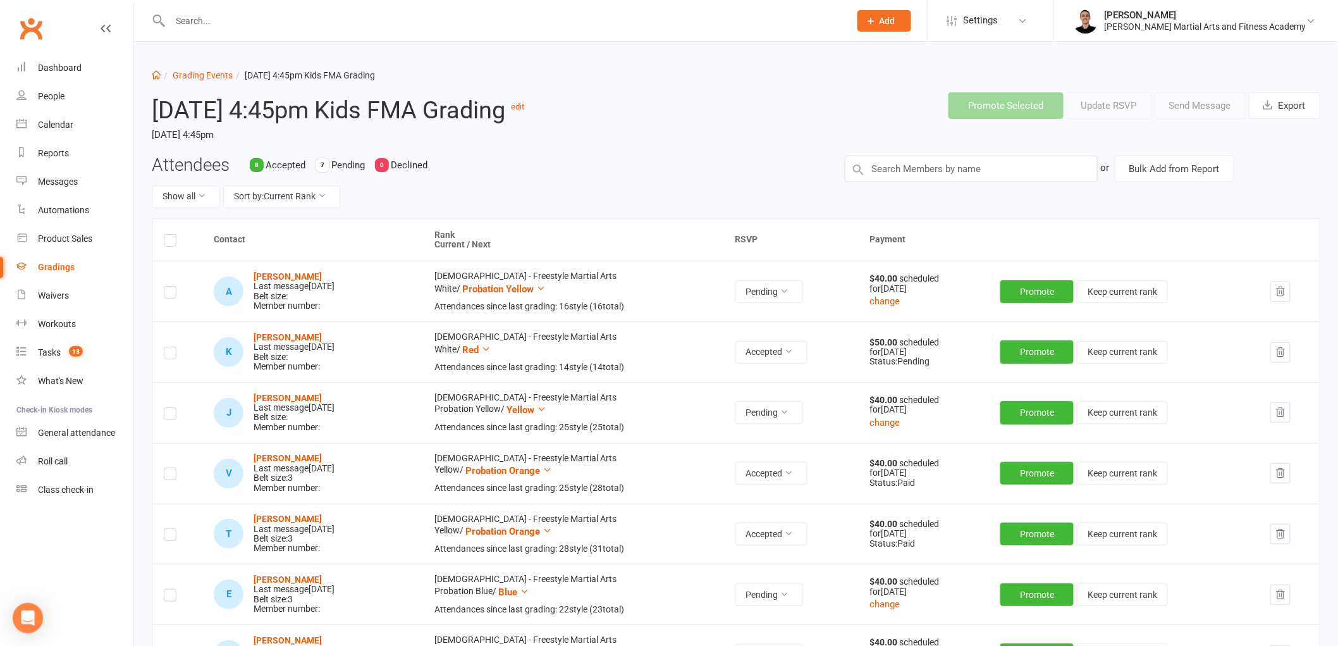
click at [1273, 295] on button "button" at bounding box center [1280, 291] width 20 height 20
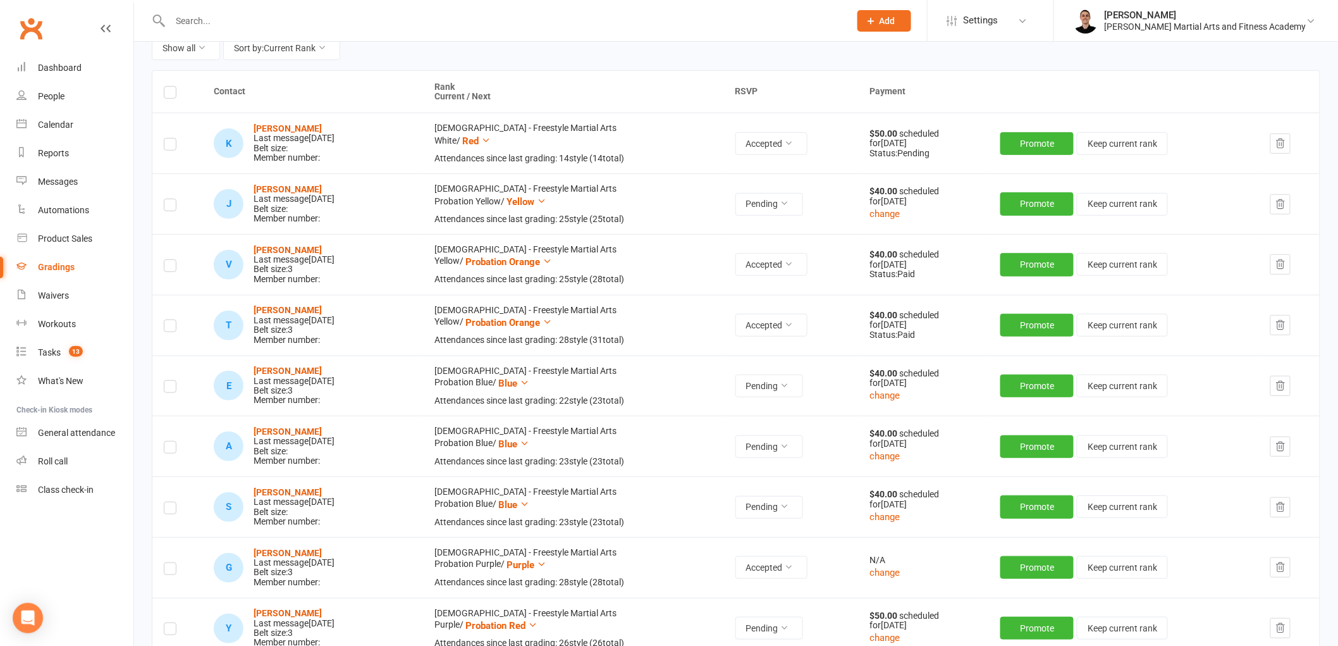
scroll to position [160, 0]
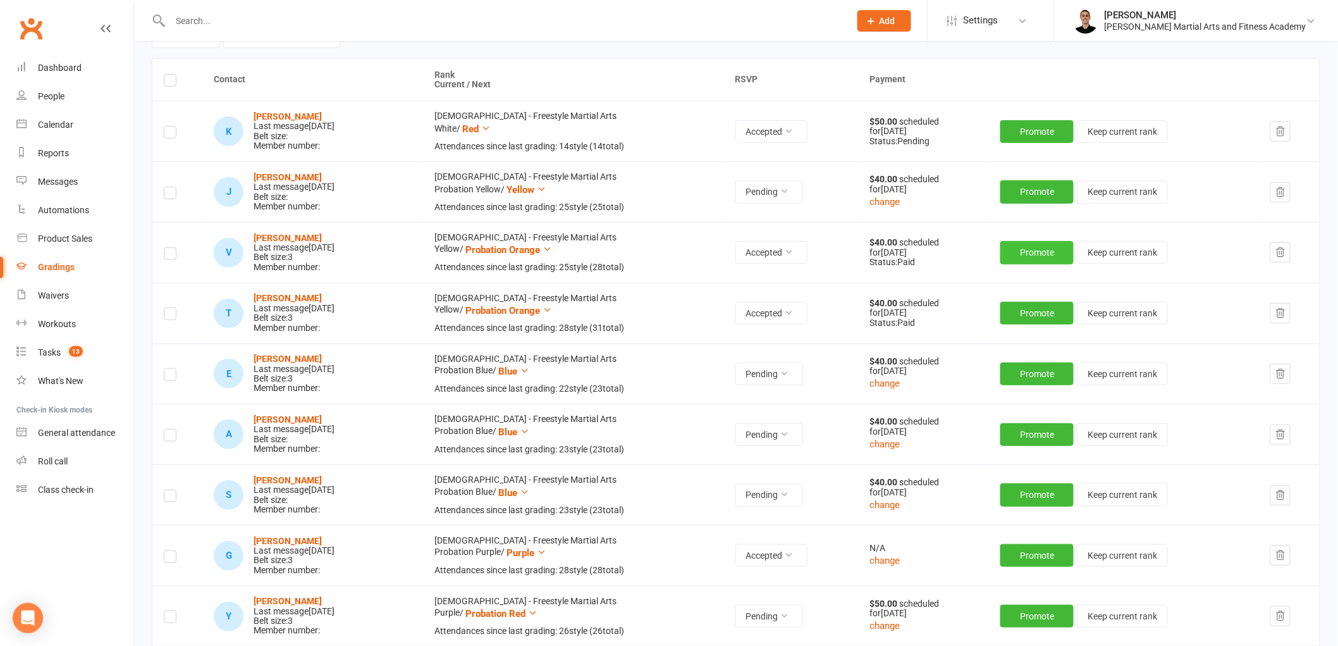
click at [1044, 255] on button "Promote" at bounding box center [1036, 252] width 73 height 23
click at [1038, 312] on button "Promote" at bounding box center [1036, 312] width 73 height 23
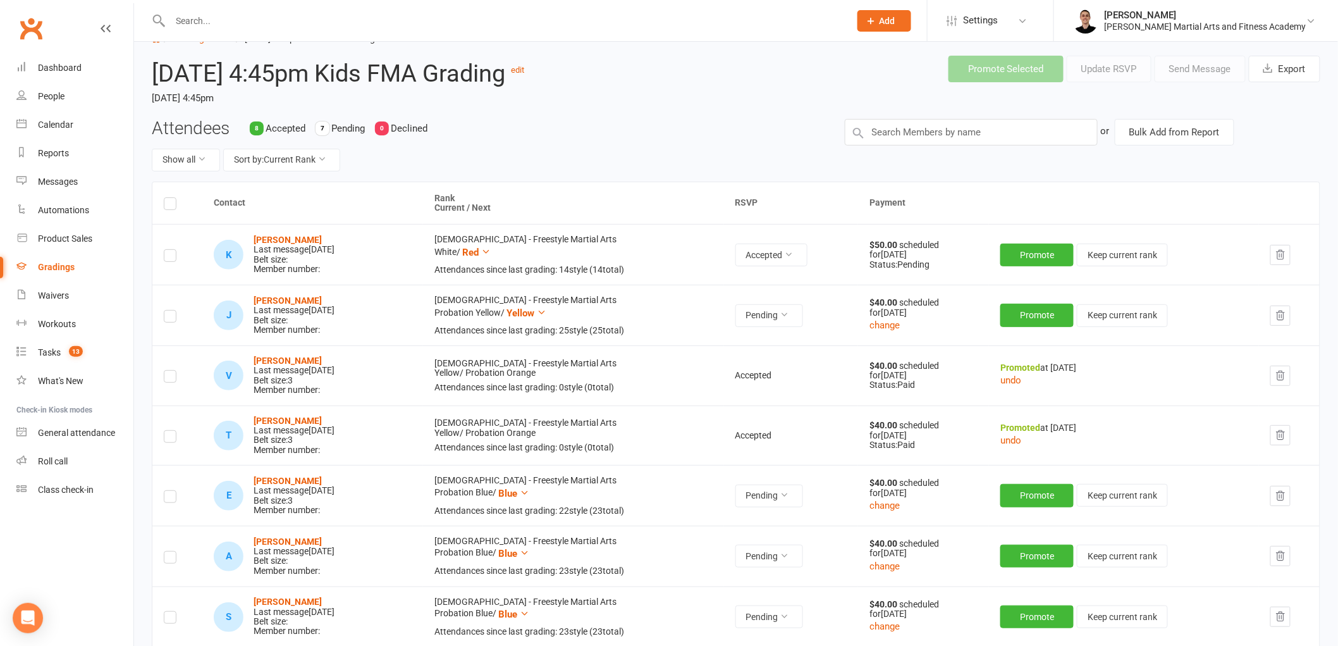
scroll to position [0, 0]
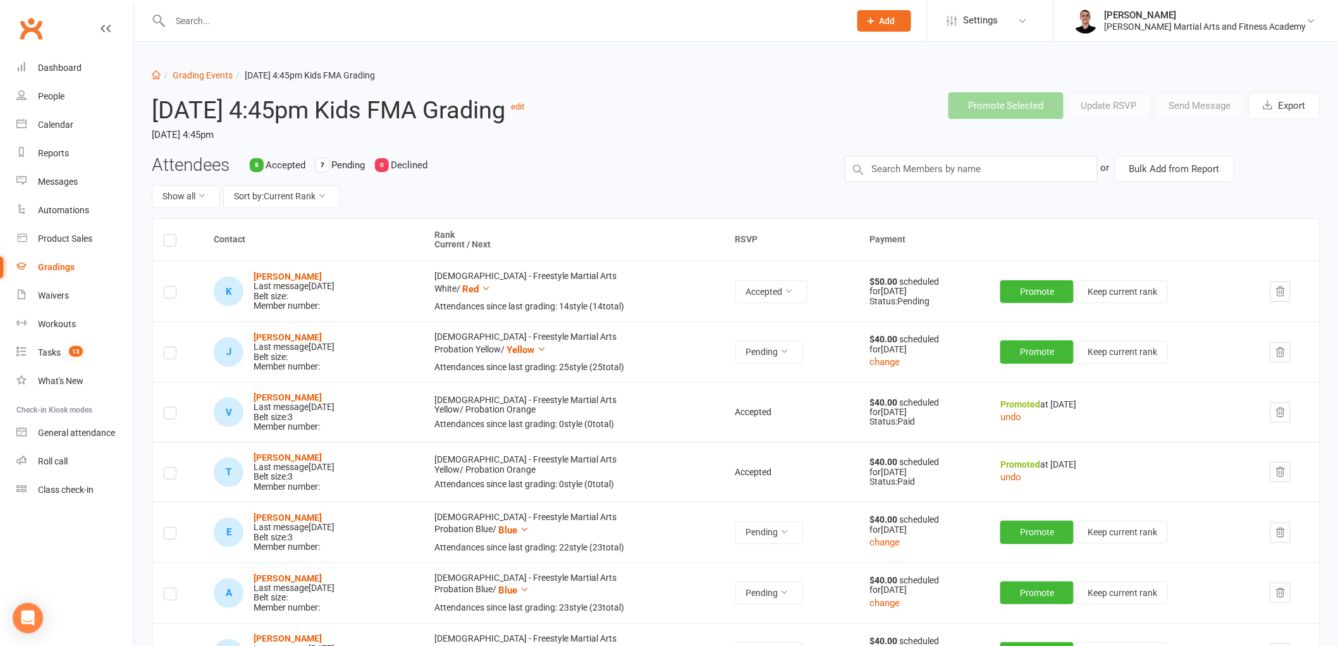
click at [633, 163] on div "Attendees 8 Accepted 7 Pending 0 Declined Show all Sort by: Current Rank" at bounding box center [488, 187] width 693 height 63
click at [911, 15] on button "Add" at bounding box center [884, 20] width 54 height 21
click at [897, 57] on link "Prospect" at bounding box center [870, 56] width 113 height 29
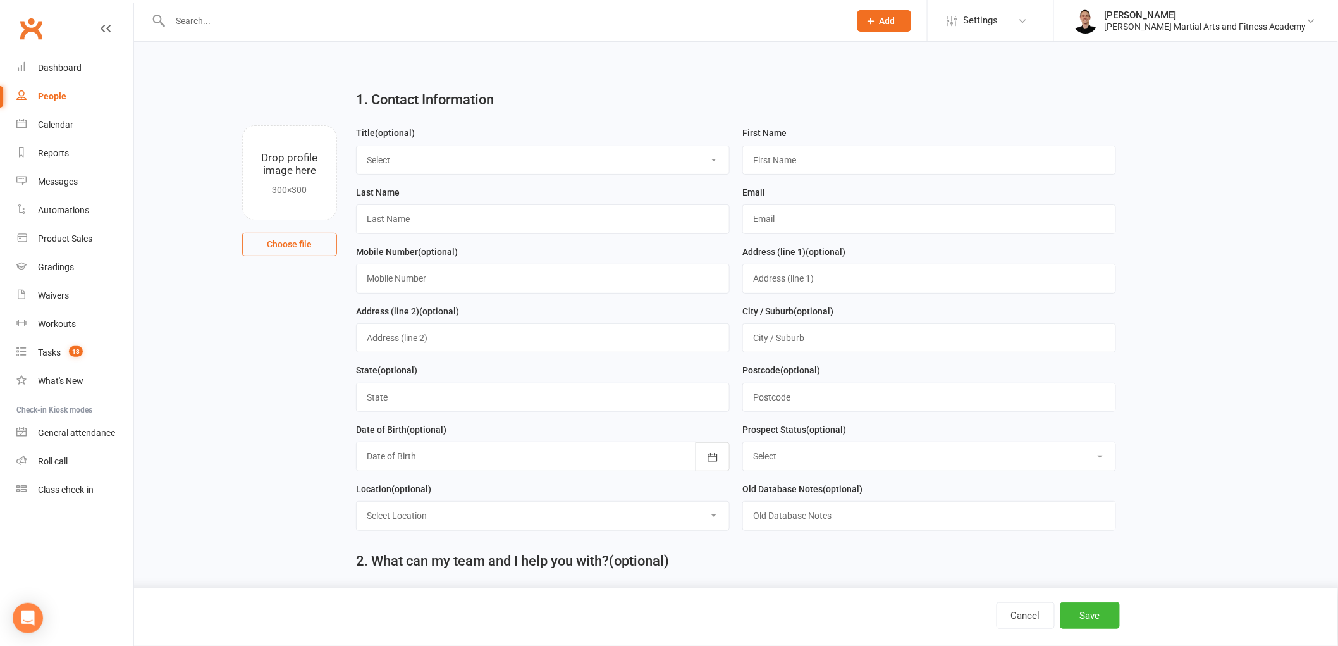
click at [575, 162] on select "Select Mr Mrs Miss Ms Dr" at bounding box center [543, 160] width 372 height 28
click at [357, 146] on select "Select Mr Mrs Miss Ms Dr" at bounding box center [543, 160] width 372 height 28
click at [773, 158] on input "text" at bounding box center [929, 159] width 374 height 29
click at [824, 216] on input "text" at bounding box center [929, 218] width 374 height 29
click at [572, 283] on input "text" at bounding box center [543, 278] width 374 height 29
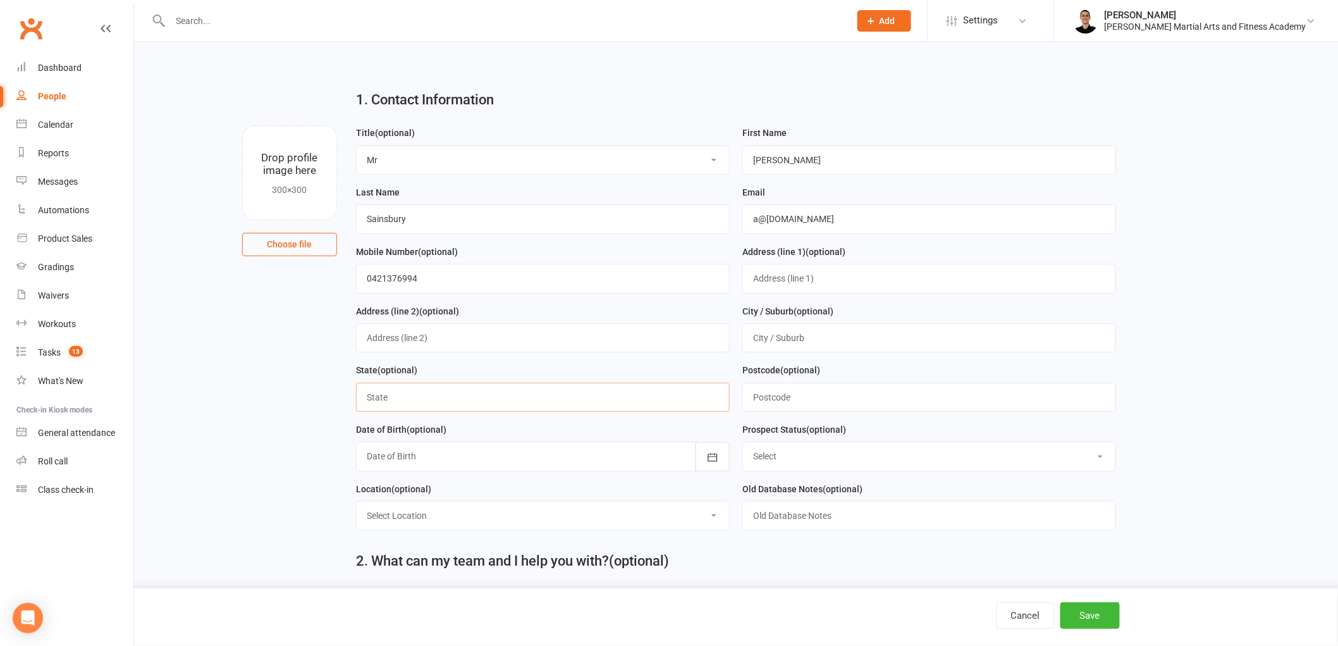
click at [508, 407] on input "text" at bounding box center [543, 397] width 374 height 29
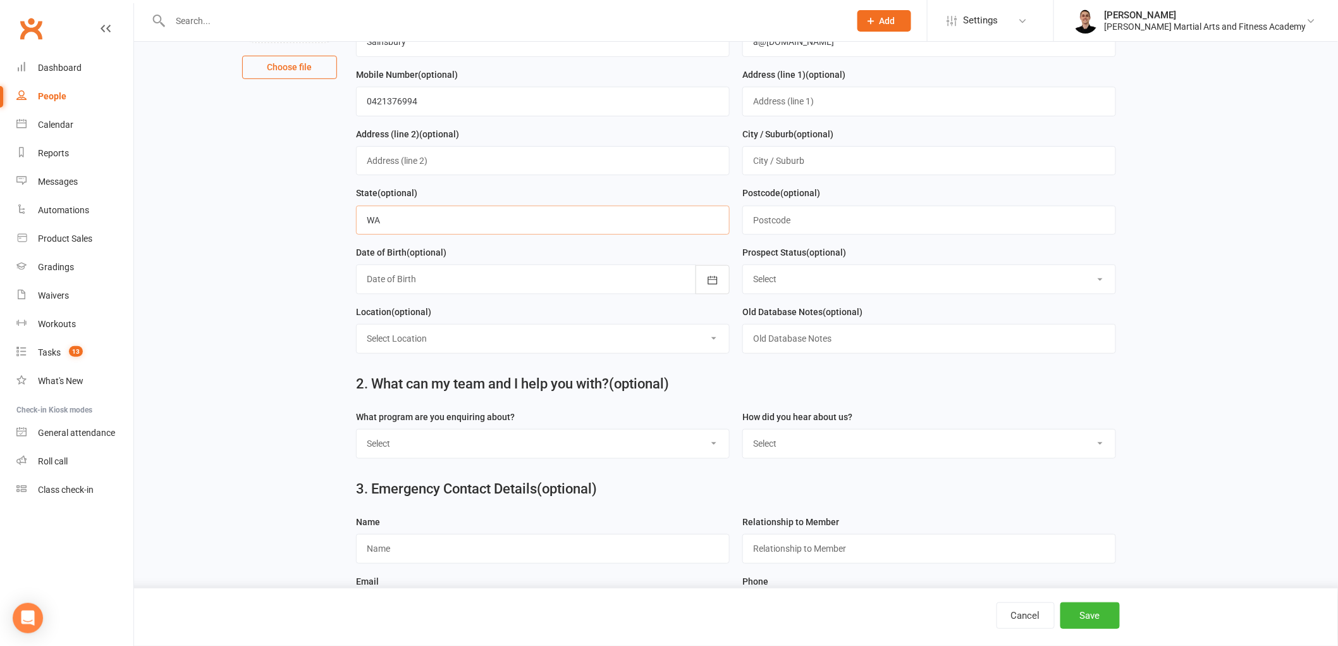
scroll to position [211, 0]
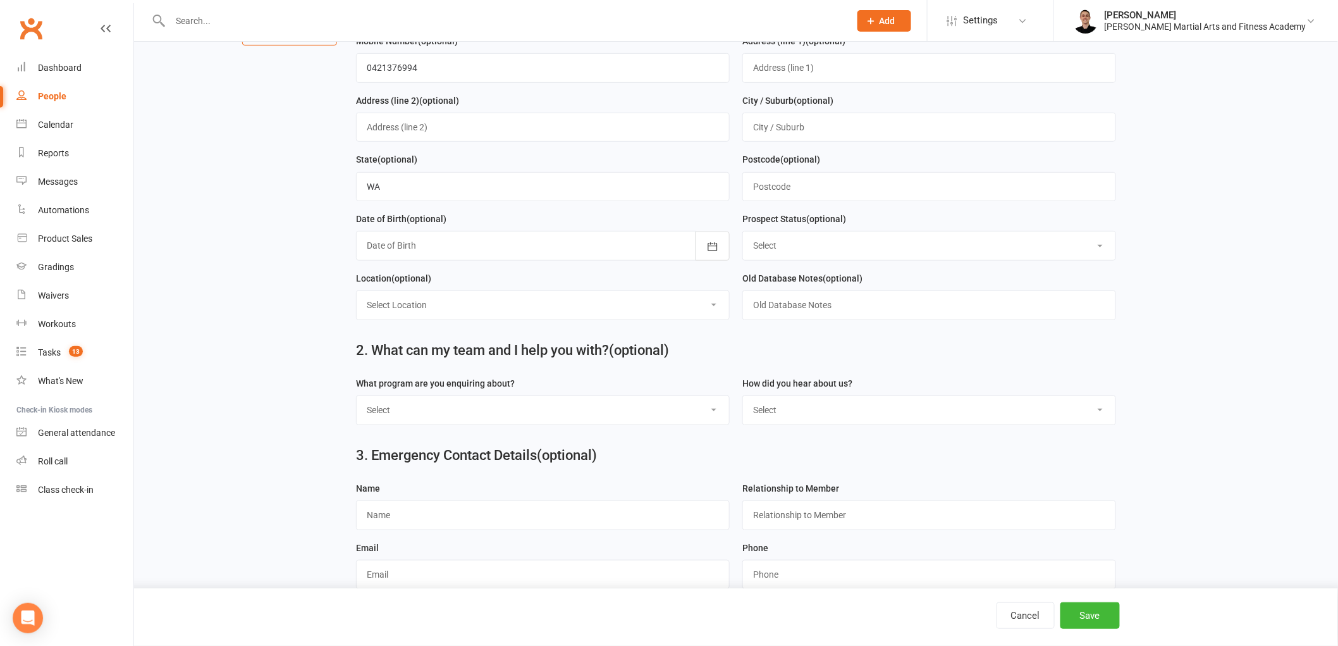
click at [769, 424] on select "Select Google Member Referral Social Media Walk by Letter Box Drop Poster" at bounding box center [929, 410] width 372 height 28
click at [743, 396] on select "Select Google Member Referral Social Media Walk by Letter Box Drop Poster" at bounding box center [929, 410] width 372 height 28
click at [656, 422] on select "Select Kids Martial Arts Kids BJJ Adults BJJ Adults Martial Arts Adults MMA Adu…" at bounding box center [543, 410] width 372 height 28
click at [357, 396] on select "Select Kids Martial Arts Kids BJJ Adults BJJ Adults Martial Arts Adults MMA Adu…" at bounding box center [543, 410] width 372 height 28
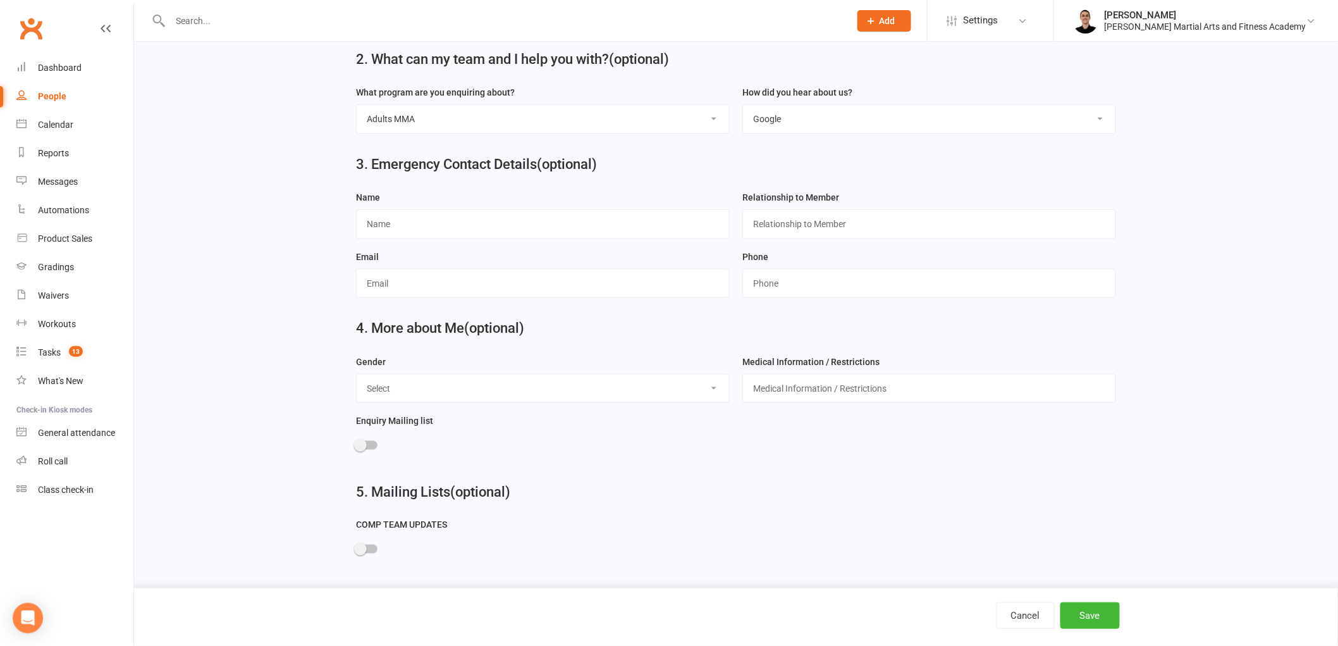
scroll to position [503, 0]
click at [1094, 615] on button "Save" at bounding box center [1089, 615] width 59 height 27
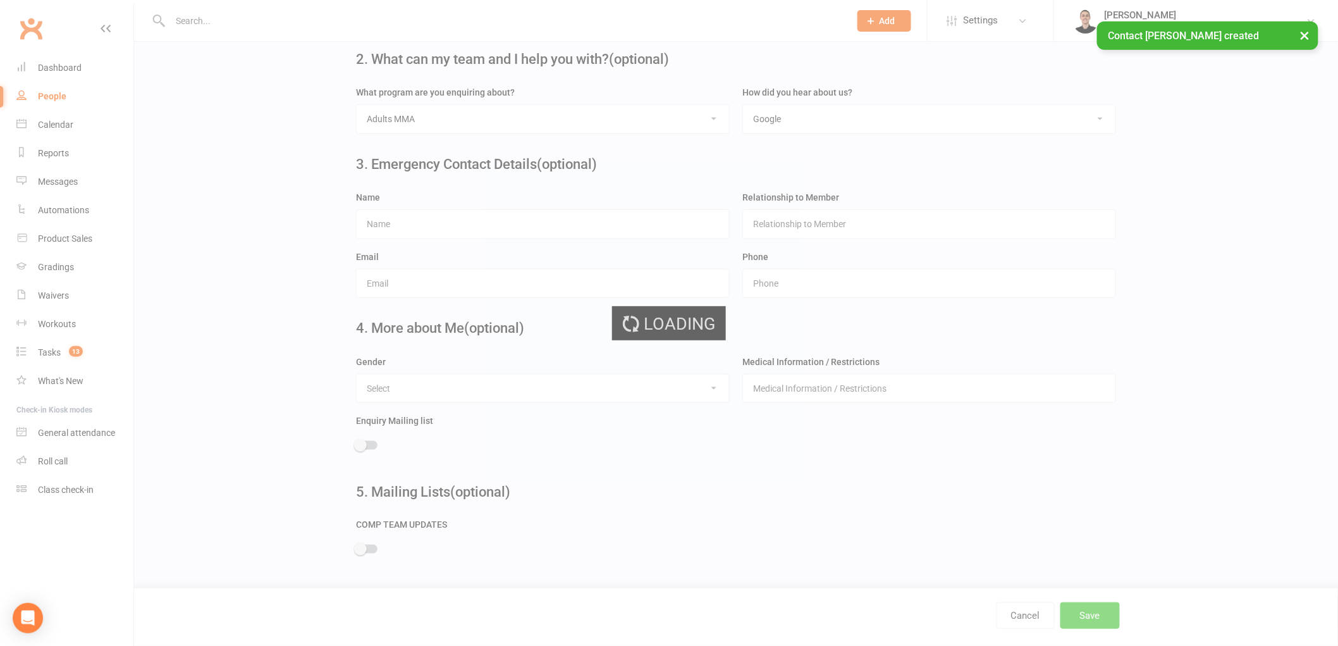
scroll to position [0, 0]
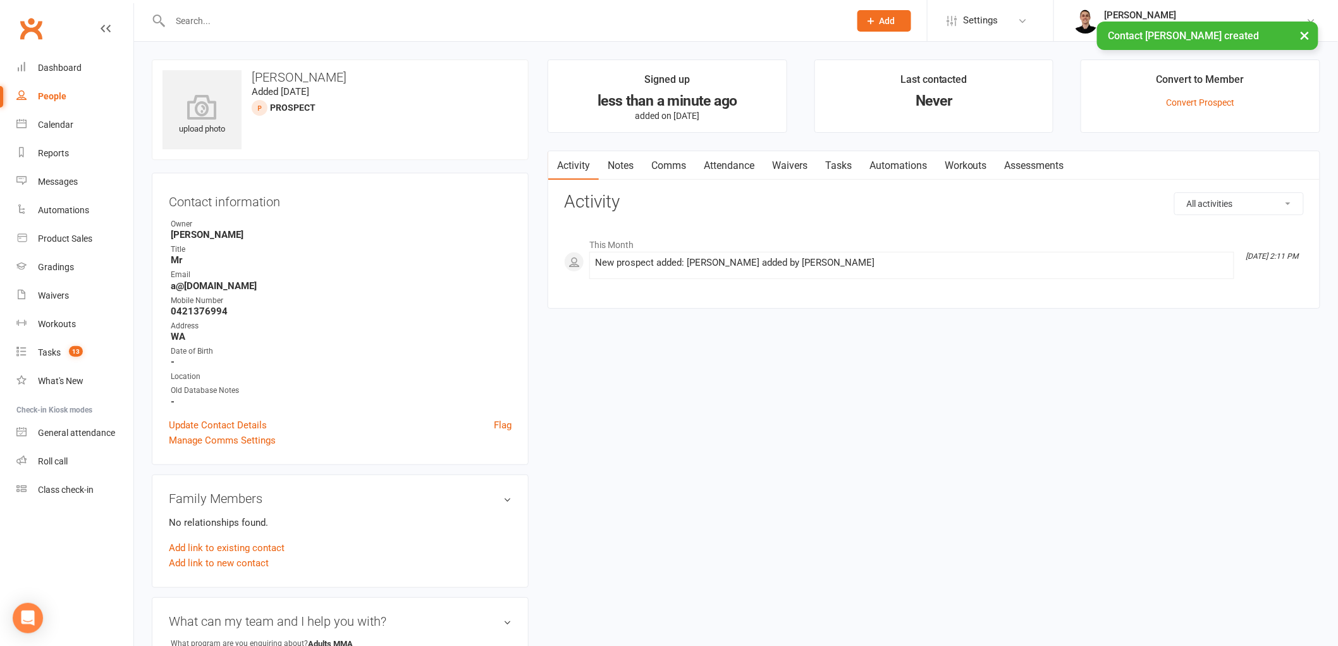
click at [633, 164] on link "Notes" at bounding box center [621, 165] width 44 height 29
click at [1279, 205] on button "+ New Note" at bounding box center [1270, 203] width 68 height 23
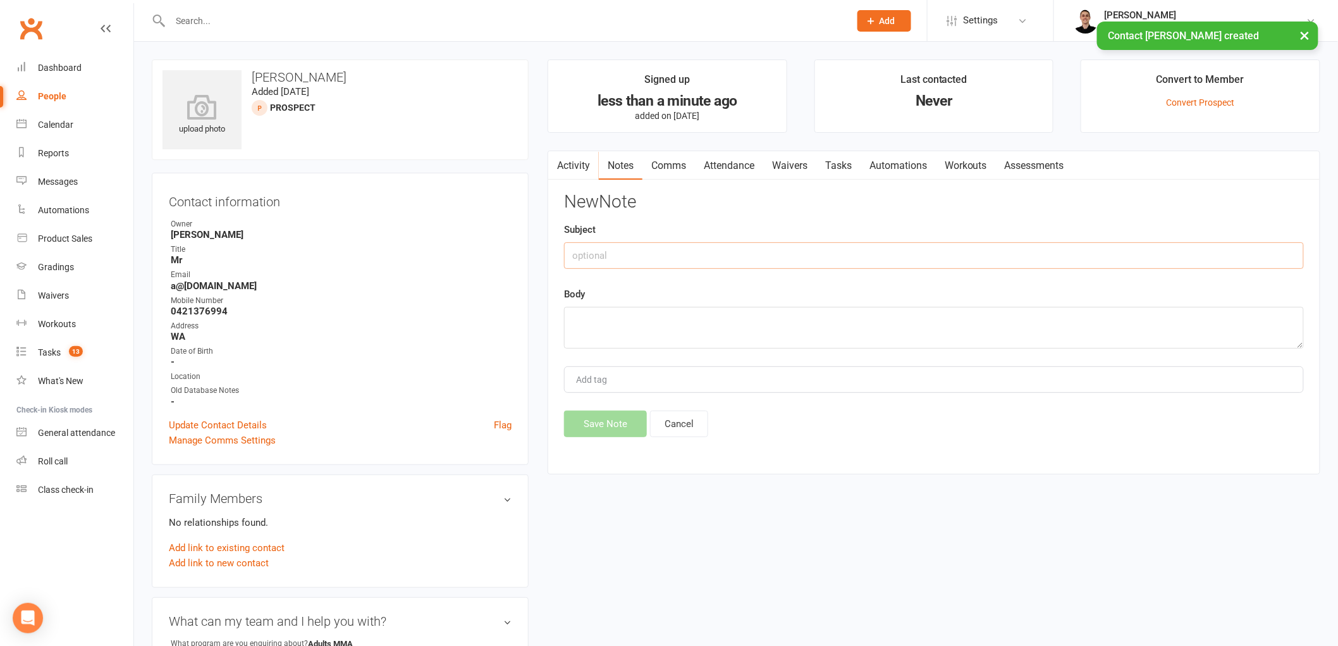
click at [730, 252] on input "text" at bounding box center [934, 255] width 740 height 27
click at [687, 307] on textarea at bounding box center [934, 328] width 740 height 42
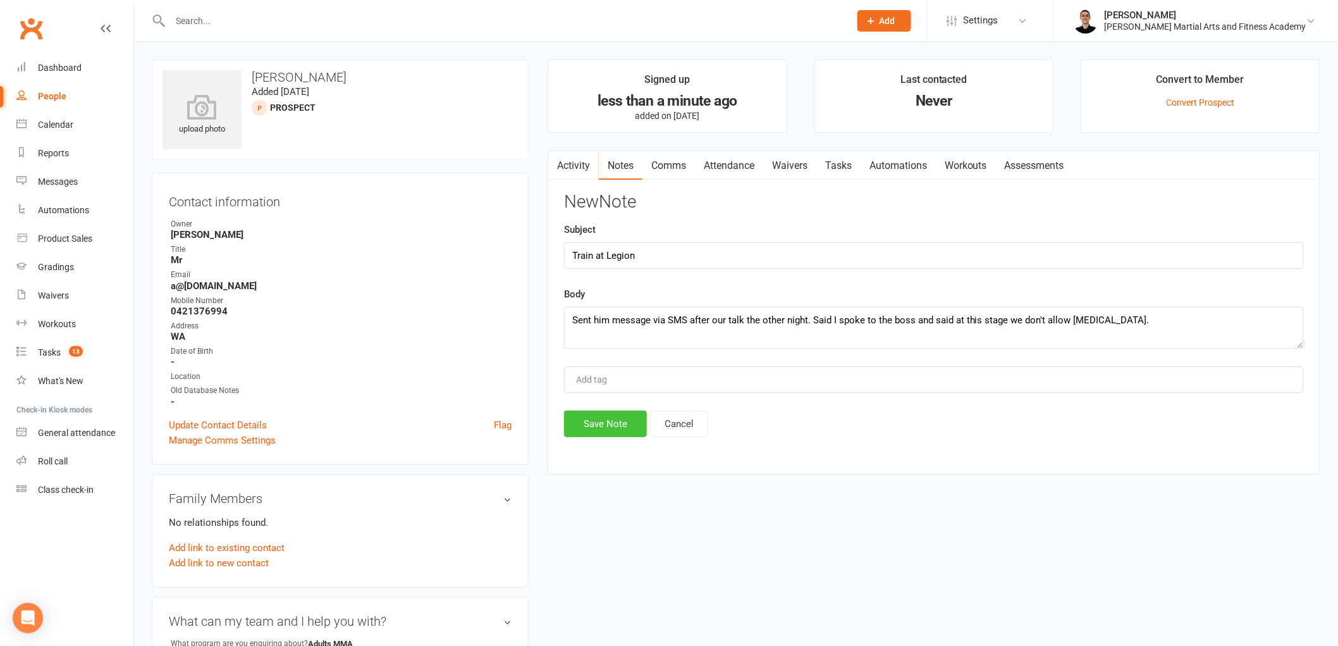
drag, startPoint x: 610, startPoint y: 419, endPoint x: 616, endPoint y: 438, distance: 19.2
click at [610, 420] on button "Save Note" at bounding box center [605, 423] width 83 height 27
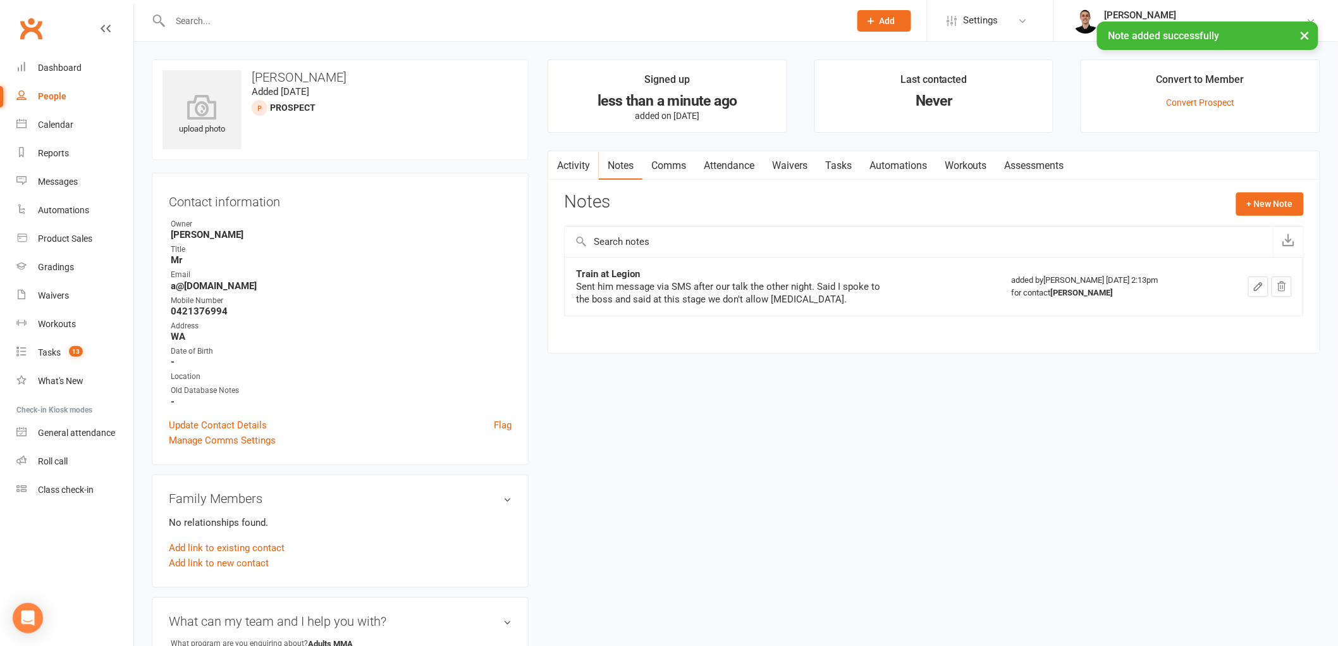
click at [829, 171] on link "Tasks" at bounding box center [838, 165] width 44 height 29
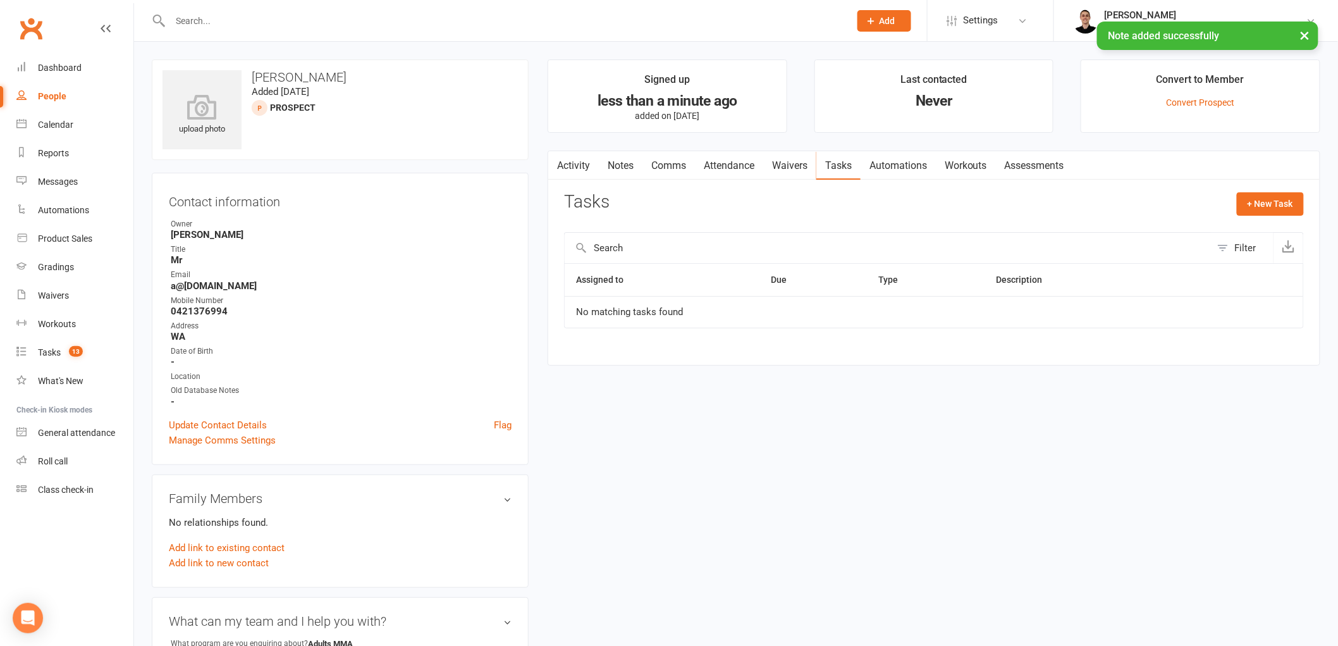
click at [580, 162] on link "Activity" at bounding box center [573, 165] width 51 height 29
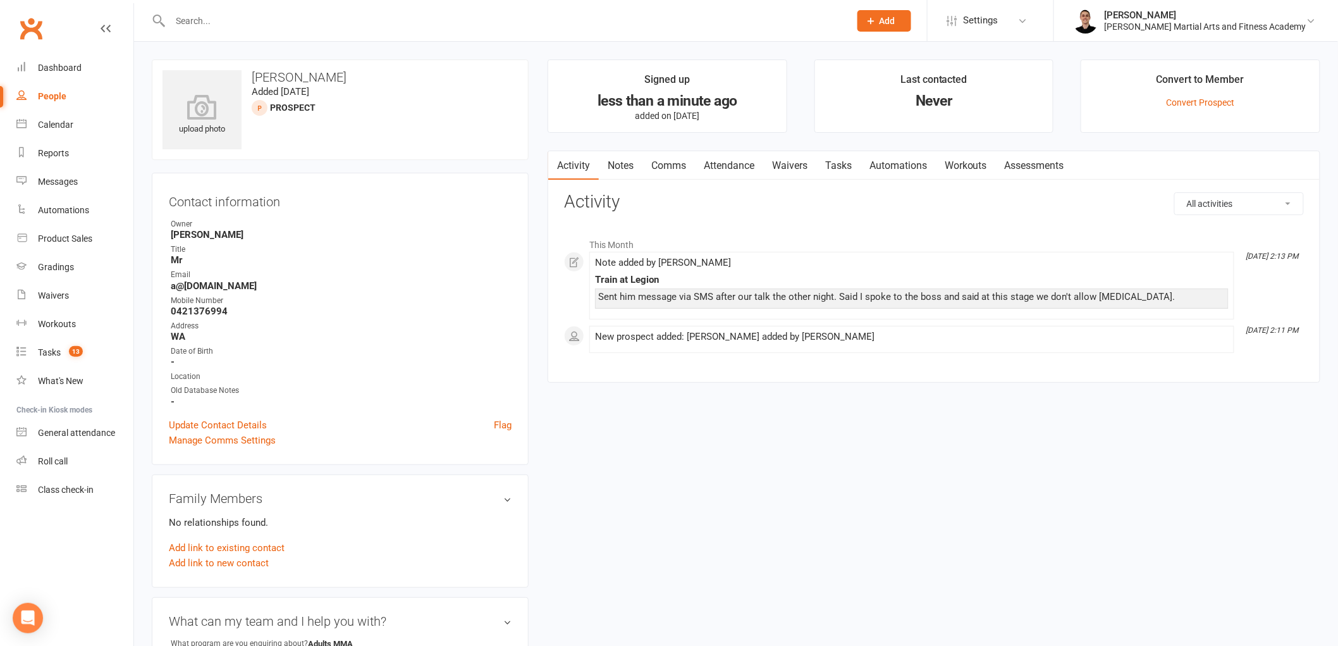
click at [830, 158] on link "Tasks" at bounding box center [838, 165] width 44 height 29
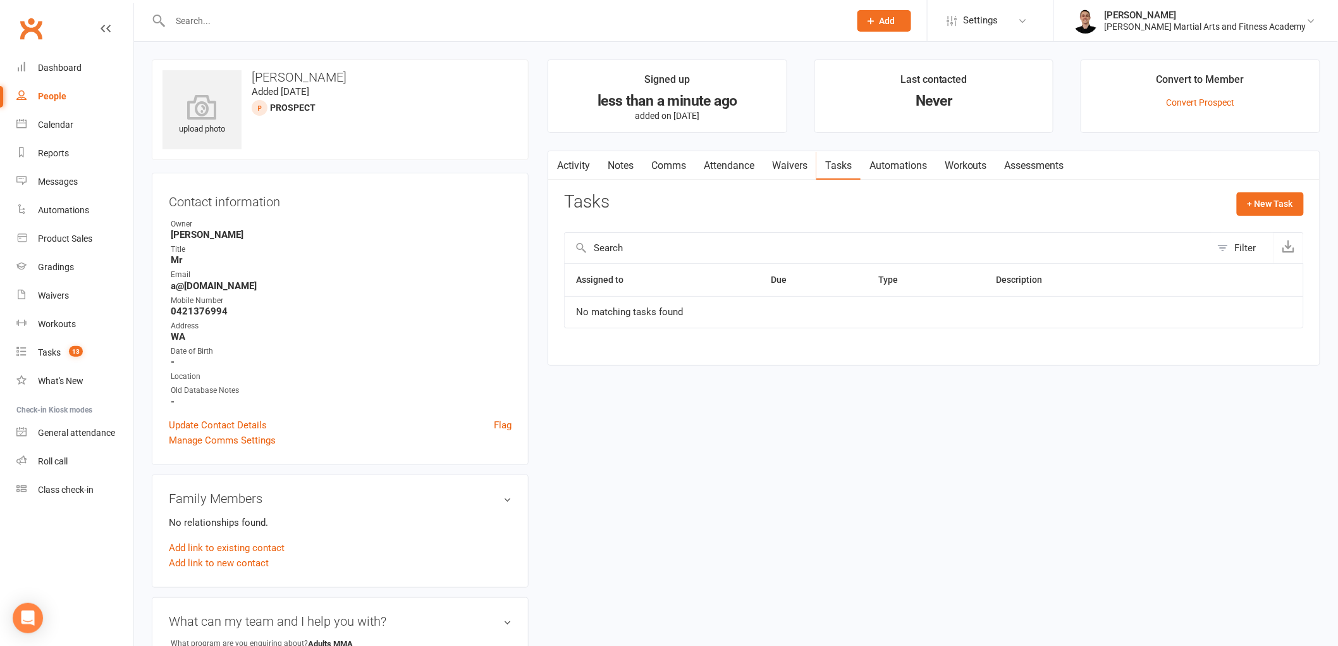
click at [620, 166] on link "Notes" at bounding box center [621, 165] width 44 height 29
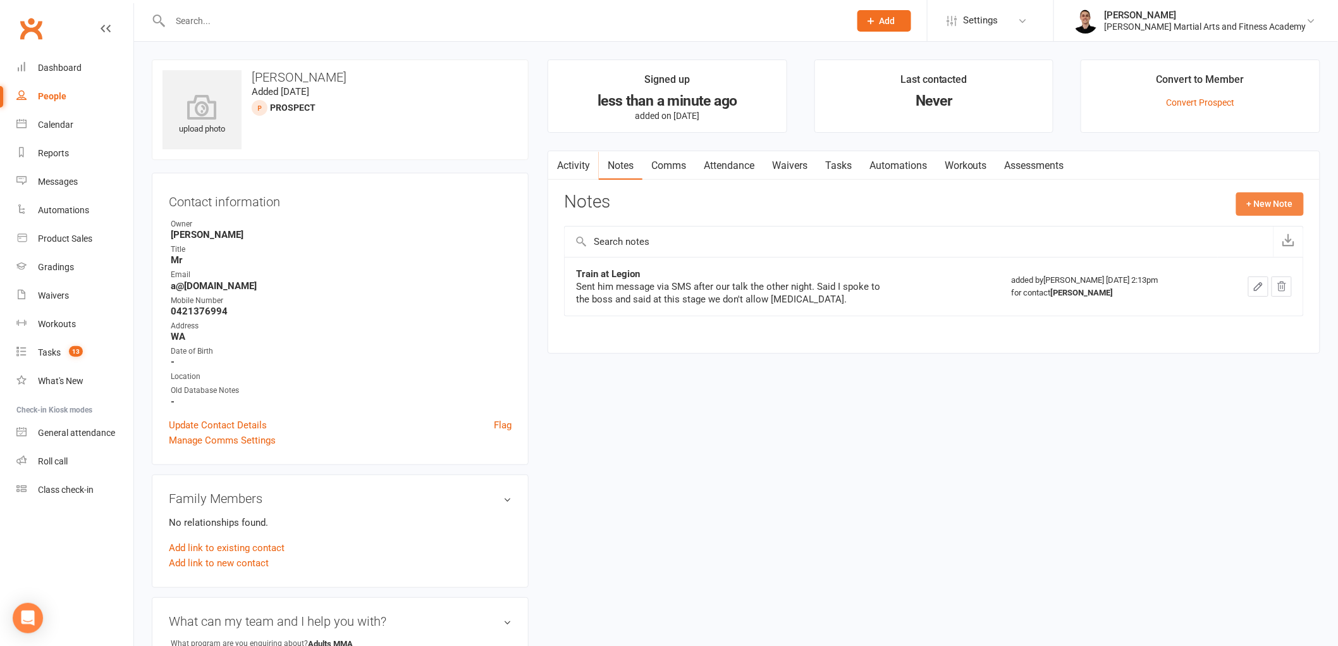
click at [1267, 204] on button "+ New Note" at bounding box center [1270, 203] width 68 height 23
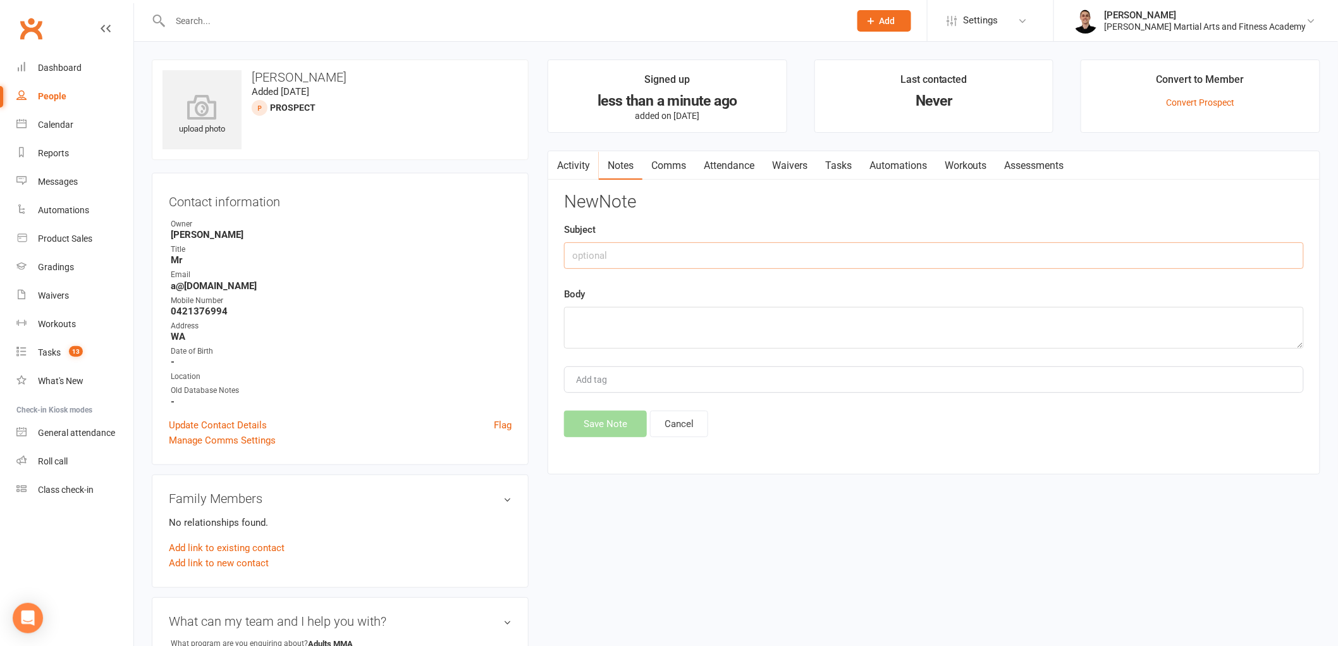
click at [694, 256] on input "text" at bounding box center [934, 255] width 740 height 27
drag, startPoint x: 668, startPoint y: 326, endPoint x: 680, endPoint y: 333, distance: 13.9
click at [671, 326] on textarea at bounding box center [934, 328] width 740 height 42
click at [599, 420] on button "Save Note" at bounding box center [605, 423] width 83 height 27
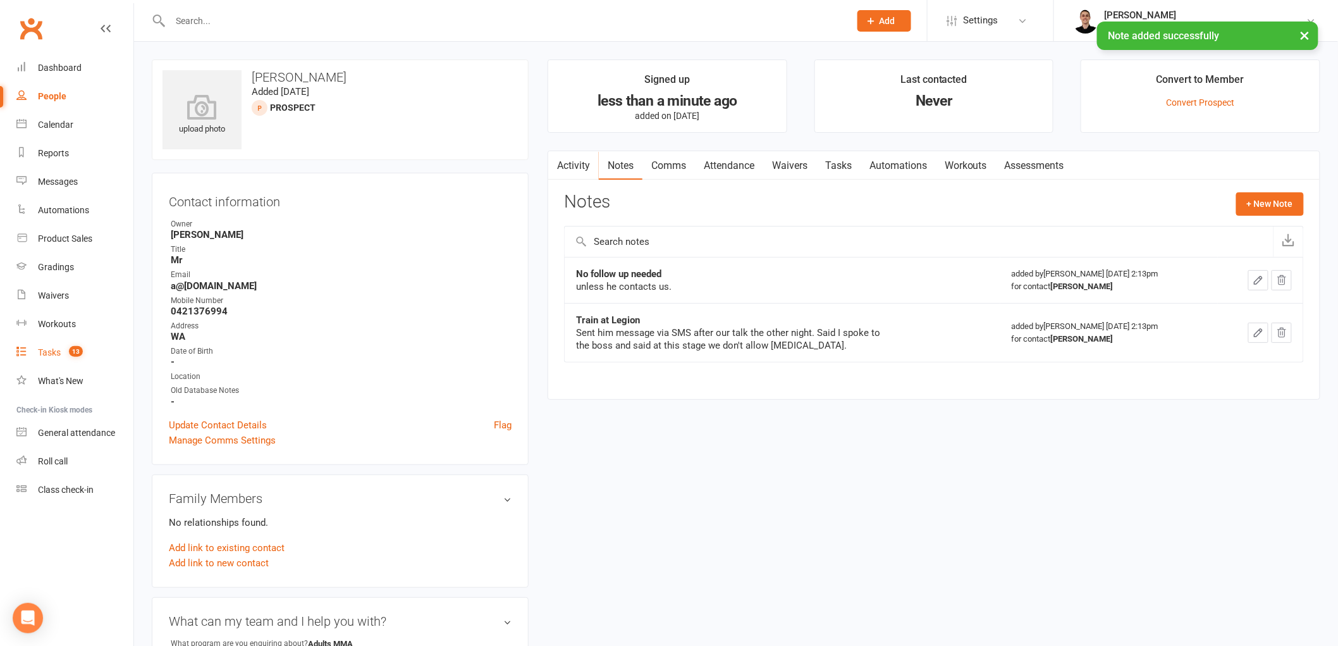
click at [59, 349] on div "Tasks" at bounding box center [49, 352] width 23 height 10
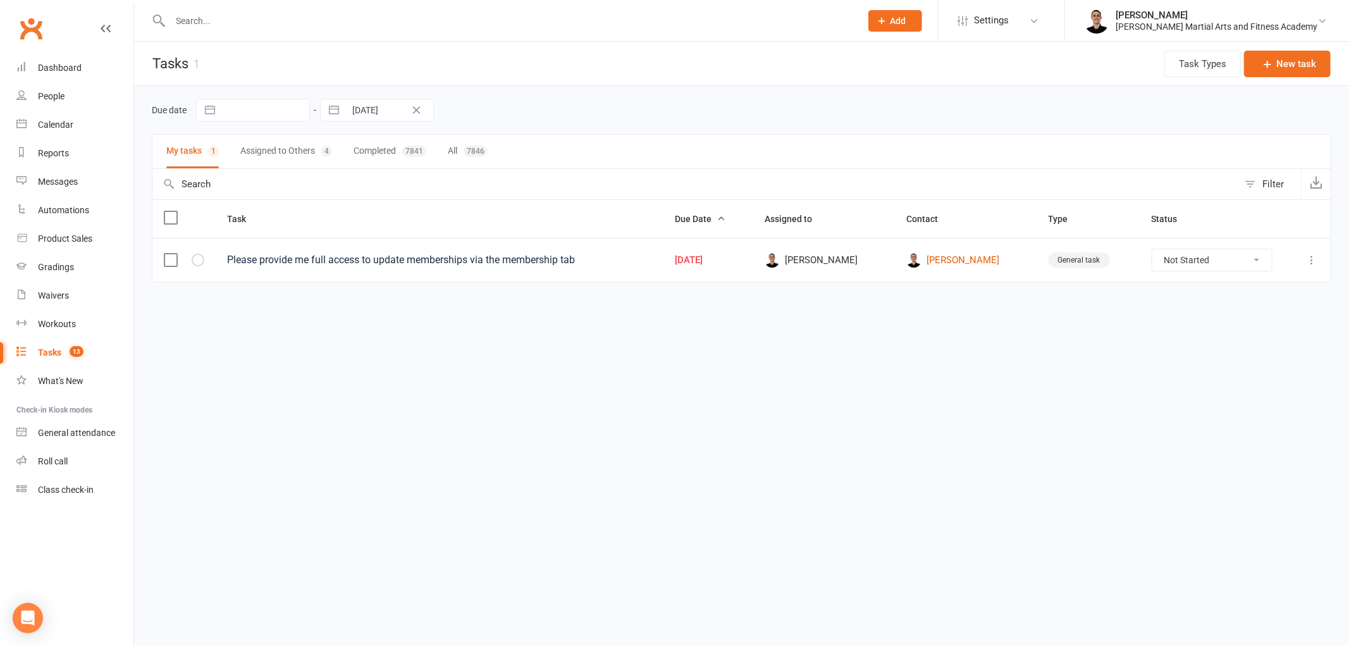
click at [396, 29] on div at bounding box center [502, 20] width 700 height 41
click at [398, 20] on input "text" at bounding box center [508, 21] width 685 height 18
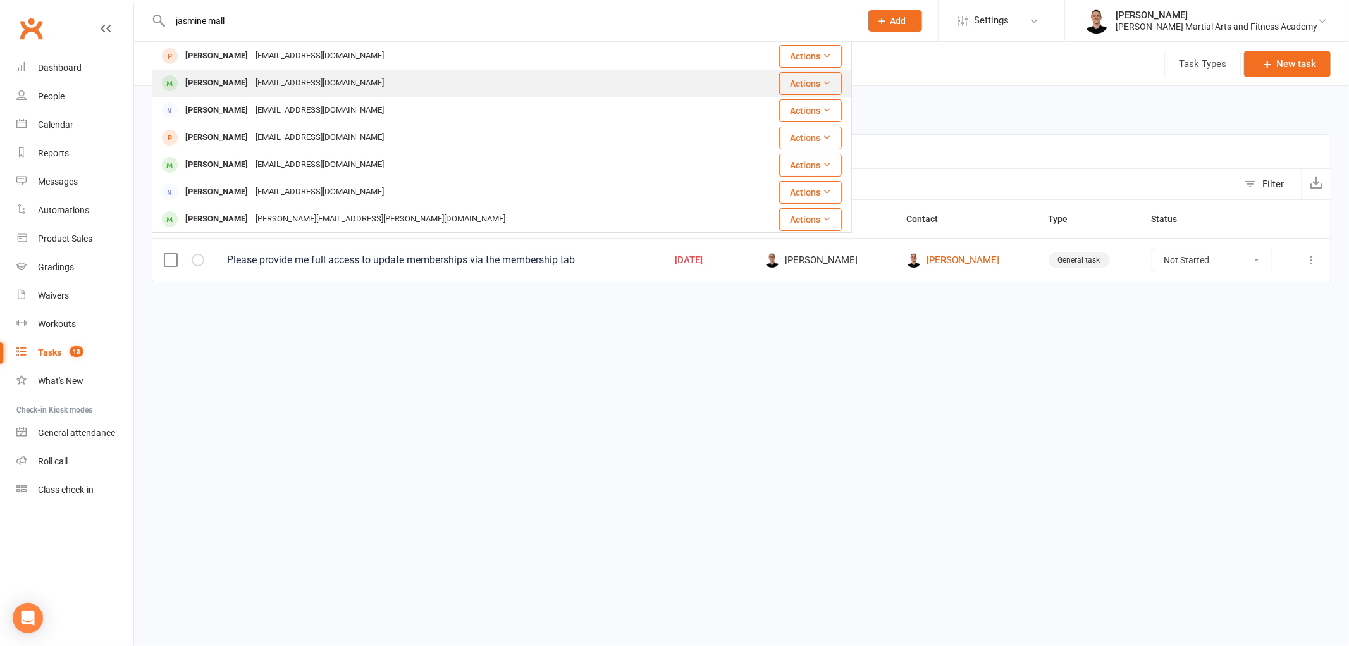
click at [297, 83] on div "[EMAIL_ADDRESS][DOMAIN_NAME]" at bounding box center [320, 83] width 136 height 18
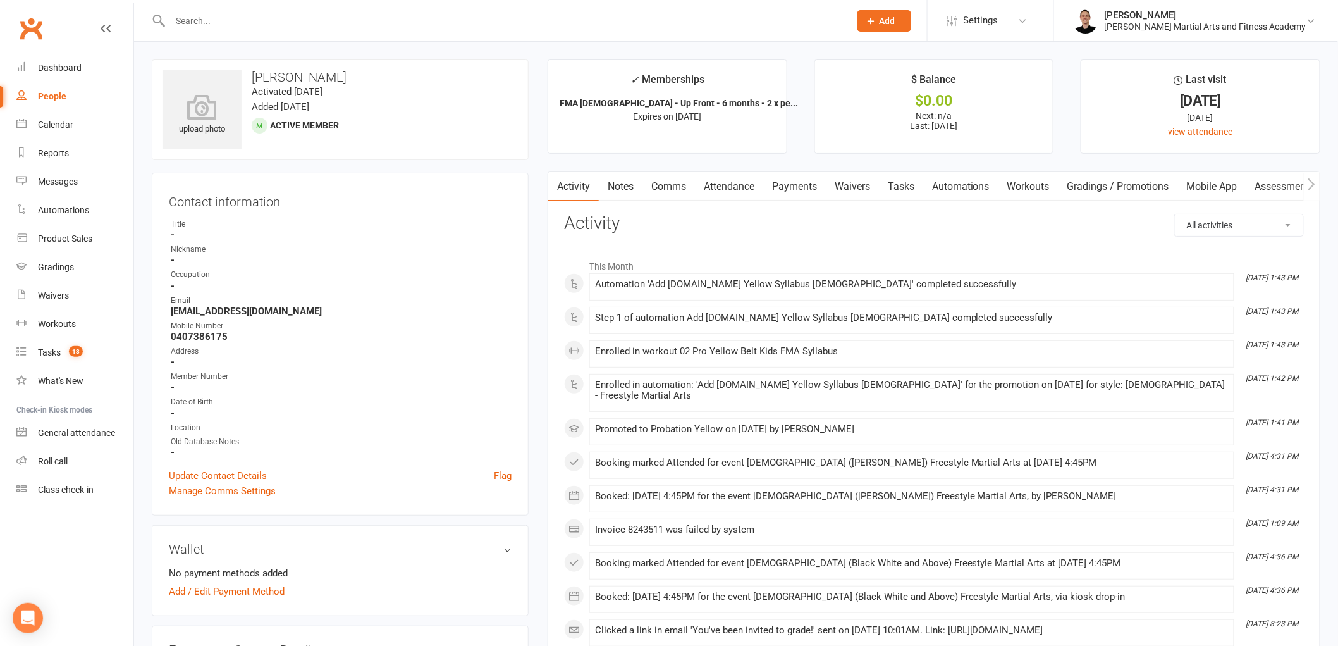
click at [1031, 185] on link "Workouts" at bounding box center [1028, 186] width 60 height 29
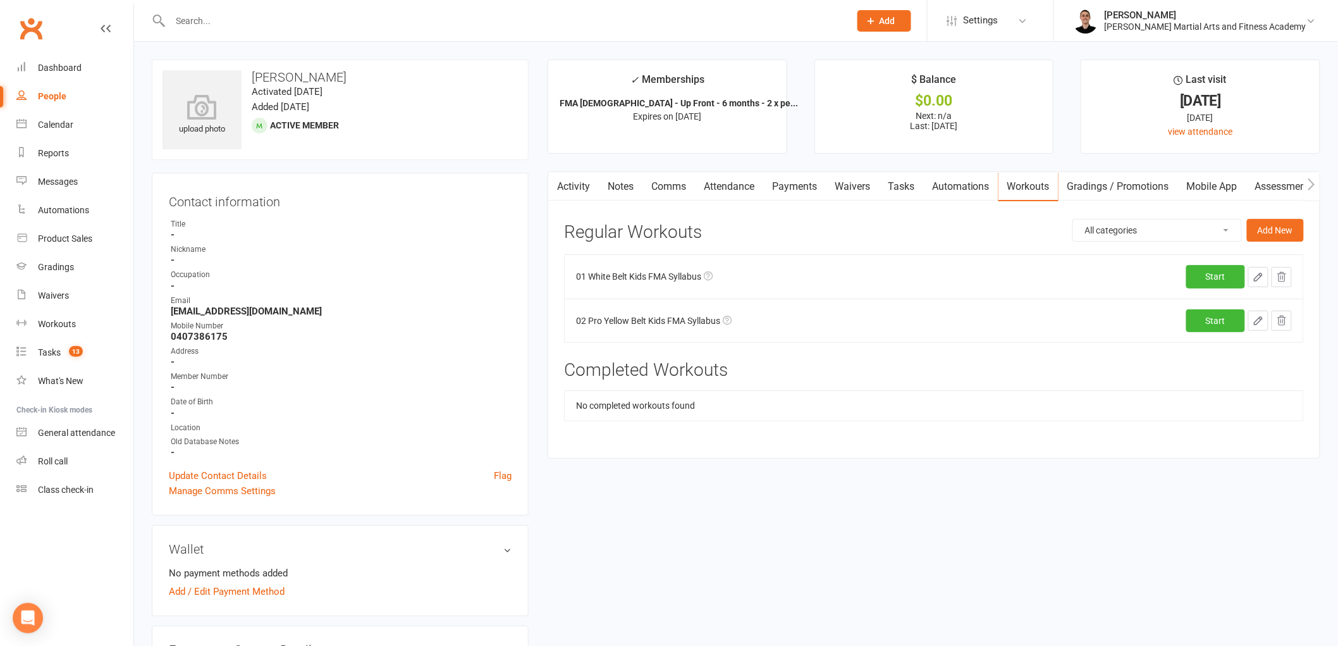
click at [1124, 180] on link "Gradings / Promotions" at bounding box center [1117, 186] width 119 height 29
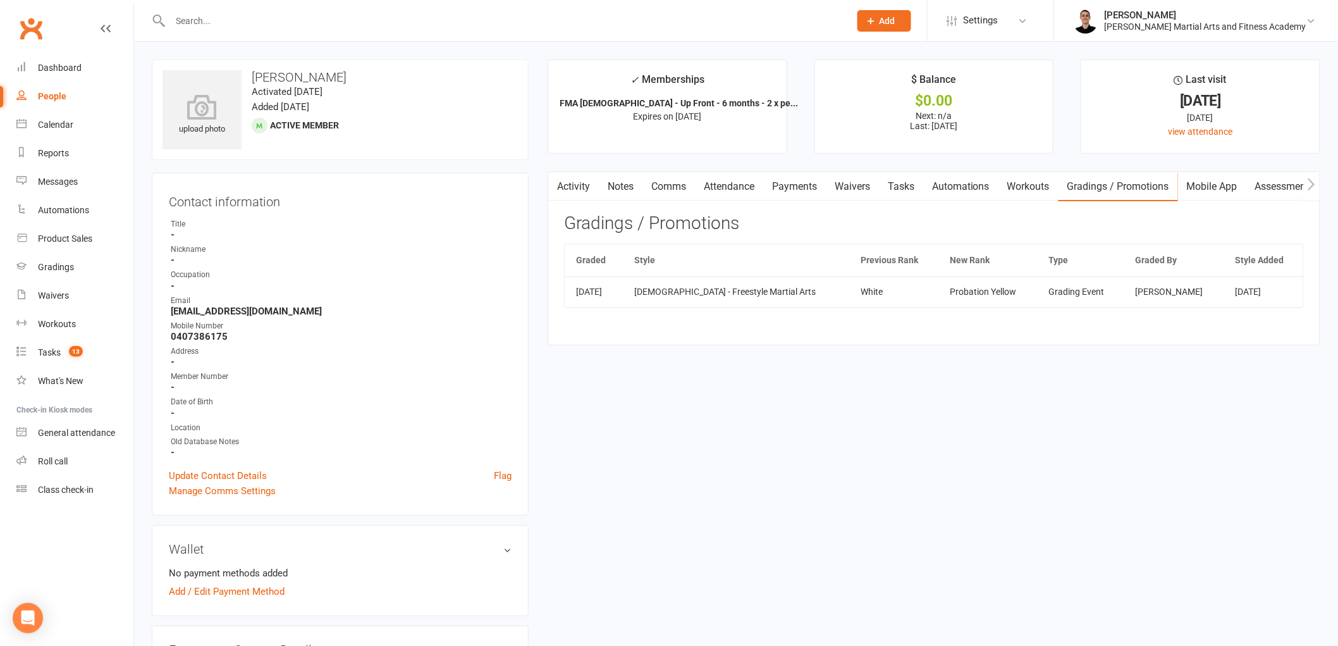
click at [1014, 185] on link "Workouts" at bounding box center [1028, 186] width 60 height 29
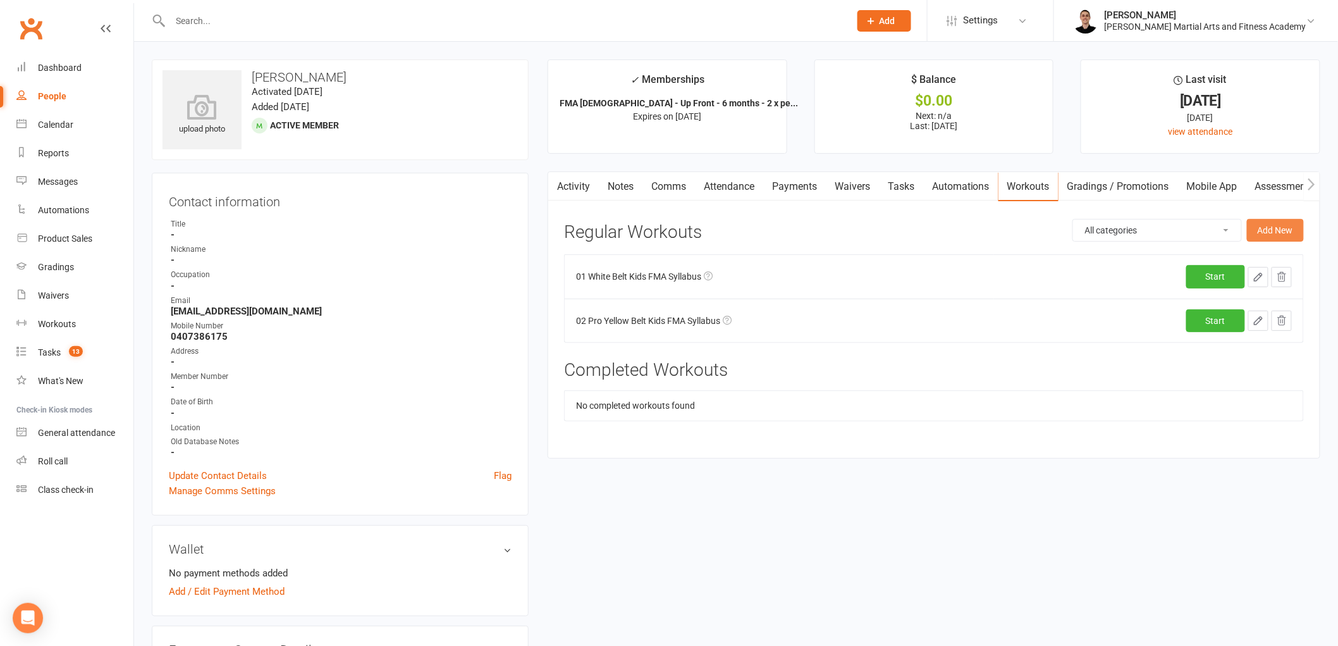
click at [1275, 223] on button "Add New" at bounding box center [1275, 230] width 57 height 23
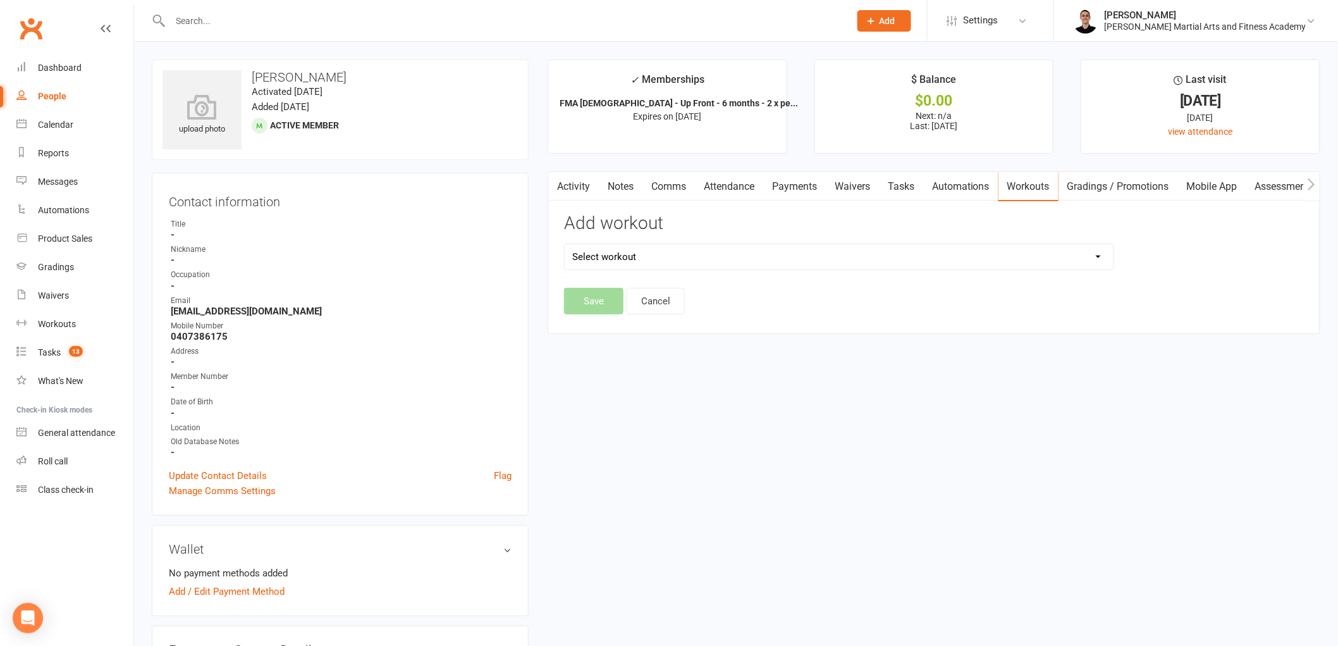
click at [771, 250] on select "Select workout" at bounding box center [839, 256] width 549 height 25
click at [565, 244] on select "Select workout 00 Little Hero ALL Levels Syllabus 00 Member Grading Results 01 …" at bounding box center [839, 256] width 549 height 25
click at [580, 293] on button "Save" at bounding box center [593, 301] width 59 height 27
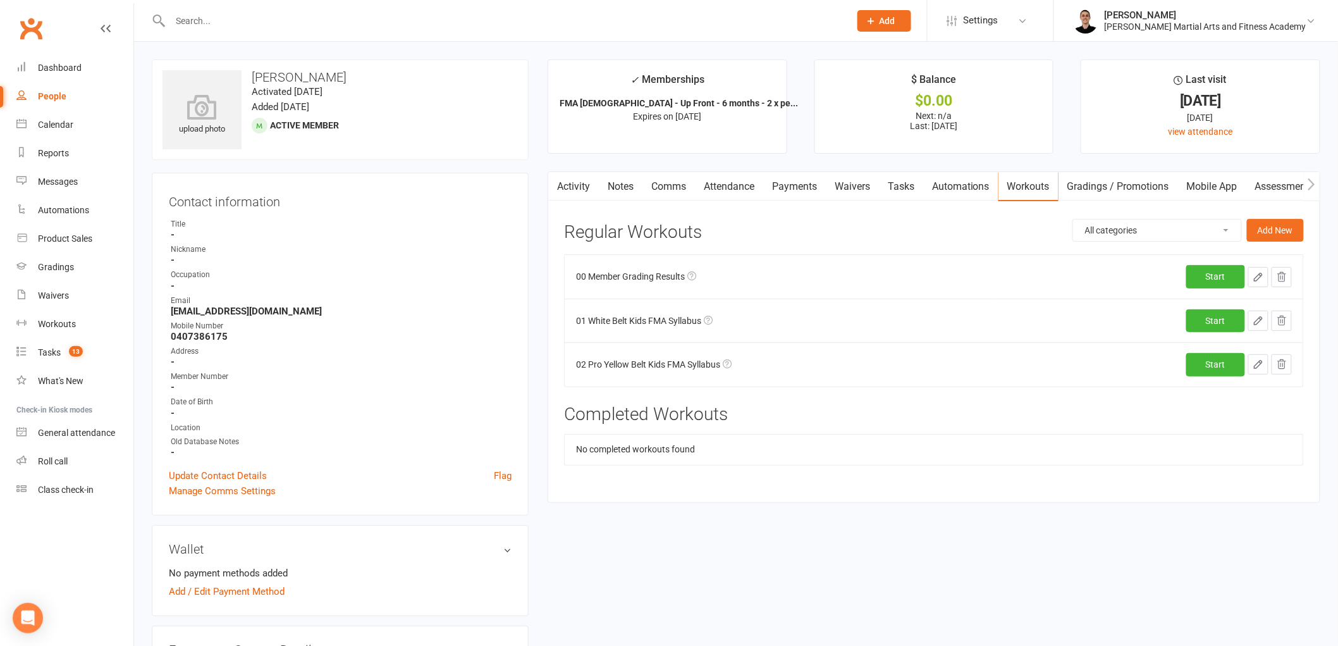
click at [1258, 281] on icon "button" at bounding box center [1258, 276] width 11 height 11
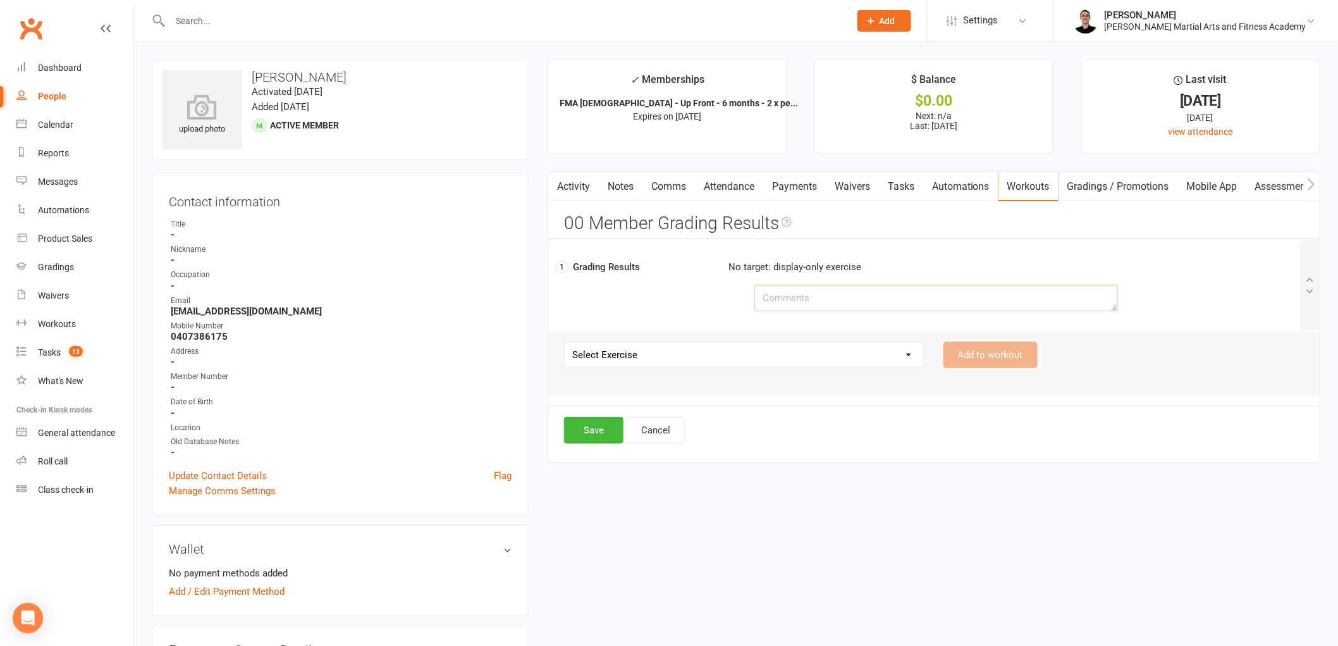
click at [824, 302] on textarea at bounding box center [936, 298] width 364 height 27
paste textarea "[URL][DOMAIN_NAME]"
click at [596, 432] on button "Save" at bounding box center [593, 430] width 59 height 27
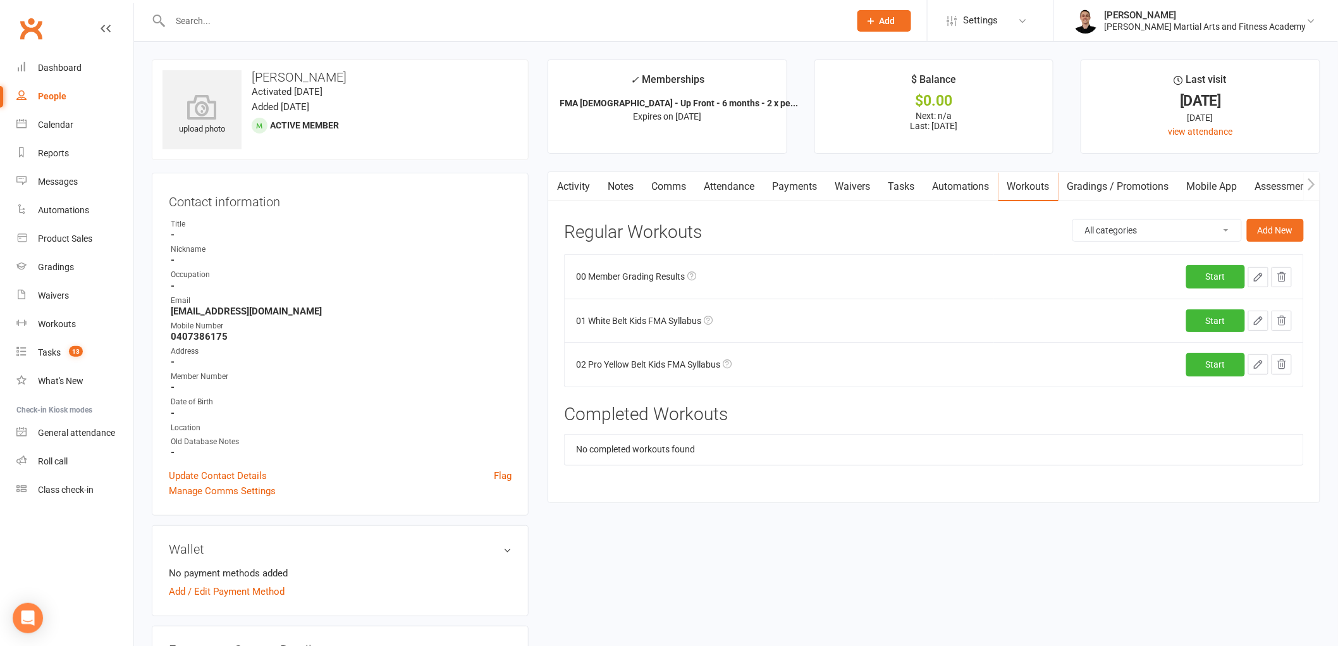
click at [337, 21] on input "text" at bounding box center [503, 21] width 675 height 18
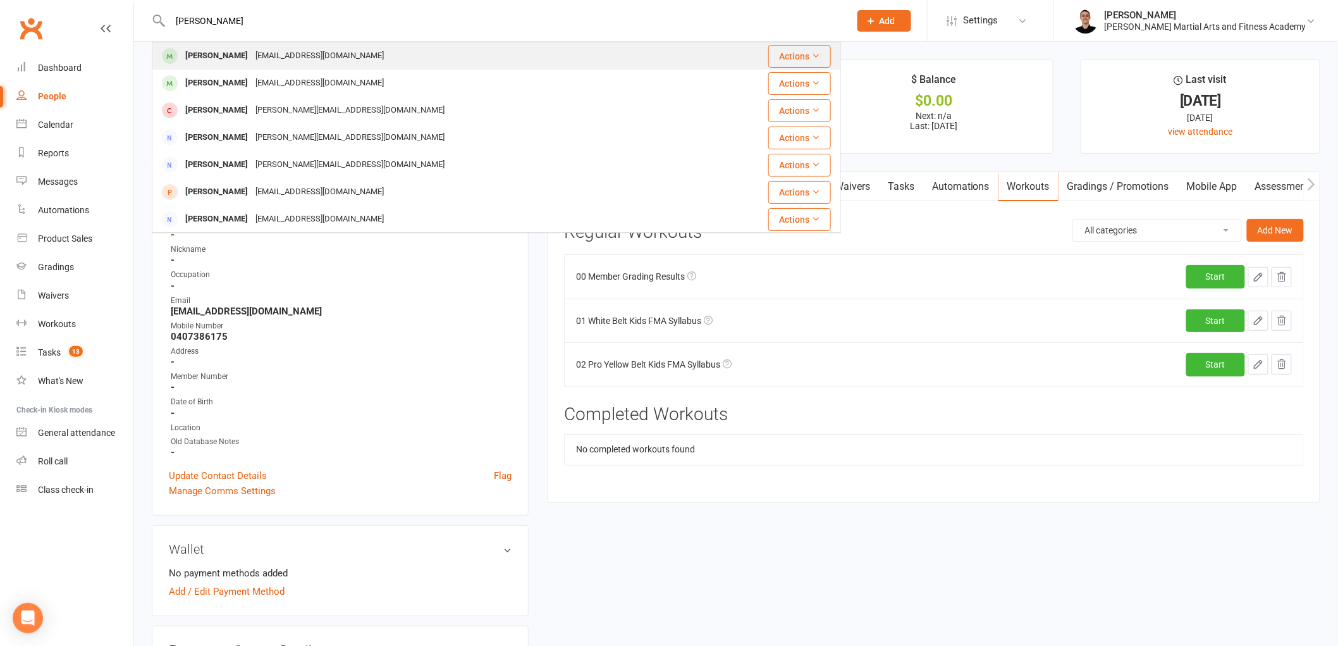
click at [298, 49] on div "[EMAIL_ADDRESS][DOMAIN_NAME]" at bounding box center [320, 56] width 136 height 18
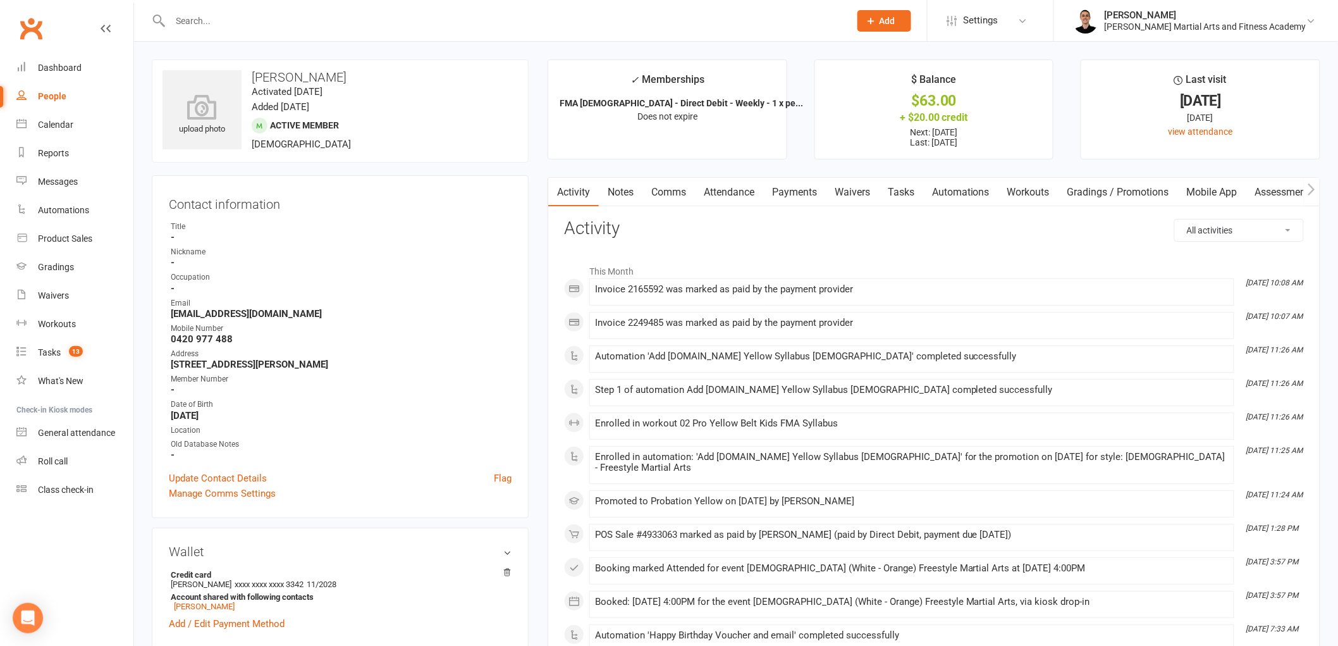
click at [1039, 190] on link "Workouts" at bounding box center [1028, 192] width 60 height 29
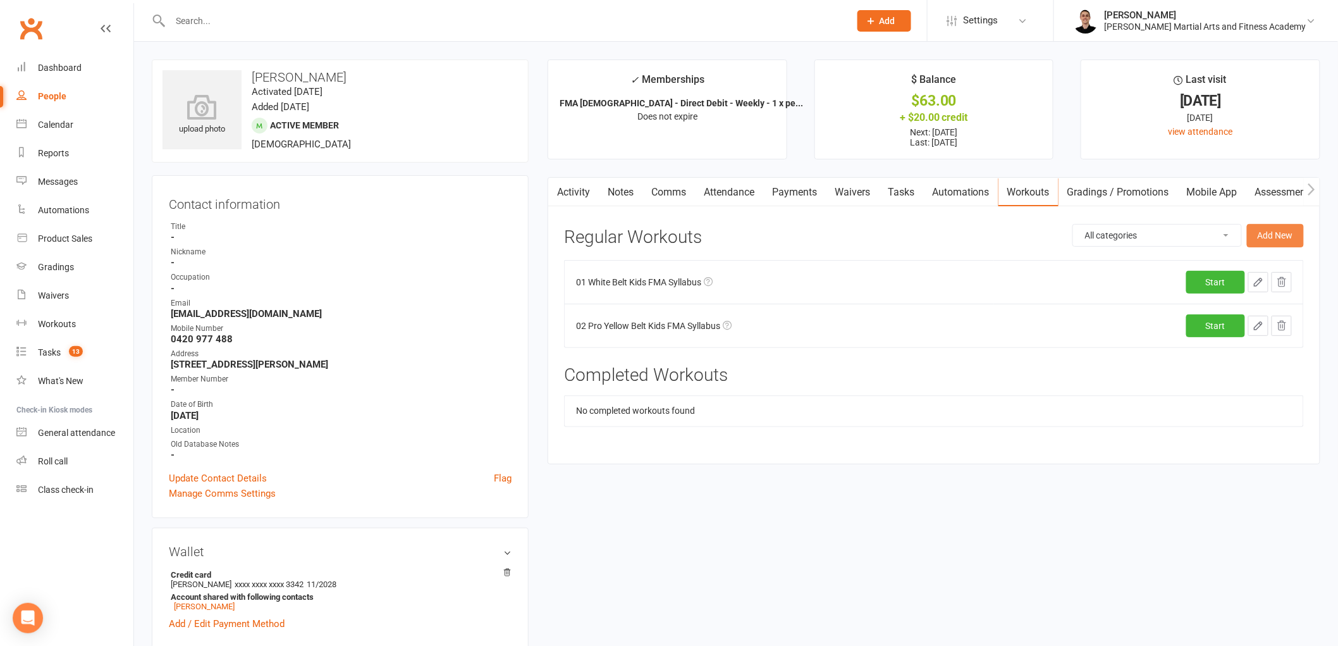
click at [1273, 234] on button "Add New" at bounding box center [1275, 235] width 57 height 23
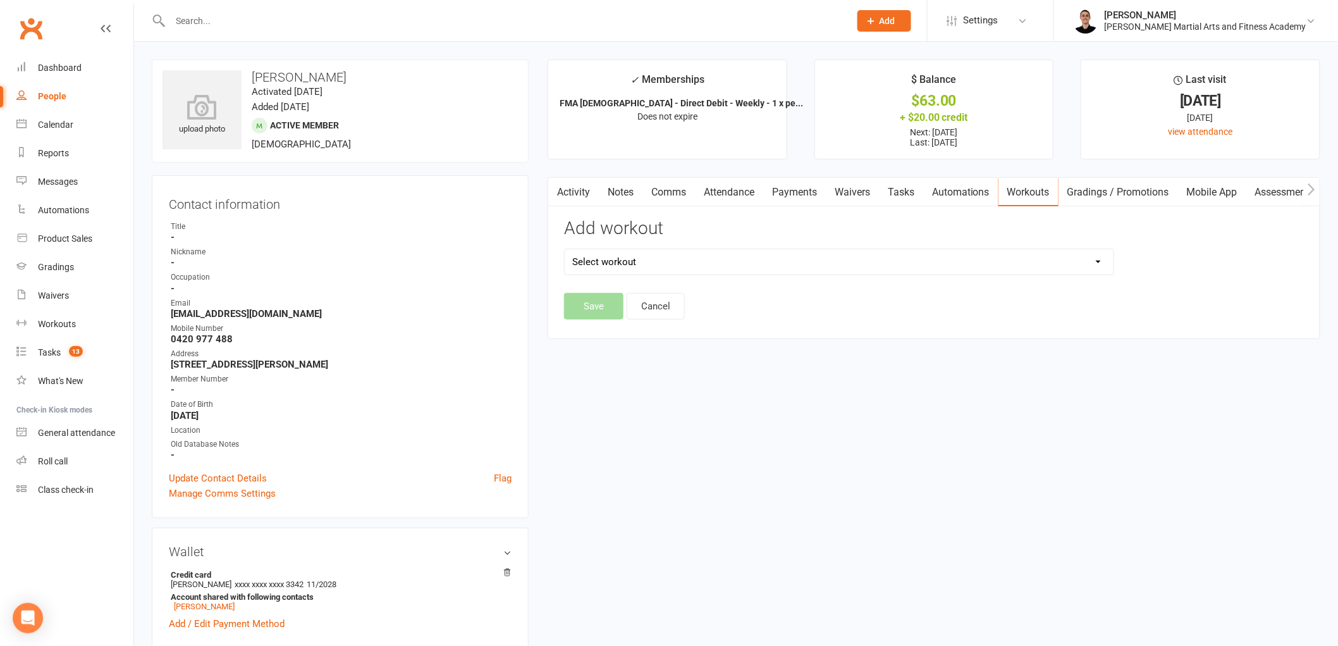
click at [686, 258] on select "Select workout" at bounding box center [839, 261] width 549 height 25
click at [565, 249] on select "Select workout 00 Little Hero ALL Levels Syllabus 00 Member Grading Results 01 …" at bounding box center [839, 261] width 549 height 25
click at [589, 285] on div "Add workout 00 Little Hero ALL Levels Syllabus 00 Member Grading Results 01 Whi…" at bounding box center [838, 256] width 569 height 74
click at [585, 308] on button "Save" at bounding box center [593, 306] width 59 height 27
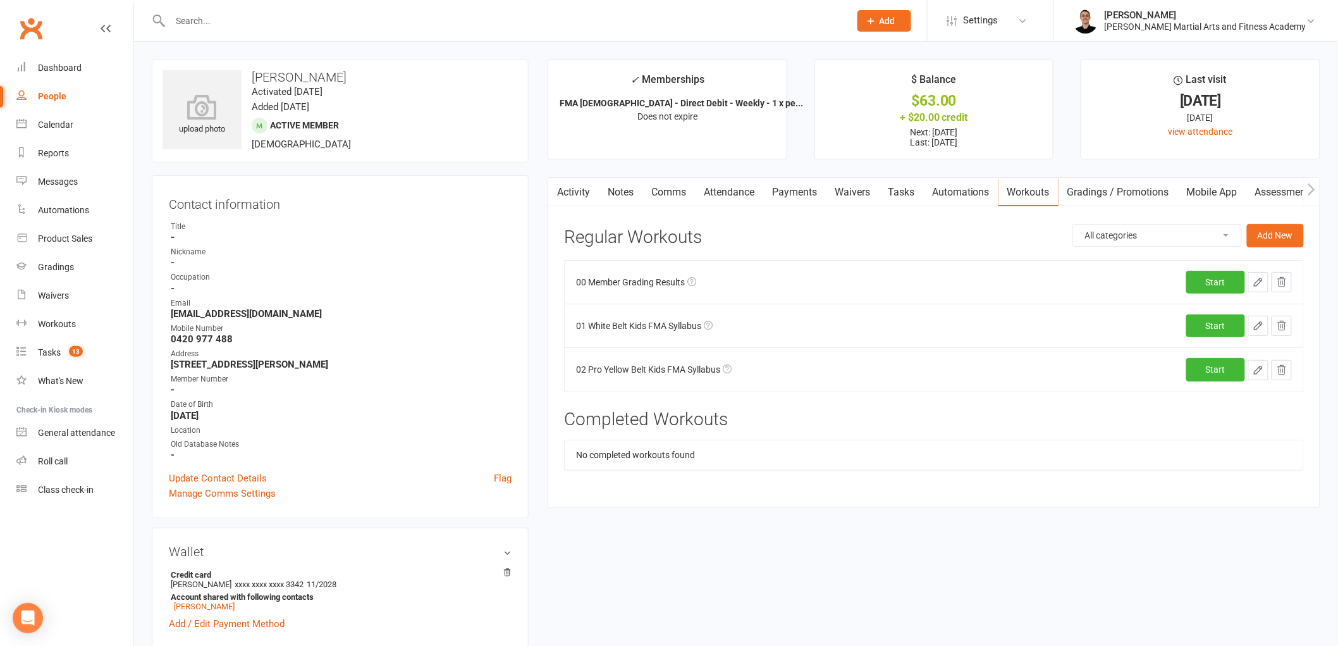
click at [1262, 280] on icon "button" at bounding box center [1258, 282] width 8 height 8
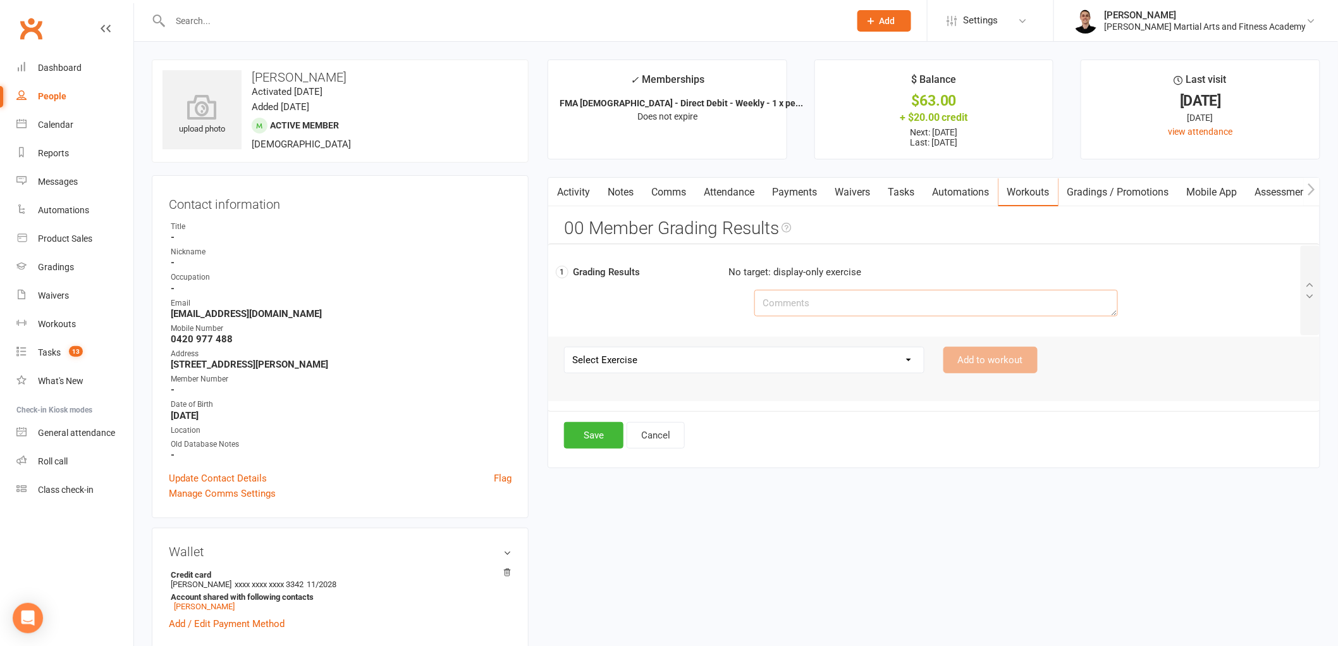
click at [764, 307] on textarea at bounding box center [936, 303] width 364 height 27
paste textarea "[URL][DOMAIN_NAME]"
click at [605, 441] on button "Save" at bounding box center [593, 435] width 59 height 27
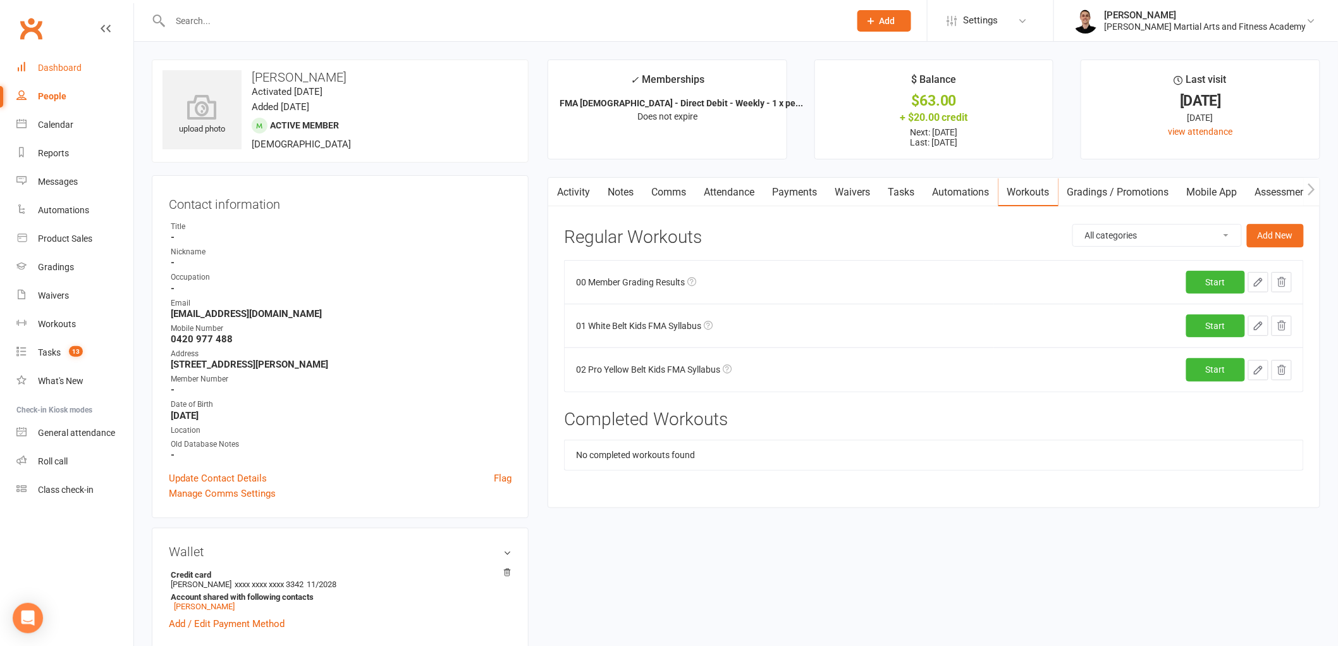
click at [63, 72] on div "Dashboard" at bounding box center [60, 68] width 44 height 10
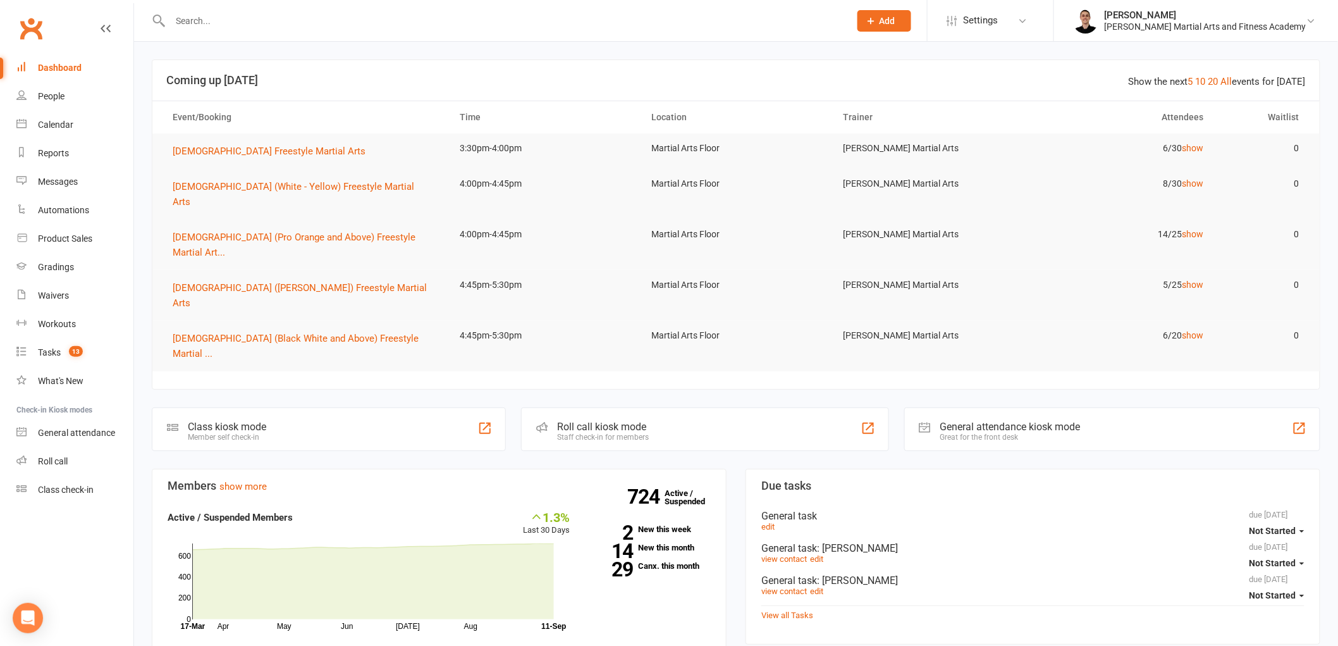
click at [271, 25] on input "text" at bounding box center [503, 21] width 675 height 18
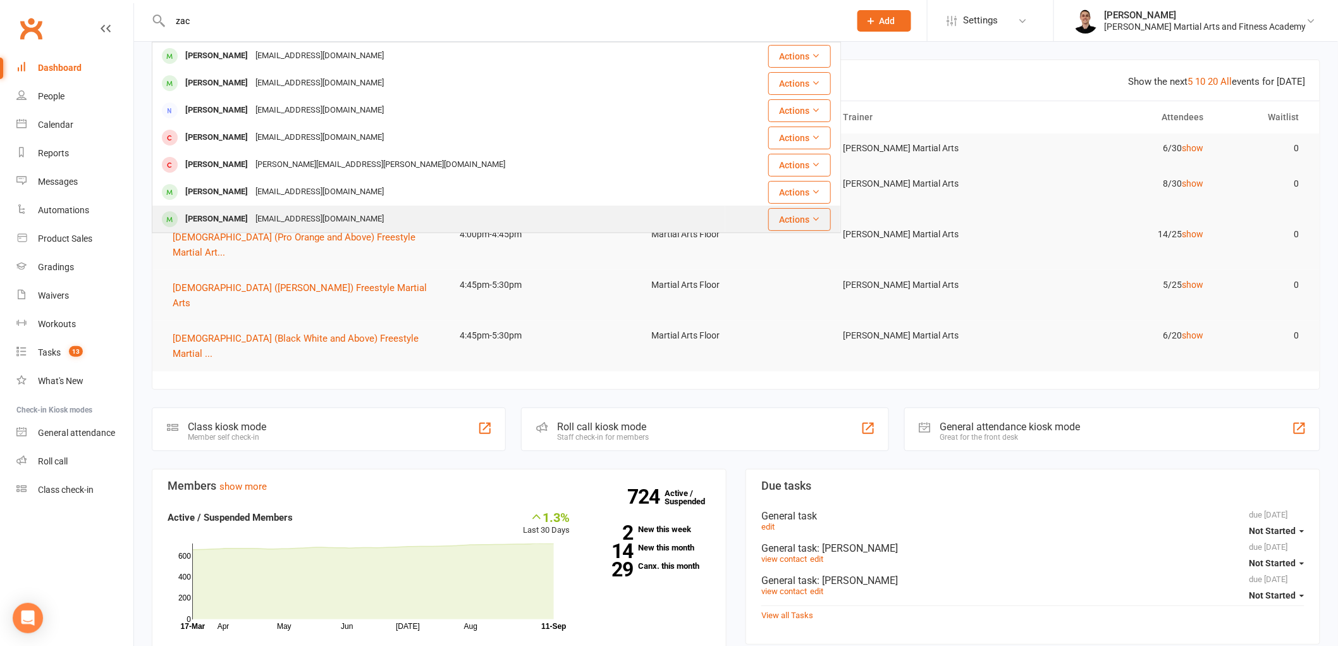
click at [285, 216] on div "[EMAIL_ADDRESS][DOMAIN_NAME]" at bounding box center [320, 219] width 136 height 18
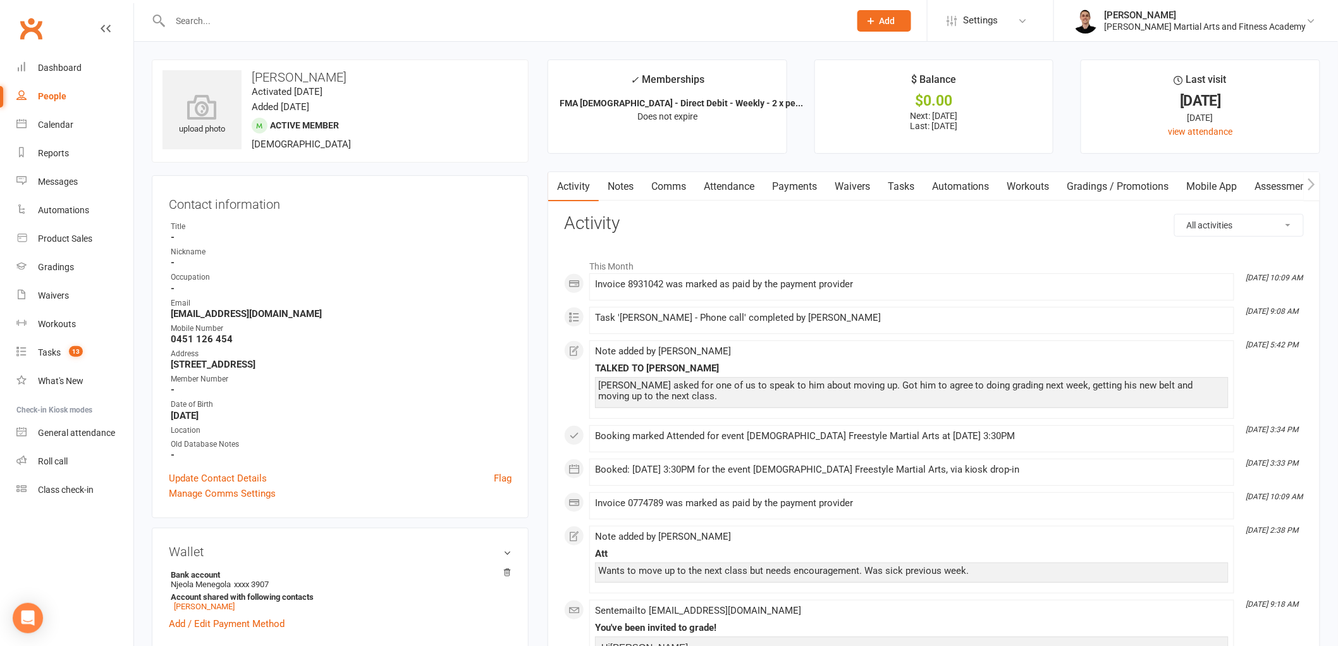
click at [787, 191] on link "Payments" at bounding box center [794, 186] width 63 height 29
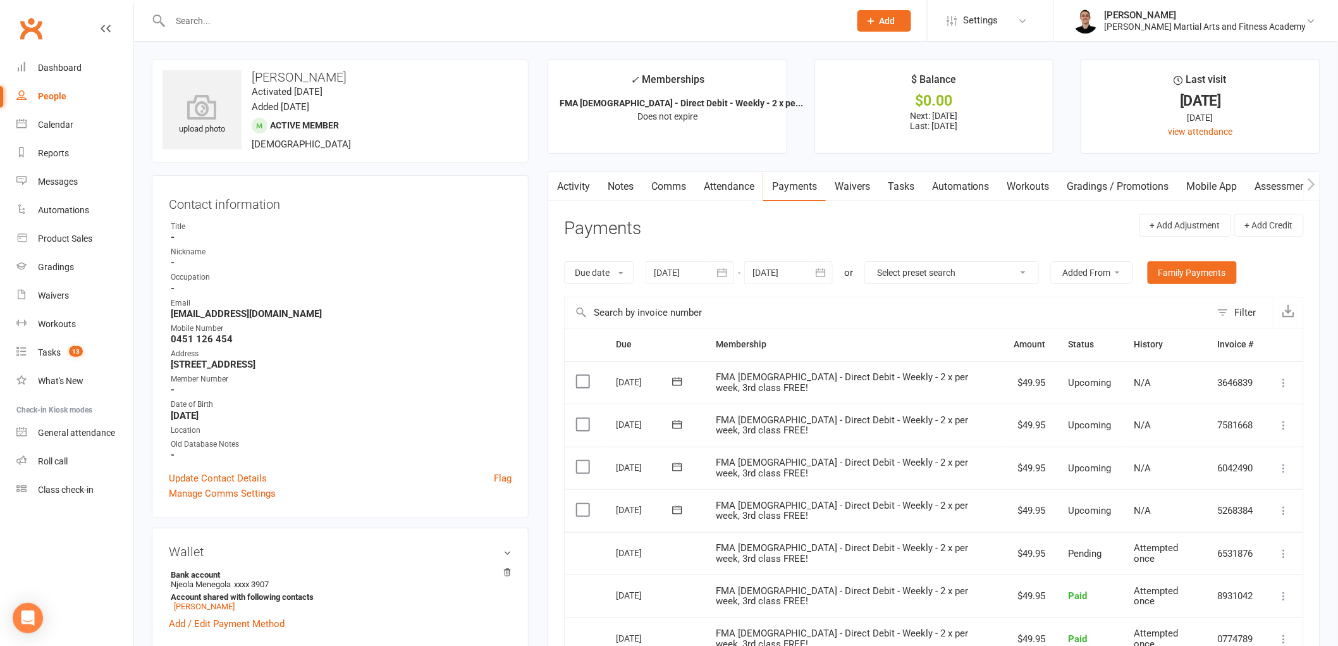
click at [622, 186] on link "Notes" at bounding box center [621, 186] width 44 height 29
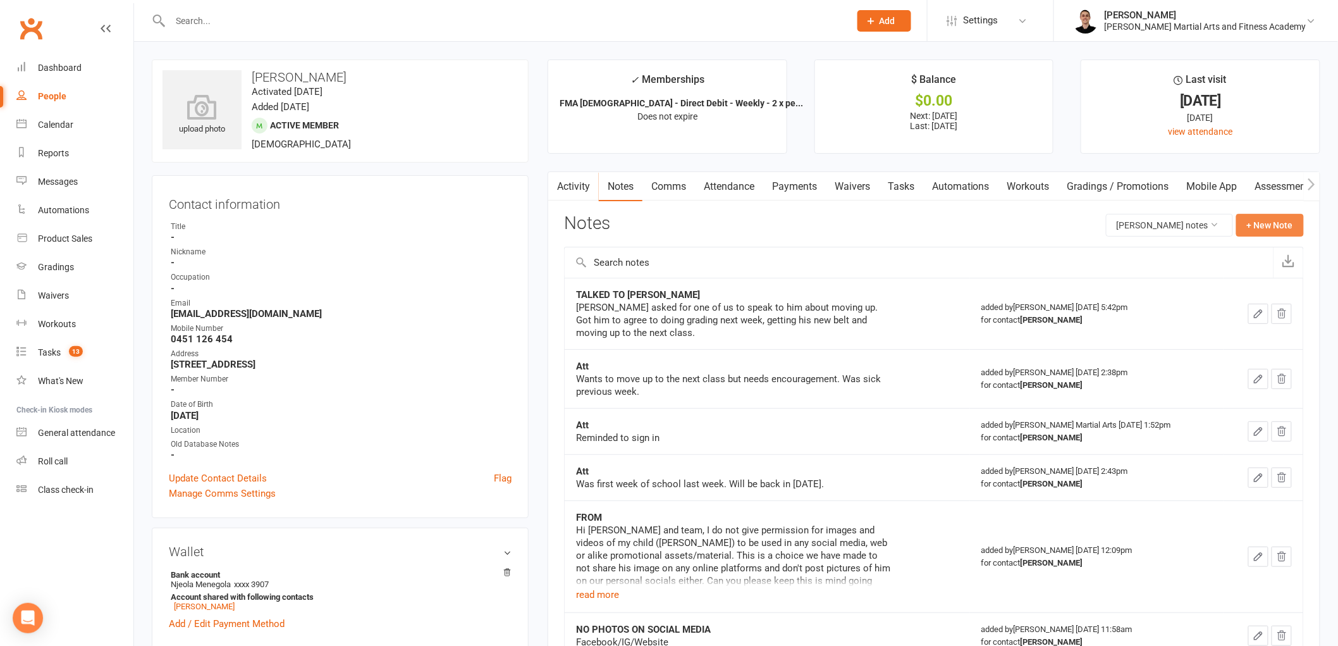
click at [1274, 223] on button "+ New Note" at bounding box center [1270, 225] width 68 height 23
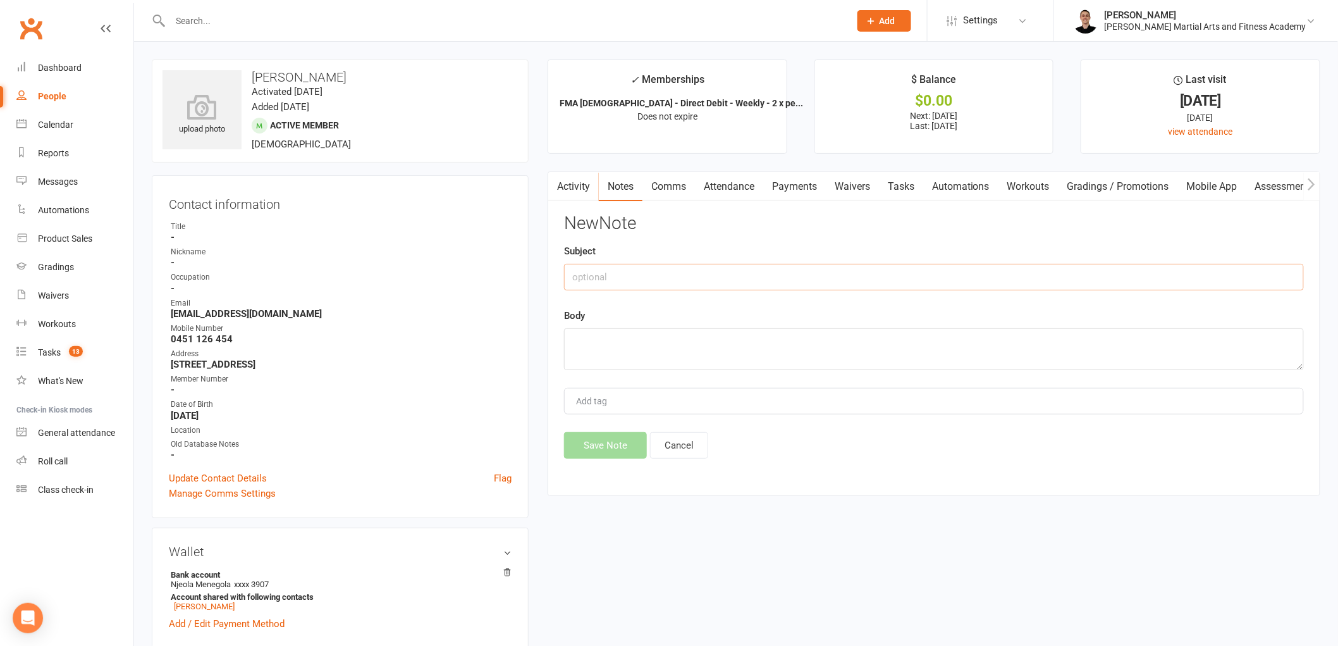
click at [706, 273] on input "text" at bounding box center [934, 277] width 740 height 27
click at [670, 350] on textarea at bounding box center [934, 349] width 740 height 42
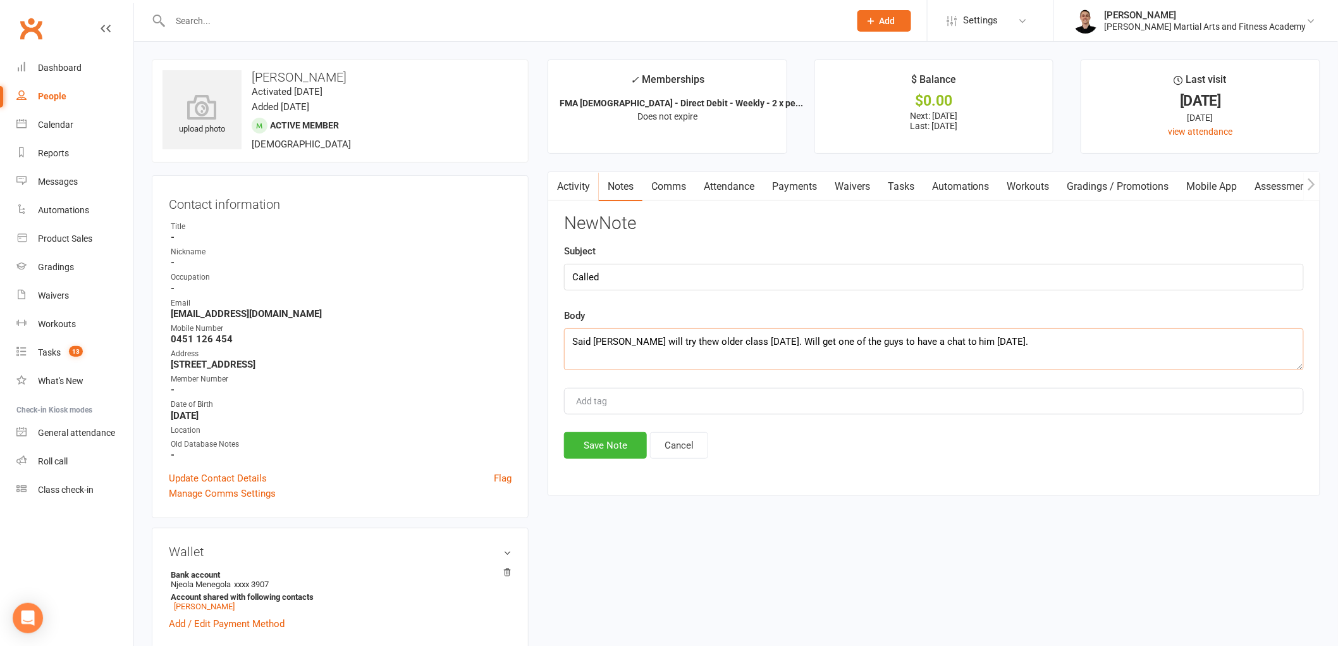
drag, startPoint x: 661, startPoint y: 345, endPoint x: 707, endPoint y: 331, distance: 48.2
click at [661, 345] on textarea "Said [PERSON_NAME] will try thew older class [DATE]. Will get one of the guys t…" at bounding box center [934, 349] width 740 height 42
click at [603, 446] on button "Save Note" at bounding box center [605, 445] width 83 height 27
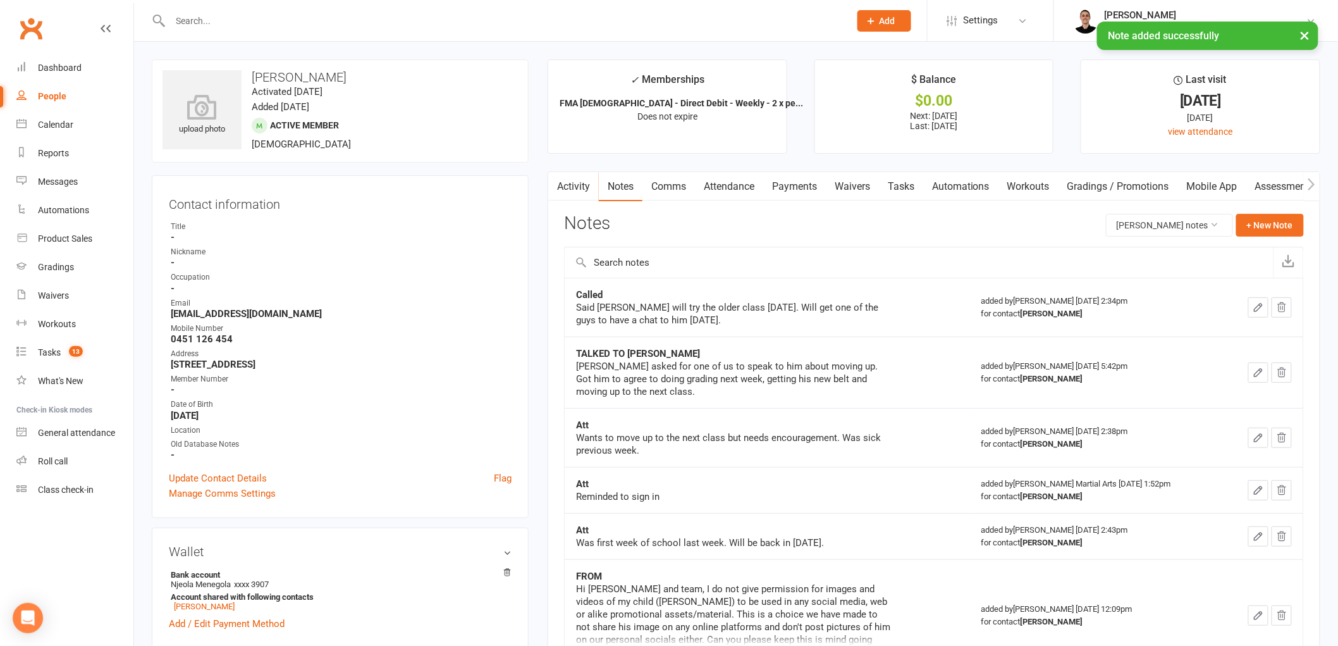
click at [912, 177] on link "Tasks" at bounding box center [901, 186] width 44 height 29
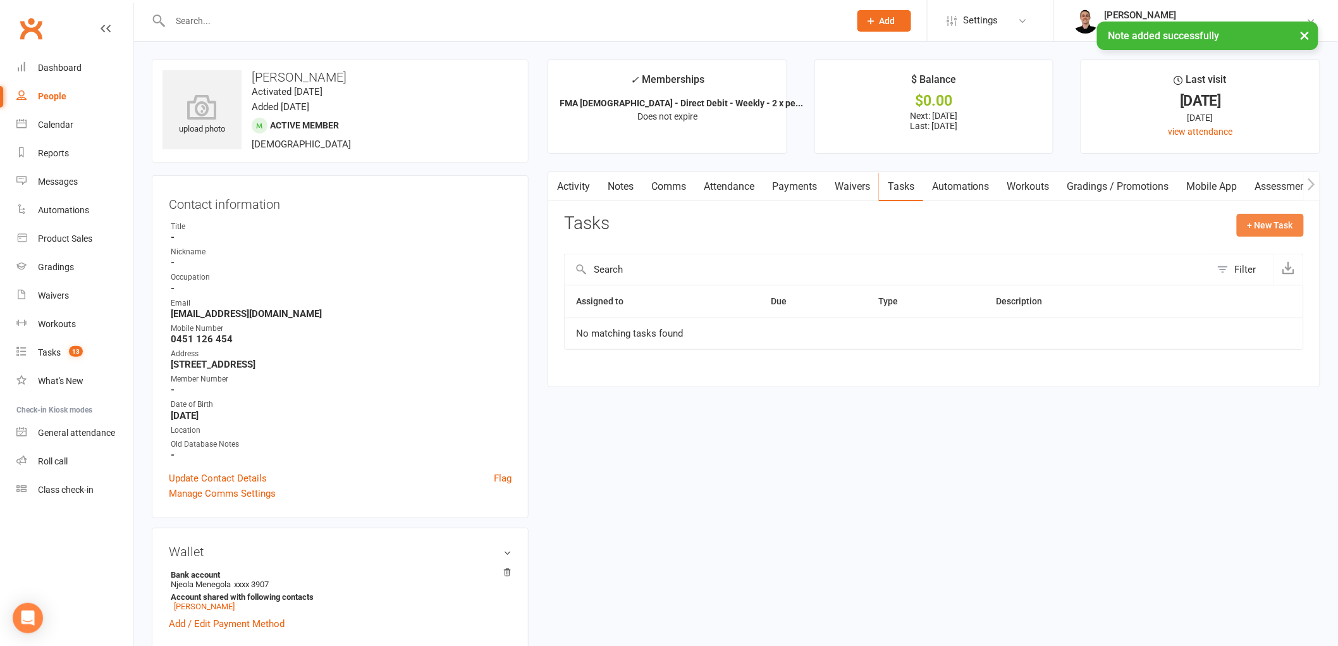
click at [1260, 216] on button "+ New Task" at bounding box center [1270, 225] width 67 height 23
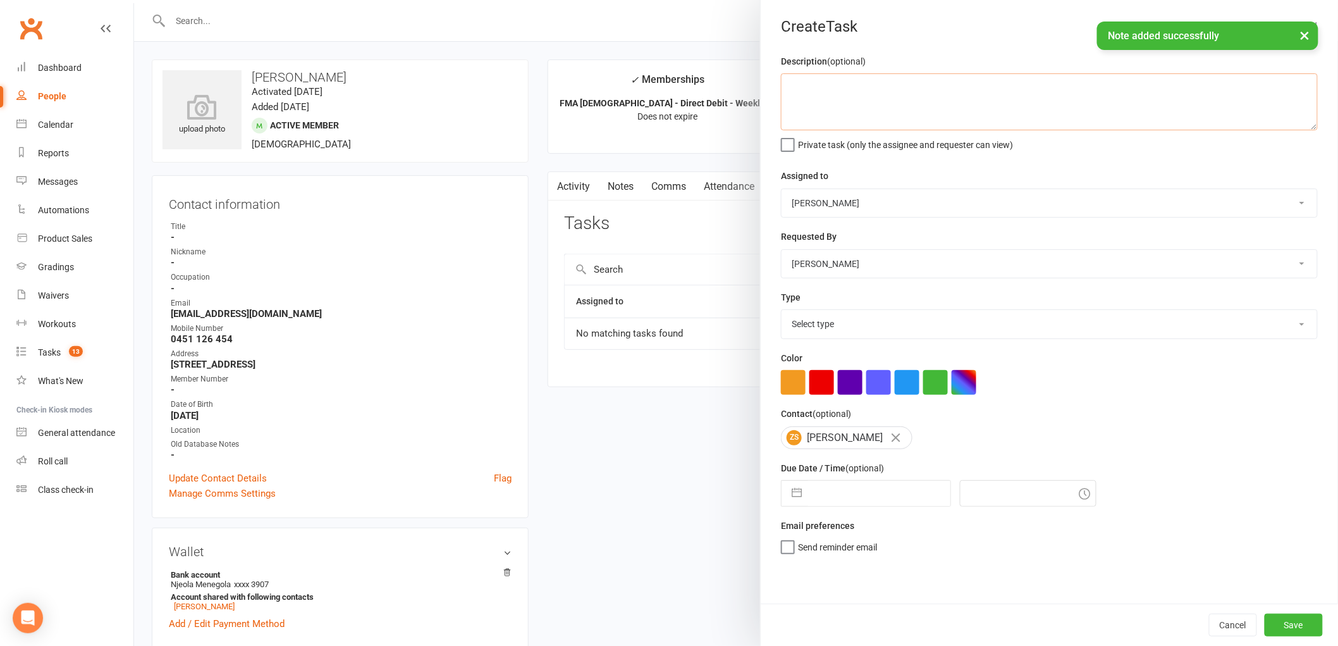
click at [917, 101] on textarea at bounding box center [1049, 101] width 537 height 57
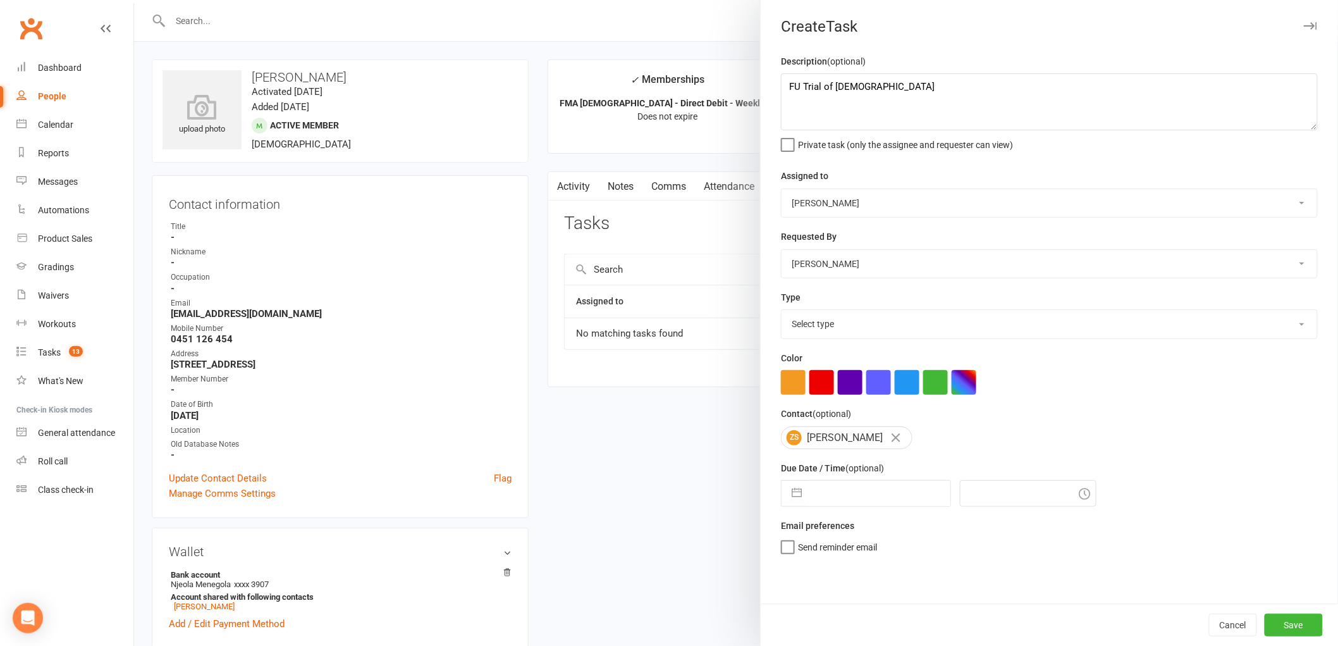
click at [881, 494] on input "text" at bounding box center [879, 493] width 142 height 25
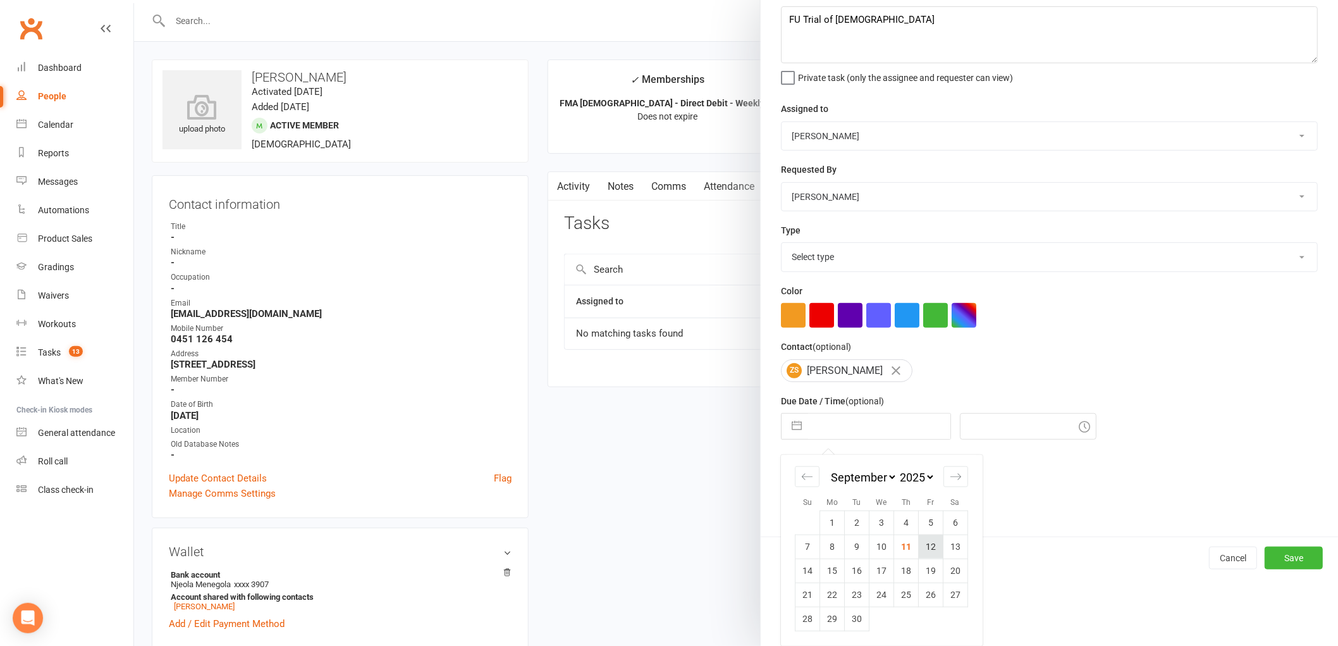
click at [933, 550] on td "12" at bounding box center [931, 546] width 25 height 24
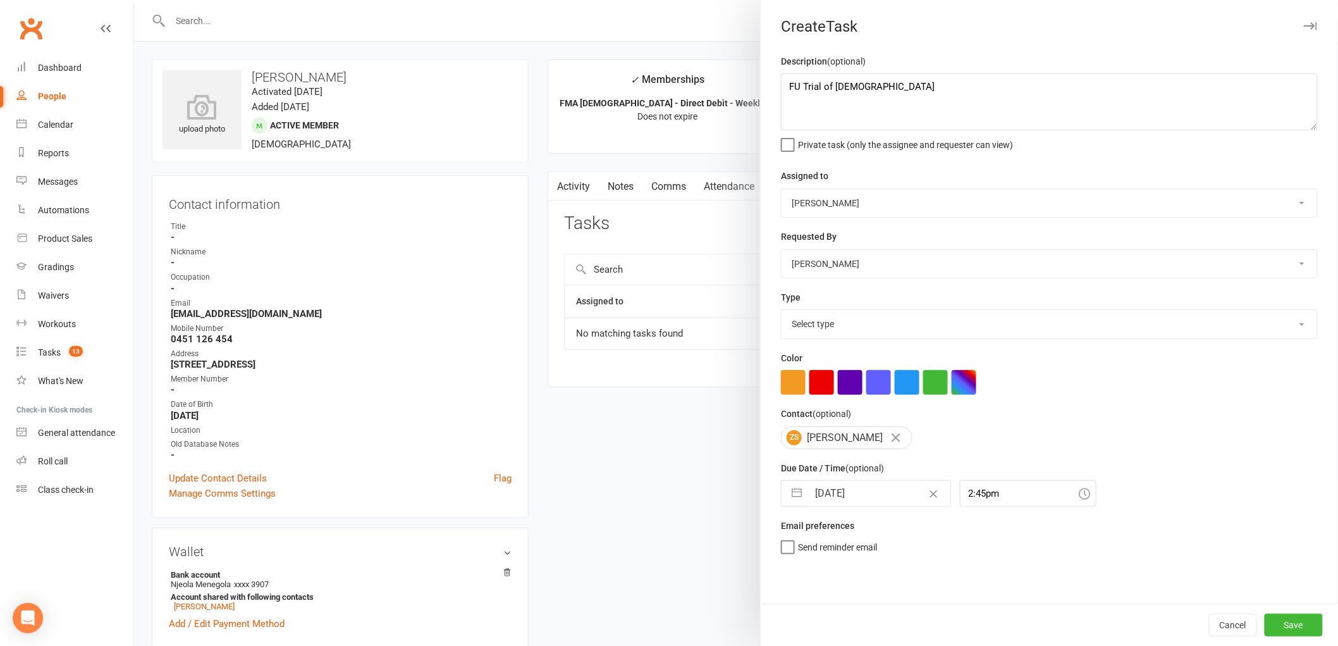
scroll to position [0, 0]
drag, startPoint x: 856, startPoint y: 324, endPoint x: 859, endPoint y: 331, distance: 7.4
click at [856, 324] on select "Select type E-mail General task Meeting Phone call Sett in calls Add new task t…" at bounding box center [1049, 324] width 536 height 28
click at [781, 310] on select "Select type E-mail General task Meeting Phone call Sett in calls Add new task t…" at bounding box center [1049, 324] width 536 height 28
click at [1290, 621] on button "Save" at bounding box center [1294, 624] width 58 height 23
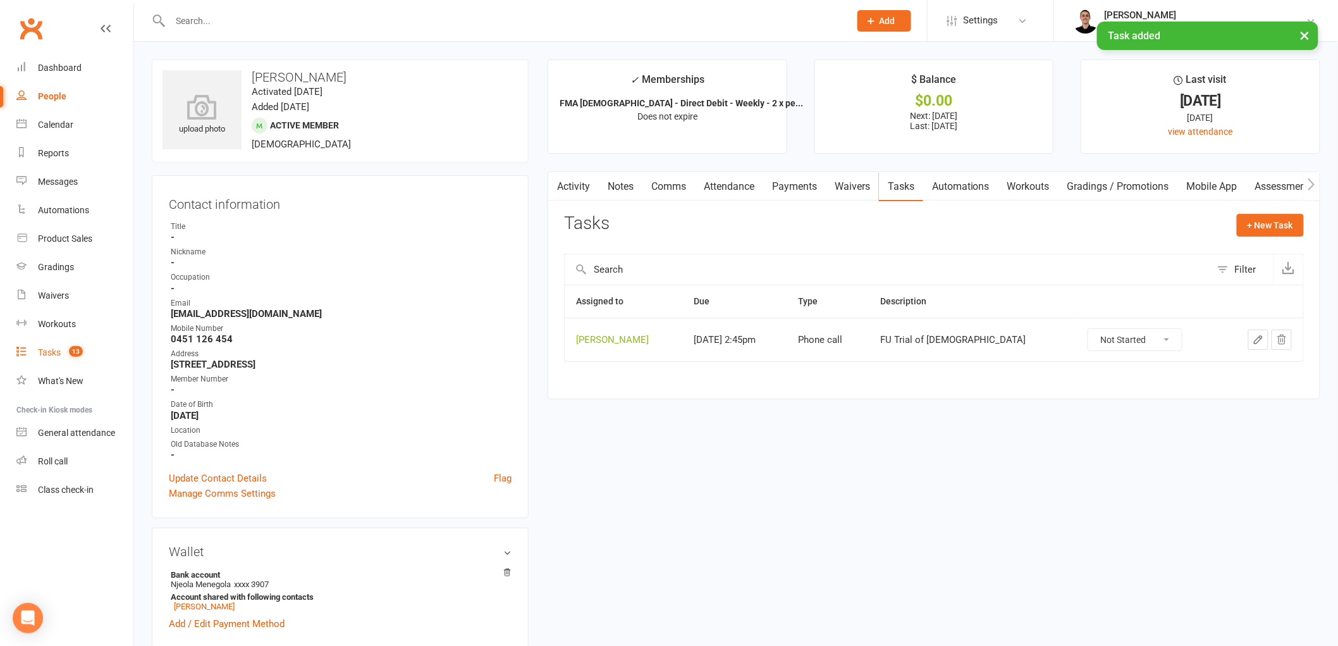
click at [57, 353] on div "Tasks" at bounding box center [49, 352] width 23 height 10
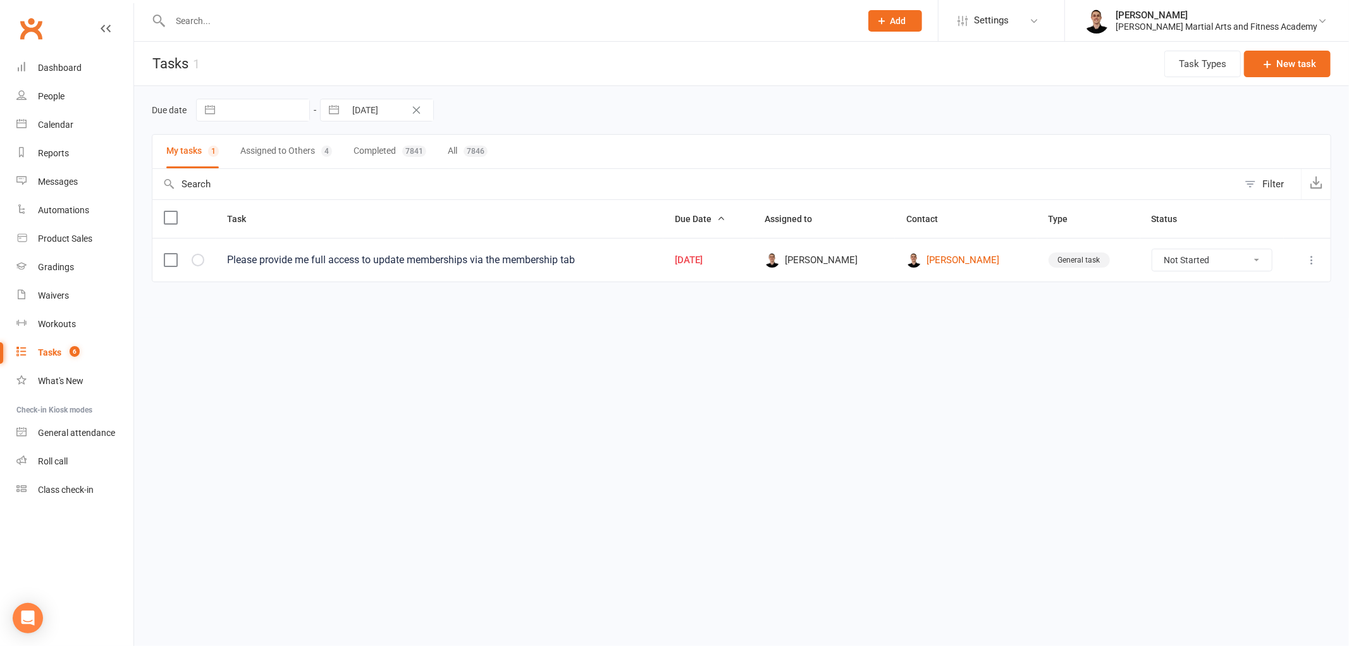
click at [248, 149] on button "Assigned to Others 4" at bounding box center [286, 152] width 92 height 34
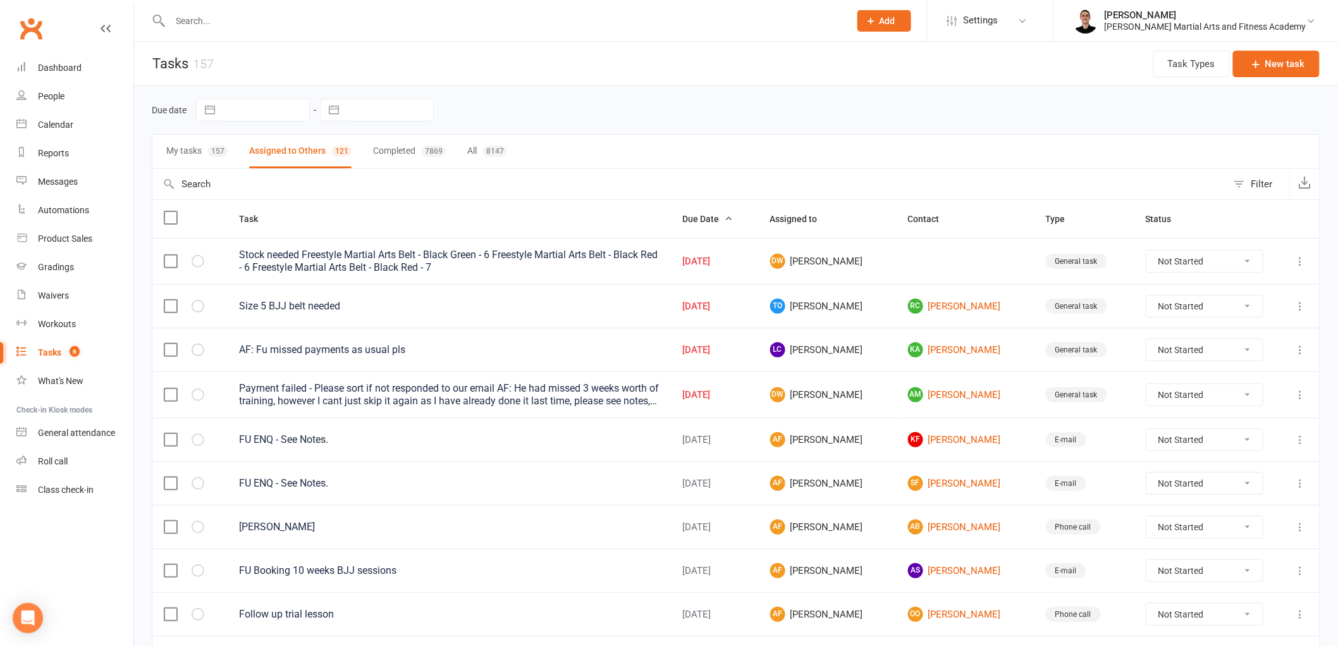
click at [181, 149] on button "My tasks 157" at bounding box center [196, 152] width 61 height 34
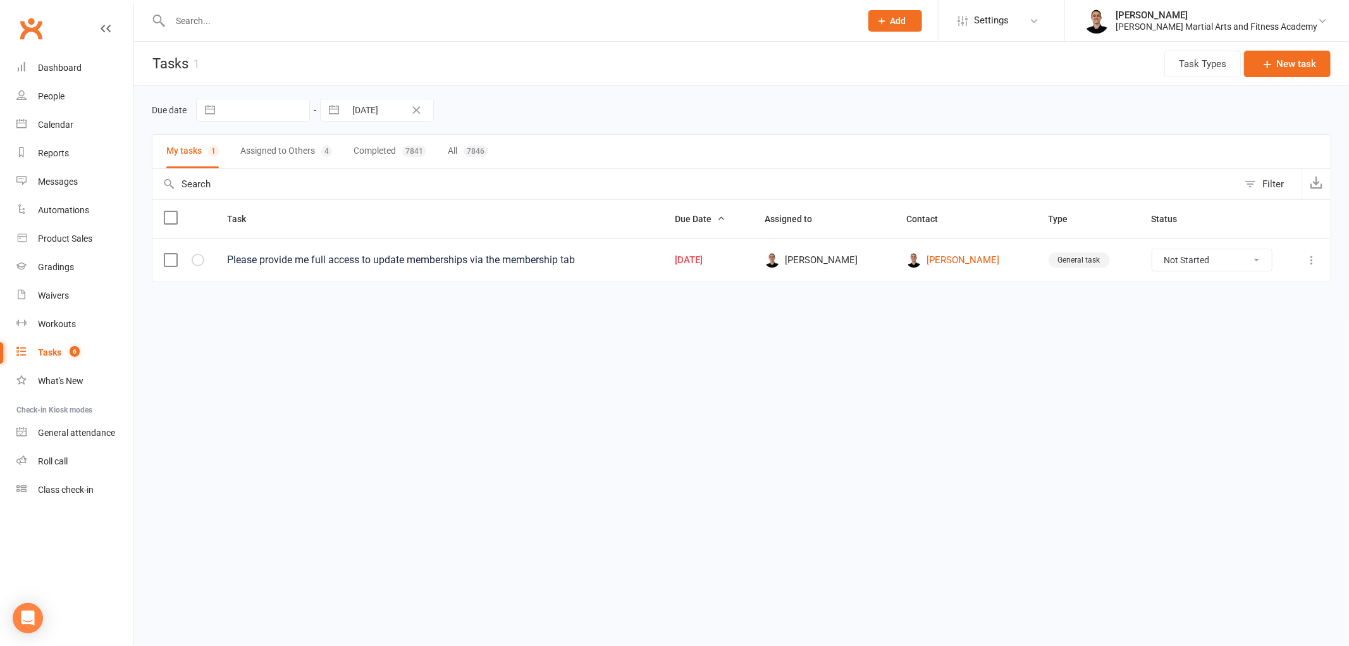
click at [242, 16] on input "text" at bounding box center [508, 21] width 685 height 18
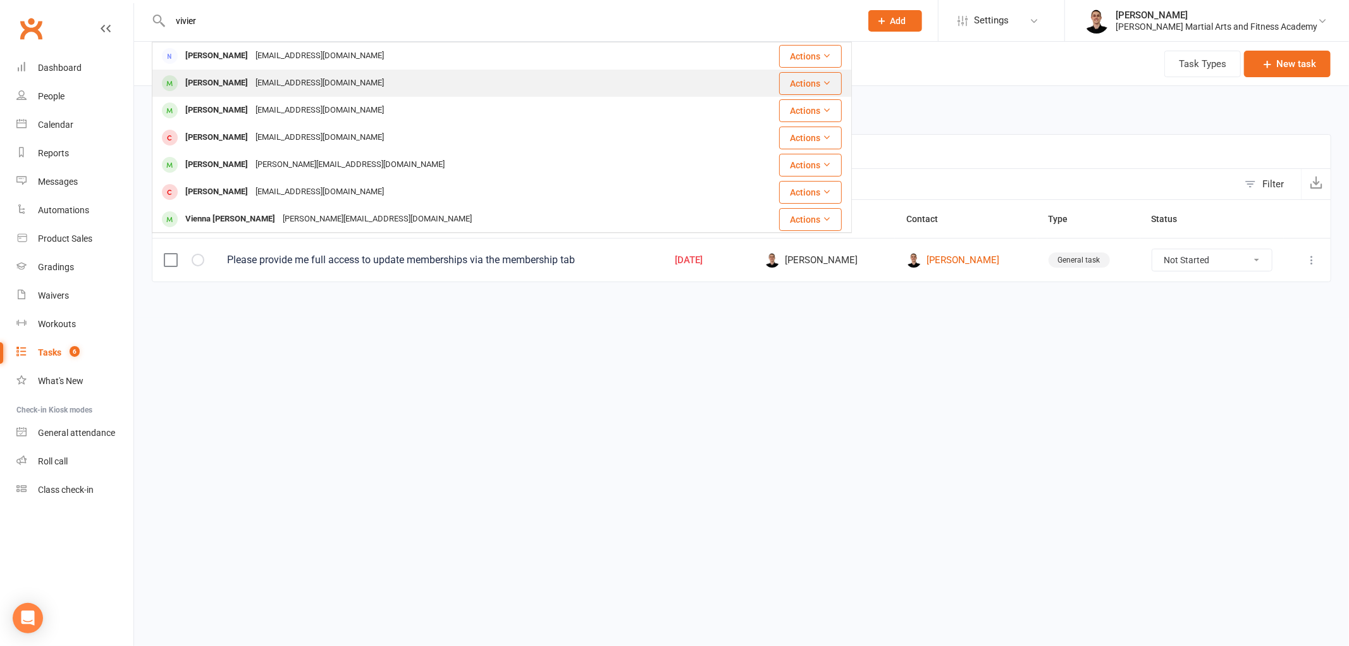
click at [252, 89] on div "[EMAIL_ADDRESS][DOMAIN_NAME]" at bounding box center [320, 83] width 136 height 18
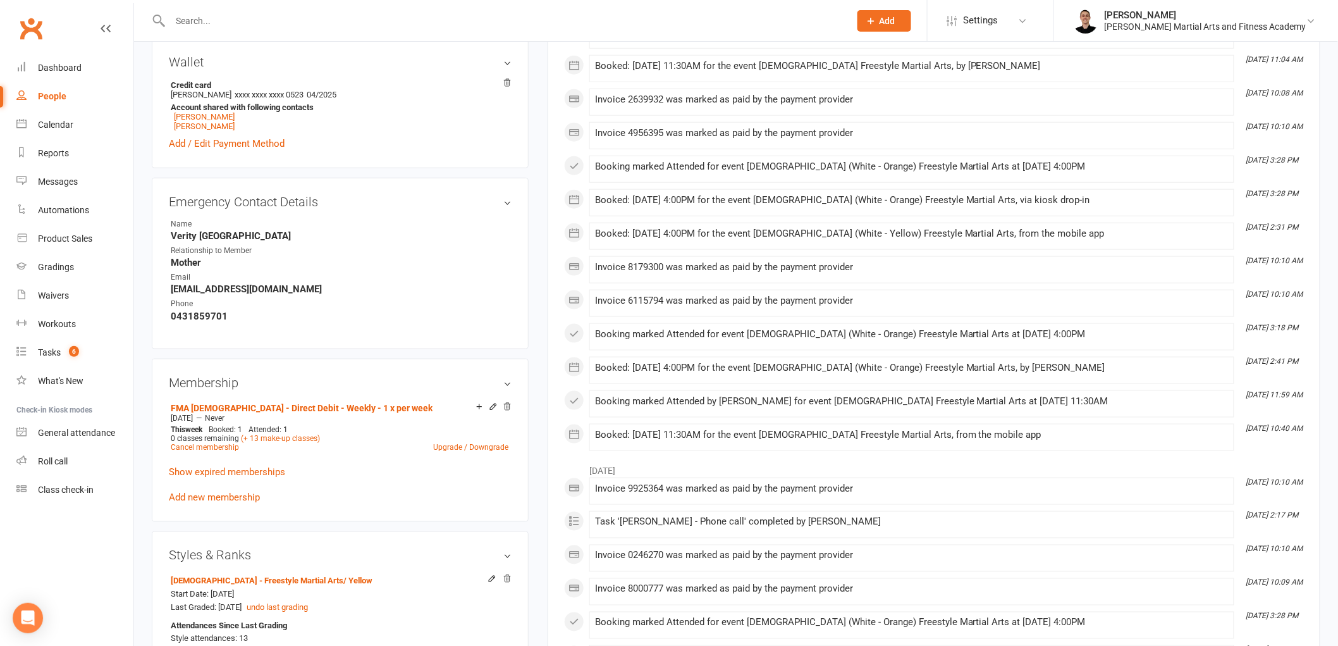
scroll to position [491, 0]
click at [72, 121] on div "Calendar" at bounding box center [55, 124] width 35 height 10
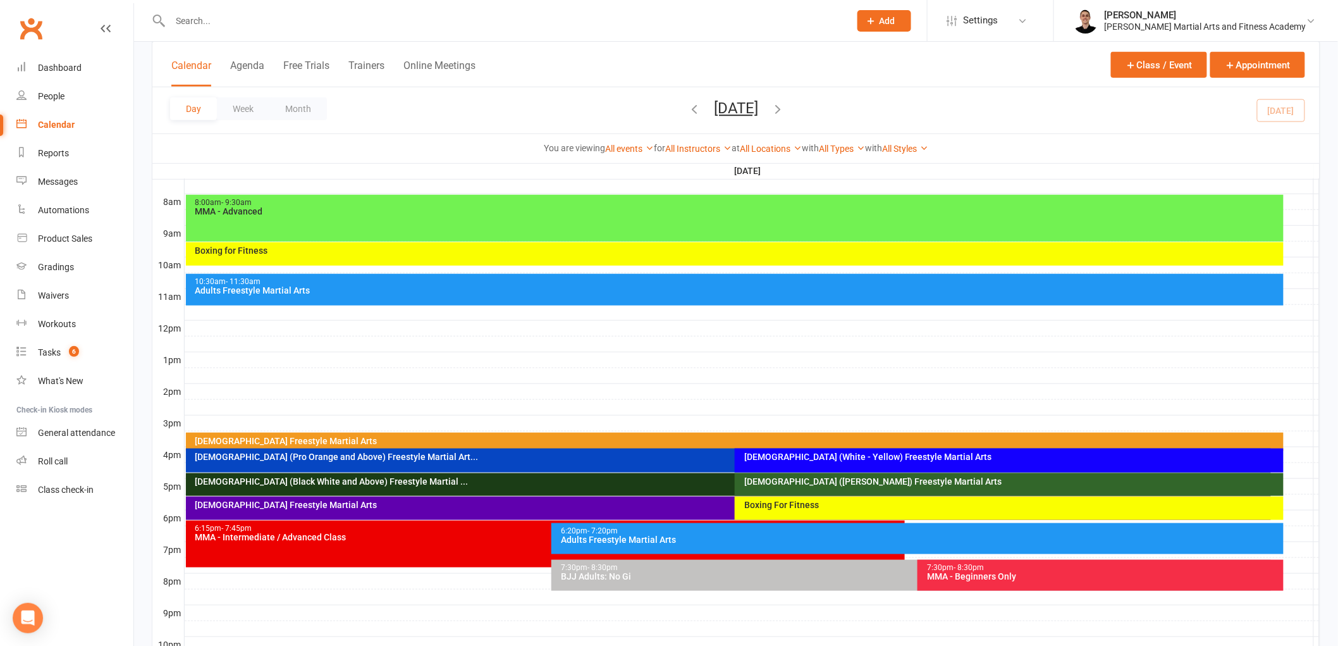
scroll to position [351, 0]
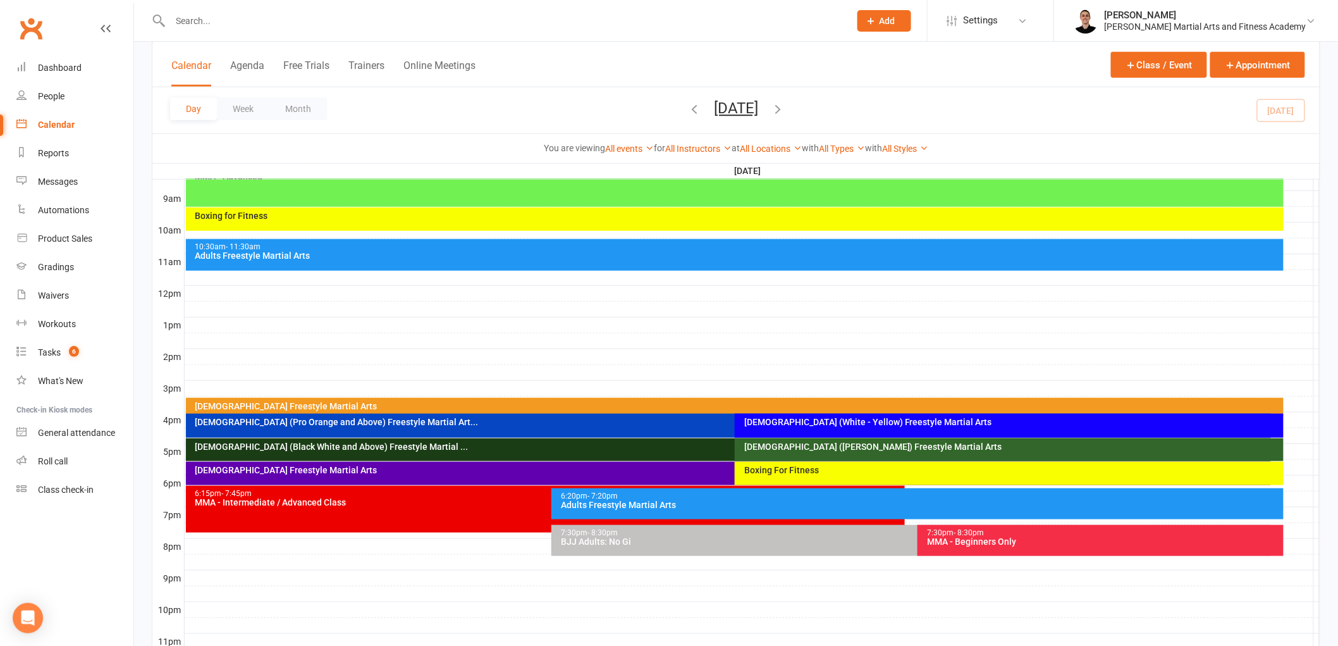
click at [503, 400] on div "[DEMOGRAPHIC_DATA] Freestyle Martial Arts" at bounding box center [735, 407] width 1098 height 18
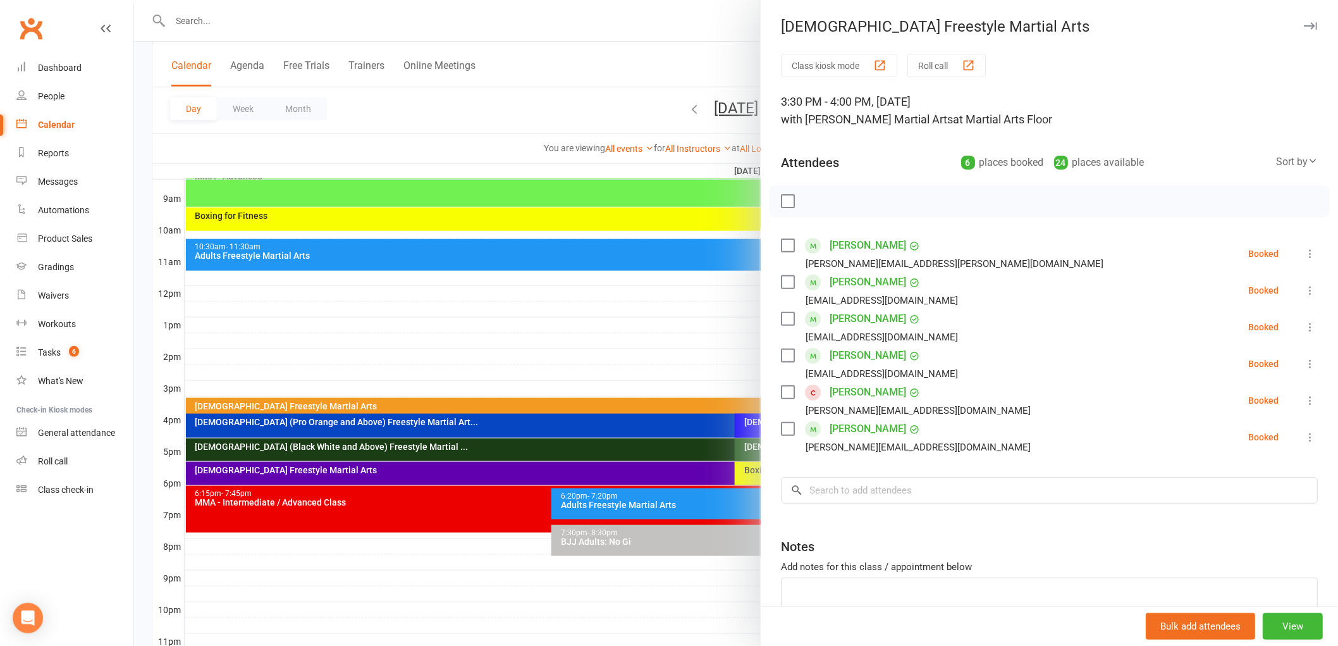
click at [427, 438] on div at bounding box center [736, 323] width 1204 height 646
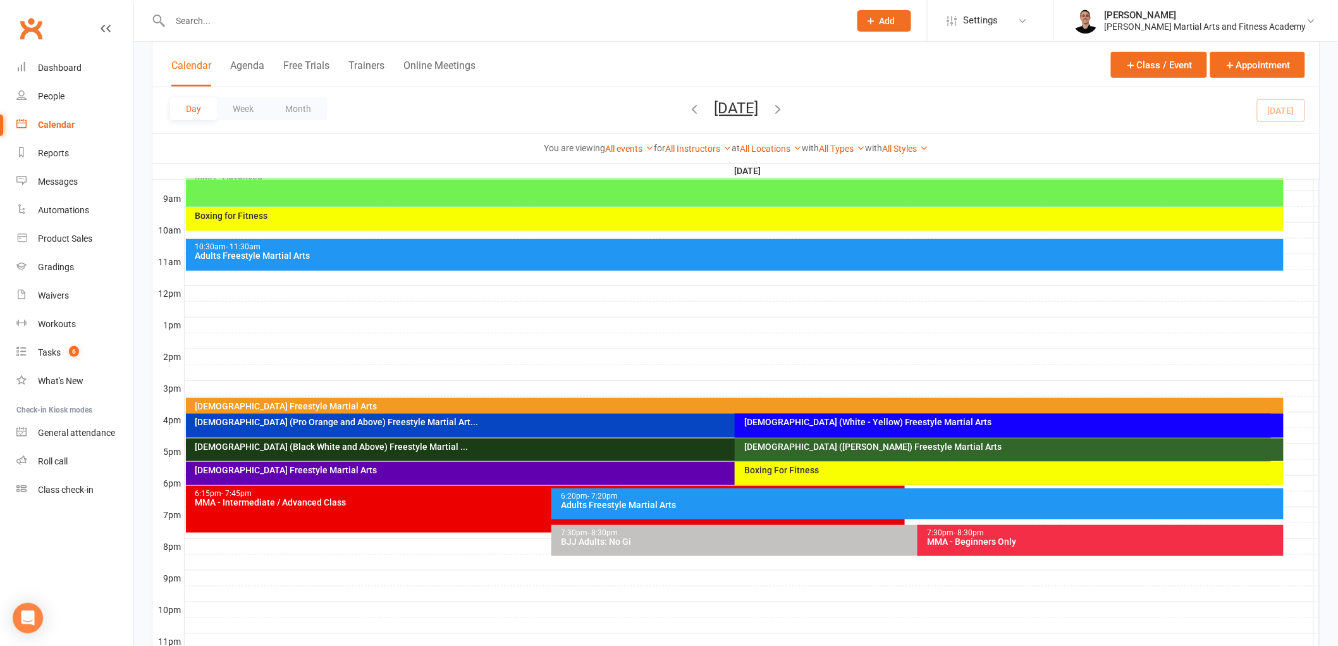
click at [427, 420] on div "[DEMOGRAPHIC_DATA] (Pro Orange and Above) Freestyle Martial Art..." at bounding box center [732, 421] width 1074 height 9
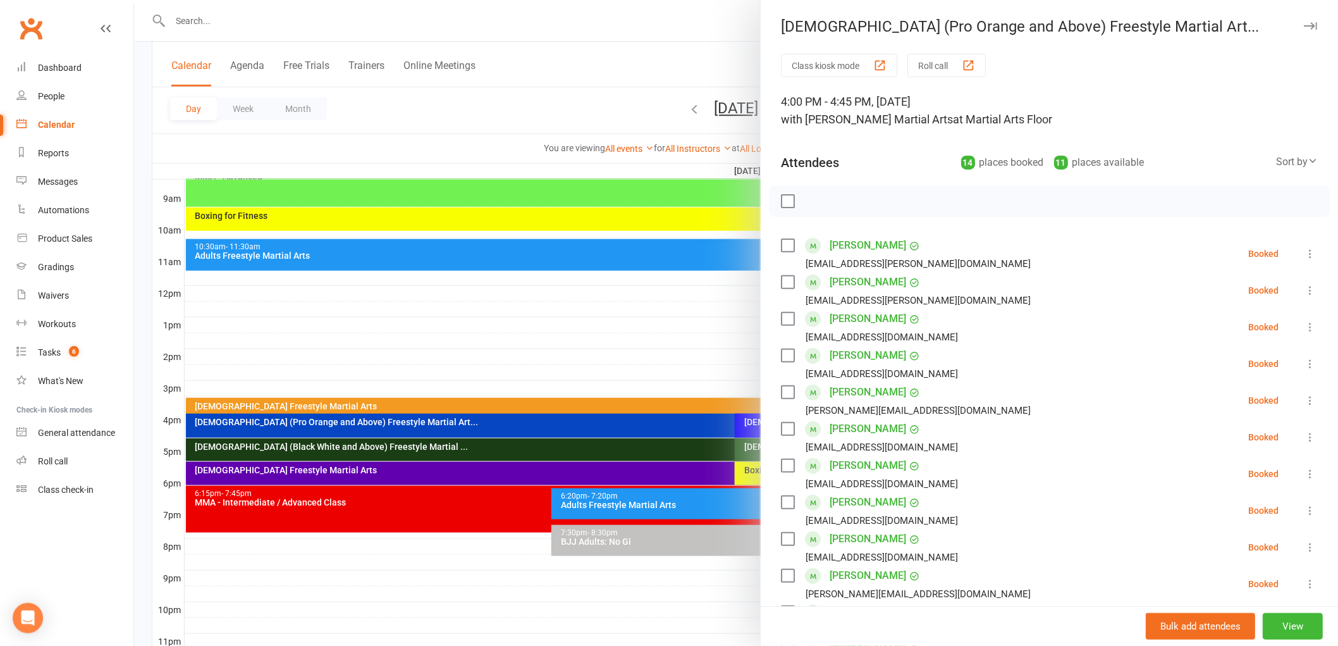
click at [432, 434] on div at bounding box center [736, 323] width 1204 height 646
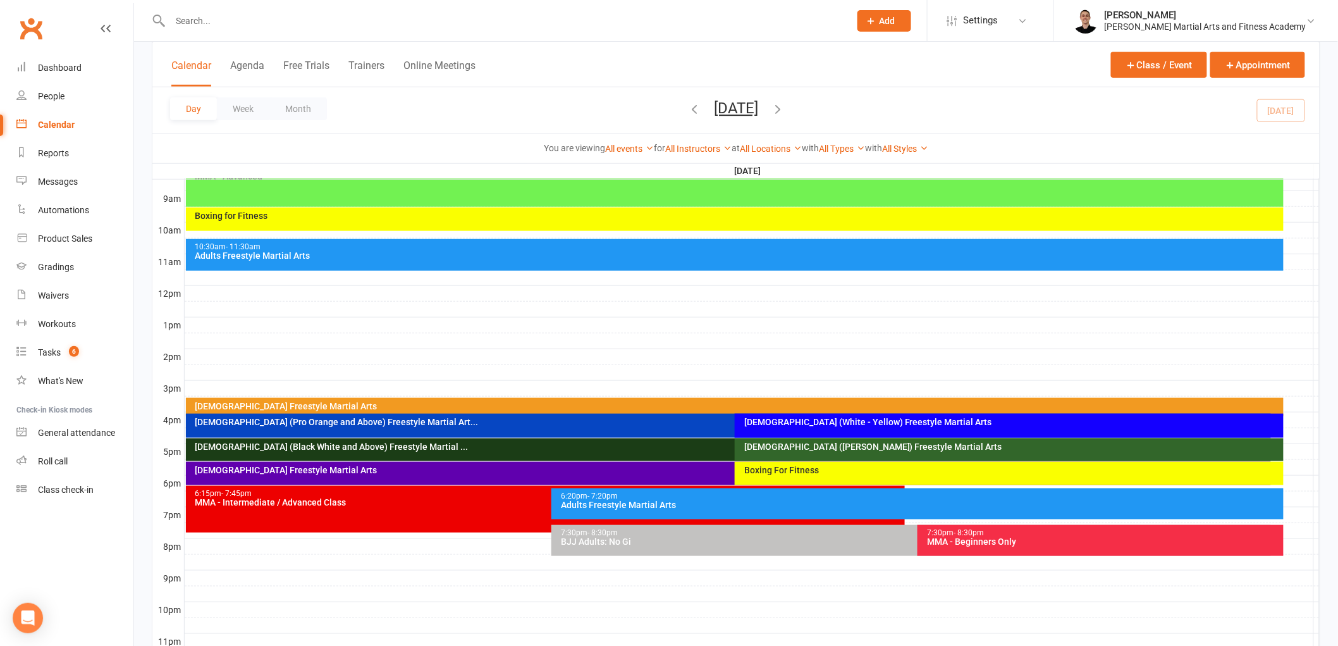
click at [905, 430] on div "[DEMOGRAPHIC_DATA] (White - Yellow) Freestyle Martial Arts" at bounding box center [1009, 426] width 549 height 24
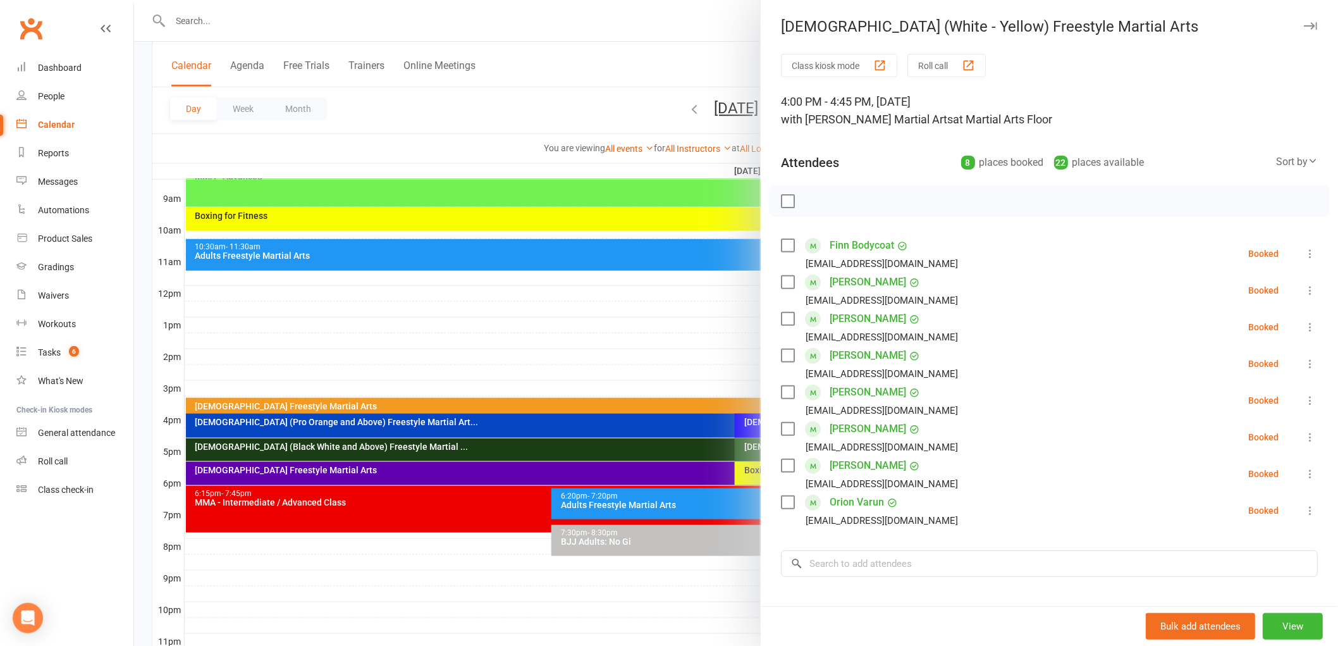
click at [487, 381] on div at bounding box center [736, 323] width 1204 height 646
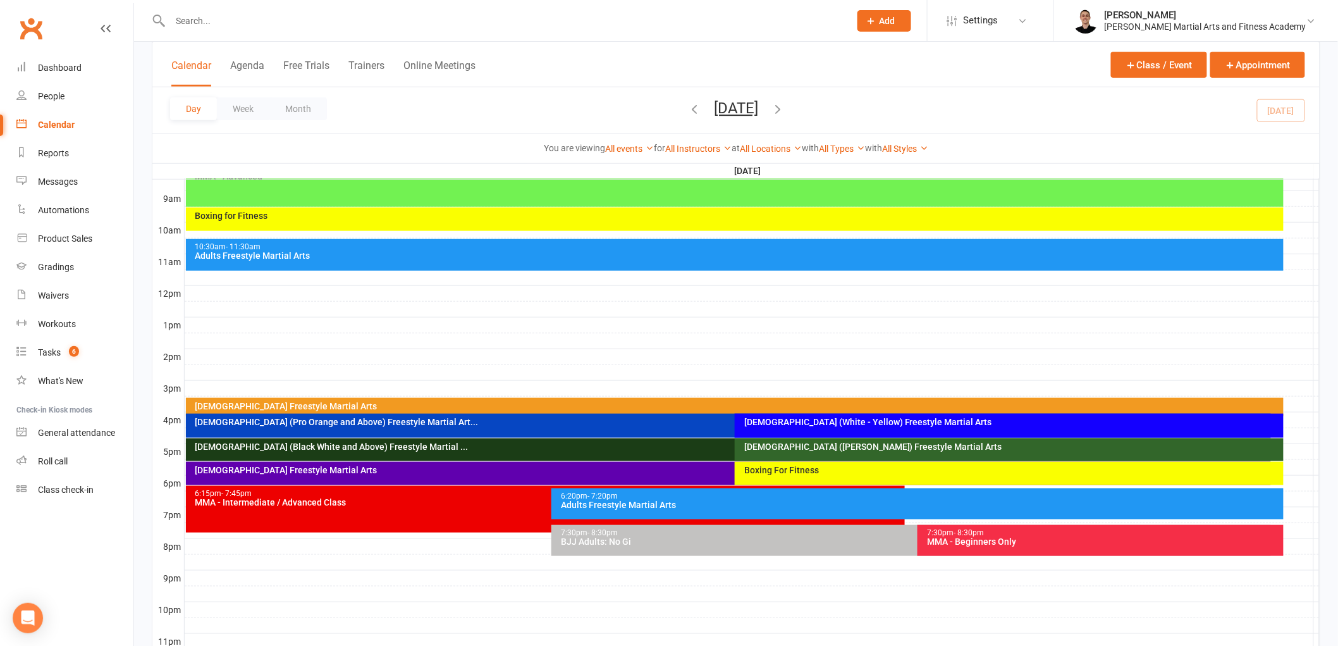
click at [491, 426] on div "[DEMOGRAPHIC_DATA] (Pro Orange and Above) Freestyle Martial Art..." at bounding box center [729, 426] width 1086 height 24
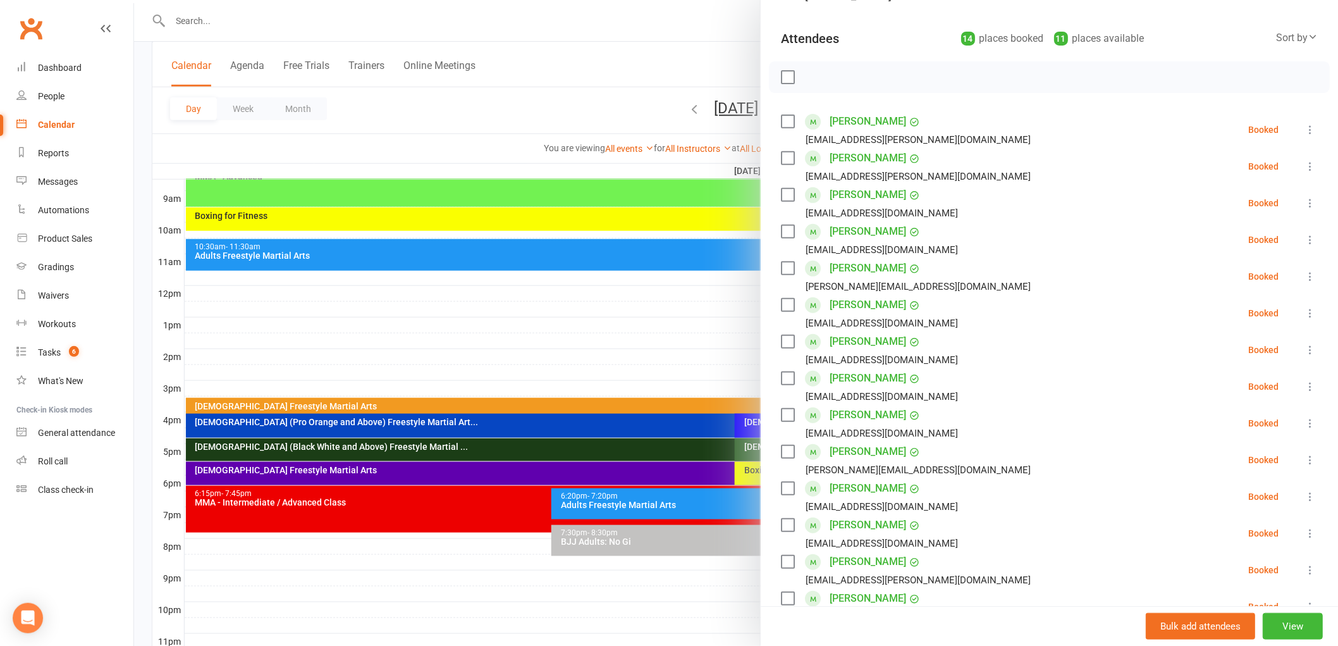
scroll to position [70, 0]
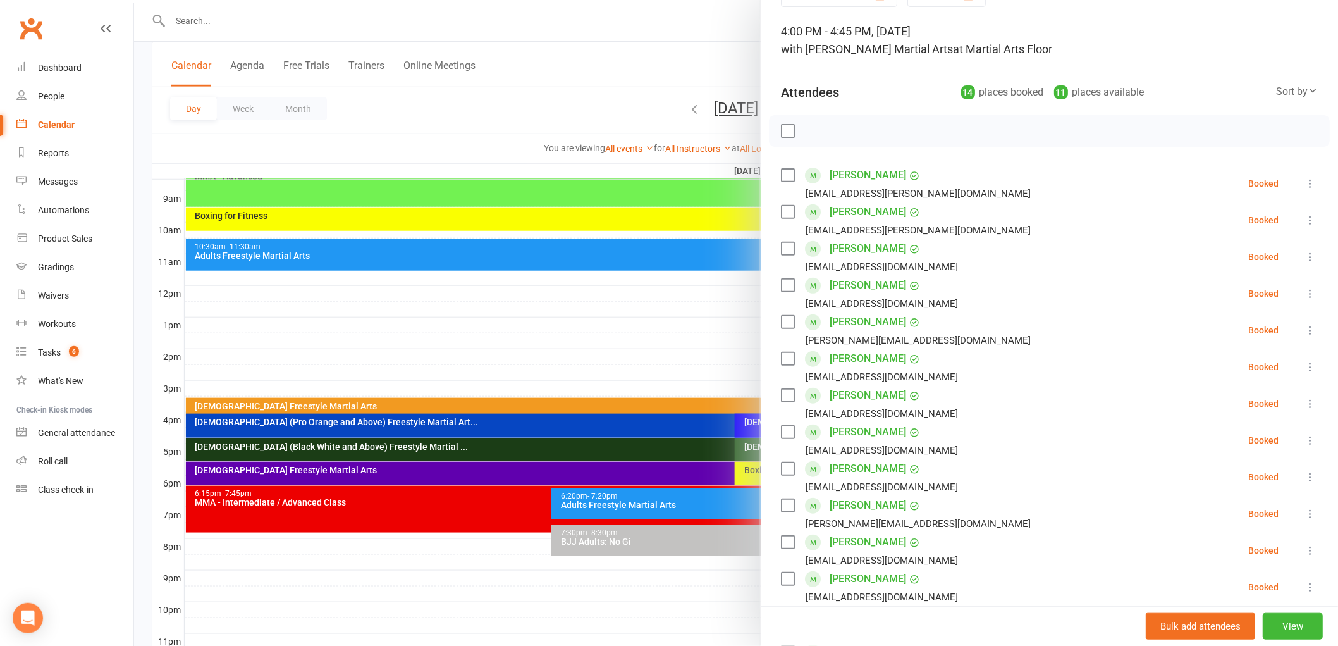
click at [578, 421] on div at bounding box center [736, 323] width 1204 height 646
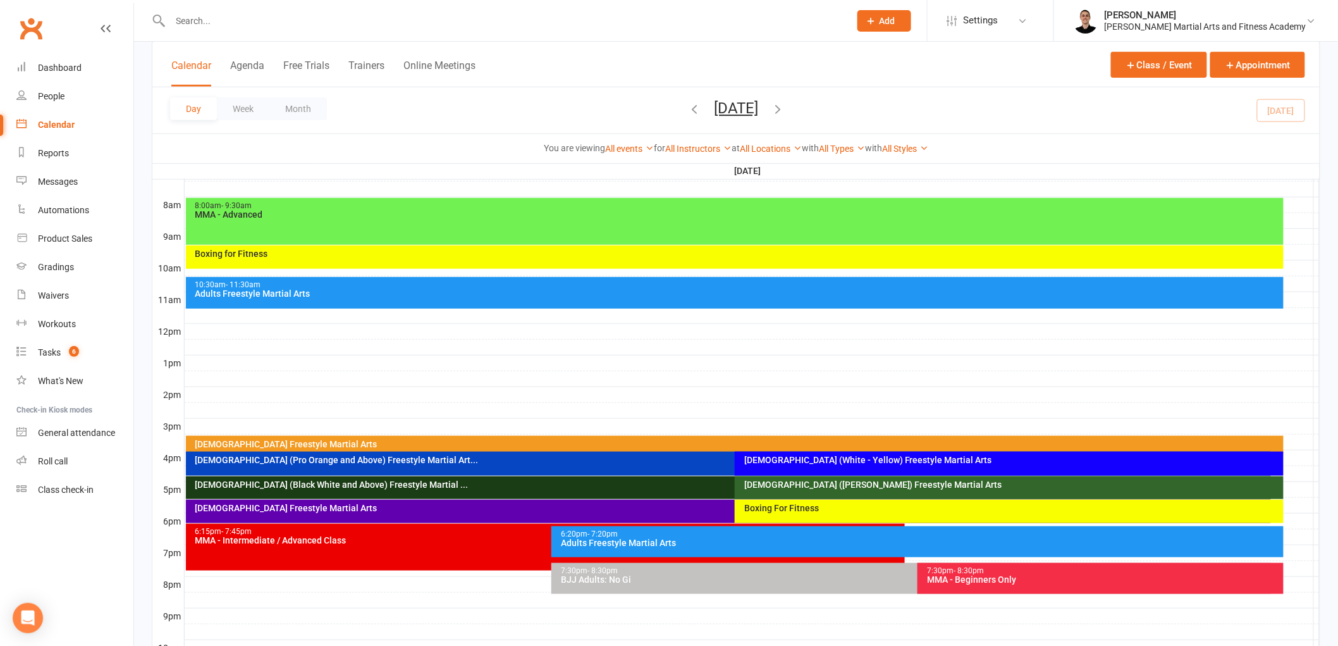
scroll to position [314, 0]
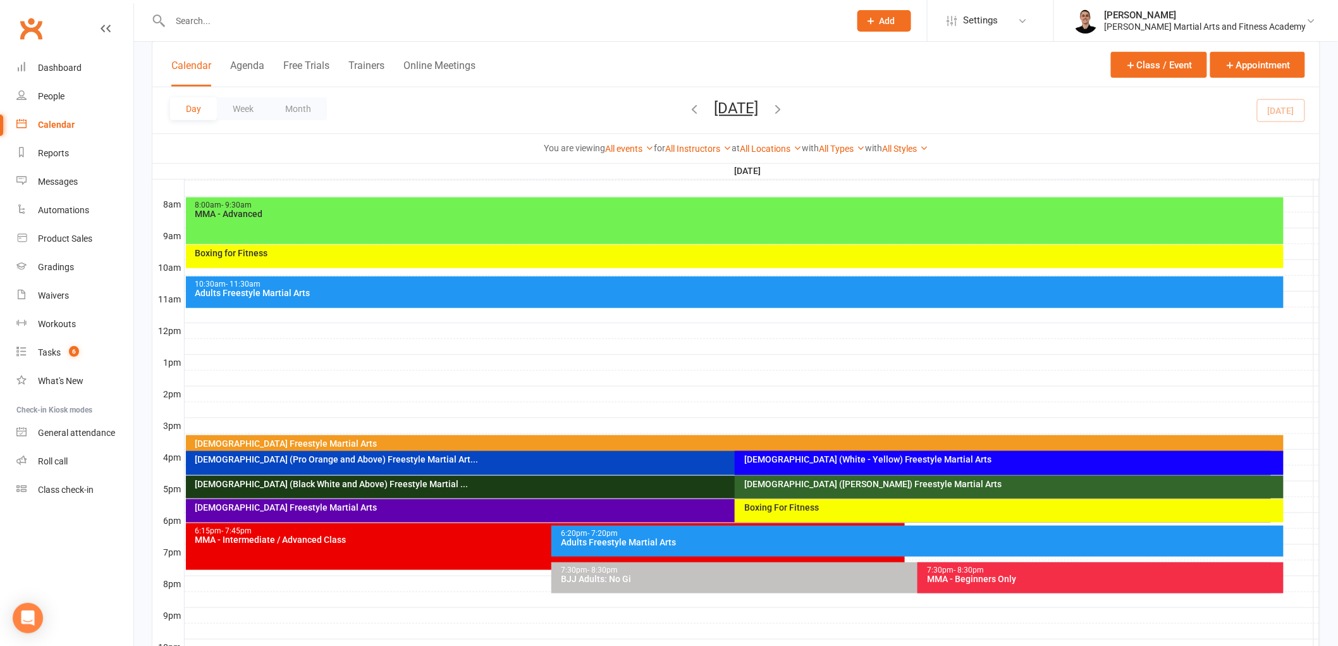
click at [374, 444] on div "[DEMOGRAPHIC_DATA] Freestyle Martial Arts" at bounding box center [738, 443] width 1087 height 9
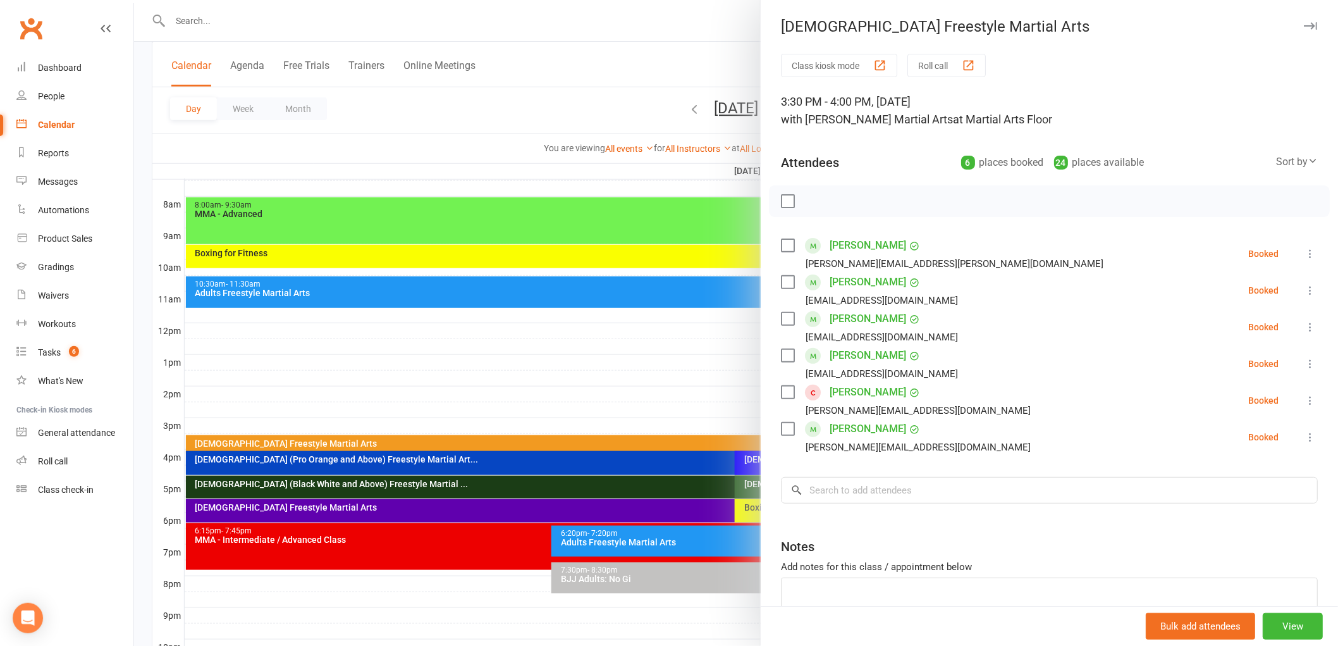
click at [915, 474] on div "Class kiosk mode Roll call 3:30 PM - 4:00 PM, [DATE] with [PERSON_NAME] Martial…" at bounding box center [1049, 368] width 577 height 628
click at [916, 481] on input "search" at bounding box center [1049, 490] width 537 height 27
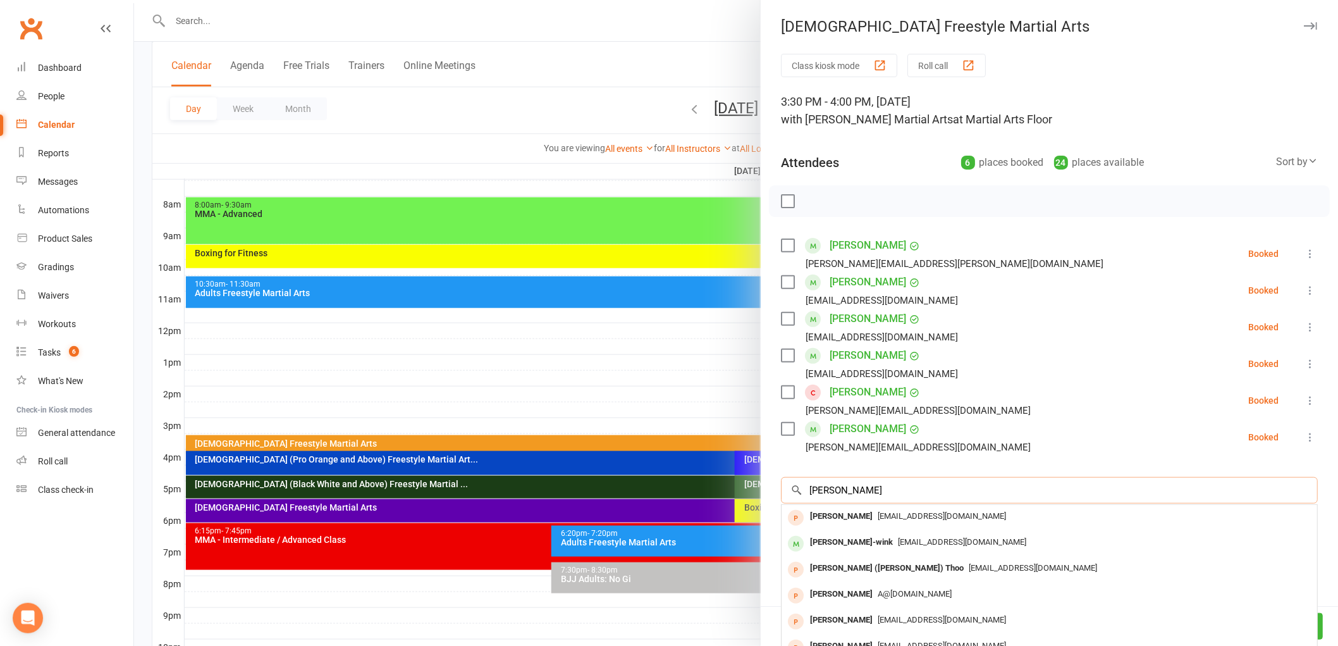
scroll to position [77, 0]
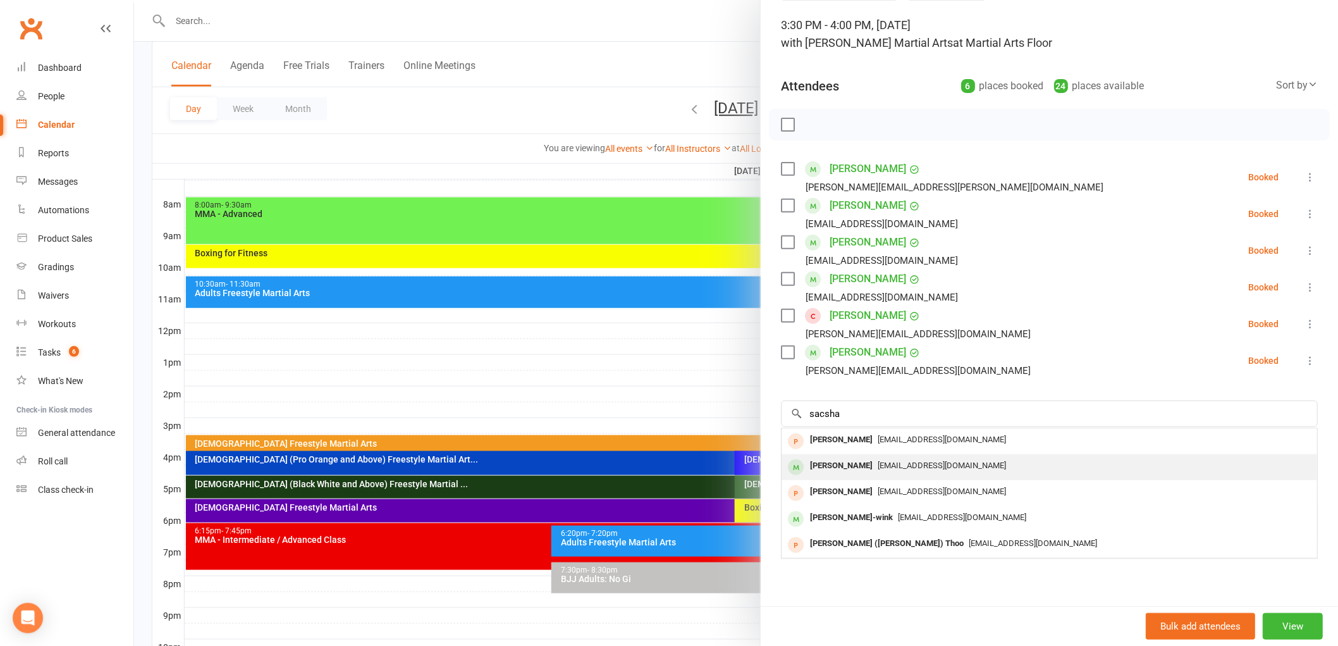
click at [884, 468] on span "[EMAIL_ADDRESS][DOMAIN_NAME]" at bounding box center [942, 464] width 128 height 9
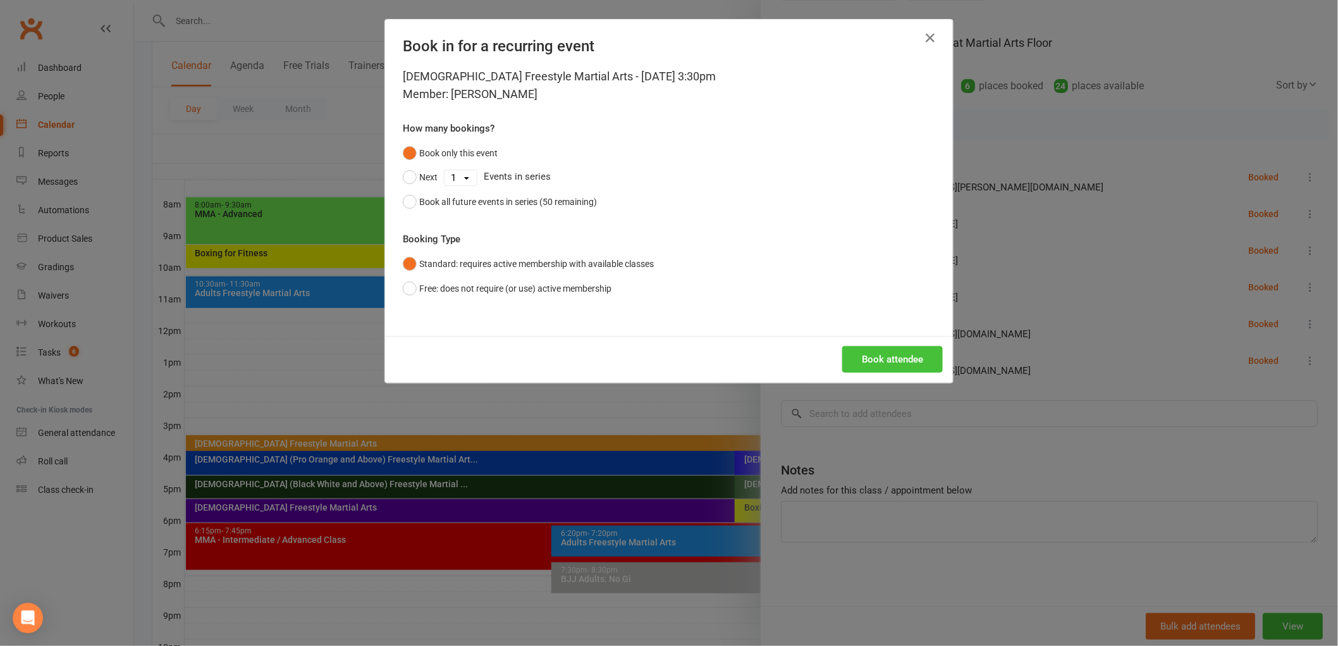
click at [883, 355] on button "Book attendee" at bounding box center [892, 359] width 101 height 27
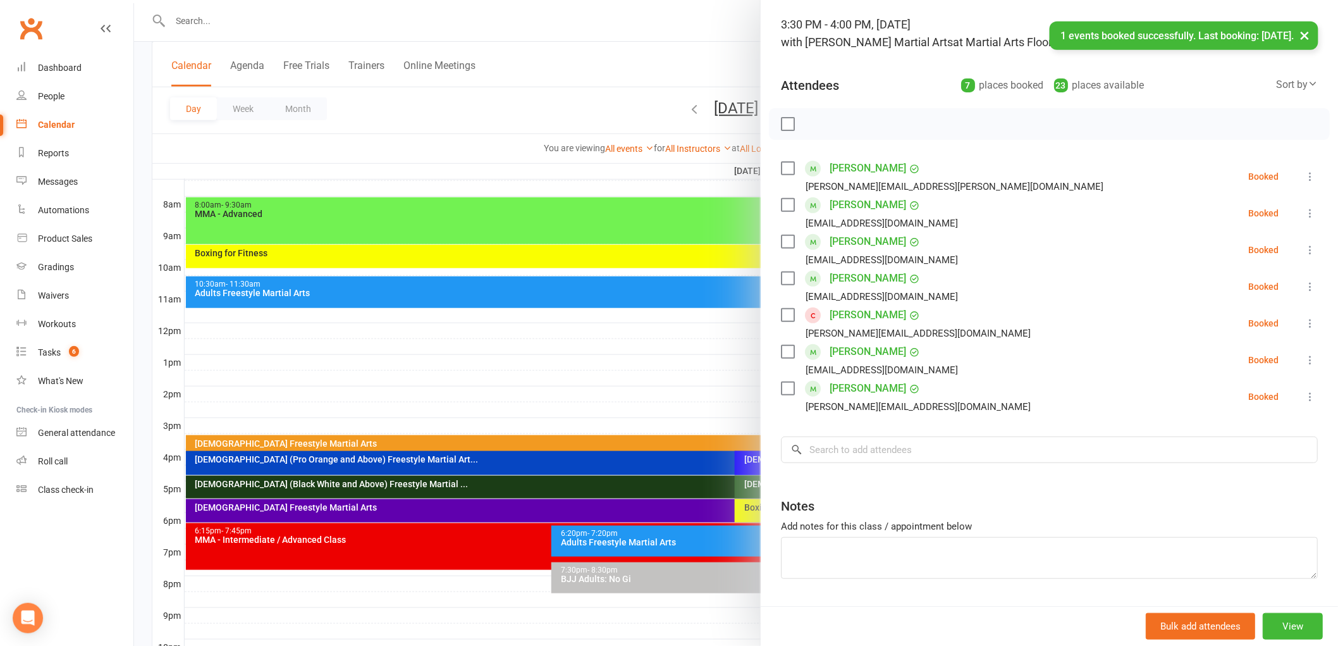
click at [597, 467] on div at bounding box center [736, 323] width 1204 height 646
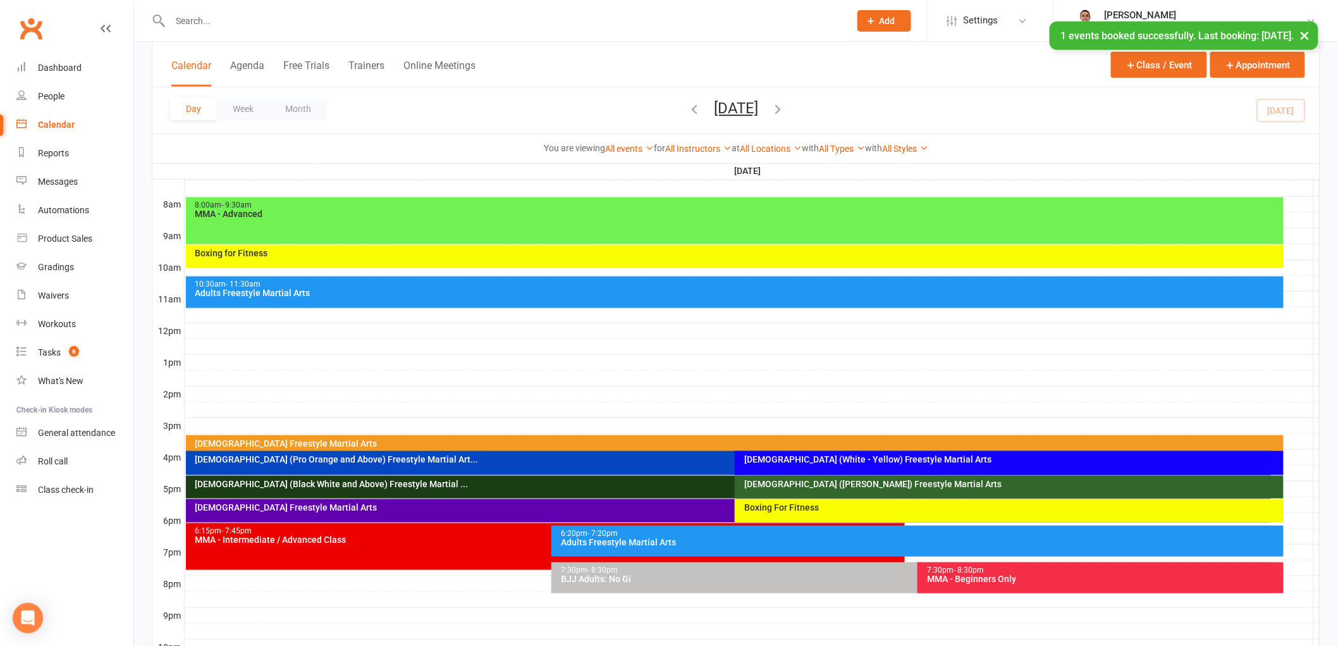
click at [634, 455] on div "[DEMOGRAPHIC_DATA] (Pro Orange and Above) Freestyle Martial Art..." at bounding box center [732, 459] width 1074 height 9
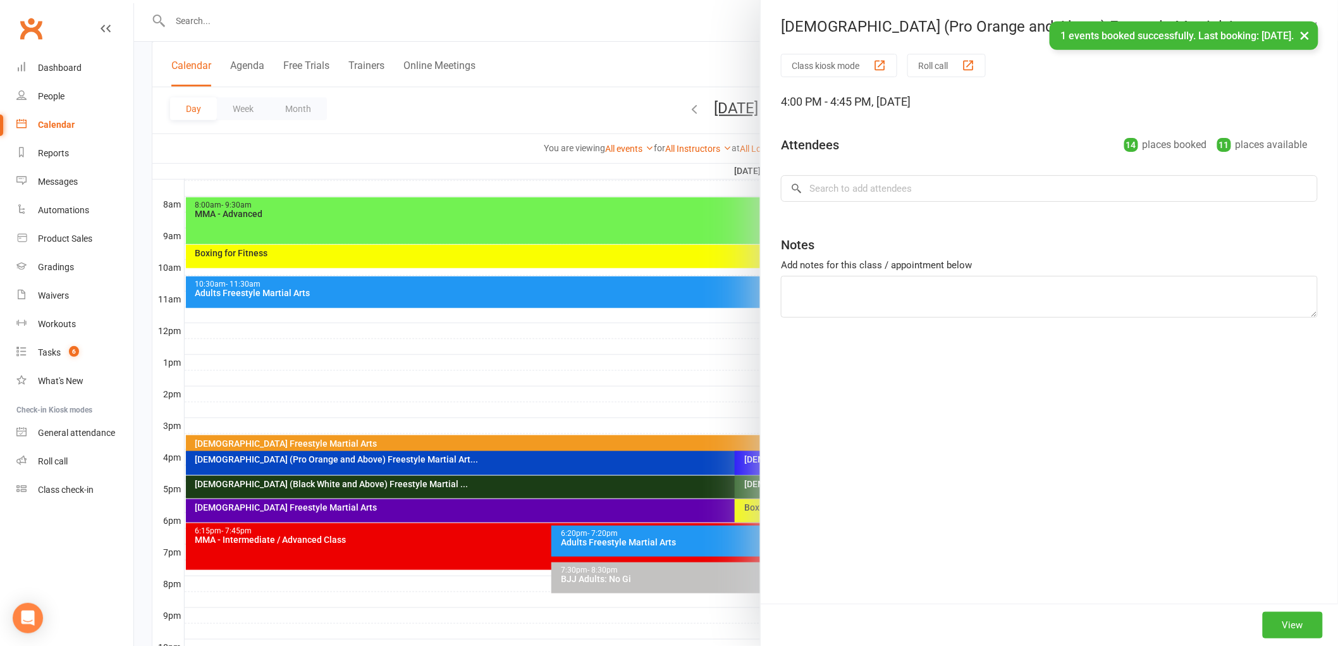
drag, startPoint x: 628, startPoint y: 469, endPoint x: 652, endPoint y: 469, distance: 23.4
click at [630, 469] on div at bounding box center [736, 323] width 1204 height 646
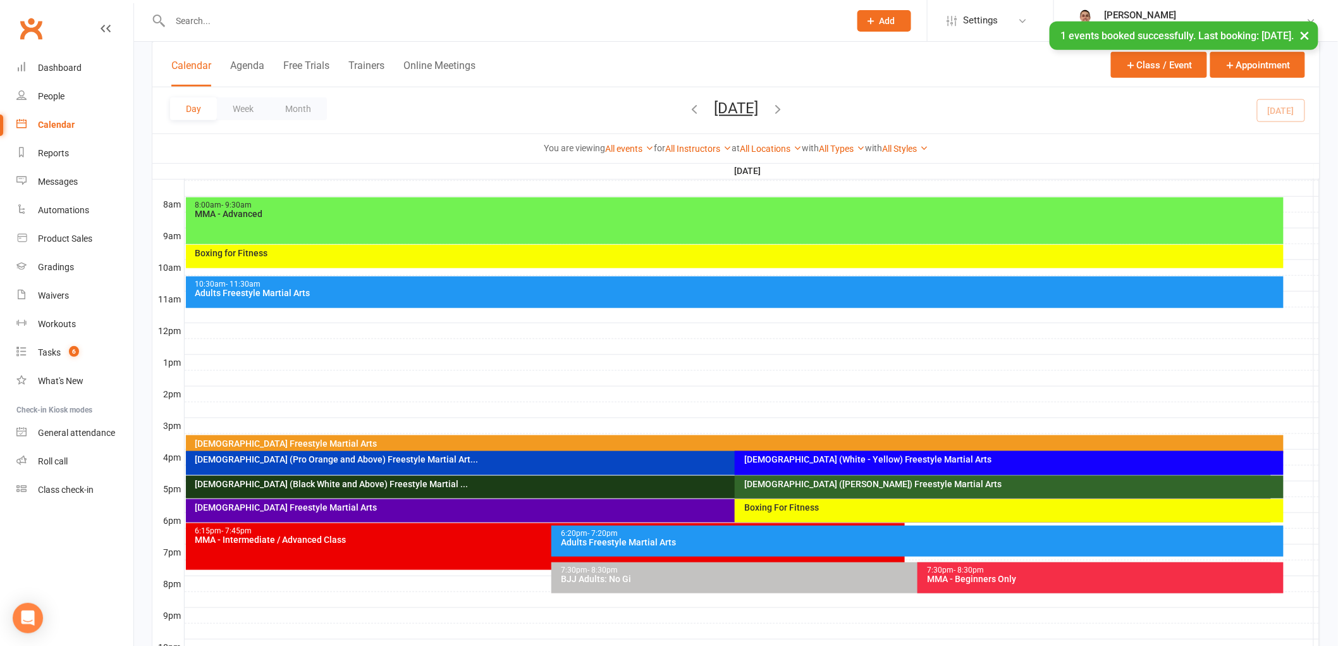
click at [787, 456] on div "[DEMOGRAPHIC_DATA] (White - Yellow) Freestyle Martial Arts" at bounding box center [1012, 459] width 537 height 9
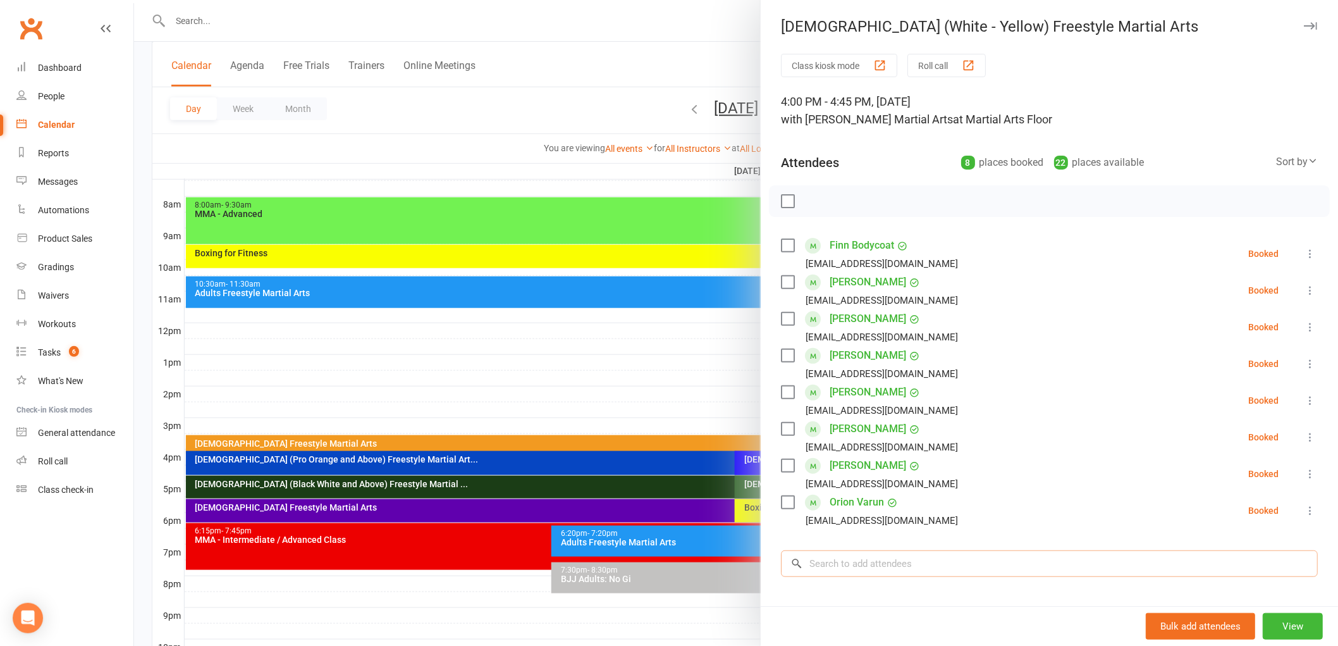
click at [921, 556] on input "search" at bounding box center [1049, 563] width 537 height 27
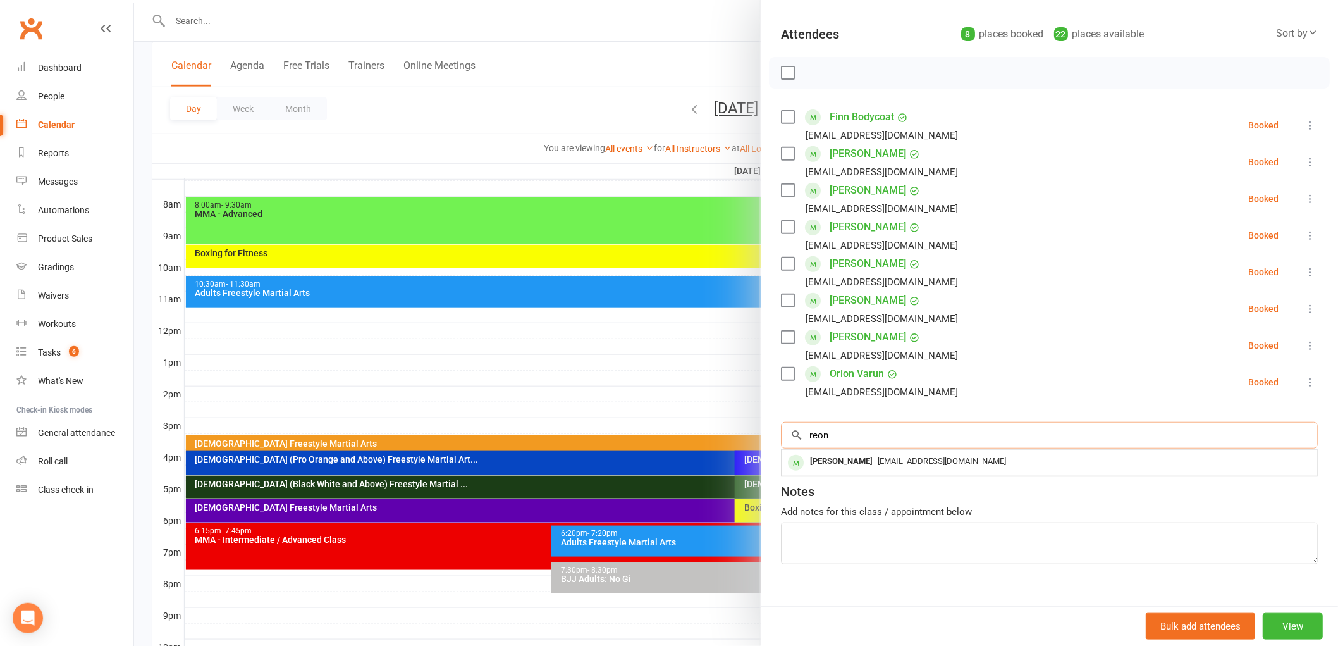
scroll to position [140, 0]
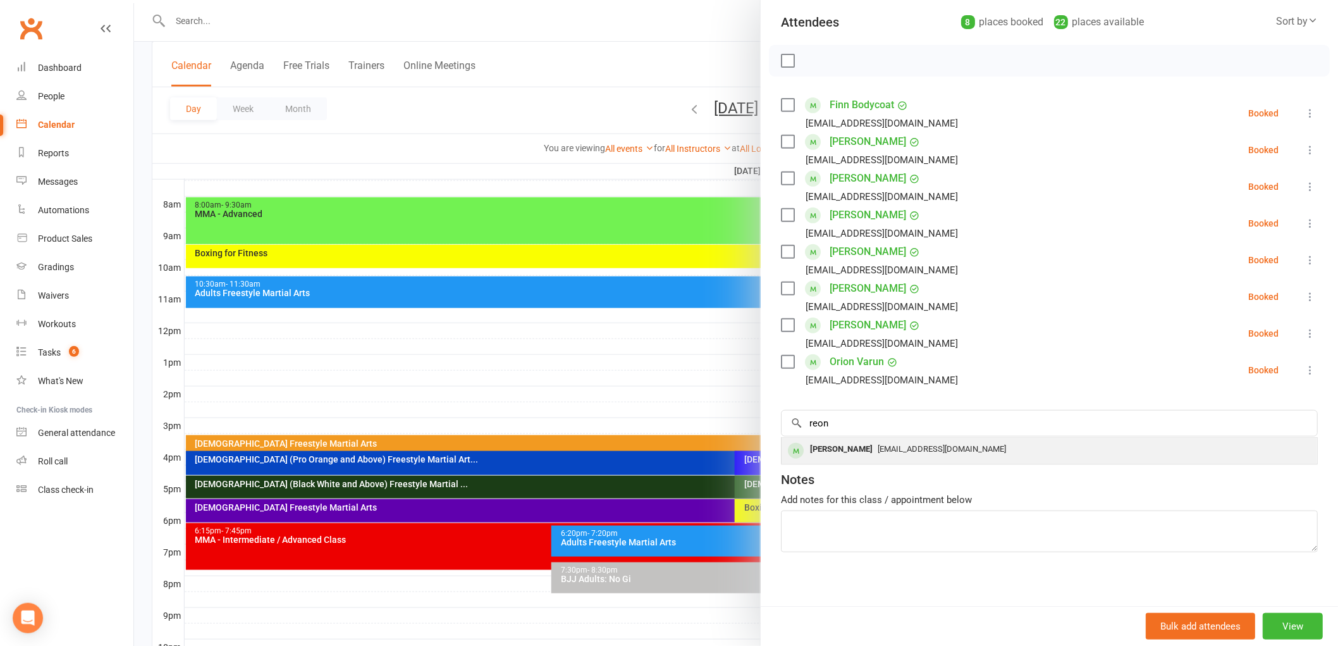
click at [883, 447] on span "[EMAIL_ADDRESS][DOMAIN_NAME]" at bounding box center [942, 448] width 128 height 9
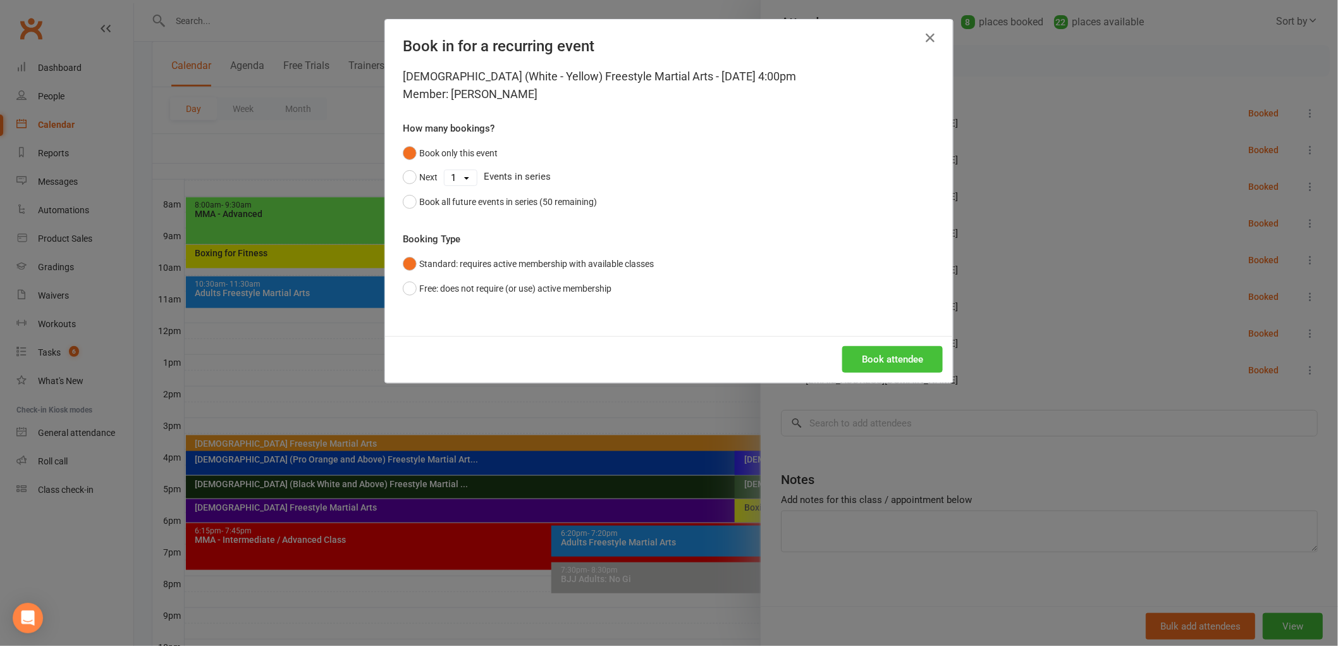
click at [859, 353] on button "Book attendee" at bounding box center [892, 359] width 101 height 27
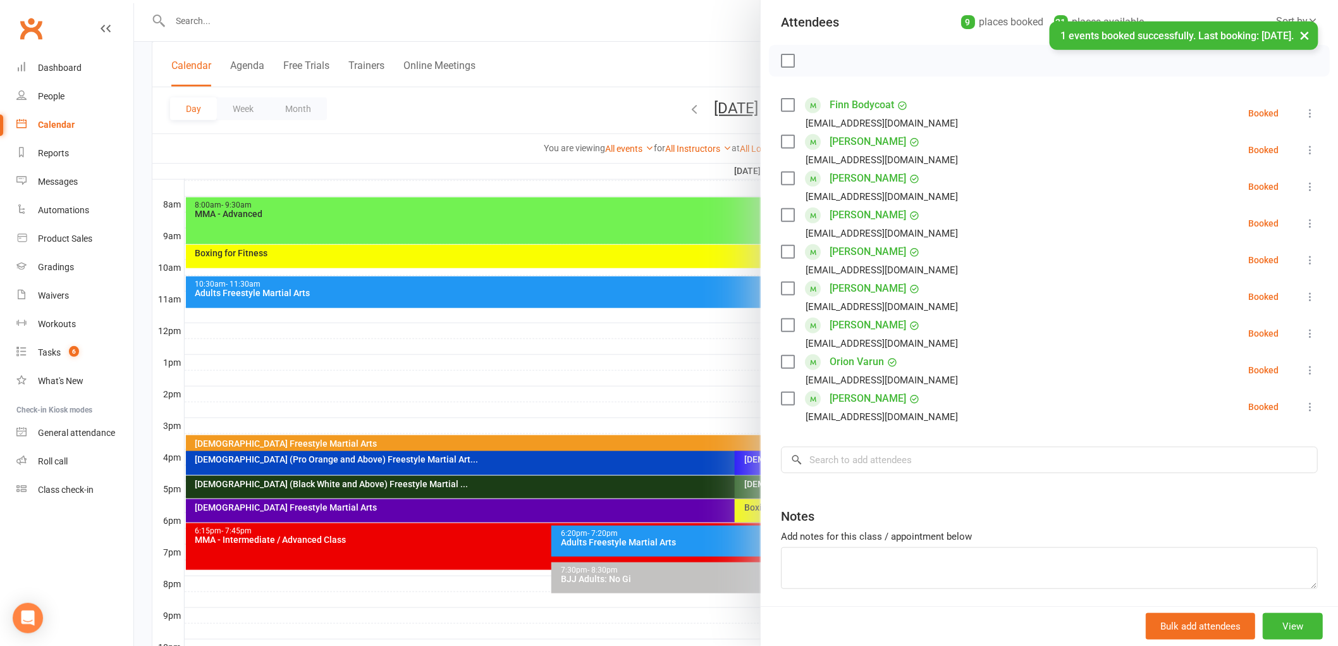
click at [659, 458] on div at bounding box center [736, 323] width 1204 height 646
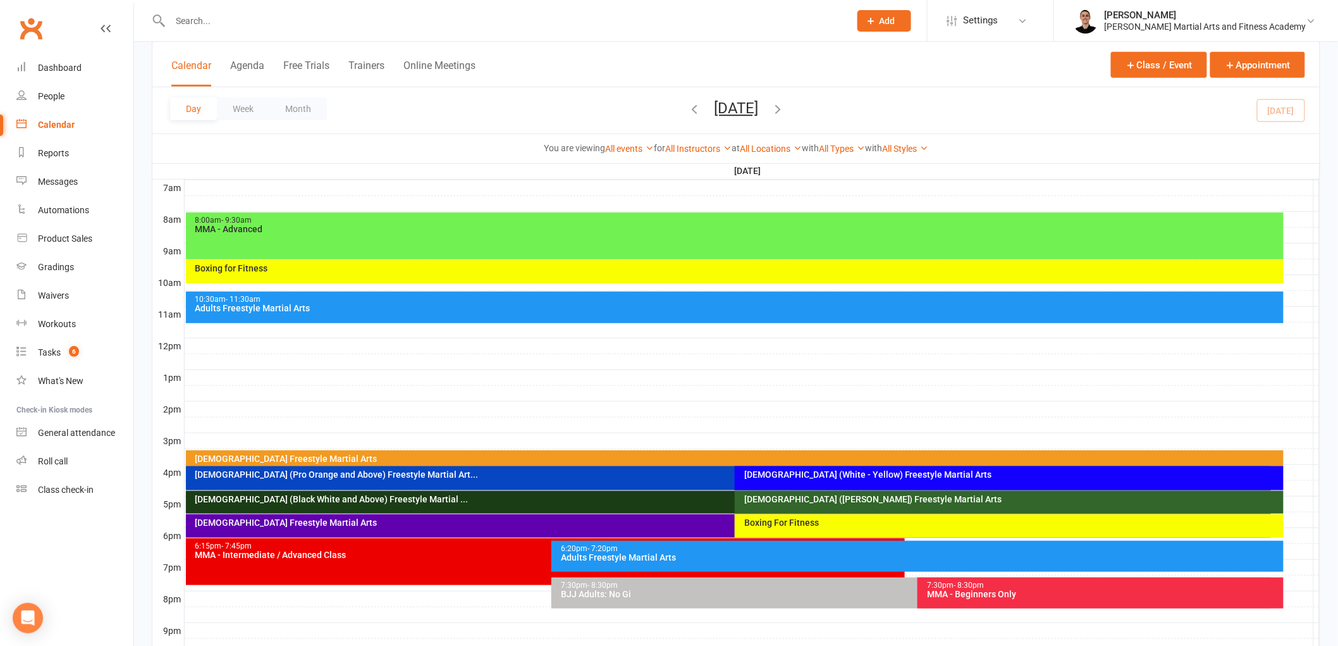
scroll to position [312, 0]
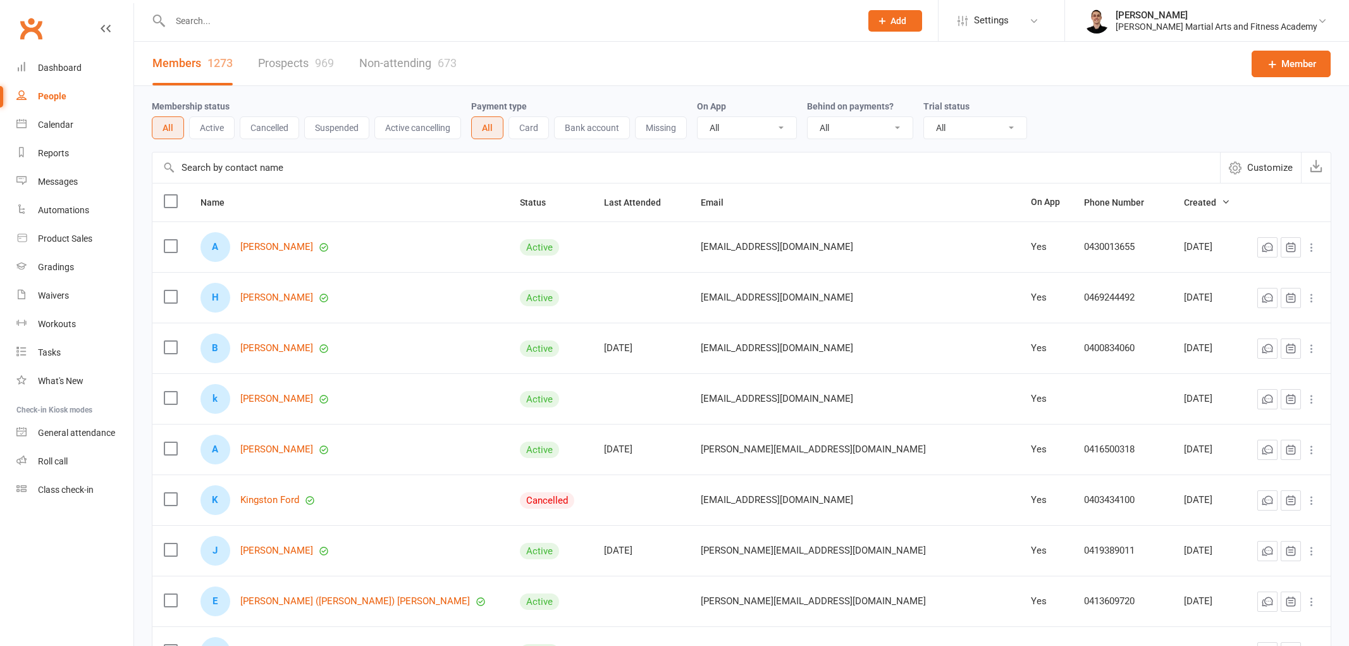
select select "100"
click at [53, 352] on div "Tasks" at bounding box center [49, 352] width 23 height 10
